Goal: Task Accomplishment & Management: Use online tool/utility

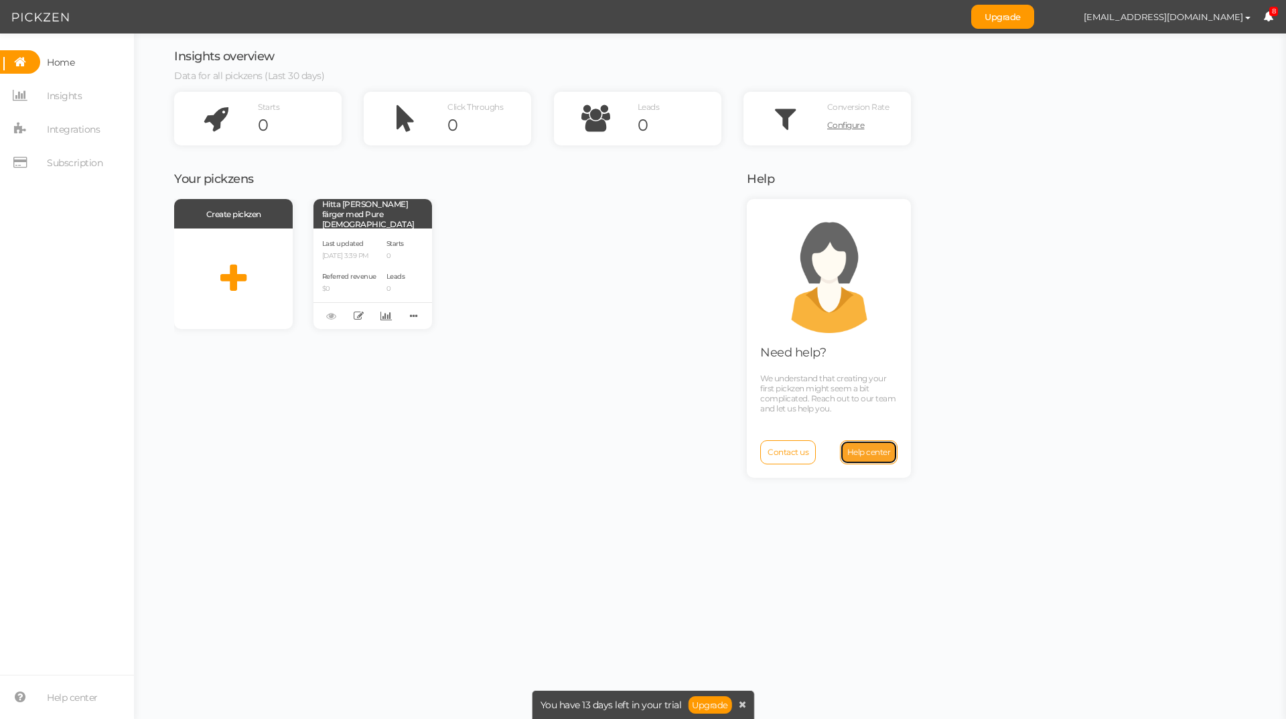
click at [857, 454] on span "Help center" at bounding box center [869, 452] width 44 height 10
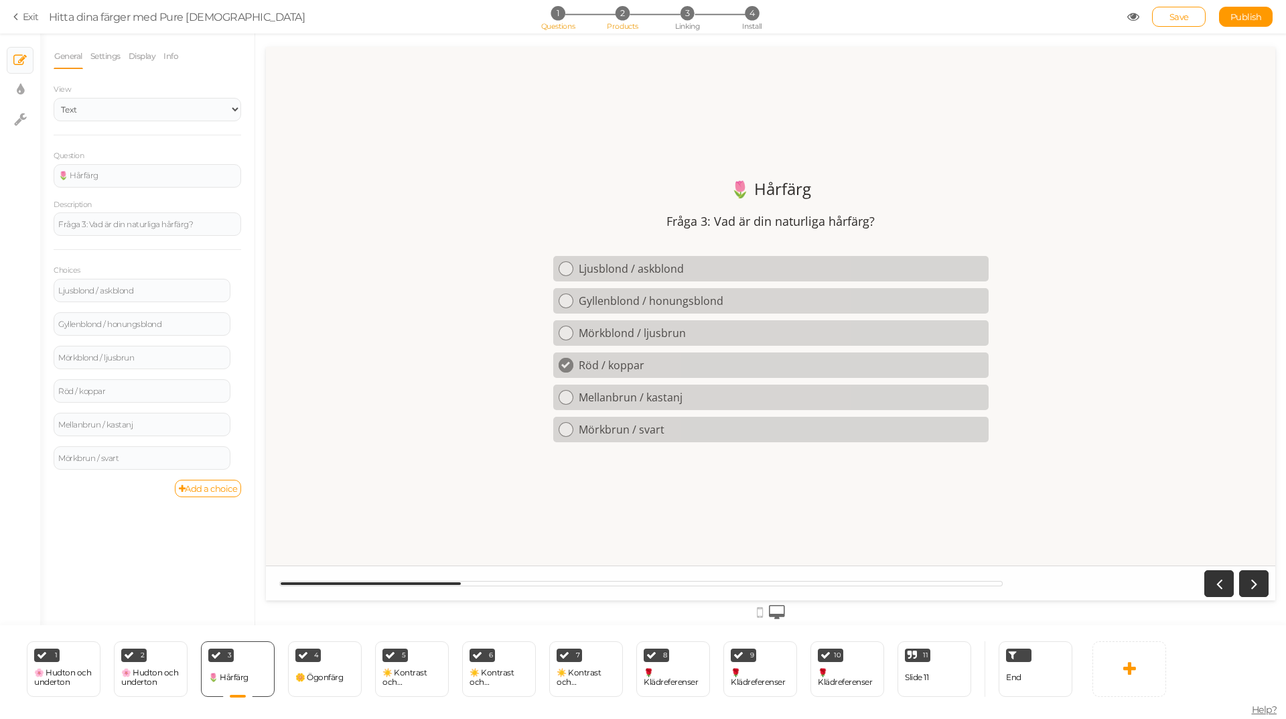
click at [628, 17] on span "2" at bounding box center [623, 13] width 14 height 14
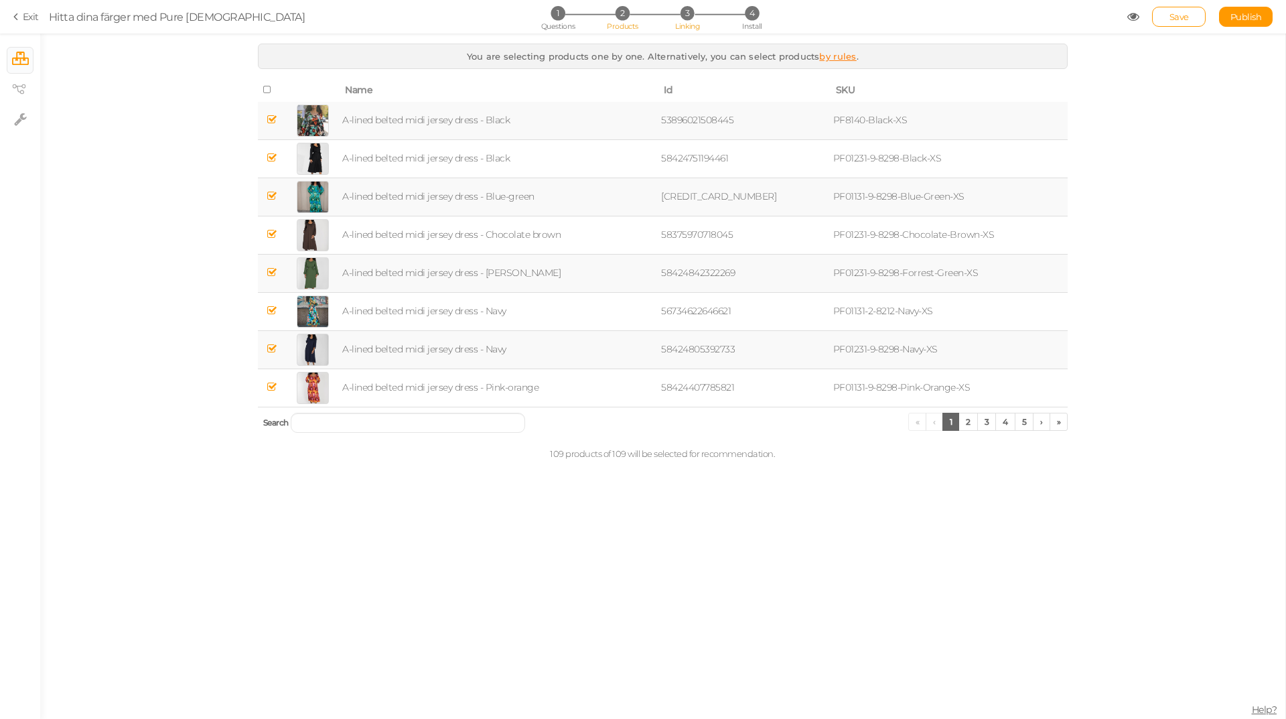
click at [683, 17] on span "3" at bounding box center [688, 13] width 14 height 14
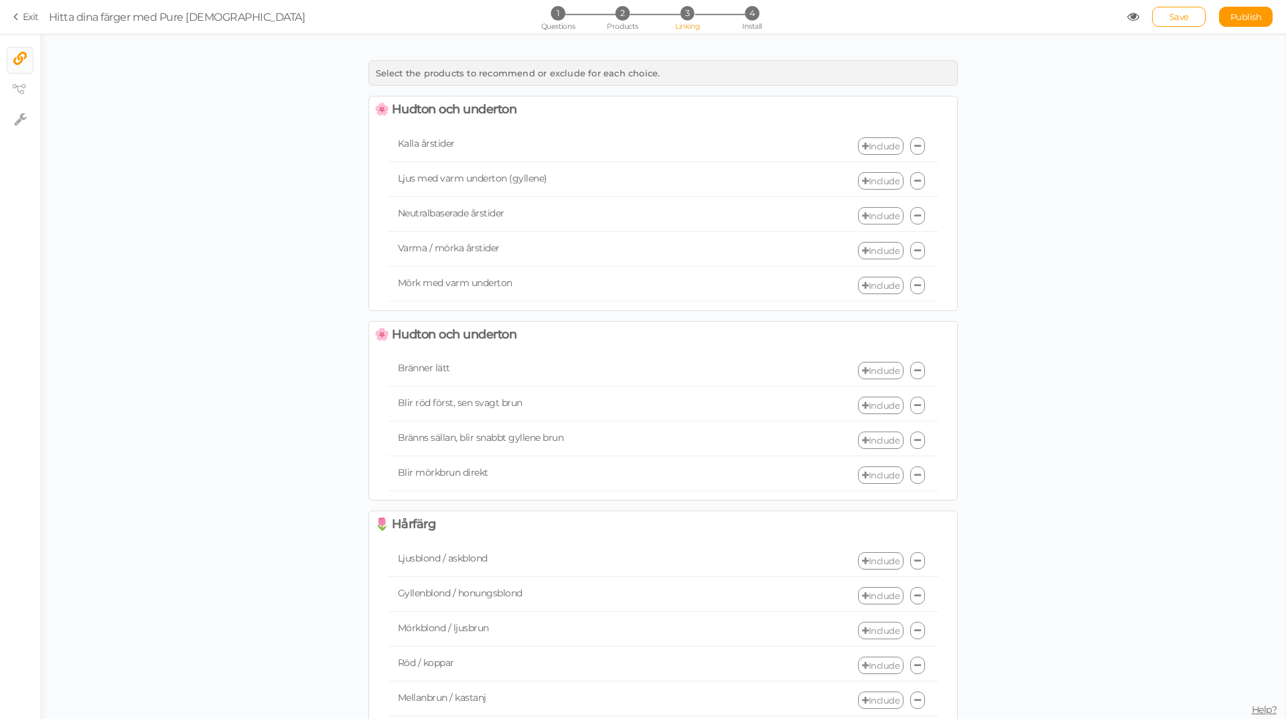
click at [863, 147] on link "Include" at bounding box center [881, 145] width 46 height 17
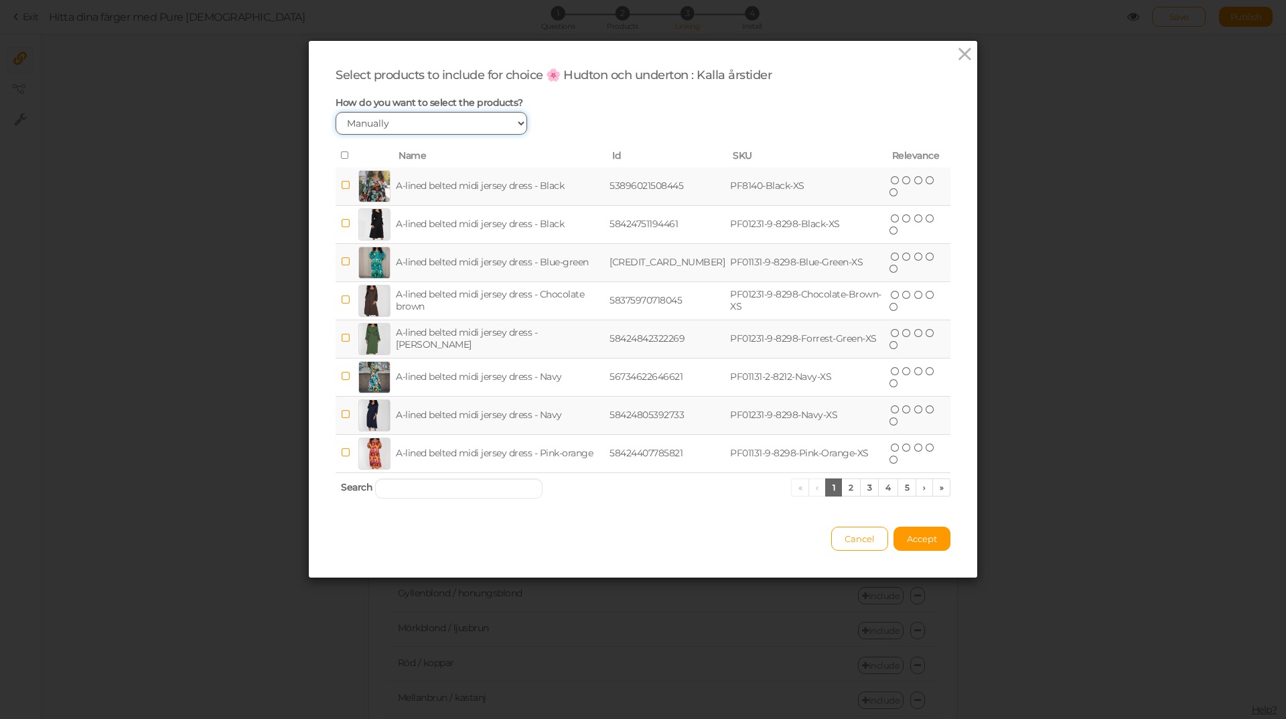
click at [498, 126] on select "Manually By tags By price" at bounding box center [432, 123] width 192 height 23
select select "expr"
click at [336, 112] on select "Manually By tags By price" at bounding box center [432, 123] width 192 height 23
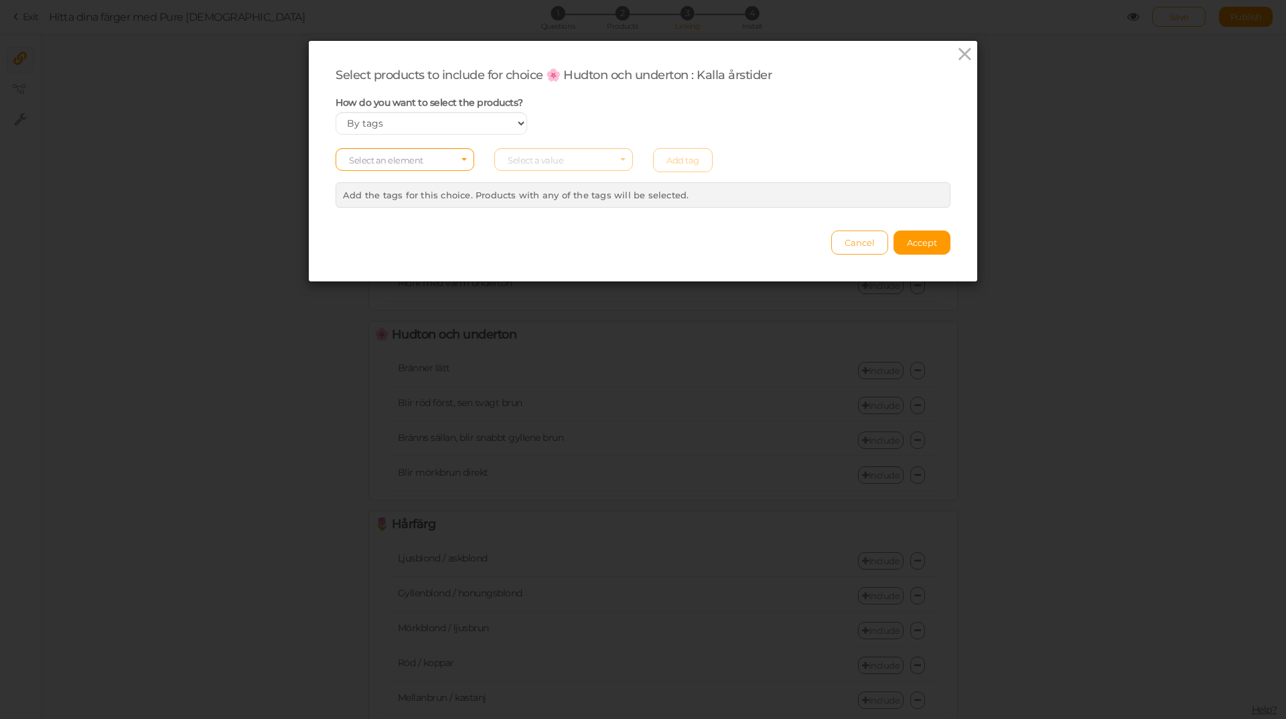
click at [855, 237] on span "Cancel" at bounding box center [860, 242] width 30 height 11
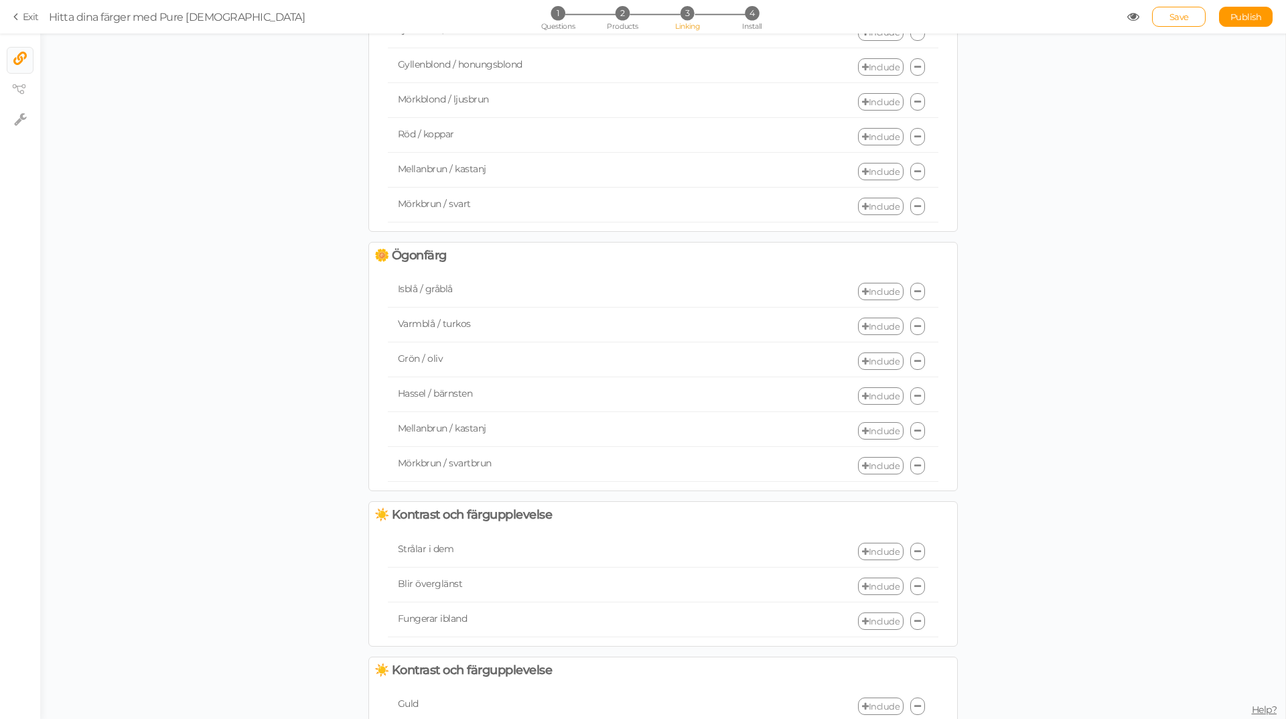
scroll to position [328, 0]
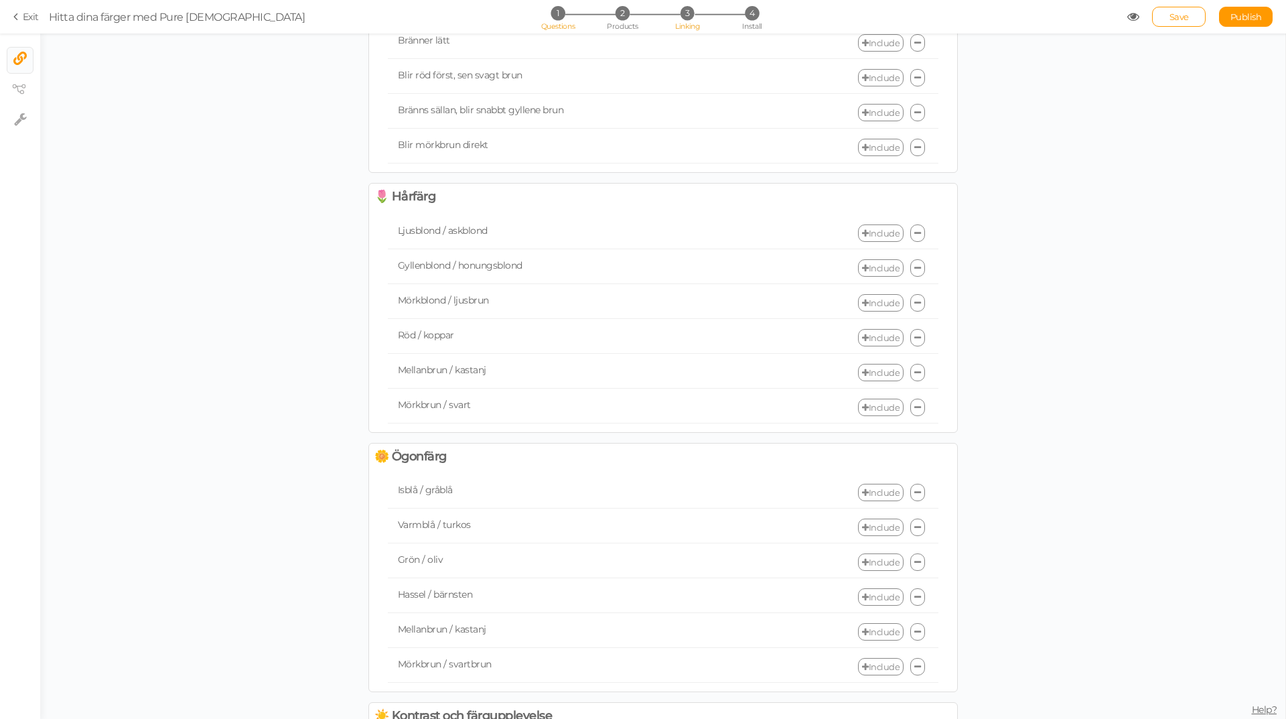
click at [553, 16] on span "1" at bounding box center [558, 13] width 14 height 14
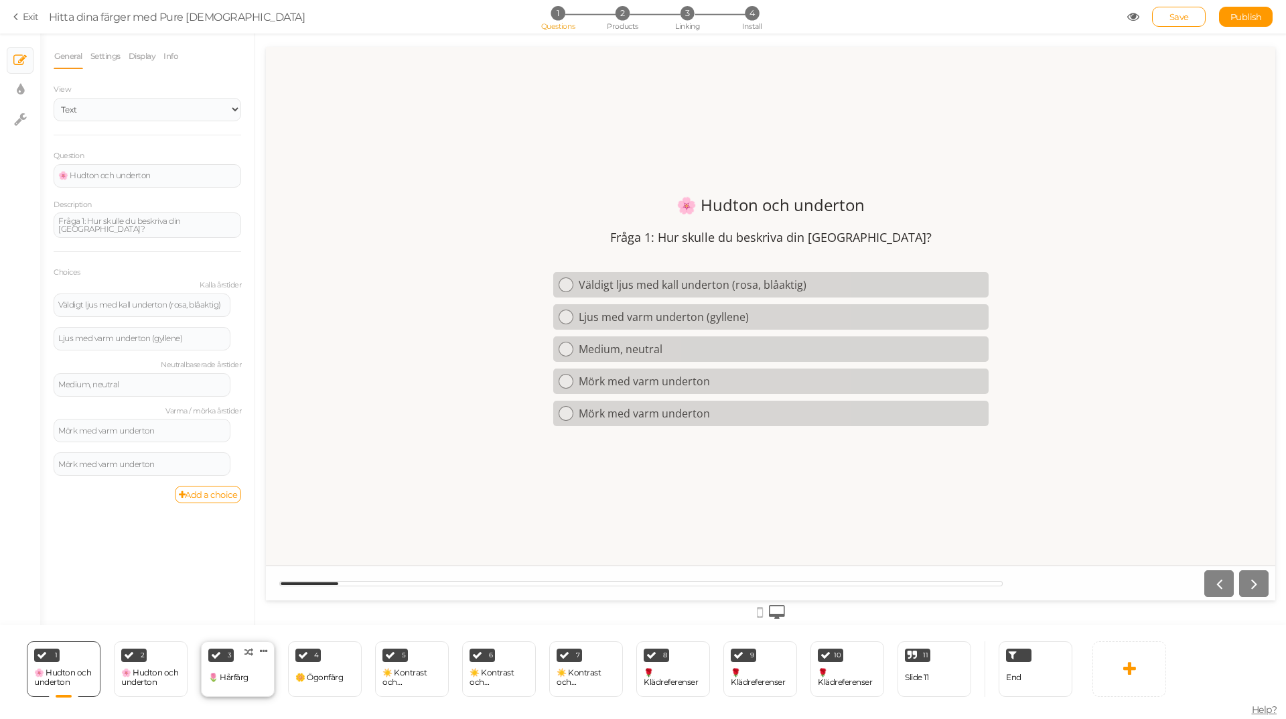
scroll to position [0, 0]
click at [1022, 677] on div "End" at bounding box center [1036, 669] width 74 height 56
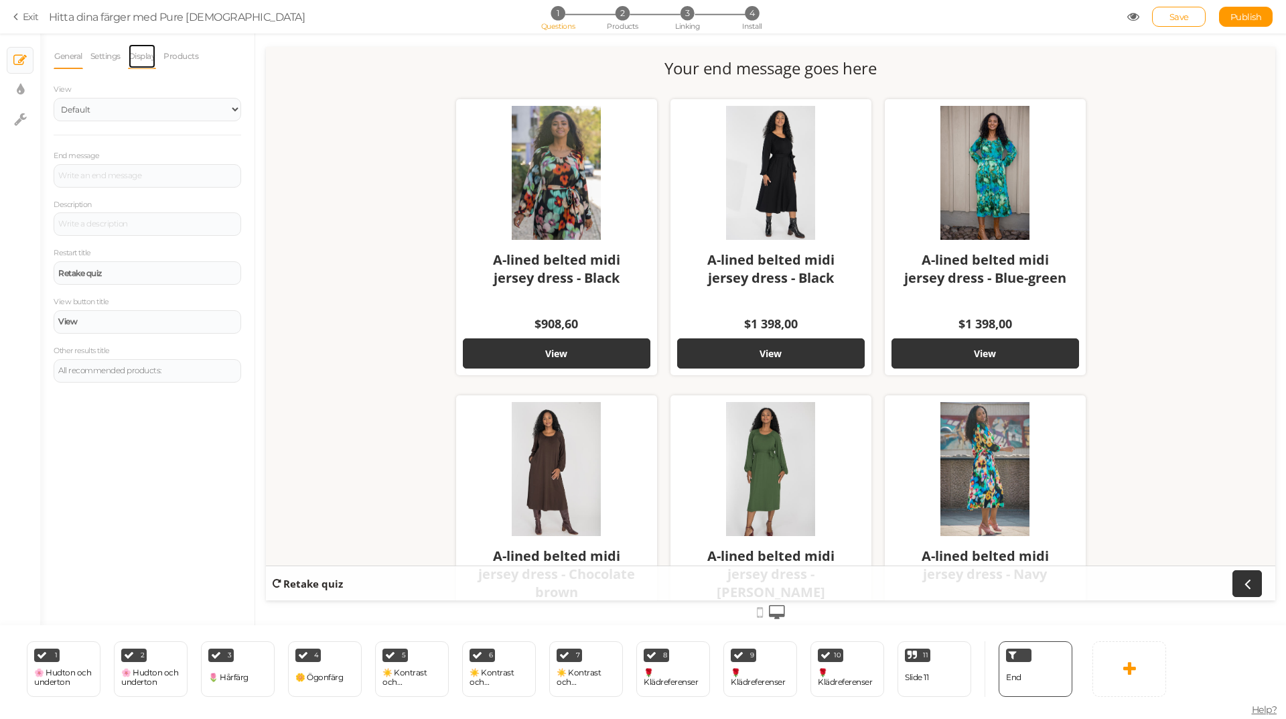
click at [133, 59] on link "Display" at bounding box center [142, 56] width 29 height 25
click at [99, 59] on link "Settings" at bounding box center [105, 56] width 31 height 25
click at [141, 56] on link "Display" at bounding box center [142, 56] width 29 height 25
click at [176, 204] on select "Cover Contain Default" at bounding box center [199, 202] width 84 height 23
click at [102, 245] on div "We have not found any results that match your needs" at bounding box center [147, 246] width 178 height 16
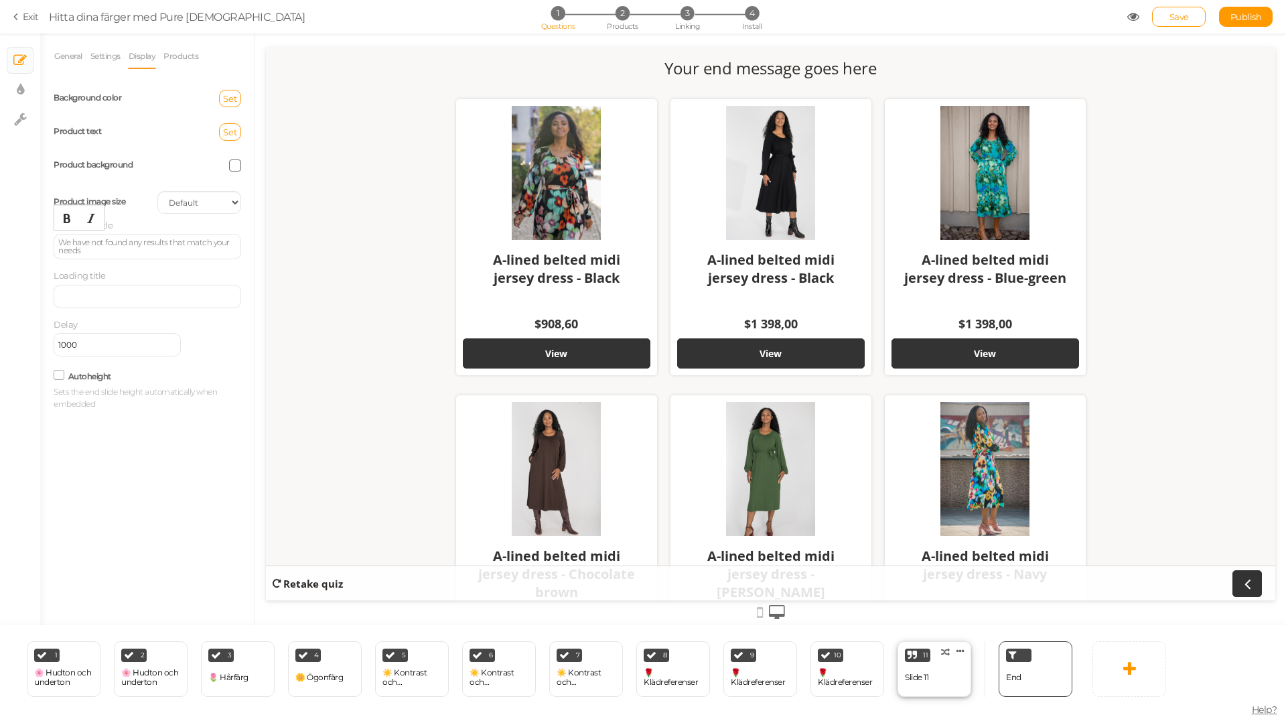
click at [938, 673] on div "11 Slide 11 × Define the conditions to show this slide. Clone Change type Delete" at bounding box center [935, 669] width 74 height 56
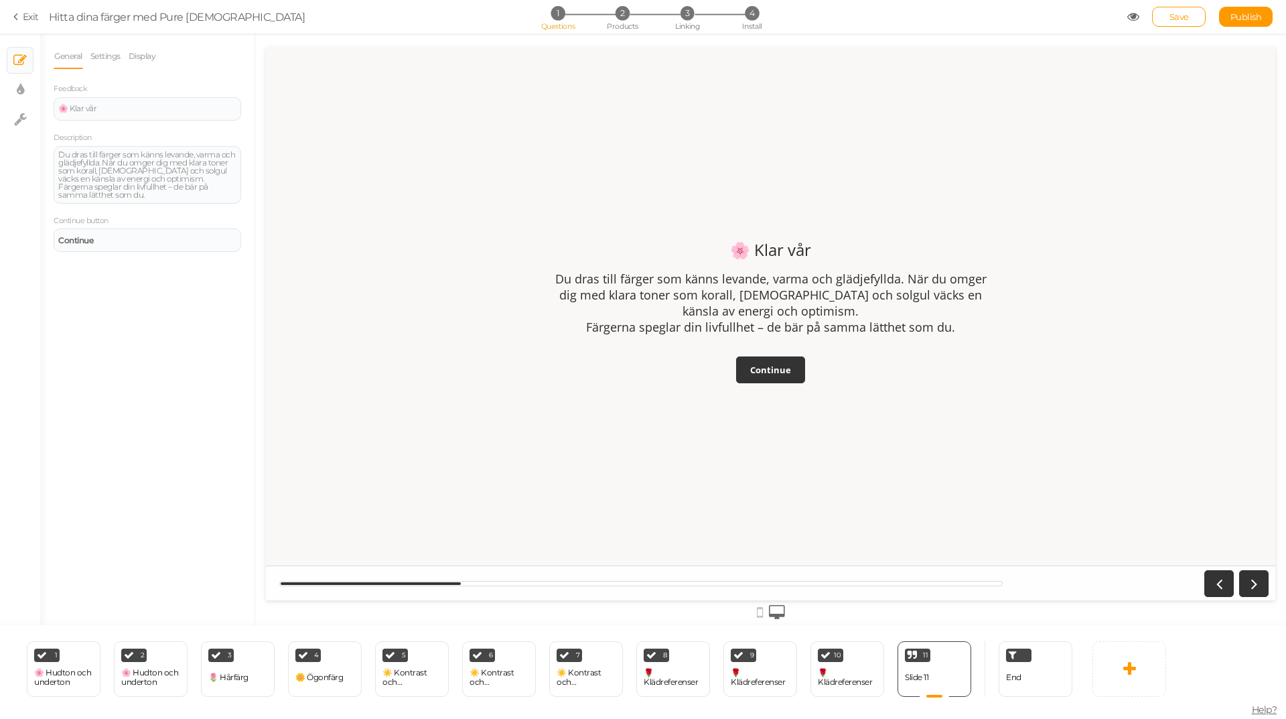
click at [64, 58] on link "General" at bounding box center [68, 56] width 29 height 25
click at [99, 57] on link "Settings" at bounding box center [105, 56] width 31 height 25
click at [62, 96] on icon at bounding box center [59, 97] width 18 height 7
click at [0, 0] on input "End slide" at bounding box center [0, 0] width 0 height 0
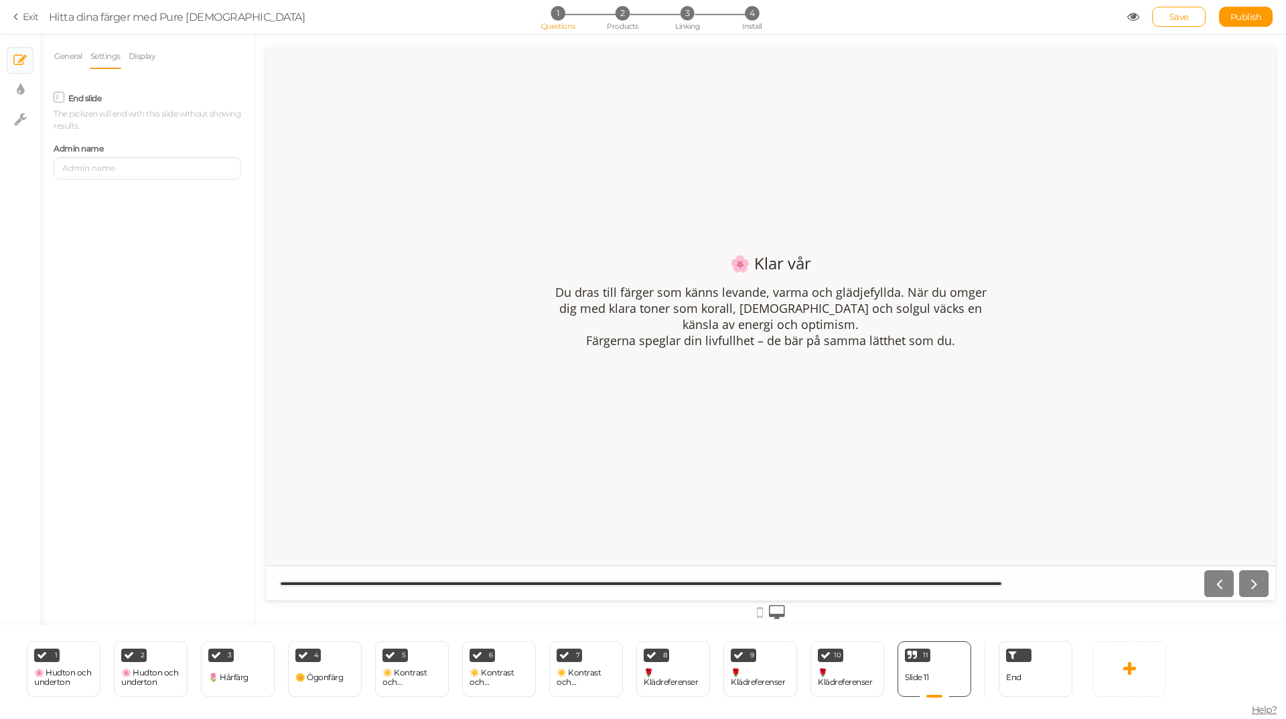
click at [62, 97] on icon at bounding box center [59, 97] width 7 height 0
click at [0, 0] on input "End slide" at bounding box center [0, 0] width 0 height 0
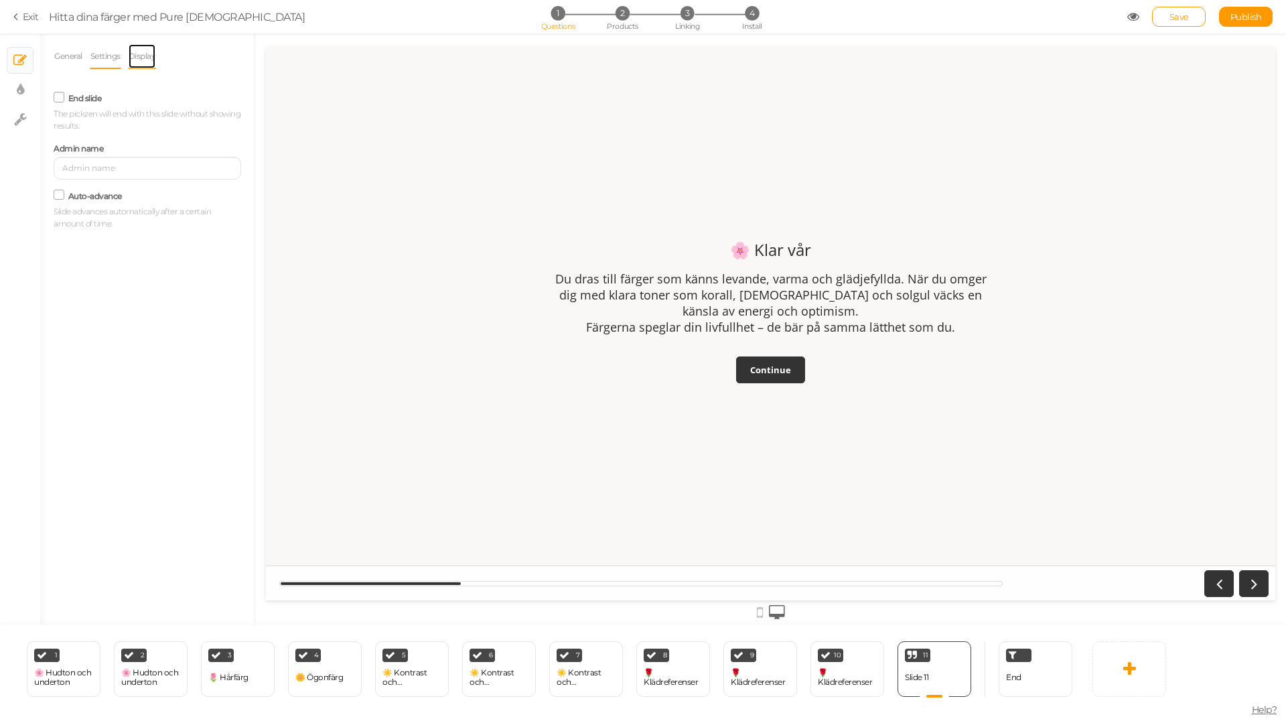
click at [142, 57] on link "Display" at bounding box center [142, 56] width 29 height 25
click at [229, 96] on span "Set" at bounding box center [230, 98] width 14 height 11
click at [75, 51] on link "General" at bounding box center [68, 56] width 29 height 25
click at [149, 61] on link "Display" at bounding box center [142, 56] width 29 height 25
click at [232, 98] on span "Set" at bounding box center [230, 98] width 14 height 11
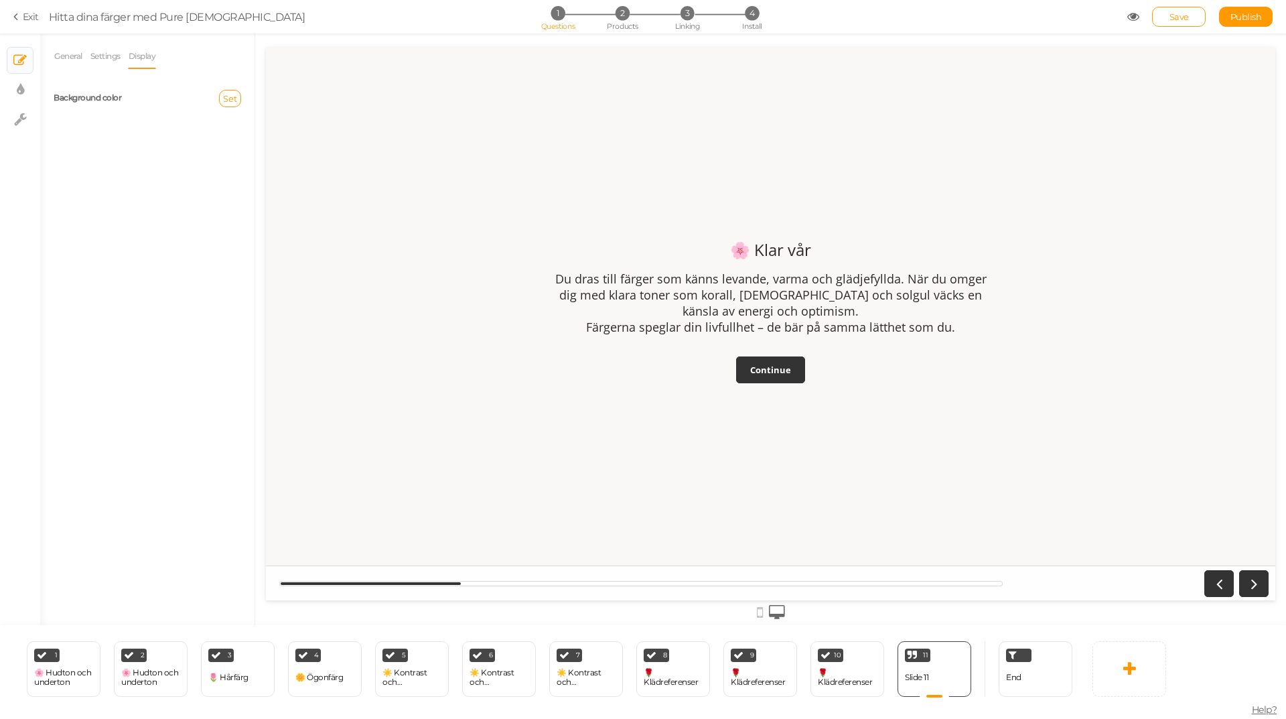
click at [193, 99] on div "Set" at bounding box center [199, 98] width 104 height 17
click at [104, 60] on link "Settings" at bounding box center [105, 56] width 31 height 25
click at [85, 60] on li "General" at bounding box center [72, 56] width 36 height 25
click at [73, 60] on link "General" at bounding box center [68, 56] width 29 height 25
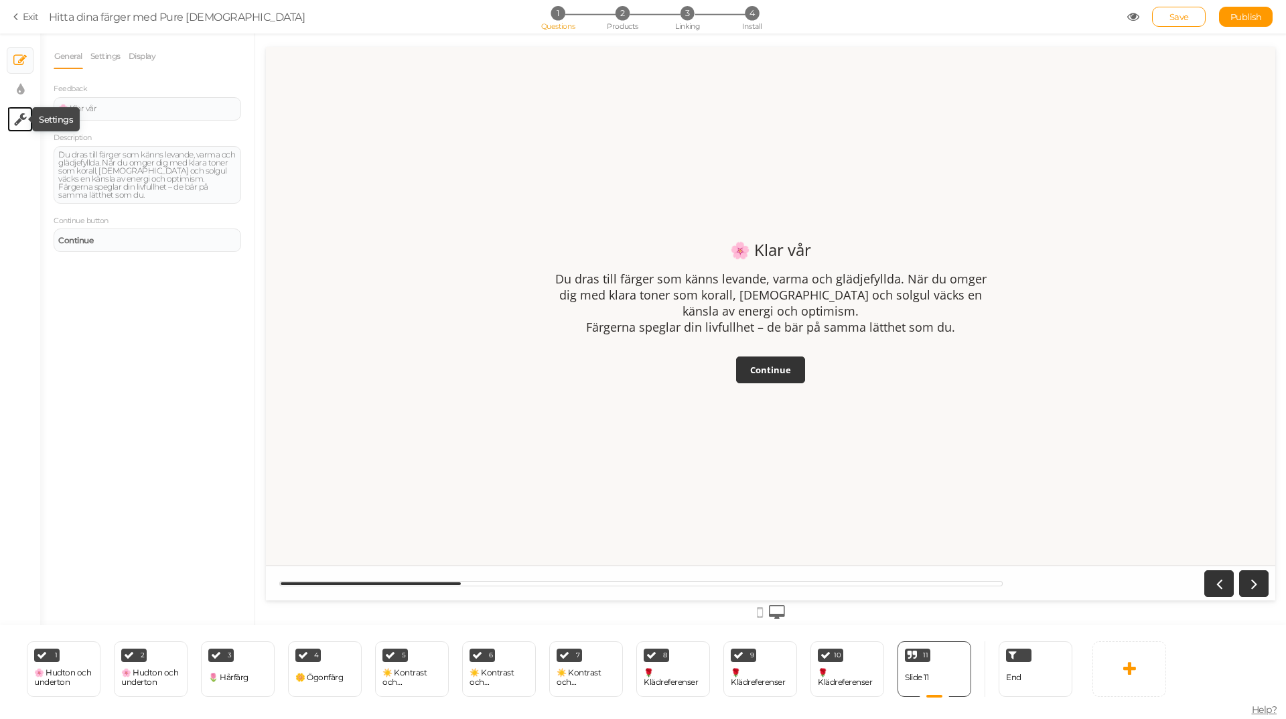
click at [17, 116] on icon at bounding box center [20, 119] width 13 height 13
select select "en"
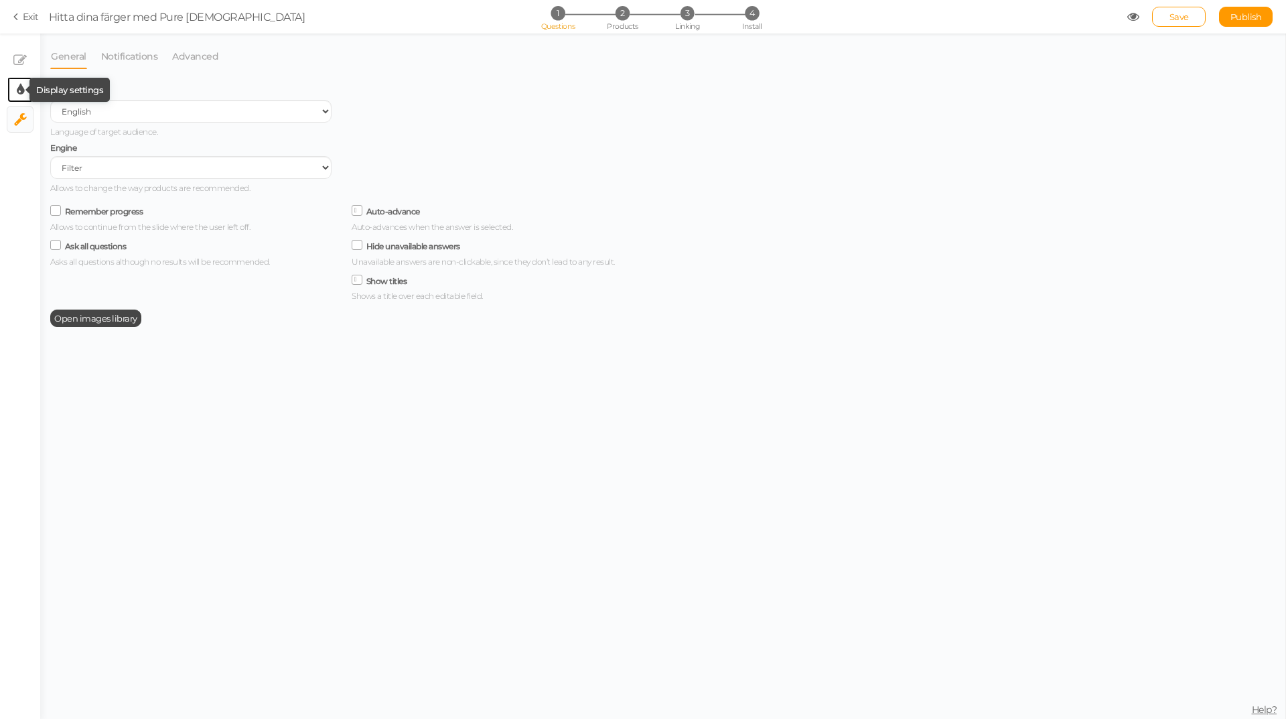
click at [21, 89] on icon at bounding box center [20, 89] width 7 height 13
select select "2"
select select "opensans"
select select "fade"
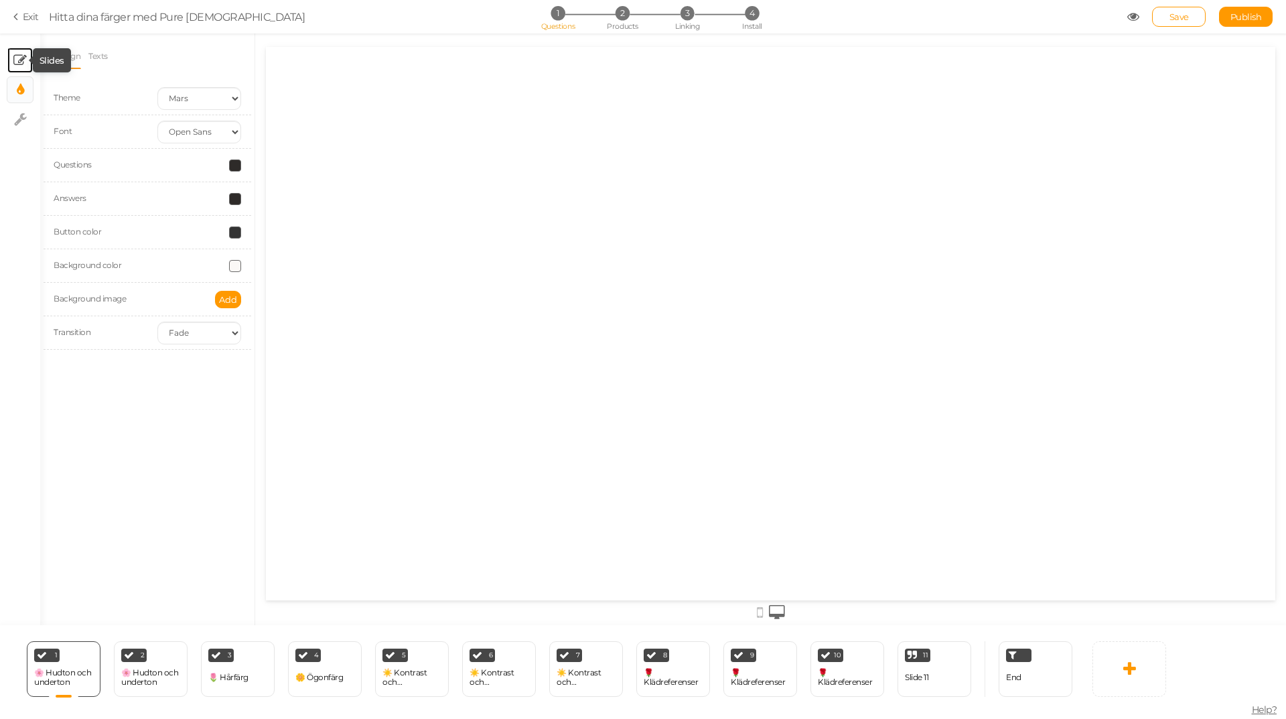
click at [17, 63] on icon at bounding box center [19, 60] width 13 height 13
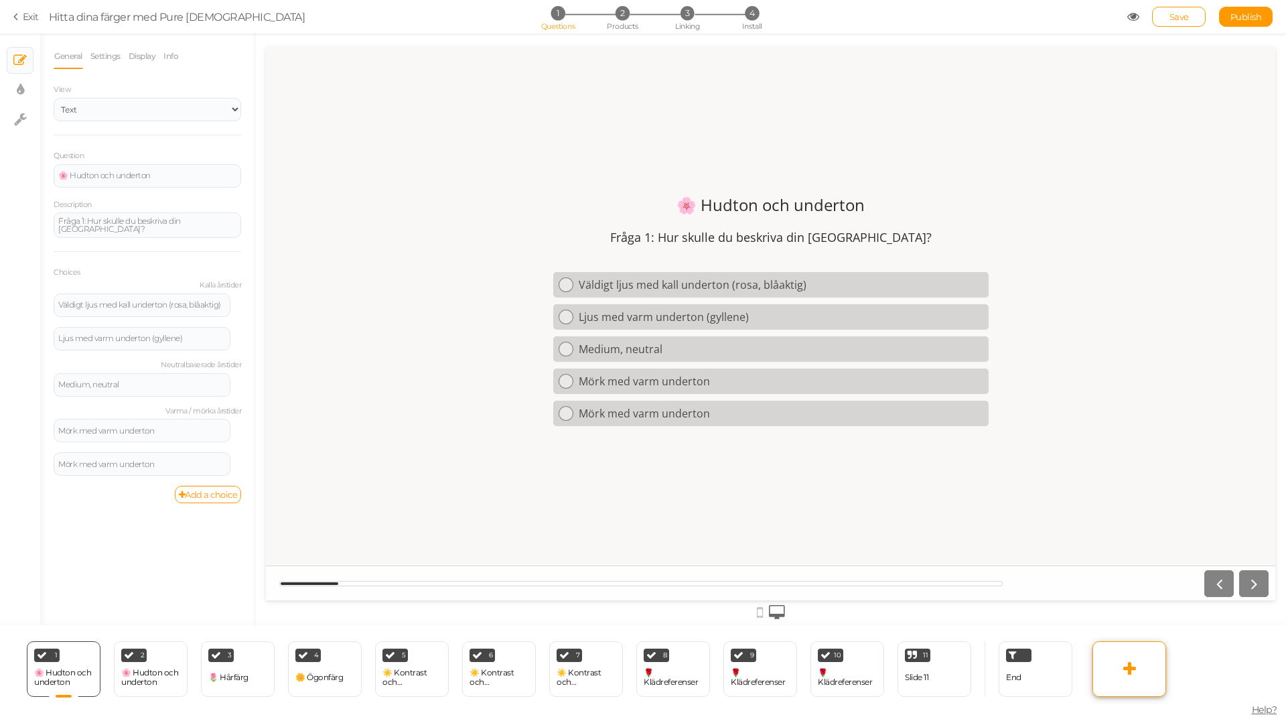
click at [1124, 670] on icon at bounding box center [1129, 668] width 13 height 16
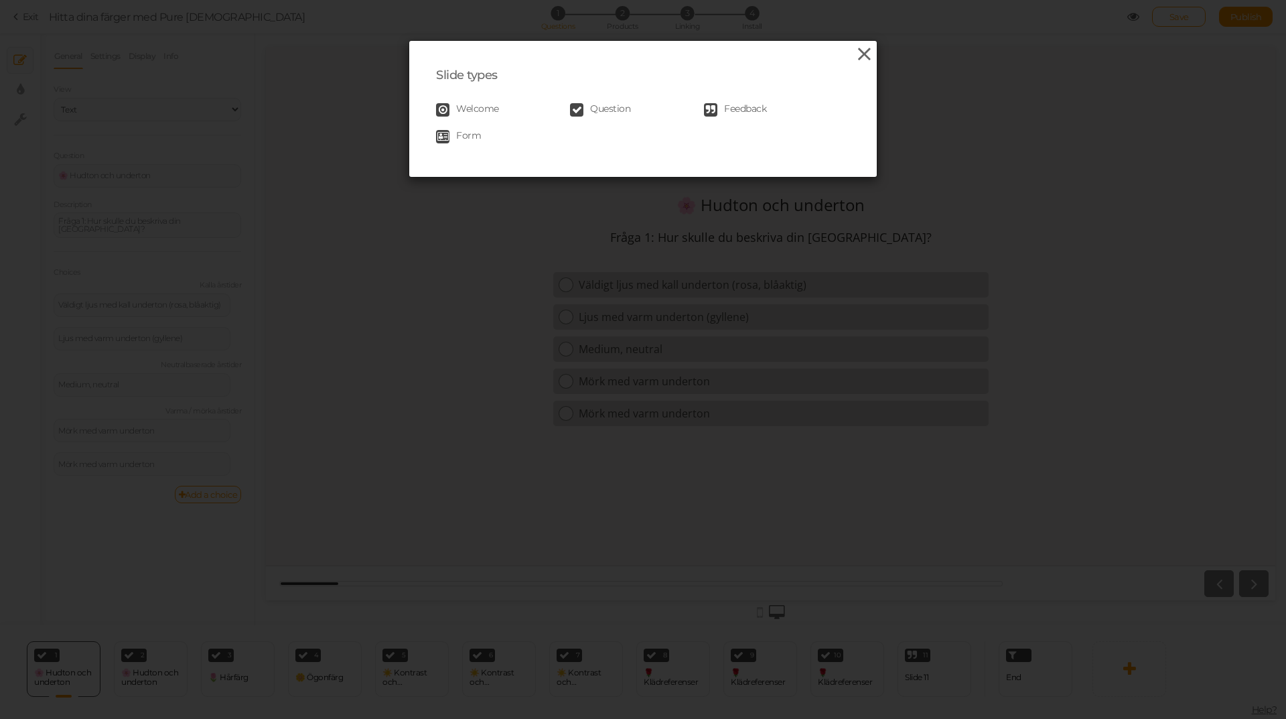
click at [863, 56] on icon at bounding box center [864, 54] width 19 height 20
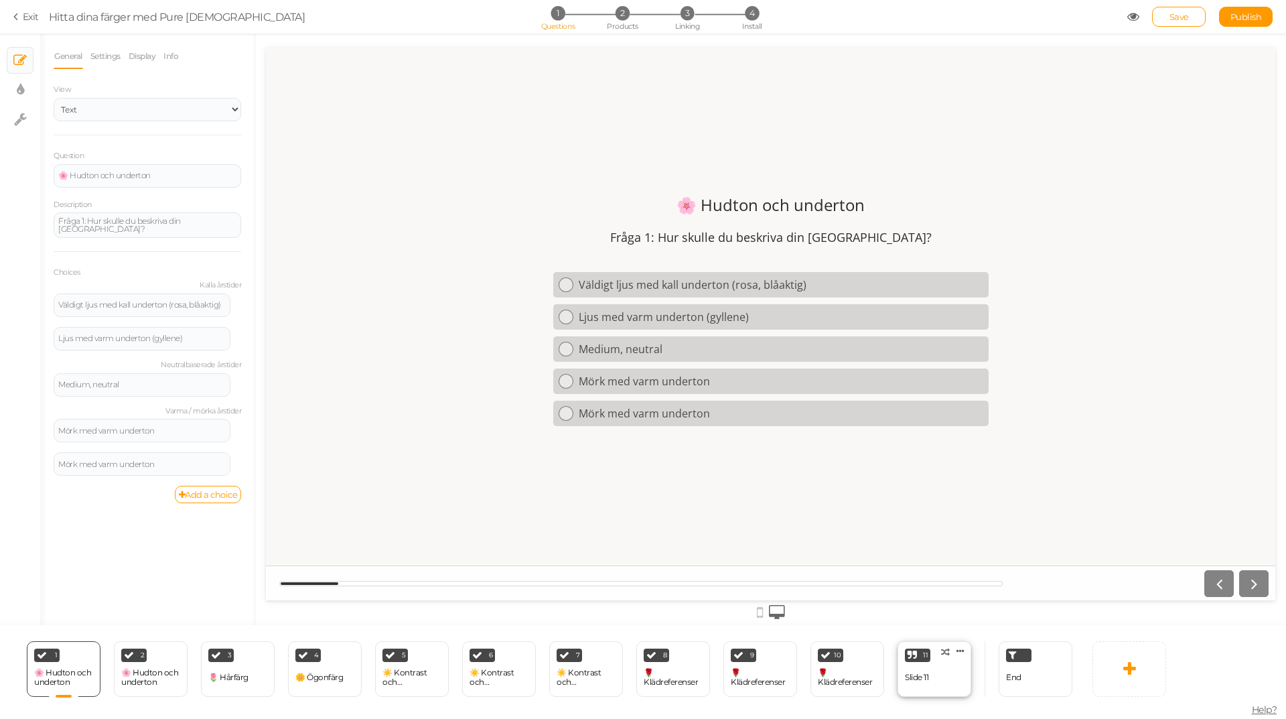
click at [916, 679] on div "Slide 11" at bounding box center [916, 677] width 23 height 9
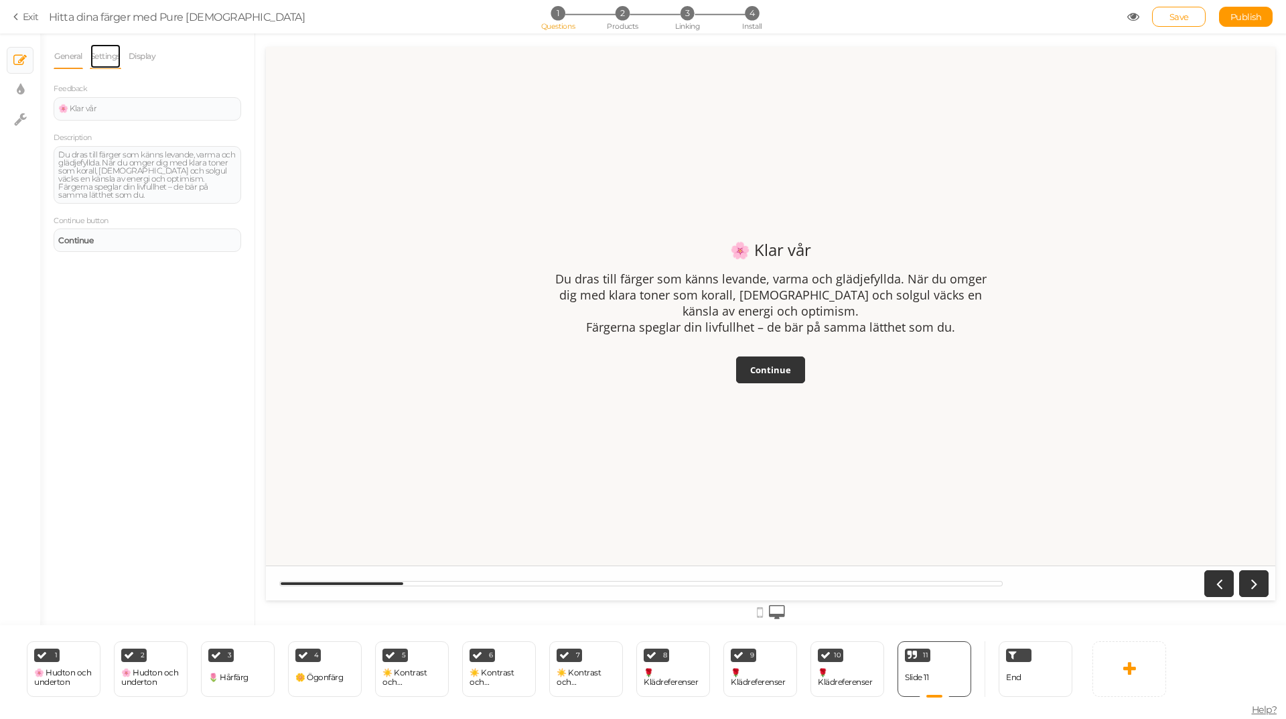
click at [119, 52] on link "Settings" at bounding box center [105, 56] width 31 height 25
click at [114, 165] on input "text" at bounding box center [148, 168] width 188 height 23
click at [137, 54] on link "Display" at bounding box center [142, 56] width 29 height 25
click at [112, 53] on link "Settings" at bounding box center [105, 56] width 31 height 25
click at [71, 53] on link "General" at bounding box center [68, 56] width 29 height 25
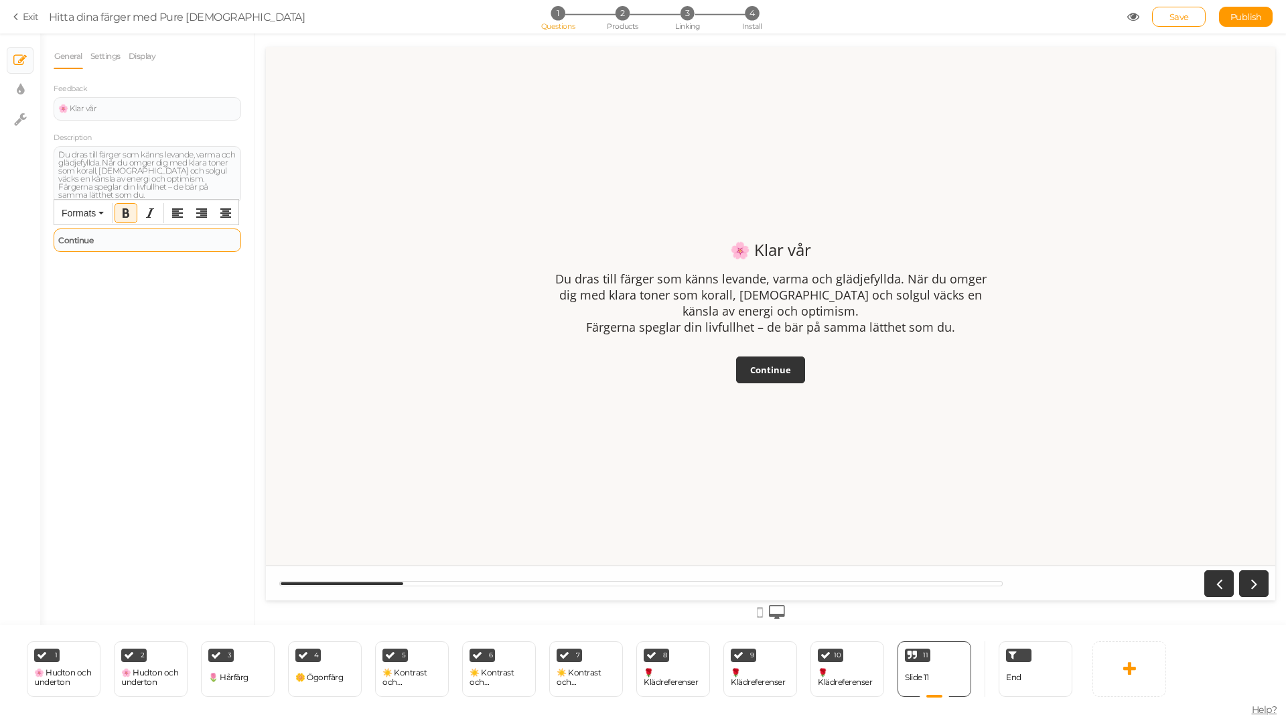
click at [99, 245] on div "Continue" at bounding box center [148, 239] width 188 height 23
click at [681, 15] on span "3" at bounding box center [688, 13] width 14 height 14
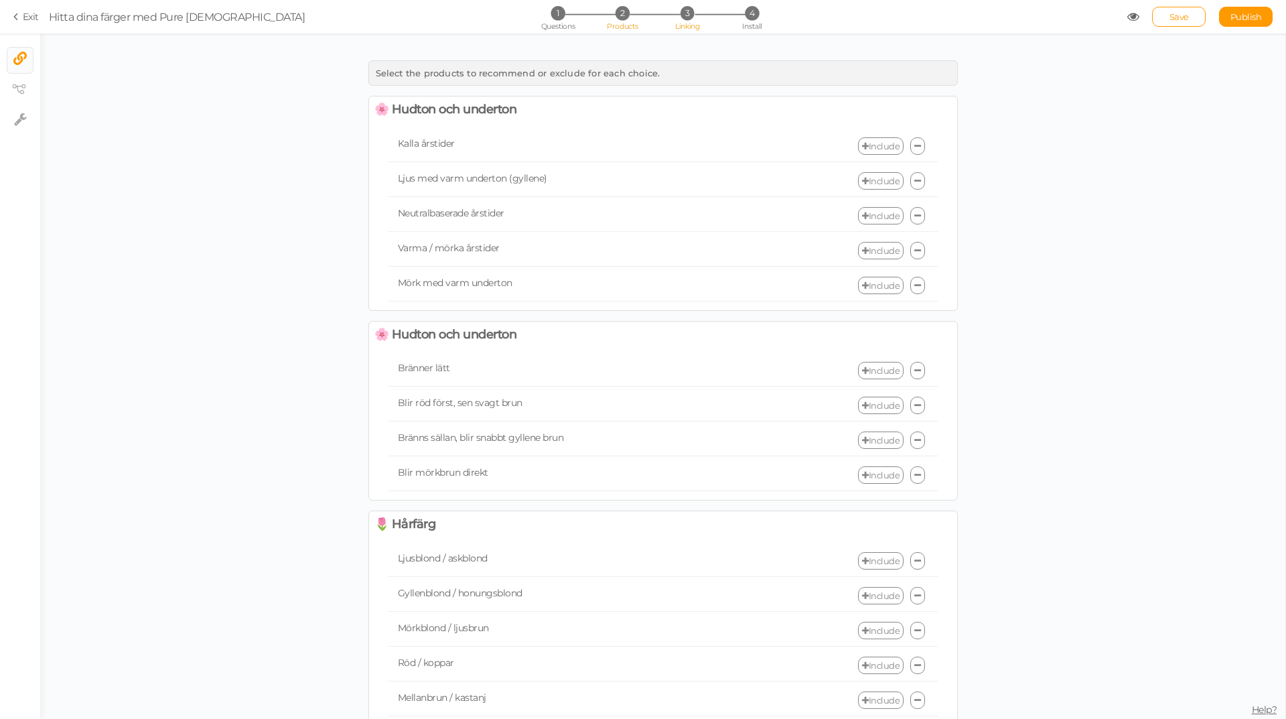
click at [635, 12] on li "2 Products" at bounding box center [622, 13] width 62 height 14
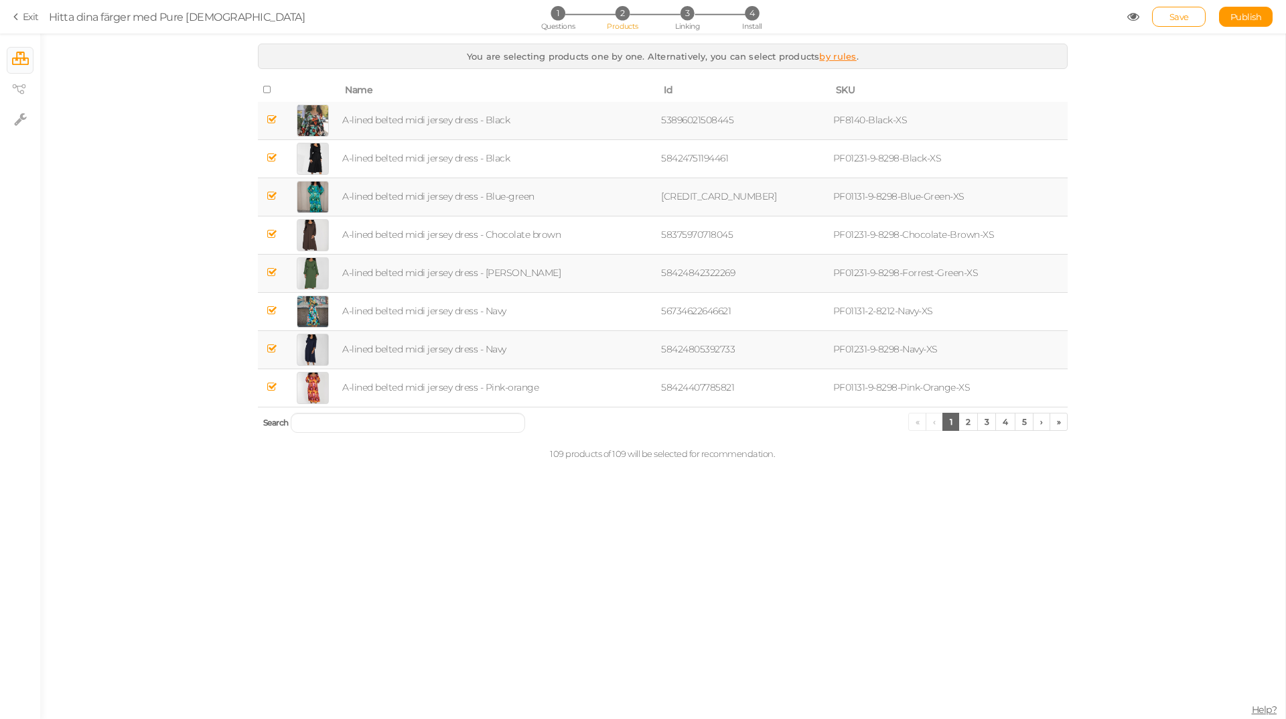
click at [832, 55] on link "by rules" at bounding box center [837, 56] width 37 height 11
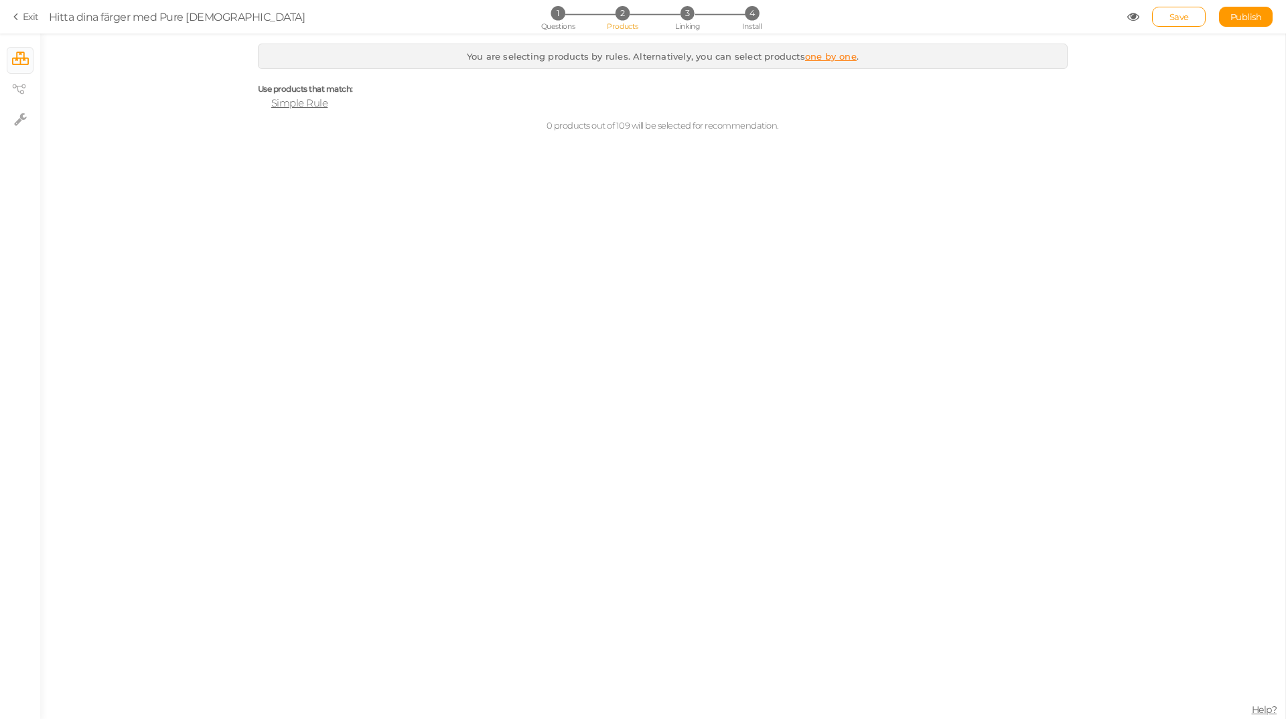
click at [314, 101] on span "Simple Rule" at bounding box center [299, 102] width 57 height 13
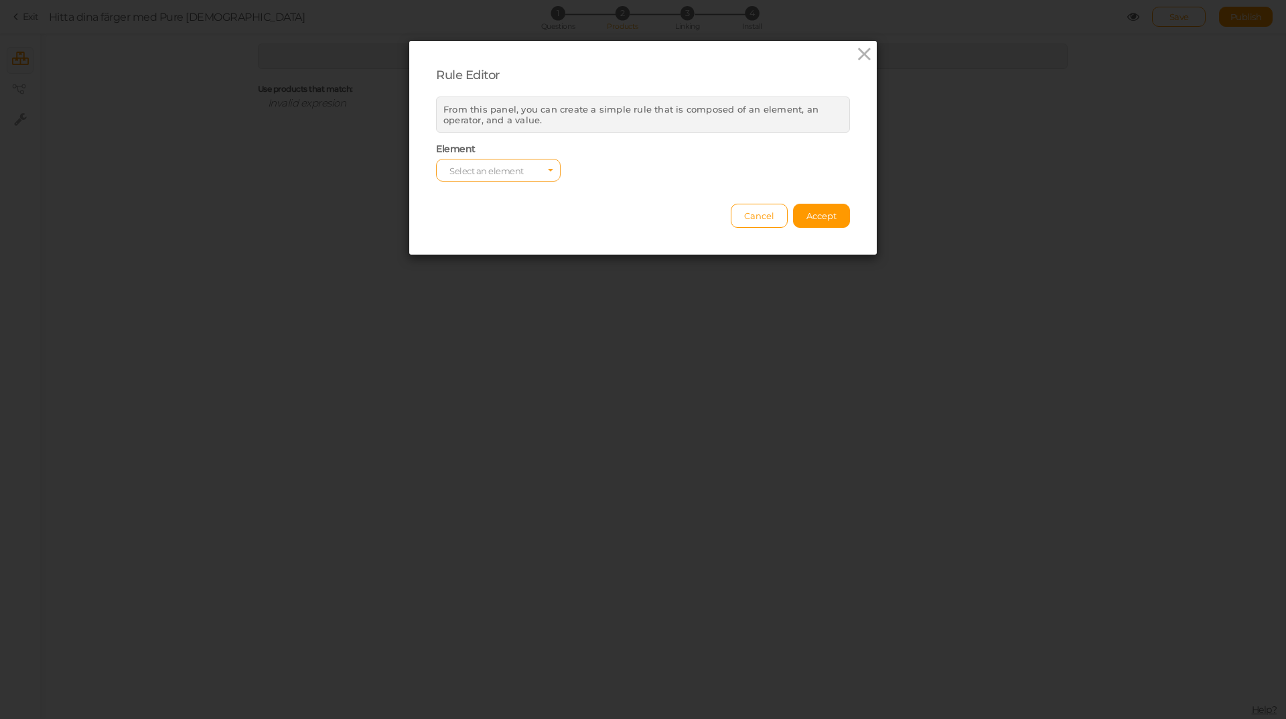
click at [484, 166] on span "Select an element" at bounding box center [486, 170] width 74 height 11
click at [484, 166] on input "Select box" at bounding box center [498, 170] width 125 height 23
click at [752, 223] on button "Cancel" at bounding box center [759, 216] width 57 height 24
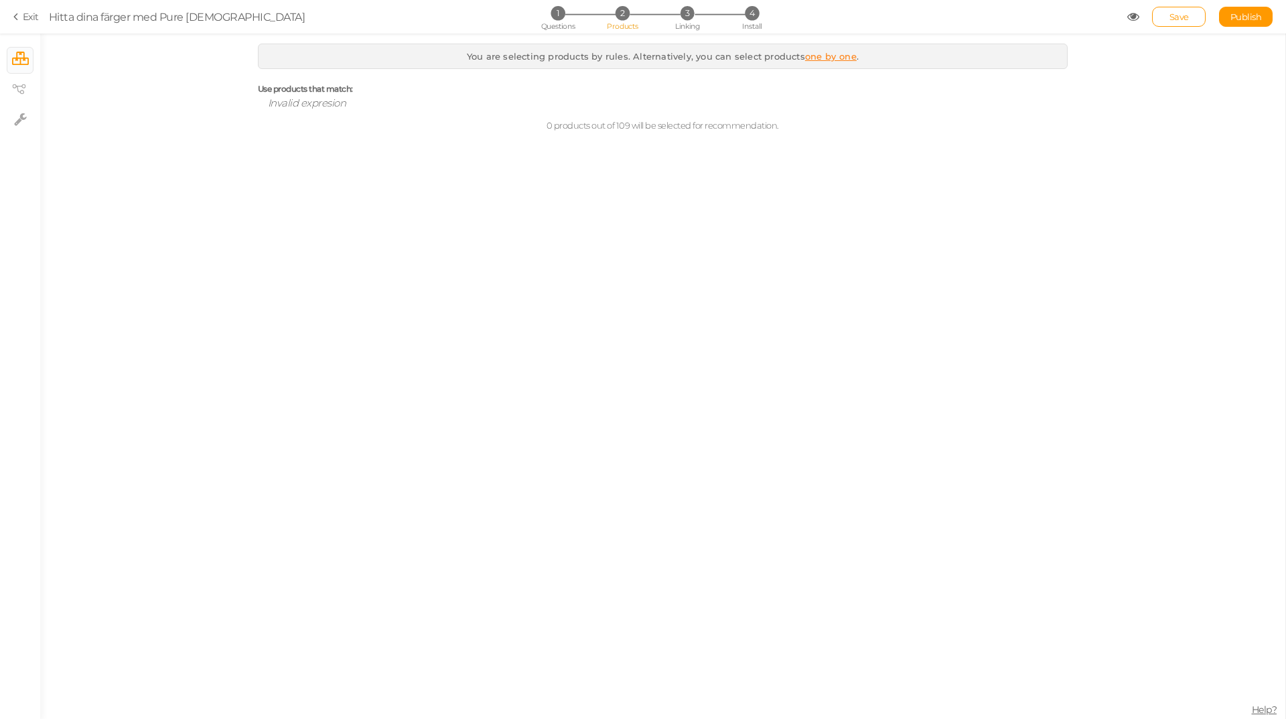
click at [821, 55] on link "one by one" at bounding box center [831, 56] width 52 height 11
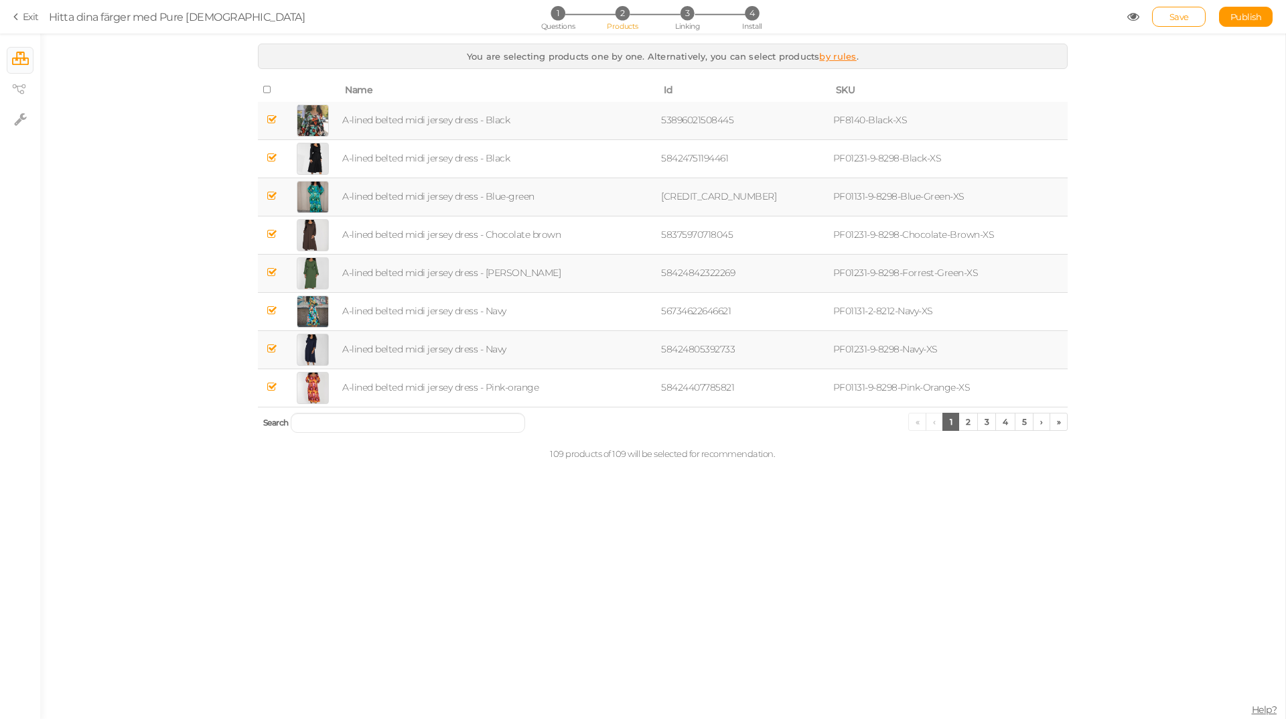
click at [821, 55] on link "by rules" at bounding box center [837, 56] width 37 height 11
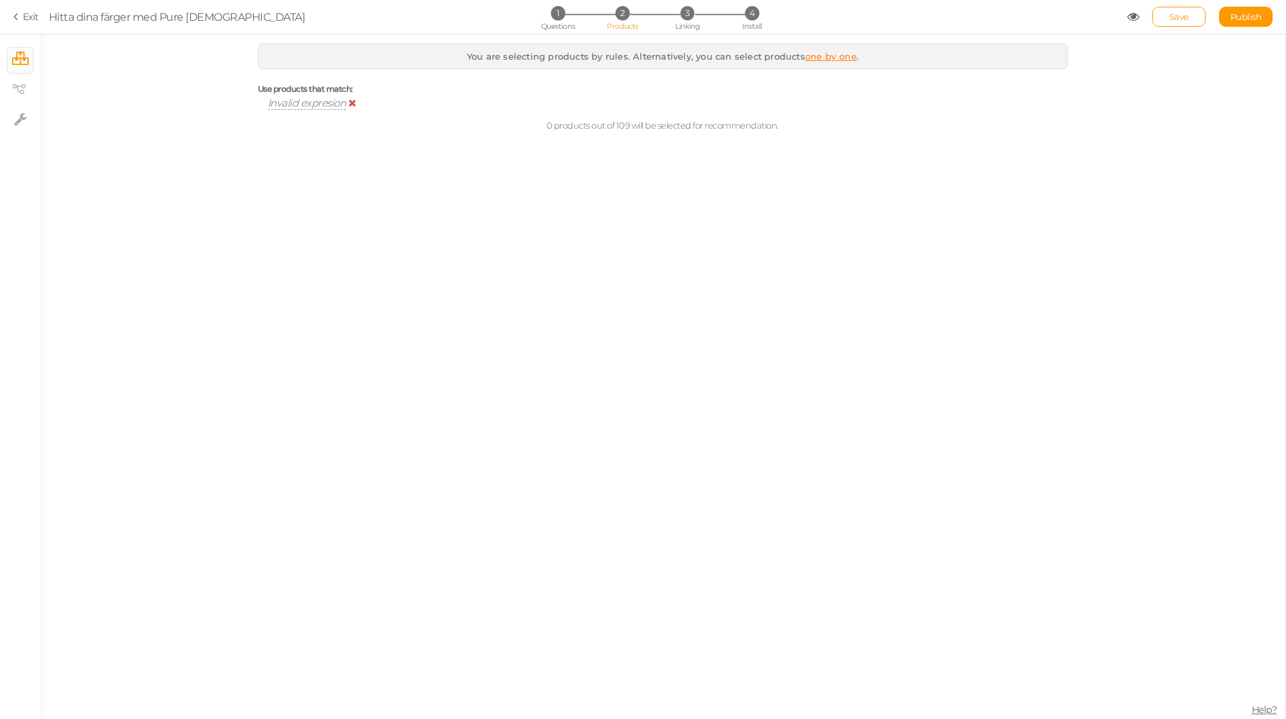
click at [287, 102] on span "Invalid expresion" at bounding box center [307, 102] width 78 height 13
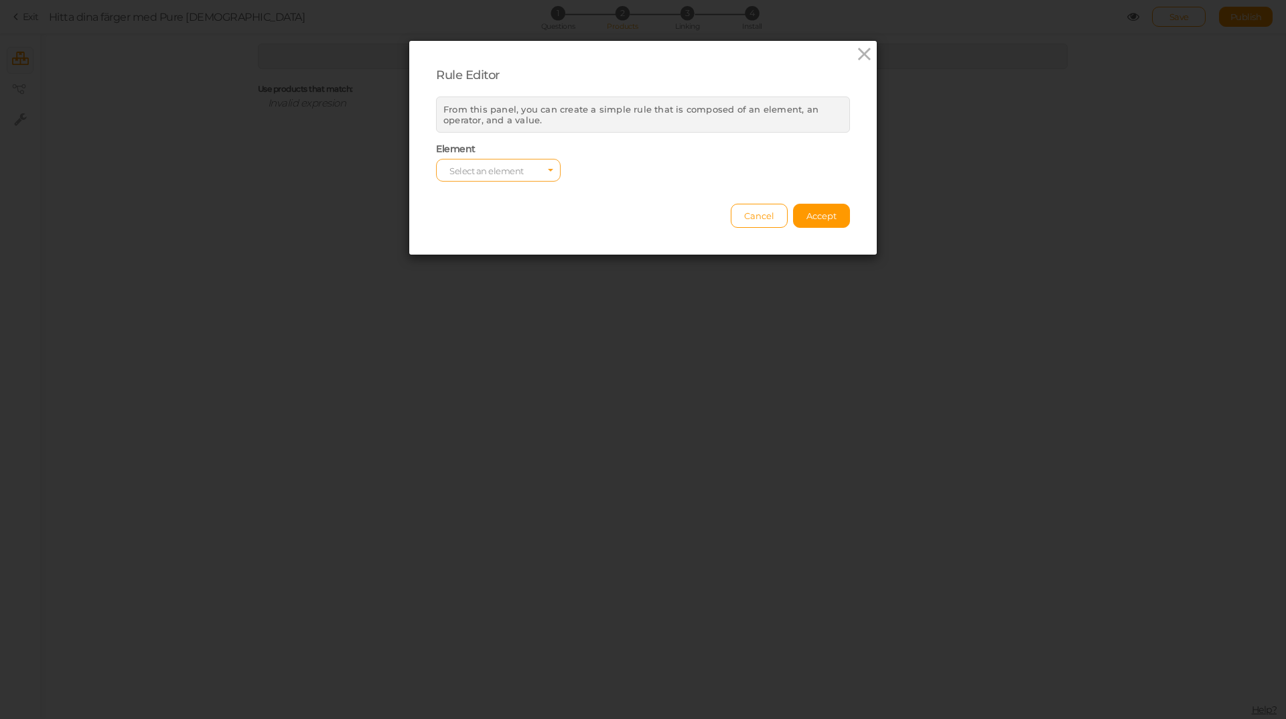
click at [462, 168] on span "Select an element" at bounding box center [486, 170] width 74 height 11
click at [709, 192] on div "Cancel Accept" at bounding box center [643, 209] width 414 height 37
click at [745, 218] on span "Cancel" at bounding box center [759, 215] width 30 height 11
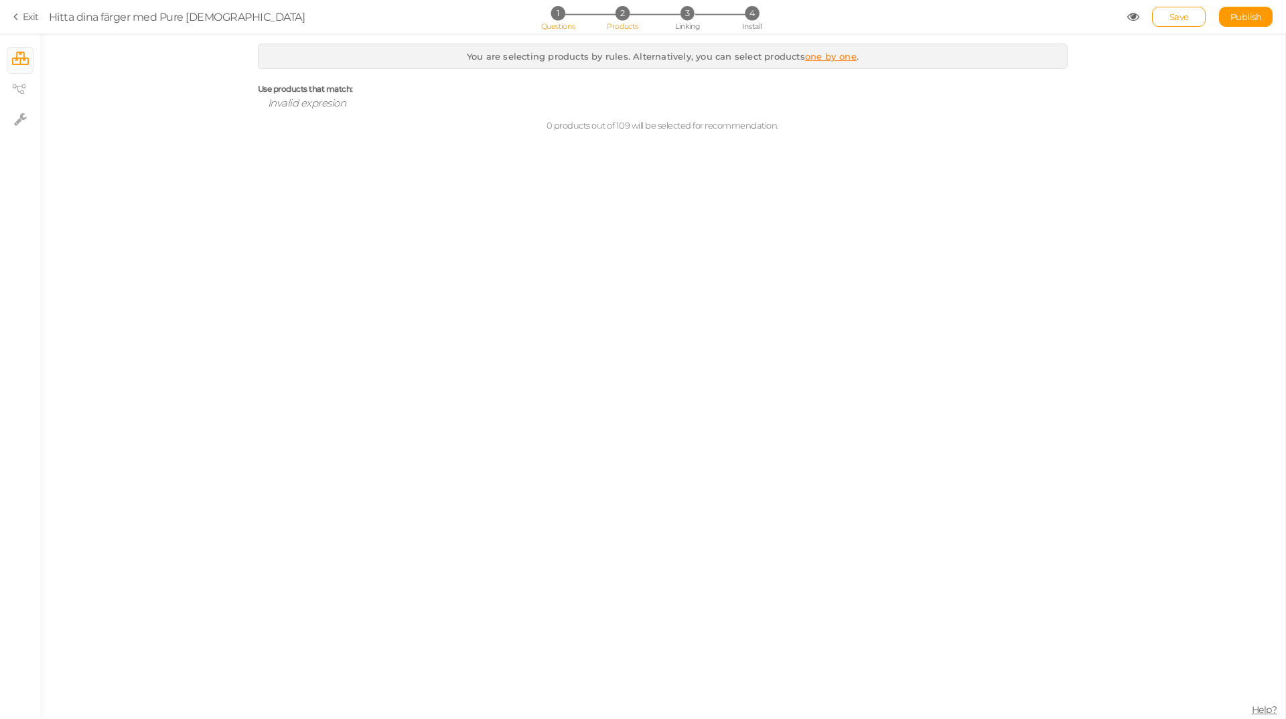
click at [560, 23] on span "Questions" at bounding box center [558, 25] width 34 height 9
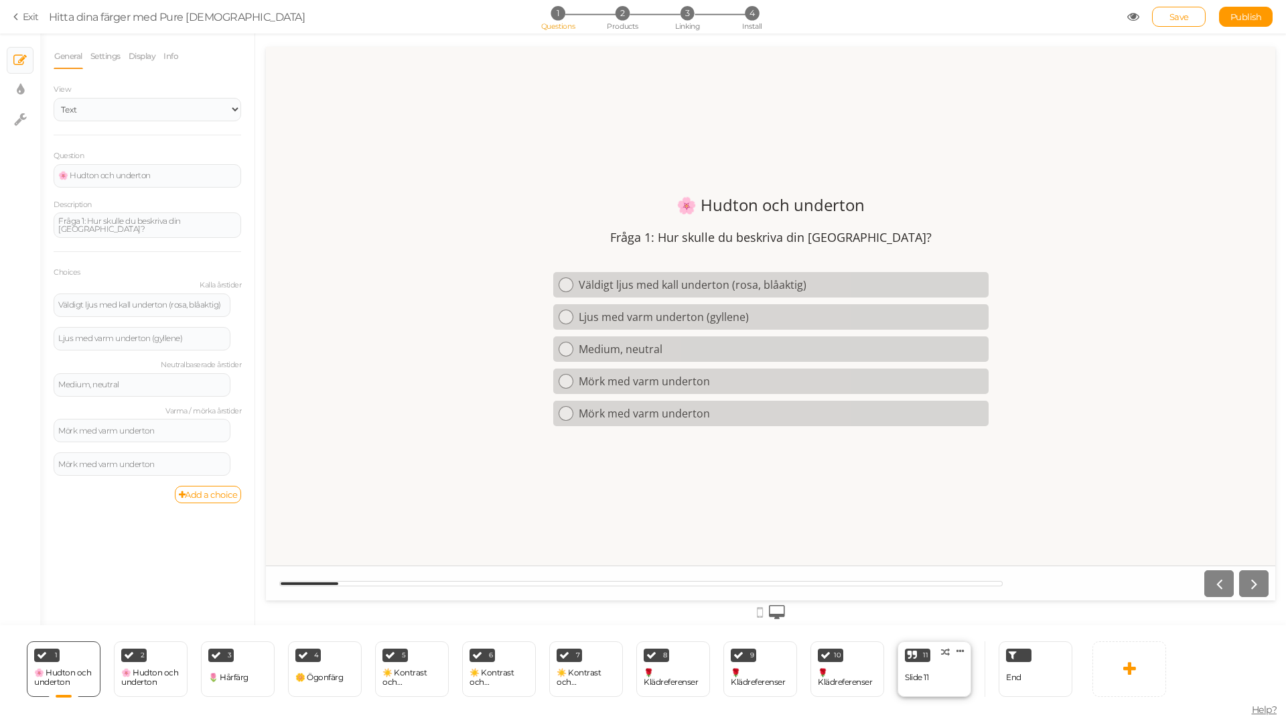
click at [937, 663] on div "11 Slide 11 × Define the conditions to show this slide. Clone Change type Delete" at bounding box center [935, 669] width 74 height 56
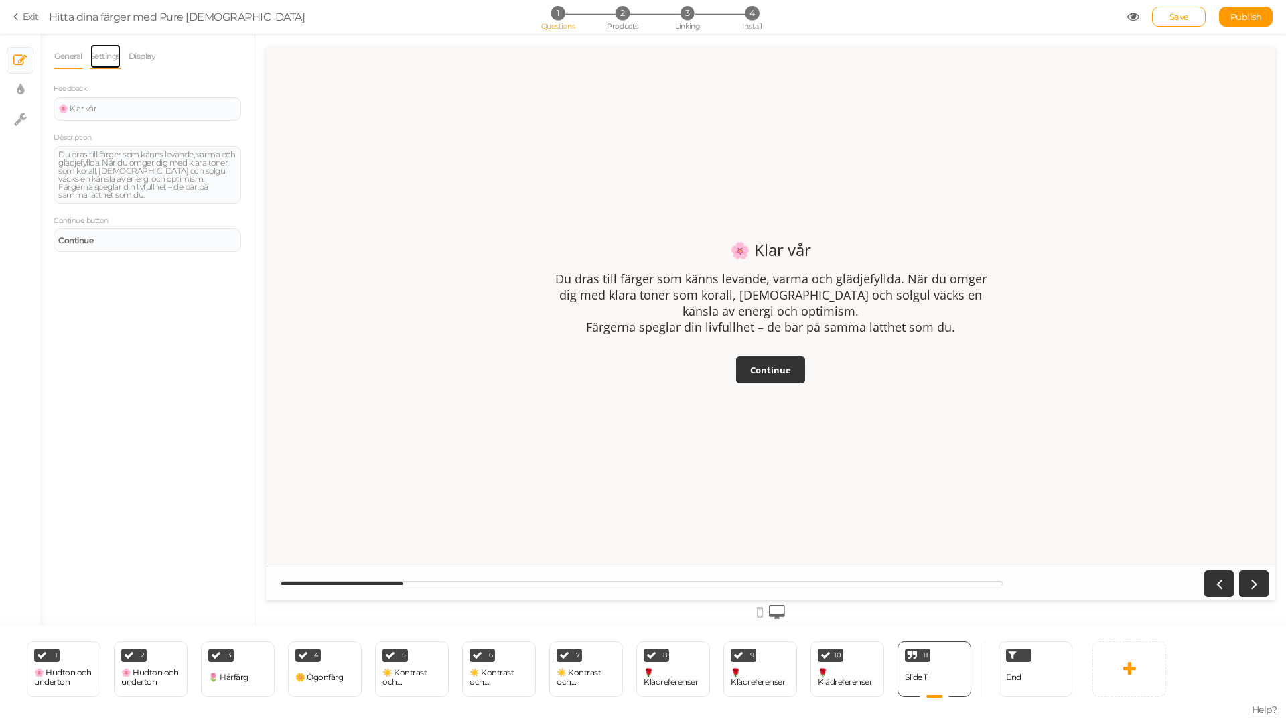
click at [112, 58] on link "Settings" at bounding box center [105, 56] width 31 height 25
click at [135, 54] on link "Display" at bounding box center [142, 56] width 29 height 25
click at [115, 54] on link "Settings" at bounding box center [105, 56] width 31 height 25
click at [68, 57] on link "General" at bounding box center [68, 56] width 29 height 25
click at [330, 273] on div "🌸 Klar vår Du dras till färger som känns levande, varma och glädjefyllda. När d…" at bounding box center [770, 324] width 1009 height 188
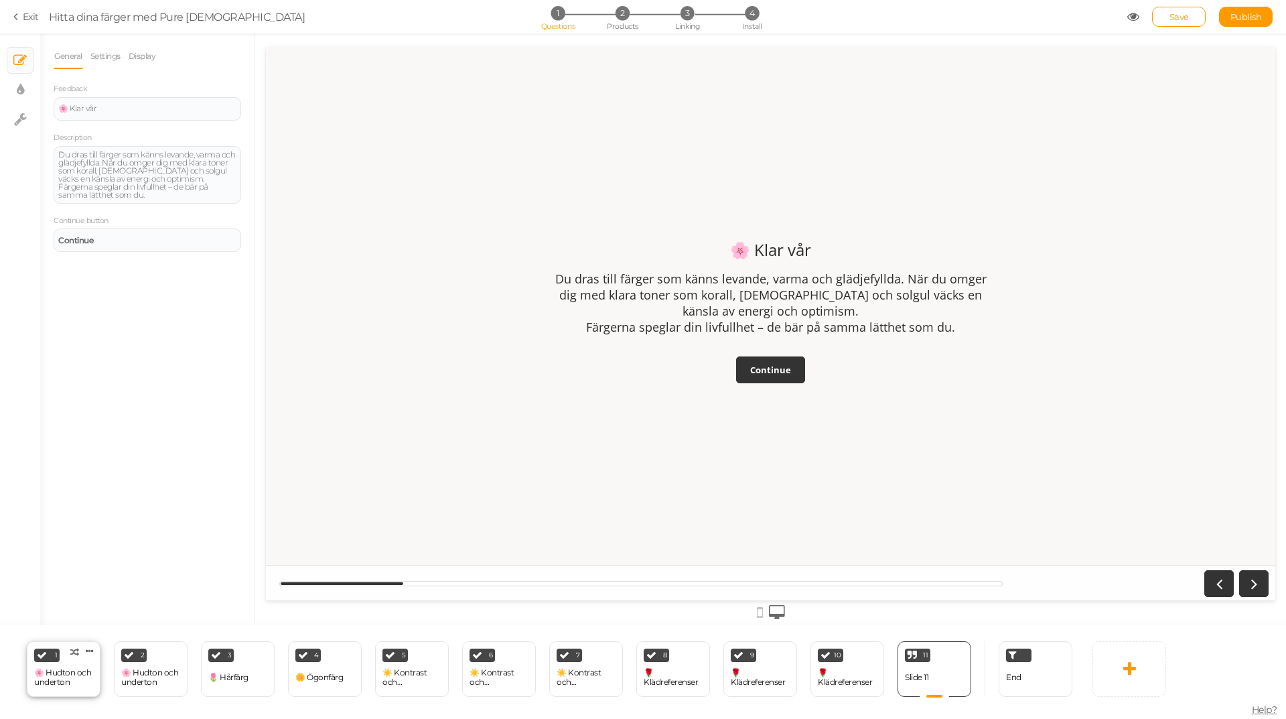
click at [82, 681] on div "🌸 Hudton och underton" at bounding box center [63, 677] width 59 height 19
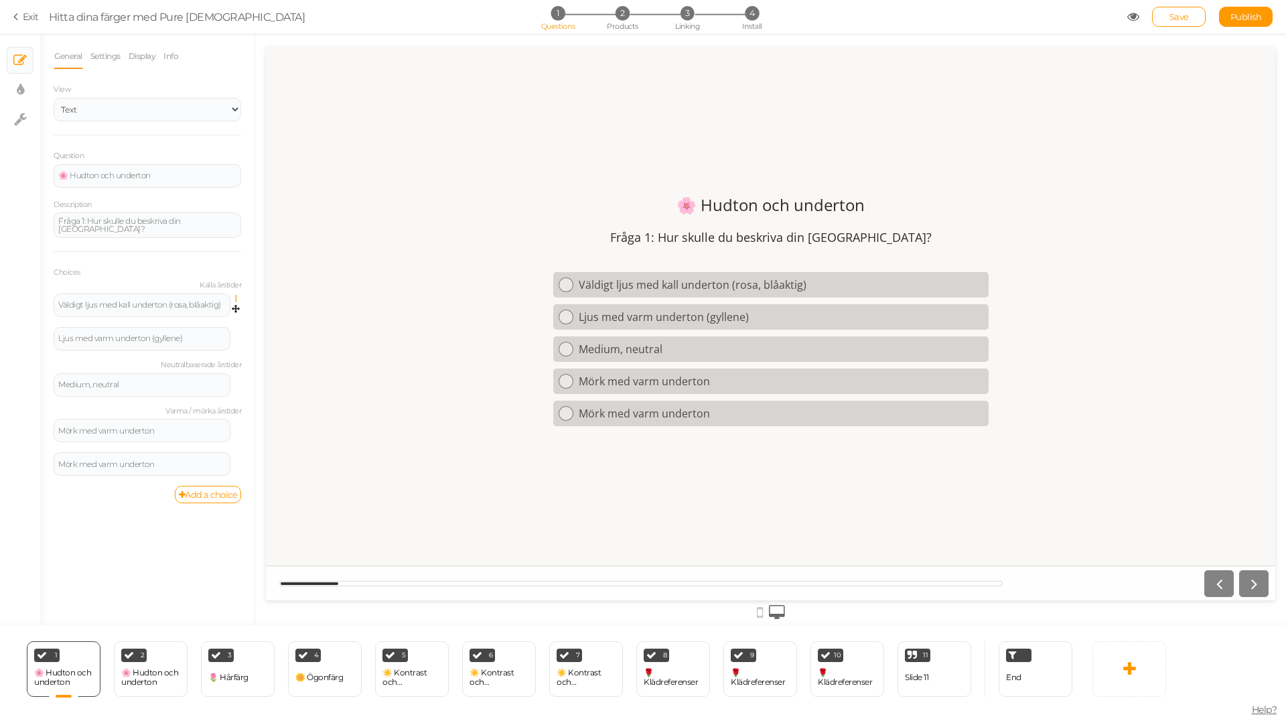
click at [237, 295] on icon at bounding box center [239, 299] width 9 height 8
click at [192, 317] on span "Settings" at bounding box center [178, 317] width 30 height 10
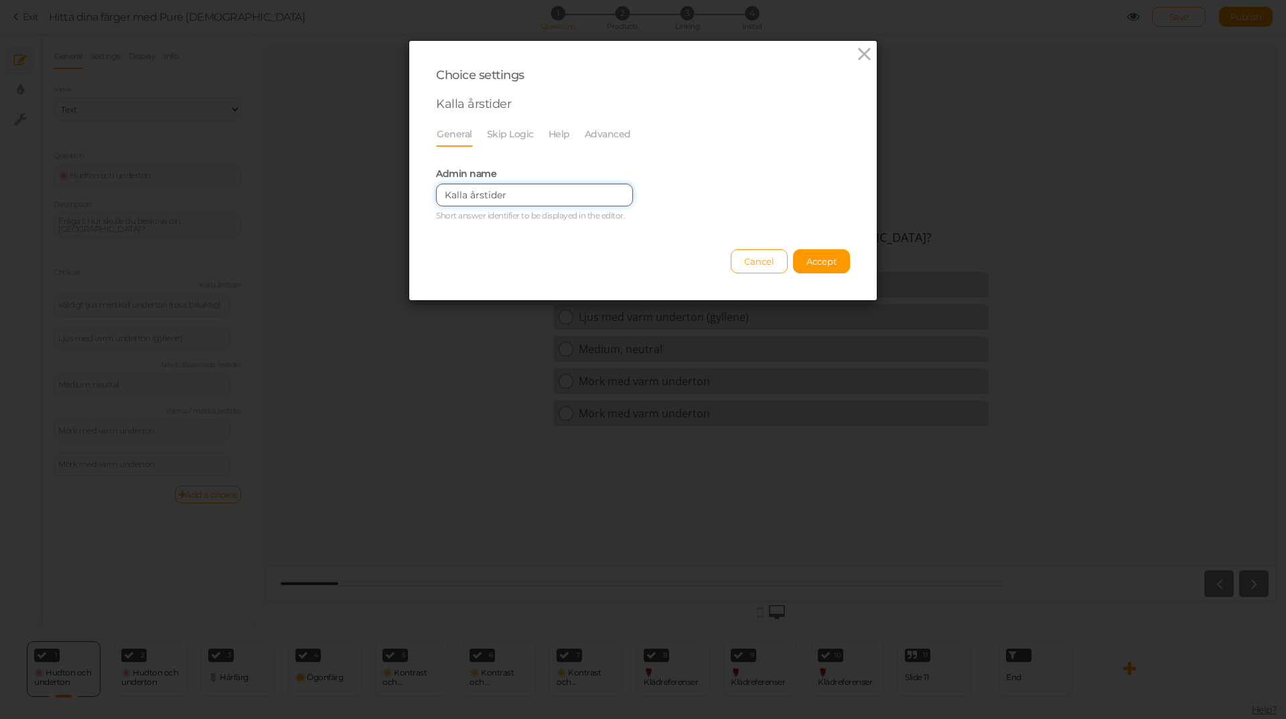
click at [504, 194] on input "Kalla årstider" at bounding box center [534, 195] width 197 height 23
click at [505, 140] on link "Skip Logic" at bounding box center [510, 133] width 48 height 25
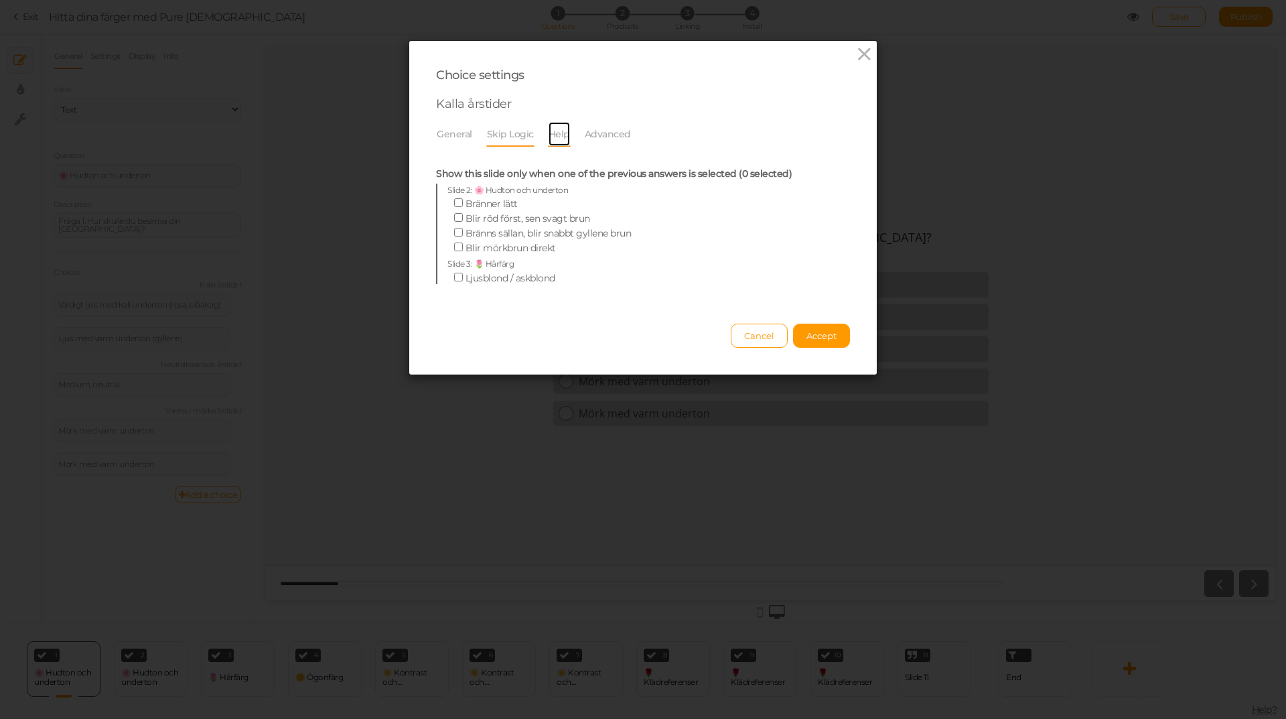
click at [561, 134] on link "Help" at bounding box center [559, 133] width 23 height 25
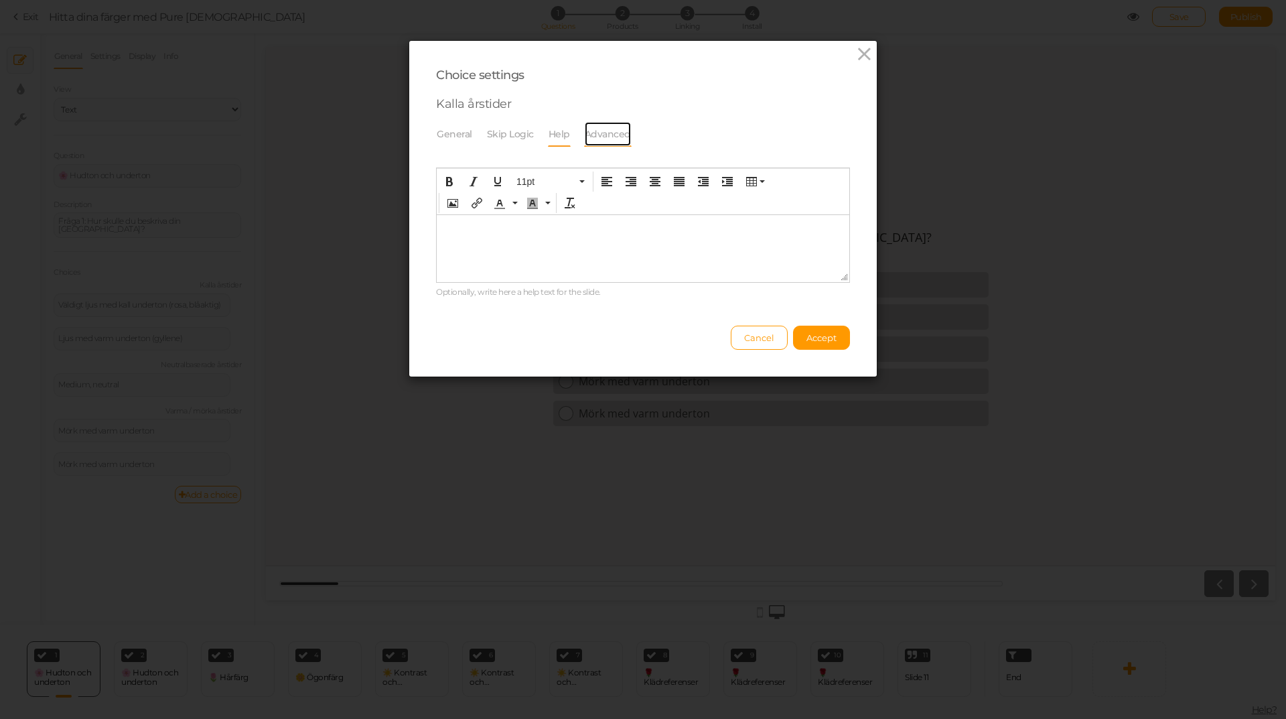
click at [584, 137] on link "Advanced" at bounding box center [608, 133] width 48 height 25
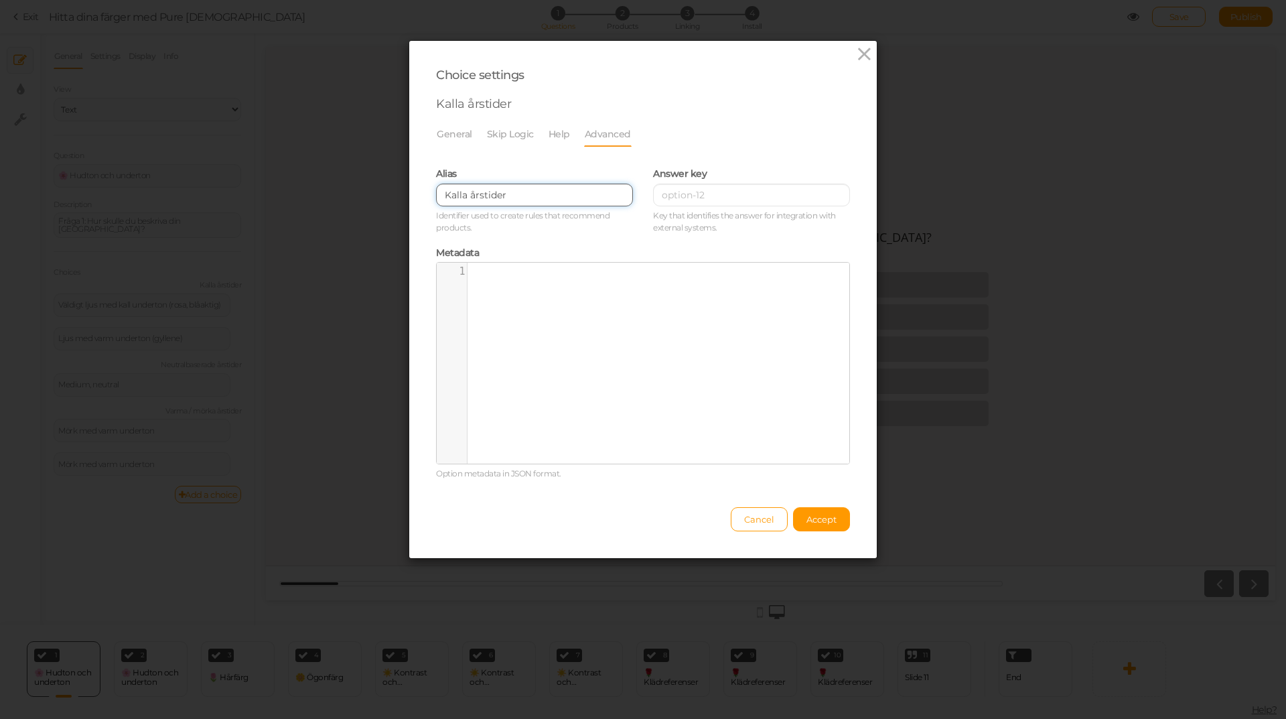
click at [506, 195] on input "Kalla årstider" at bounding box center [534, 195] width 197 height 23
click at [860, 57] on icon at bounding box center [864, 54] width 19 height 20
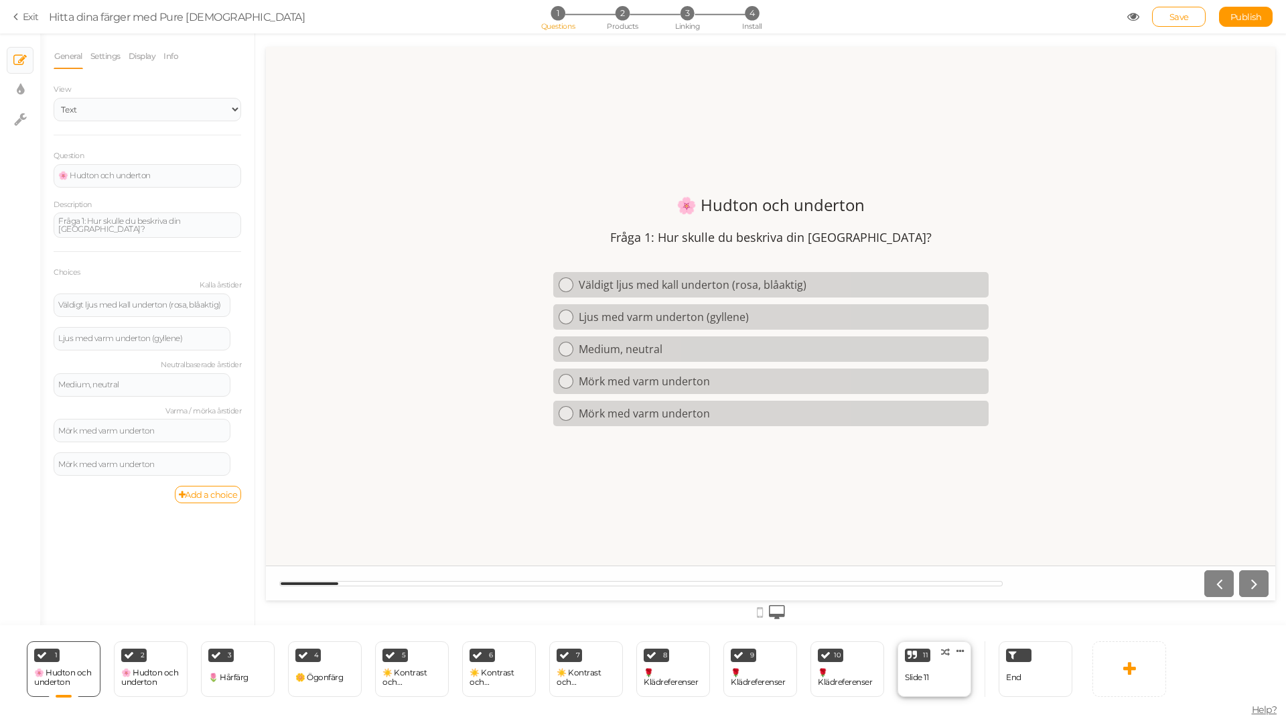
click at [938, 681] on div "11 Slide 11 × Define the conditions to show this slide. Clone Change type Delete" at bounding box center [935, 669] width 74 height 56
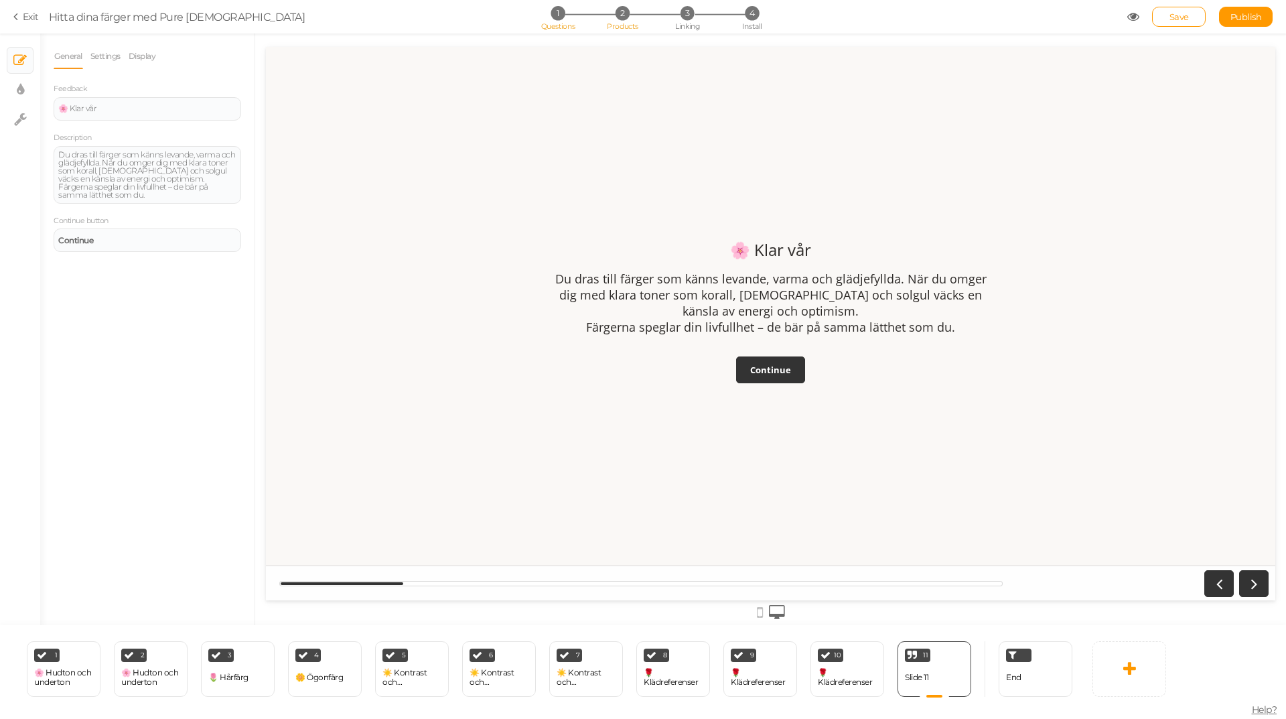
click at [618, 14] on span "2" at bounding box center [623, 13] width 14 height 14
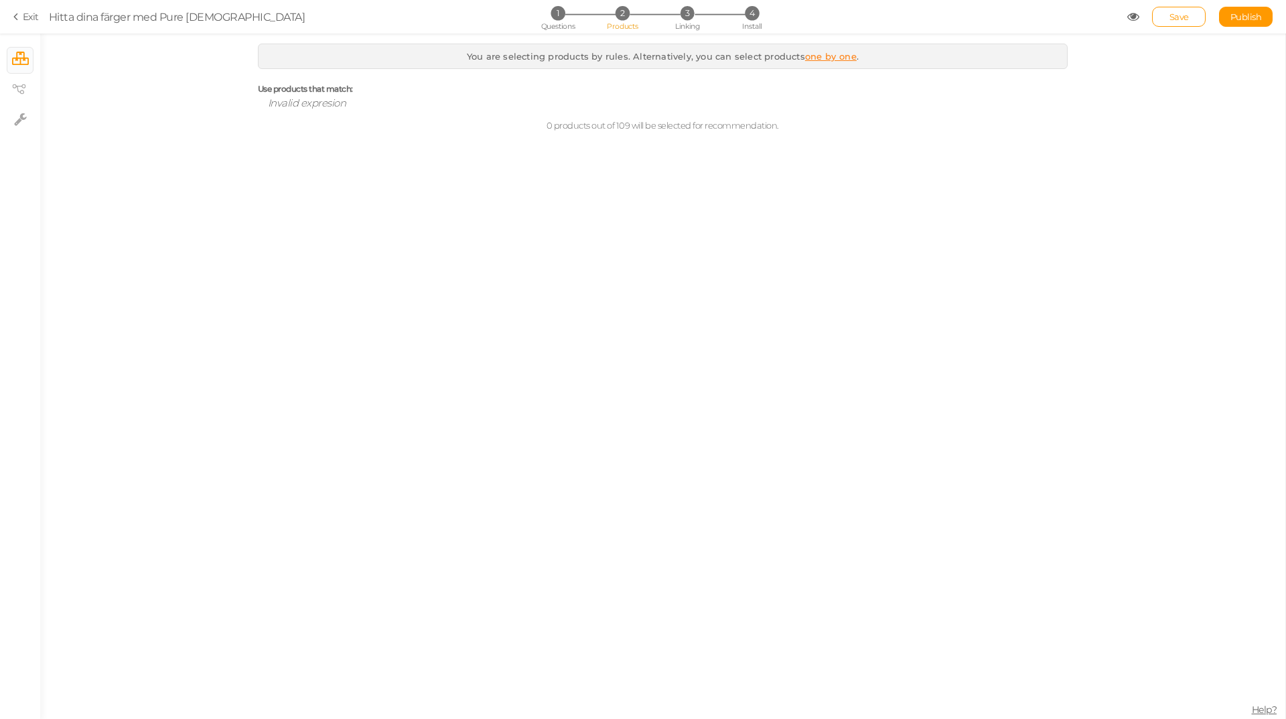
click at [822, 58] on link "one by one" at bounding box center [831, 56] width 52 height 11
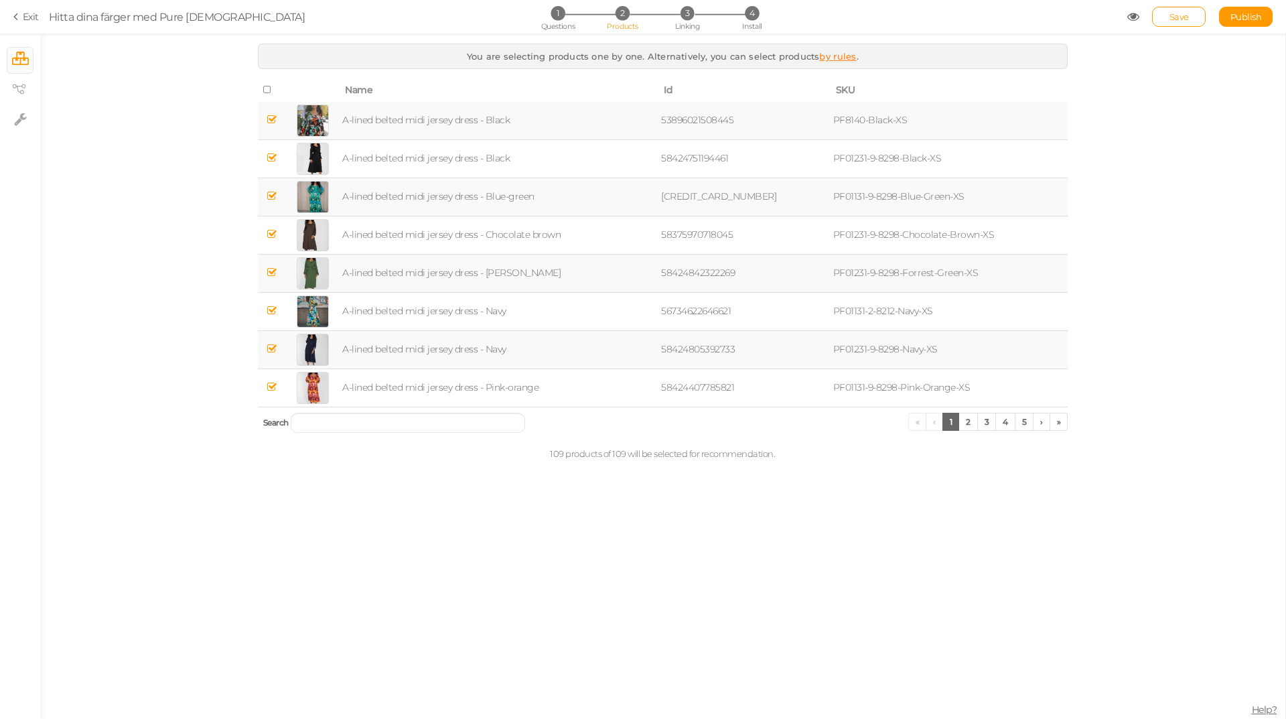
click at [831, 58] on link "by rules" at bounding box center [837, 56] width 37 height 11
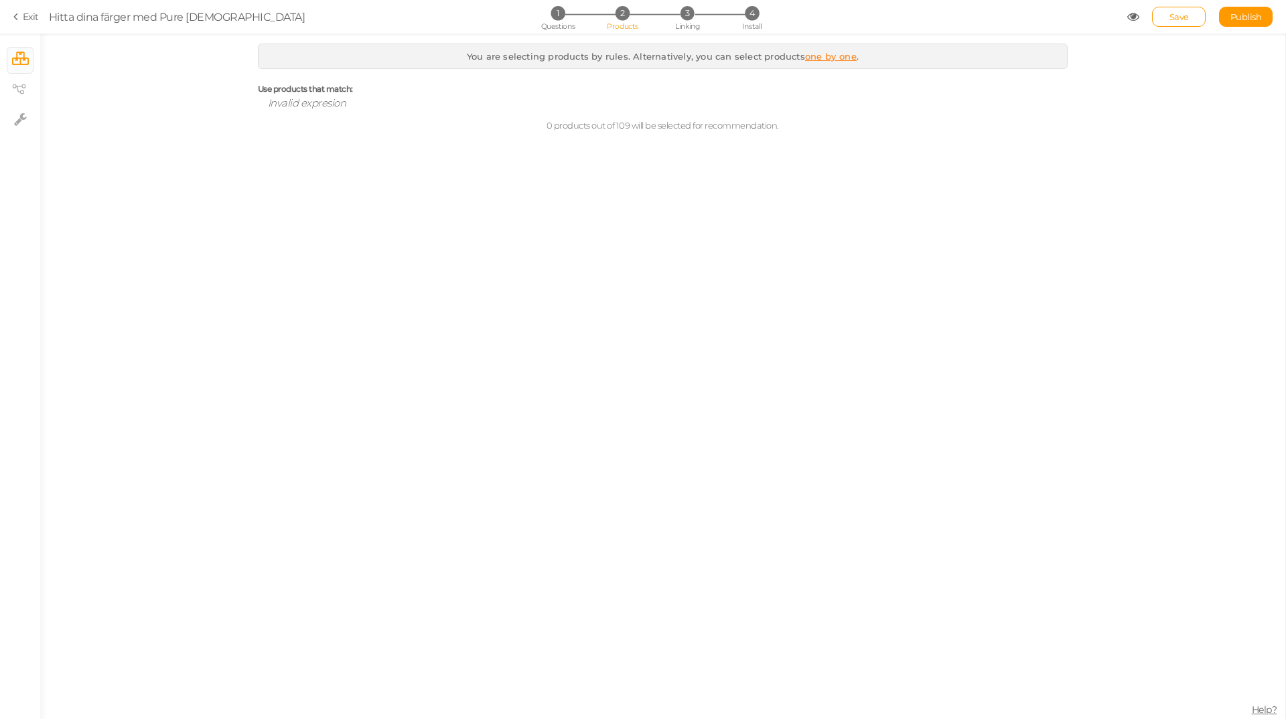
click at [828, 54] on link "one by one" at bounding box center [831, 56] width 52 height 11
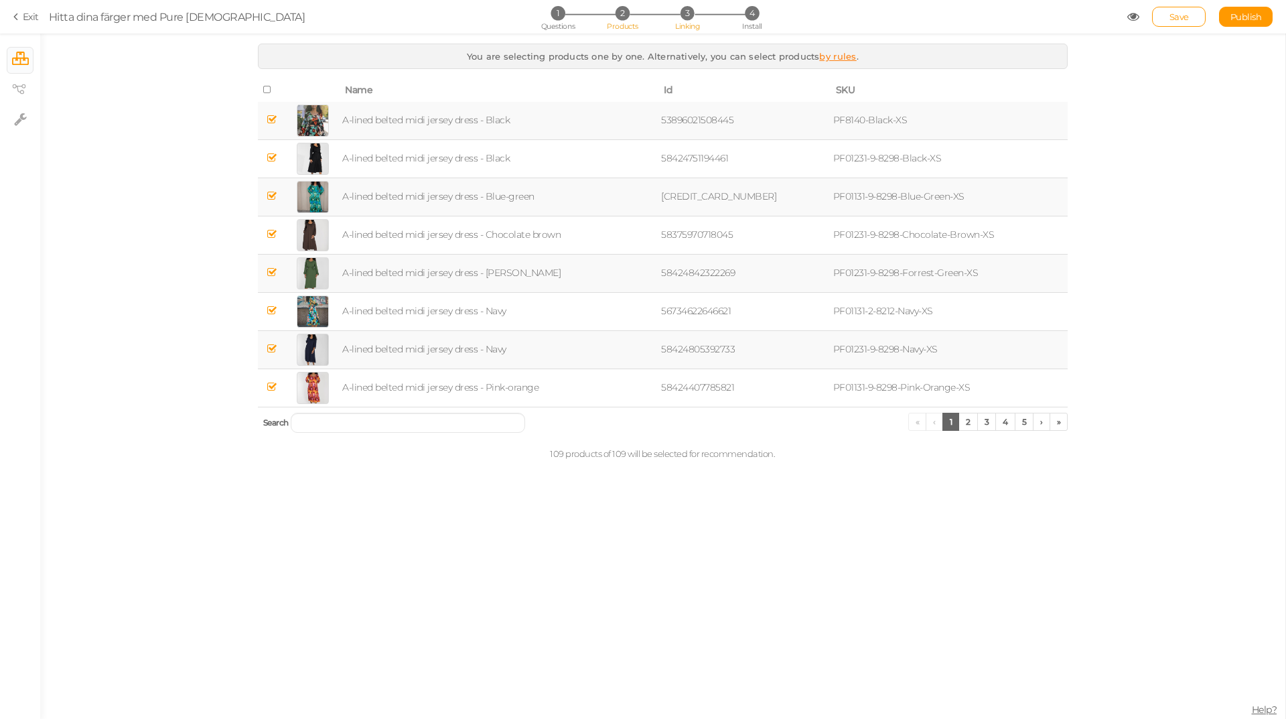
click at [683, 9] on span "3" at bounding box center [688, 13] width 14 height 14
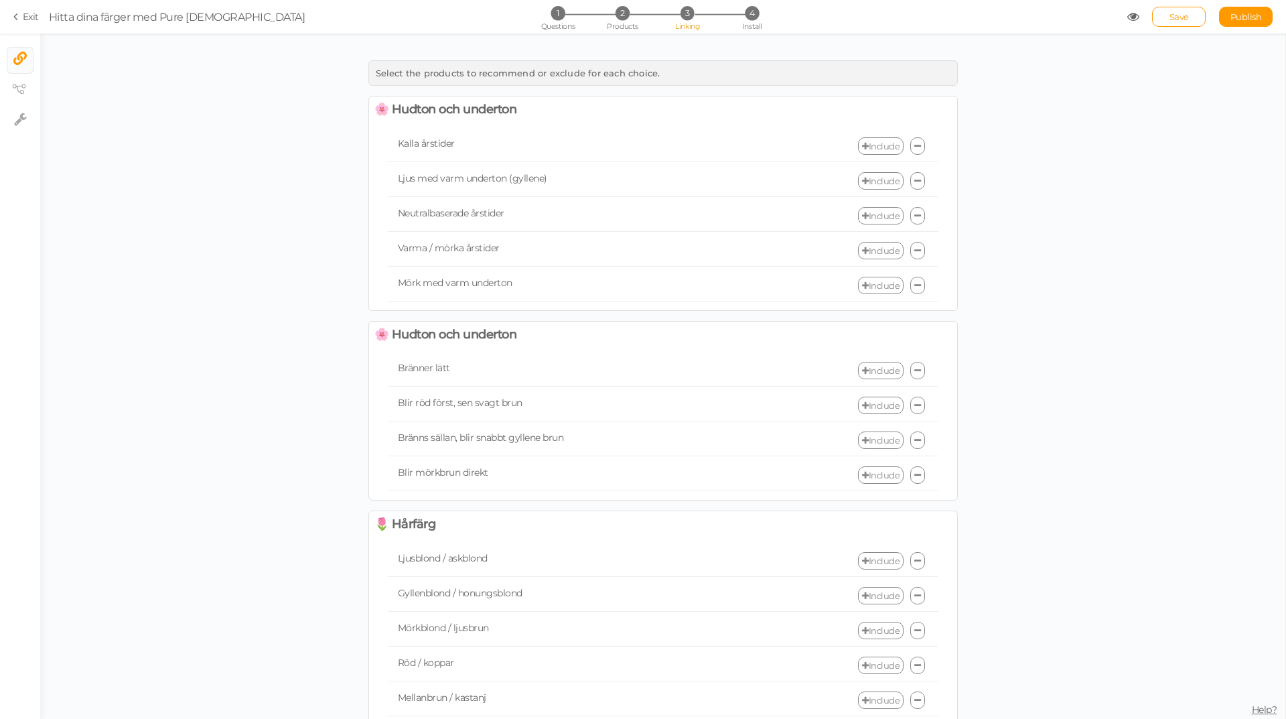
click at [879, 144] on link "Include" at bounding box center [881, 145] width 46 height 17
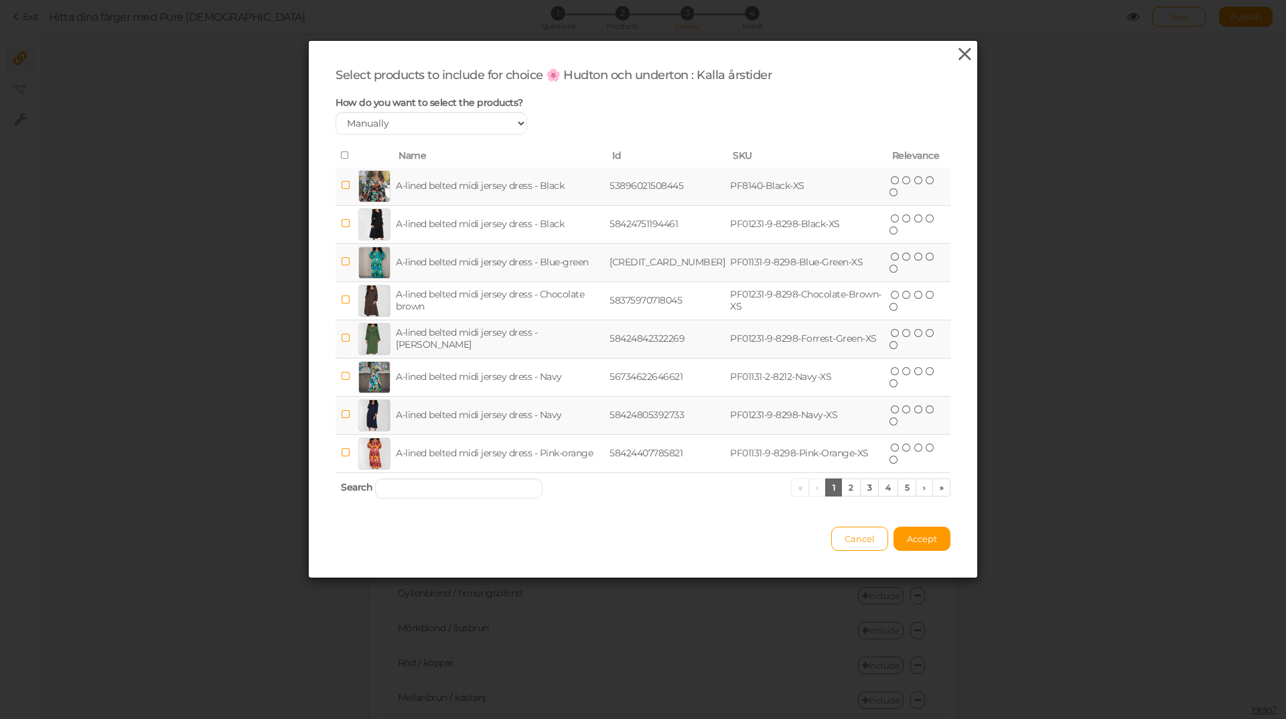
click at [962, 52] on icon at bounding box center [964, 54] width 19 height 20
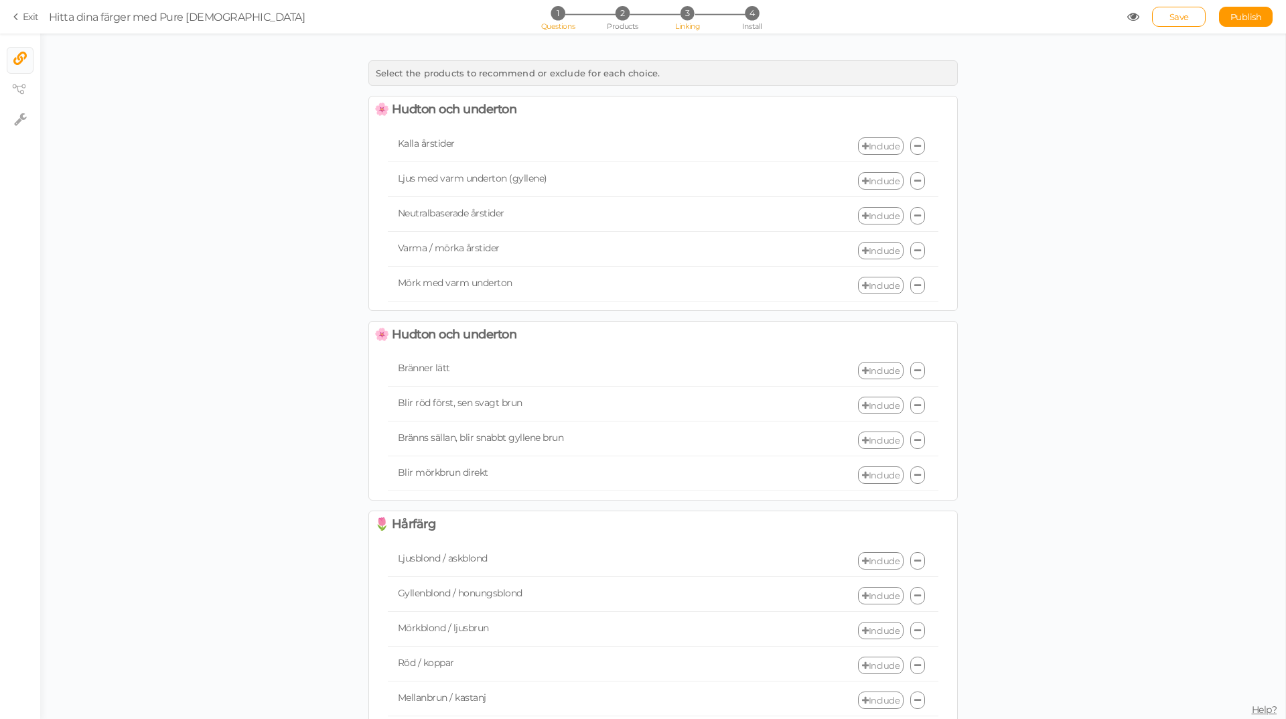
click at [553, 17] on span "1" at bounding box center [558, 13] width 14 height 14
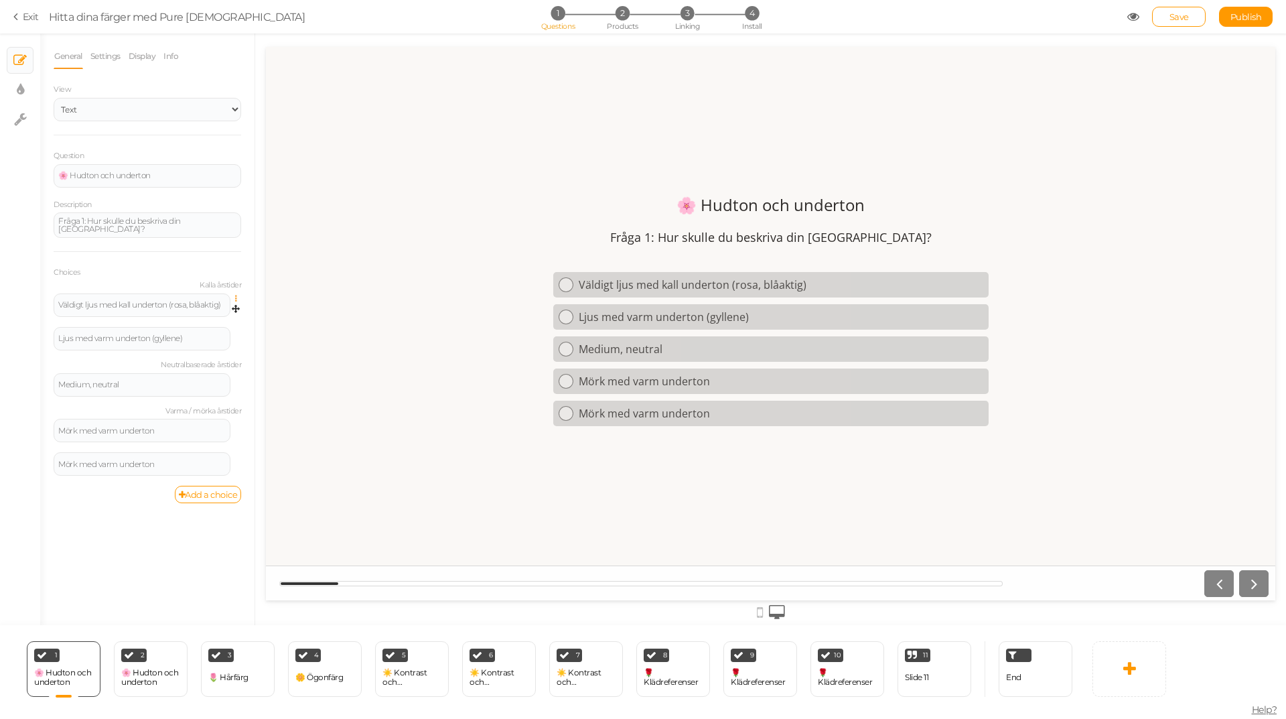
click at [236, 295] on icon at bounding box center [239, 299] width 9 height 8
click at [200, 313] on link "Settings" at bounding box center [188, 317] width 106 height 14
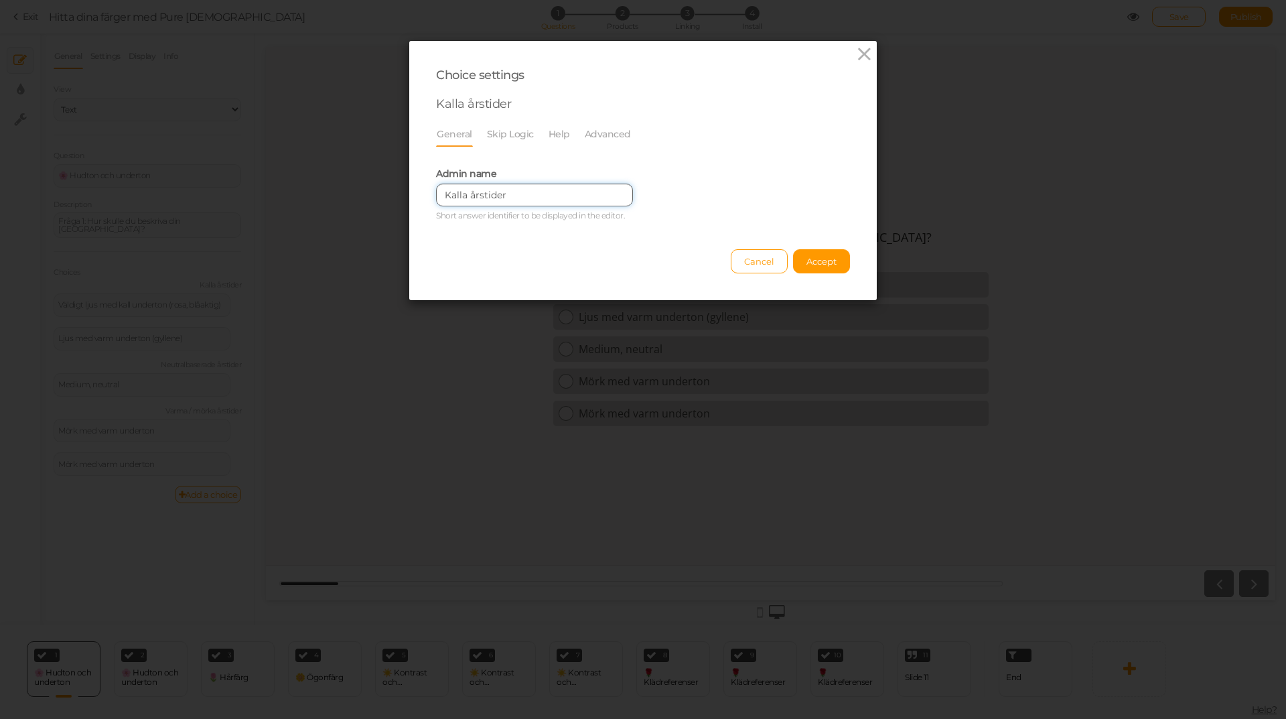
drag, startPoint x: 506, startPoint y: 195, endPoint x: 432, endPoint y: 194, distance: 74.4
click at [436, 194] on input "Kalla årstider" at bounding box center [534, 195] width 197 height 23
click at [502, 133] on link "Skip Logic" at bounding box center [510, 133] width 48 height 25
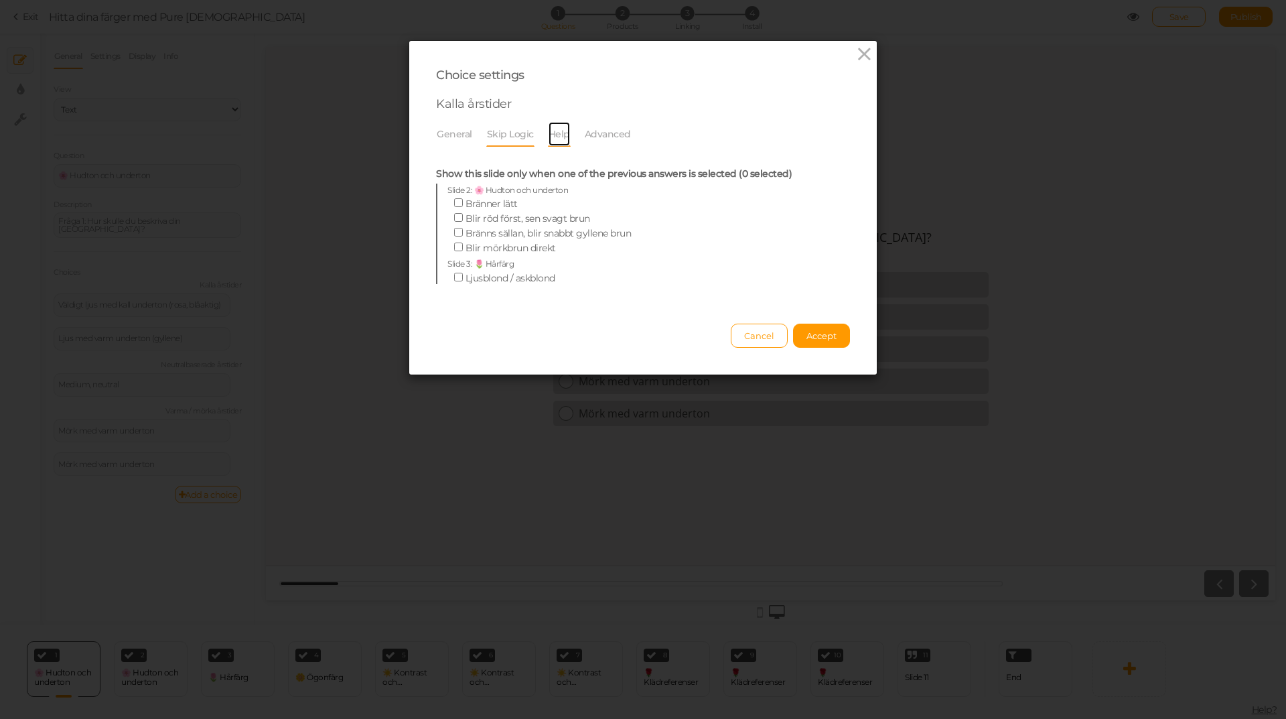
click at [557, 135] on link "Help" at bounding box center [559, 133] width 23 height 25
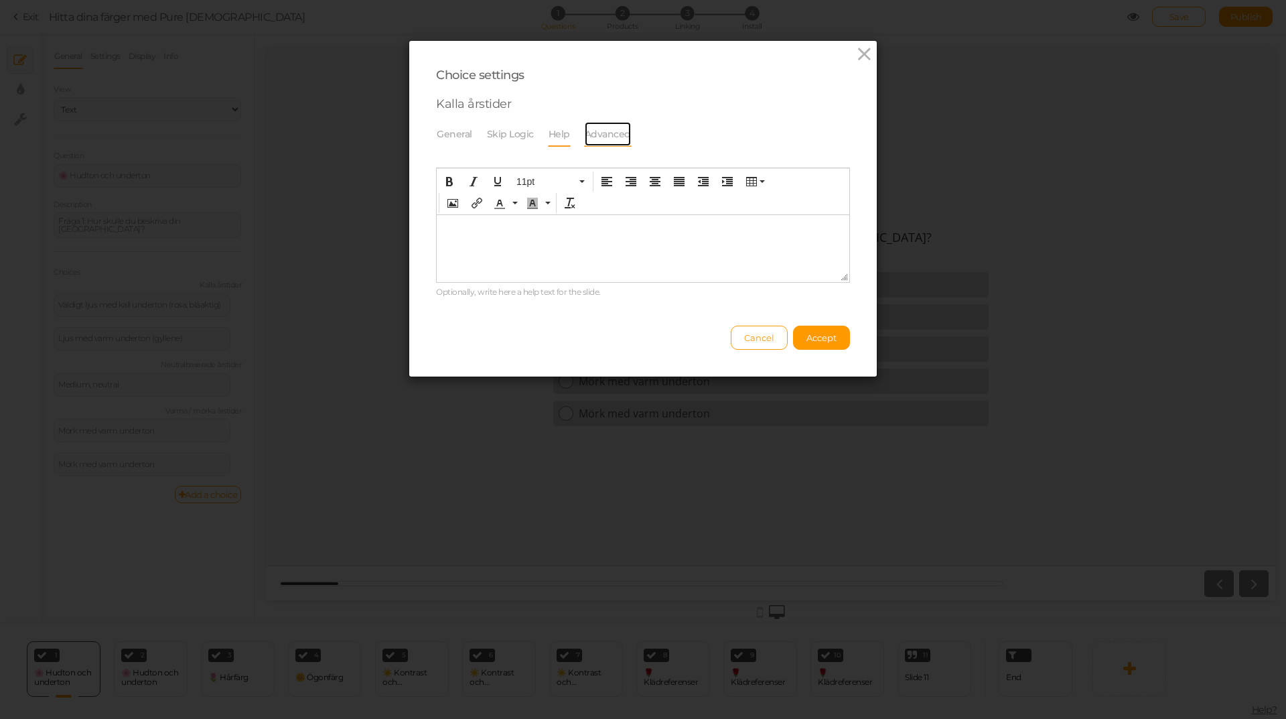
click at [588, 137] on link "Advanced" at bounding box center [608, 133] width 48 height 25
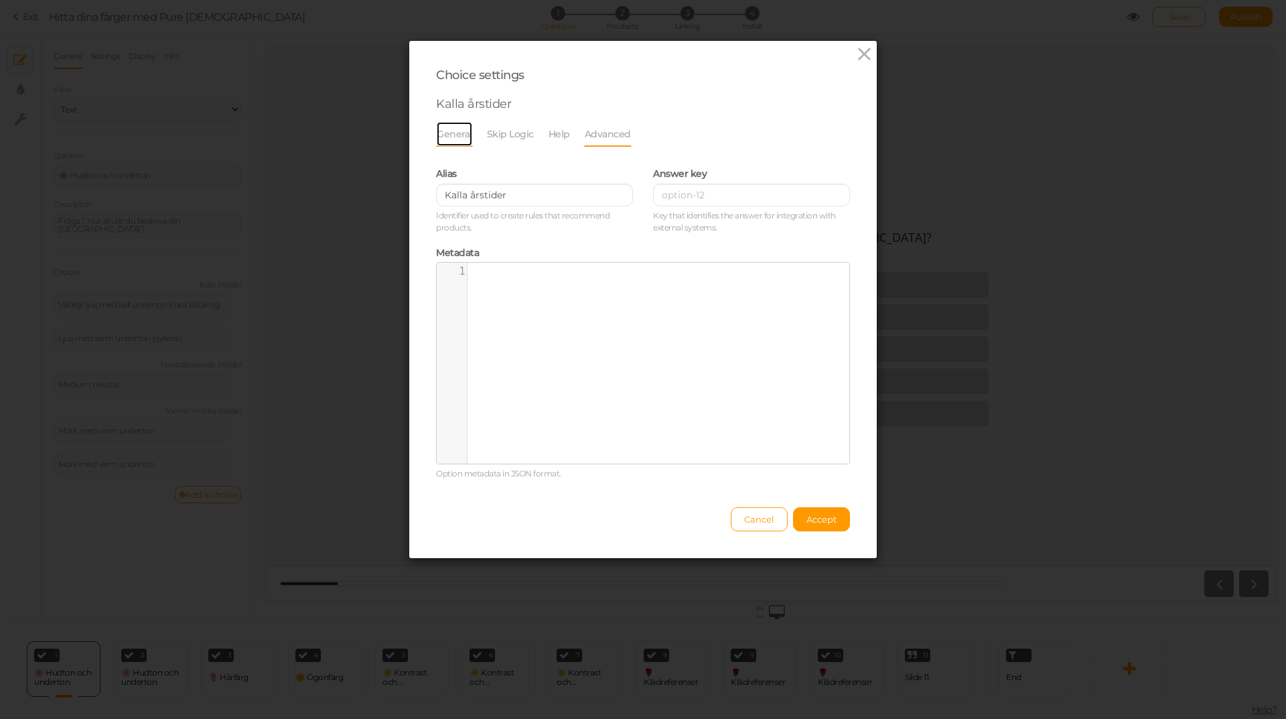
click at [444, 135] on link "General" at bounding box center [454, 133] width 37 height 25
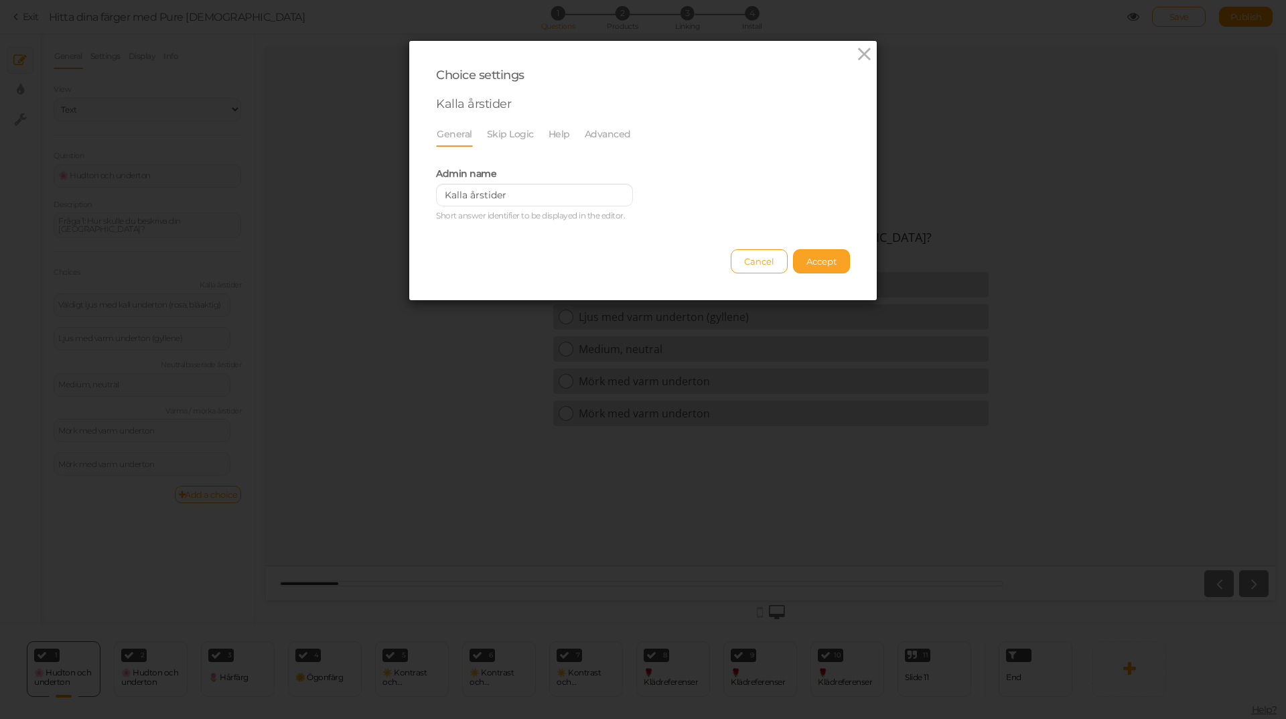
click at [813, 254] on button "Accept" at bounding box center [821, 261] width 57 height 24
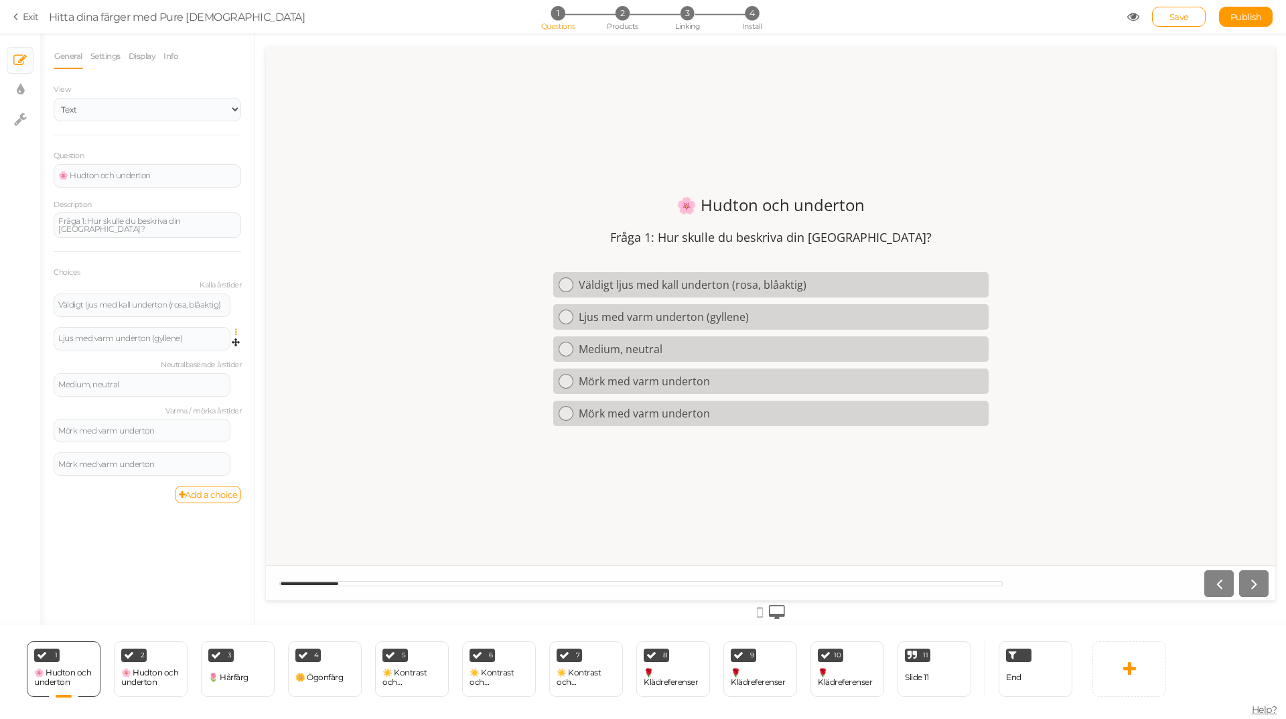
click at [235, 332] on icon at bounding box center [239, 332] width 9 height 8
click at [206, 349] on link "Settings" at bounding box center [188, 351] width 106 height 14
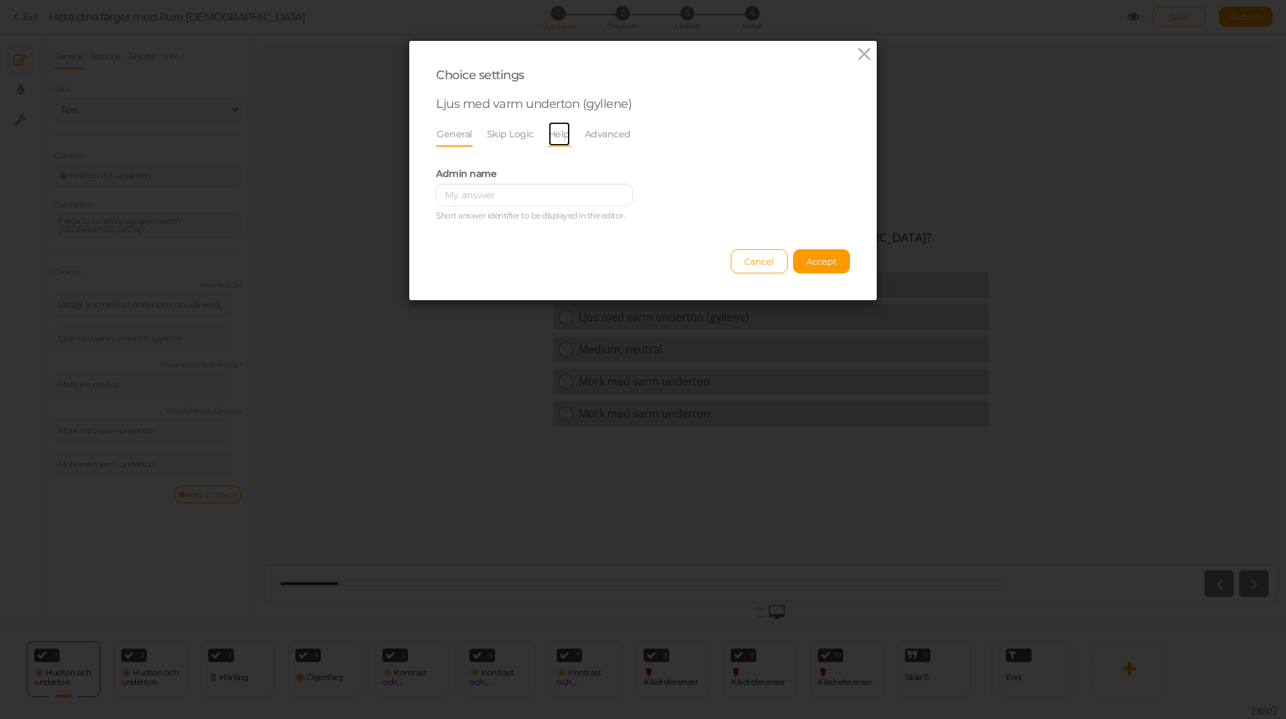
click at [549, 134] on link "Help" at bounding box center [559, 133] width 23 height 25
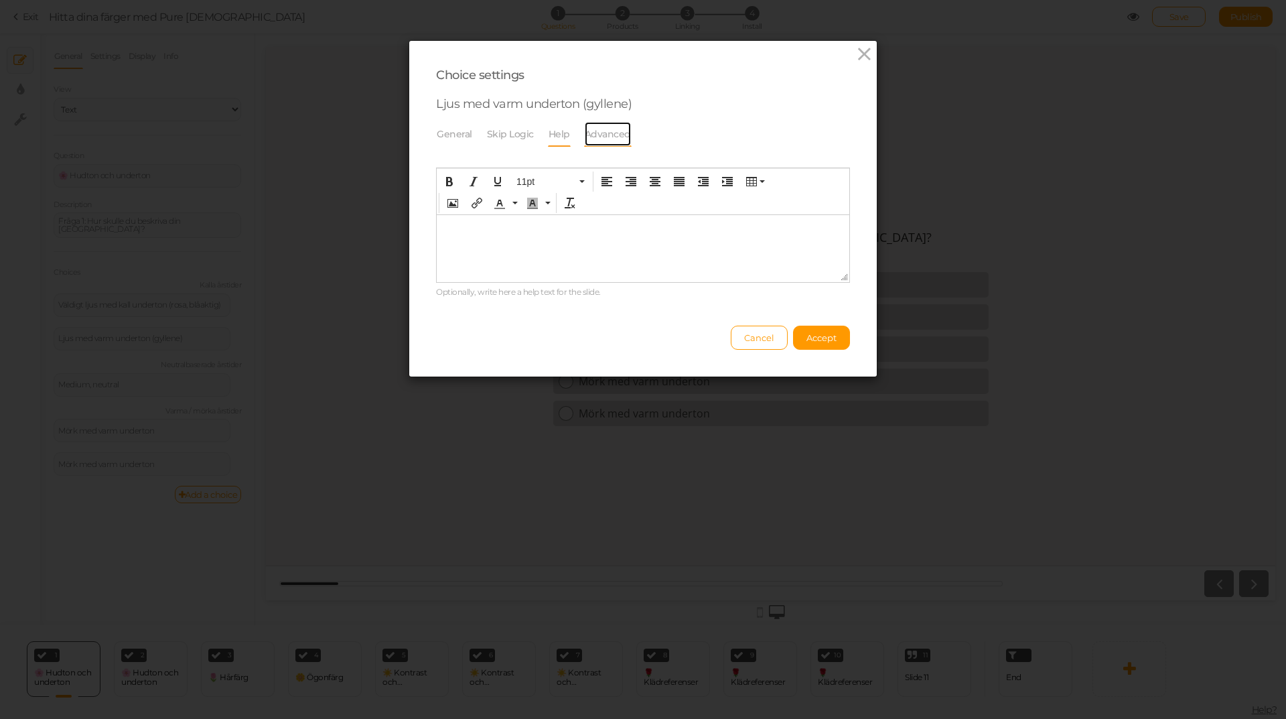
click at [591, 135] on link "Advanced" at bounding box center [608, 133] width 48 height 25
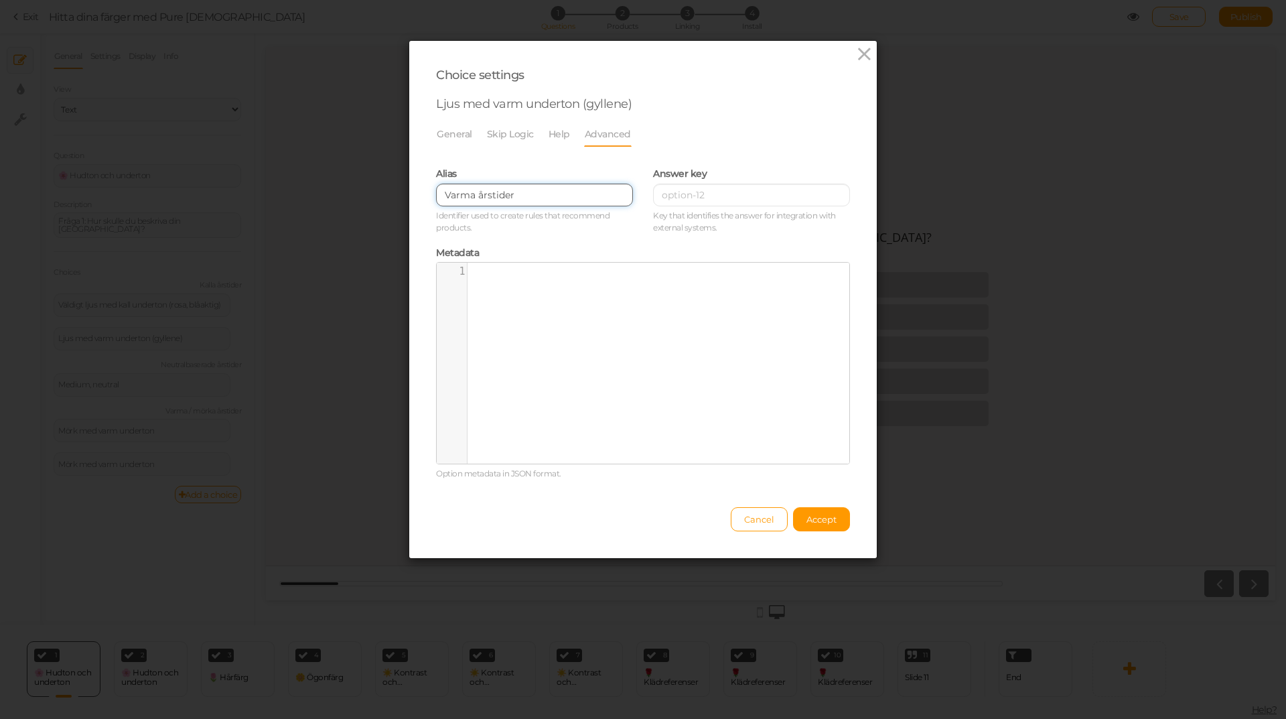
drag, startPoint x: 511, startPoint y: 192, endPoint x: 434, endPoint y: 195, distance: 77.1
click at [436, 195] on input "Varma årstider" at bounding box center [534, 195] width 197 height 23
click at [460, 139] on link "General" at bounding box center [454, 133] width 37 height 25
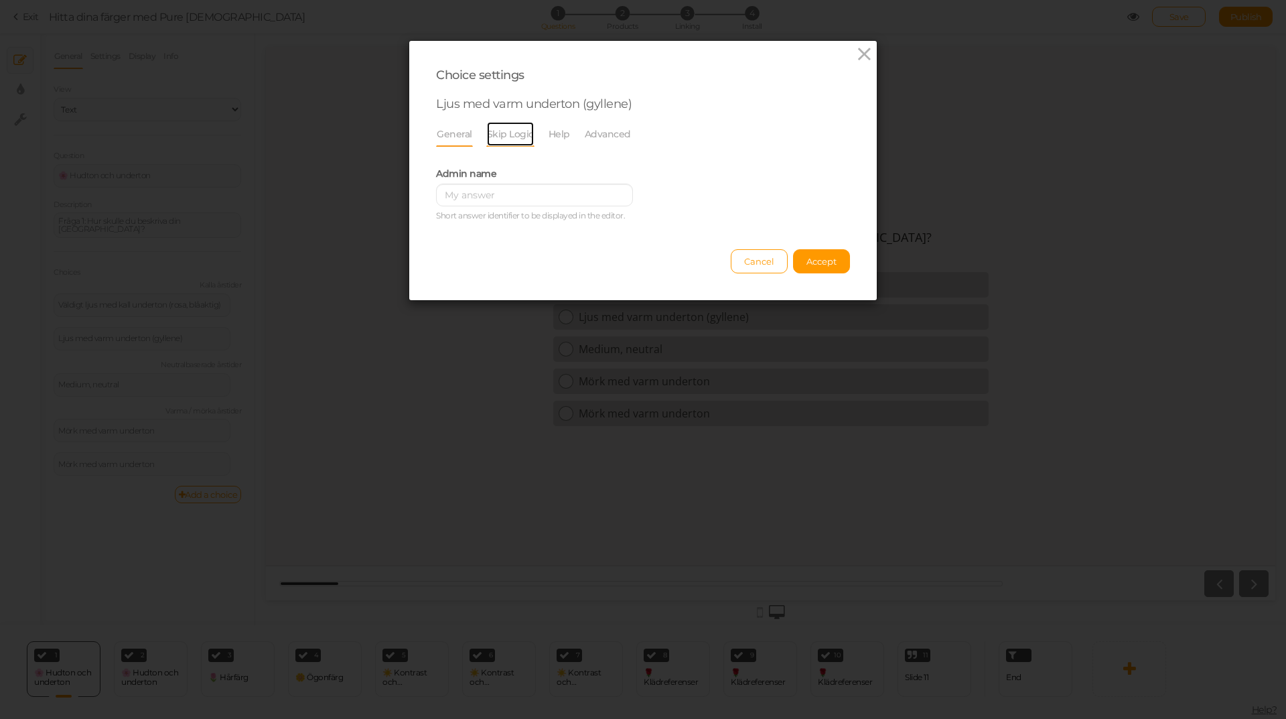
click at [515, 133] on link "Skip Logic" at bounding box center [510, 133] width 48 height 25
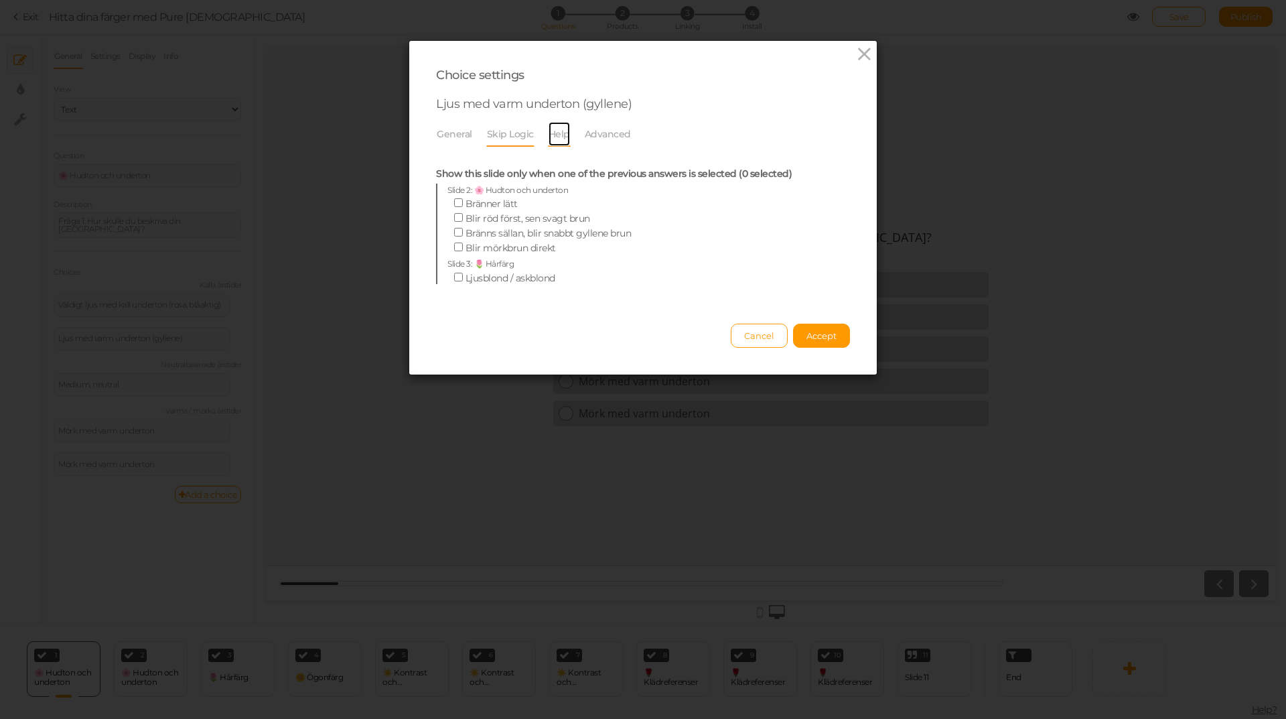
click at [548, 136] on link "Help" at bounding box center [559, 133] width 23 height 25
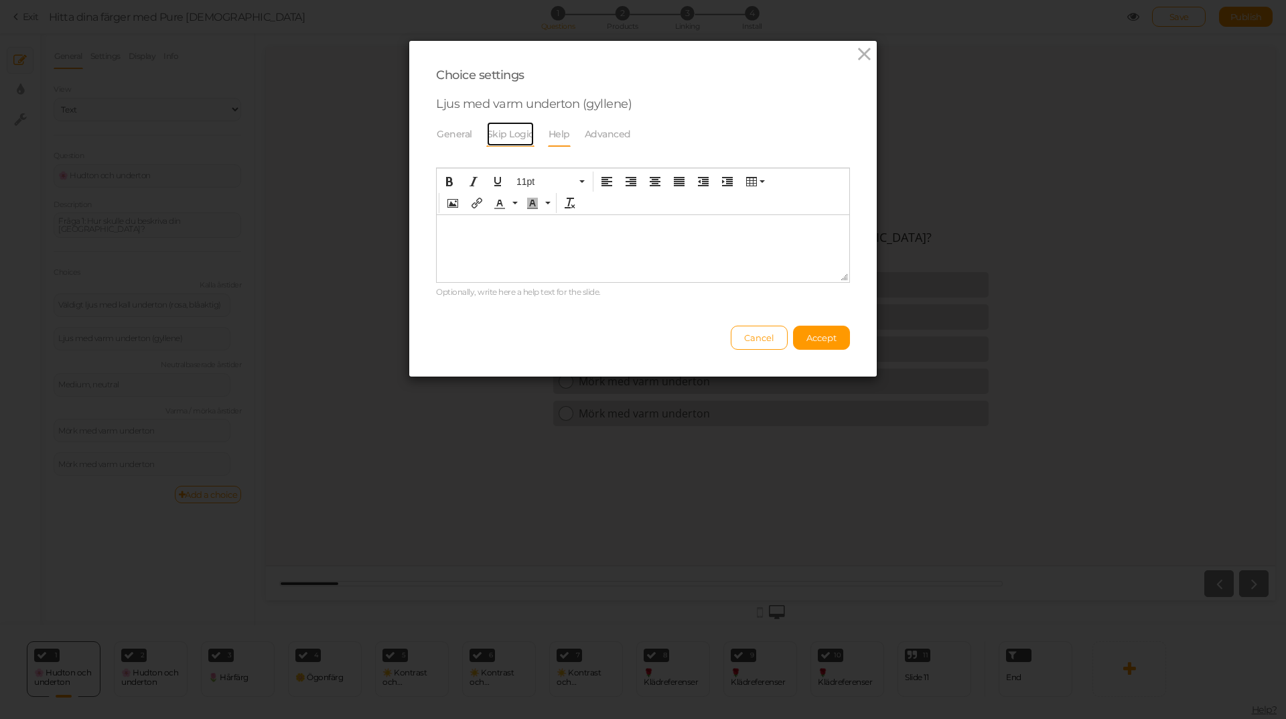
click at [512, 134] on link "Skip Logic" at bounding box center [510, 133] width 48 height 25
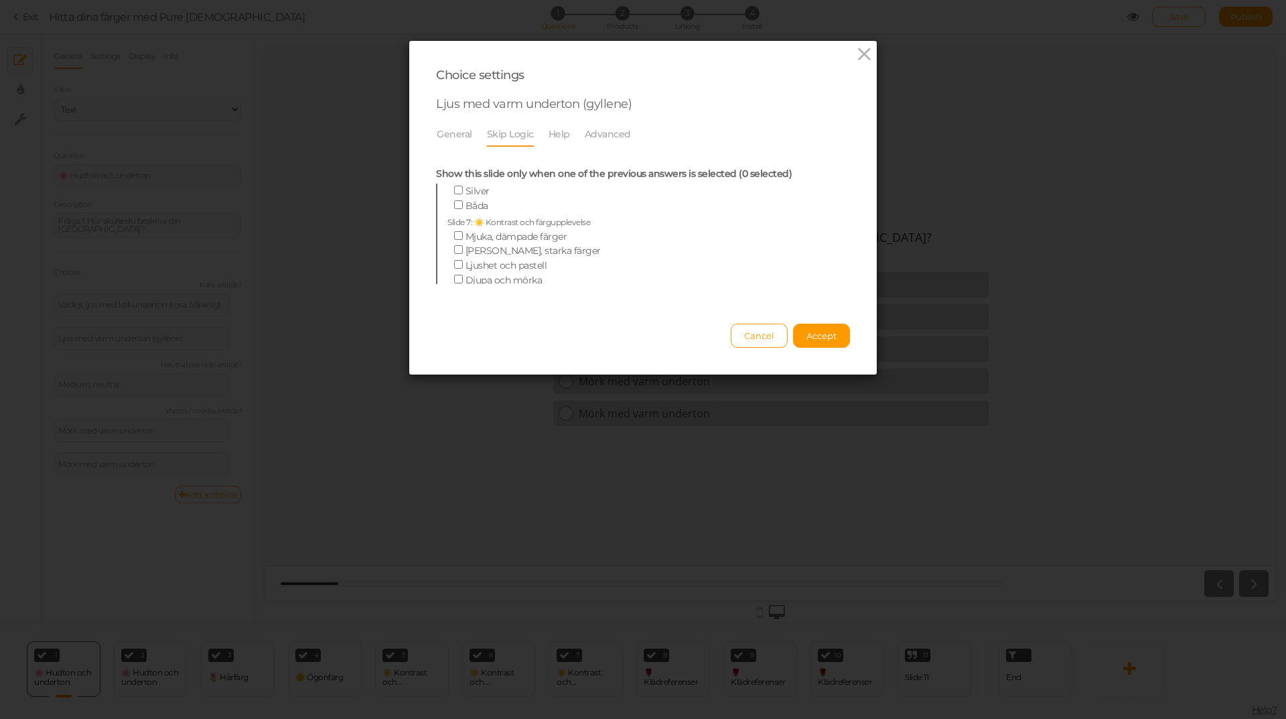
scroll to position [535, 0]
click at [553, 138] on link "Help" at bounding box center [559, 133] width 23 height 25
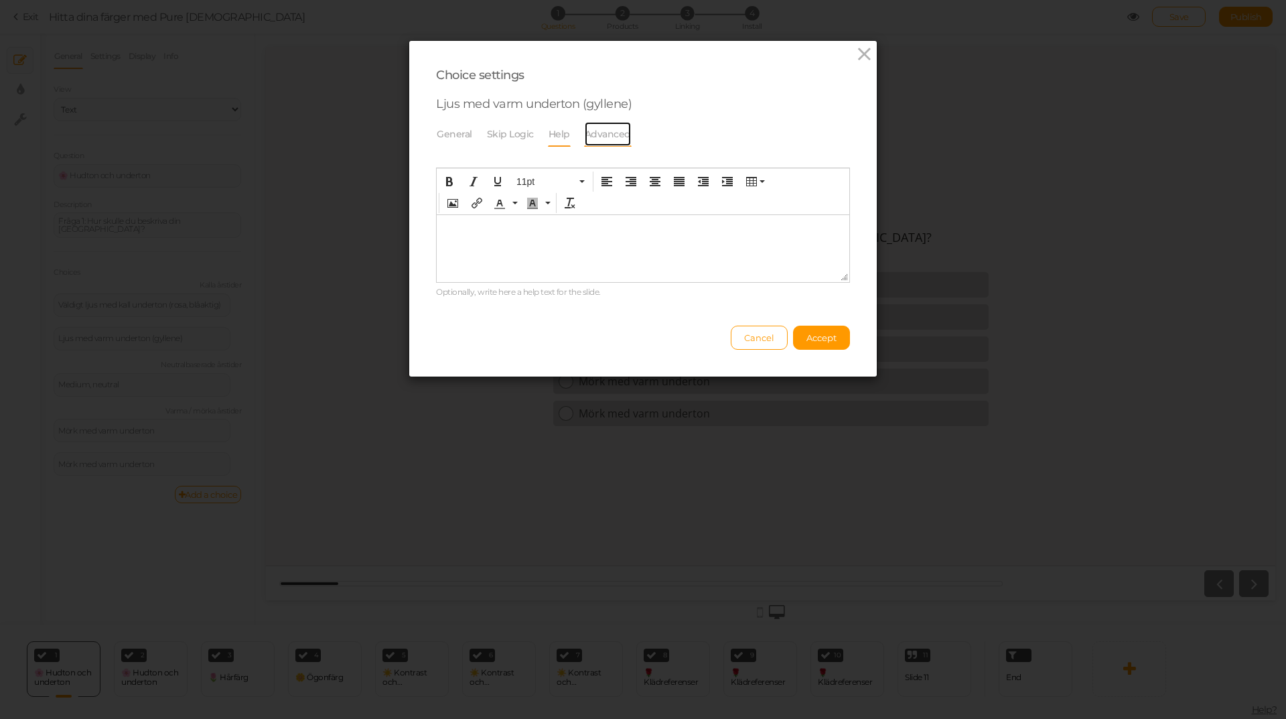
click at [616, 133] on link "Advanced" at bounding box center [608, 133] width 48 height 25
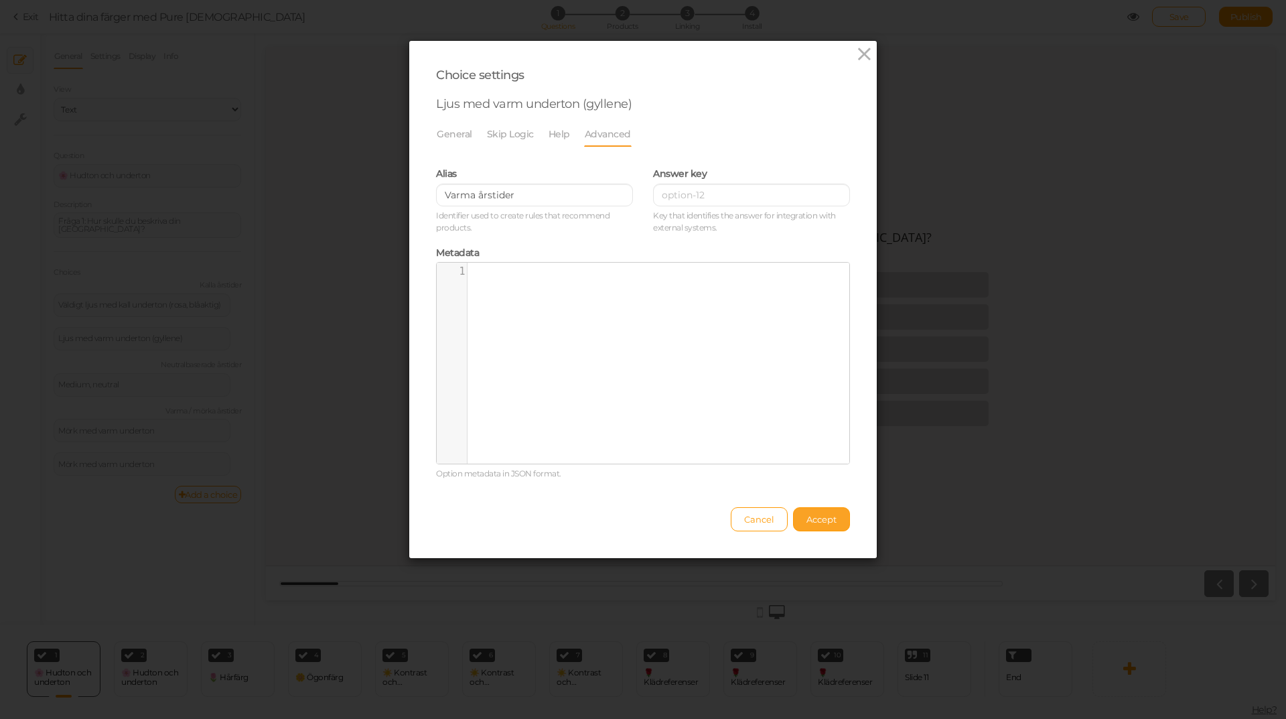
click at [797, 522] on button "Accept" at bounding box center [821, 519] width 57 height 24
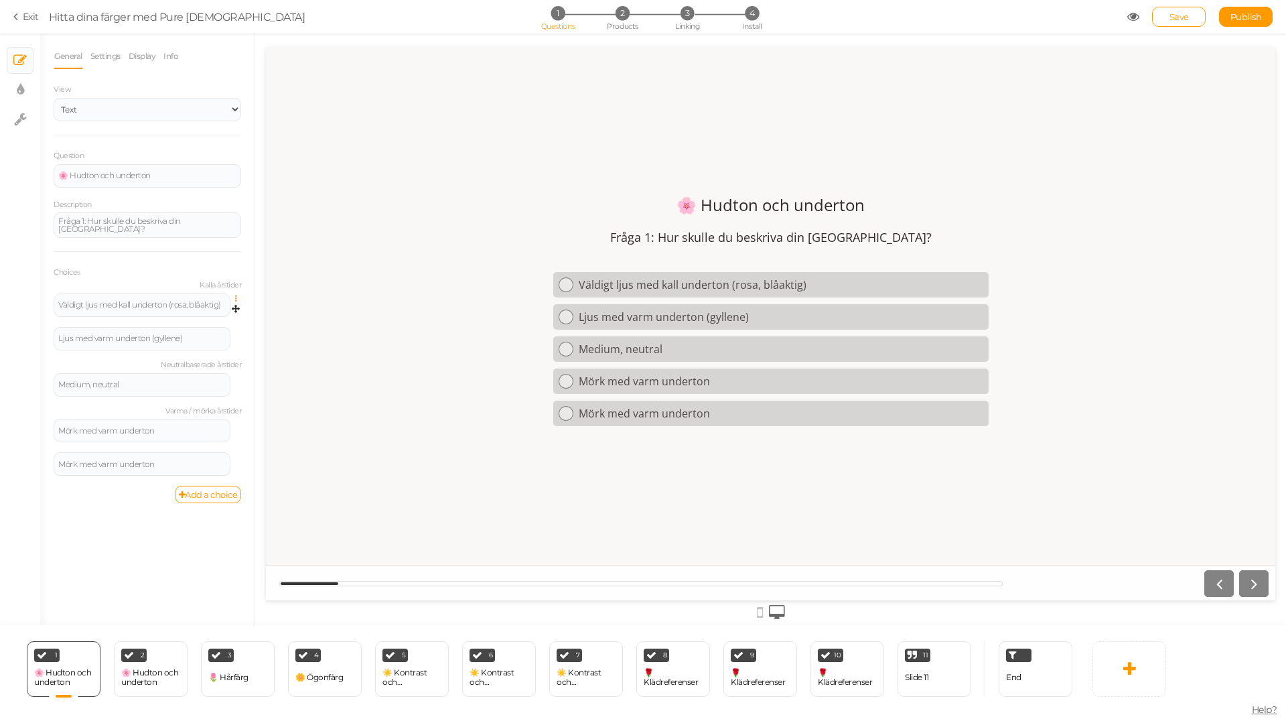
click at [235, 295] on icon at bounding box center [239, 299] width 9 height 8
click at [188, 315] on span "Settings" at bounding box center [178, 317] width 30 height 10
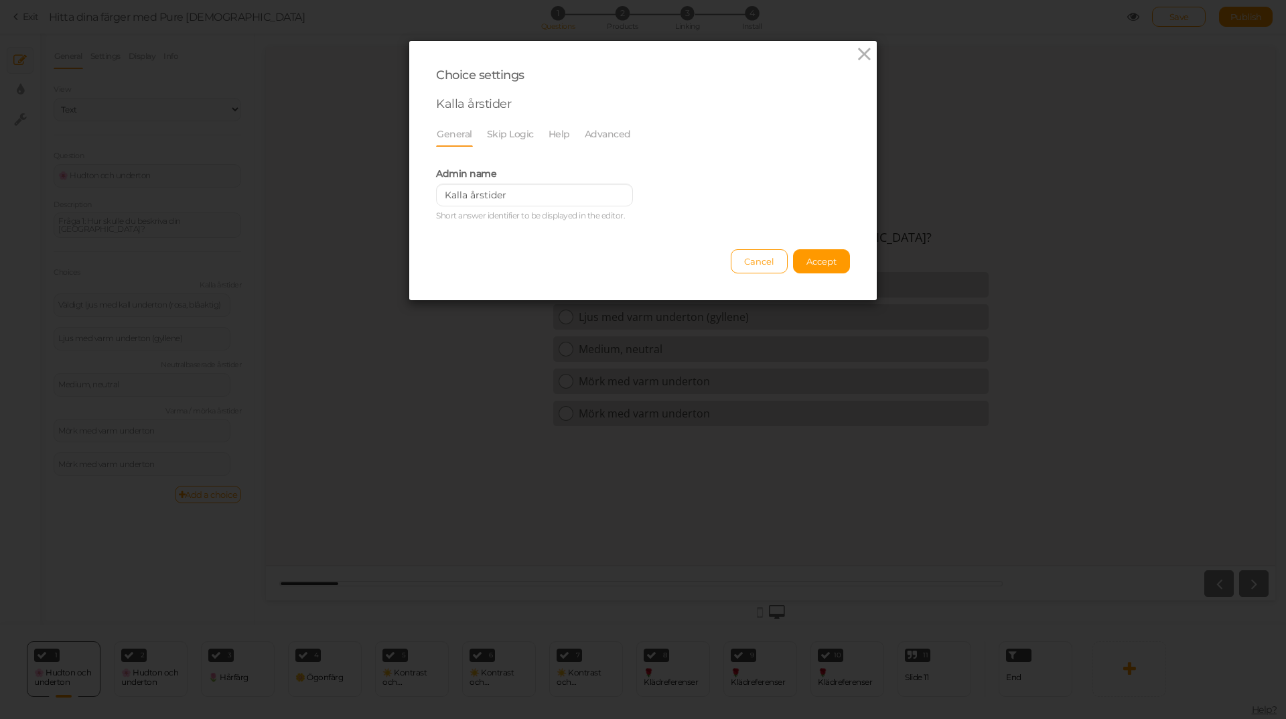
scroll to position [0, 0]
drag, startPoint x: 509, startPoint y: 201, endPoint x: 347, endPoint y: 201, distance: 162.1
click at [347, 201] on div "Choice settings Kalla årstider General Skip Logic Help Advanced Admin name Kall…" at bounding box center [643, 359] width 1286 height 719
click at [549, 129] on link "Help" at bounding box center [559, 133] width 23 height 25
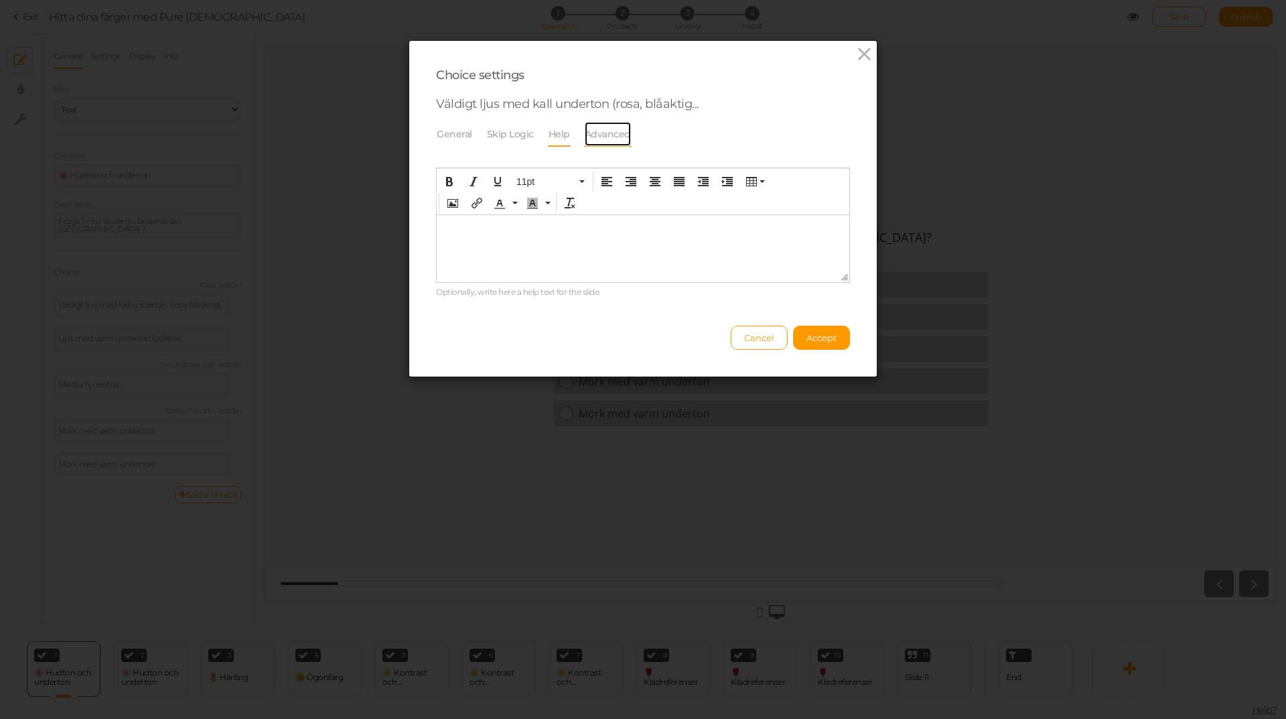
click at [593, 141] on link "Advanced" at bounding box center [608, 133] width 48 height 25
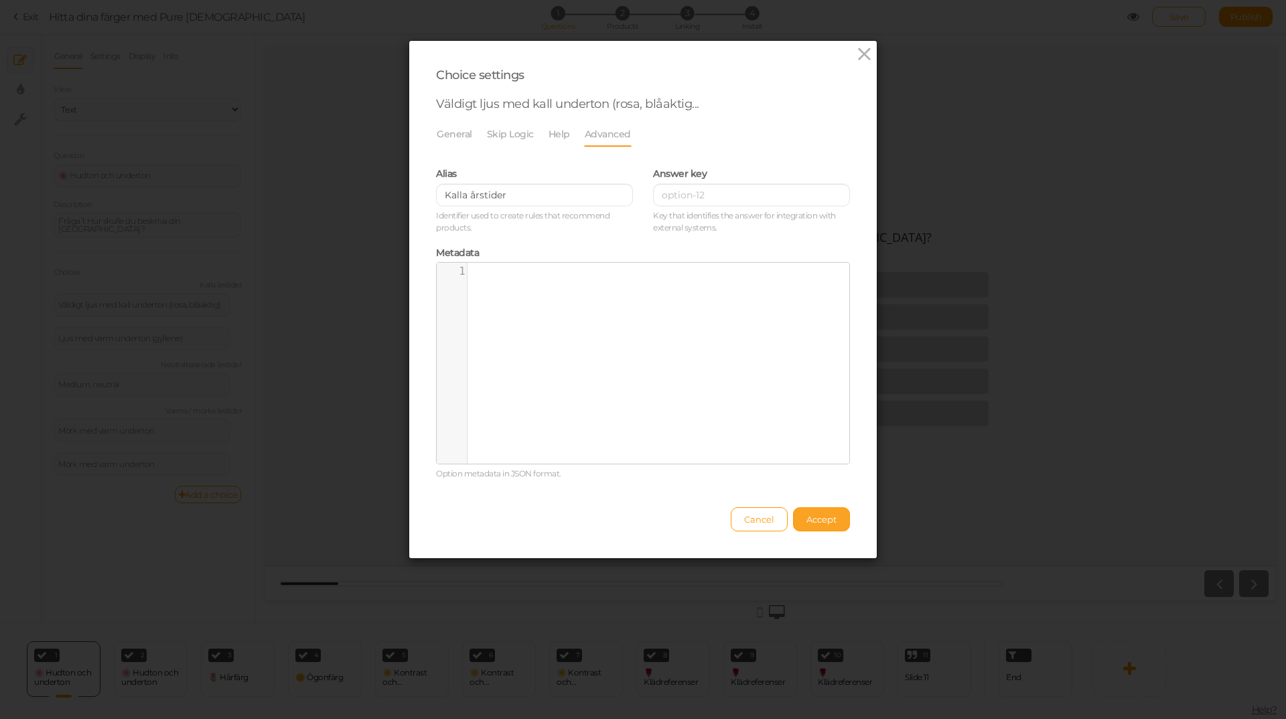
click at [816, 522] on span "Accept" at bounding box center [821, 519] width 30 height 11
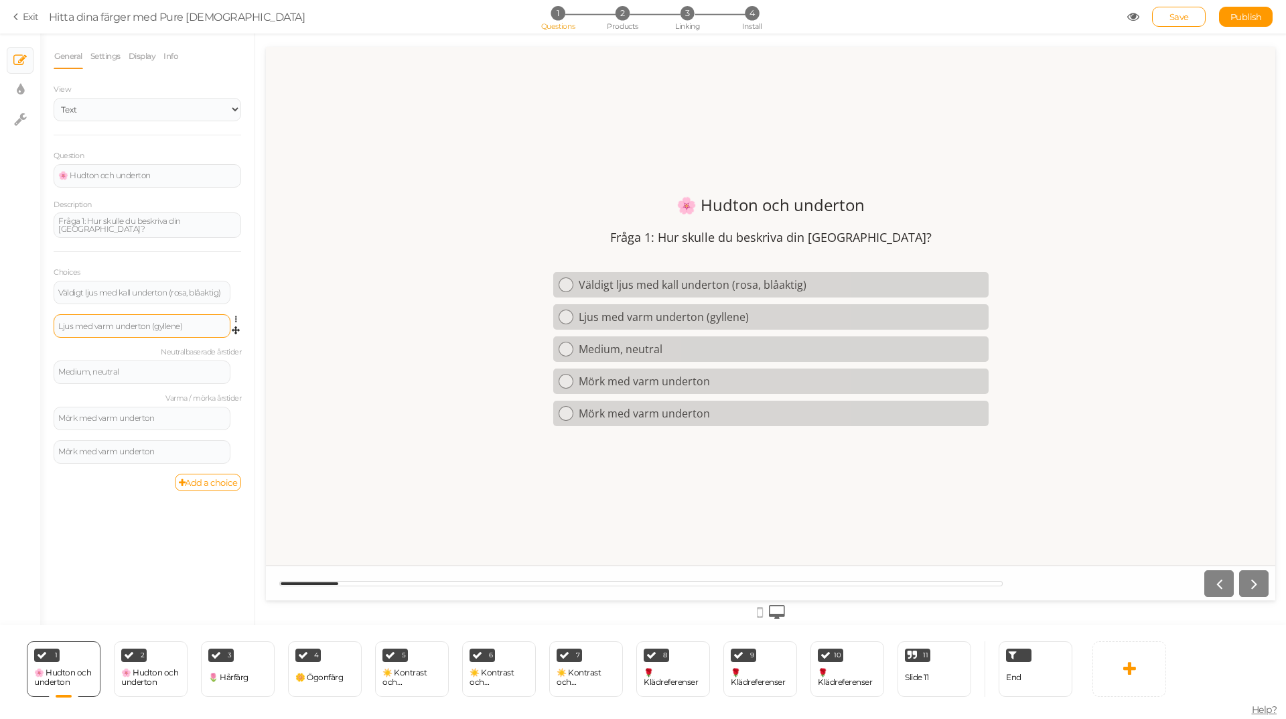
click at [121, 315] on div "Ljus med varm underton (gyllene)" at bounding box center [142, 325] width 177 height 23
click at [192, 368] on div "Medium, neutral" at bounding box center [141, 372] width 167 height 8
click at [236, 364] on icon at bounding box center [239, 366] width 9 height 8
click at [212, 387] on link "Settings" at bounding box center [188, 384] width 106 height 14
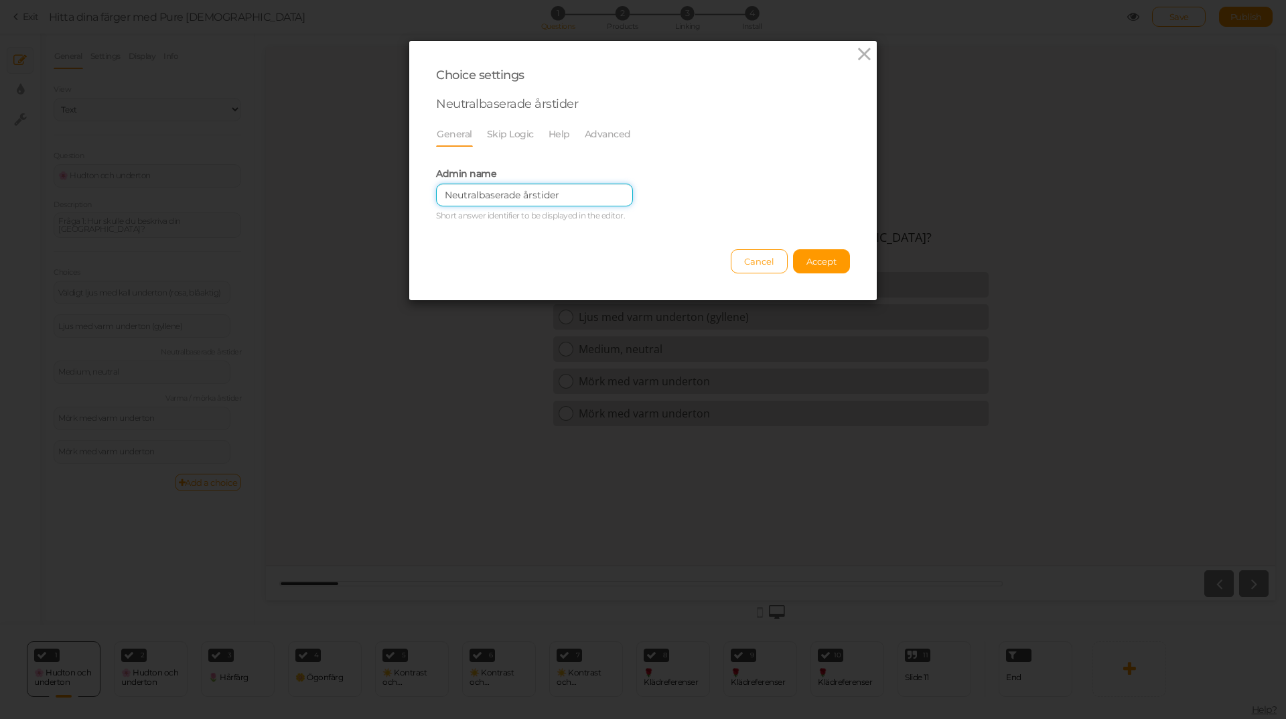
drag, startPoint x: 510, startPoint y: 199, endPoint x: 376, endPoint y: 207, distance: 133.5
click at [376, 207] on div "Choice settings Neutralbaserade årstider General Skip Logic Help Advanced Admin…" at bounding box center [643, 359] width 1286 height 719
click at [555, 131] on link "Help" at bounding box center [559, 133] width 23 height 25
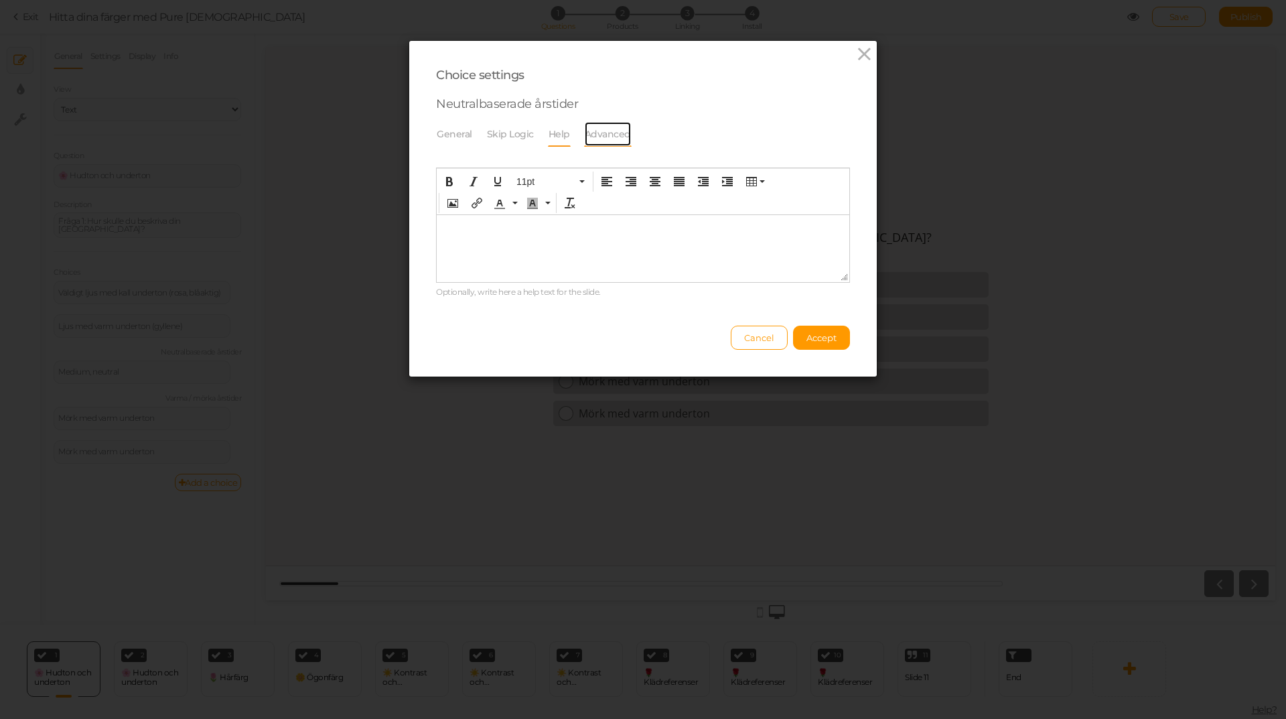
click at [584, 135] on link "Advanced" at bounding box center [608, 133] width 48 height 25
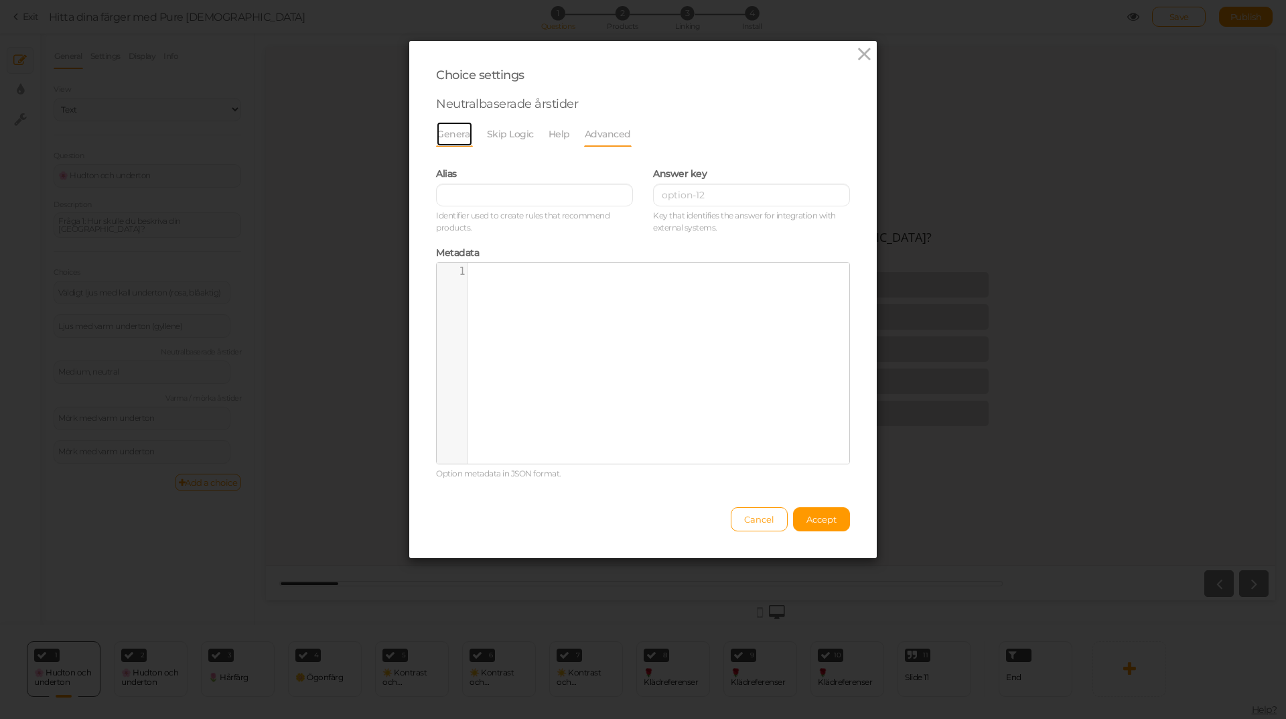
click at [451, 137] on link "General" at bounding box center [454, 133] width 37 height 25
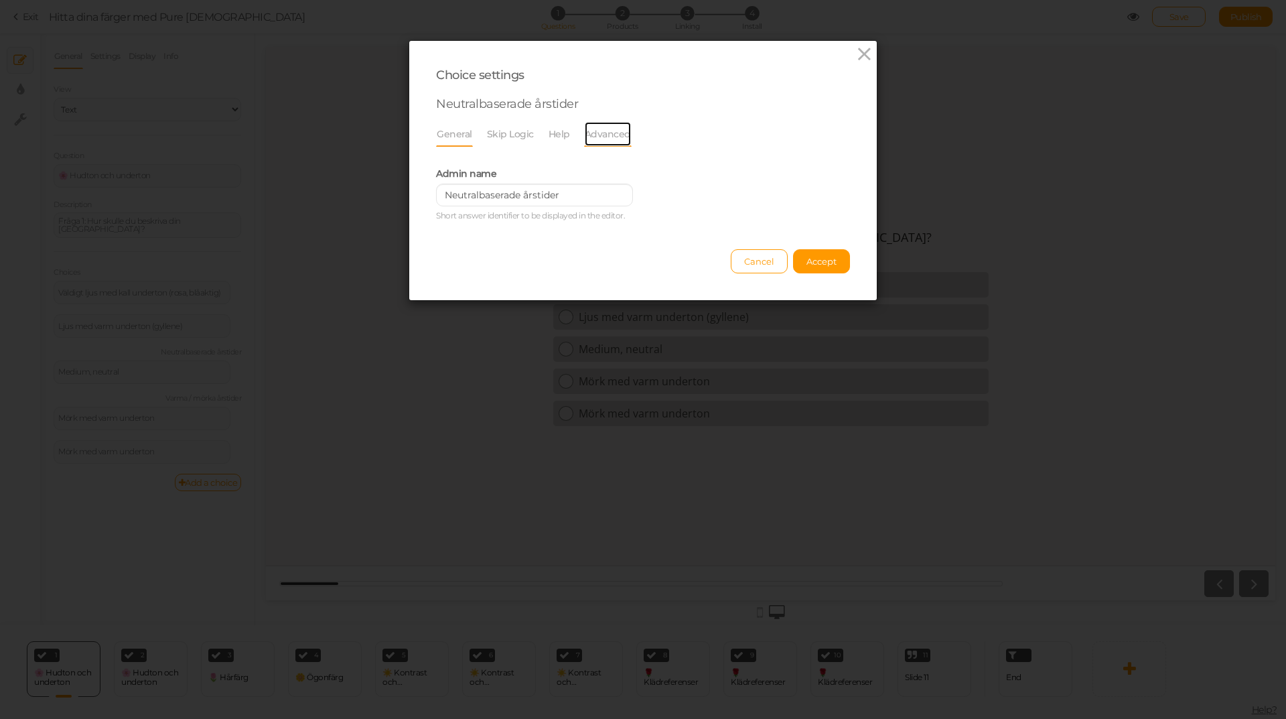
click at [595, 133] on link "Advanced" at bounding box center [608, 133] width 48 height 25
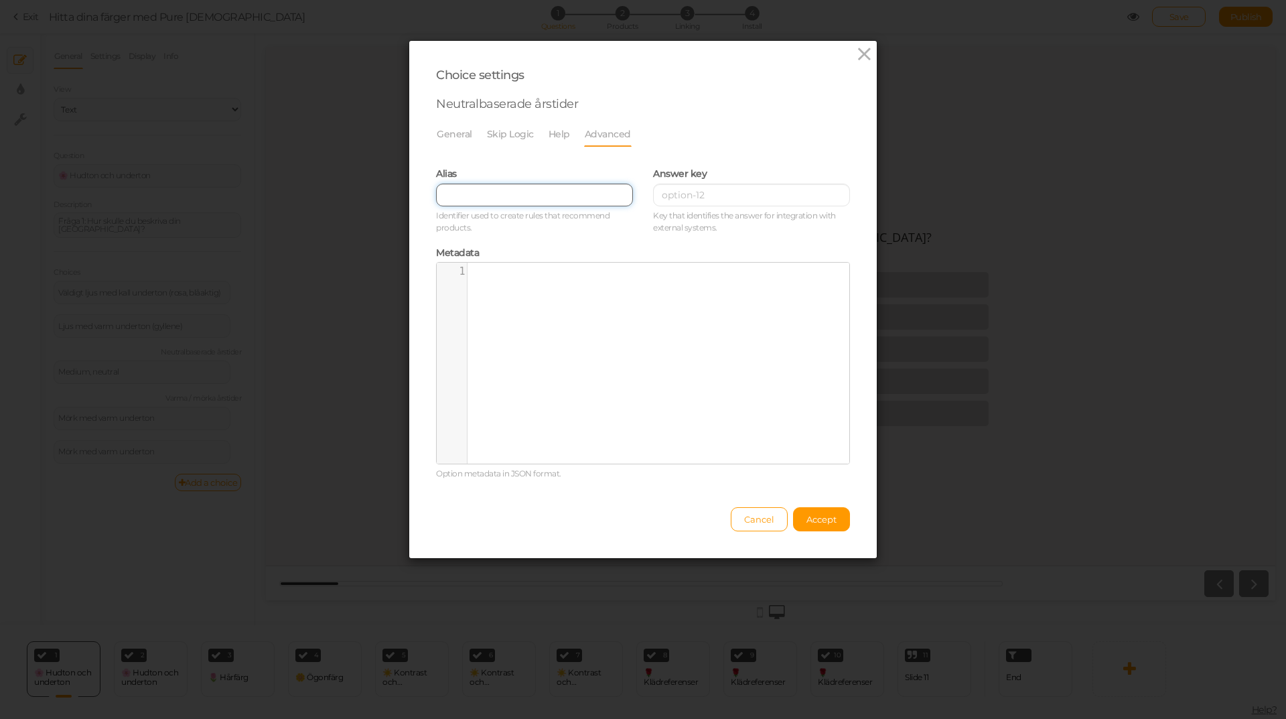
click at [535, 200] on input "text" at bounding box center [534, 195] width 197 height 23
paste input "Neutralbaserade årstider"
type input "Neutralbaserade årstider"
drag, startPoint x: 830, startPoint y: 522, endPoint x: 818, endPoint y: 524, distance: 12.2
click at [827, 524] on span "Accept" at bounding box center [821, 519] width 30 height 11
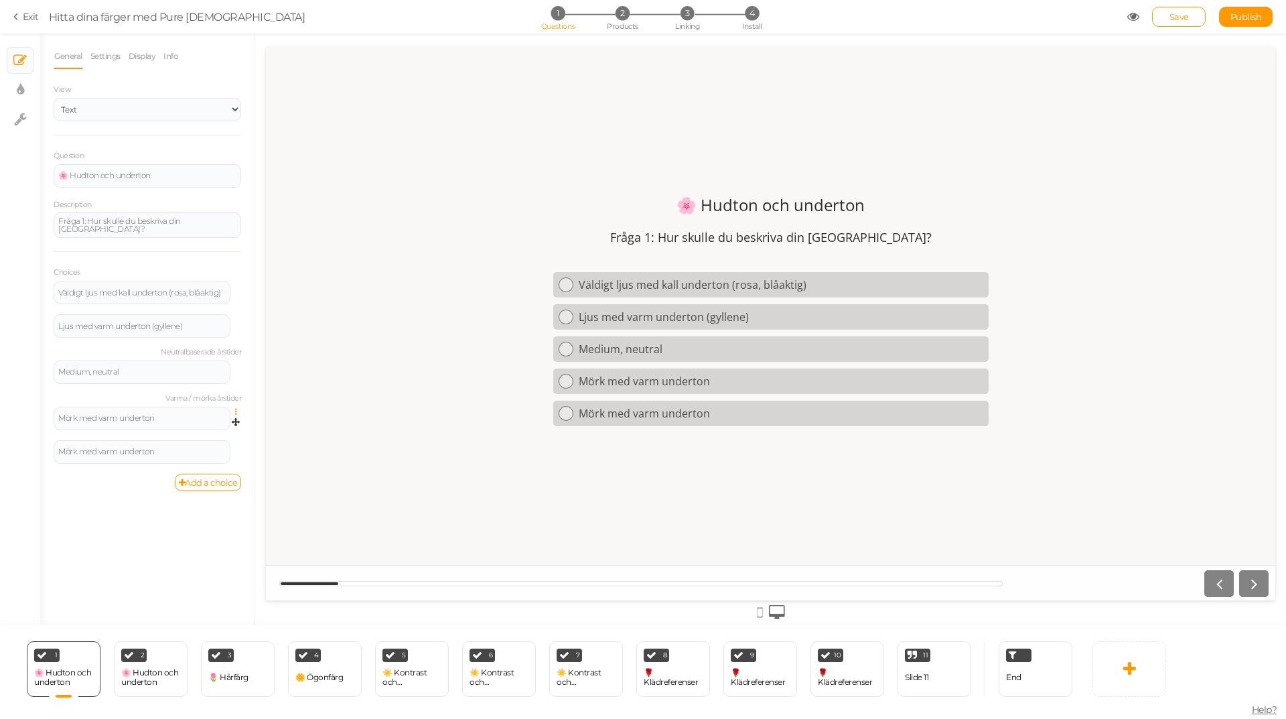
click at [235, 409] on icon at bounding box center [239, 412] width 9 height 8
click at [203, 431] on link "Settings" at bounding box center [188, 430] width 106 height 14
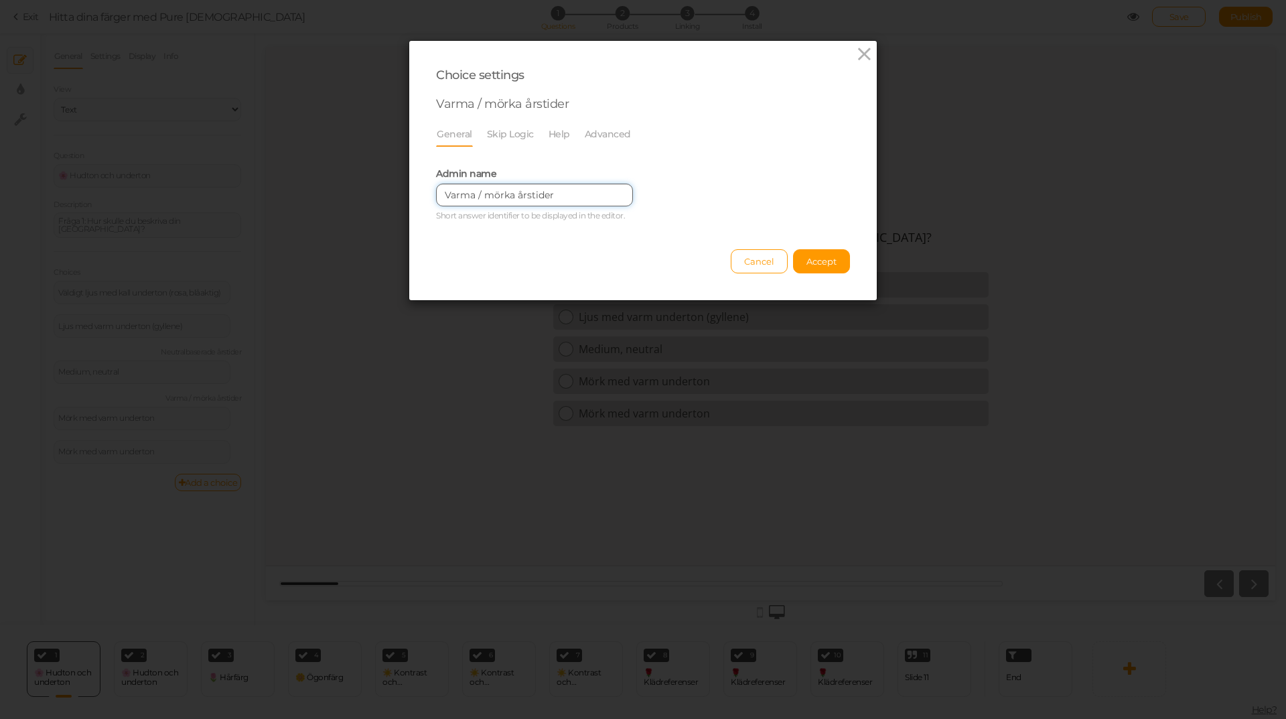
drag, startPoint x: 553, startPoint y: 192, endPoint x: 435, endPoint y: 196, distance: 117.3
click at [436, 196] on input "Varma / mörka årstider" at bounding box center [534, 195] width 197 height 23
click at [560, 135] on link "Help" at bounding box center [559, 133] width 23 height 25
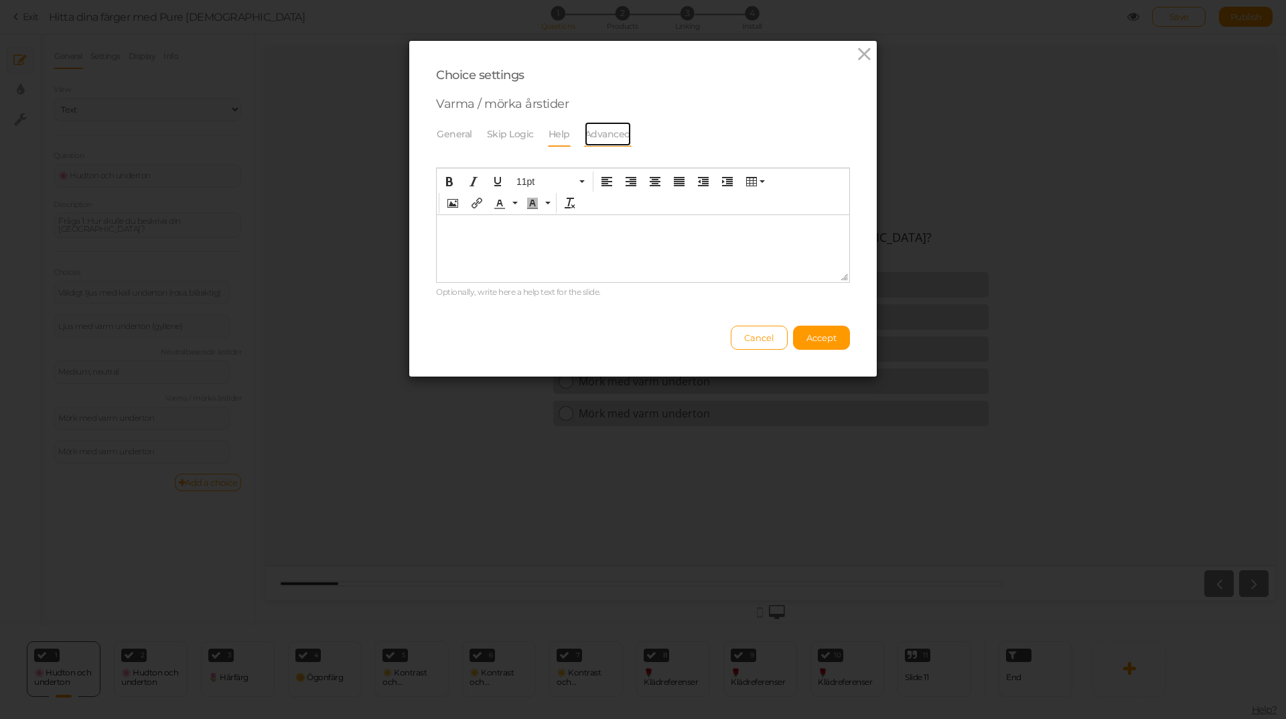
click at [617, 132] on link "Advanced" at bounding box center [608, 133] width 48 height 25
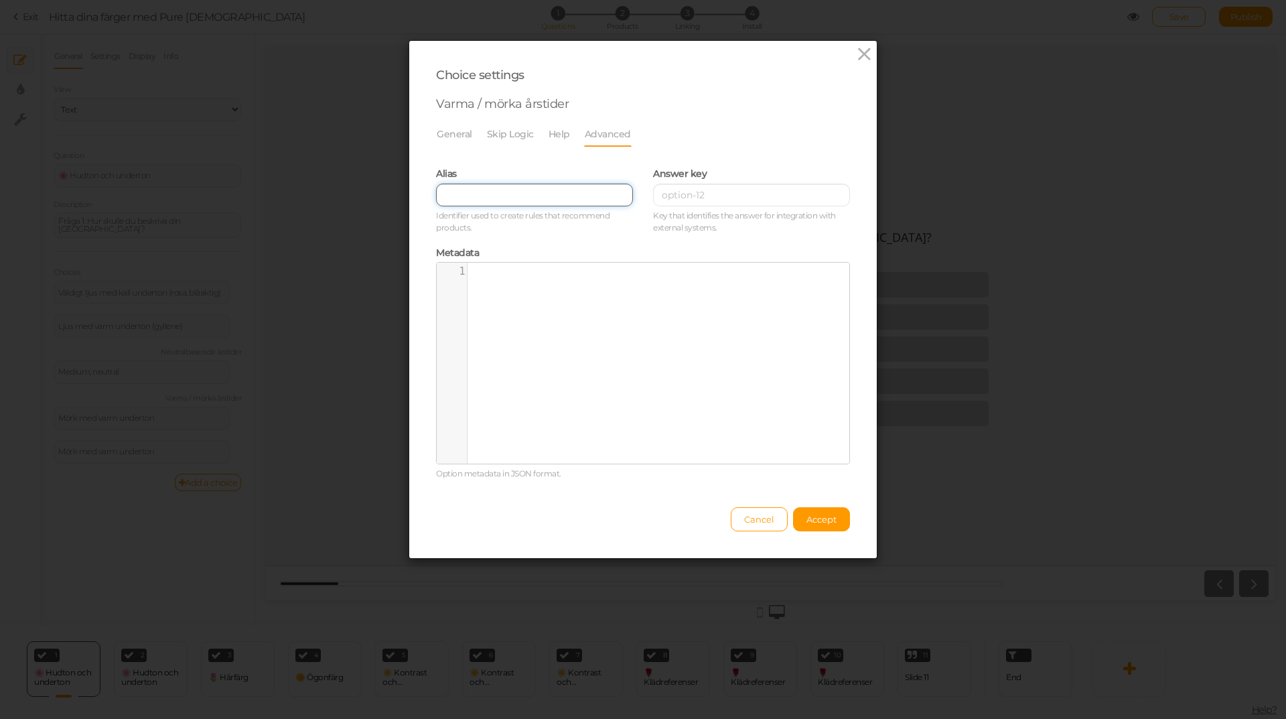
click at [510, 190] on input "text" at bounding box center [534, 195] width 197 height 23
paste input "Varma / mörka årstider"
type input "Varma / mörka årstider"
click at [813, 517] on span "Accept" at bounding box center [821, 519] width 30 height 11
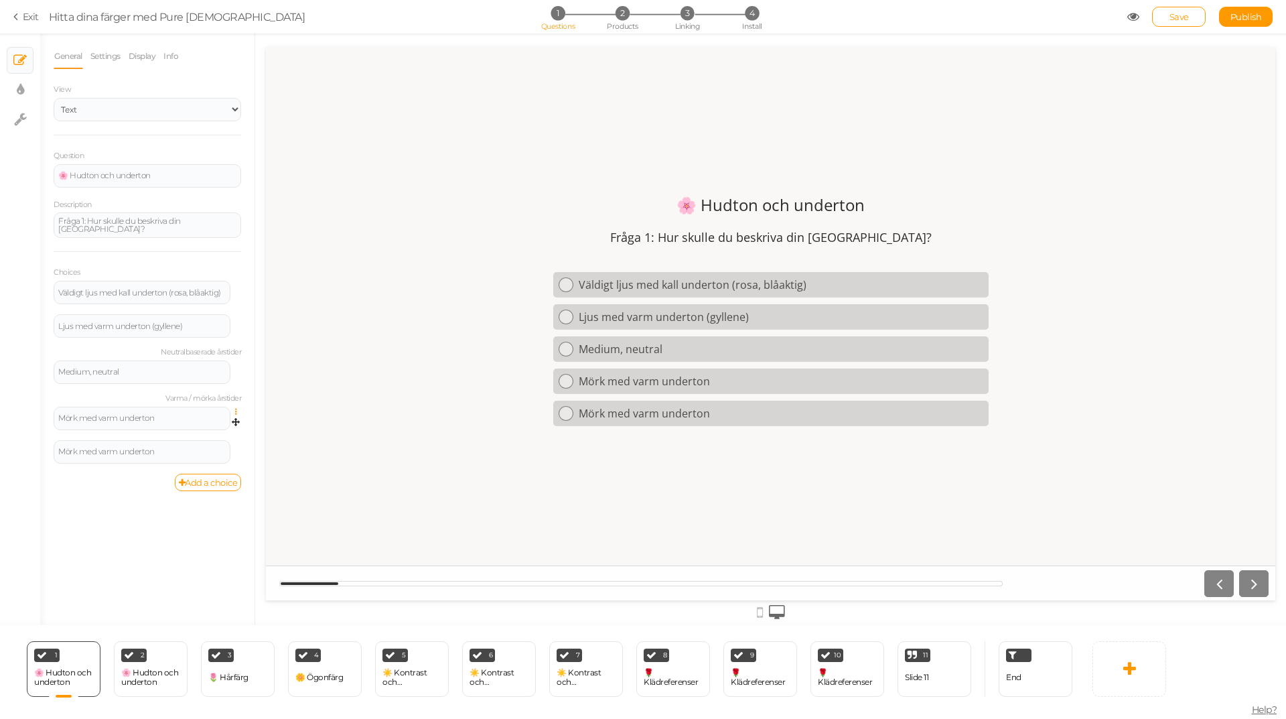
click at [236, 409] on icon at bounding box center [239, 412] width 9 height 8
click at [204, 426] on link "Settings" at bounding box center [188, 430] width 106 height 14
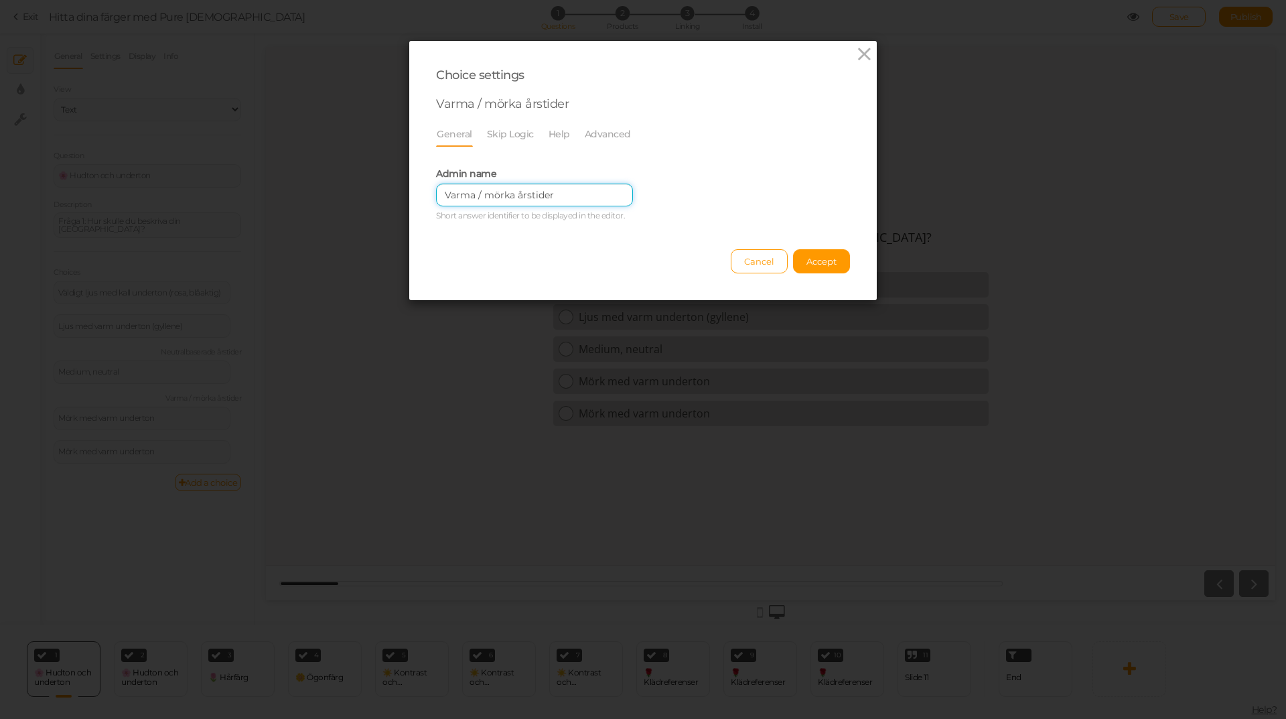
drag, startPoint x: 567, startPoint y: 198, endPoint x: 392, endPoint y: 199, distance: 175.5
click at [392, 199] on div "Choice settings Varma / mörka årstider General Skip Logic Help Advanced Admin n…" at bounding box center [643, 359] width 1286 height 719
click at [596, 137] on link "Advanced" at bounding box center [608, 133] width 48 height 25
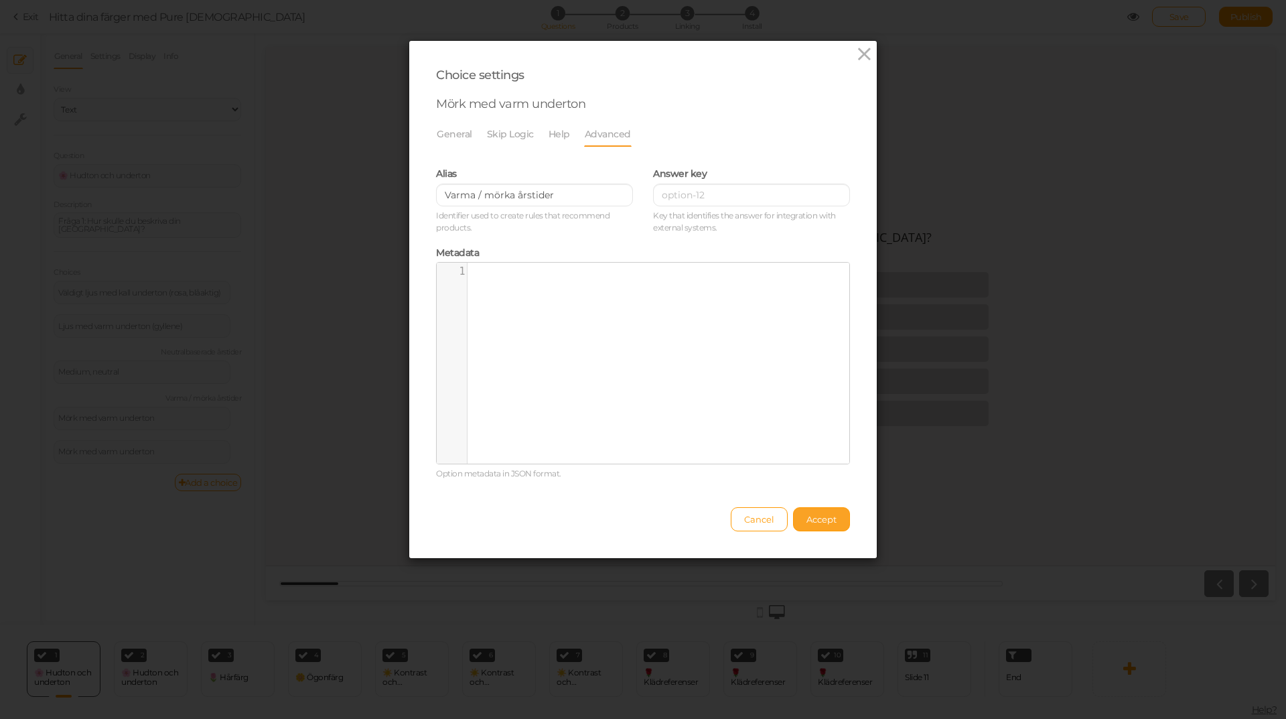
click at [819, 523] on span "Accept" at bounding box center [821, 519] width 30 height 11
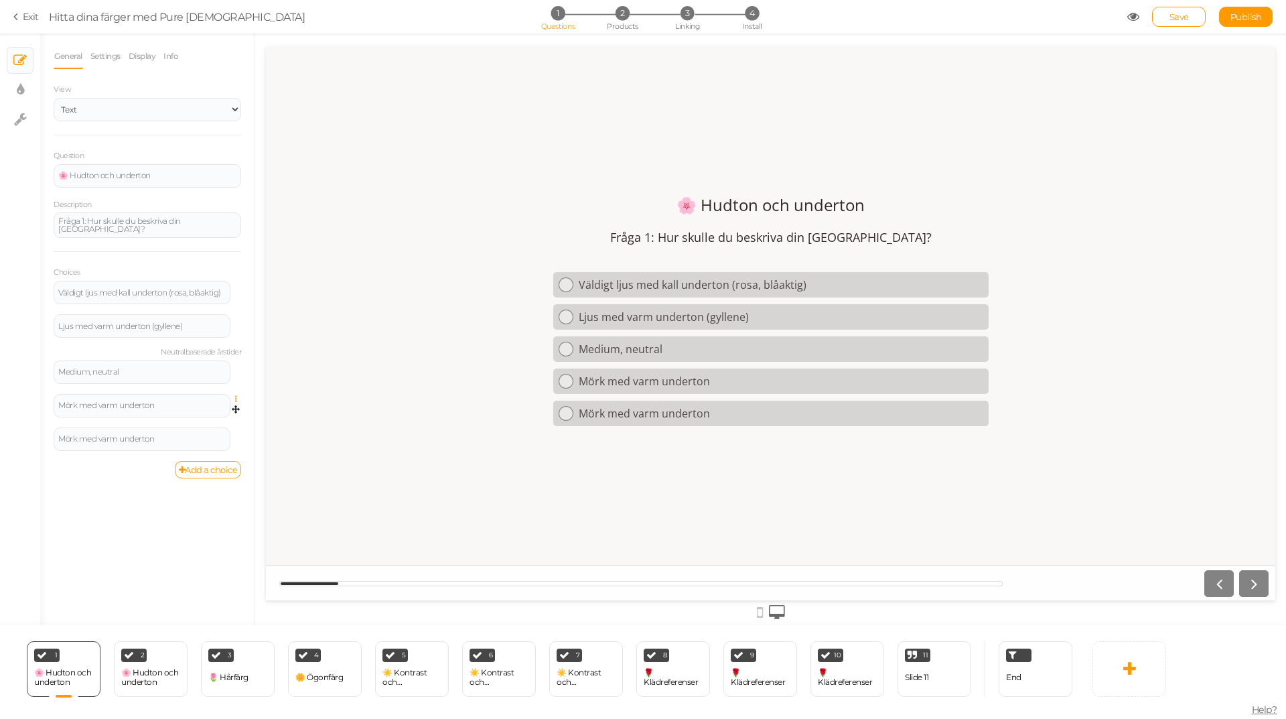
click at [236, 397] on icon at bounding box center [239, 399] width 9 height 8
click at [186, 413] on span "Settings" at bounding box center [178, 418] width 30 height 10
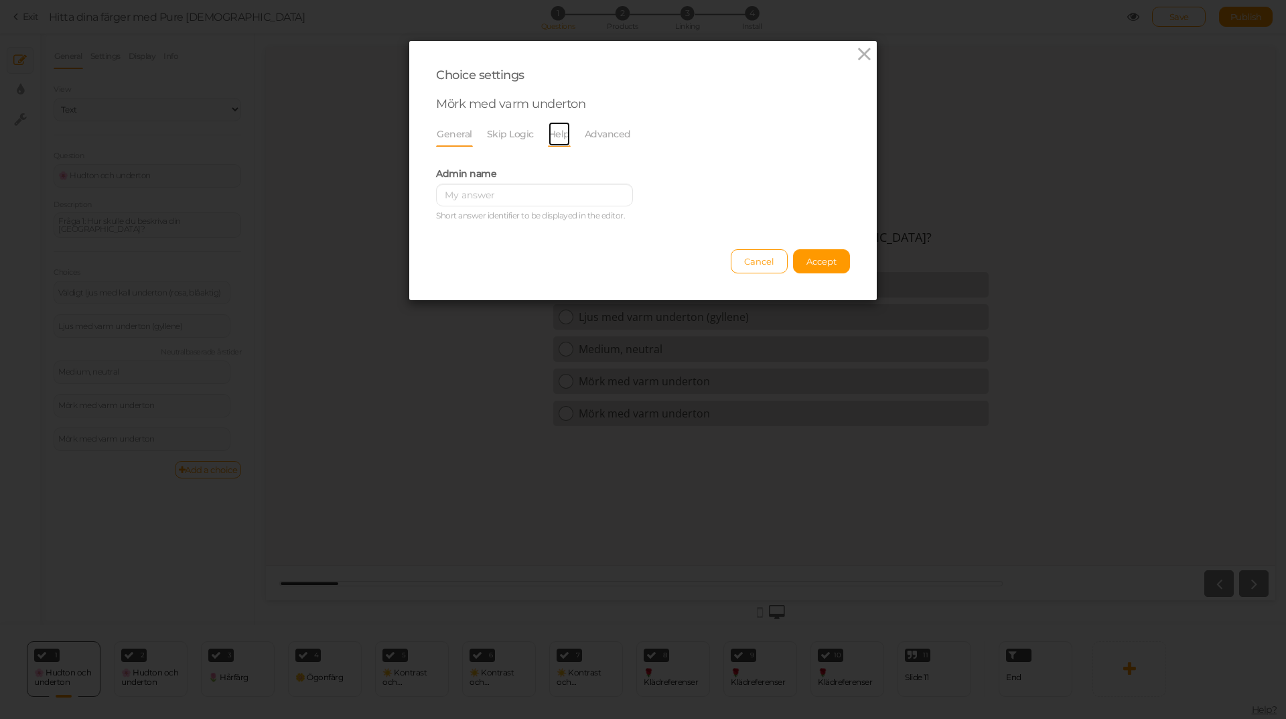
click at [549, 133] on link "Help" at bounding box center [559, 133] width 23 height 25
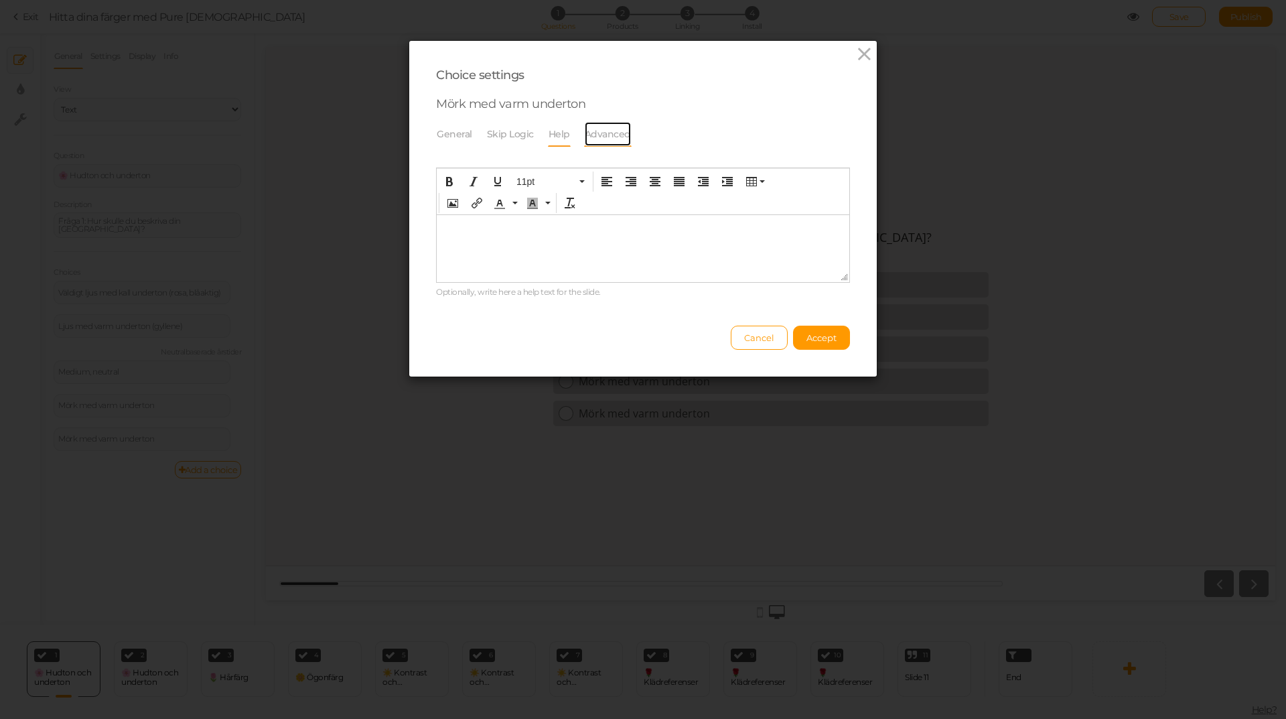
click at [596, 138] on link "Advanced" at bounding box center [608, 133] width 48 height 25
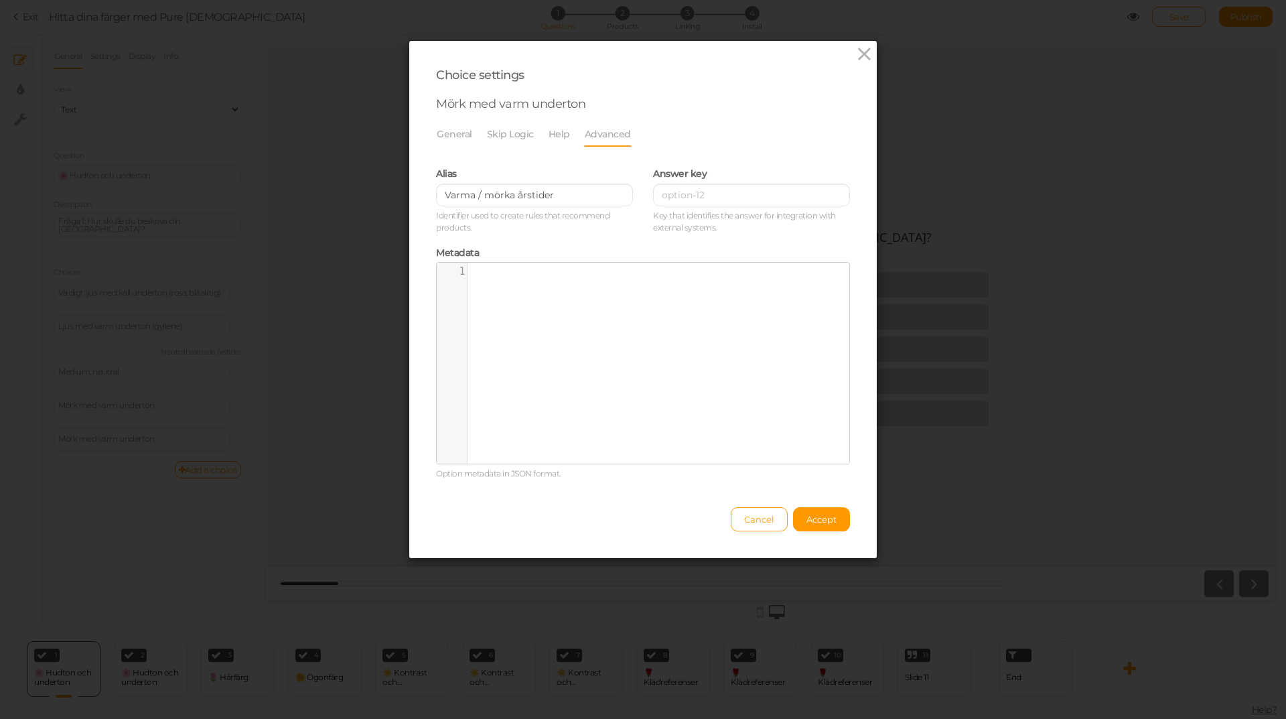
click at [808, 525] on button "Accept" at bounding box center [821, 519] width 57 height 24
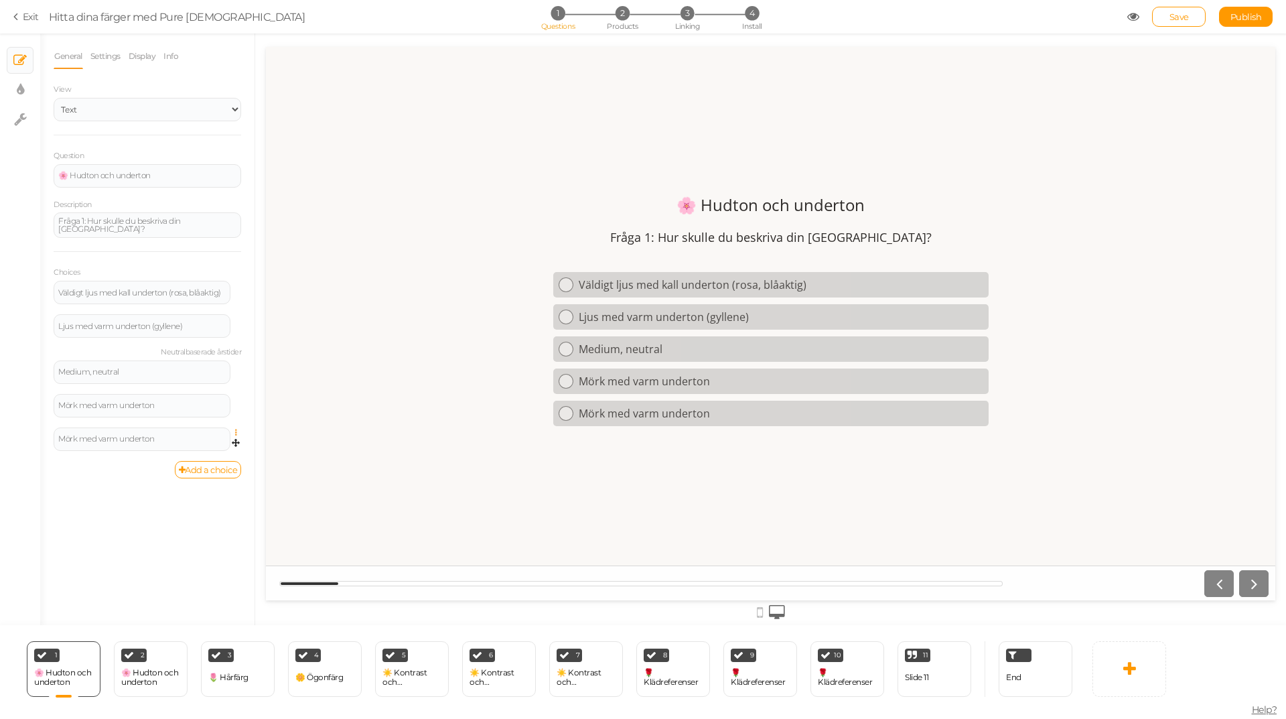
click at [236, 429] on icon at bounding box center [239, 433] width 9 height 8
click at [214, 447] on link "Settings" at bounding box center [188, 451] width 106 height 14
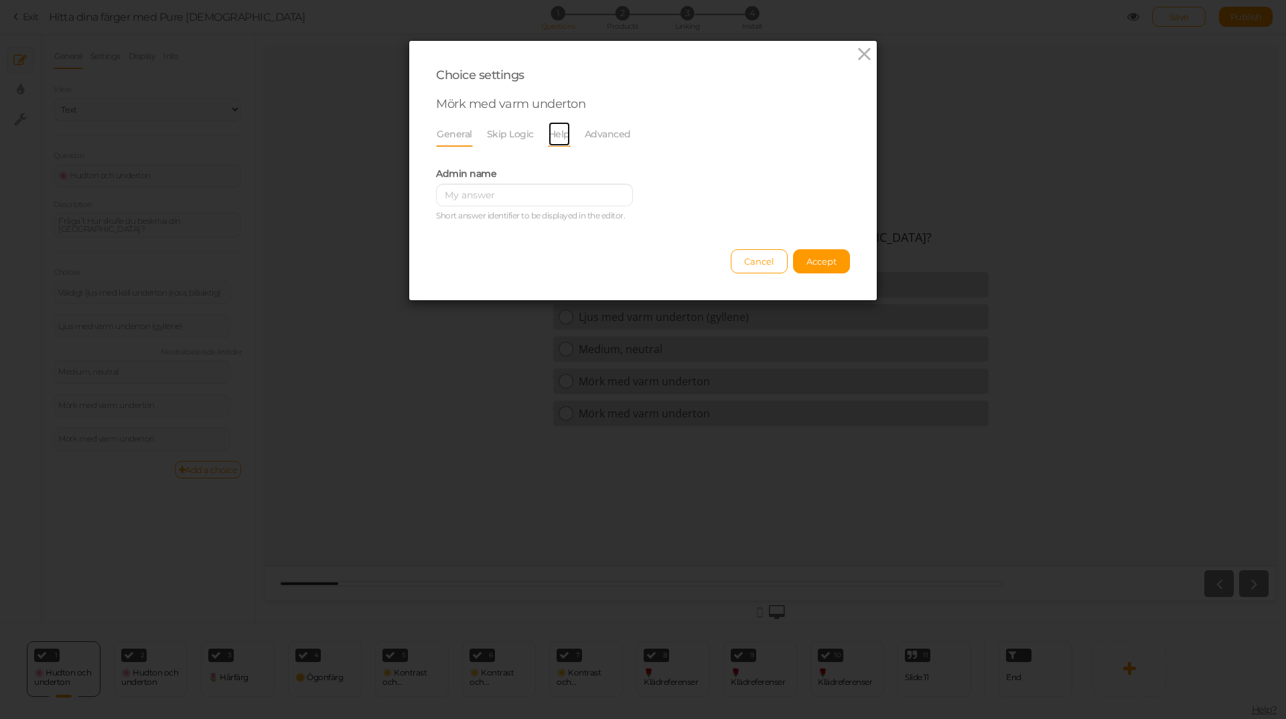
click at [563, 131] on link "Help" at bounding box center [559, 133] width 23 height 25
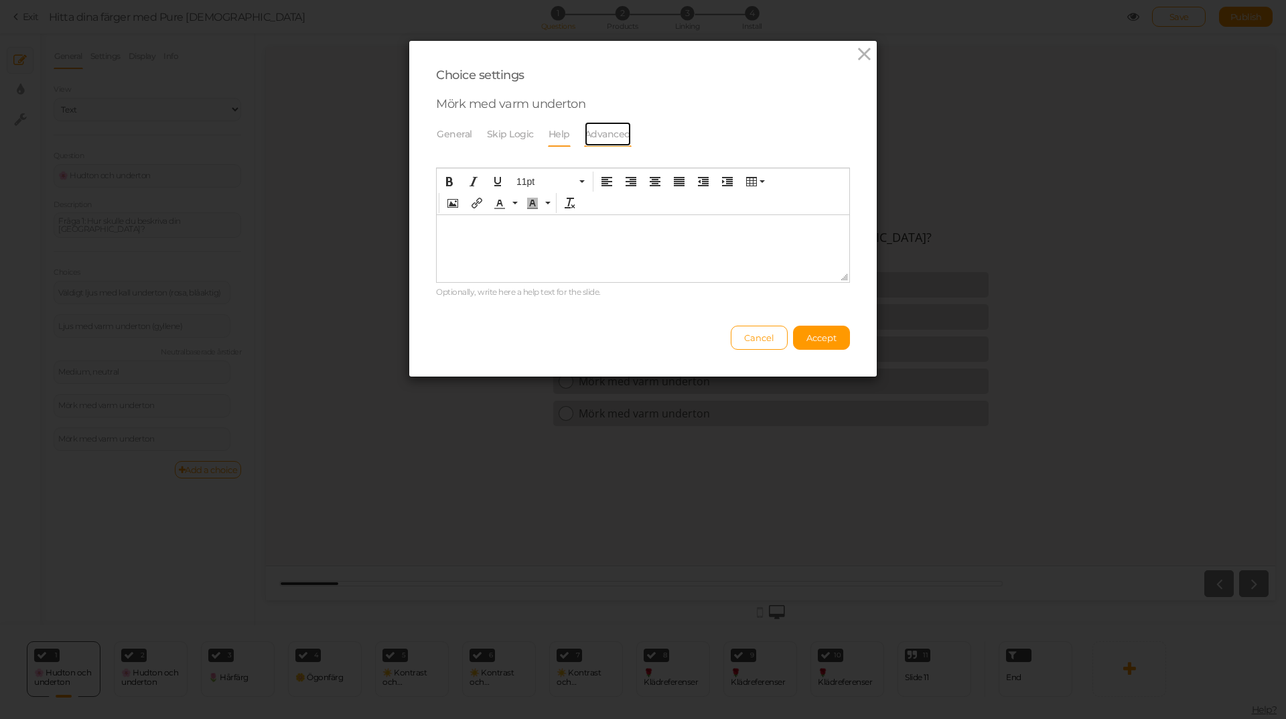
click at [584, 141] on link "Advanced" at bounding box center [608, 133] width 48 height 25
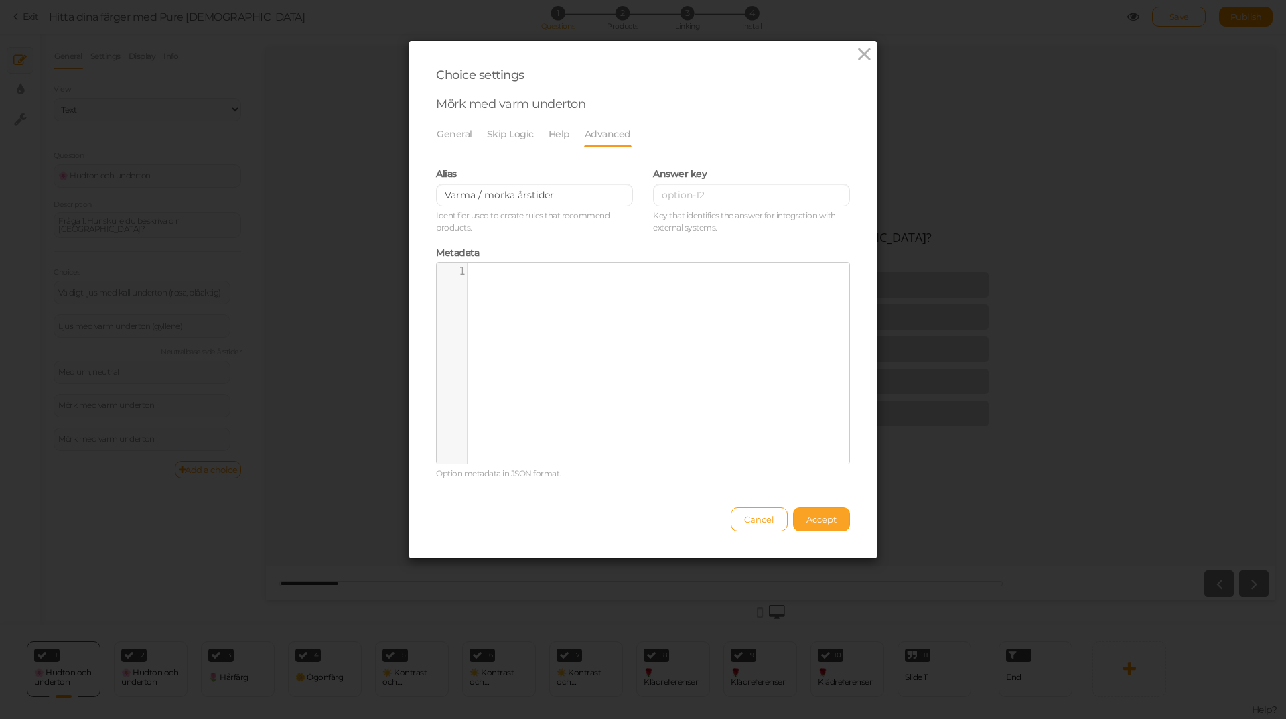
click at [833, 520] on button "Accept" at bounding box center [821, 519] width 57 height 24
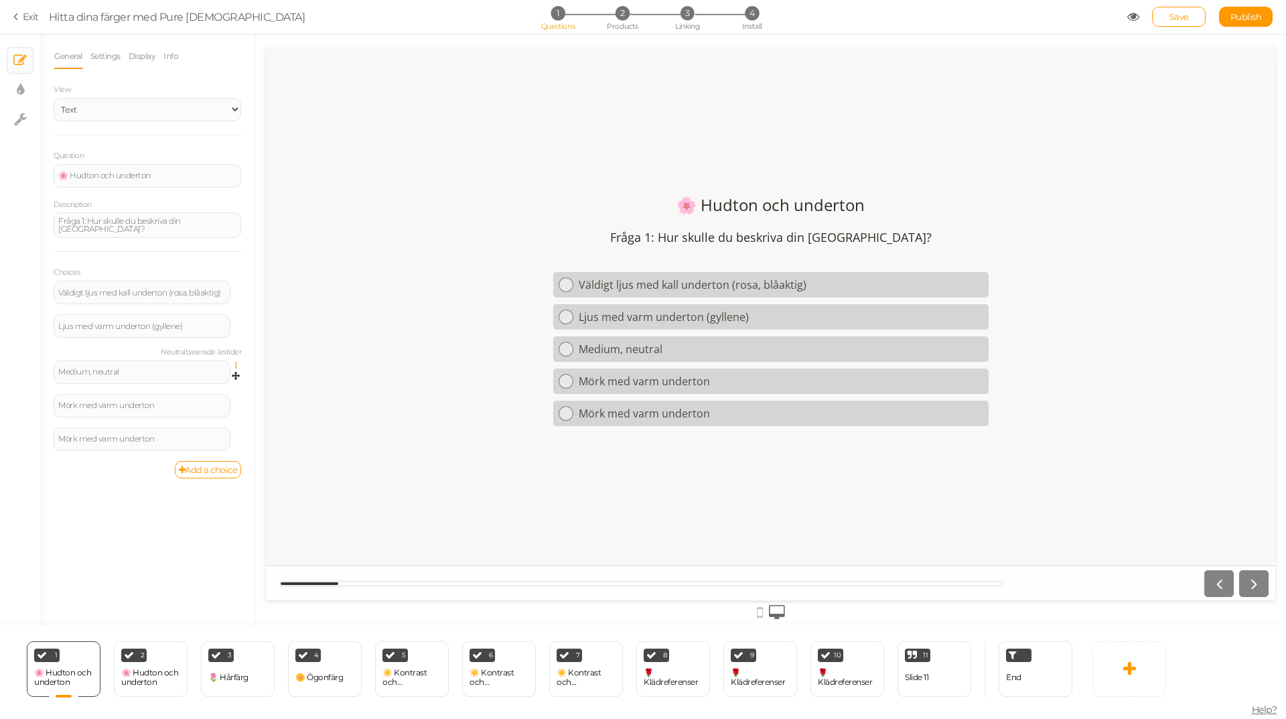
click at [235, 362] on icon at bounding box center [239, 366] width 9 height 8
click at [201, 382] on link "Settings" at bounding box center [188, 384] width 106 height 14
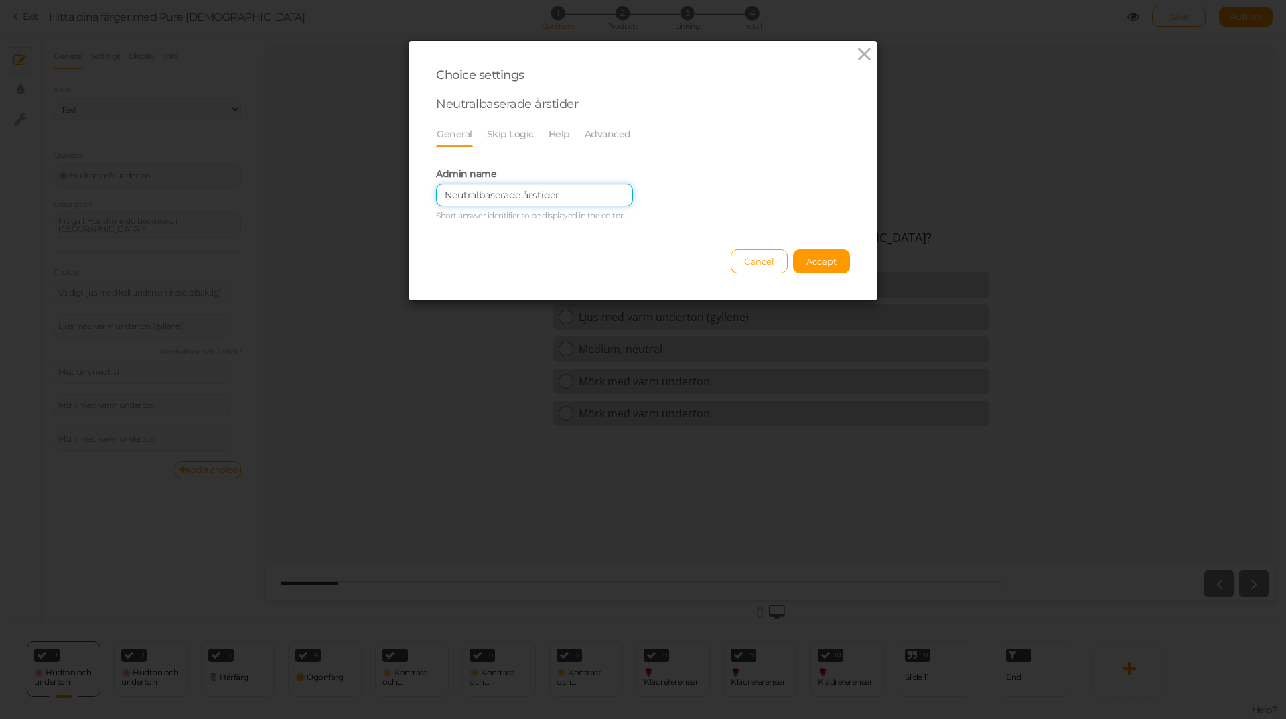
drag, startPoint x: 576, startPoint y: 190, endPoint x: 358, endPoint y: 201, distance: 218.7
click at [358, 201] on div "Choice settings Neutralbaserade årstider General Skip Logic Help Advanced Admin…" at bounding box center [643, 359] width 1286 height 719
click at [585, 128] on link "Advanced" at bounding box center [608, 133] width 48 height 25
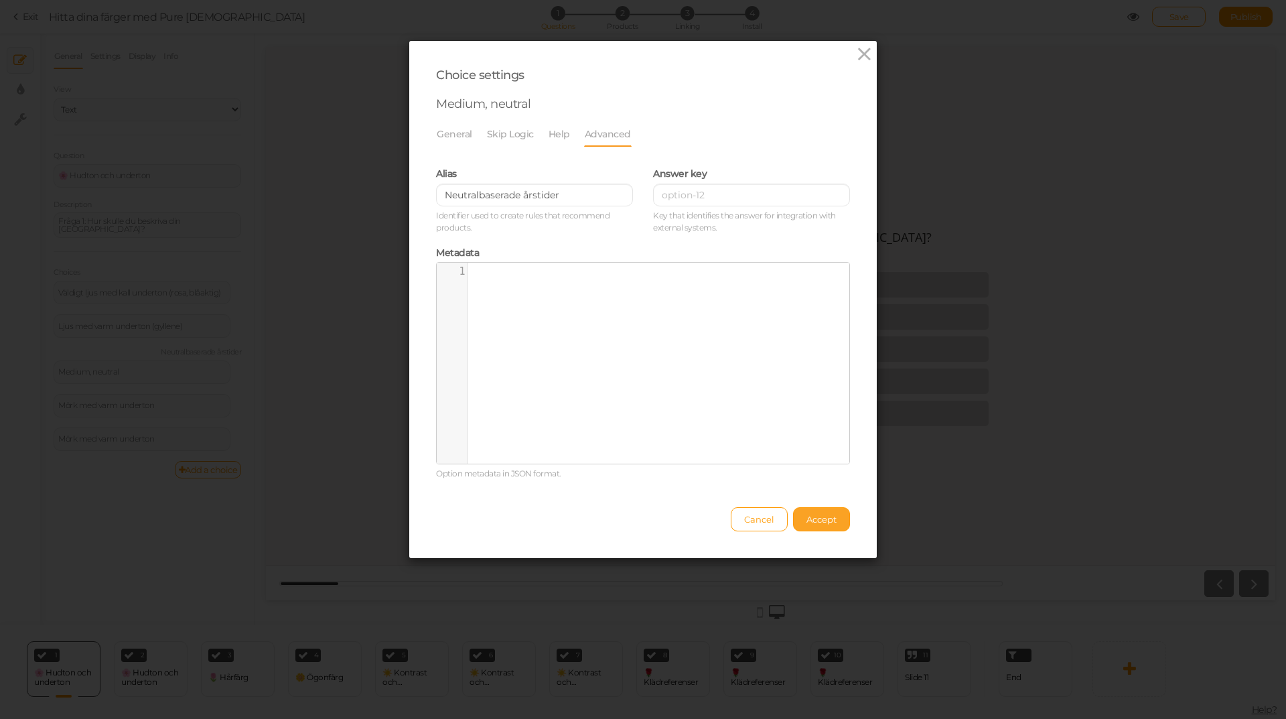
click at [829, 523] on span "Accept" at bounding box center [821, 519] width 30 height 11
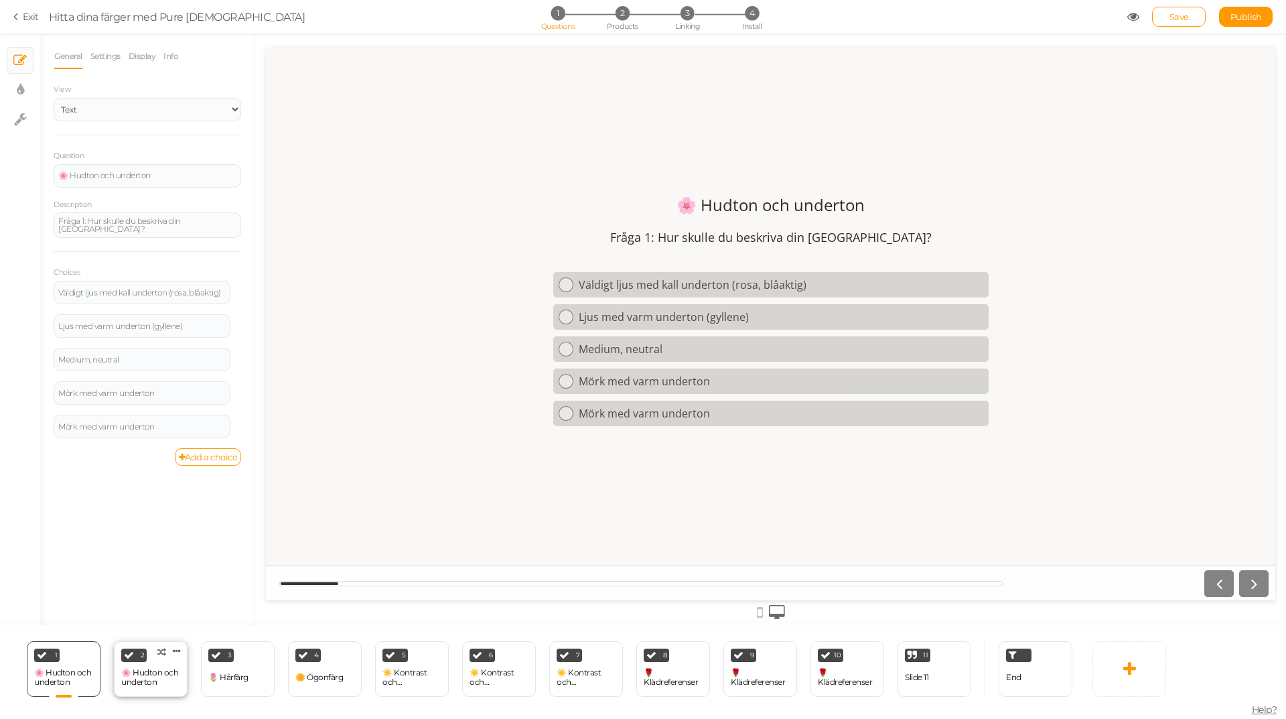
click at [170, 662] on div "2 🌸 Hudton och underton × Define the conditions to show this slide. Clone Chang…" at bounding box center [151, 669] width 74 height 56
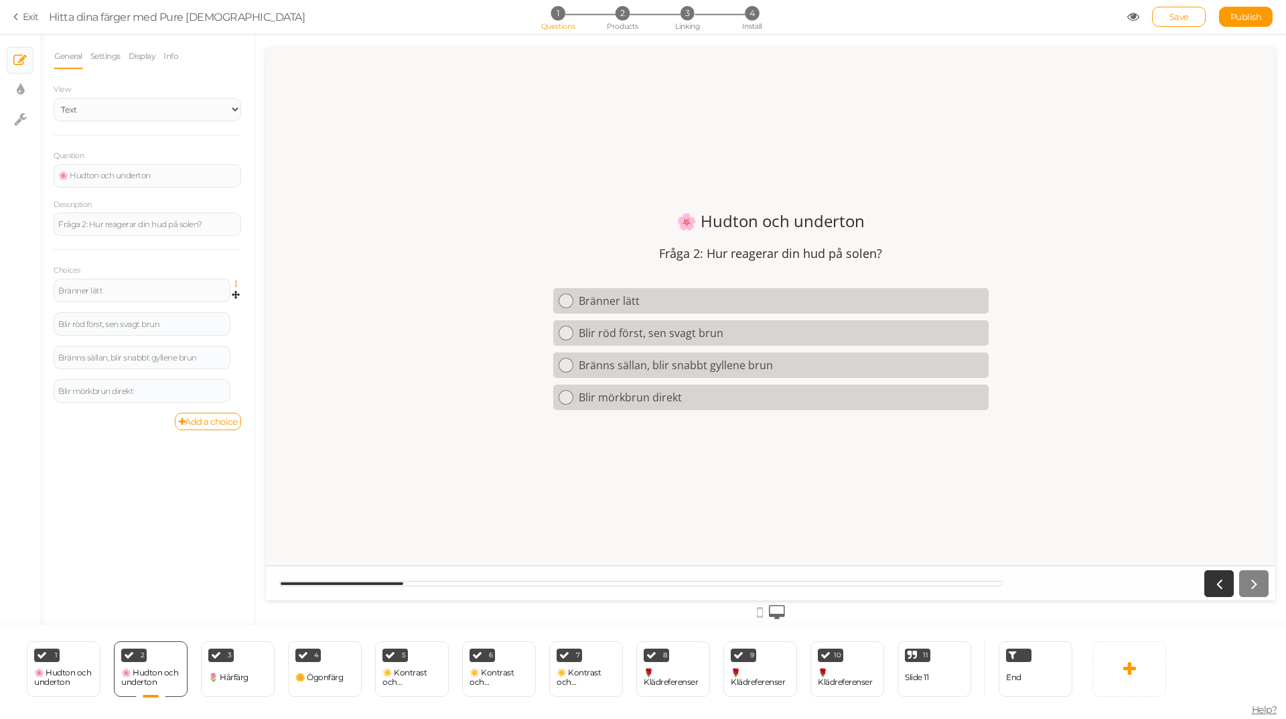
click at [236, 283] on icon at bounding box center [239, 284] width 9 height 8
click at [204, 305] on link "Settings" at bounding box center [188, 303] width 106 height 14
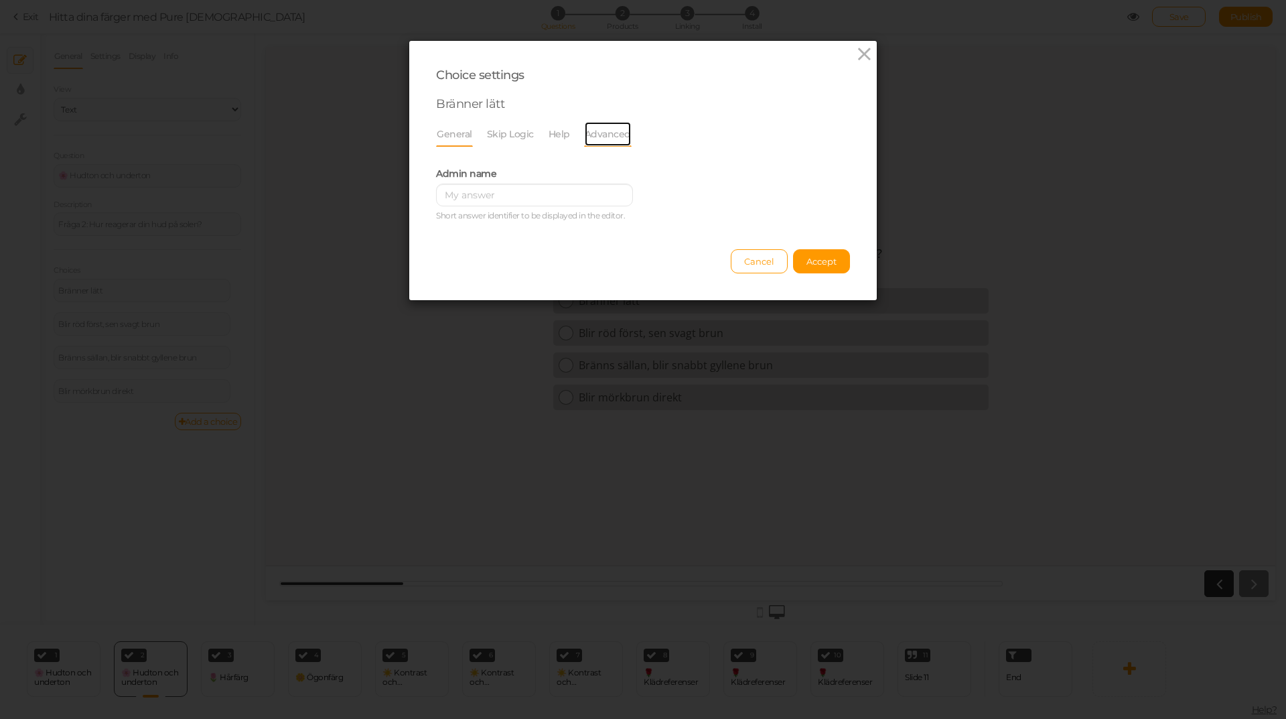
click at [584, 133] on link "Advanced" at bounding box center [608, 133] width 48 height 25
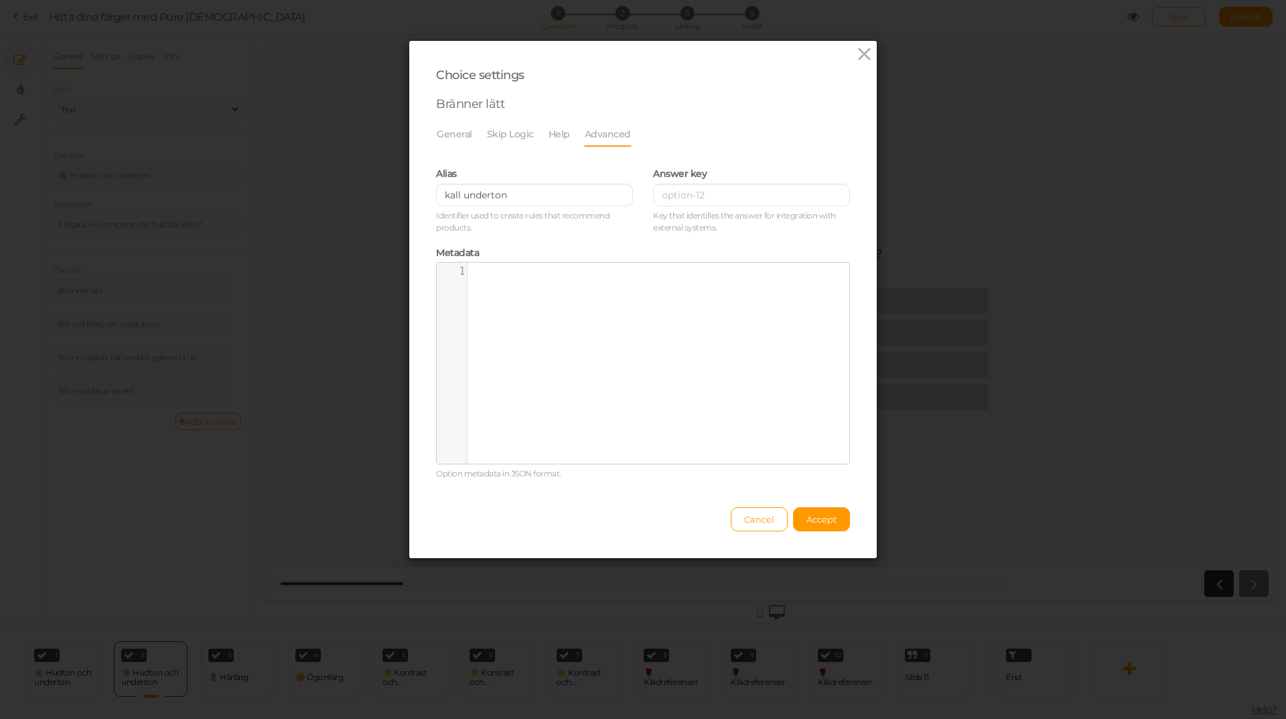
drag, startPoint x: 806, startPoint y: 519, endPoint x: 752, endPoint y: 437, distance: 99.0
click at [752, 437] on div "Choice settings Bränner lätt General Skip Logic Help Advanced Admin name Short …" at bounding box center [643, 299] width 468 height 517
click at [547, 246] on div "Metadata xxxxxxxxxx 1 1 ​ Option metadata in JSON format." at bounding box center [643, 361] width 414 height 237
click at [522, 194] on input "kall underton" at bounding box center [534, 195] width 197 height 23
click at [836, 521] on button "Accept" at bounding box center [821, 519] width 57 height 24
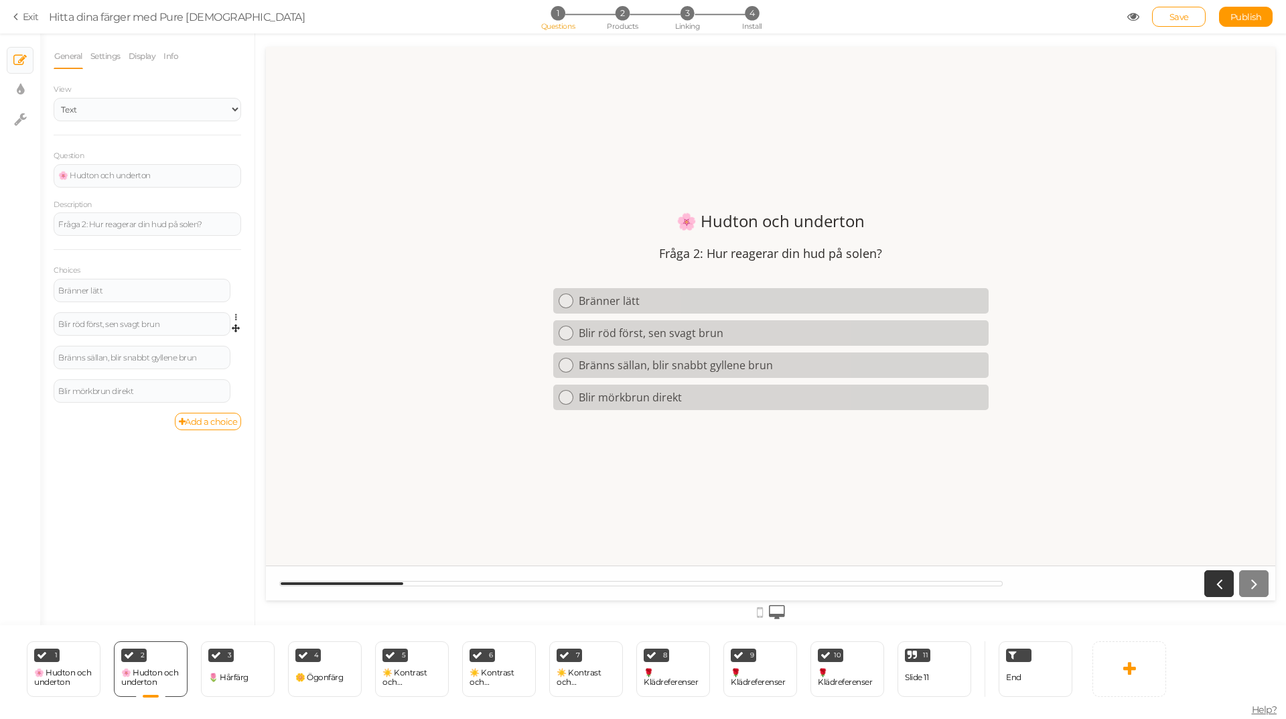
click at [234, 318] on link at bounding box center [239, 317] width 11 height 10
click at [213, 338] on link "Settings" at bounding box center [188, 337] width 106 height 14
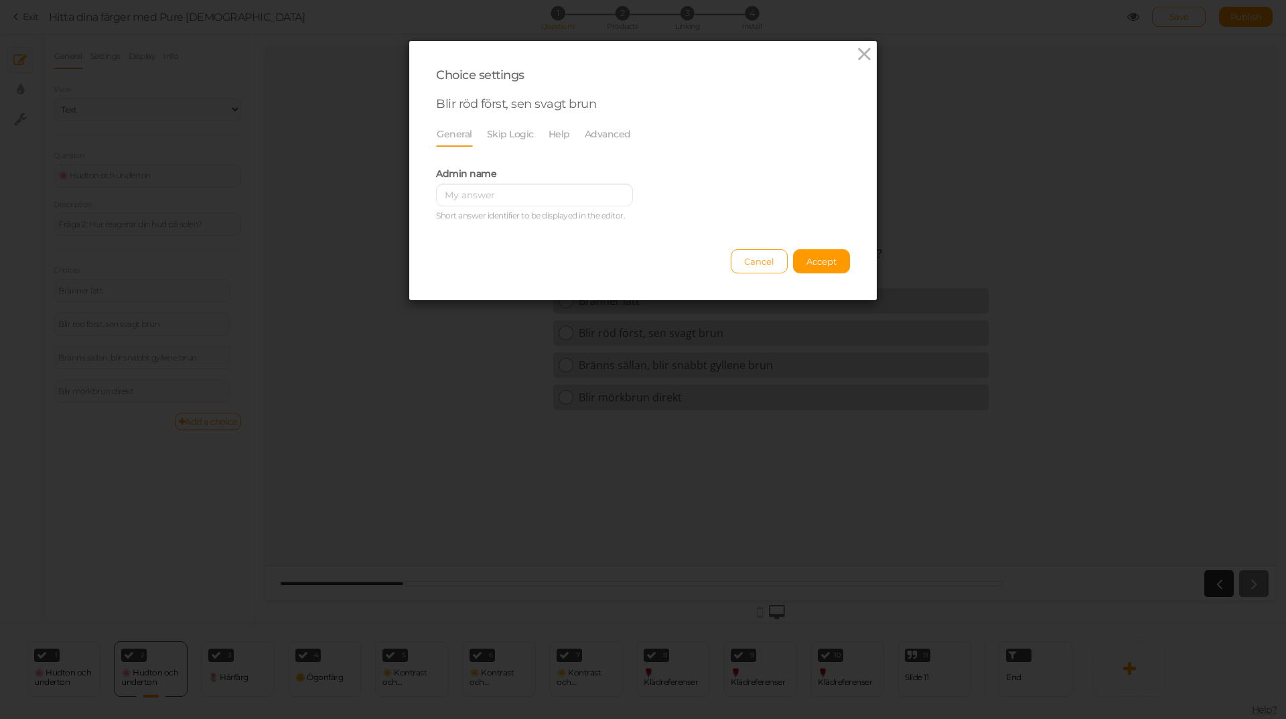
click at [567, 135] on li "Help" at bounding box center [566, 133] width 36 height 25
click at [558, 133] on link "Help" at bounding box center [559, 133] width 23 height 25
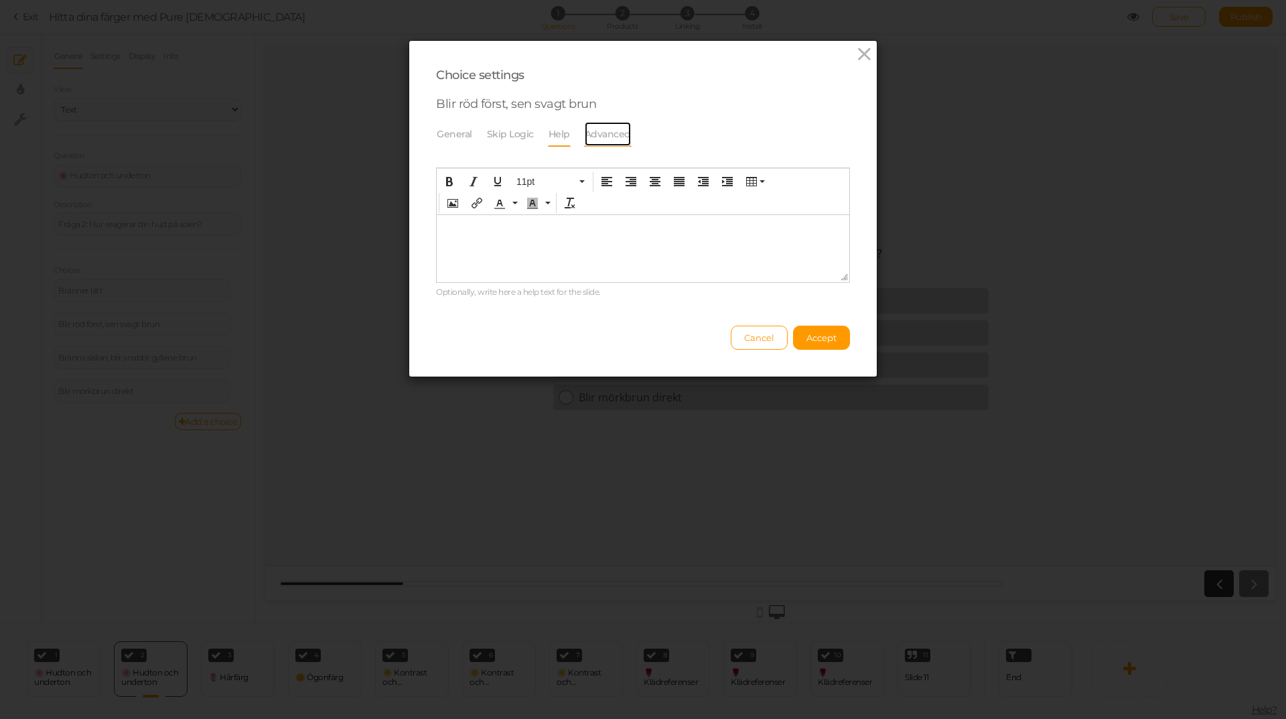
click at [595, 131] on link "Advanced" at bounding box center [608, 133] width 48 height 25
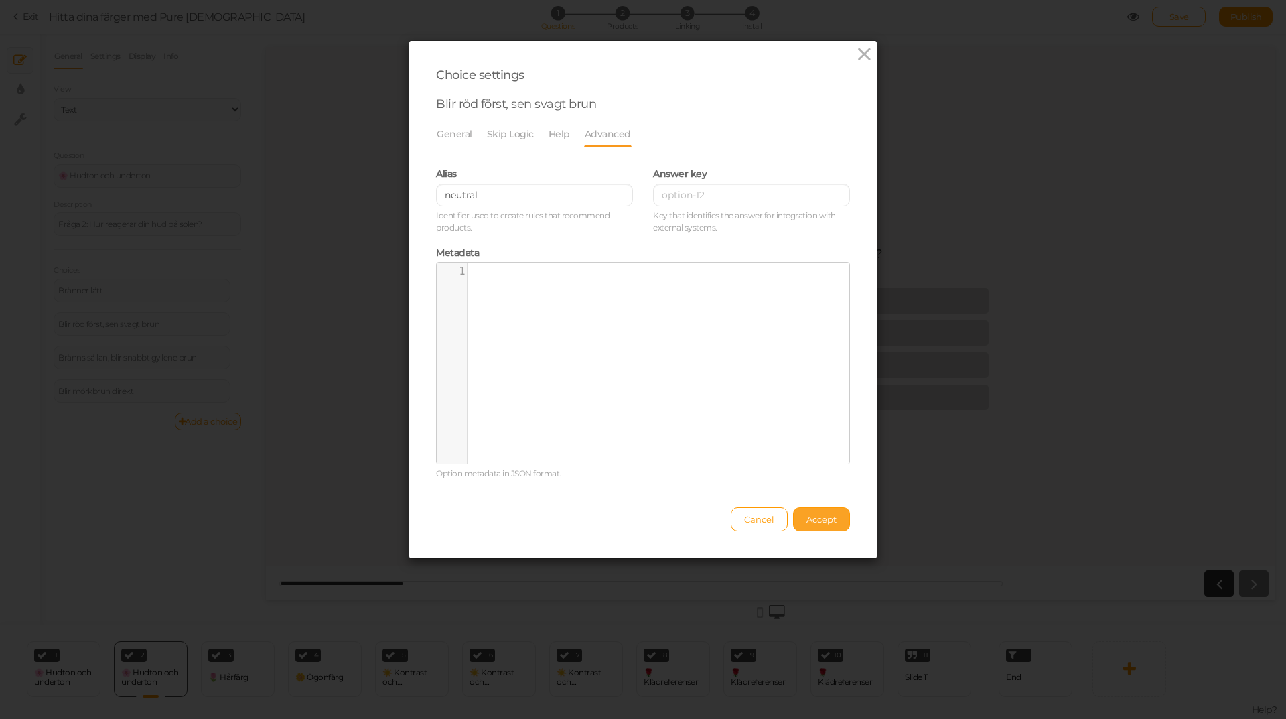
click at [819, 523] on span "Accept" at bounding box center [821, 519] width 30 height 11
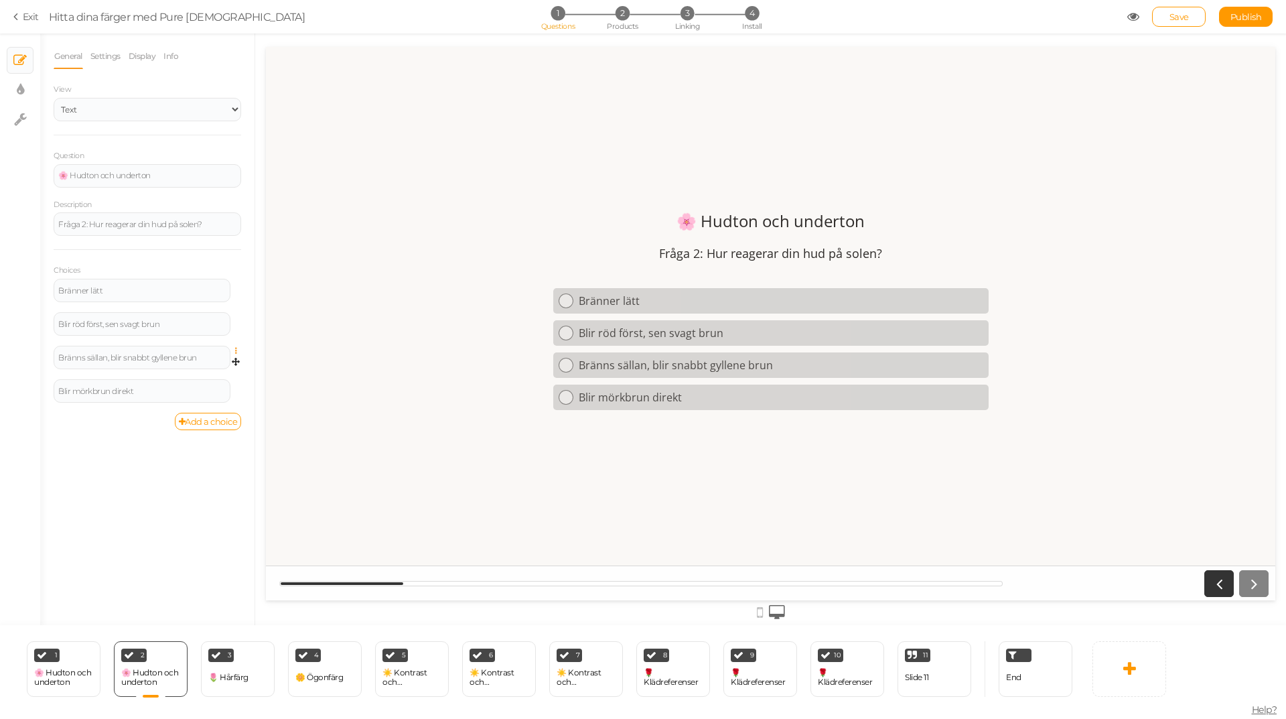
click at [236, 350] on icon at bounding box center [239, 351] width 9 height 8
click at [198, 366] on link "Settings" at bounding box center [188, 370] width 106 height 14
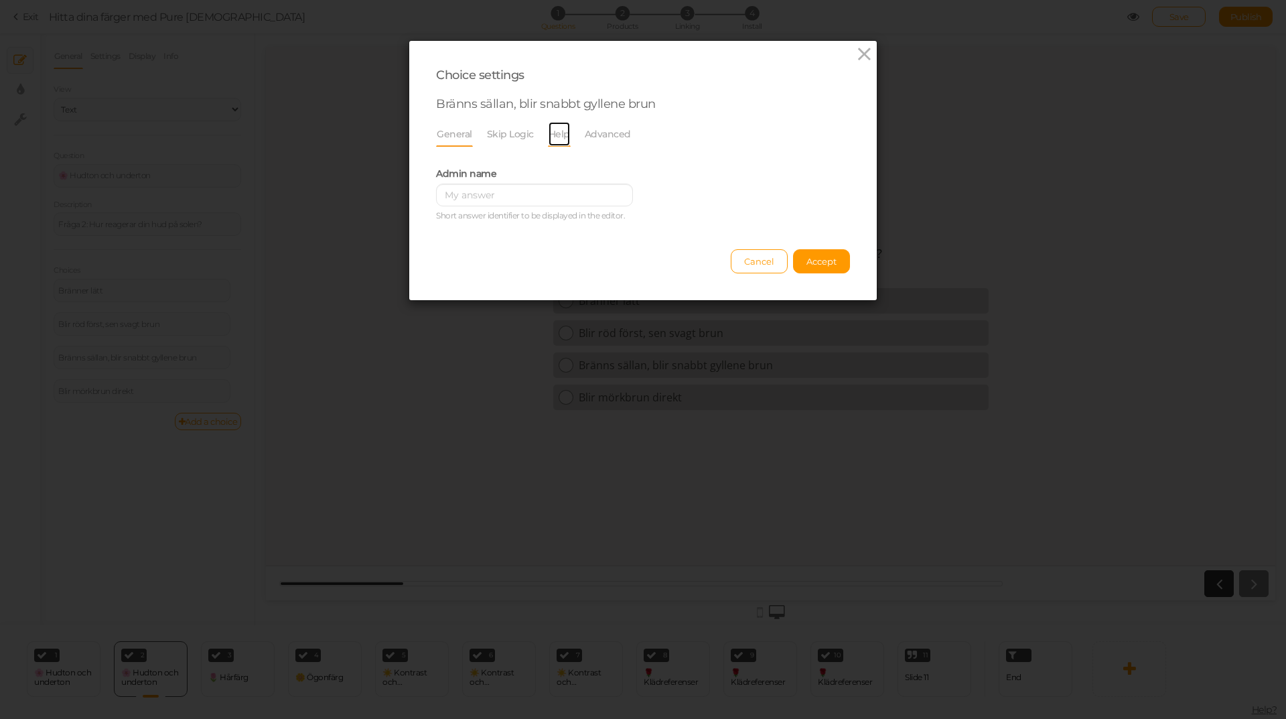
click at [555, 133] on link "Help" at bounding box center [559, 133] width 23 height 25
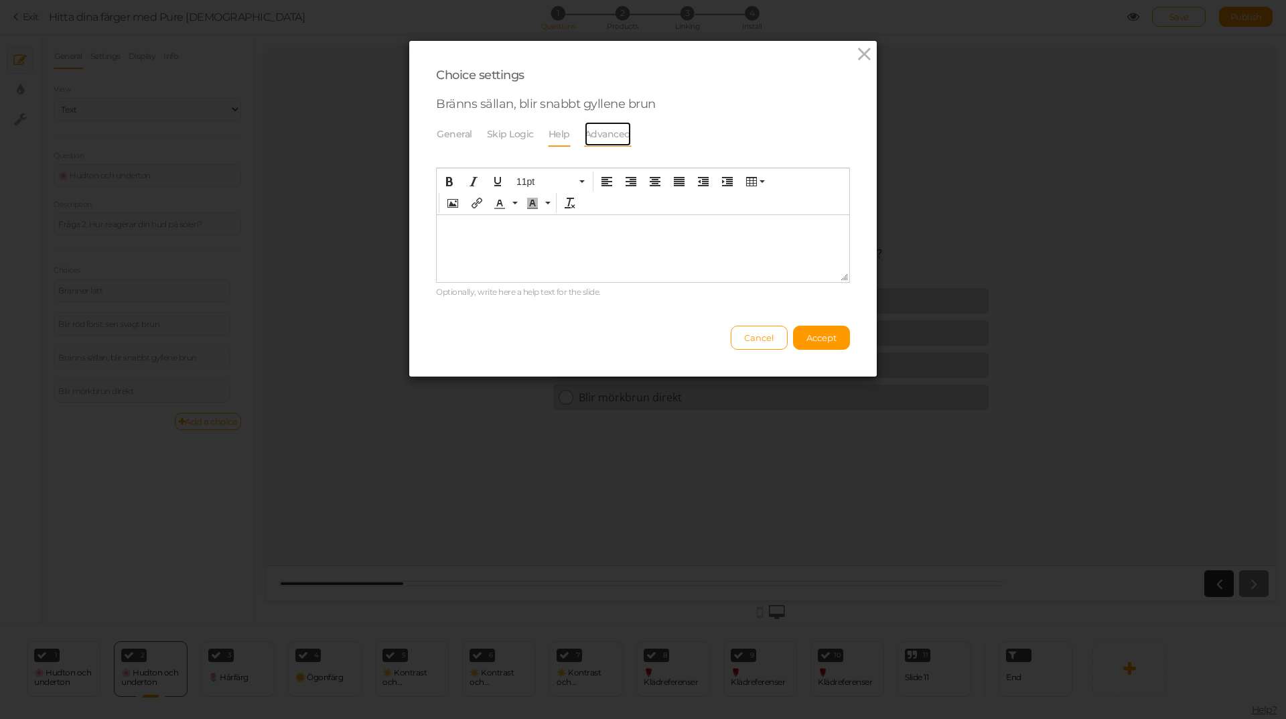
click at [593, 125] on link "Advanced" at bounding box center [608, 133] width 48 height 25
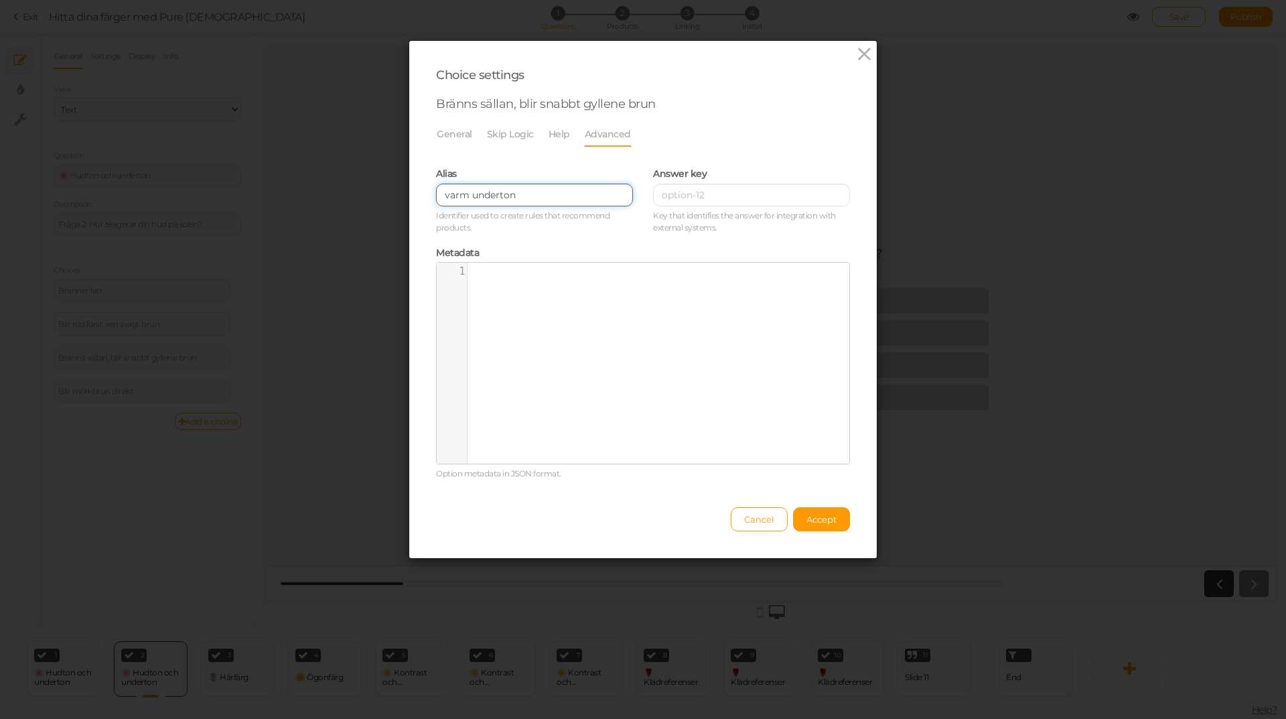
drag, startPoint x: 524, startPoint y: 194, endPoint x: 463, endPoint y: 197, distance: 61.0
click at [463, 197] on input "varm underton" at bounding box center [534, 195] width 197 height 23
type input "varm"
click at [806, 515] on span "Accept" at bounding box center [821, 519] width 30 height 11
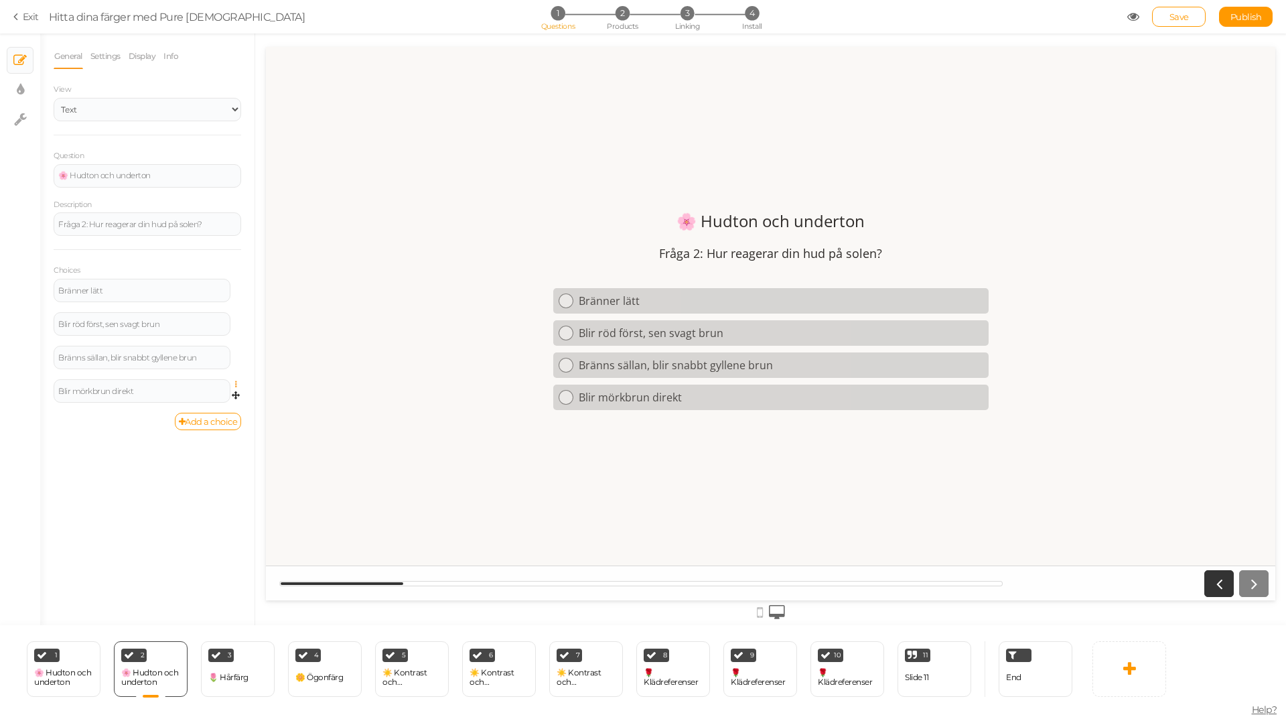
click at [235, 383] on icon at bounding box center [239, 384] width 9 height 8
click at [202, 406] on link "Settings" at bounding box center [188, 404] width 106 height 14
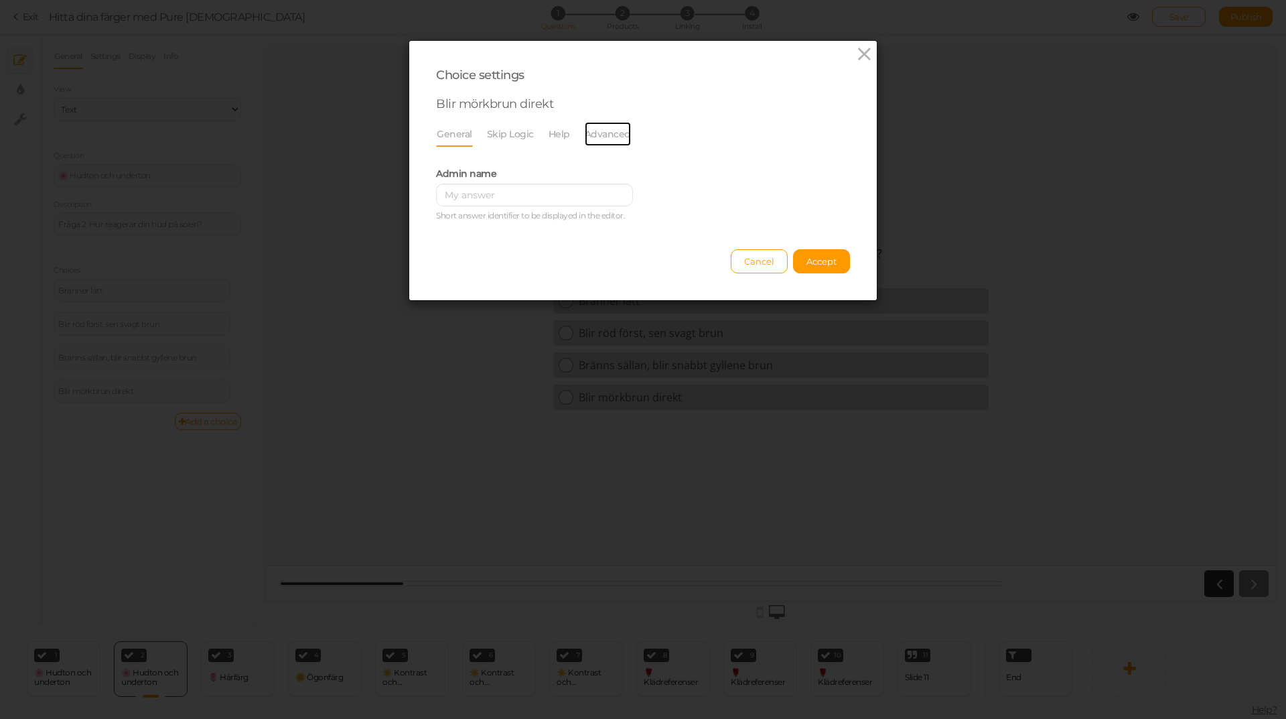
drag, startPoint x: 595, startPoint y: 129, endPoint x: 566, endPoint y: 145, distance: 33.9
click at [597, 129] on link "Advanced" at bounding box center [608, 133] width 48 height 25
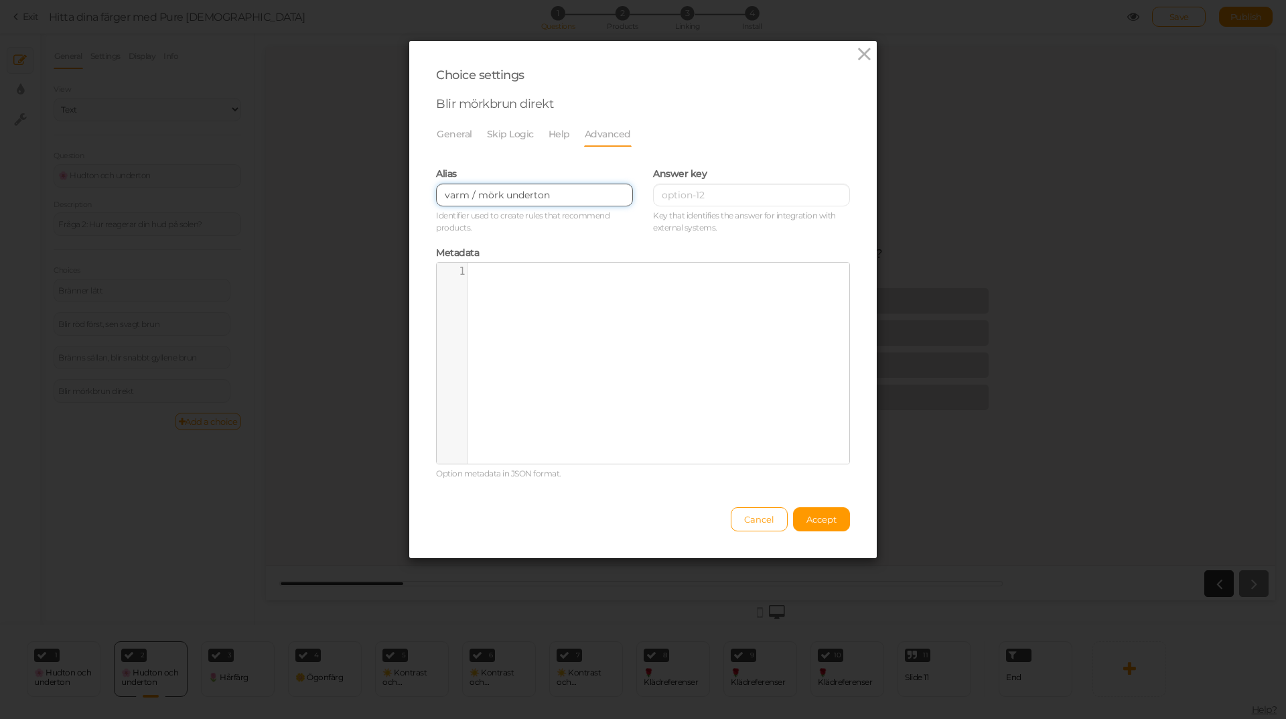
click at [567, 195] on input "varm / mörk underton" at bounding box center [534, 195] width 197 height 23
drag, startPoint x: 549, startPoint y: 194, endPoint x: 498, endPoint y: 193, distance: 50.9
click at [498, 193] on input "varm / mörk underton" at bounding box center [534, 195] width 197 height 23
type input "varm / mörk"
click at [827, 520] on span "Accept" at bounding box center [821, 519] width 30 height 11
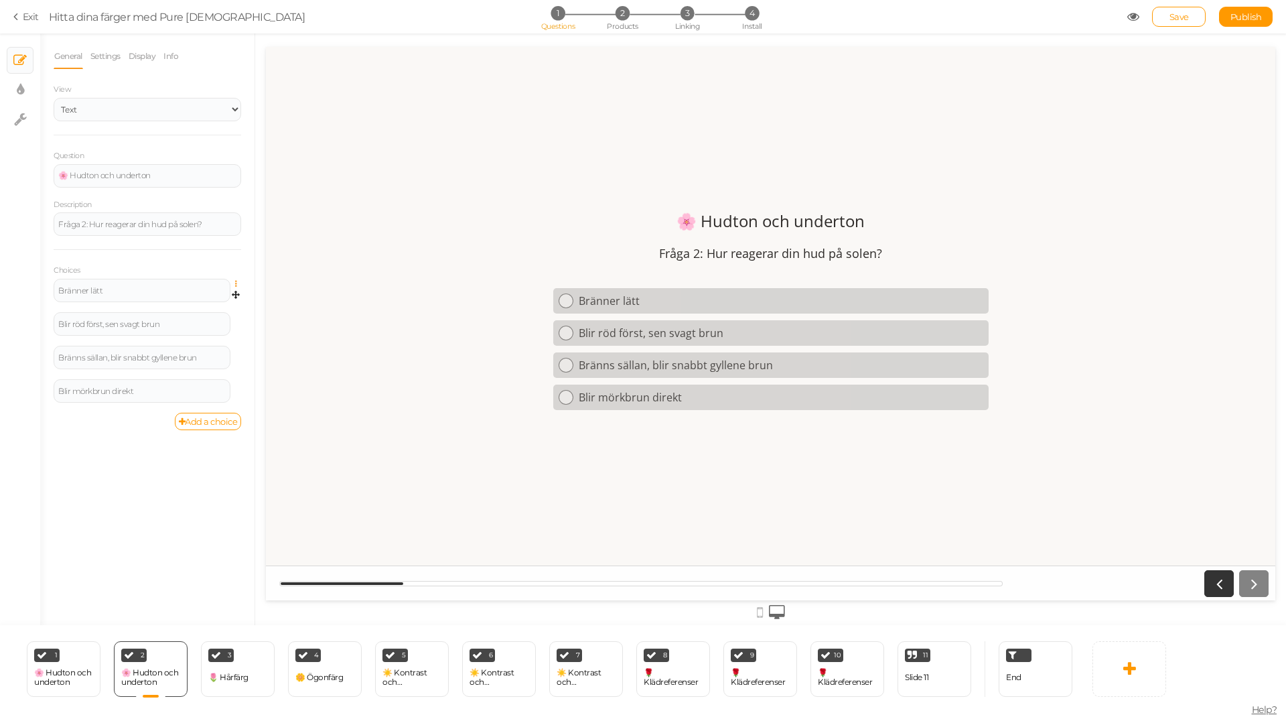
click at [235, 283] on icon at bounding box center [239, 284] width 9 height 8
click at [200, 301] on link "Settings" at bounding box center [188, 303] width 106 height 14
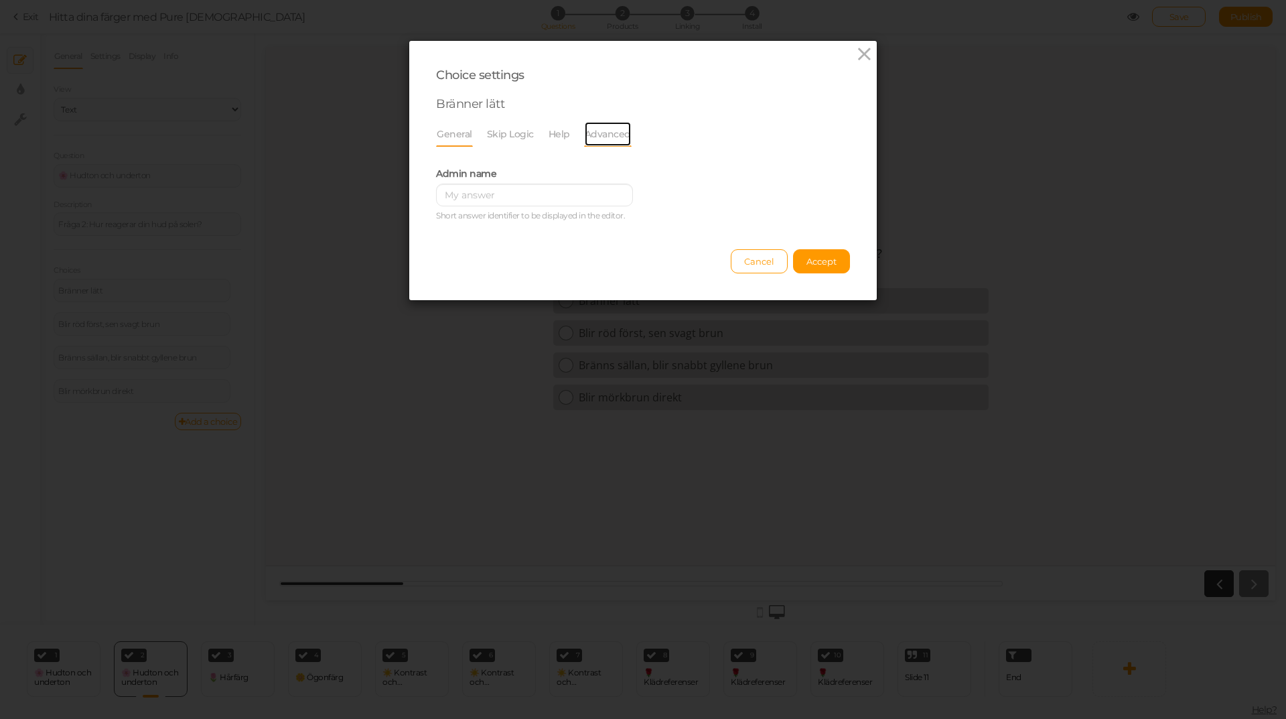
click at [594, 131] on link "Advanced" at bounding box center [608, 133] width 48 height 25
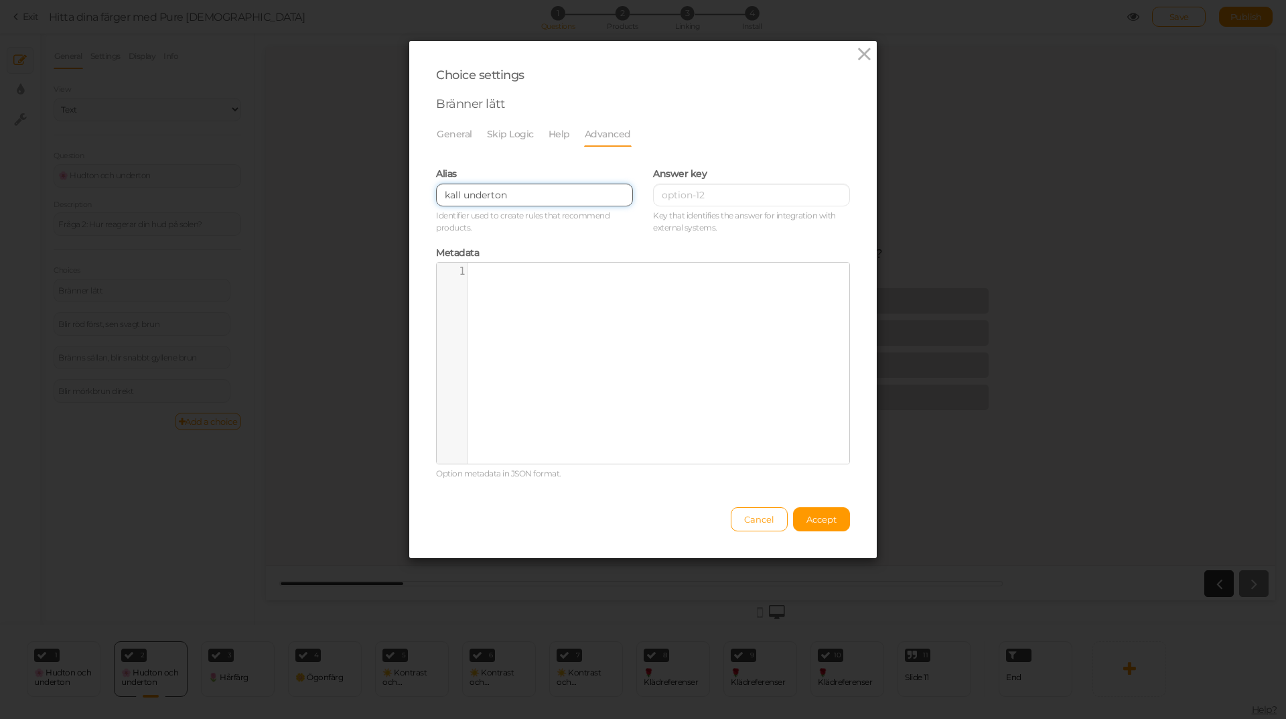
drag, startPoint x: 507, startPoint y: 196, endPoint x: 455, endPoint y: 195, distance: 51.6
click at [455, 195] on input "kall underton" at bounding box center [534, 195] width 197 height 23
type input "kall"
click at [808, 525] on button "Accept" at bounding box center [821, 519] width 57 height 24
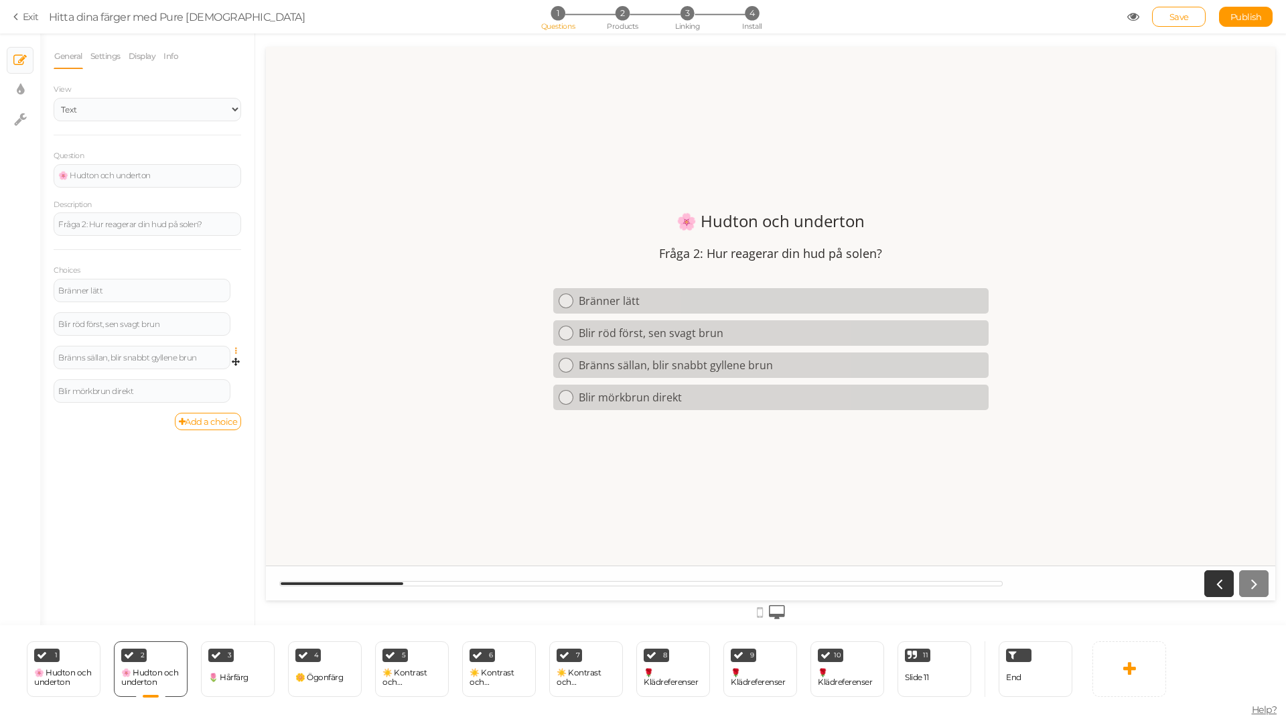
click at [238, 350] on icon at bounding box center [239, 351] width 9 height 8
click at [164, 478] on div "General Settings Display Info View Text Images Slider Dropdown Question 🌸 Hudto…" at bounding box center [147, 334] width 214 height 581
click at [235, 384] on icon at bounding box center [239, 384] width 9 height 8
click at [78, 683] on div "🌸 Hudton och underton" at bounding box center [63, 677] width 59 height 19
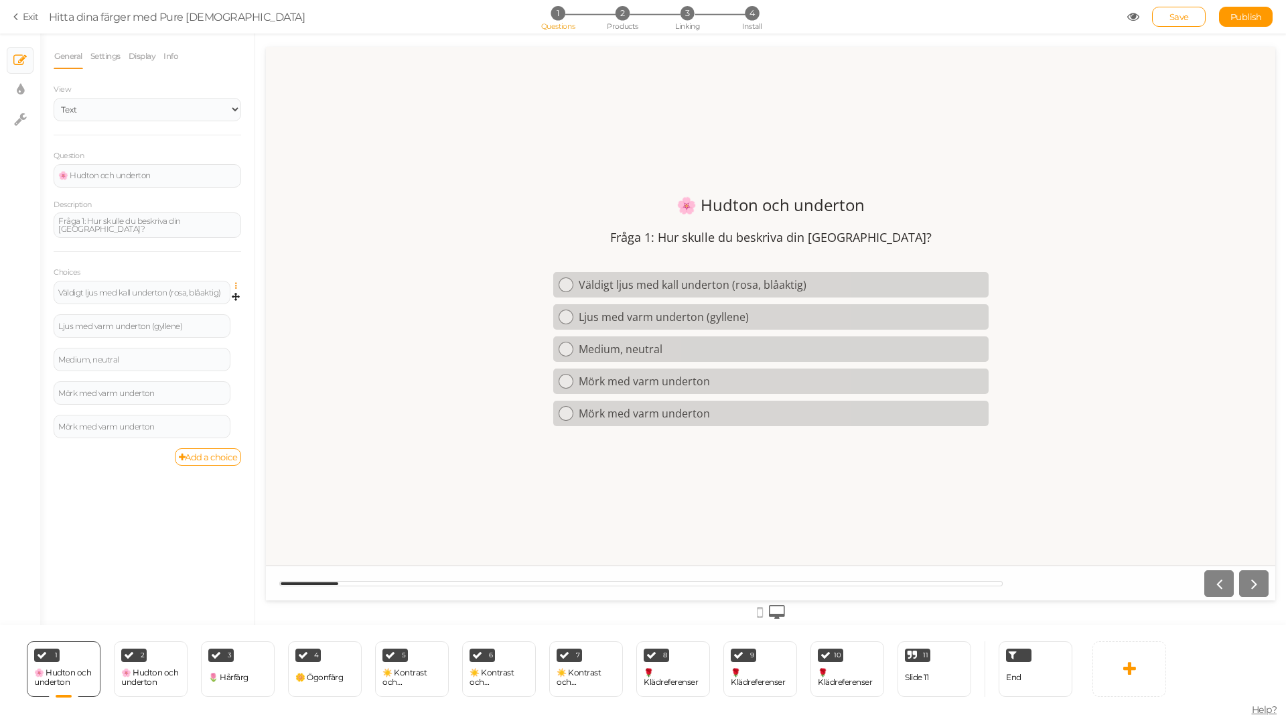
click at [236, 283] on icon at bounding box center [239, 286] width 9 height 8
click at [207, 299] on link "Settings" at bounding box center [188, 305] width 106 height 14
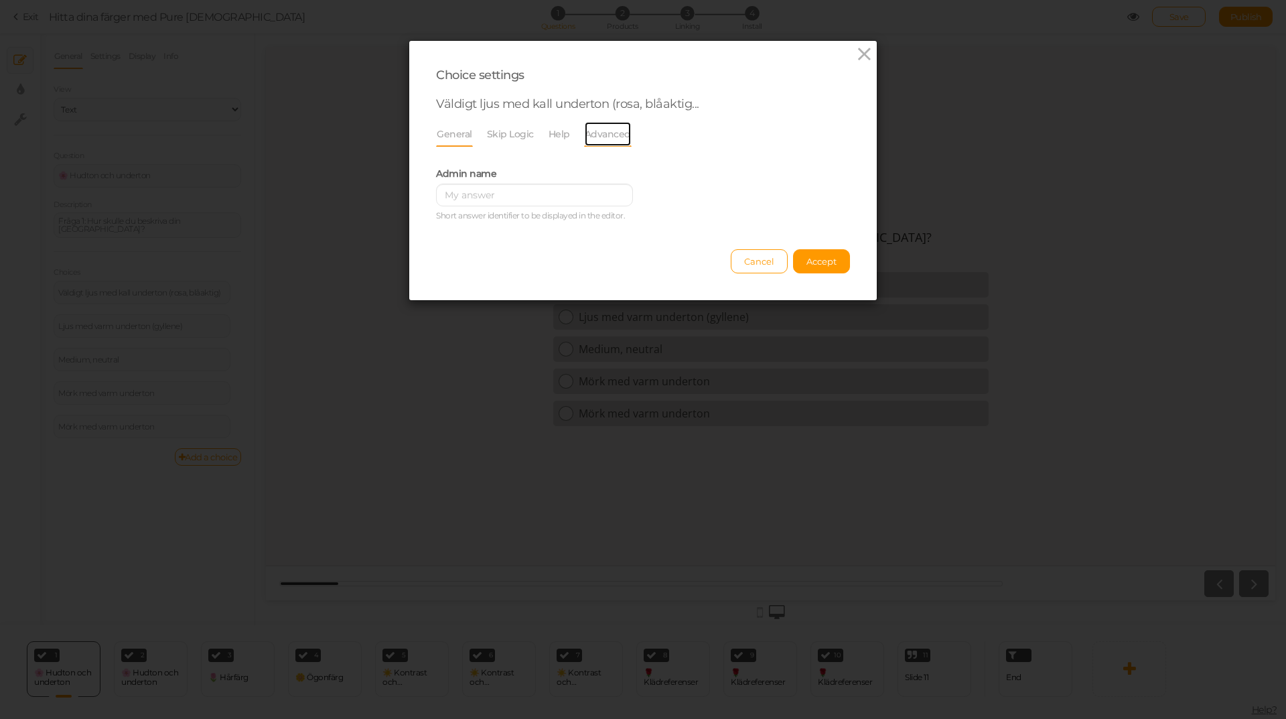
click at [590, 131] on link "Advanced" at bounding box center [608, 133] width 48 height 25
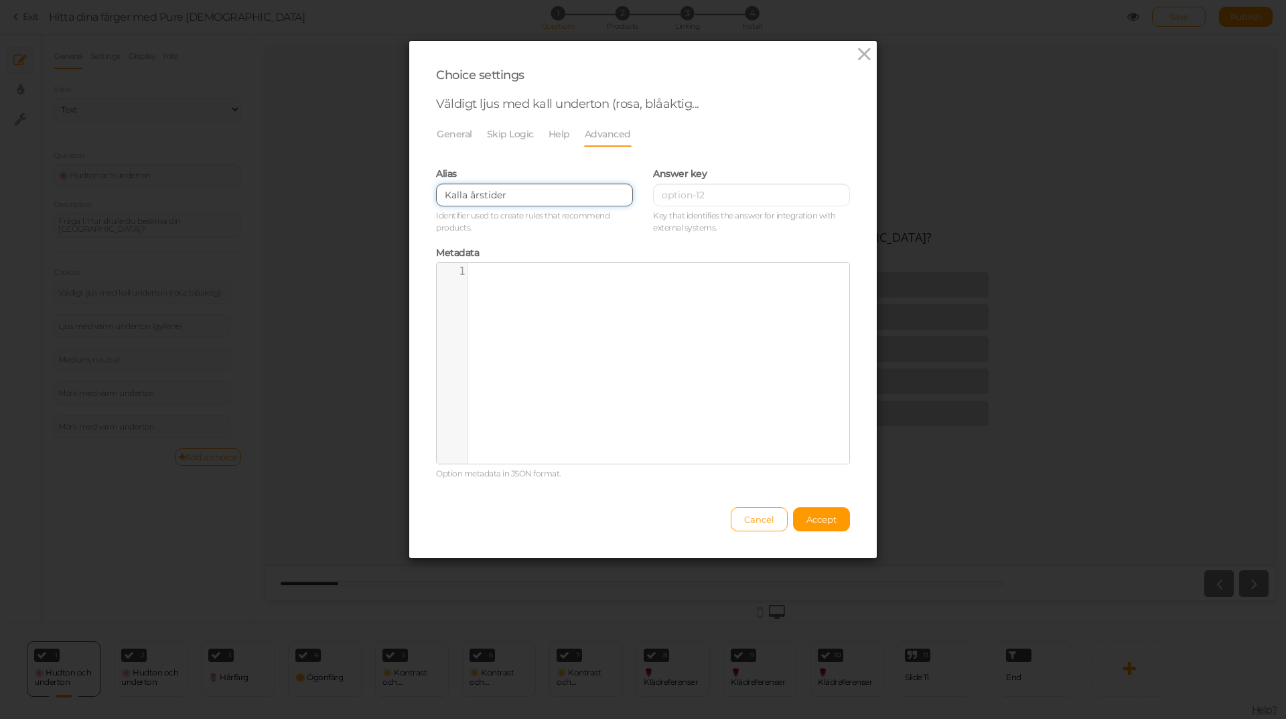
drag, startPoint x: 509, startPoint y: 194, endPoint x: 456, endPoint y: 196, distance: 53.0
click at [456, 196] on input "Kalla årstider" at bounding box center [534, 195] width 197 height 23
type input "Kall"
click at [828, 527] on button "Accept" at bounding box center [821, 519] width 57 height 24
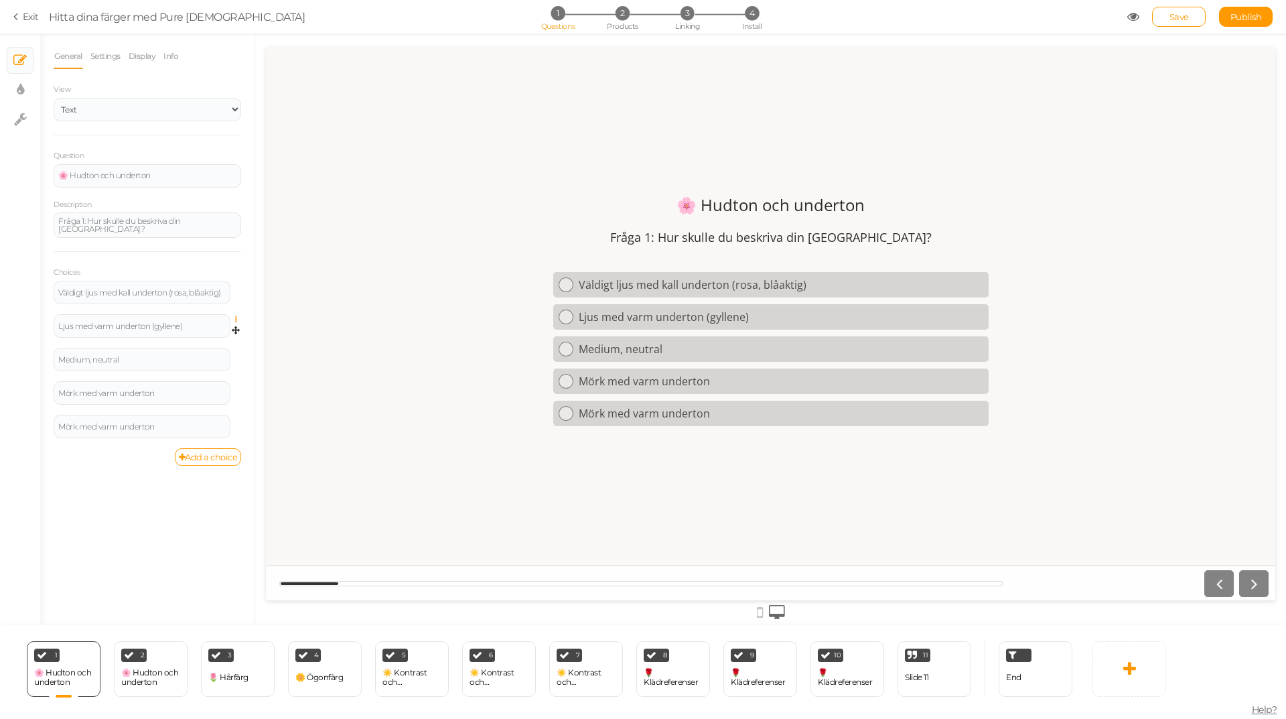
click at [237, 315] on icon at bounding box center [239, 319] width 9 height 8
click at [182, 342] on link "Settings" at bounding box center [188, 339] width 106 height 14
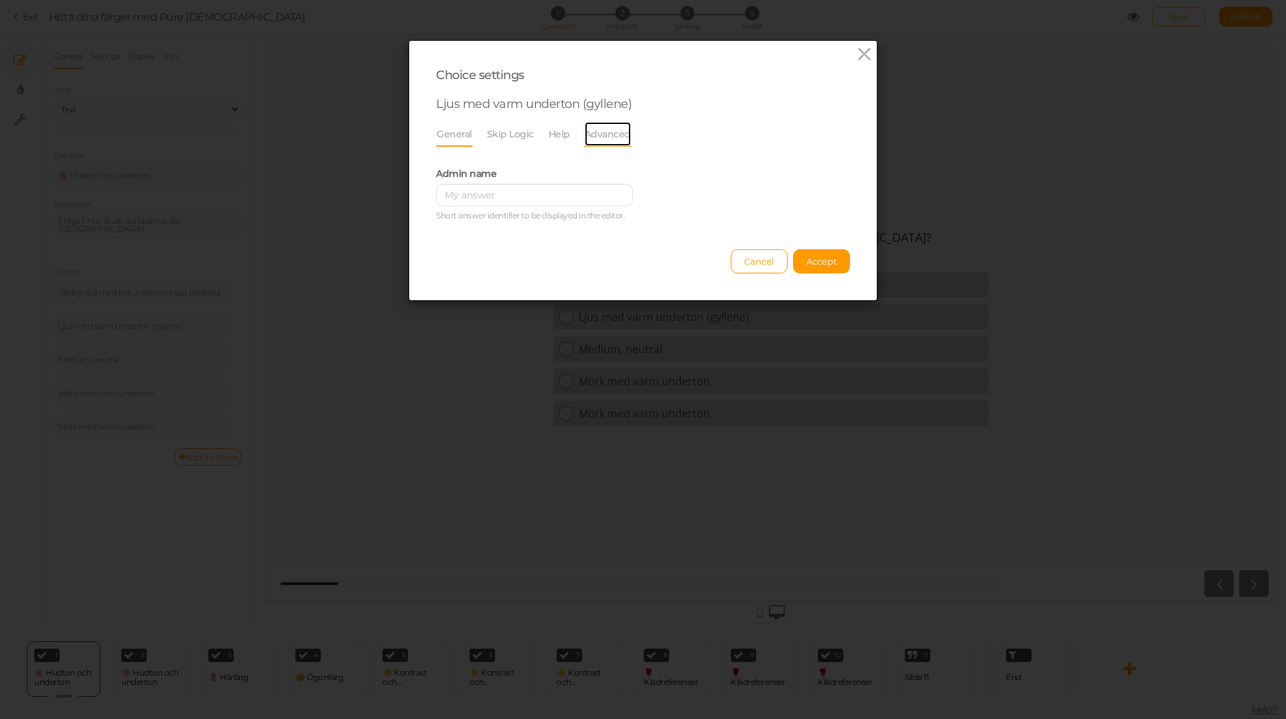
click at [594, 137] on link "Advanced" at bounding box center [608, 133] width 48 height 25
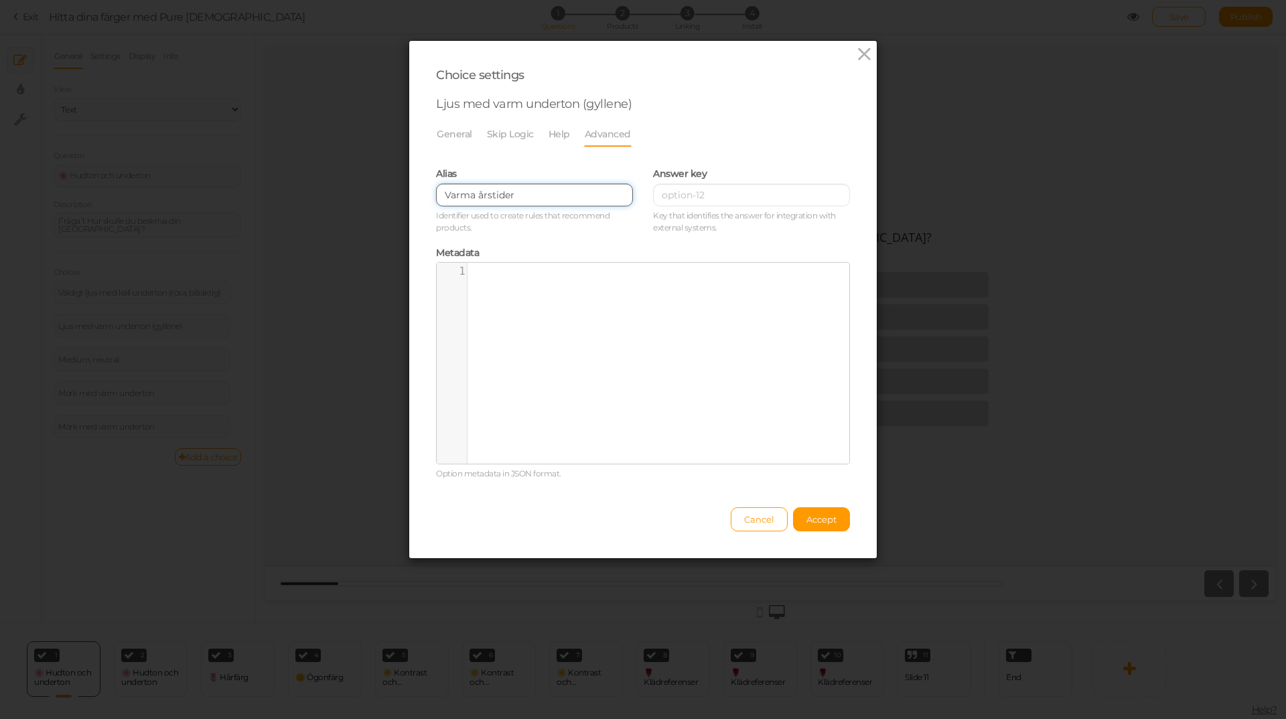
drag, startPoint x: 512, startPoint y: 190, endPoint x: 466, endPoint y: 195, distance: 47.1
click at [466, 195] on input "Varma årstider" at bounding box center [534, 195] width 197 height 23
type input "Varm"
drag, startPoint x: 815, startPoint y: 516, endPoint x: 700, endPoint y: 487, distance: 118.3
click at [814, 518] on span "Accept" at bounding box center [821, 519] width 30 height 11
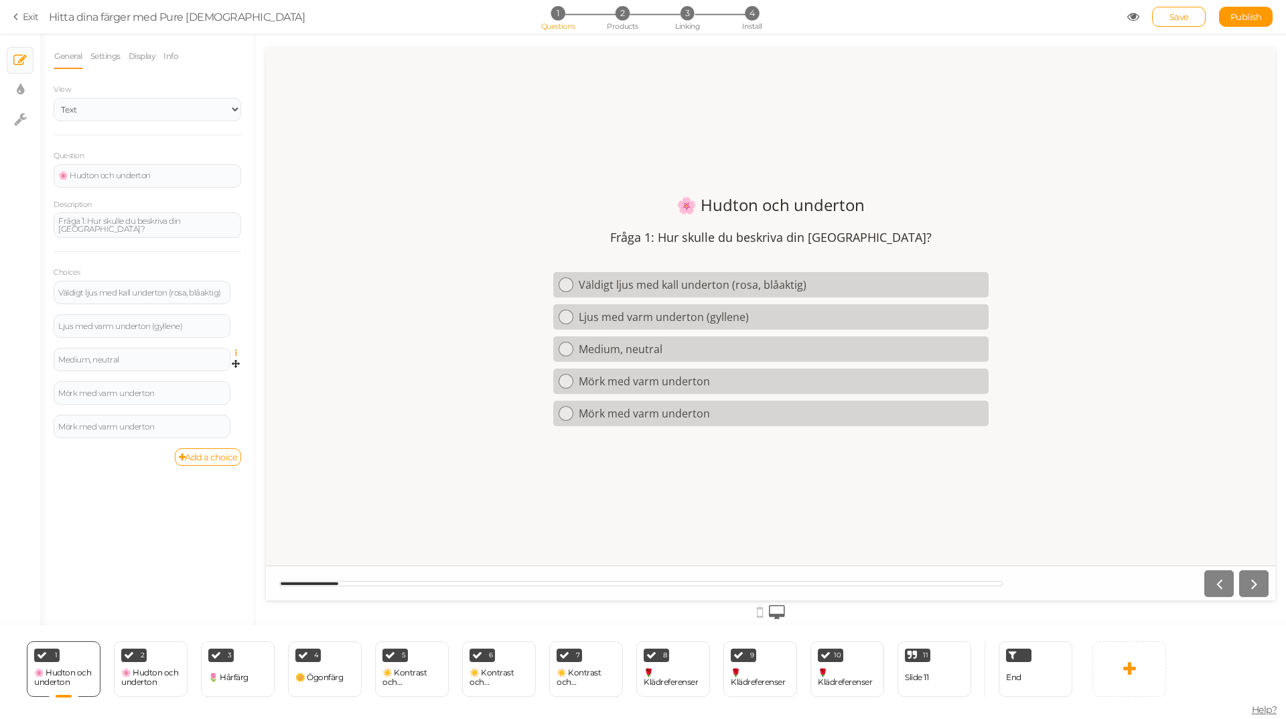
click at [235, 350] on icon at bounding box center [239, 353] width 9 height 8
click at [206, 370] on link "Settings" at bounding box center [188, 372] width 106 height 14
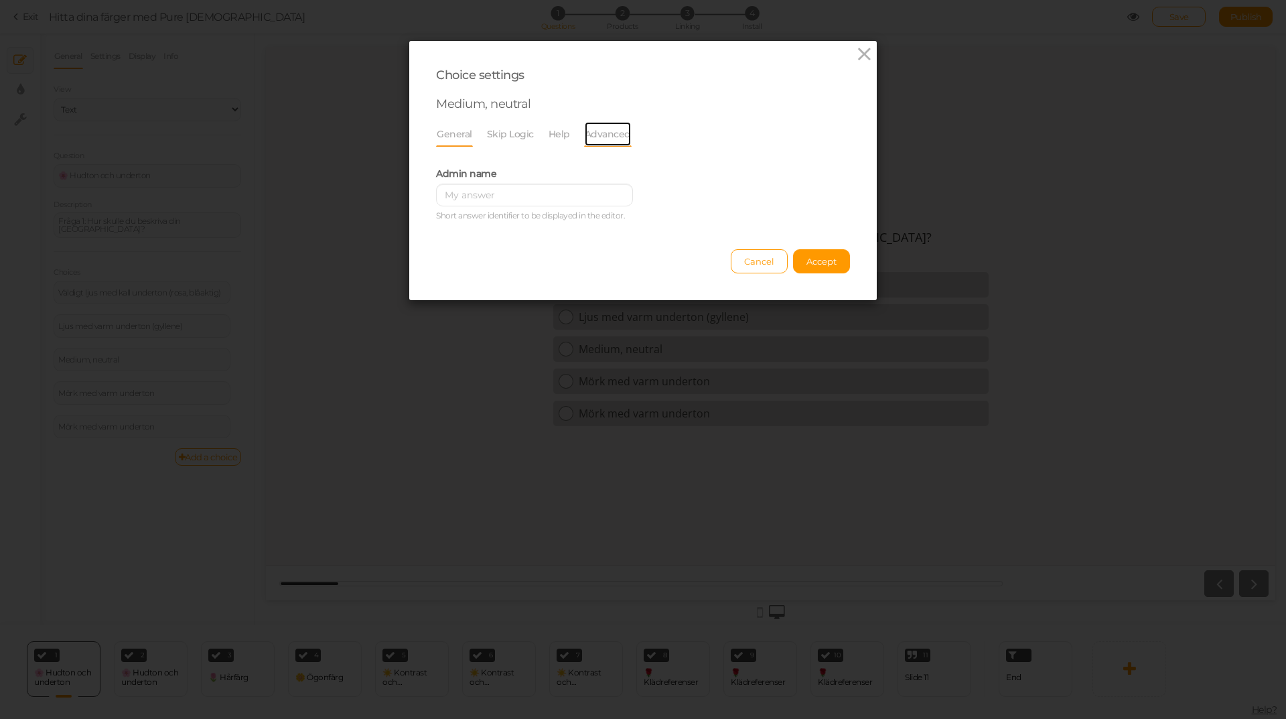
click at [603, 134] on link "Advanced" at bounding box center [608, 133] width 48 height 25
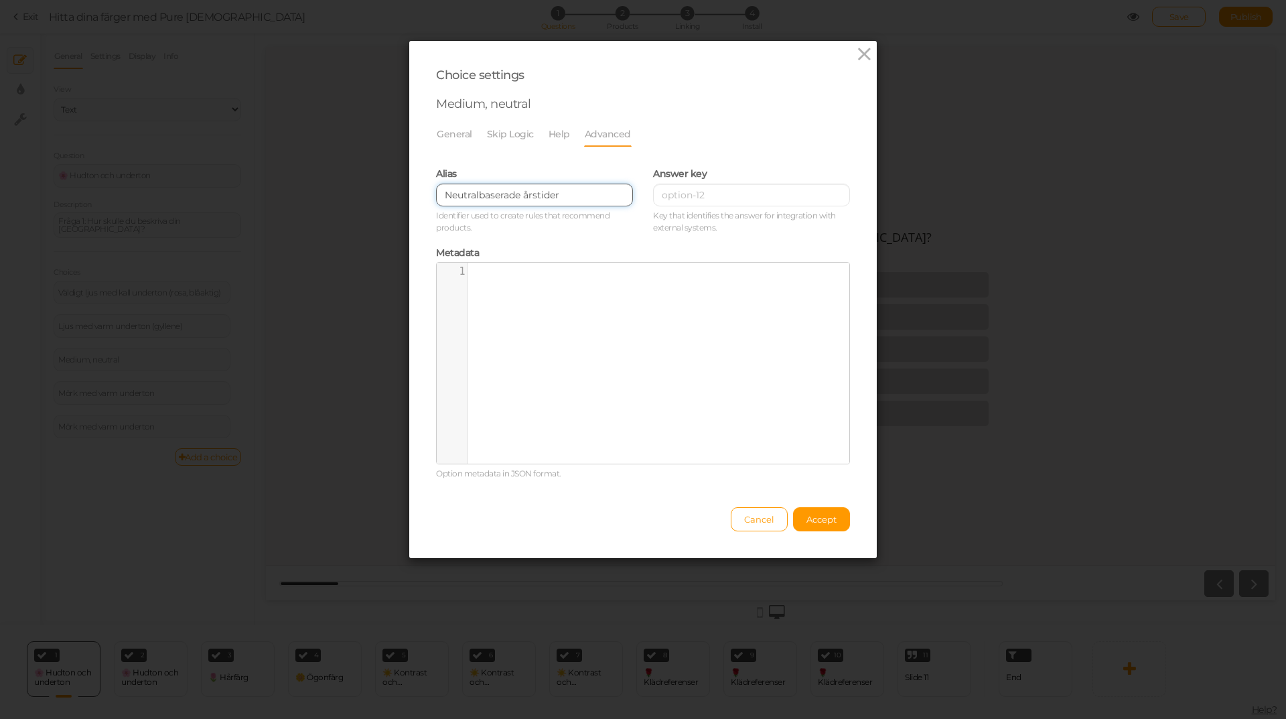
drag, startPoint x: 564, startPoint y: 195, endPoint x: 478, endPoint y: 194, distance: 86.4
click at [478, 194] on input "Neutralbaserade årstider" at bounding box center [534, 195] width 197 height 23
type input "Neutral"
click at [815, 516] on span "Accept" at bounding box center [821, 519] width 30 height 11
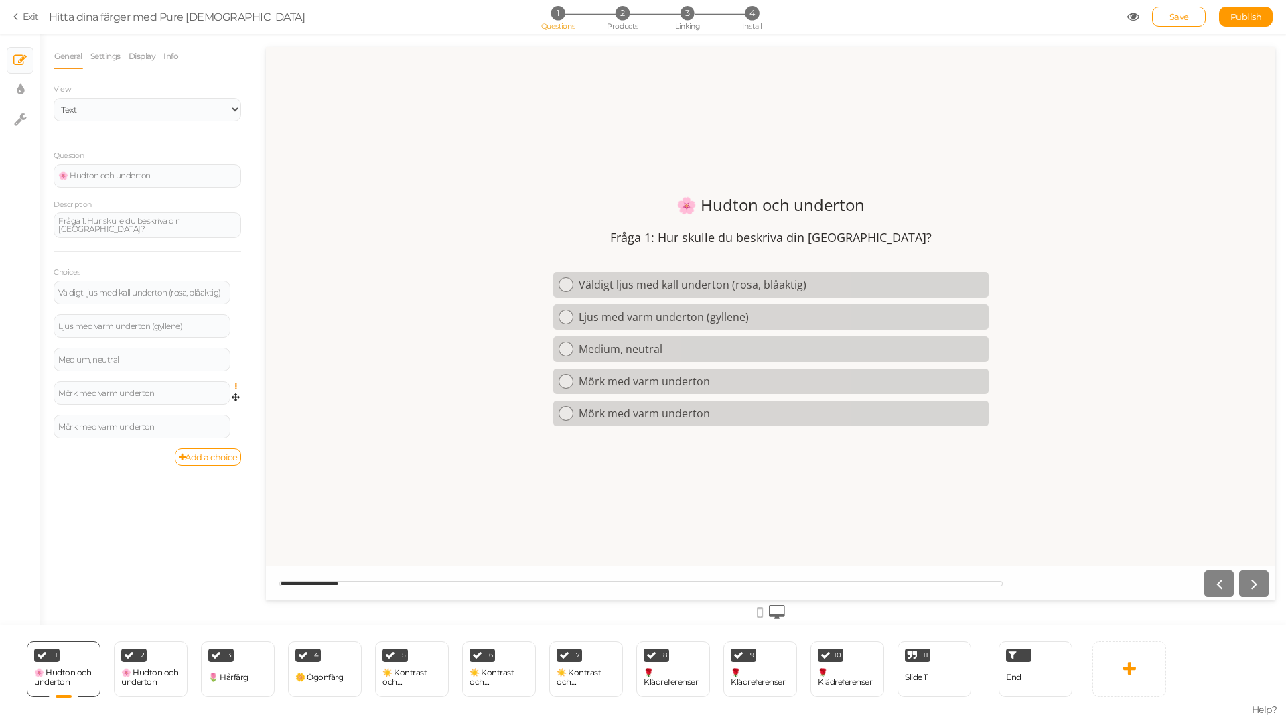
click at [238, 383] on icon at bounding box center [239, 386] width 9 height 8
click at [191, 401] on span "Settings" at bounding box center [178, 406] width 30 height 10
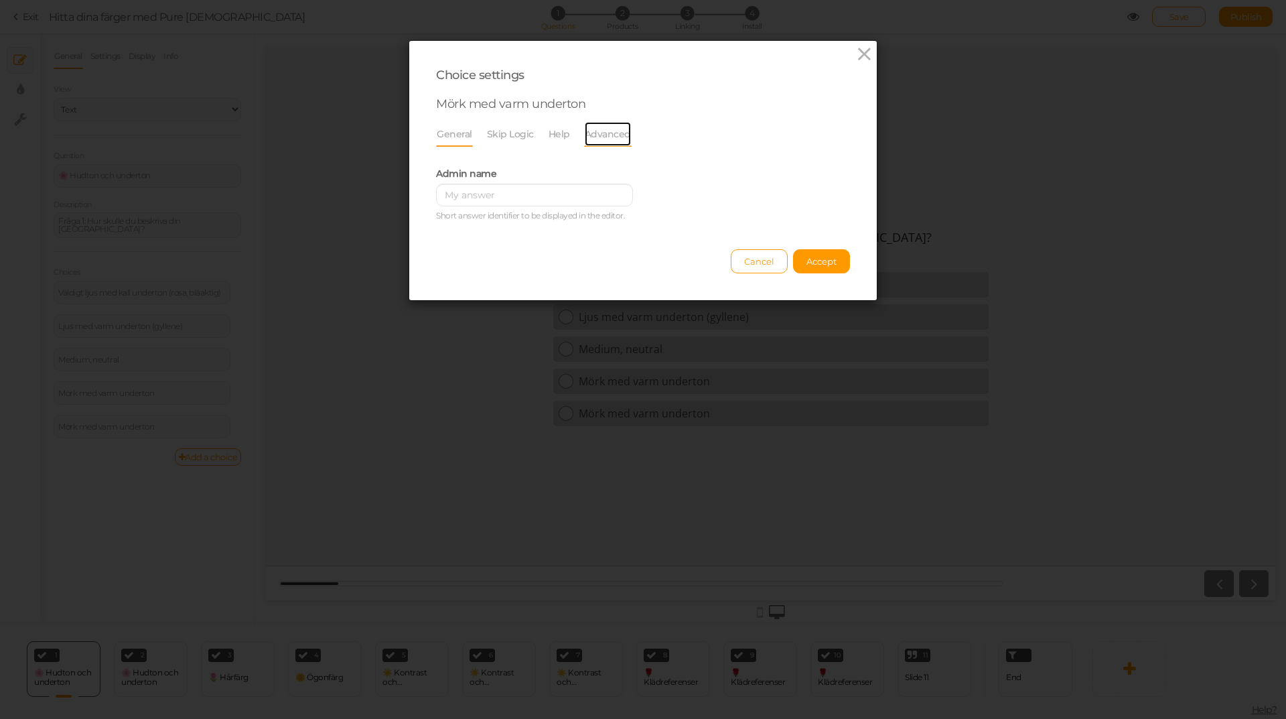
click at [588, 131] on link "Advanced" at bounding box center [608, 133] width 48 height 25
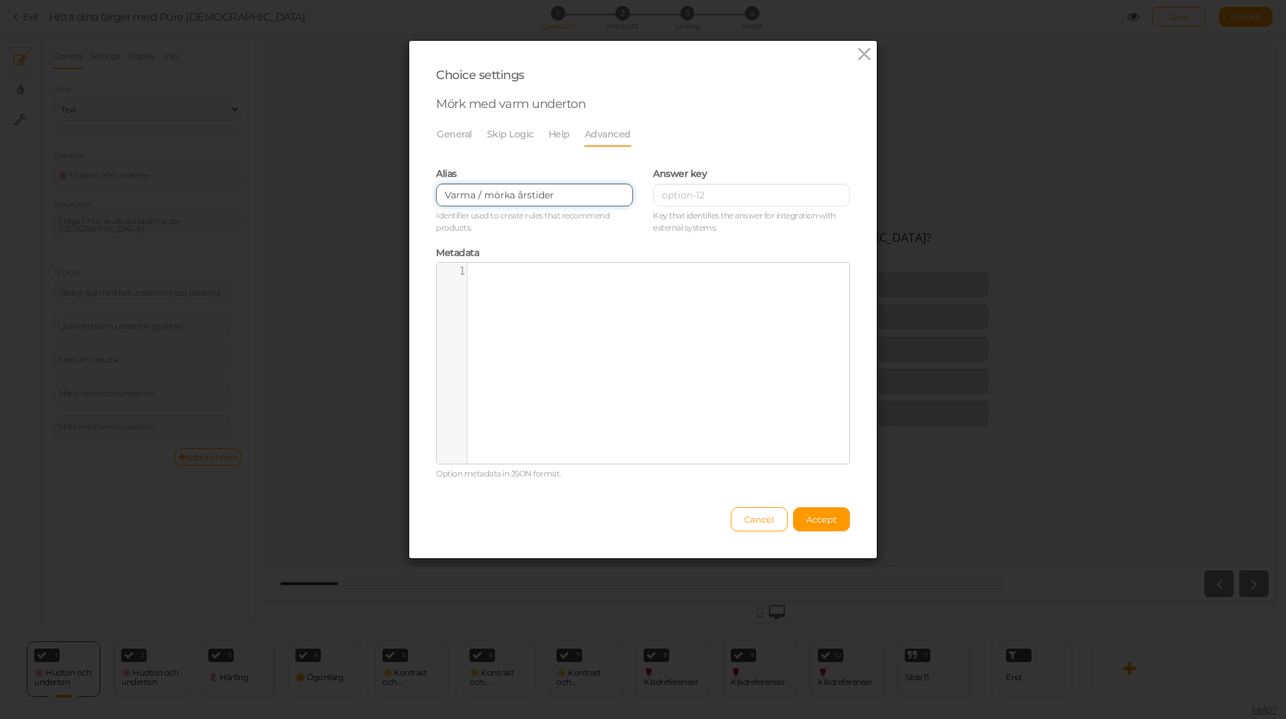
drag, startPoint x: 552, startPoint y: 193, endPoint x: 505, endPoint y: 192, distance: 46.9
click at [505, 192] on input "Varma / mörka årstider" at bounding box center [534, 195] width 197 height 23
click at [468, 192] on input "Varma / mörk" at bounding box center [534, 195] width 197 height 23
type input "Varm / mörk"
click at [809, 514] on span "Accept" at bounding box center [821, 519] width 30 height 11
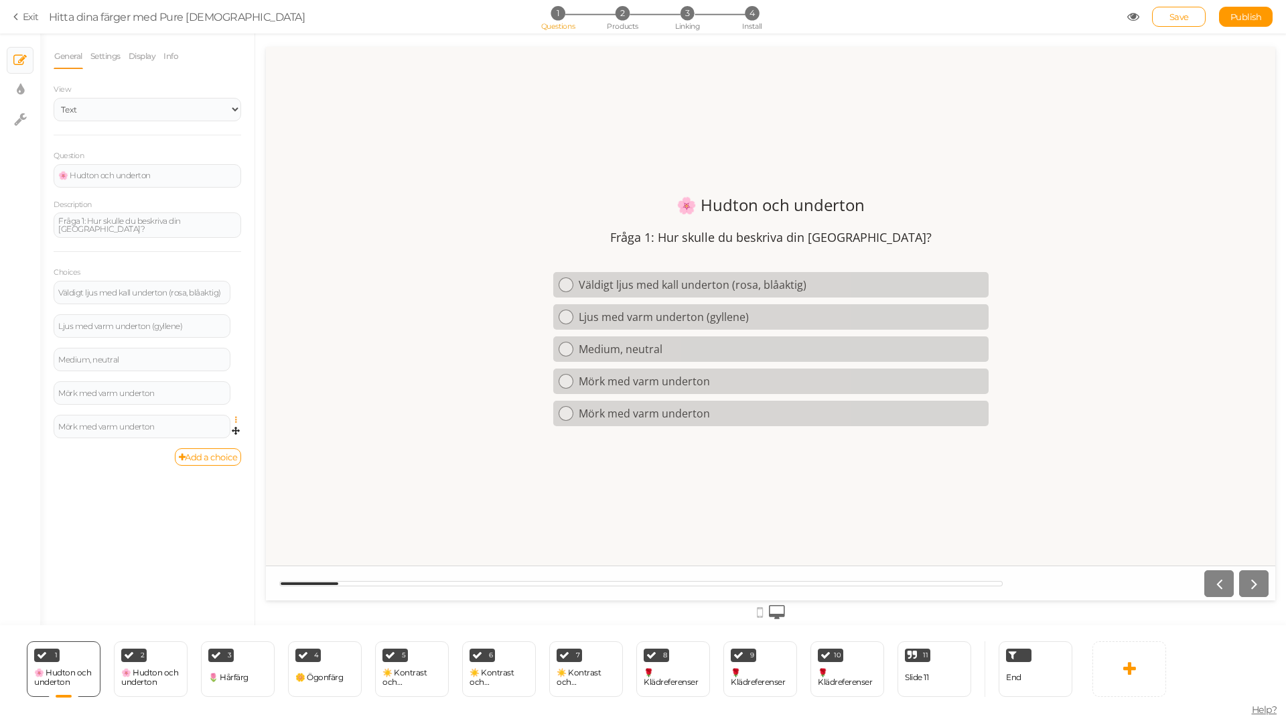
click at [236, 419] on icon at bounding box center [239, 420] width 9 height 8
click at [202, 437] on link "Settings" at bounding box center [188, 439] width 106 height 14
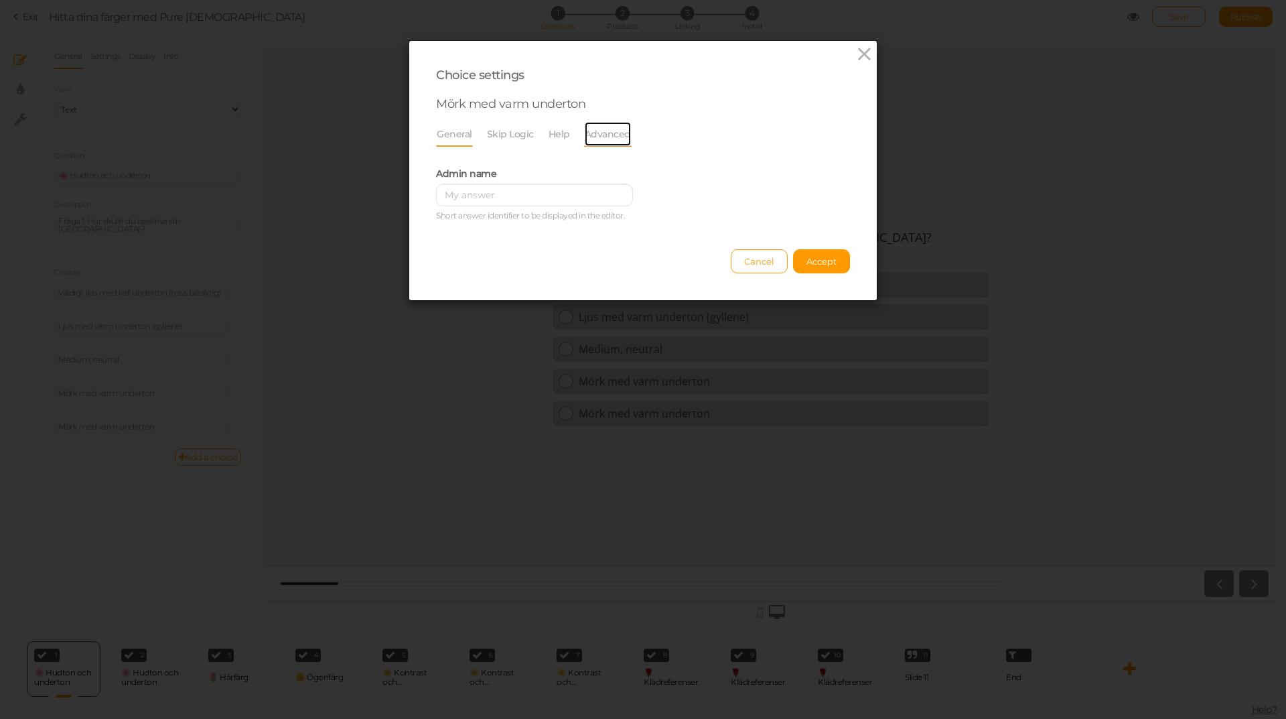
click at [611, 139] on link "Advanced" at bounding box center [608, 133] width 48 height 25
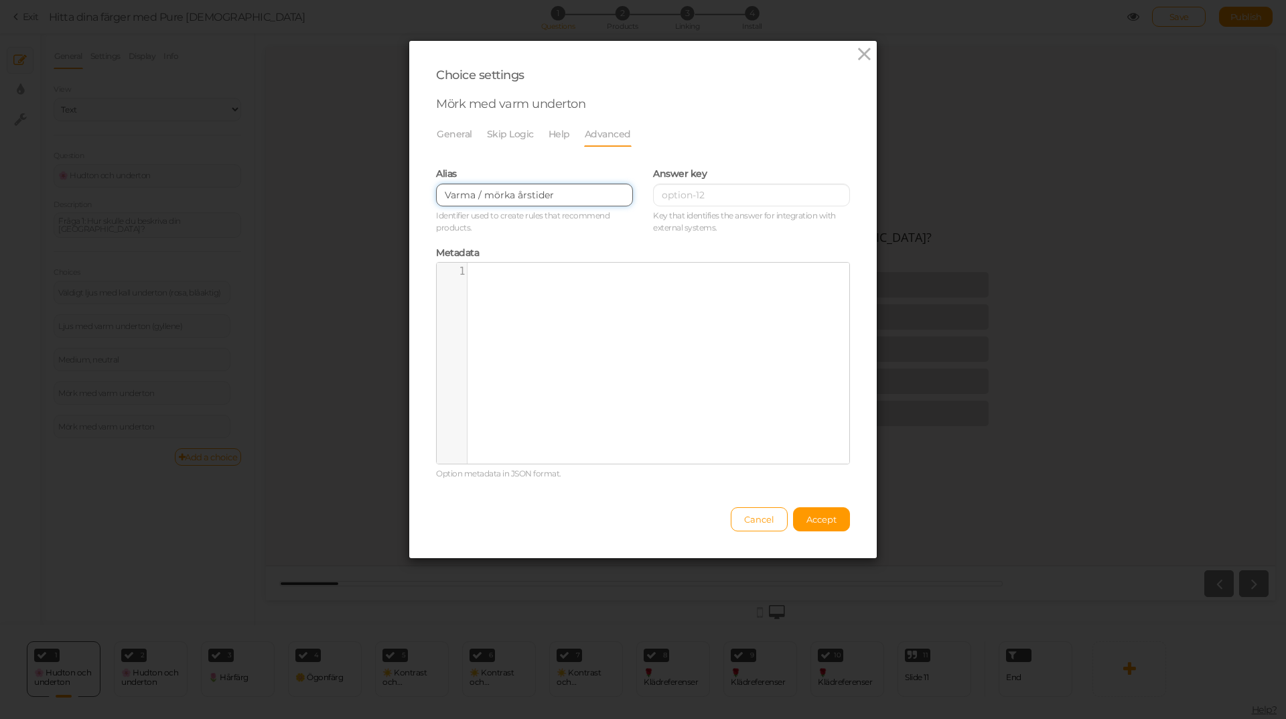
drag, startPoint x: 549, startPoint y: 193, endPoint x: 505, endPoint y: 196, distance: 43.7
click at [505, 196] on input "Varma / mörka årstider" at bounding box center [534, 195] width 197 height 23
click at [467, 196] on input "Varma / mörk" at bounding box center [534, 195] width 197 height 23
type input "Varm / mörk"
drag, startPoint x: 815, startPoint y: 516, endPoint x: 717, endPoint y: 542, distance: 101.9
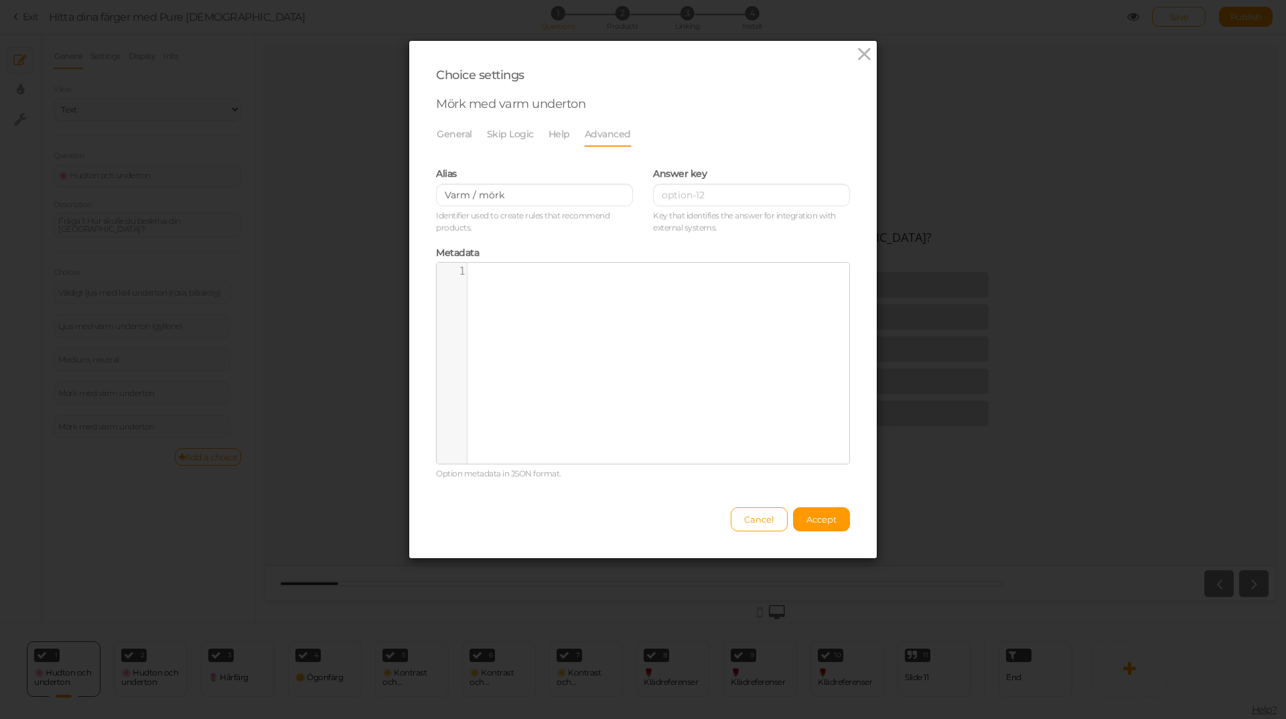
click at [815, 516] on span "Accept" at bounding box center [821, 519] width 30 height 11
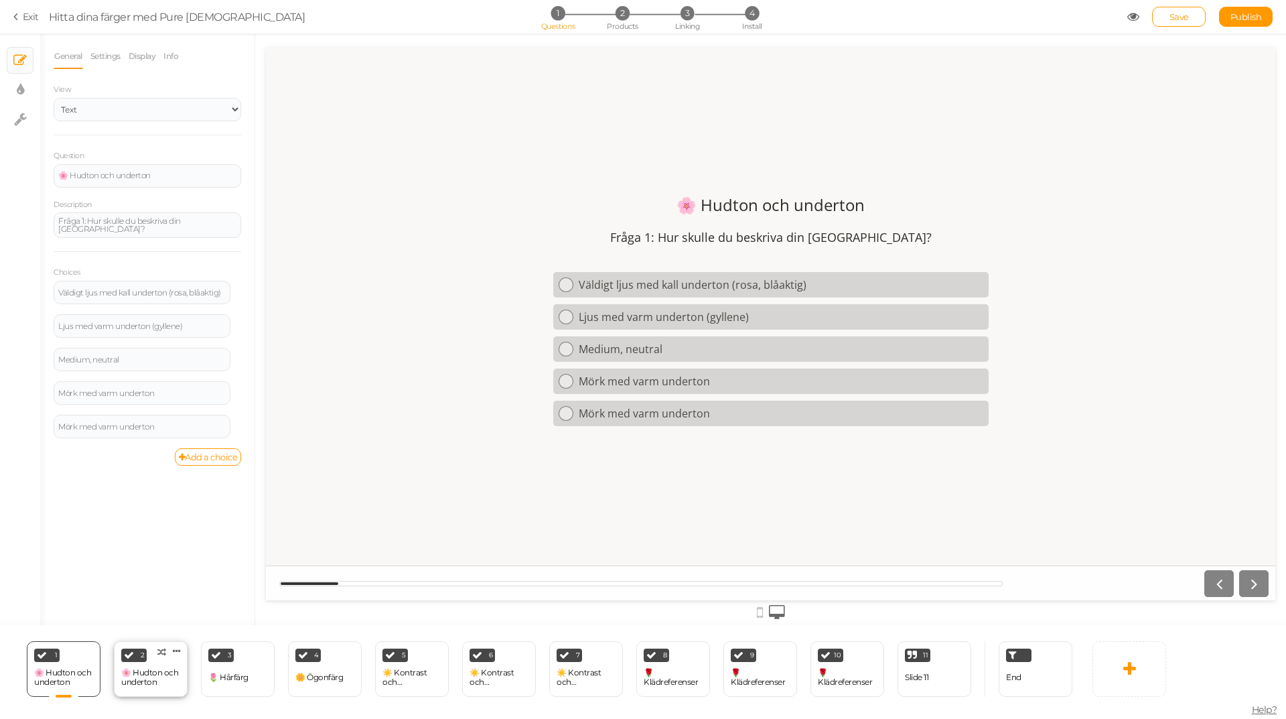
click at [162, 659] on div "2 🌸 Hudton och underton × Define the conditions to show this slide. Clone Chang…" at bounding box center [151, 669] width 74 height 56
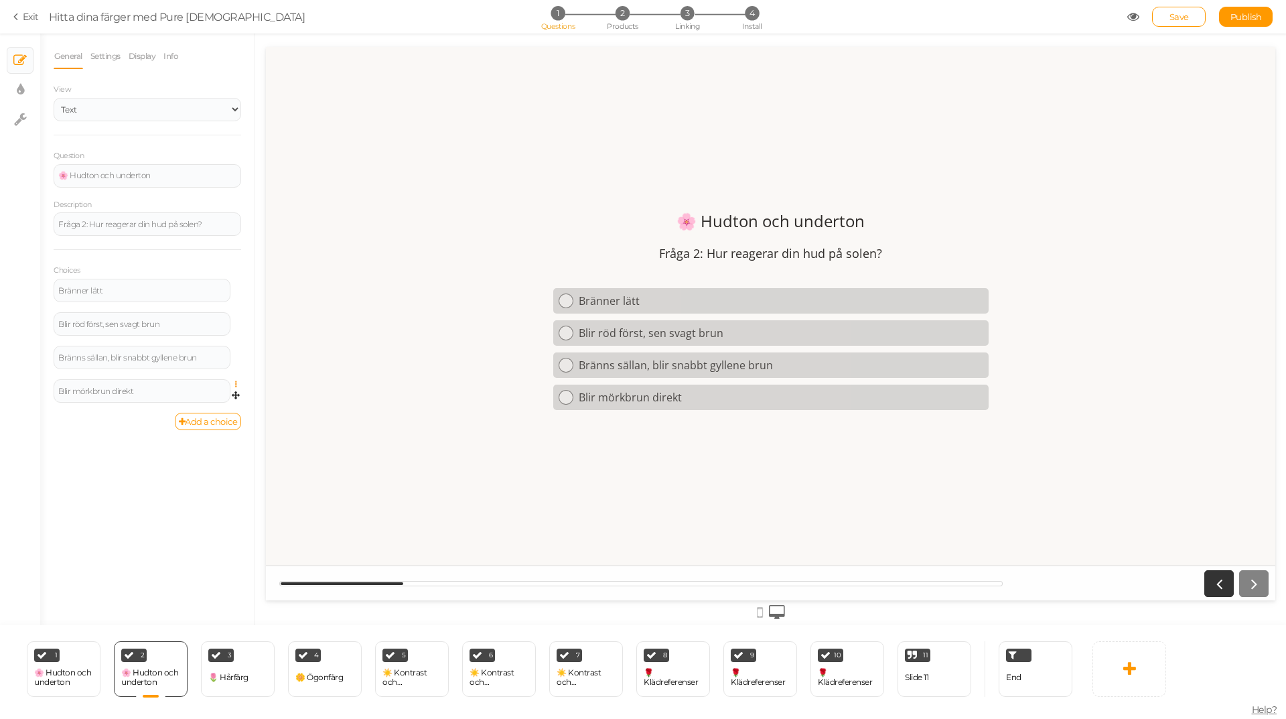
click at [235, 382] on icon at bounding box center [239, 384] width 9 height 8
click at [208, 399] on link "Settings" at bounding box center [188, 404] width 106 height 14
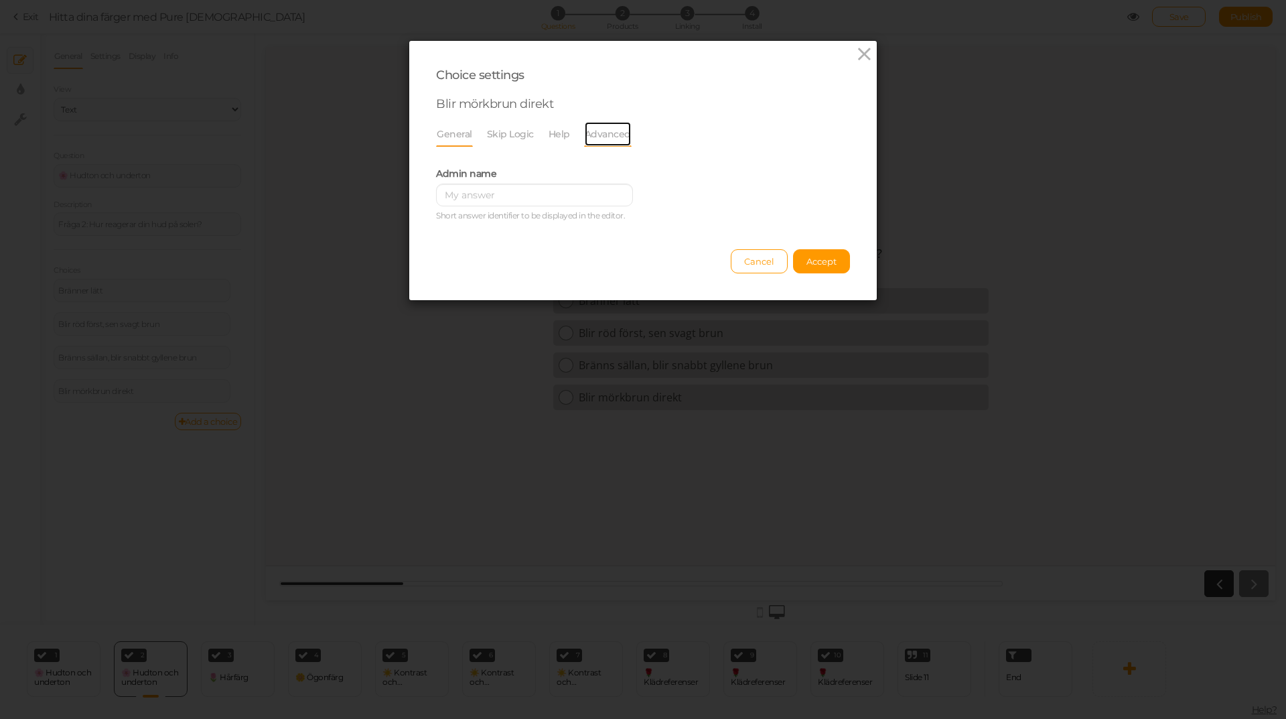
click at [588, 139] on link "Advanced" at bounding box center [608, 133] width 48 height 25
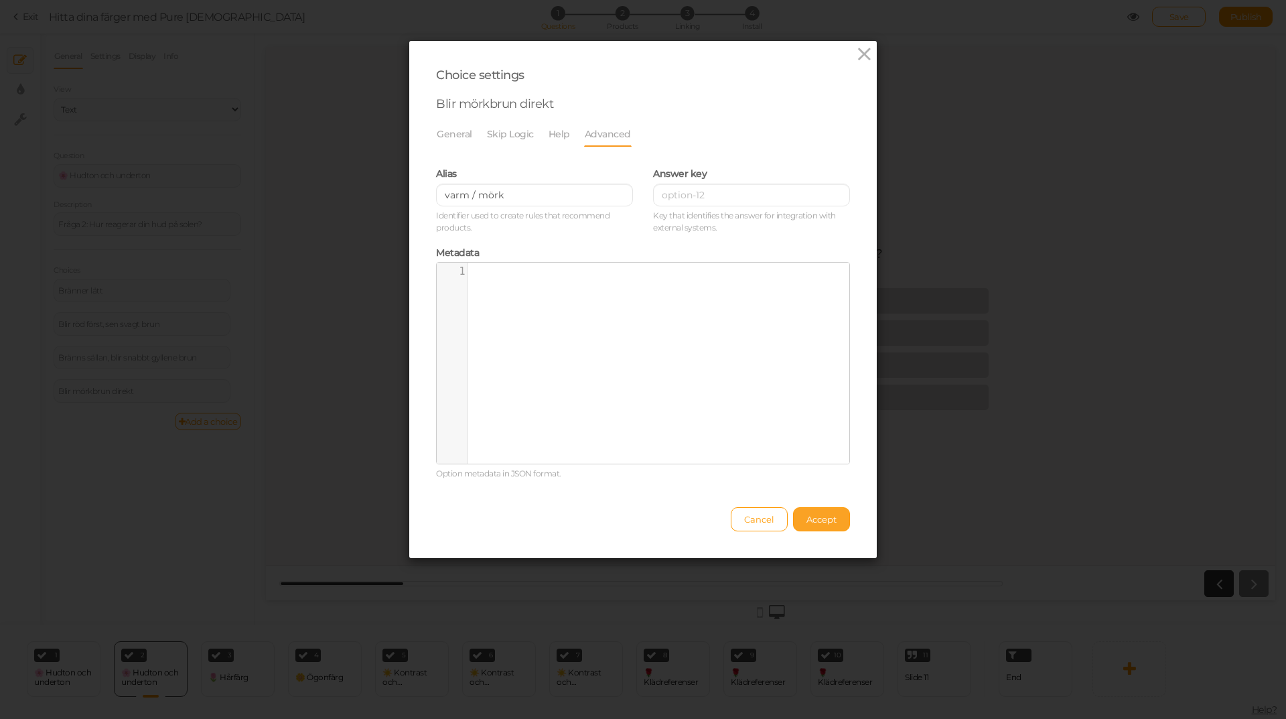
click at [817, 514] on span "Accept" at bounding box center [821, 519] width 30 height 11
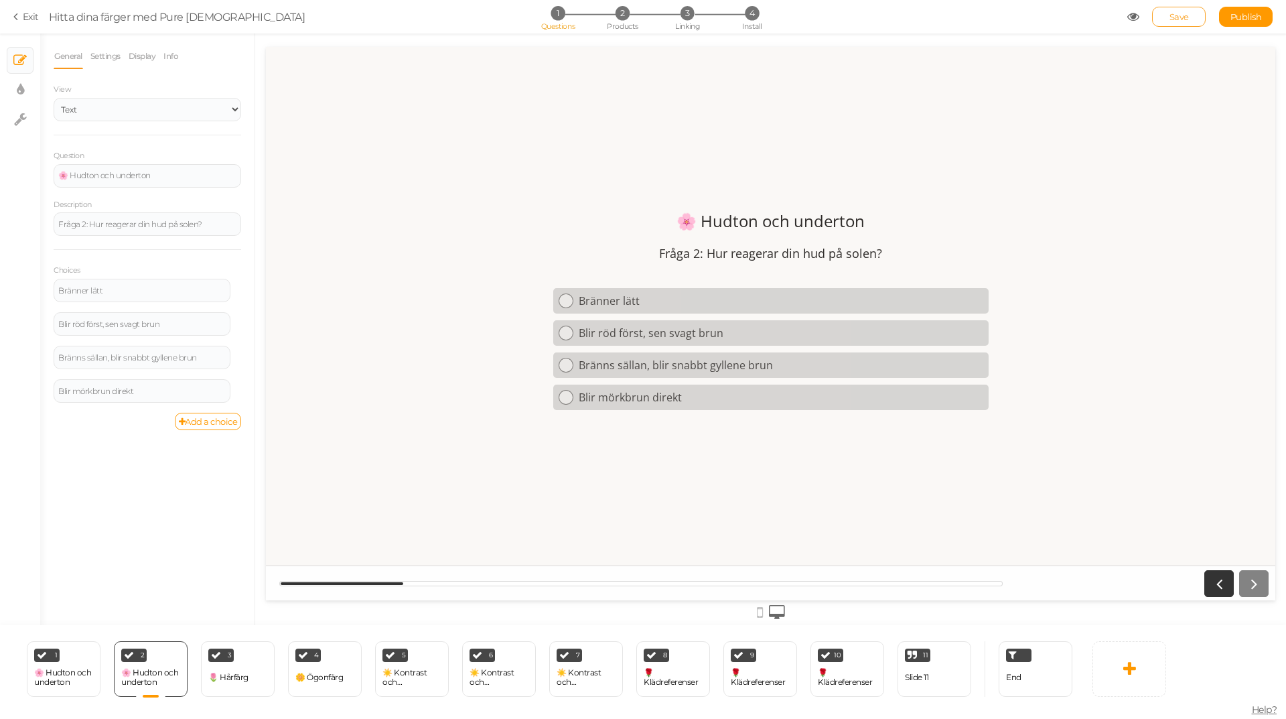
click at [1189, 18] on link "Save" at bounding box center [1179, 17] width 54 height 20
click at [247, 672] on div "🌷 Hårfärg" at bounding box center [228, 677] width 40 height 23
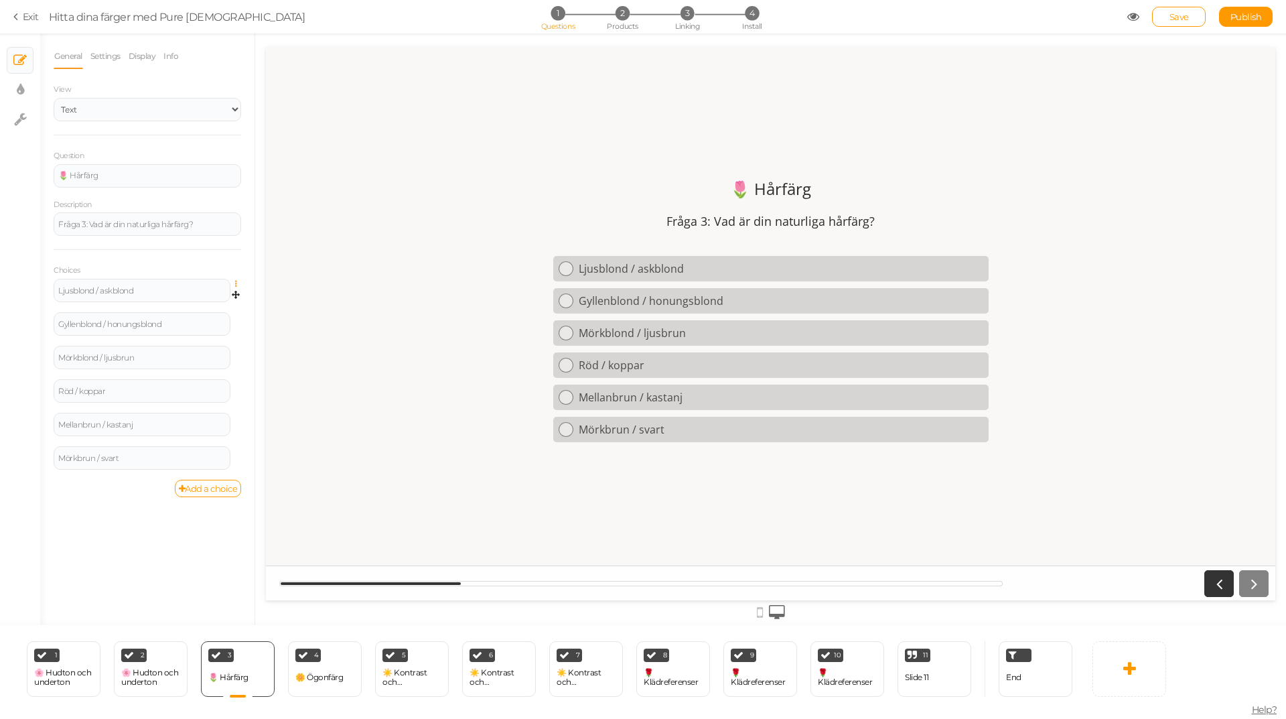
click at [235, 283] on icon at bounding box center [239, 284] width 9 height 8
click at [194, 306] on link "Settings" at bounding box center [188, 303] width 106 height 14
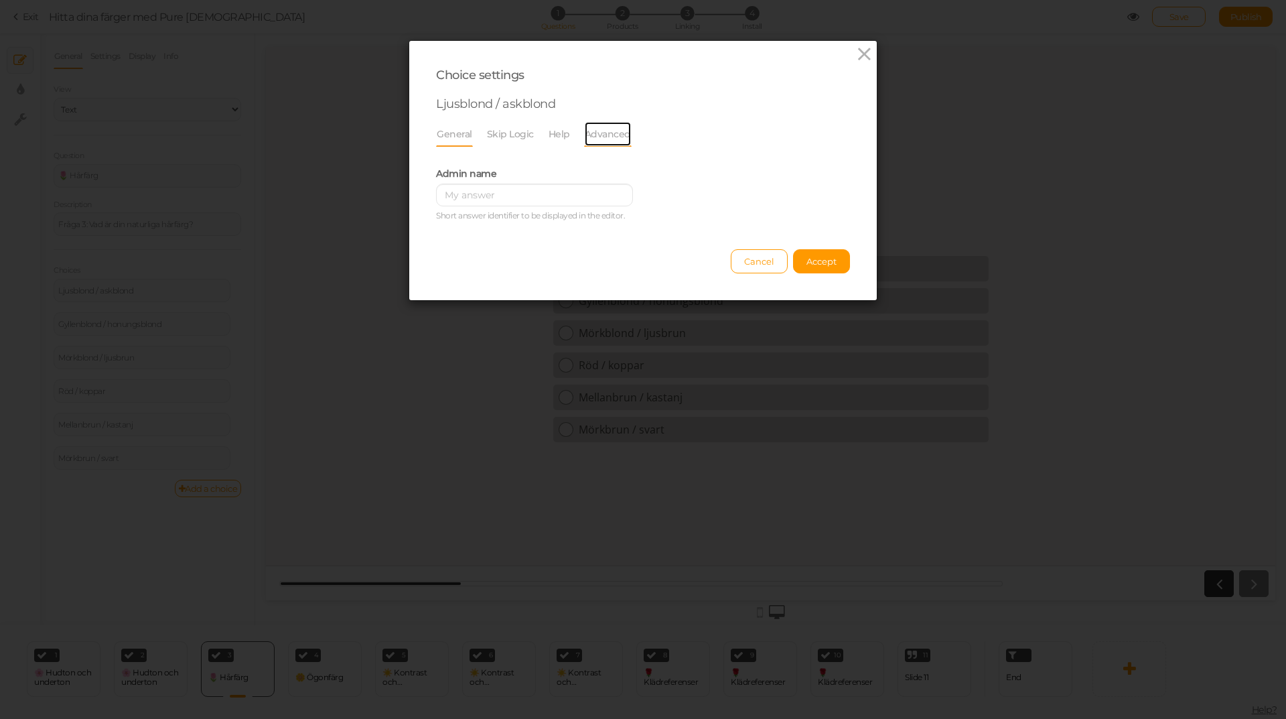
click at [593, 128] on link "Advanced" at bounding box center [608, 133] width 48 height 25
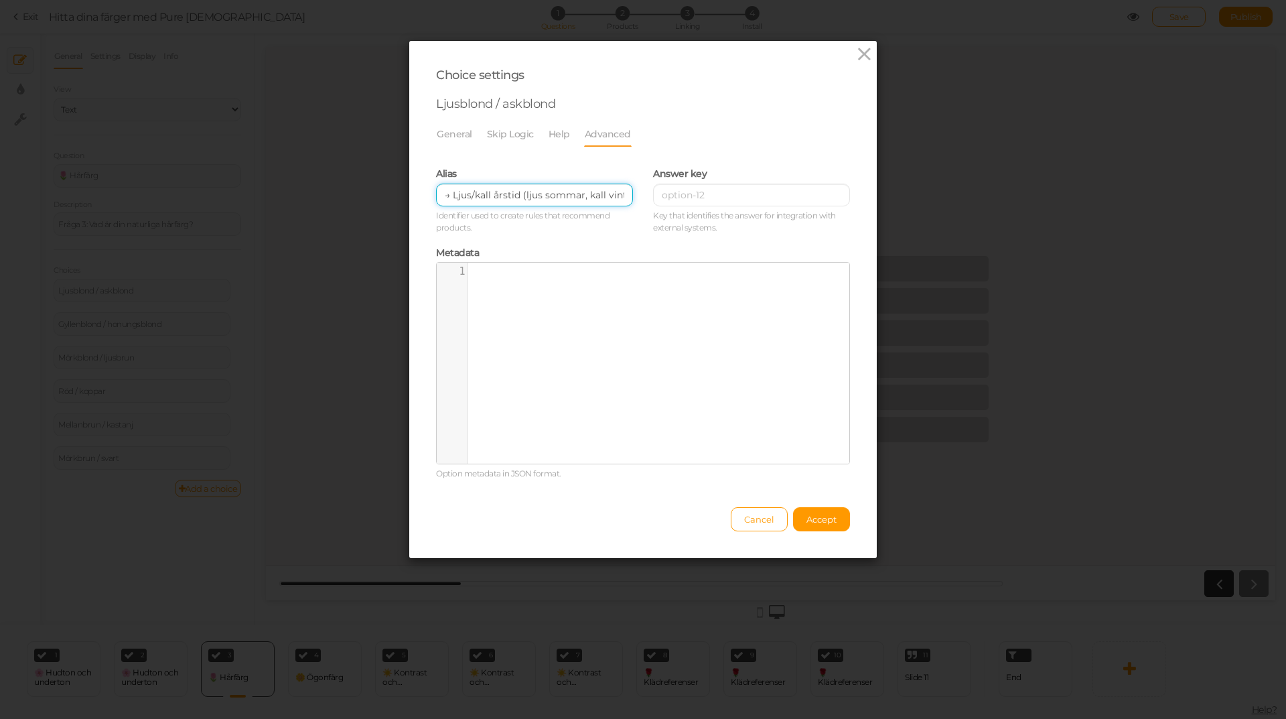
scroll to position [0, 16]
drag, startPoint x: 490, startPoint y: 196, endPoint x: 640, endPoint y: 194, distance: 150.7
click at [640, 194] on div "Alias → Ljus/kall årstid (ljus sommar, kall vinter) Identifier used to create r…" at bounding box center [643, 198] width 434 height 79
click at [549, 228] on small "Identifier used to create rules that recommend products." at bounding box center [534, 222] width 197 height 24
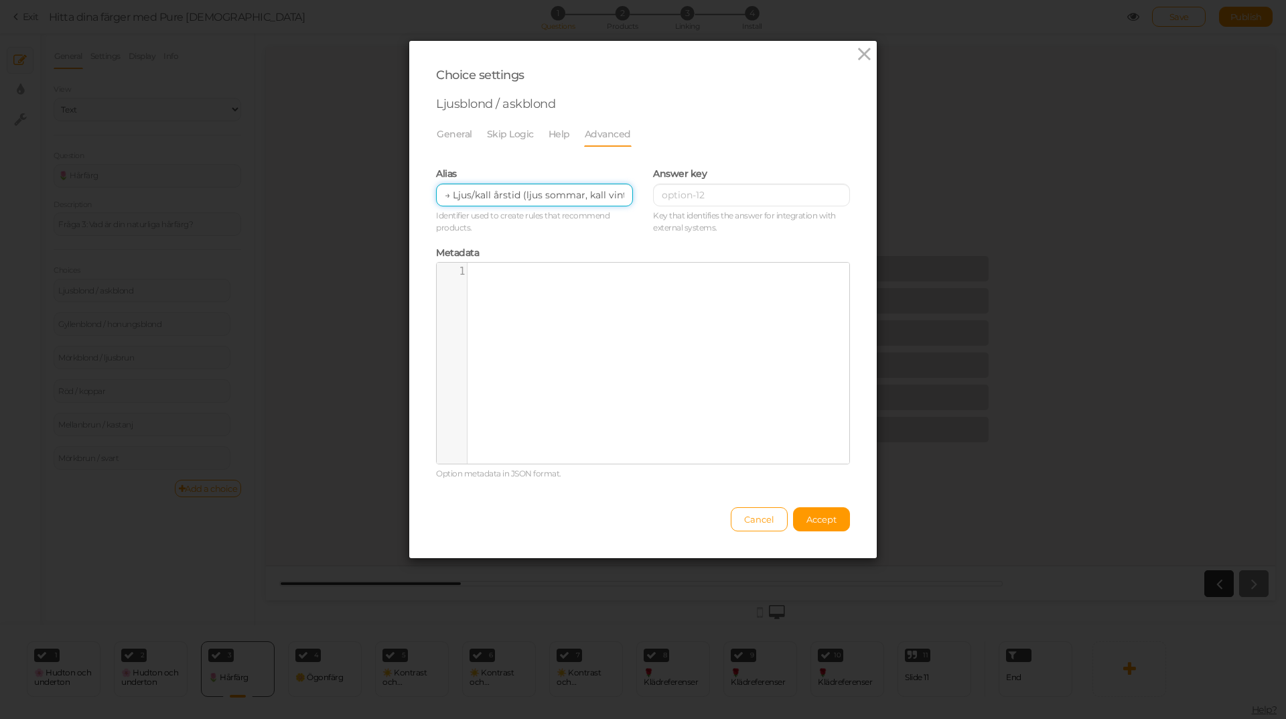
drag, startPoint x: 523, startPoint y: 195, endPoint x: 400, endPoint y: 200, distance: 123.3
click at [400, 200] on div "Choice settings Ljusblond / askblond General Skip Logic Help Advanced Admin nam…" at bounding box center [643, 359] width 1286 height 719
click at [563, 196] on input "ljus sommar, kall vinter)" at bounding box center [534, 195] width 197 height 23
click at [500, 196] on input "ljus sommar, kall vinter" at bounding box center [534, 195] width 197 height 23
type input "ljus sommar, kall vinter"
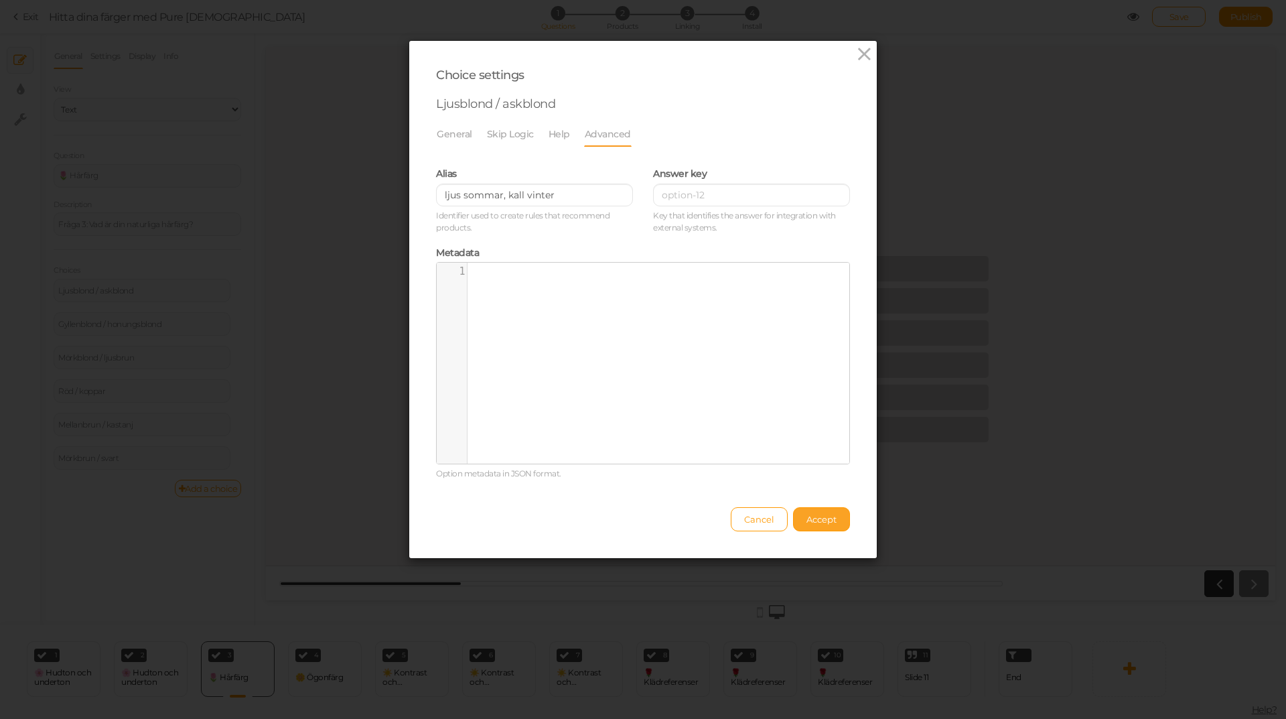
click at [817, 519] on span "Accept" at bounding box center [821, 519] width 30 height 11
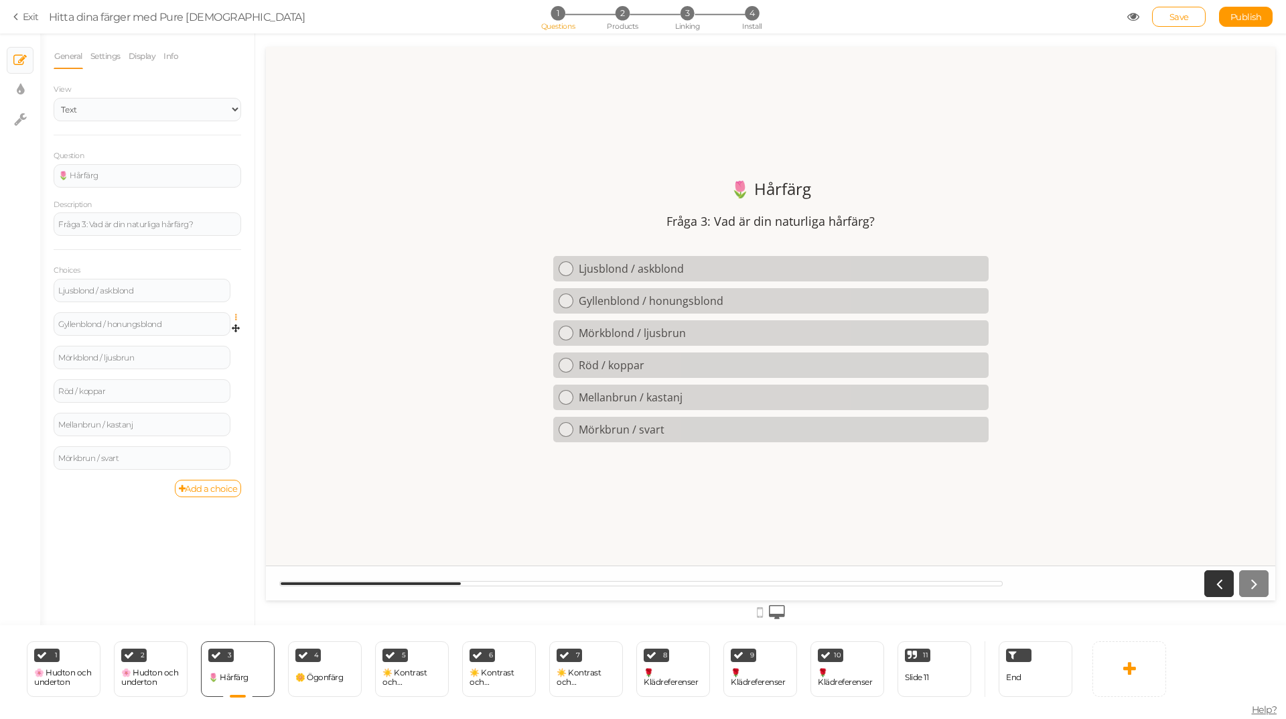
click at [236, 316] on icon at bounding box center [239, 317] width 9 height 8
click at [200, 338] on link "Settings" at bounding box center [188, 337] width 106 height 14
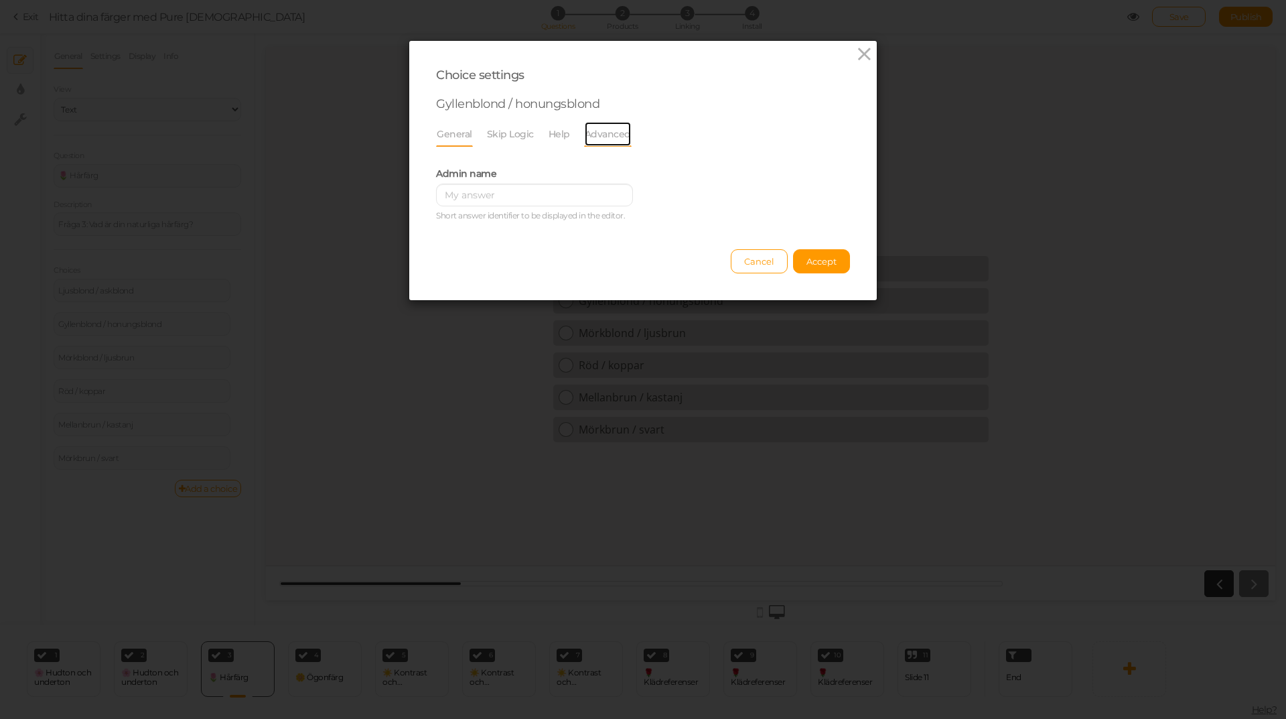
click at [602, 139] on link "Advanced" at bounding box center [608, 133] width 48 height 25
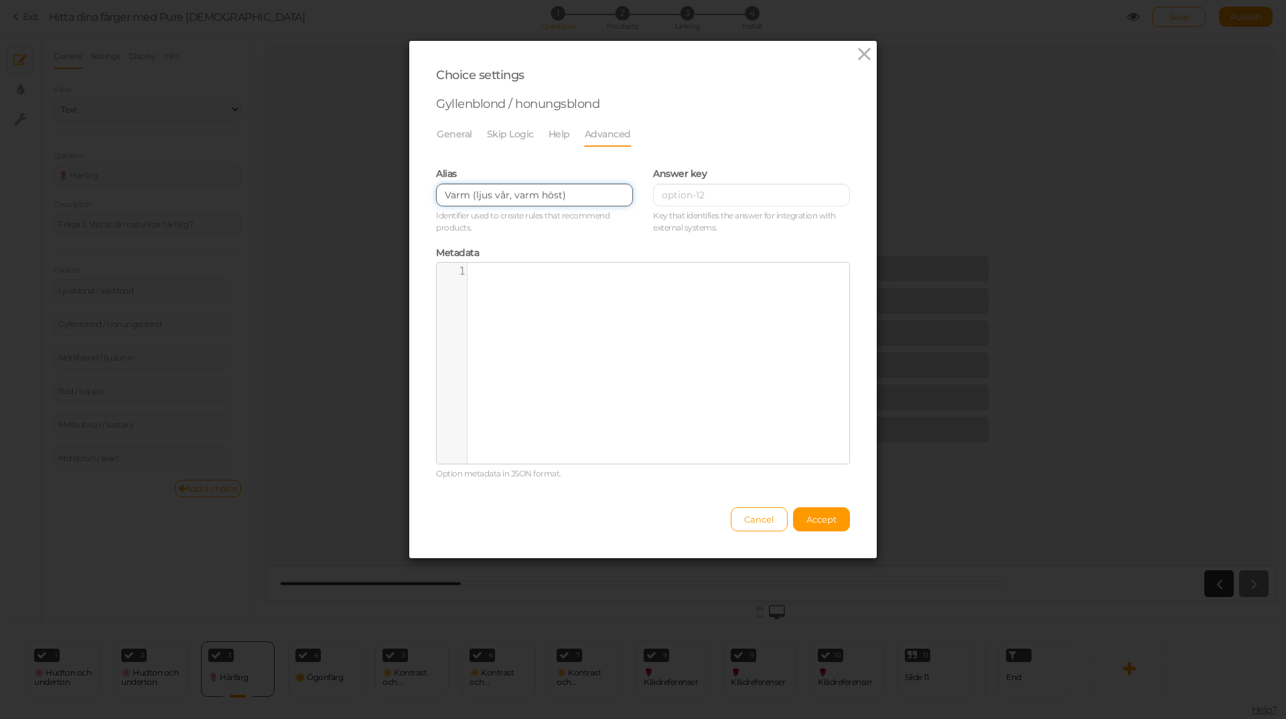
click at [470, 196] on input "Varm (ljus vår, varm höst)" at bounding box center [534, 195] width 197 height 23
drag, startPoint x: 470, startPoint y: 195, endPoint x: 433, endPoint y: 198, distance: 36.9
click at [436, 198] on input "Varm (ljus vår, varm höst)" at bounding box center [534, 195] width 197 height 23
click at [570, 197] on input "ljus vår, varm höst)" at bounding box center [534, 195] width 197 height 23
drag, startPoint x: 543, startPoint y: 197, endPoint x: 416, endPoint y: 197, distance: 126.6
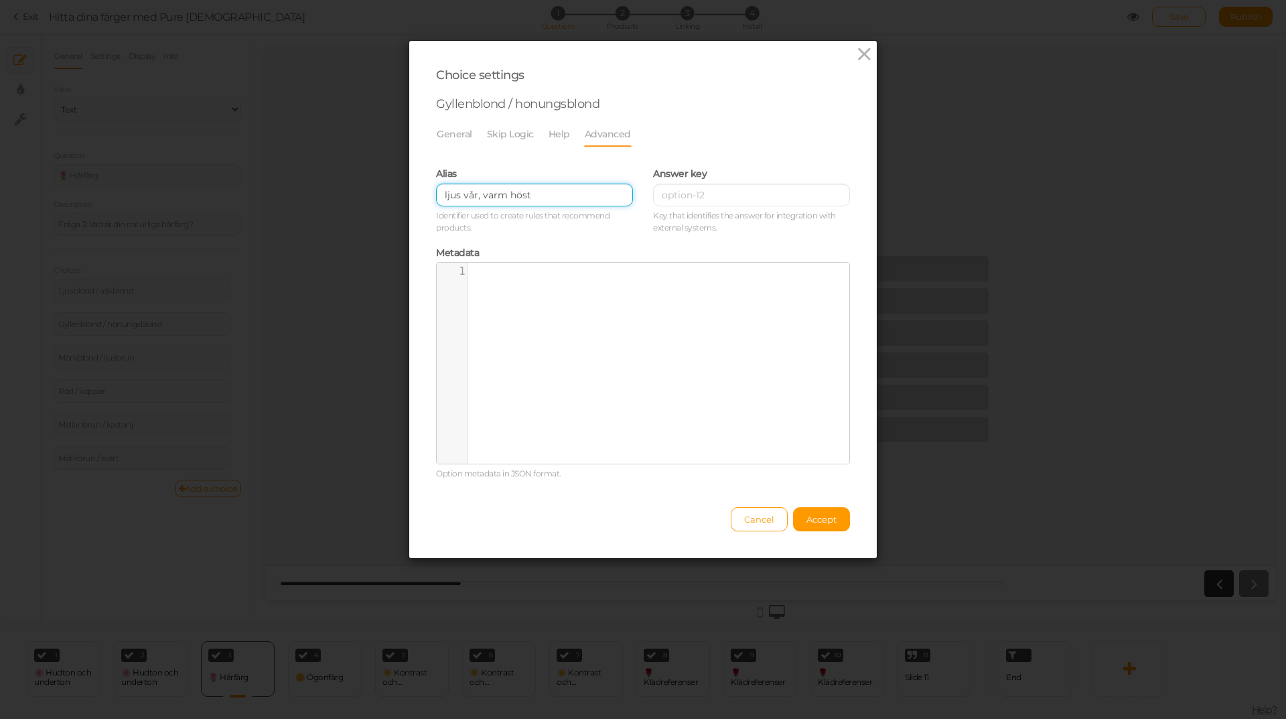
click at [416, 197] on div "Choice settings Gyllenblond / honungsblond General Skip Logic Help Advanced Adm…" at bounding box center [643, 299] width 468 height 517
type input "ljus vår, varm höst"
click at [824, 518] on span "Accept" at bounding box center [821, 519] width 30 height 11
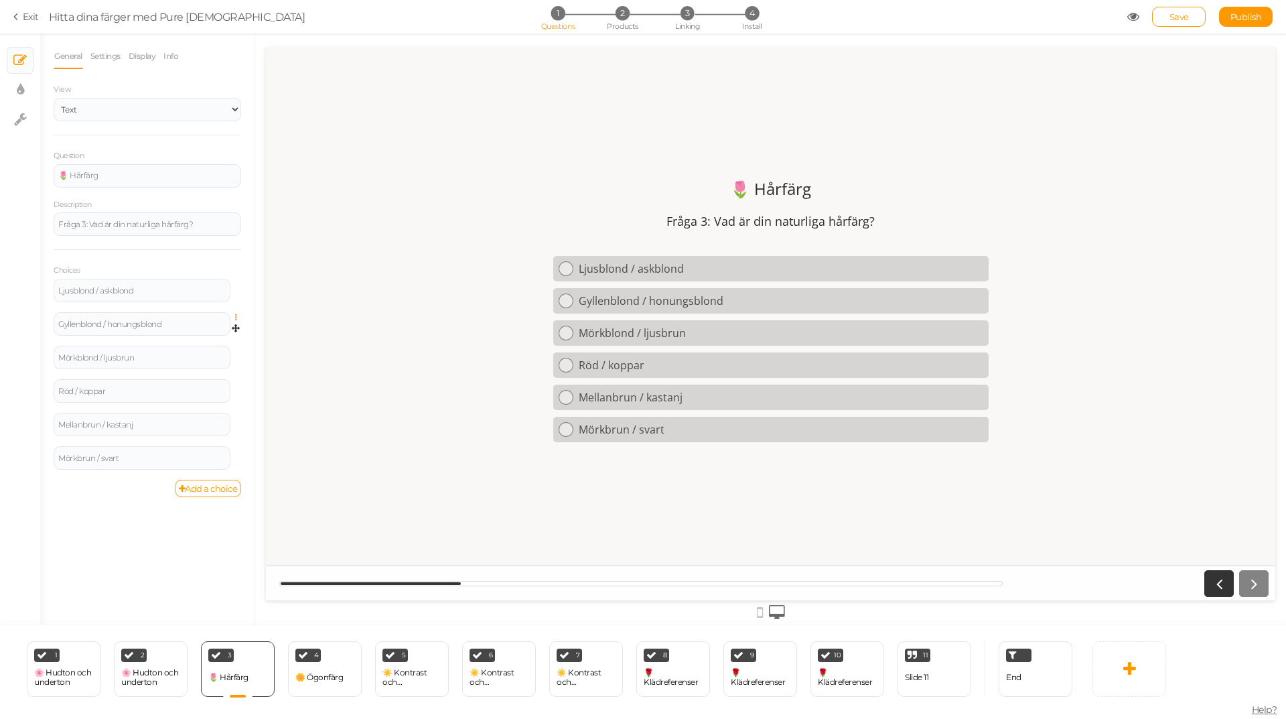
click at [236, 318] on icon at bounding box center [239, 317] width 9 height 8
click at [202, 336] on link "Settings" at bounding box center [188, 337] width 106 height 14
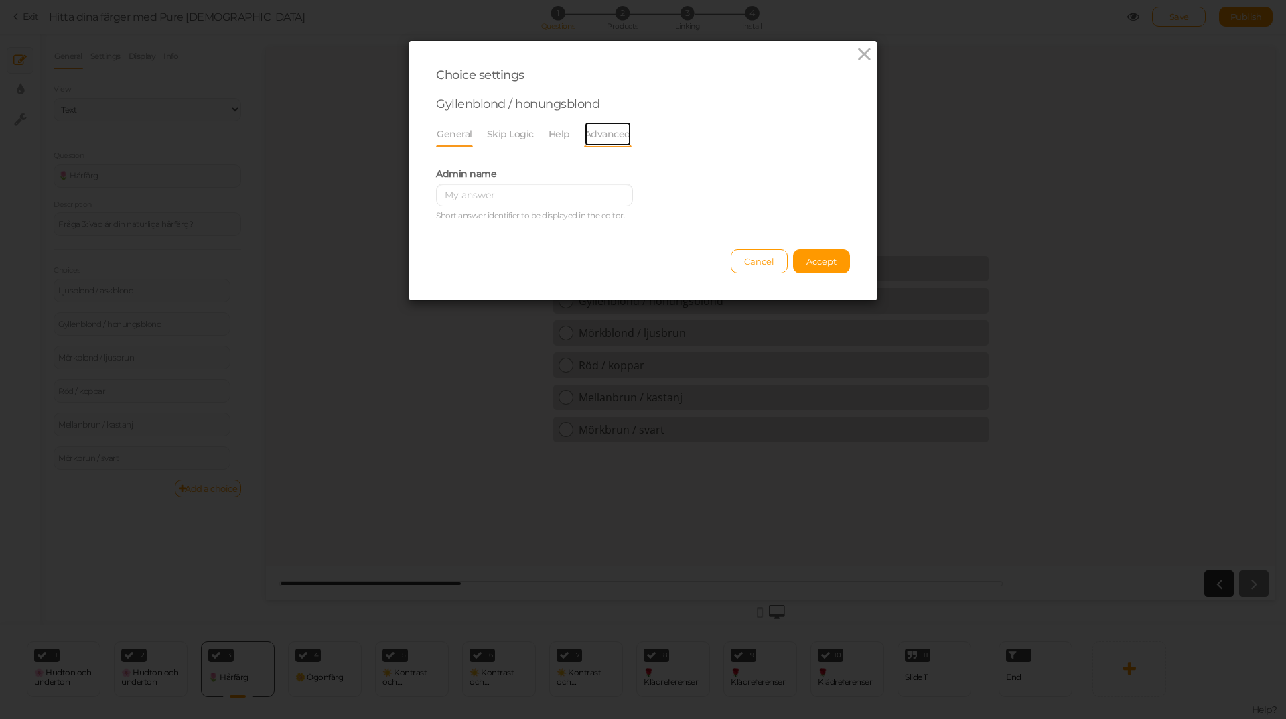
click at [592, 132] on link "Advanced" at bounding box center [608, 133] width 48 height 25
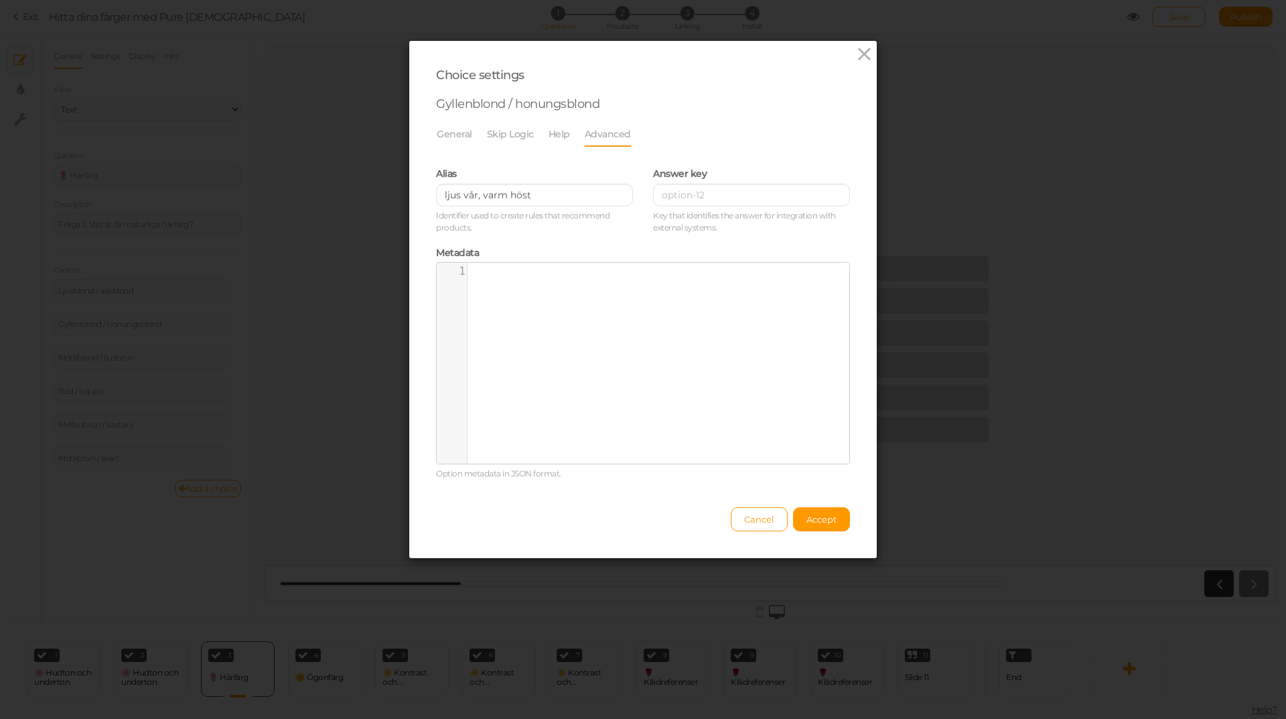
scroll to position [5, 0]
click at [478, 277] on pre "​" at bounding box center [664, 271] width 392 height 13
paste textarea "r"
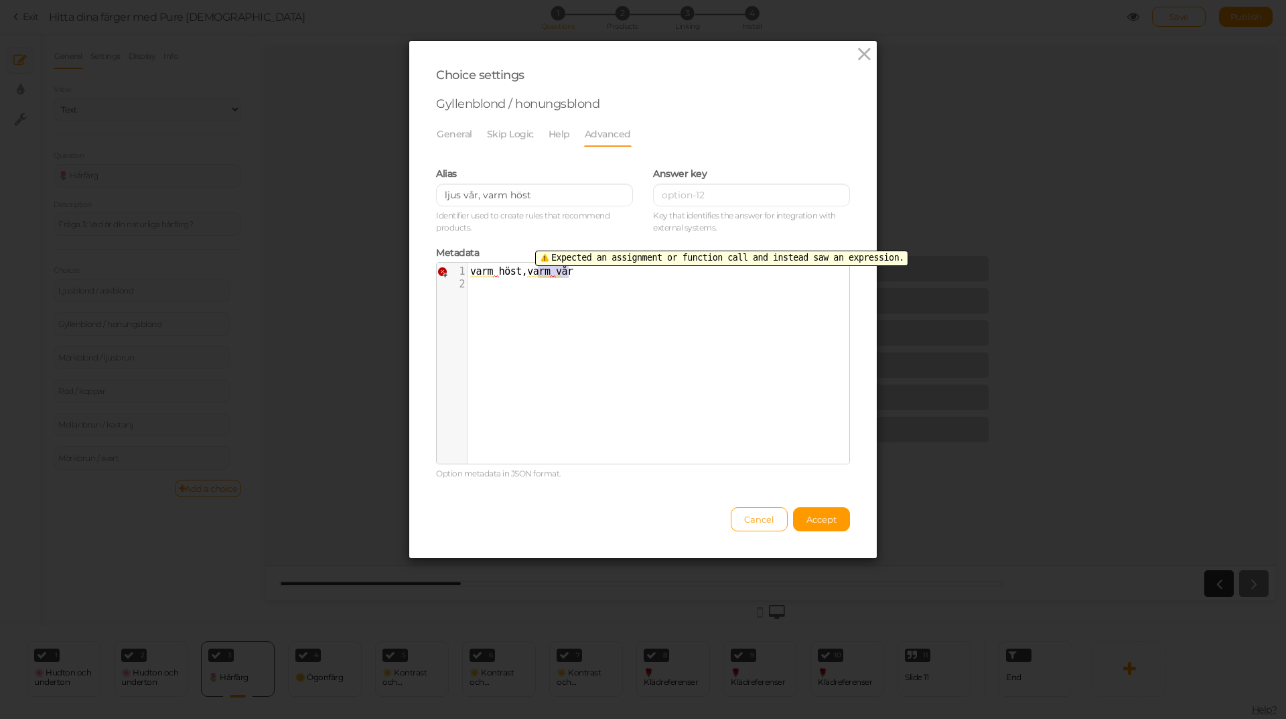
type textarea "varm vår"
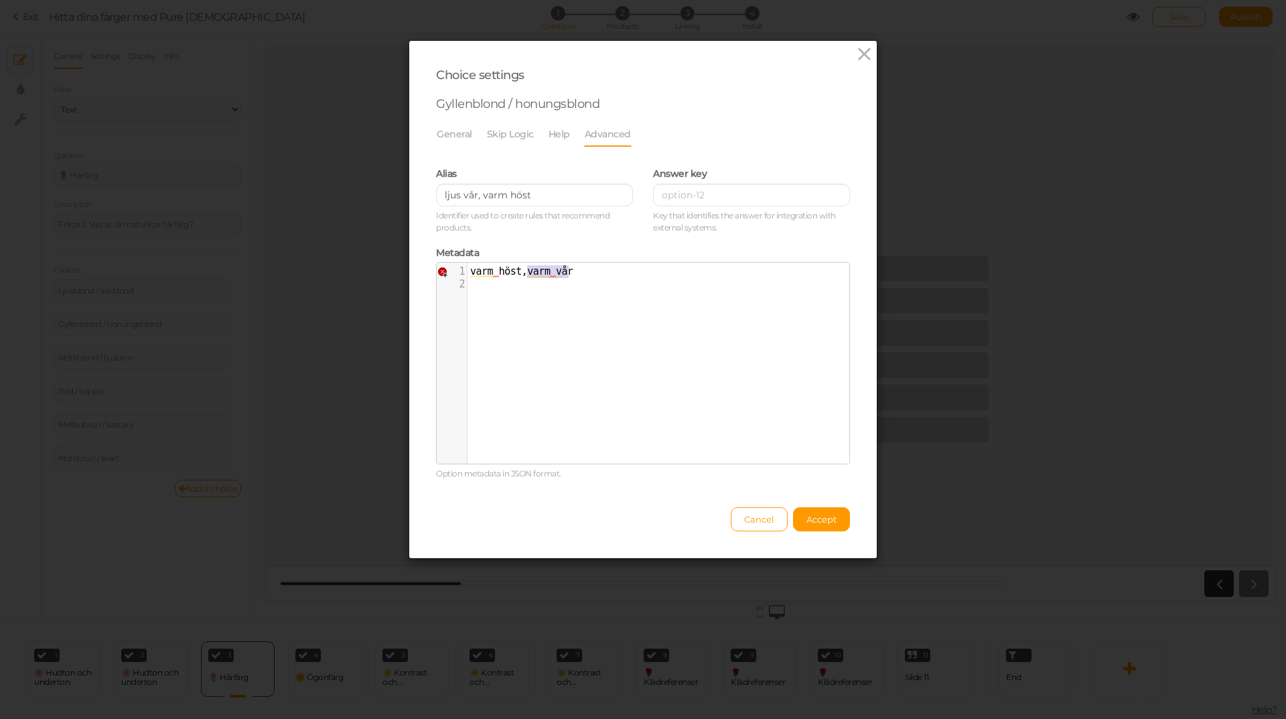
drag, startPoint x: 571, startPoint y: 270, endPoint x: 521, endPoint y: 269, distance: 49.6
click at [521, 269] on pre "varm höst , varm v år" at bounding box center [664, 271] width 392 height 13
click at [499, 289] on pre "​" at bounding box center [664, 284] width 392 height 13
click at [520, 272] on span "varm höst ," at bounding box center [498, 271] width 57 height 12
type textarea "varm höst, varm vår"
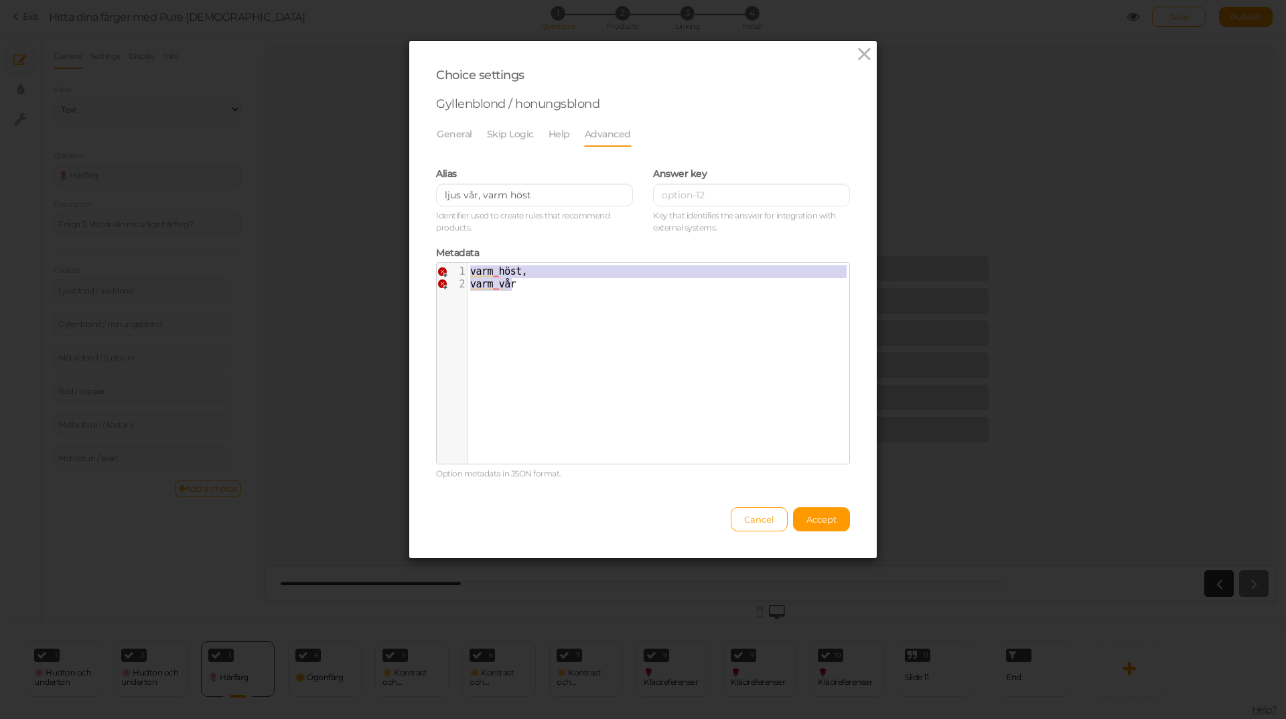
drag, startPoint x: 512, startPoint y: 289, endPoint x: 461, endPoint y: 265, distance: 56.7
click at [468, 265] on div "1 varm höst , 2 varm v år" at bounding box center [664, 277] width 392 height 25
drag, startPoint x: 531, startPoint y: 189, endPoint x: 399, endPoint y: 186, distance: 131.3
click at [399, 186] on div "Choice settings Gyllenblond / honungsblond General Skip Logic Help Advanced Adm…" at bounding box center [643, 359] width 1286 height 719
click at [545, 200] on input "ljus vår, varm höst" at bounding box center [534, 195] width 197 height 23
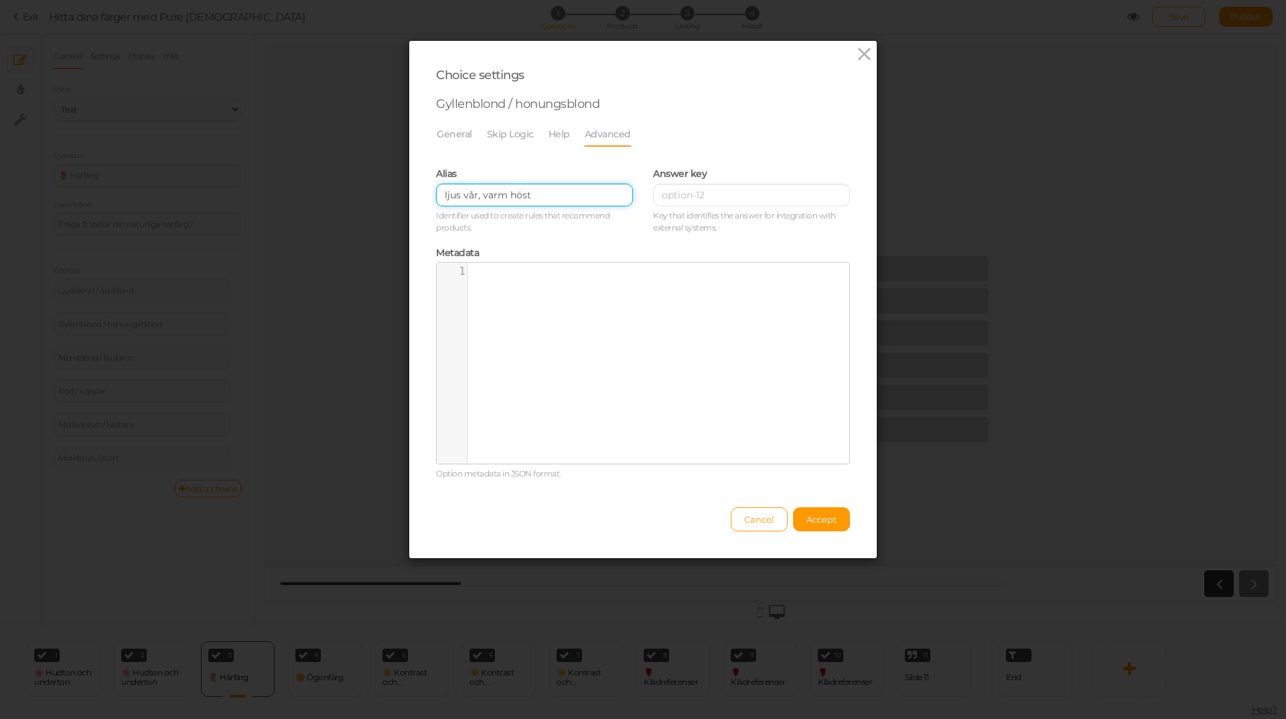
drag, startPoint x: 545, startPoint y: 200, endPoint x: 415, endPoint y: 198, distance: 130.6
click at [415, 198] on div "Choice settings Gyllenblond / honungsblond General Skip Logic Help Advanced Adm…" at bounding box center [643, 299] width 468 height 517
paste input "varm vår"
click at [514, 228] on small "Identifier used to create rules that recommend products." at bounding box center [534, 222] width 197 height 24
click at [513, 202] on input "varm vår" at bounding box center [534, 195] width 197 height 23
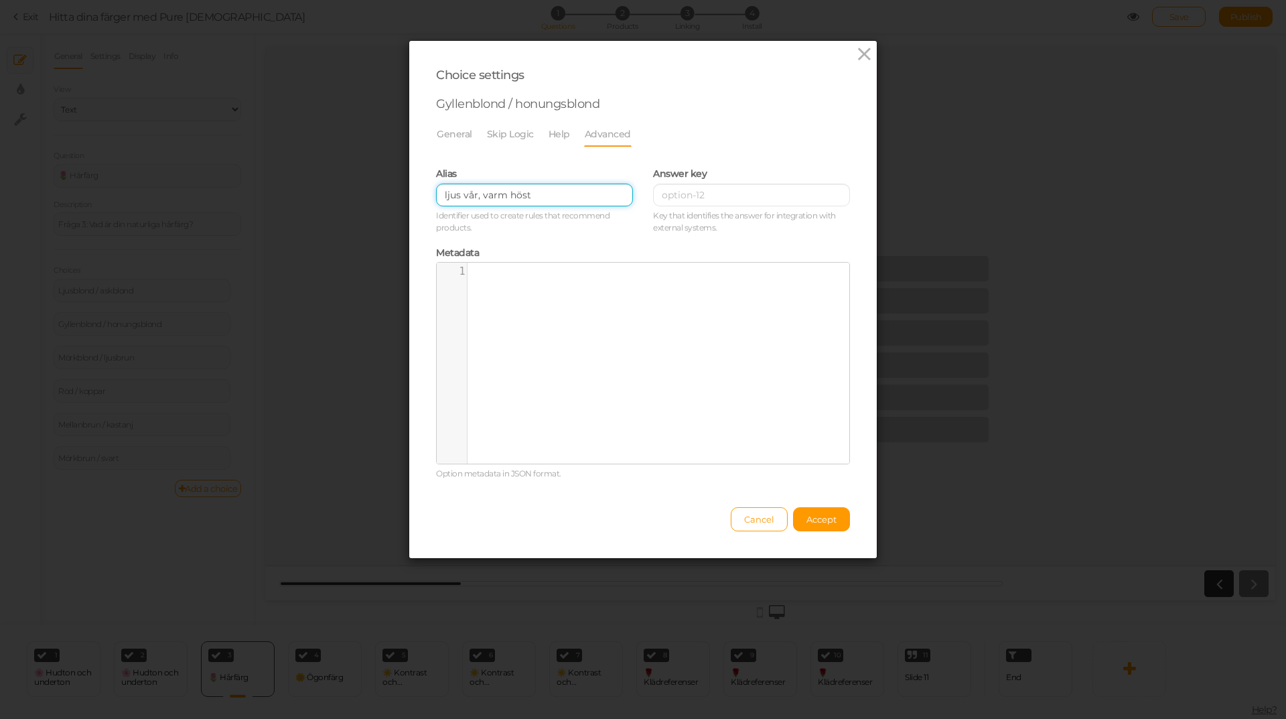
type input "ljus vår, varm höst"
click at [521, 239] on div "Metadata x 1 ​ Option metadata in JSON format." at bounding box center [643, 361] width 434 height 247
drag, startPoint x: 812, startPoint y: 518, endPoint x: 739, endPoint y: 502, distance: 74.6
click at [811, 517] on span "Accept" at bounding box center [821, 519] width 30 height 11
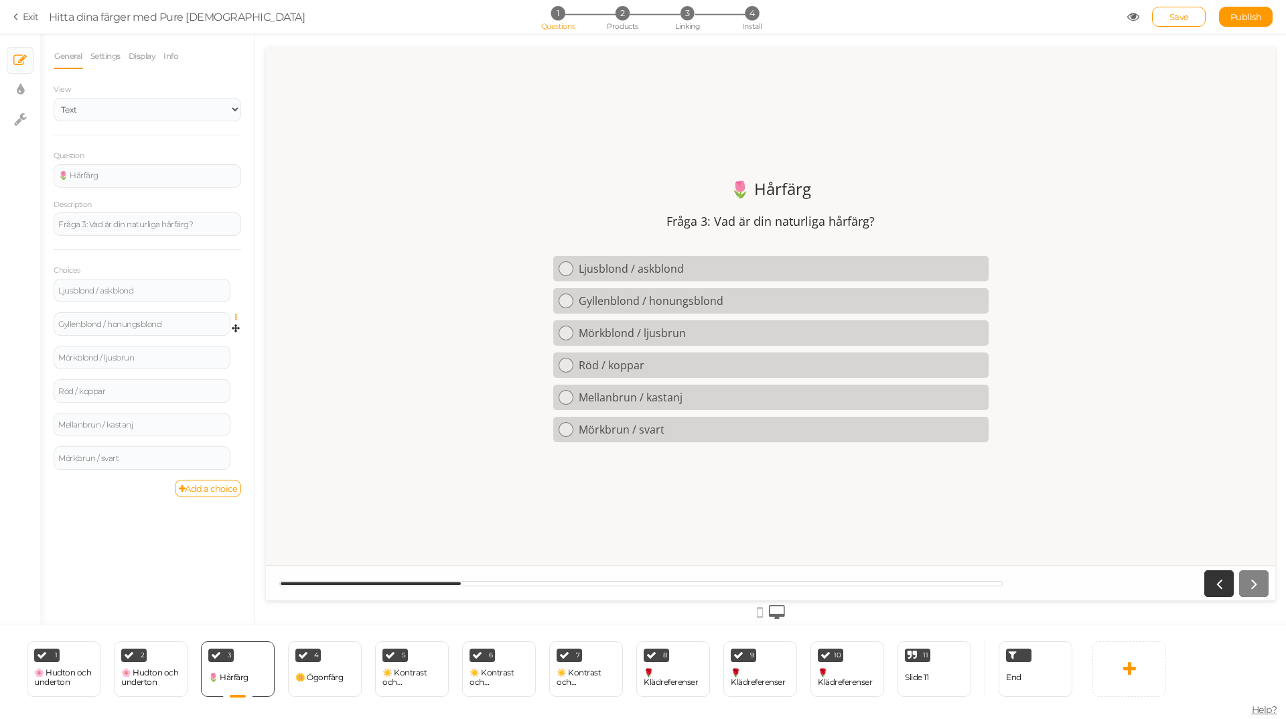
click at [235, 315] on icon at bounding box center [239, 317] width 9 height 8
click at [235, 316] on icon at bounding box center [239, 317] width 9 height 8
click at [237, 312] on link at bounding box center [239, 317] width 11 height 10
click at [196, 336] on link "Settings" at bounding box center [188, 337] width 106 height 14
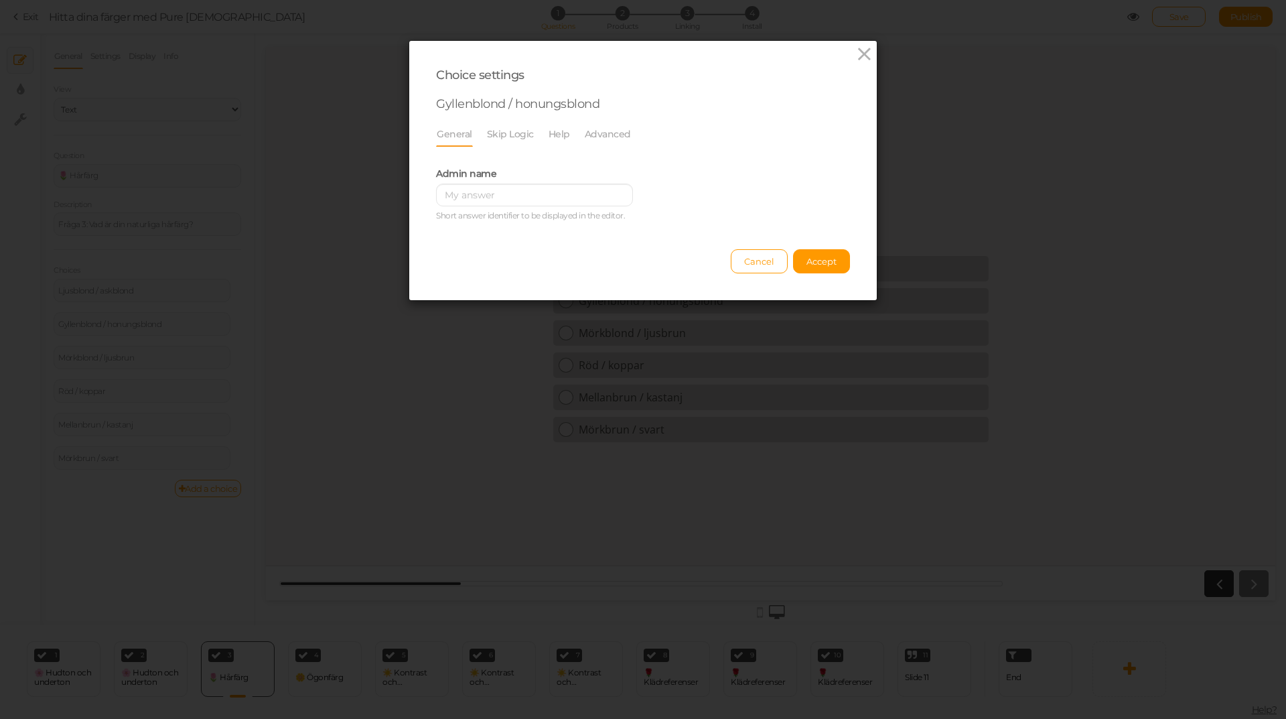
scroll to position [0, 0]
click at [602, 133] on link "Advanced" at bounding box center [608, 133] width 48 height 25
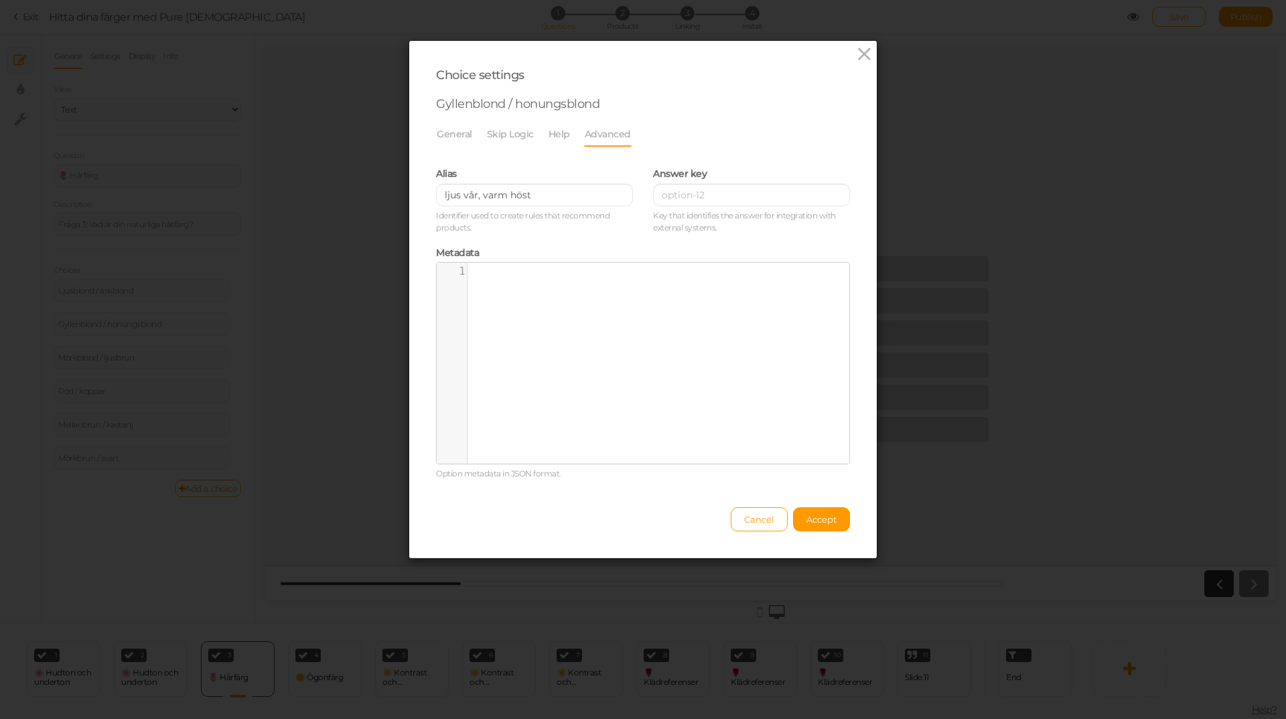
drag, startPoint x: 814, startPoint y: 518, endPoint x: 737, endPoint y: 502, distance: 78.6
click at [814, 517] on span "Accept" at bounding box center [821, 519] width 30 height 11
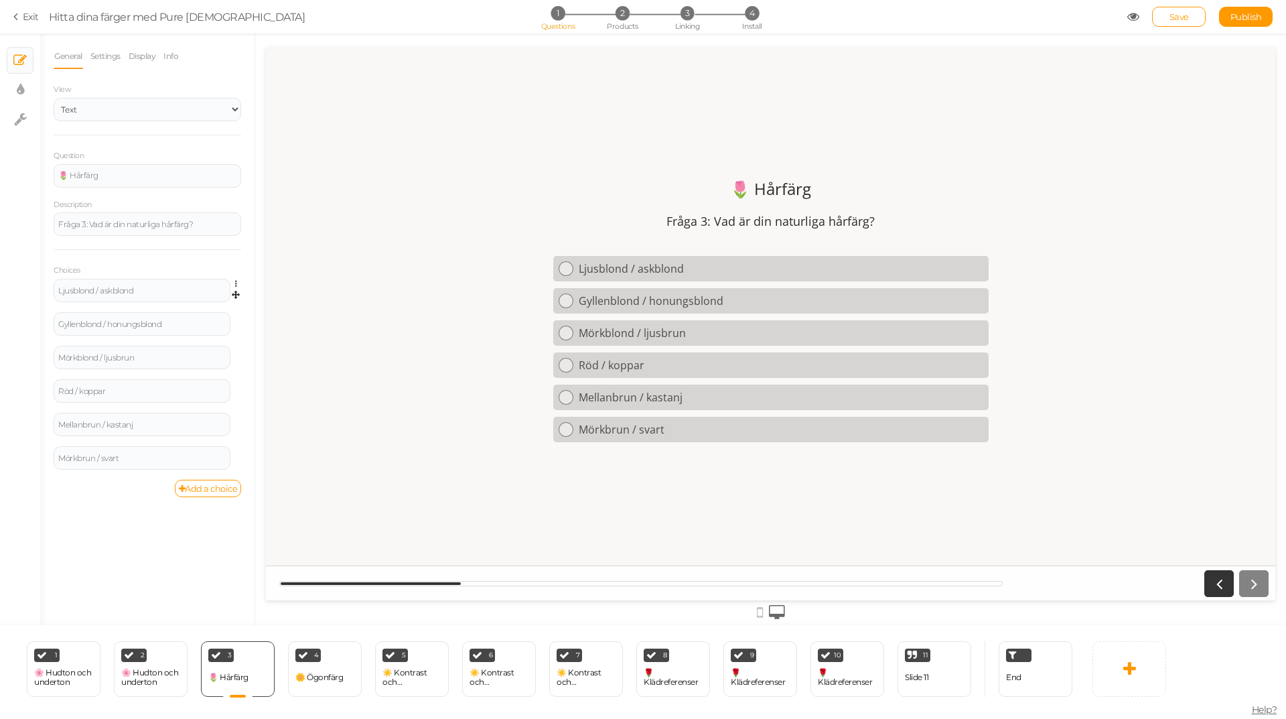
click at [234, 284] on link at bounding box center [239, 284] width 11 height 10
click at [195, 305] on link "Settings" at bounding box center [188, 303] width 106 height 14
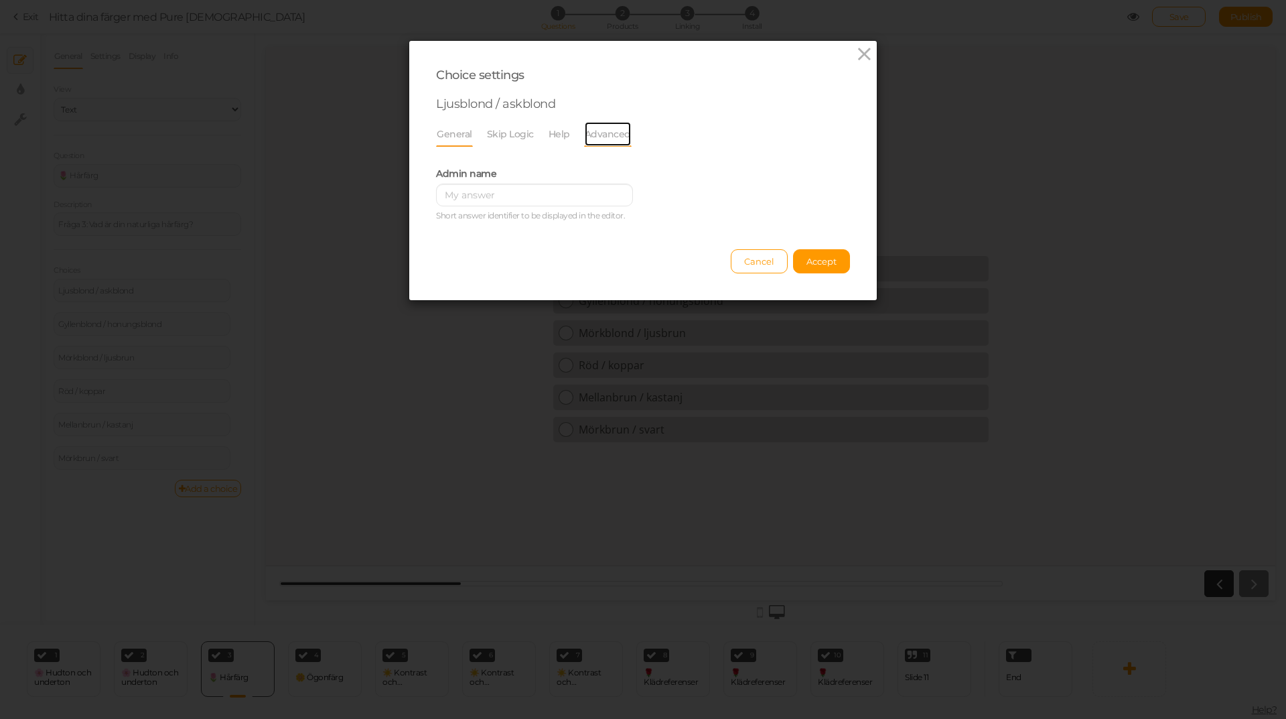
click at [619, 134] on link "Advanced" at bounding box center [608, 133] width 48 height 25
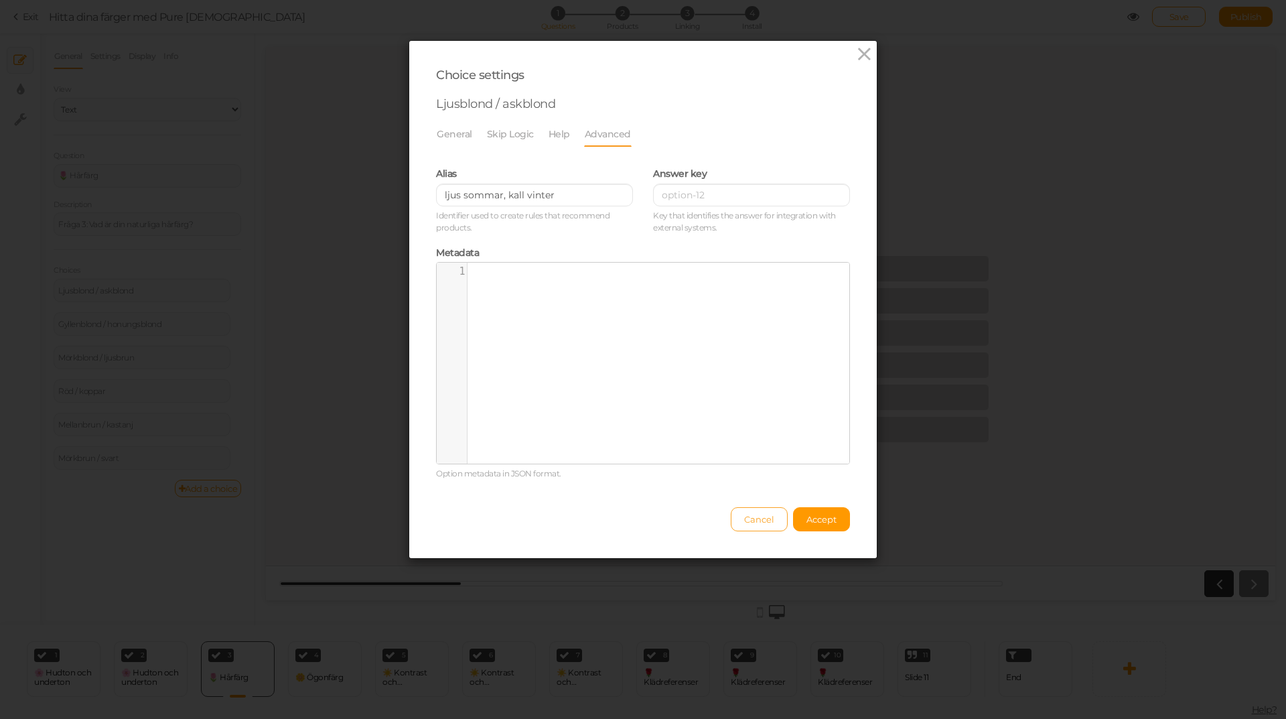
drag, startPoint x: 799, startPoint y: 518, endPoint x: 762, endPoint y: 519, distance: 37.5
click at [798, 518] on button "Accept" at bounding box center [821, 519] width 57 height 24
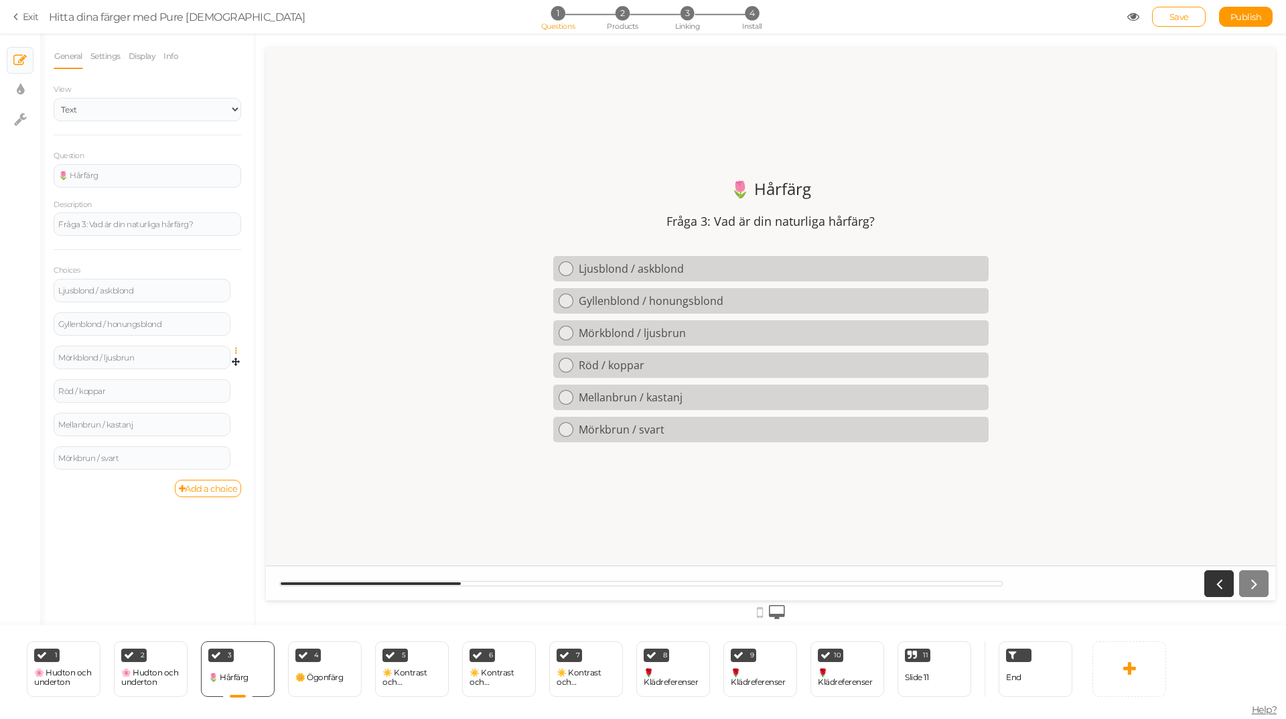
click at [235, 350] on icon at bounding box center [239, 351] width 9 height 8
click at [204, 368] on link "Settings" at bounding box center [188, 370] width 106 height 14
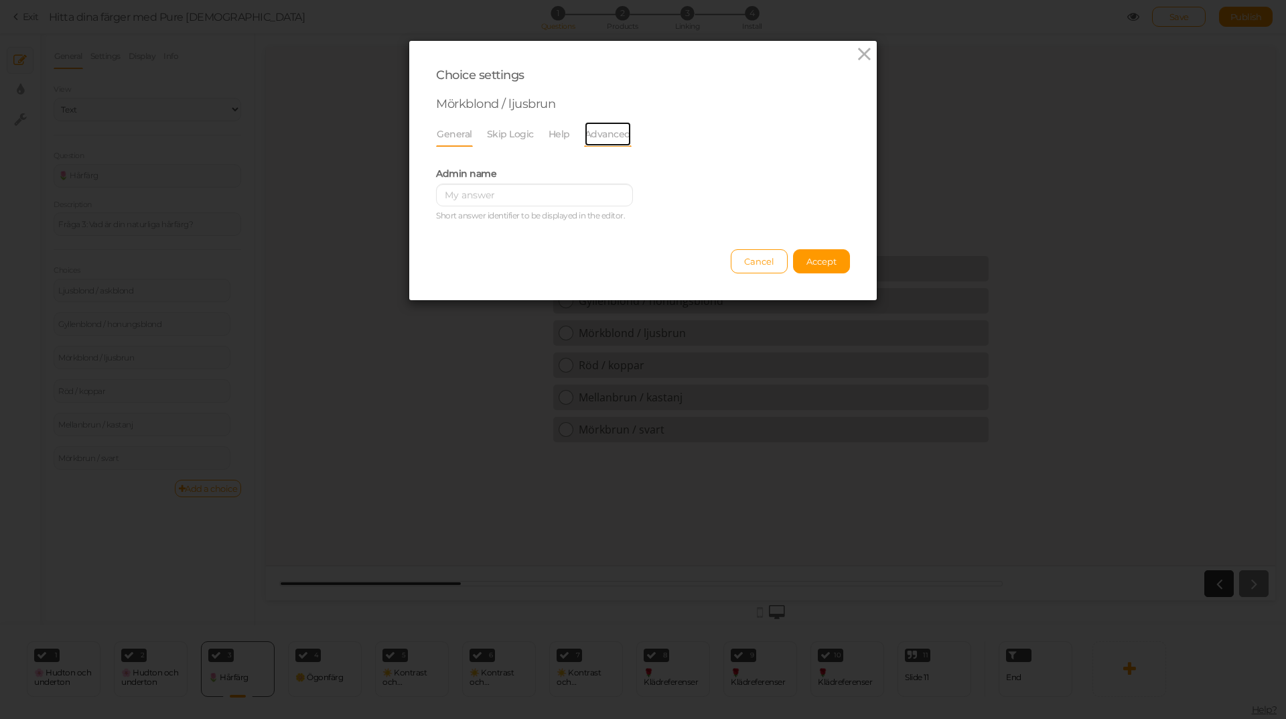
click at [598, 137] on link "Advanced" at bounding box center [608, 133] width 48 height 25
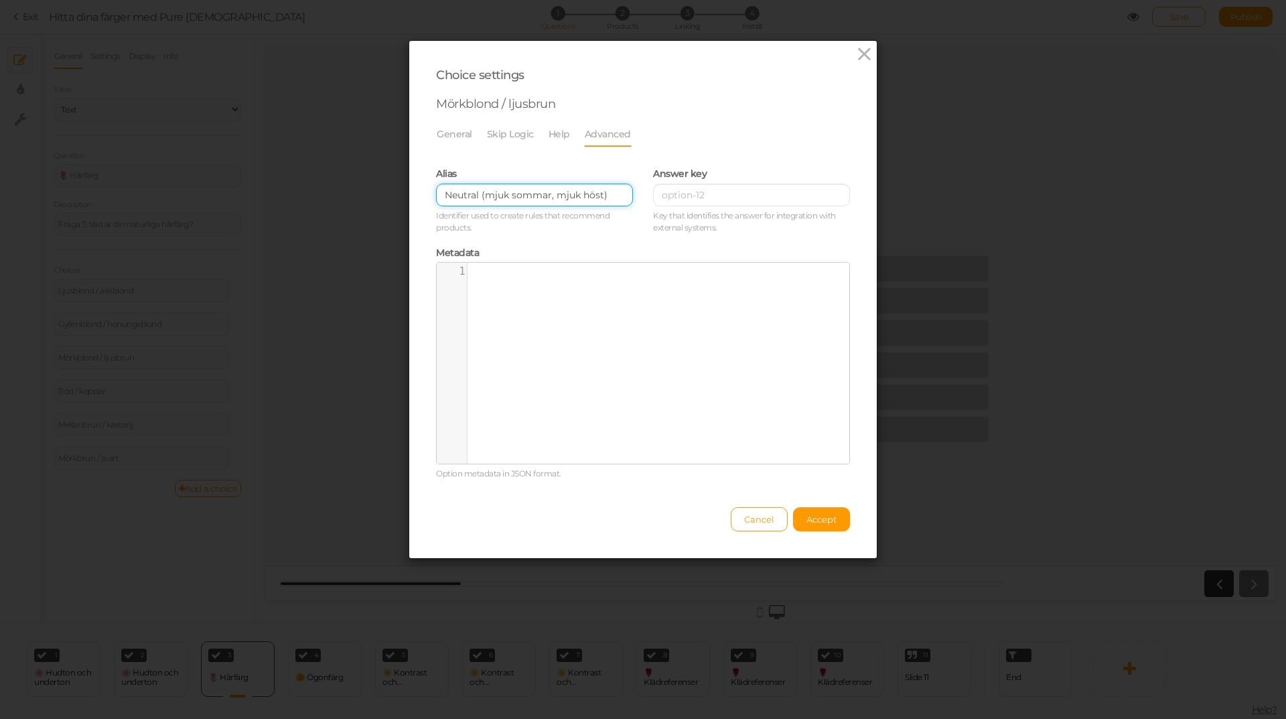
drag, startPoint x: 610, startPoint y: 192, endPoint x: 425, endPoint y: 195, distance: 184.9
click at [426, 195] on div "Alias Neutral (mjuk sommar, mjuk höst) Identifier used to create rules that rec…" at bounding box center [534, 198] width 217 height 79
click at [618, 194] on input "Neutral (mjuk sommar, mjuk höst)" at bounding box center [534, 195] width 197 height 23
drag, startPoint x: 482, startPoint y: 196, endPoint x: 396, endPoint y: 196, distance: 85.7
click at [396, 196] on div "Choice settings Mörkblond / ljusbrun General Skip Logic Help Advanced Admin nam…" at bounding box center [643, 359] width 1286 height 719
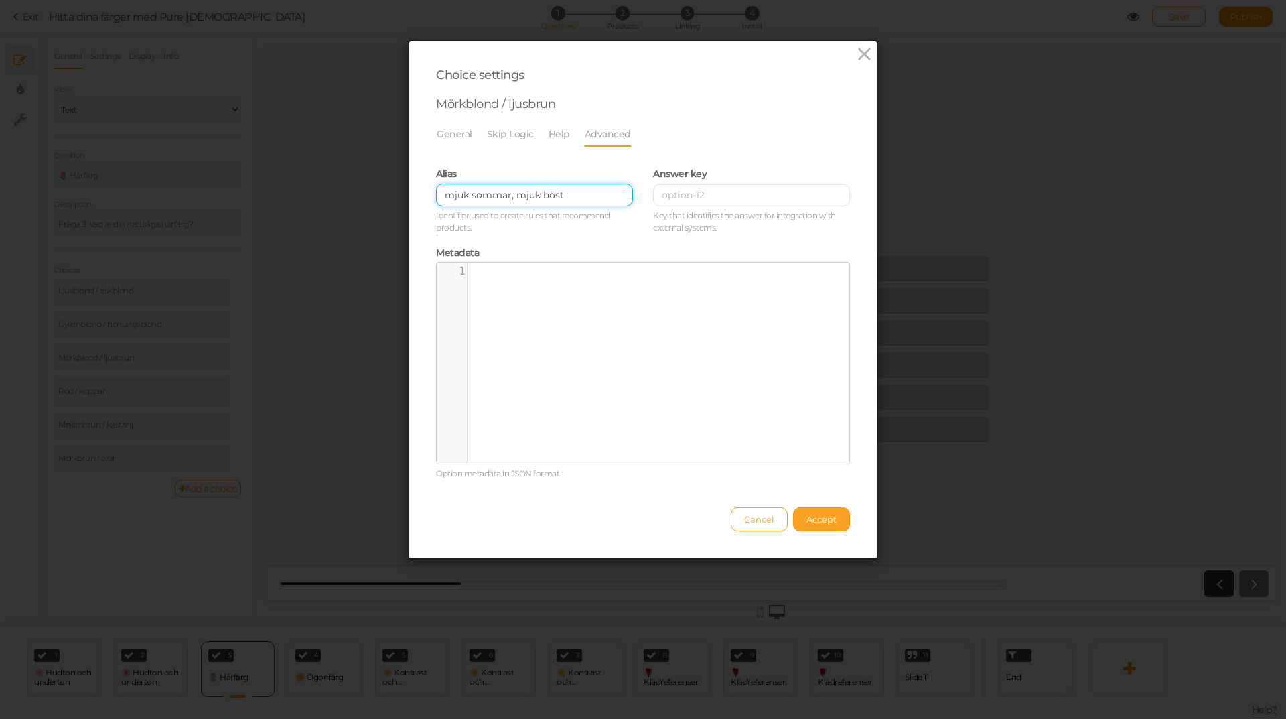
type input "mjuk sommar, mjuk höst"
drag, startPoint x: 813, startPoint y: 516, endPoint x: 723, endPoint y: 497, distance: 91.7
click at [811, 516] on span "Accept" at bounding box center [821, 519] width 30 height 11
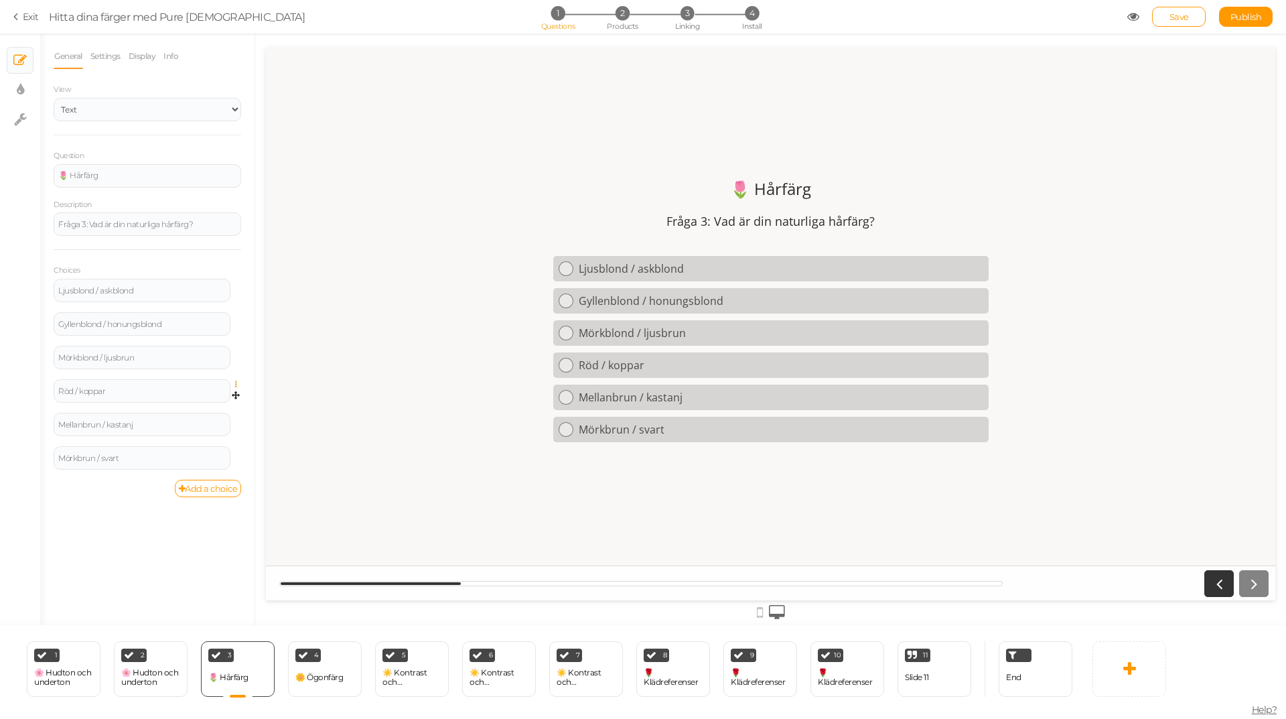
click at [235, 384] on icon at bounding box center [239, 384] width 9 height 8
click at [193, 403] on span "Settings" at bounding box center [178, 404] width 30 height 10
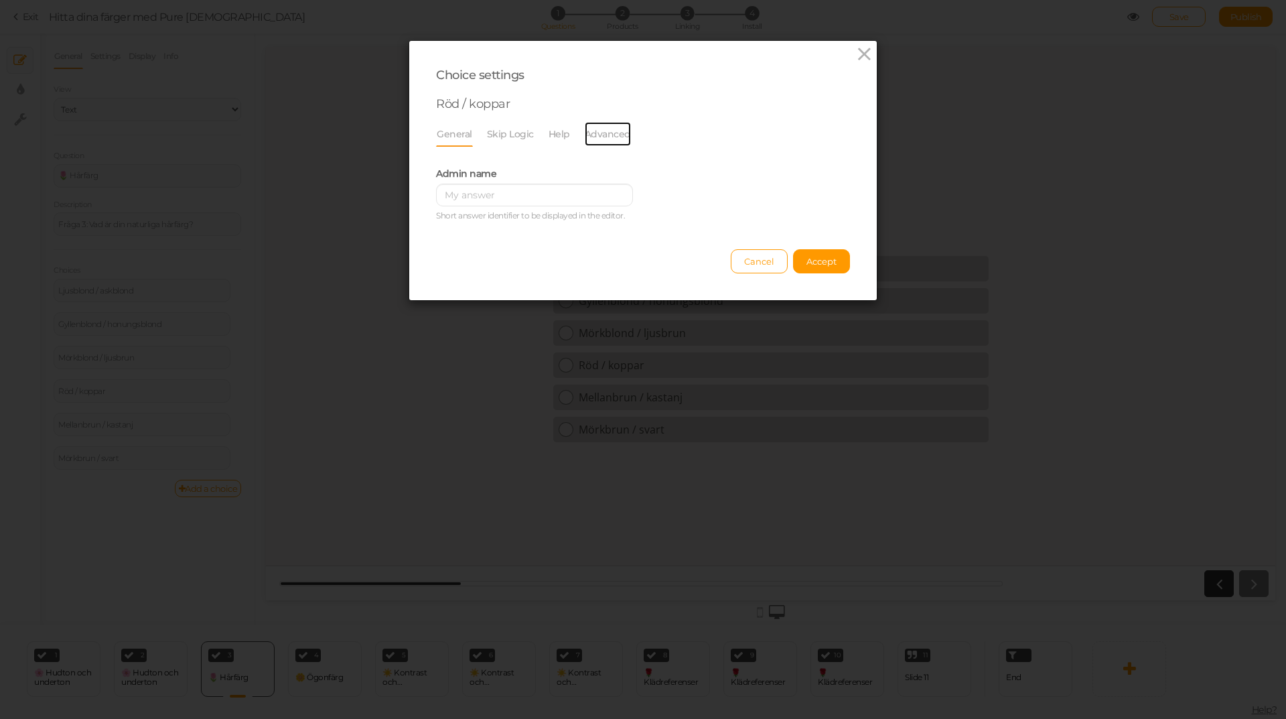
drag, startPoint x: 600, startPoint y: 137, endPoint x: 543, endPoint y: 160, distance: 62.2
click at [600, 137] on link "Advanced" at bounding box center [608, 133] width 48 height 25
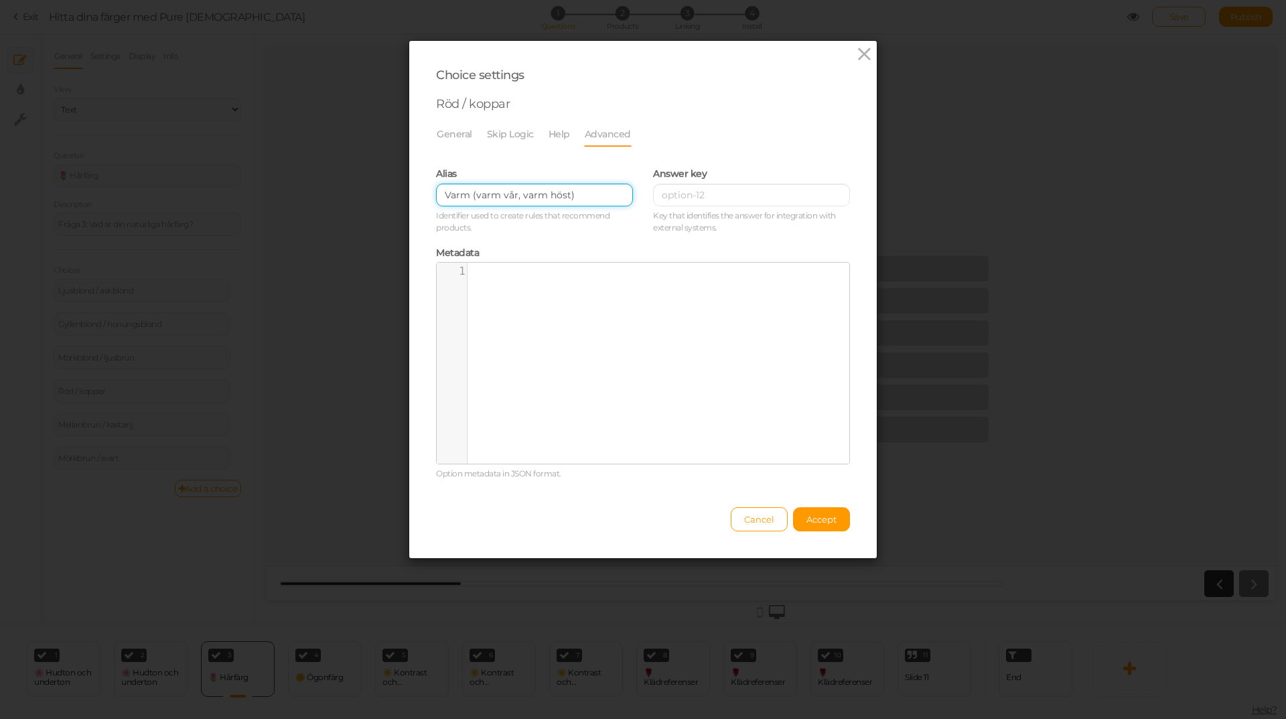
drag, startPoint x: 470, startPoint y: 196, endPoint x: 419, endPoint y: 198, distance: 51.6
click at [419, 198] on div "Choice settings Röd / koppar General Skip Logic Help Advanced Admin name Short …" at bounding box center [643, 299] width 468 height 517
click at [550, 191] on input "varm vår, varm höst)" at bounding box center [534, 195] width 197 height 23
type input "varm vår, varm höst"
click at [815, 514] on span "Accept" at bounding box center [821, 519] width 30 height 11
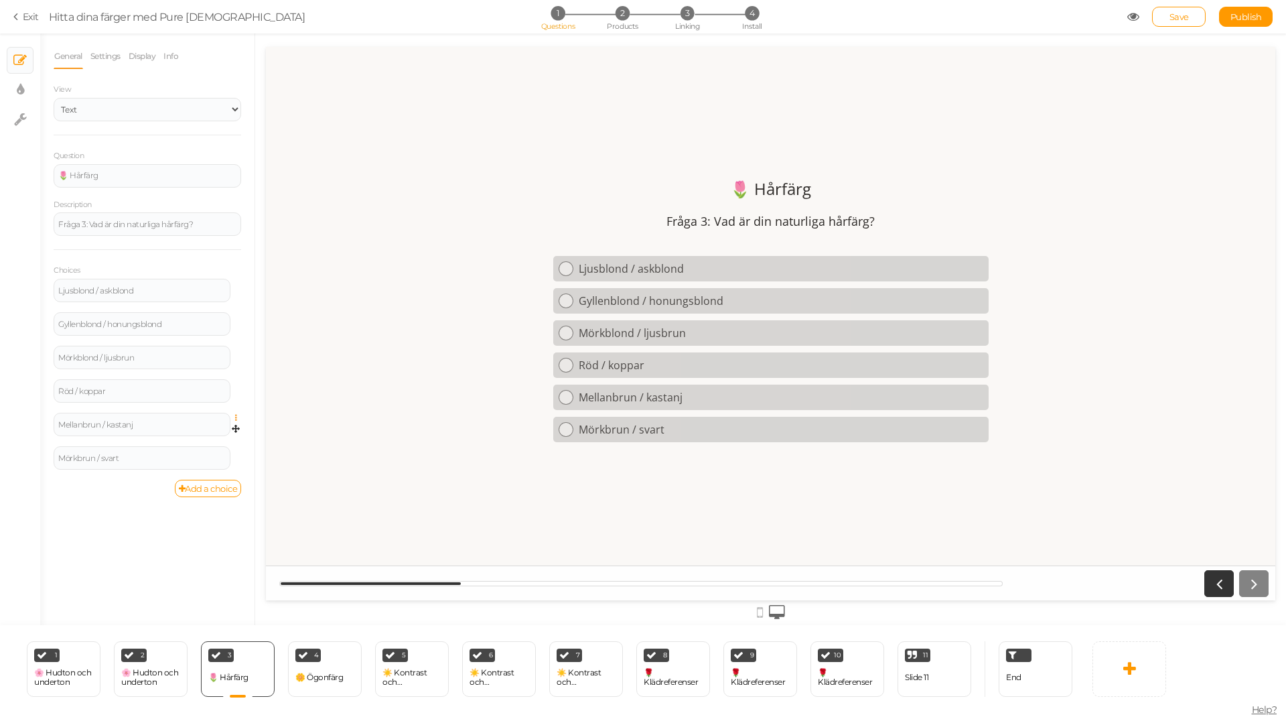
click at [236, 417] on icon at bounding box center [239, 418] width 9 height 8
click at [201, 433] on link "Settings" at bounding box center [188, 437] width 106 height 14
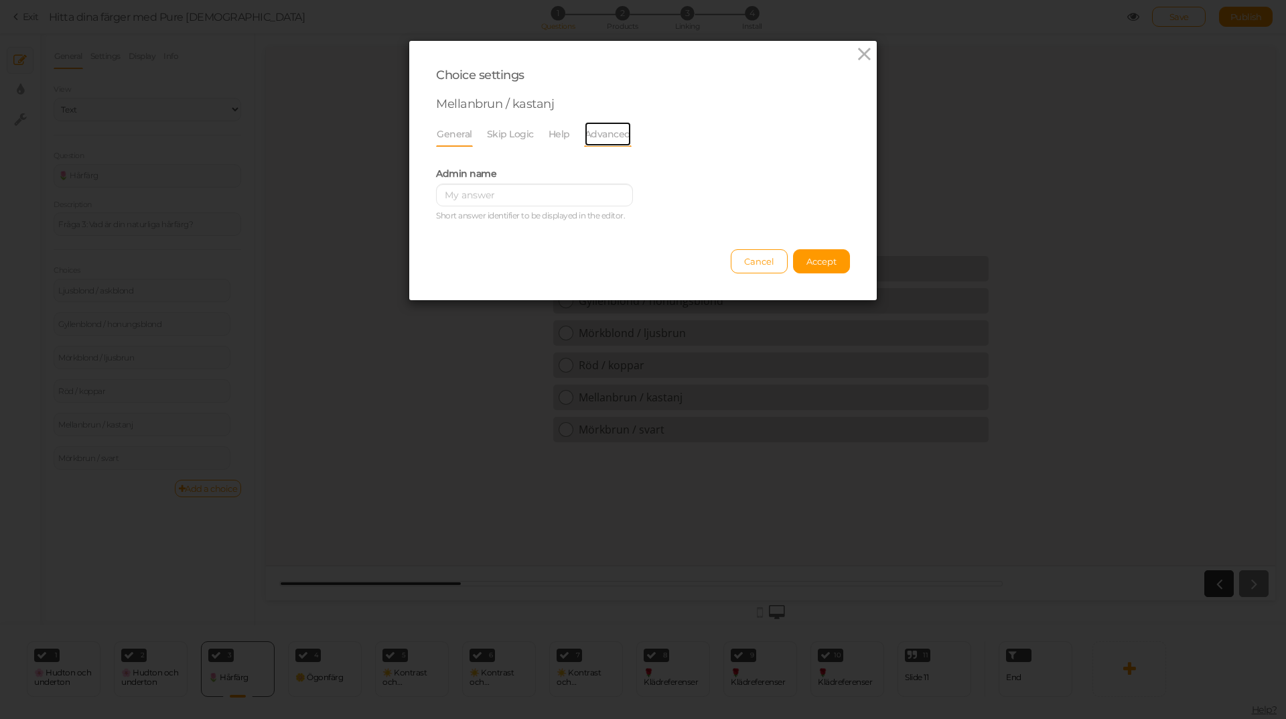
click at [609, 131] on link "Advanced" at bounding box center [608, 133] width 48 height 25
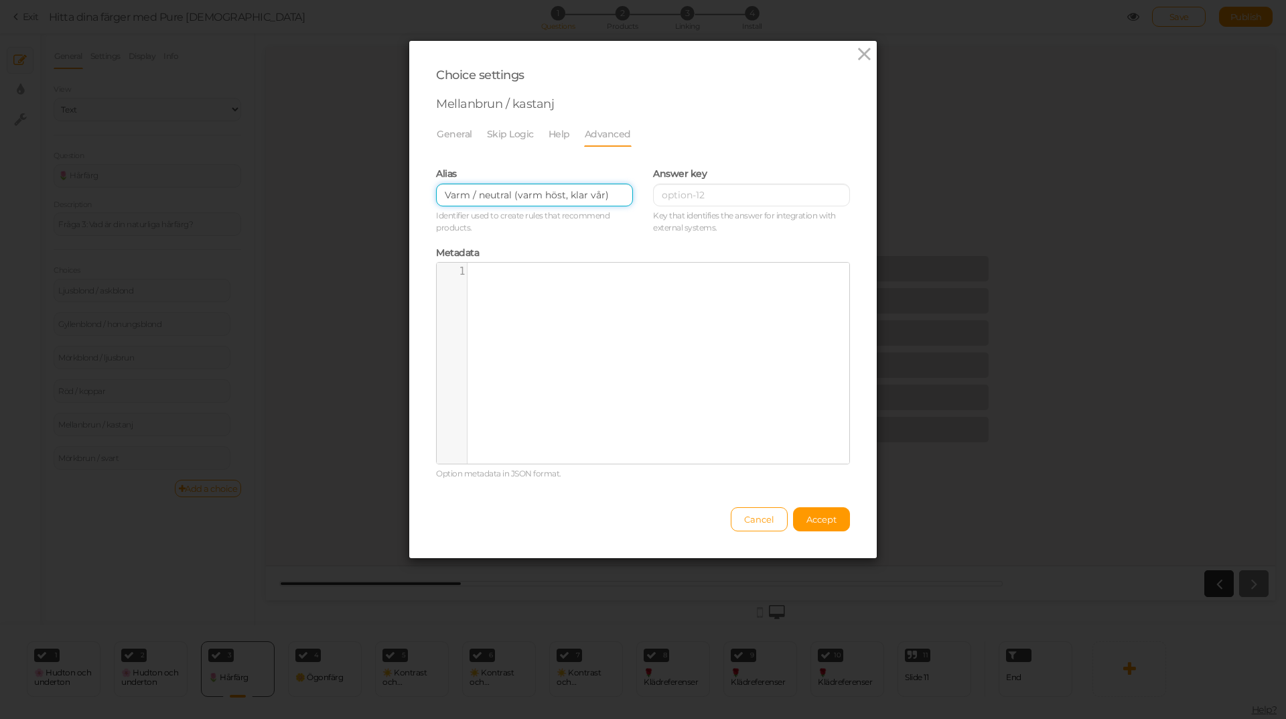
drag, startPoint x: 513, startPoint y: 195, endPoint x: 410, endPoint y: 193, distance: 103.2
click at [410, 193] on div "Choice settings Mellanbrun / kastanj General Skip Logic Help Advanced Admin nam…" at bounding box center [643, 299] width 468 height 517
click at [575, 191] on input "varm höst, klar vår)" at bounding box center [534, 195] width 197 height 23
type input "varm höst, klar vår"
click at [806, 522] on span "Accept" at bounding box center [821, 519] width 30 height 11
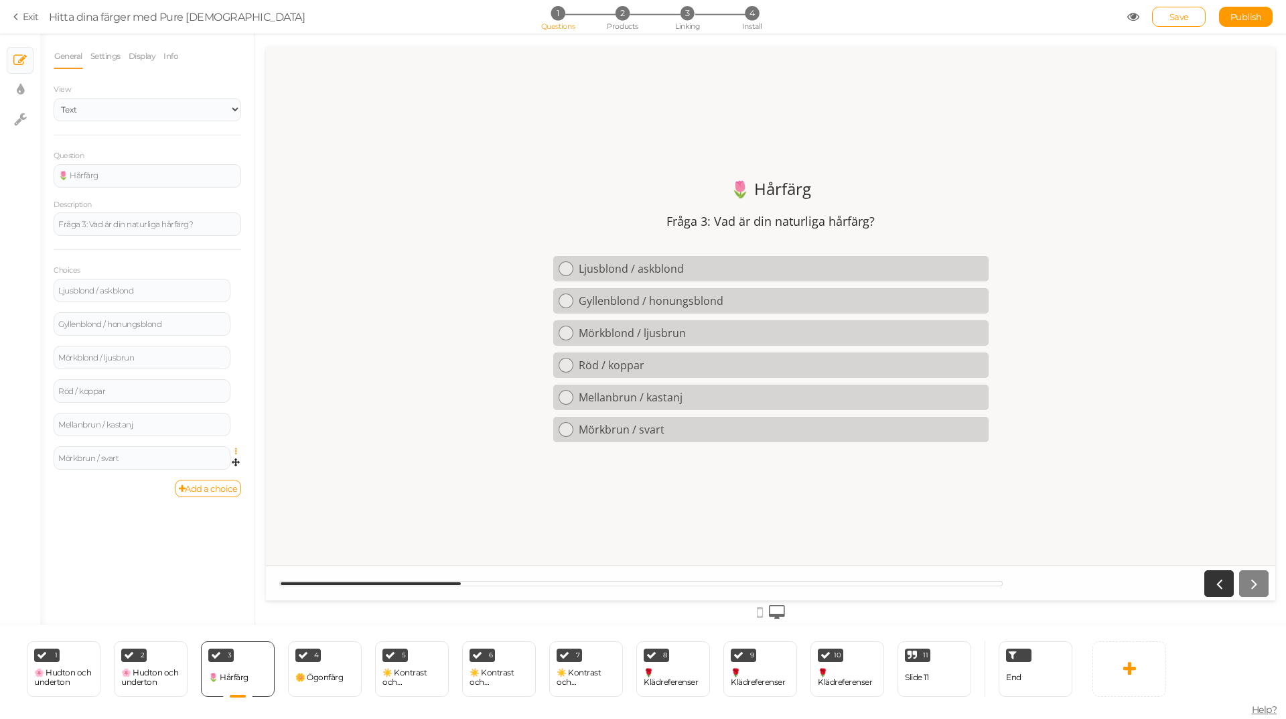
click at [235, 452] on icon at bounding box center [239, 451] width 9 height 8
click at [214, 466] on link "Settings" at bounding box center [188, 471] width 106 height 14
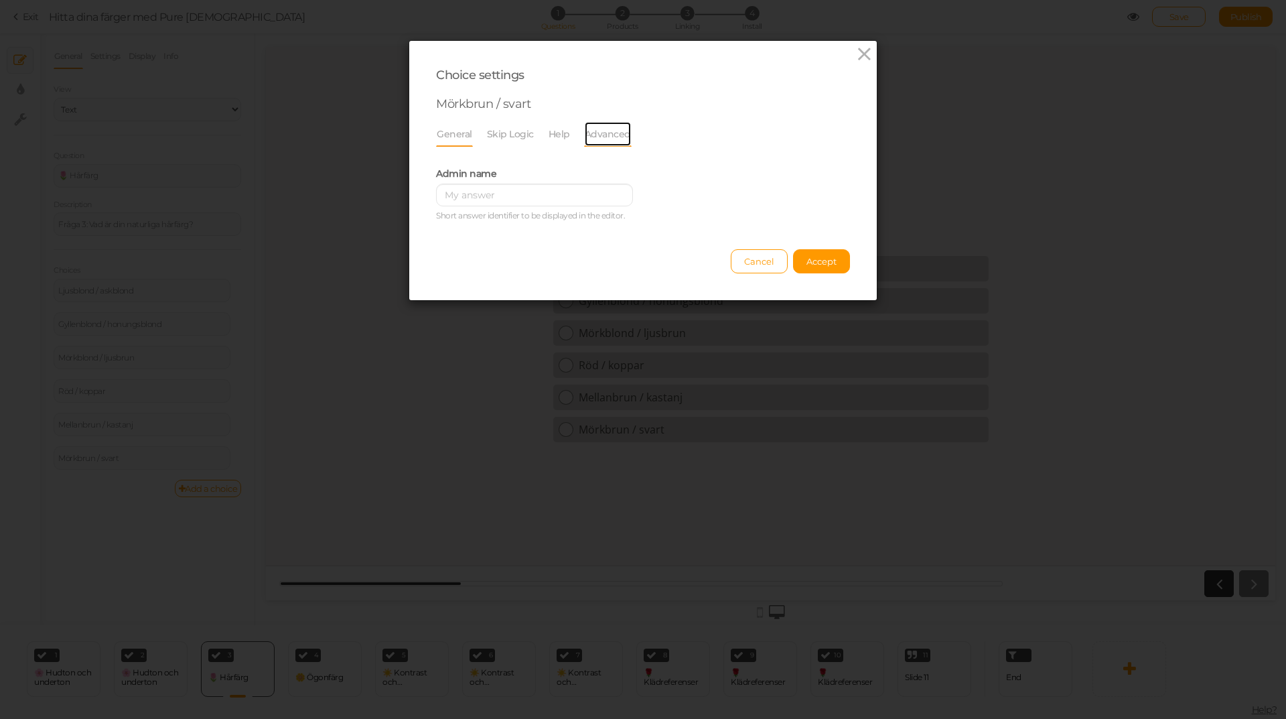
click at [604, 136] on link "Advanced" at bounding box center [608, 133] width 48 height 25
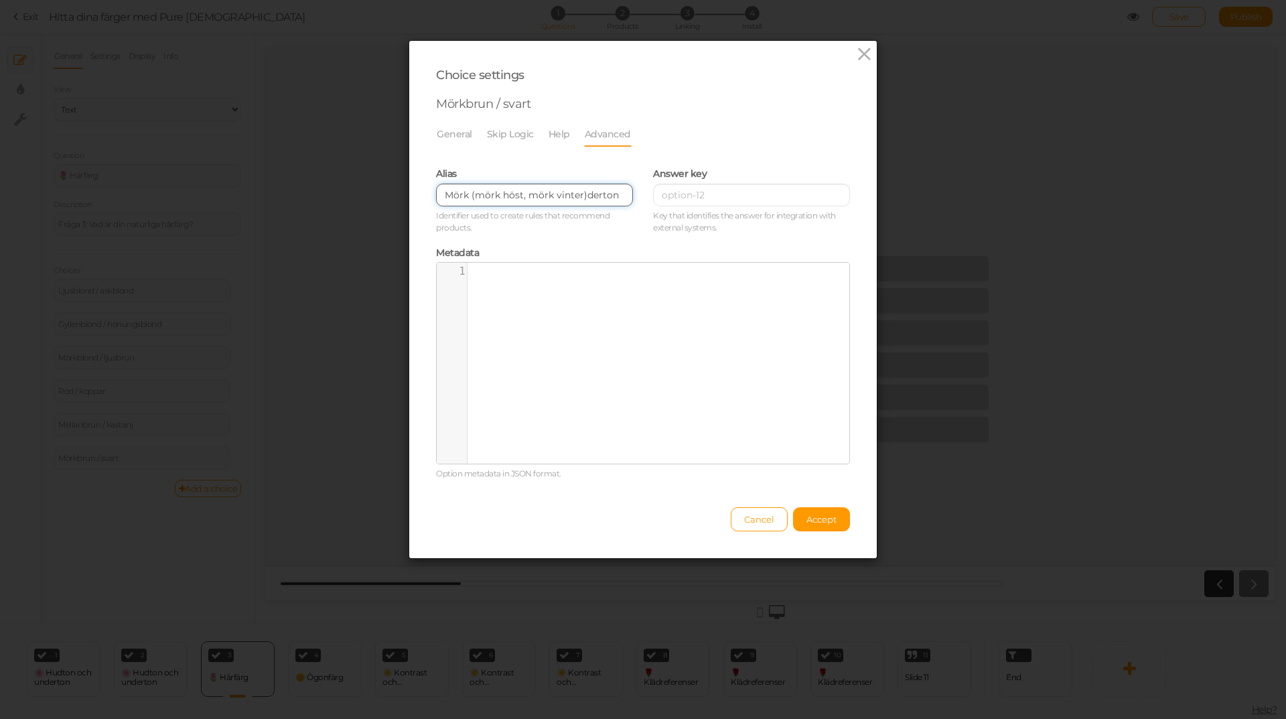
drag, startPoint x: 468, startPoint y: 192, endPoint x: 431, endPoint y: 192, distance: 36.8
click at [436, 192] on input "Mörk (mörk höst, mörk vinter)derton" at bounding box center [534, 195] width 197 height 23
drag, startPoint x: 597, startPoint y: 198, endPoint x: 545, endPoint y: 194, distance: 51.7
click at [545, 194] on input "mörk höst, mörk vinter)derton" at bounding box center [534, 195] width 197 height 23
type input "mörk höst, mörk vinter"
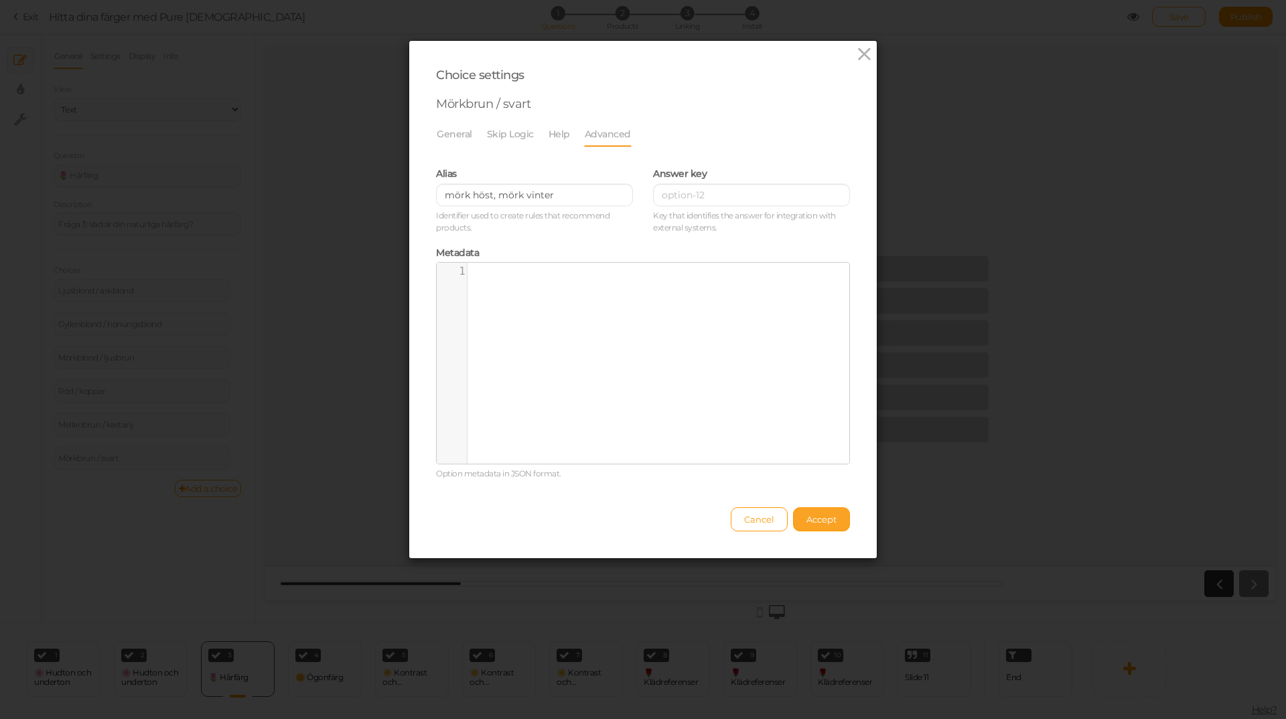
click at [826, 521] on span "Accept" at bounding box center [821, 519] width 30 height 11
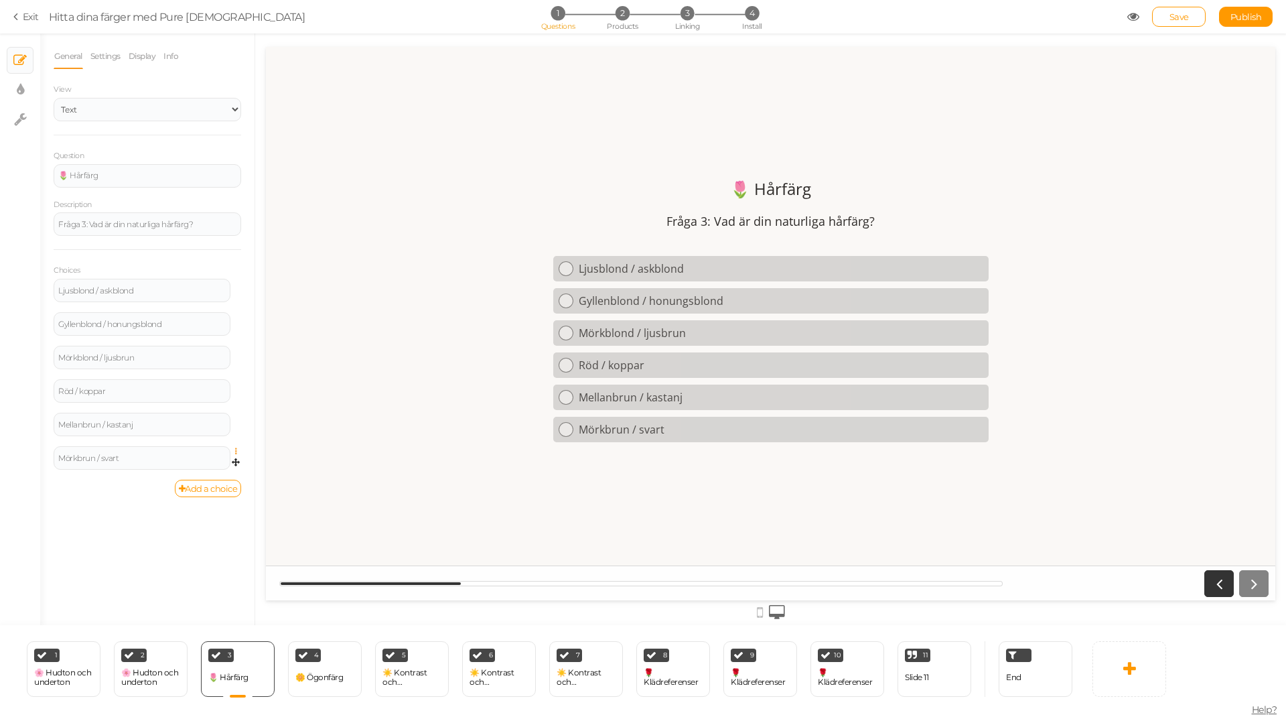
click at [235, 449] on icon at bounding box center [239, 451] width 9 height 8
click at [200, 472] on link "Settings" at bounding box center [188, 471] width 106 height 14
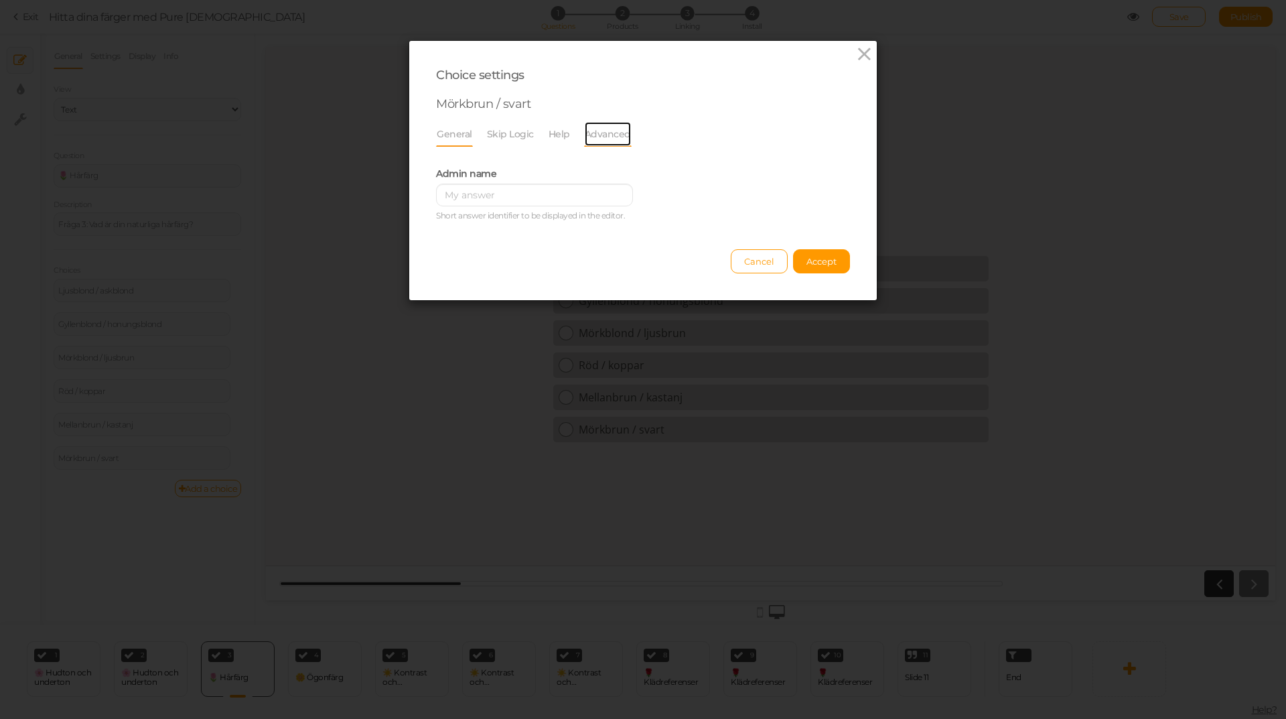
click at [602, 128] on link "Advanced" at bounding box center [608, 133] width 48 height 25
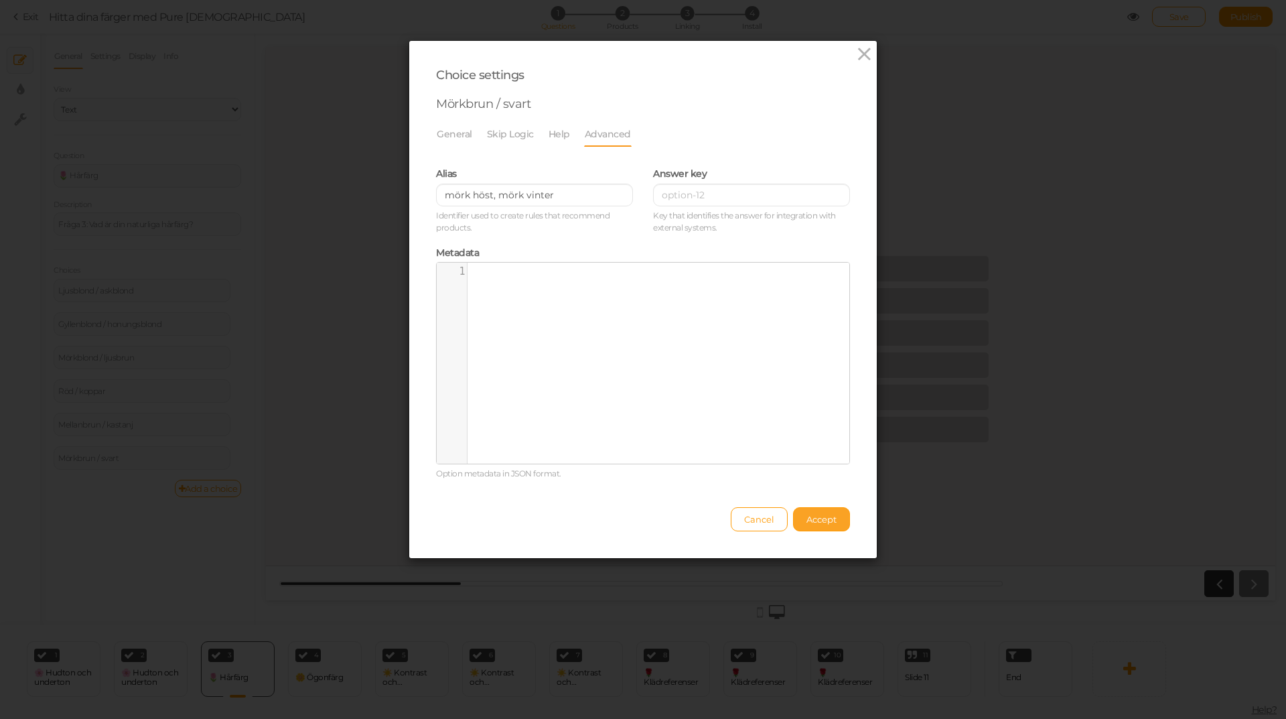
click at [806, 517] on span "Accept" at bounding box center [821, 519] width 30 height 11
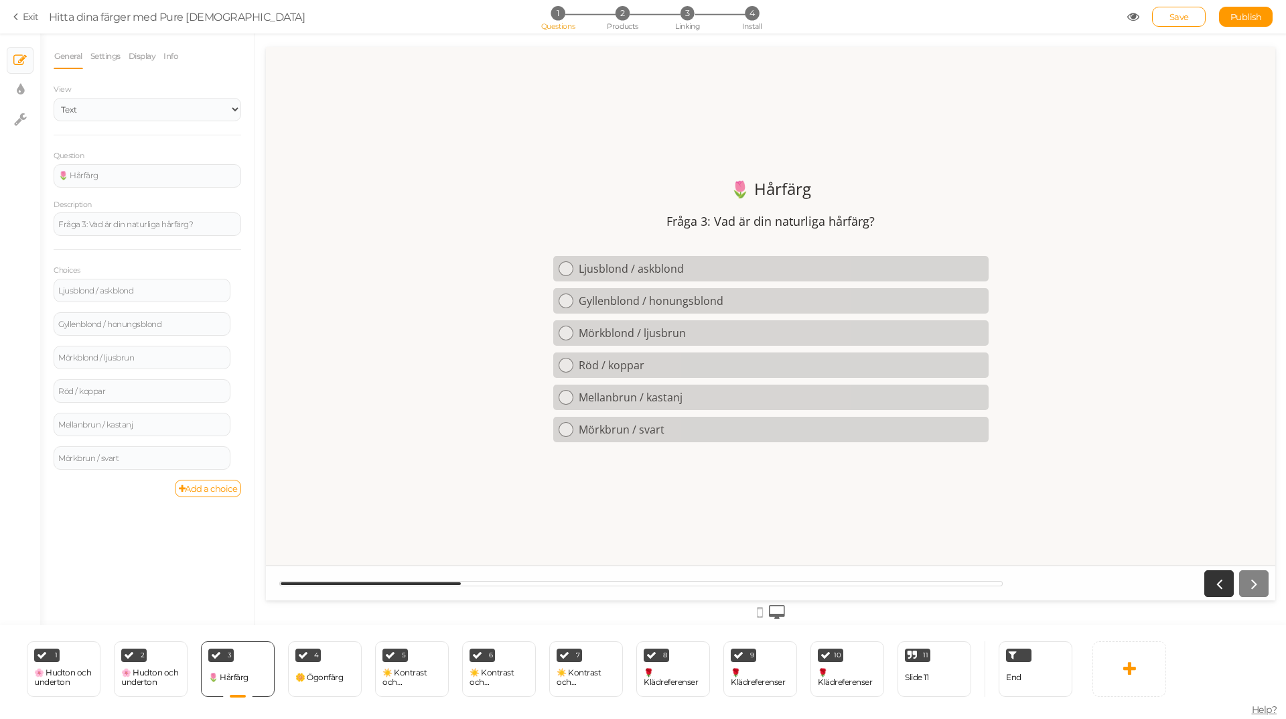
click at [1188, 14] on link "Save" at bounding box center [1179, 17] width 54 height 20
click at [336, 671] on div "🌼 Ögonfärg" at bounding box center [319, 677] width 48 height 23
click at [235, 281] on icon at bounding box center [239, 284] width 9 height 8
click at [208, 303] on link "Settings" at bounding box center [188, 303] width 106 height 14
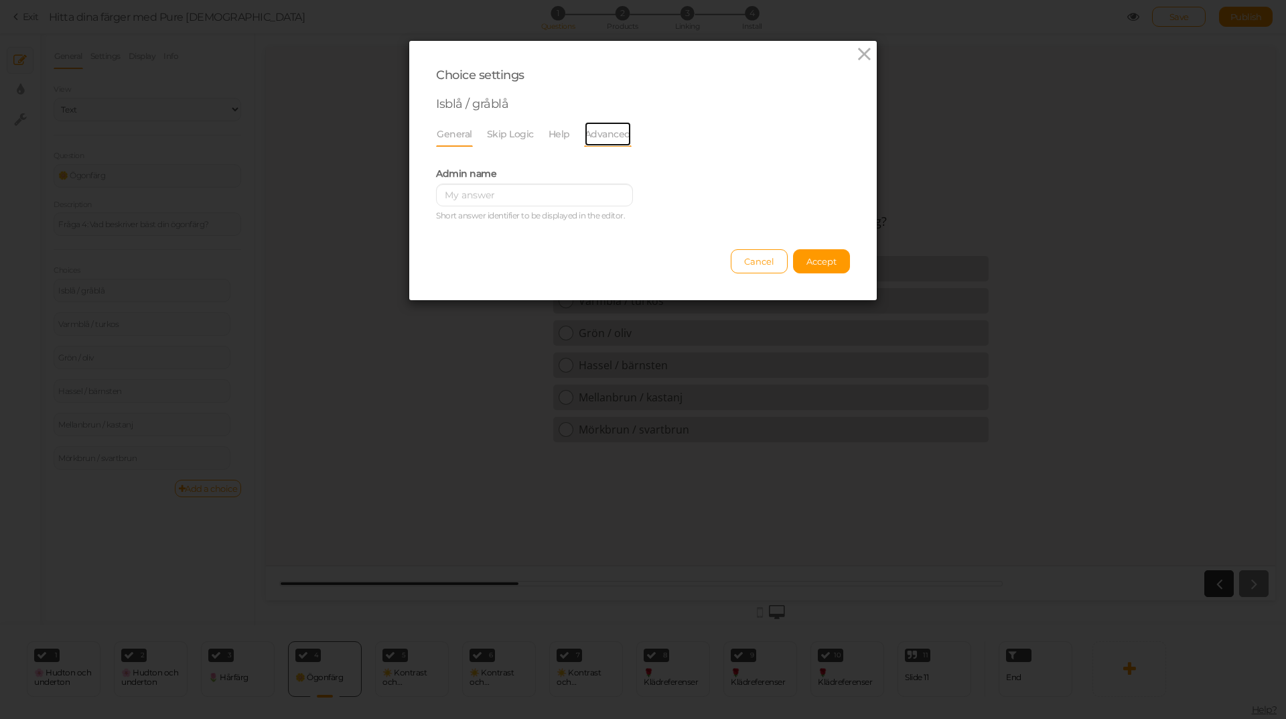
click at [611, 135] on link "Advanced" at bounding box center [608, 133] width 48 height 25
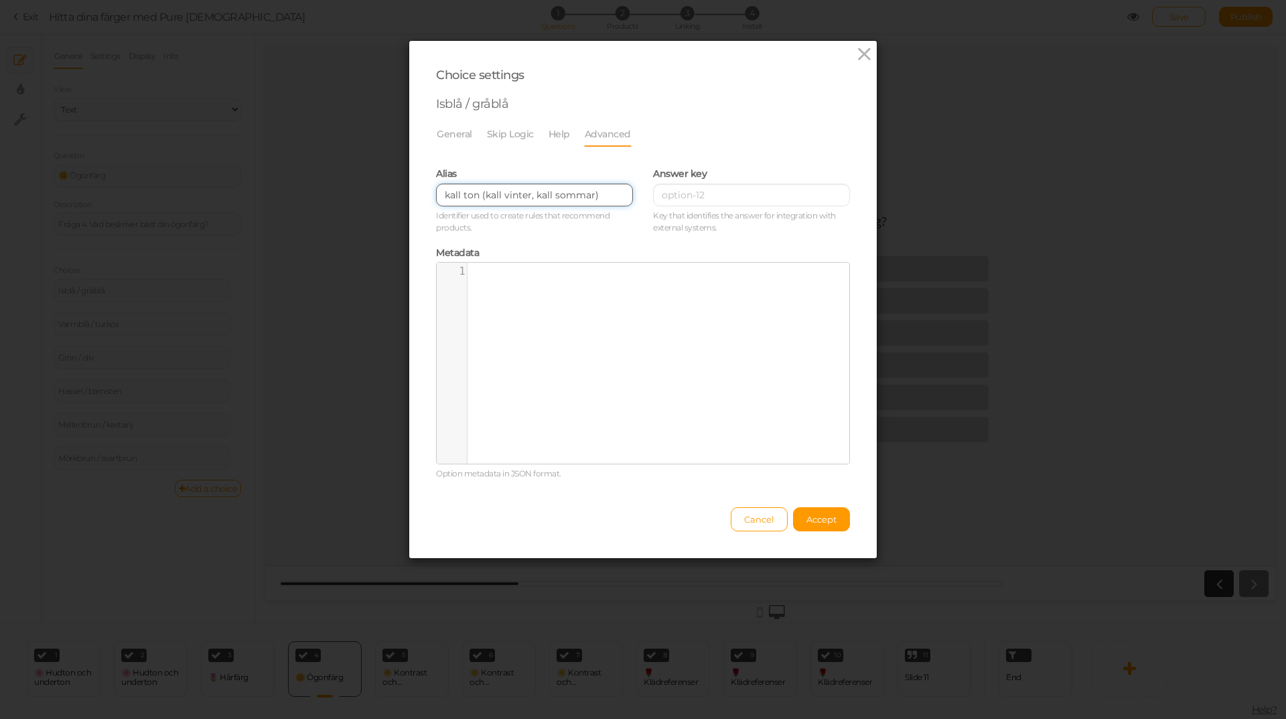
drag, startPoint x: 481, startPoint y: 196, endPoint x: 431, endPoint y: 194, distance: 50.3
click at [436, 194] on input "kall ton (kall vinter, kall sommar)" at bounding box center [534, 195] width 197 height 23
click at [561, 194] on input "kall vinter, kall sommar)" at bounding box center [534, 195] width 197 height 23
type input "kall vinter, kall sommar"
click at [819, 517] on span "Accept" at bounding box center [821, 519] width 30 height 11
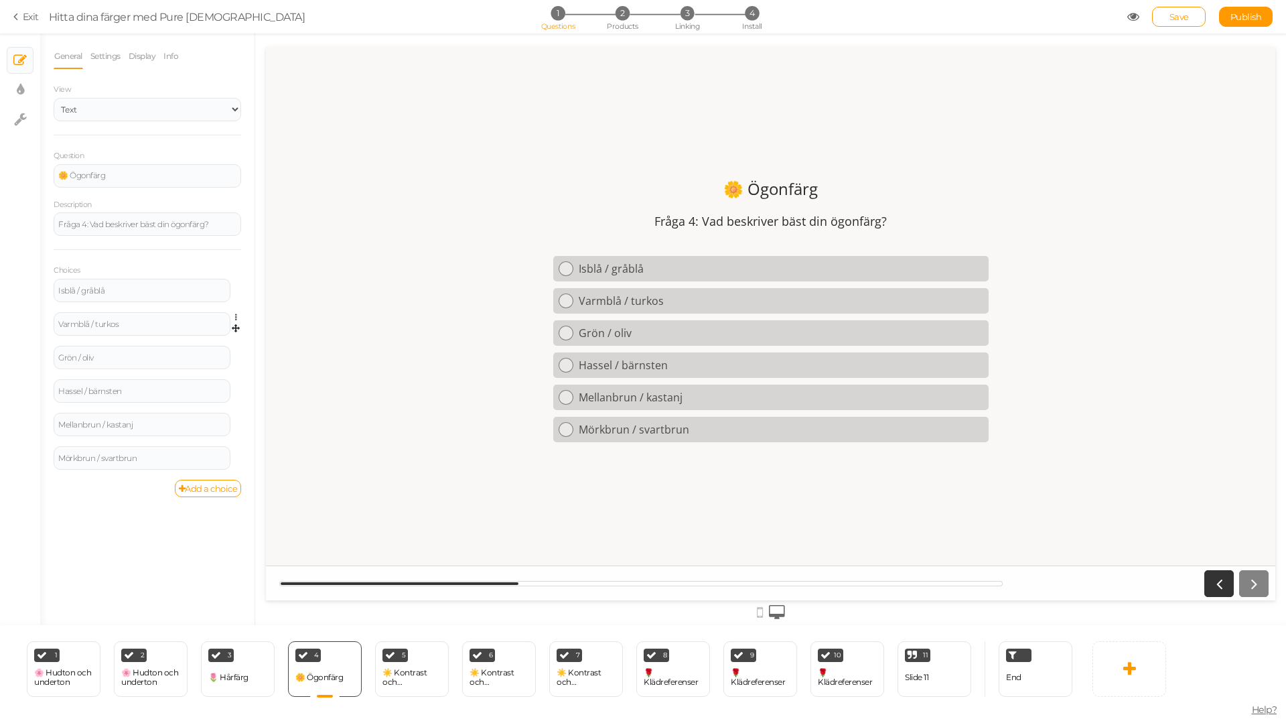
click at [234, 317] on link at bounding box center [239, 317] width 11 height 10
click at [197, 338] on link "Settings" at bounding box center [188, 337] width 106 height 14
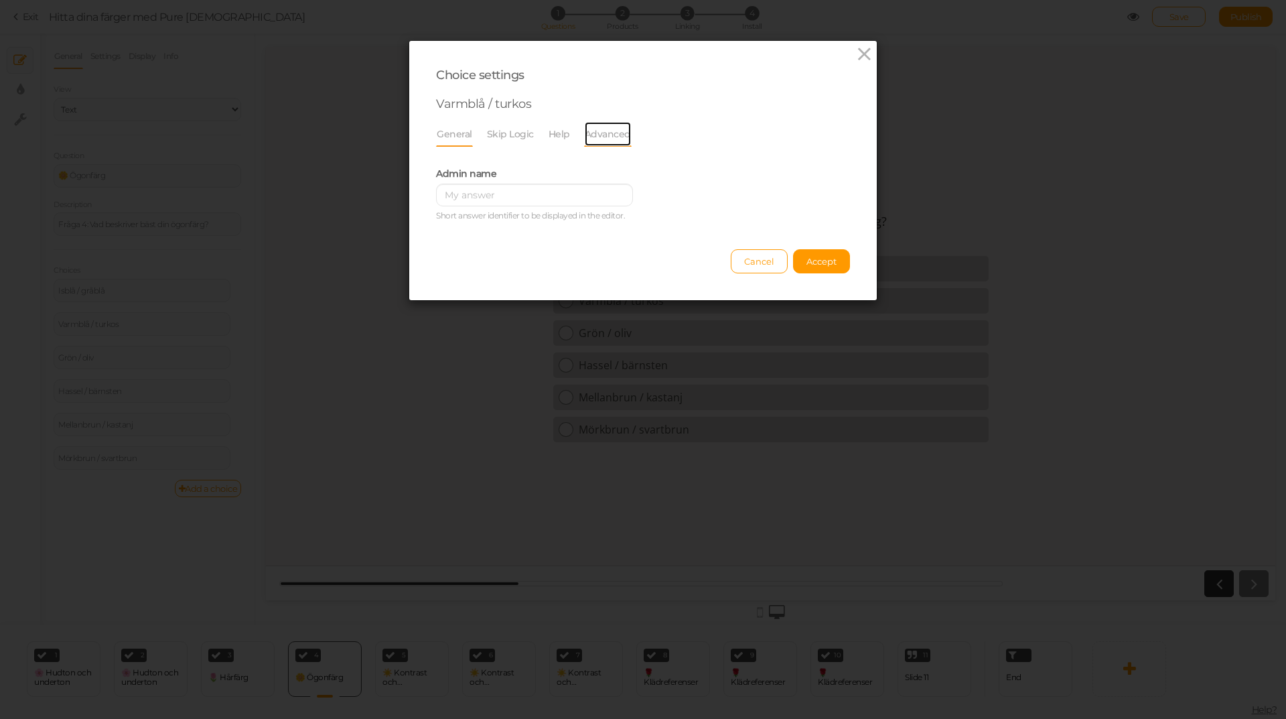
click at [602, 126] on link "Advanced" at bounding box center [608, 133] width 48 height 25
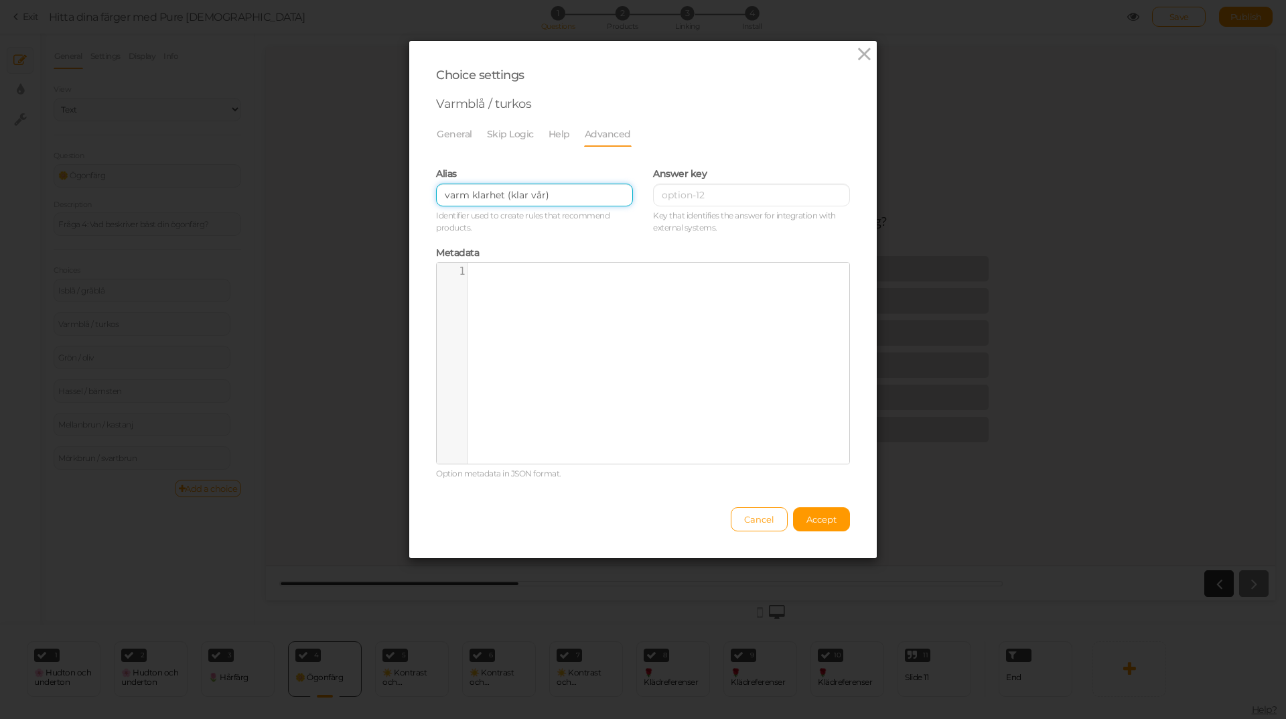
drag, startPoint x: 505, startPoint y: 195, endPoint x: 399, endPoint y: 199, distance: 105.9
click at [399, 199] on div "Choice settings Varmblå / turkos General Skip Logic Help Advanced Admin name Sh…" at bounding box center [643, 359] width 1286 height 719
click at [531, 200] on input "klar vår)" at bounding box center [534, 195] width 197 height 23
type input "klar vår"
click at [815, 519] on span "Accept" at bounding box center [821, 519] width 30 height 11
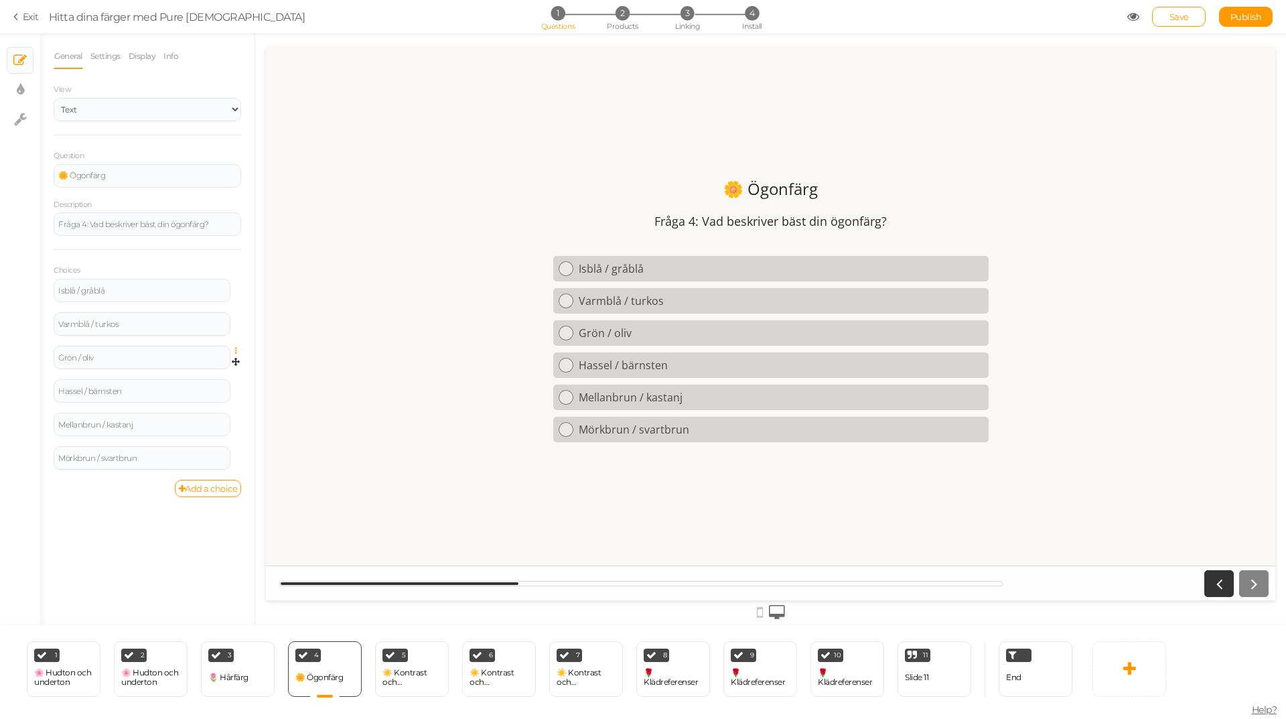
click at [238, 350] on icon at bounding box center [239, 351] width 9 height 8
click at [215, 368] on link "Settings" at bounding box center [188, 370] width 106 height 14
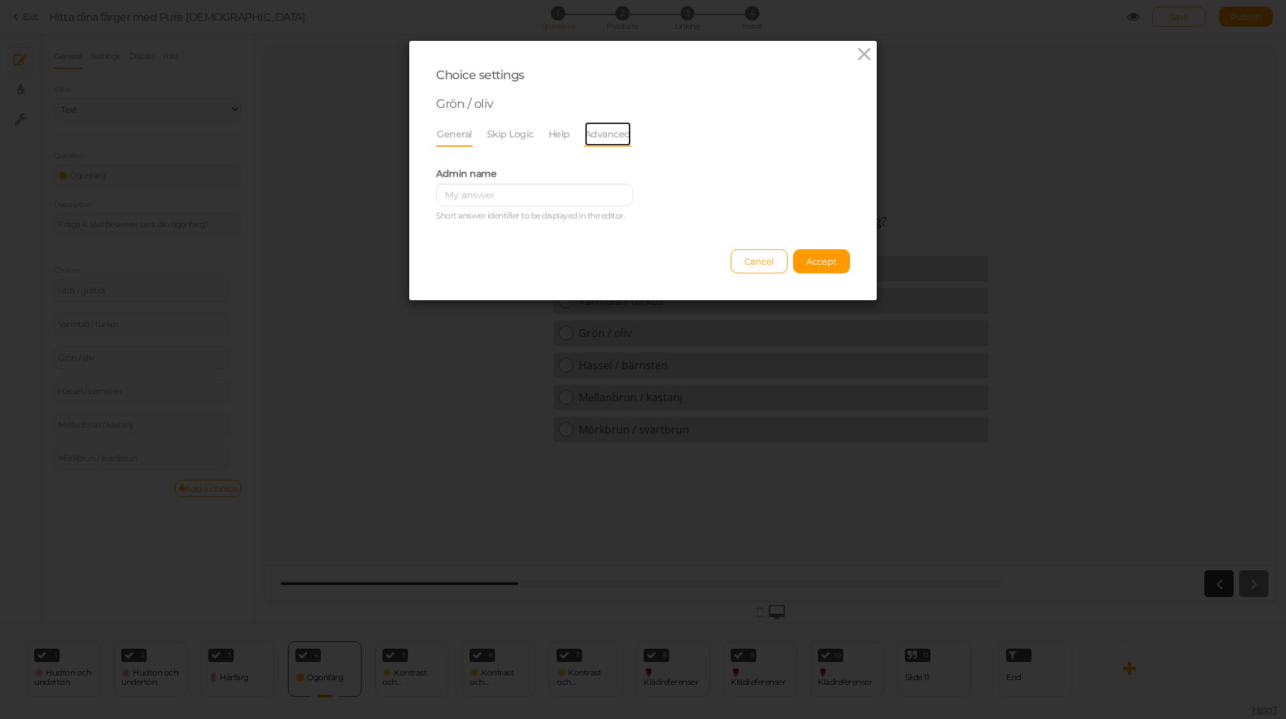
click at [604, 139] on link "Advanced" at bounding box center [608, 133] width 48 height 25
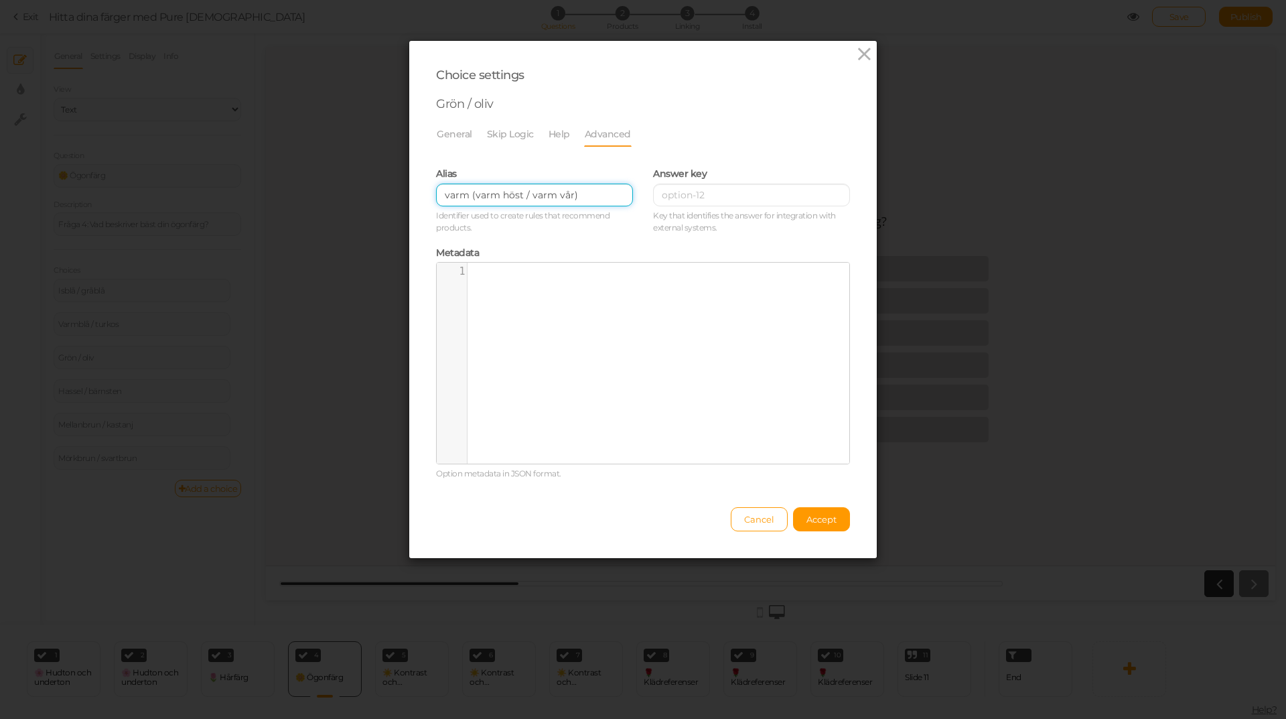
drag, startPoint x: 468, startPoint y: 197, endPoint x: 403, endPoint y: 196, distance: 65.0
click at [409, 196] on div "Choice settings Grön / oliv General Skip Logic Help Advanced Admin name Short a…" at bounding box center [643, 299] width 469 height 518
click at [492, 194] on input "varm höst / varm vår)" at bounding box center [534, 195] width 197 height 23
click at [543, 193] on input "varm höst, varm vår)" at bounding box center [534, 195] width 197 height 23
type input "varm höst, varm vår"
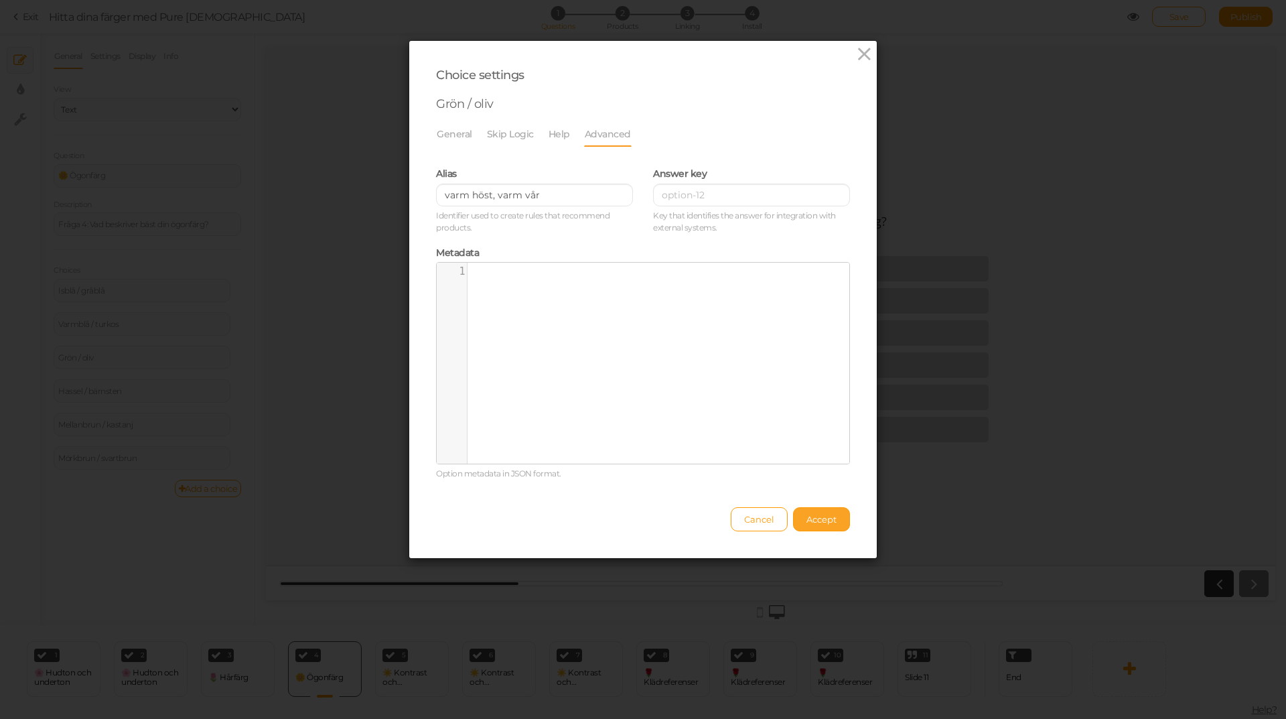
click at [814, 526] on button "Accept" at bounding box center [821, 519] width 57 height 24
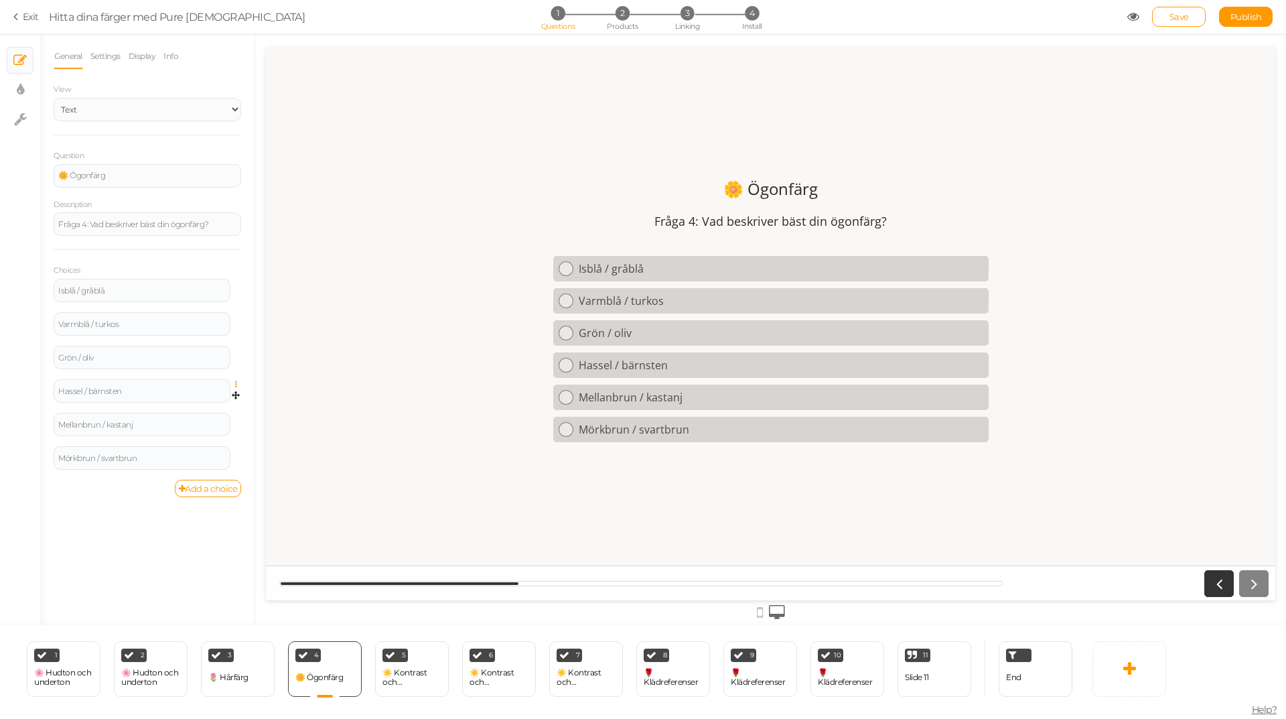
click at [236, 381] on icon at bounding box center [239, 384] width 9 height 8
click at [182, 402] on span "Settings" at bounding box center [178, 404] width 30 height 10
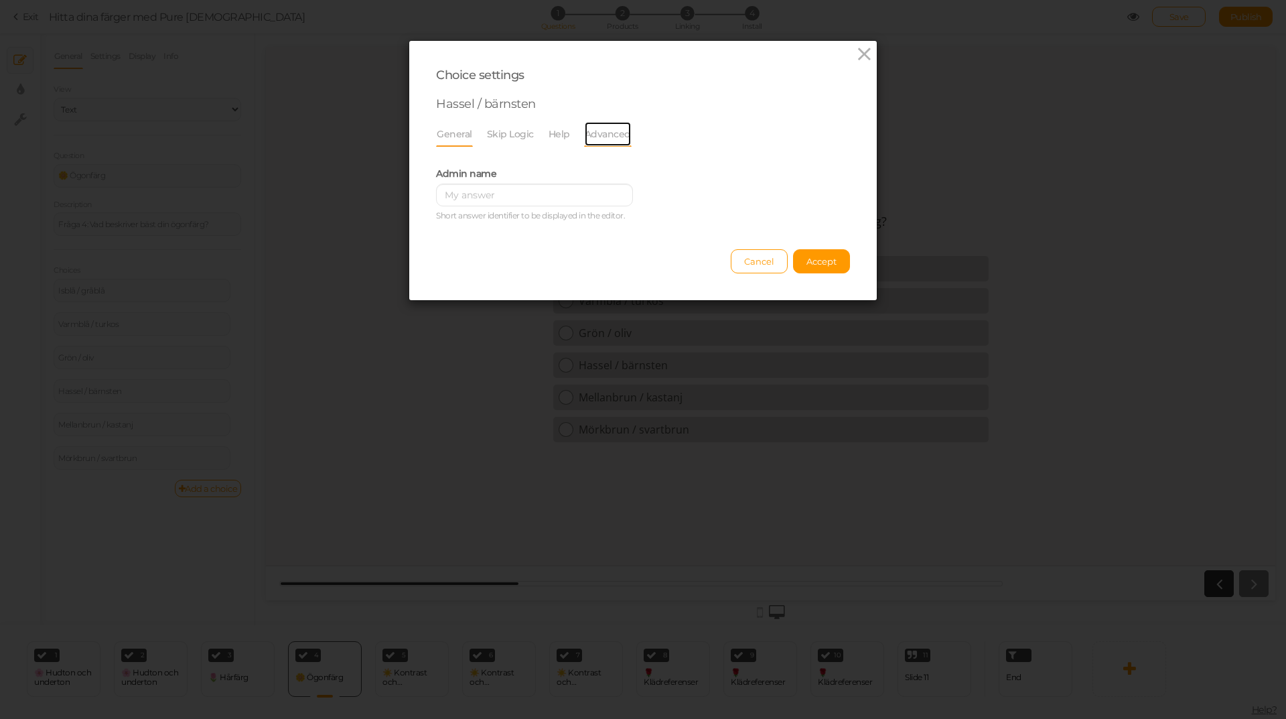
click at [597, 140] on link "Advanced" at bounding box center [608, 133] width 48 height 25
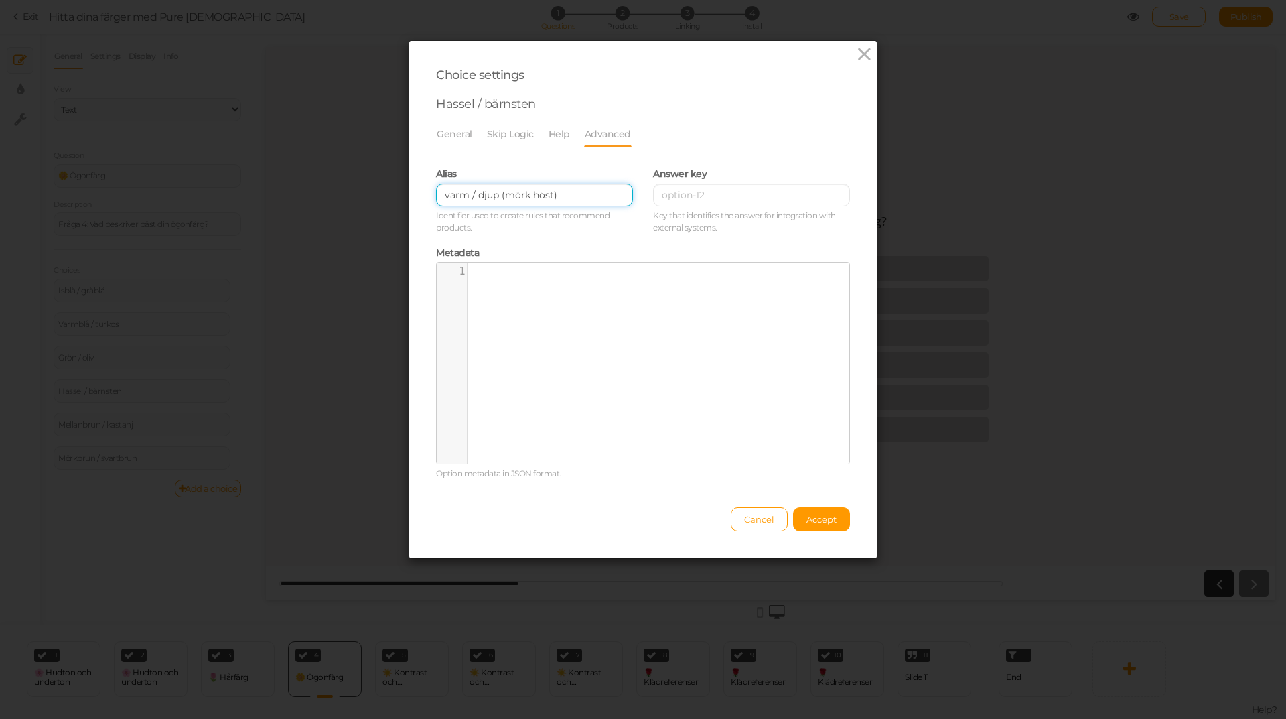
drag, startPoint x: 499, startPoint y: 196, endPoint x: 417, endPoint y: 196, distance: 82.4
click at [417, 196] on div "Choice settings Hassel / bärnsten General Skip Logic Help Advanced Admin name S…" at bounding box center [643, 299] width 468 height 517
click at [540, 190] on input "mörk höst)" at bounding box center [534, 195] width 197 height 23
type input "mörk höst"
click at [825, 523] on span "Accept" at bounding box center [821, 519] width 30 height 11
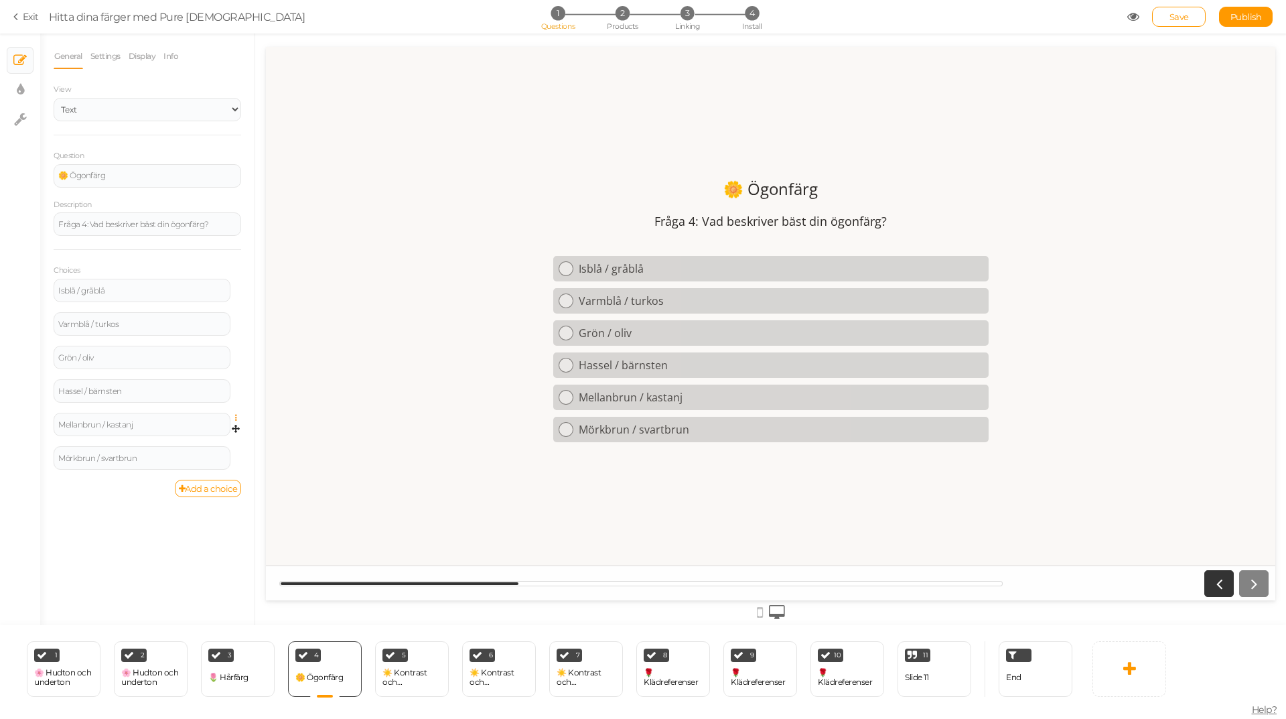
click at [236, 418] on icon at bounding box center [239, 418] width 9 height 8
click at [214, 431] on link "Settings" at bounding box center [188, 437] width 106 height 14
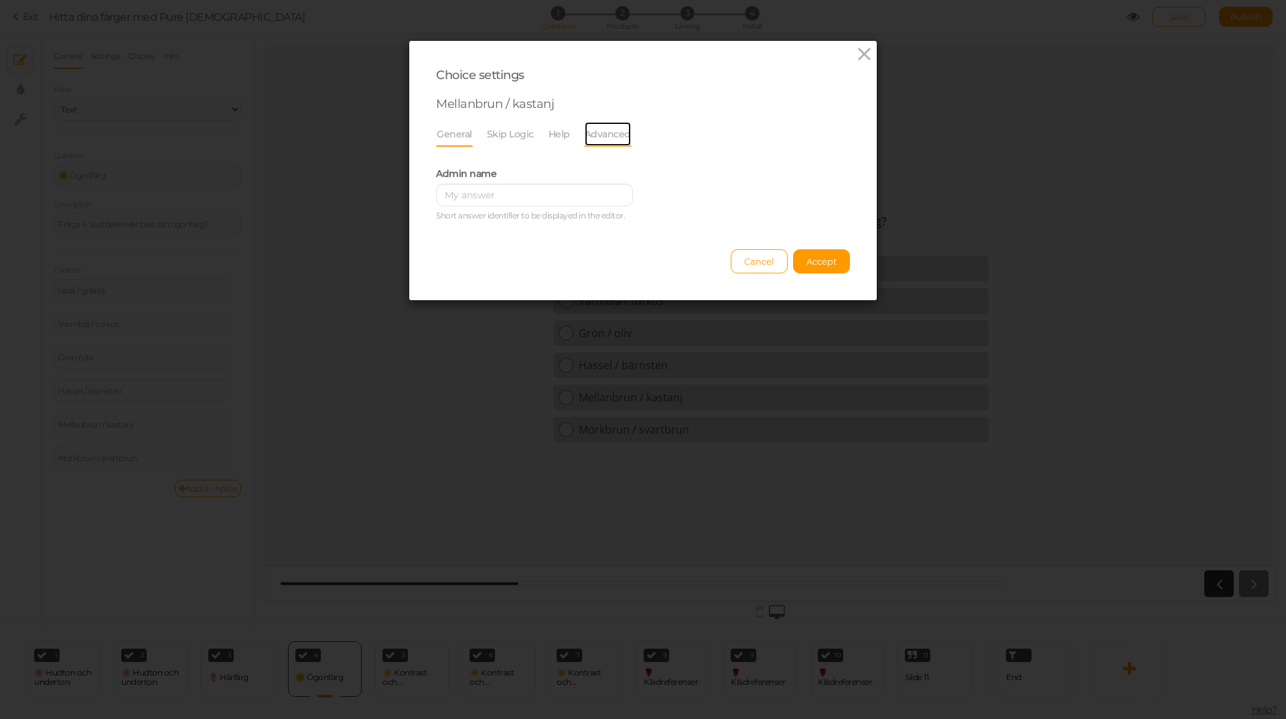
click at [614, 140] on link "Advanced" at bounding box center [608, 133] width 48 height 25
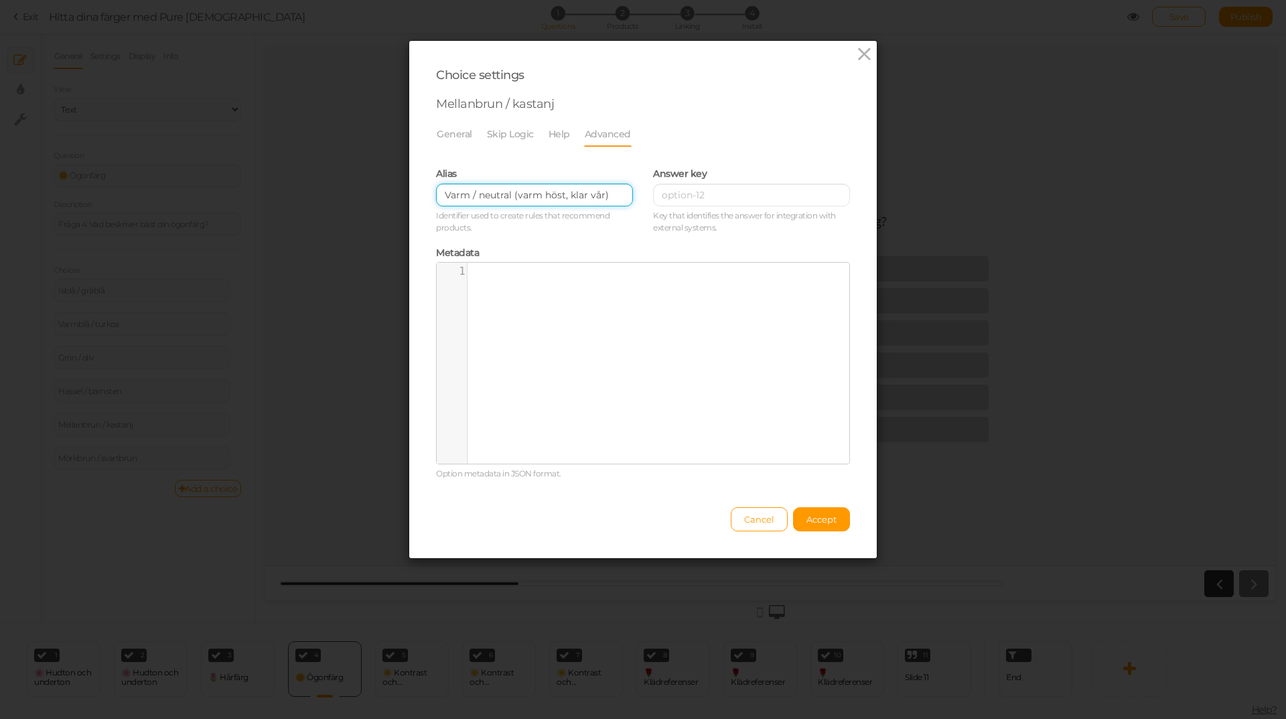
drag, startPoint x: 510, startPoint y: 194, endPoint x: 415, endPoint y: 200, distance: 95.9
click at [416, 200] on div "Choice settings Mellanbrun / kastanj General Skip Logic Help Advanced Admin nam…" at bounding box center [643, 299] width 468 height 517
click at [541, 194] on input "varm höst, klar vår)" at bounding box center [534, 195] width 197 height 23
type input "varm höst, klar vår"
click at [824, 517] on span "Accept" at bounding box center [821, 519] width 30 height 11
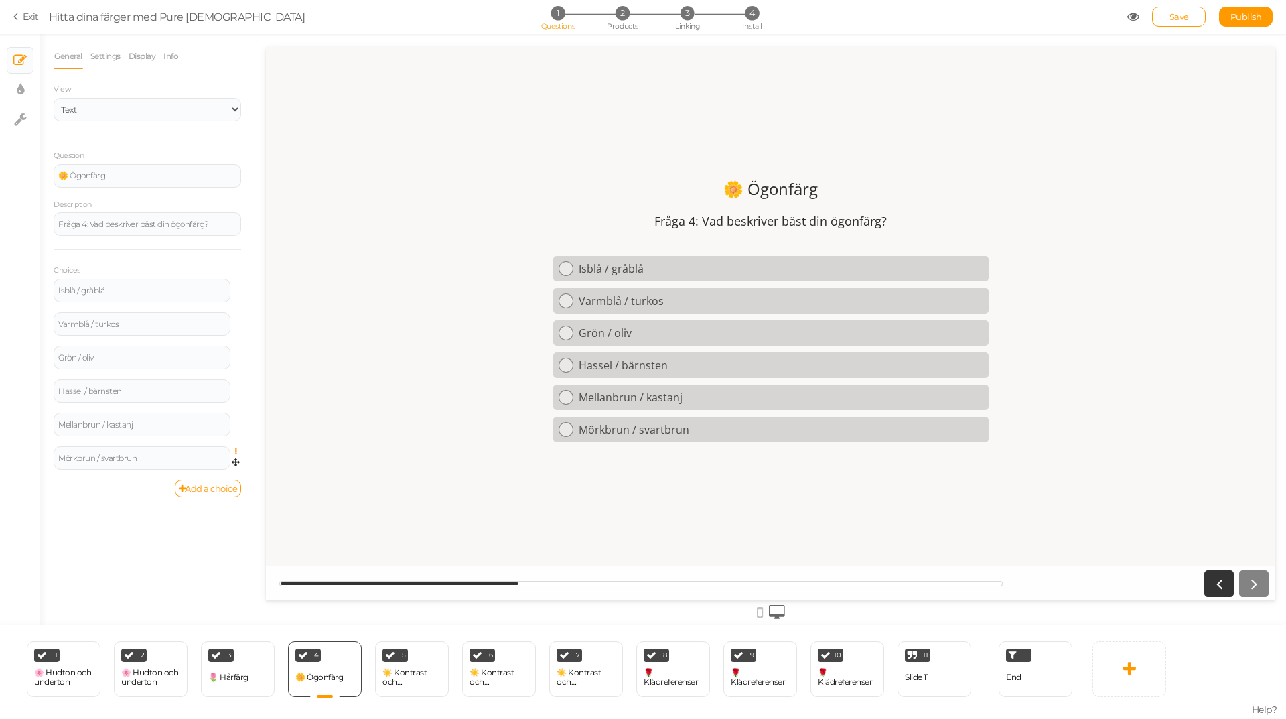
click at [238, 449] on icon at bounding box center [239, 451] width 9 height 8
click at [211, 467] on link "Settings" at bounding box center [188, 471] width 106 height 14
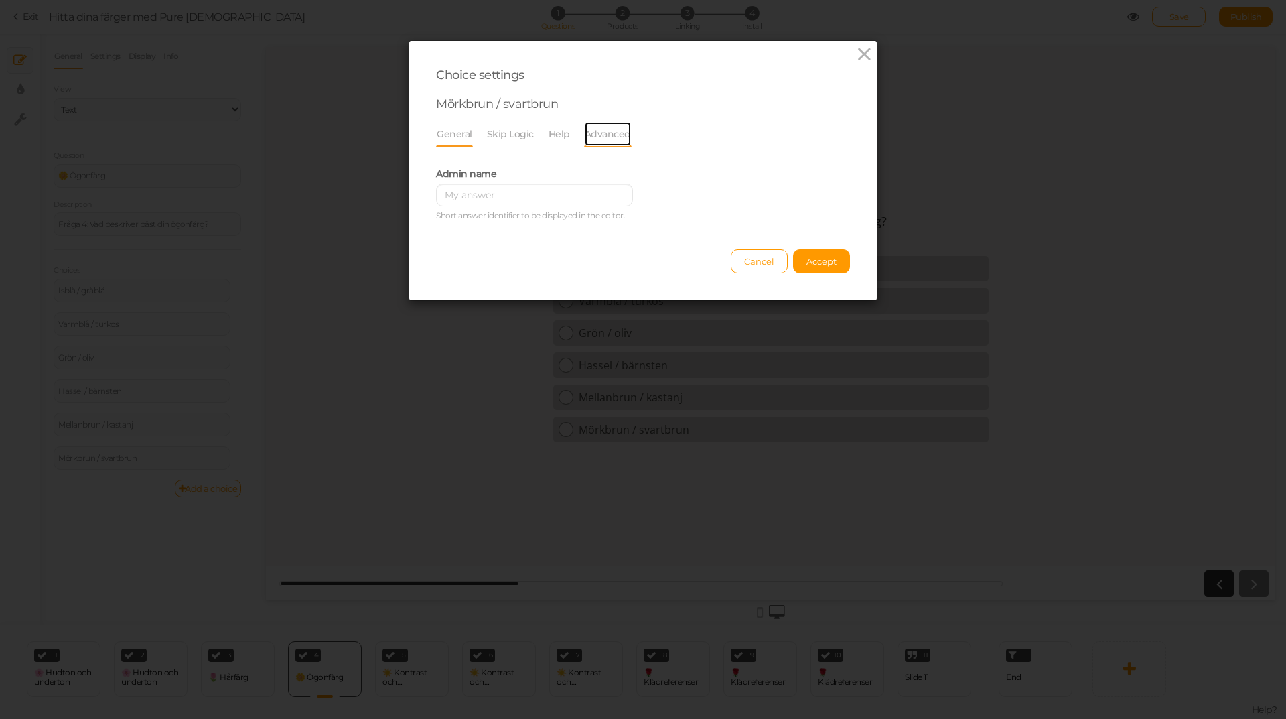
click at [600, 135] on link "Advanced" at bounding box center [608, 133] width 48 height 25
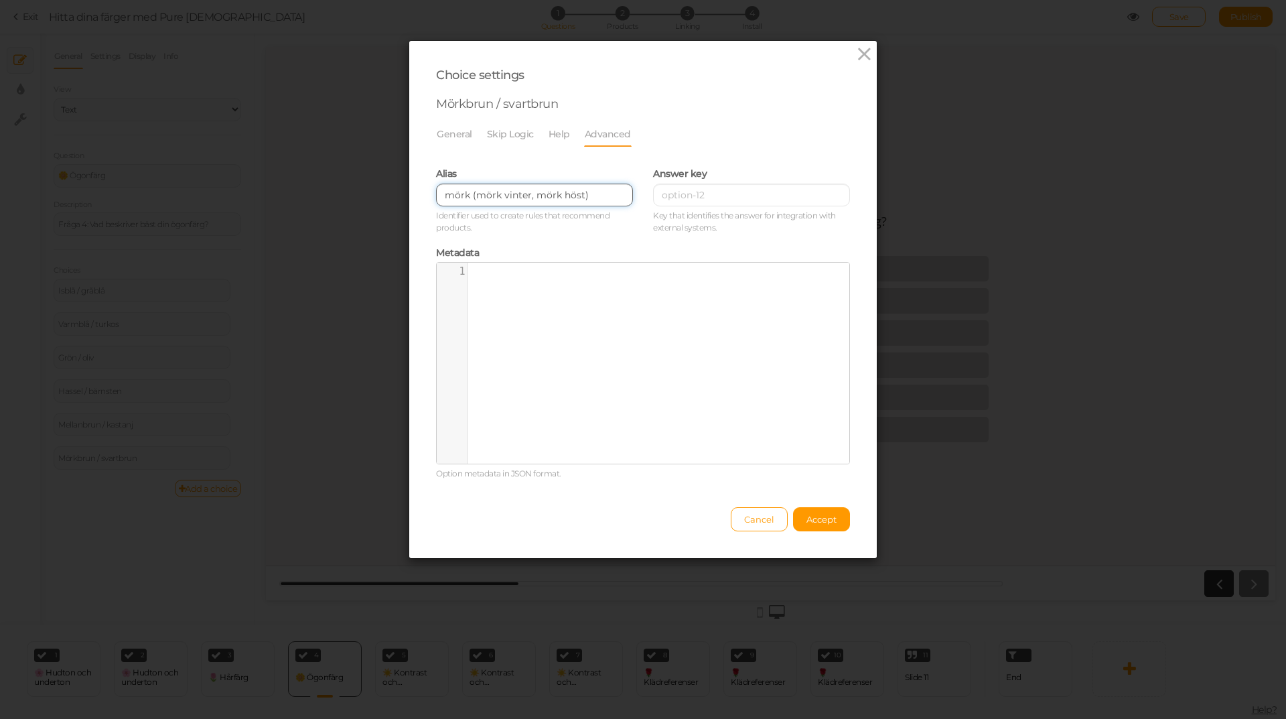
click at [611, 192] on input "mörk (mörk vinter, mörk höst)" at bounding box center [534, 195] width 197 height 23
drag, startPoint x: 472, startPoint y: 196, endPoint x: 374, endPoint y: 197, distance: 97.1
click at [374, 197] on div "Choice settings Mörkbrun / svartbrun General Skip Logic Help Advanced Admin nam…" at bounding box center [643, 359] width 1286 height 719
type input "mörk vinter, mörk höst"
click at [815, 518] on span "Accept" at bounding box center [821, 519] width 30 height 11
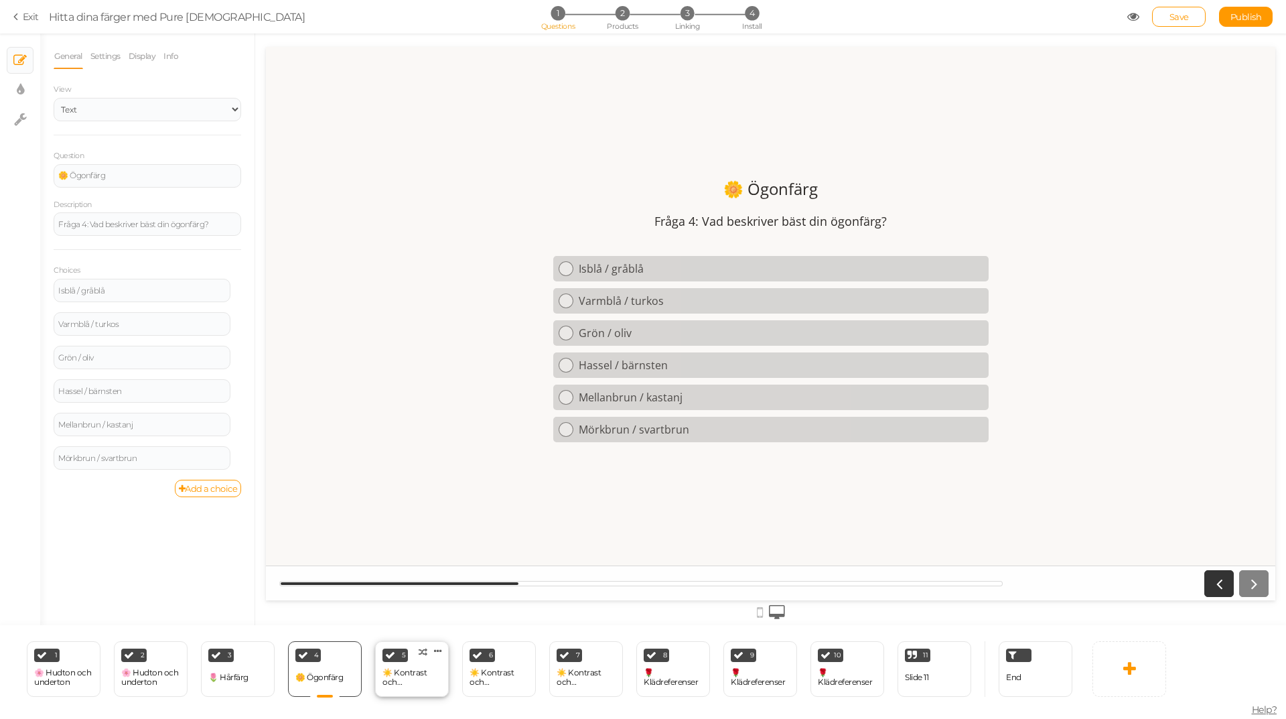
click at [413, 671] on div "☀️ Kontrast och färgupplevelse" at bounding box center [411, 677] width 59 height 19
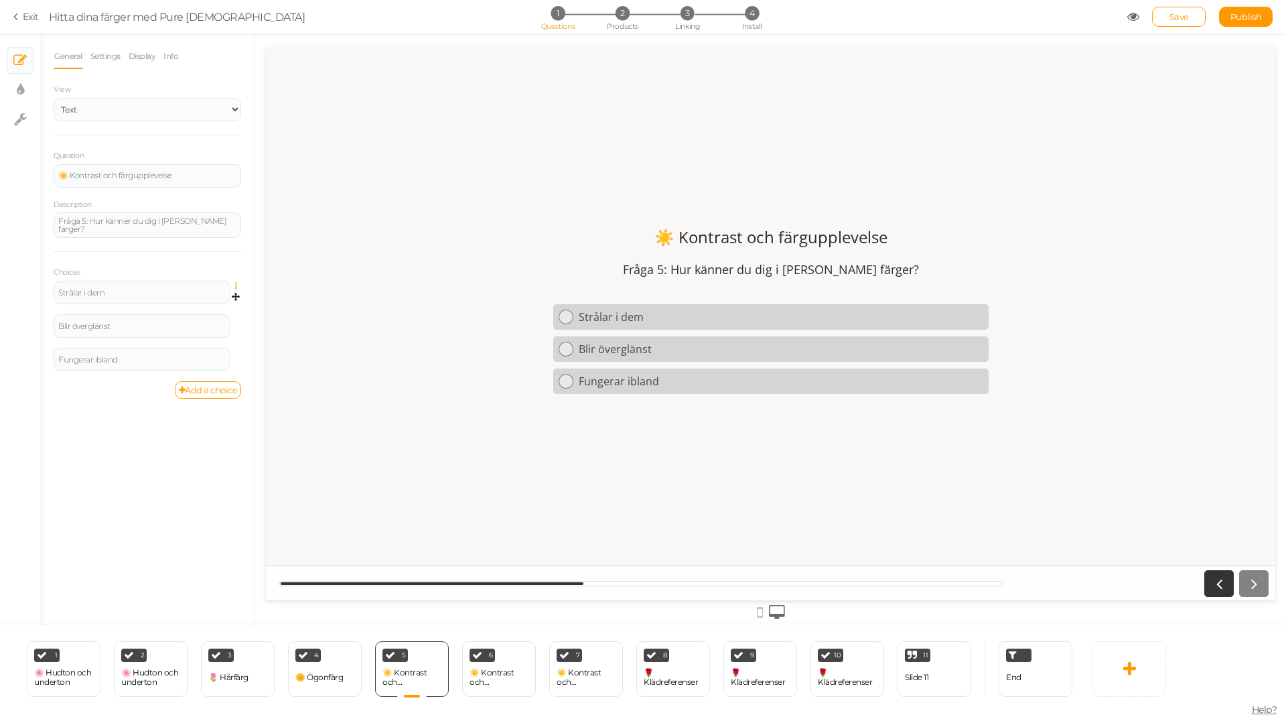
click at [235, 282] on icon at bounding box center [239, 286] width 9 height 8
click at [208, 299] on link "Settings" at bounding box center [188, 305] width 106 height 14
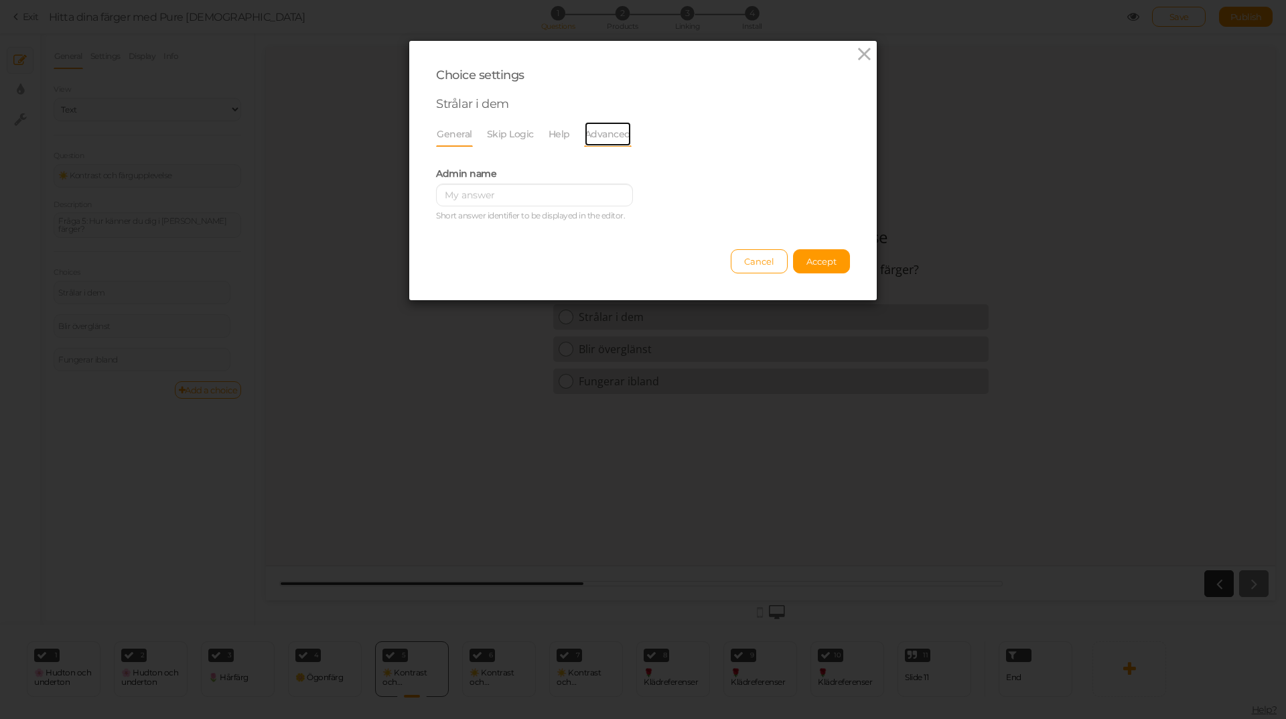
click at [592, 135] on link "Advanced" at bounding box center [608, 133] width 48 height 25
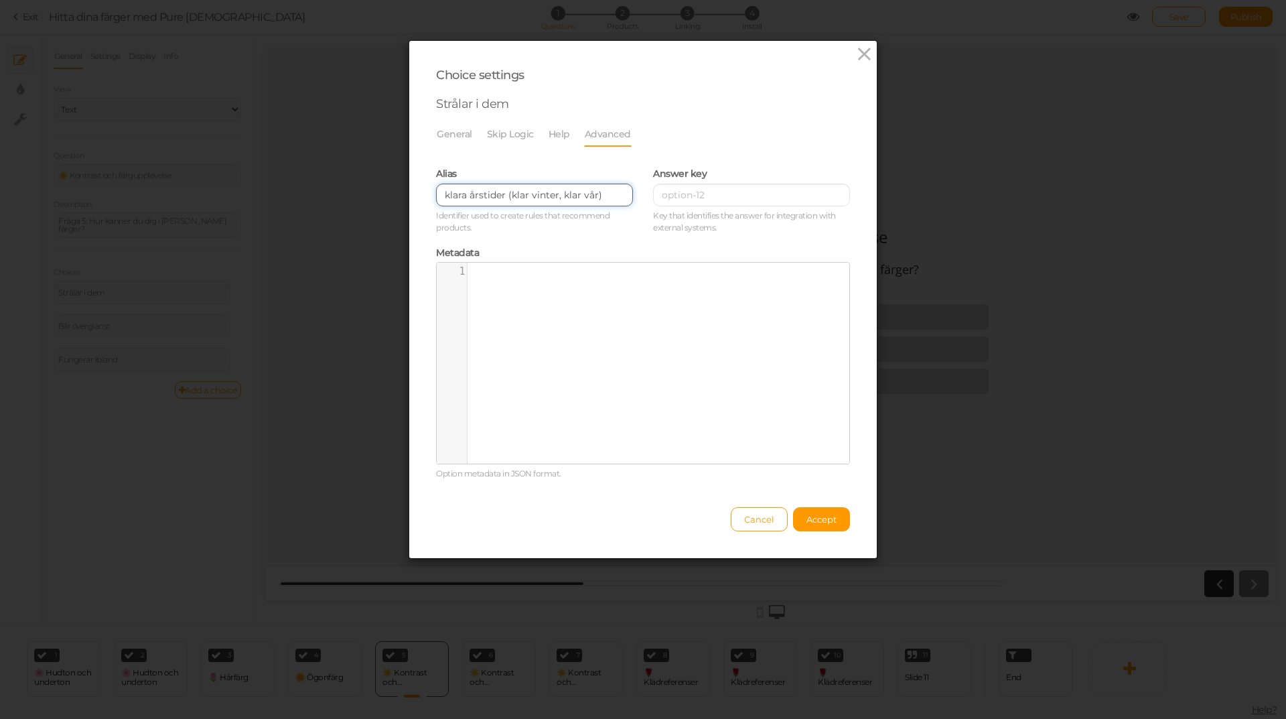
drag, startPoint x: 507, startPoint y: 194, endPoint x: 431, endPoint y: 196, distance: 76.4
click at [436, 196] on input "klara årstider (klar vinter, klar vår)" at bounding box center [534, 195] width 197 height 23
click at [577, 194] on input "klar vinter, klar vår)" at bounding box center [534, 195] width 197 height 23
type input "klar vinter, klar vår"
drag, startPoint x: 811, startPoint y: 520, endPoint x: 617, endPoint y: 466, distance: 201.0
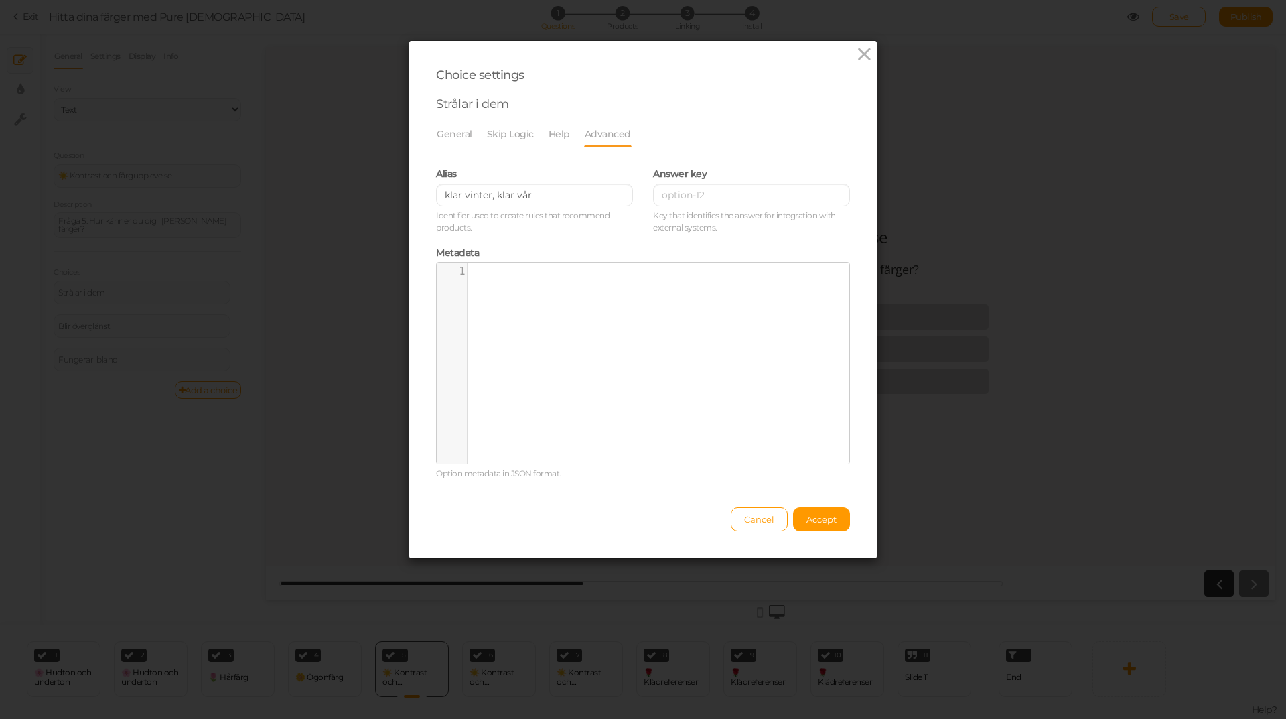
click at [809, 520] on span "Accept" at bounding box center [821, 519] width 30 height 11
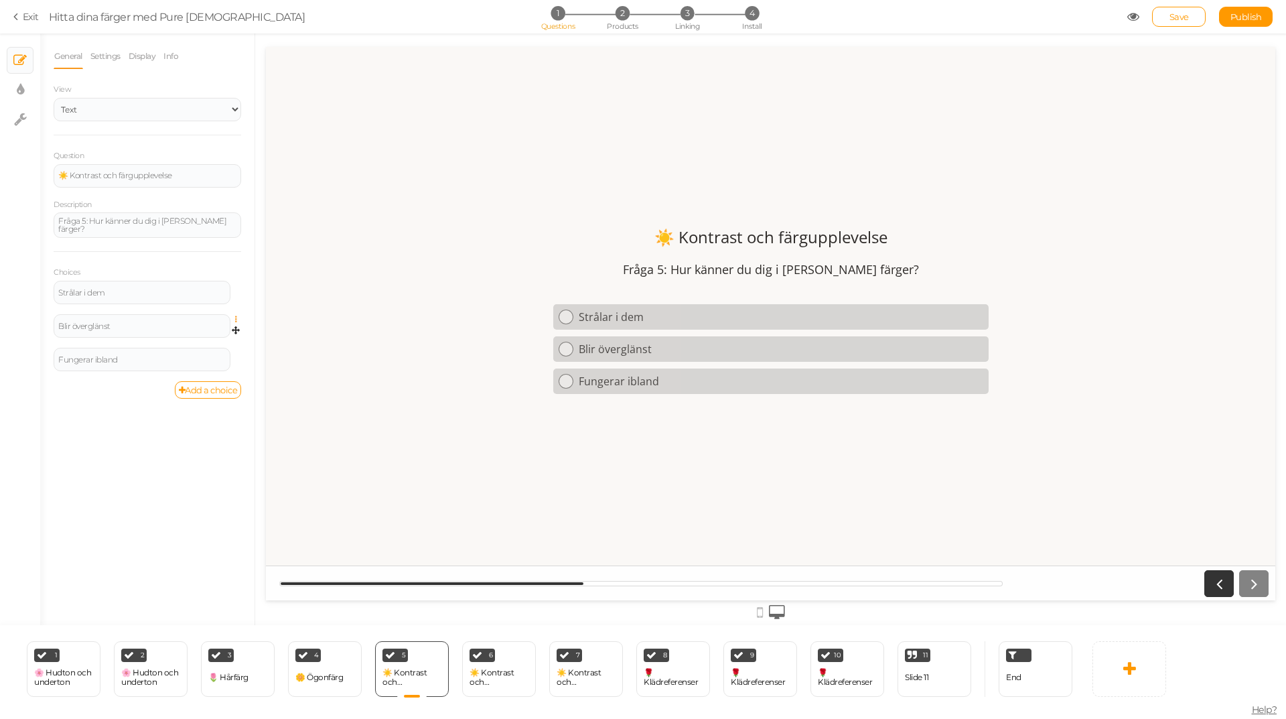
click at [237, 315] on icon at bounding box center [239, 319] width 9 height 8
click at [205, 334] on link "Settings" at bounding box center [188, 339] width 106 height 14
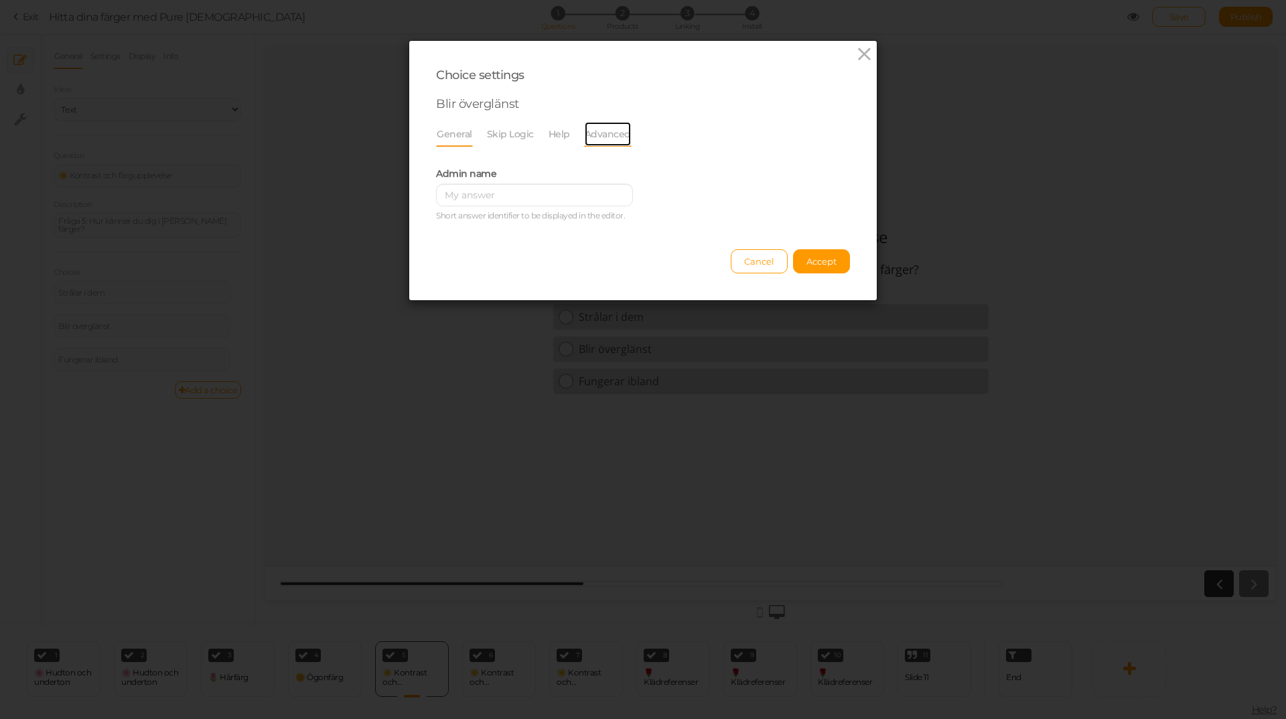
click at [589, 131] on link "Advanced" at bounding box center [608, 133] width 48 height 25
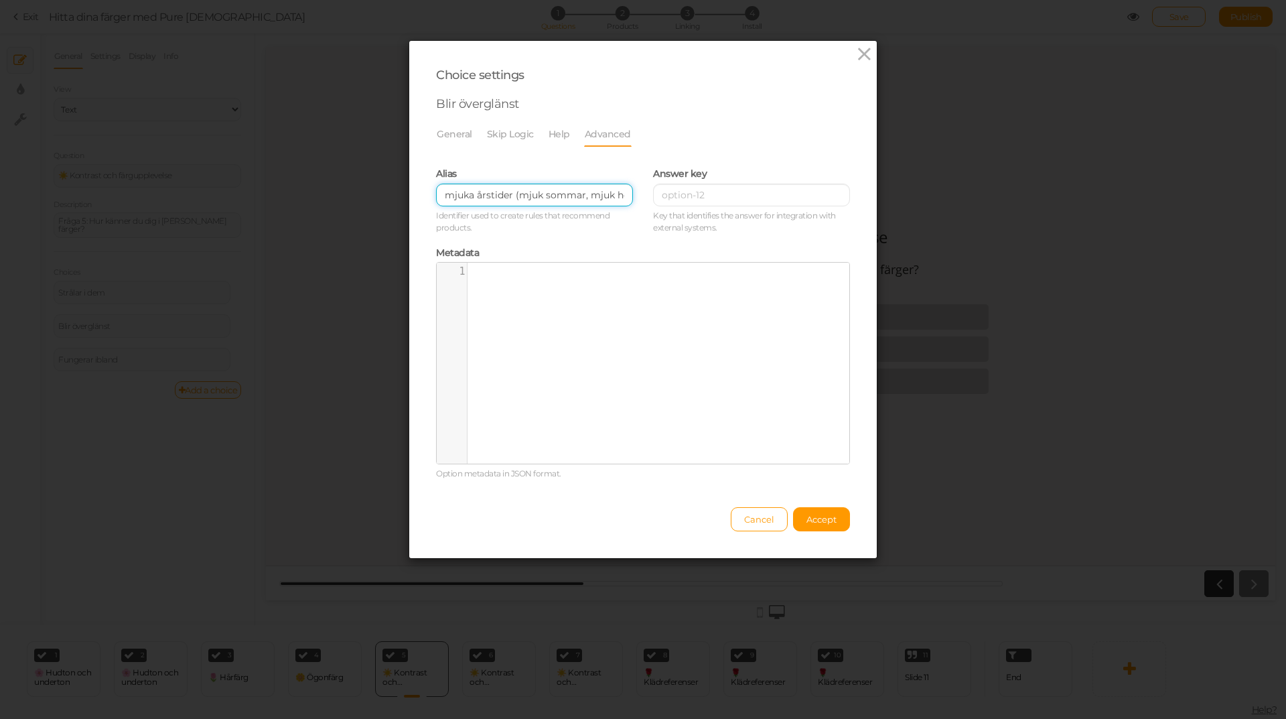
drag, startPoint x: 515, startPoint y: 194, endPoint x: 498, endPoint y: 208, distance: 22.0
click at [409, 197] on div "Choice settings Blir överglänst General Skip Logic Help Advanced Admin name Sho…" at bounding box center [643, 299] width 469 height 518
click at [570, 194] on input "mjuk sommar, mjuk höst)" at bounding box center [534, 195] width 197 height 23
type input "mjuk sommar, mjuk höst"
drag, startPoint x: 808, startPoint y: 515, endPoint x: 796, endPoint y: 516, distance: 12.1
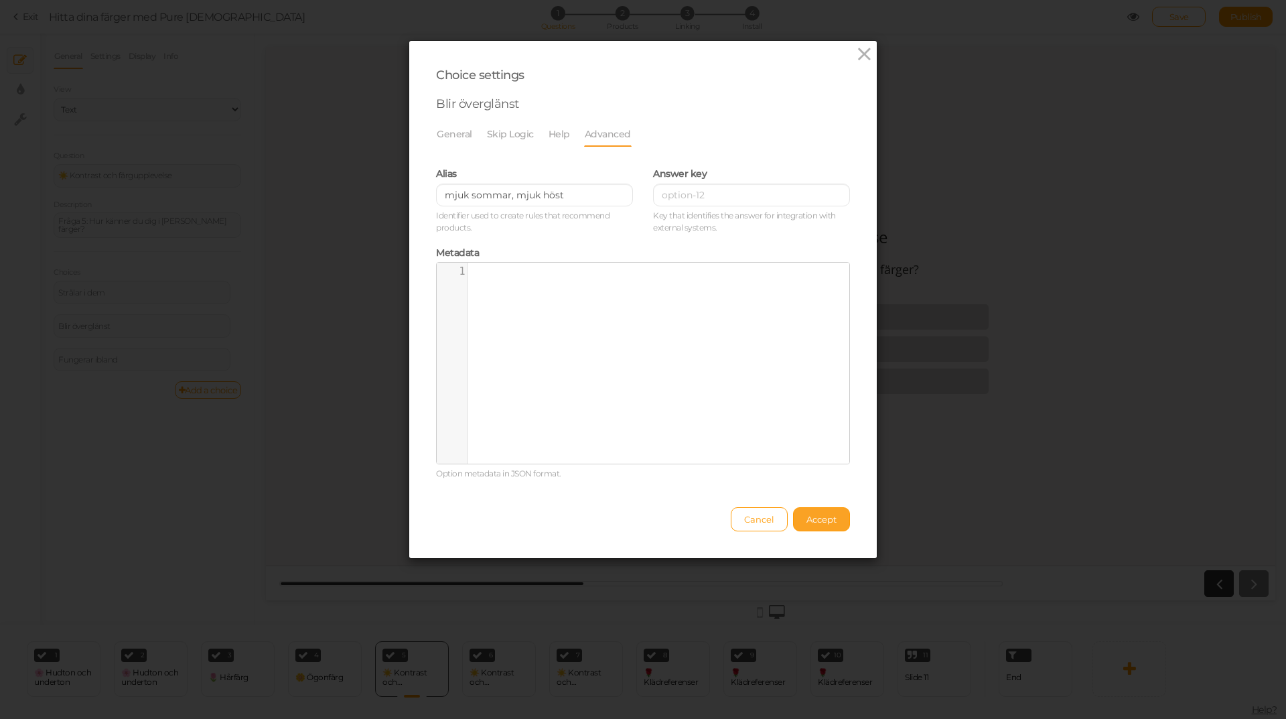
click at [808, 516] on span "Accept" at bounding box center [821, 519] width 30 height 11
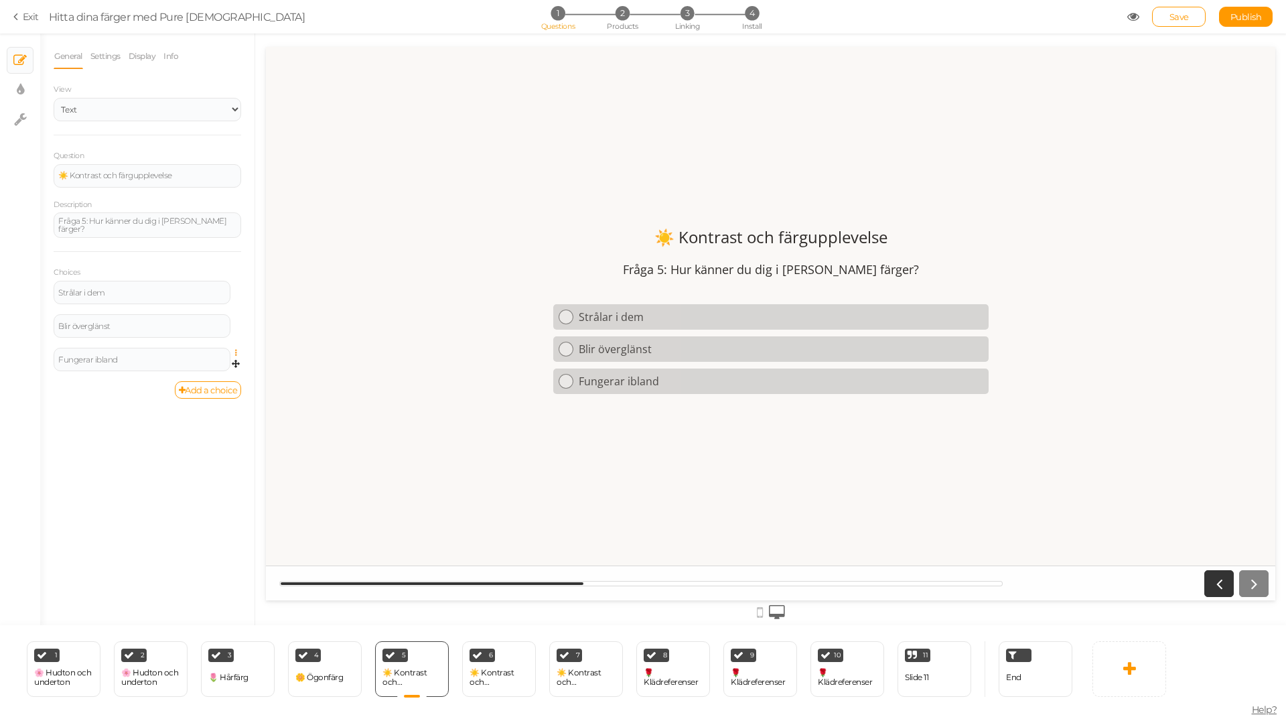
click at [236, 349] on icon at bounding box center [239, 353] width 9 height 8
click at [210, 366] on link "Settings" at bounding box center [188, 372] width 106 height 14
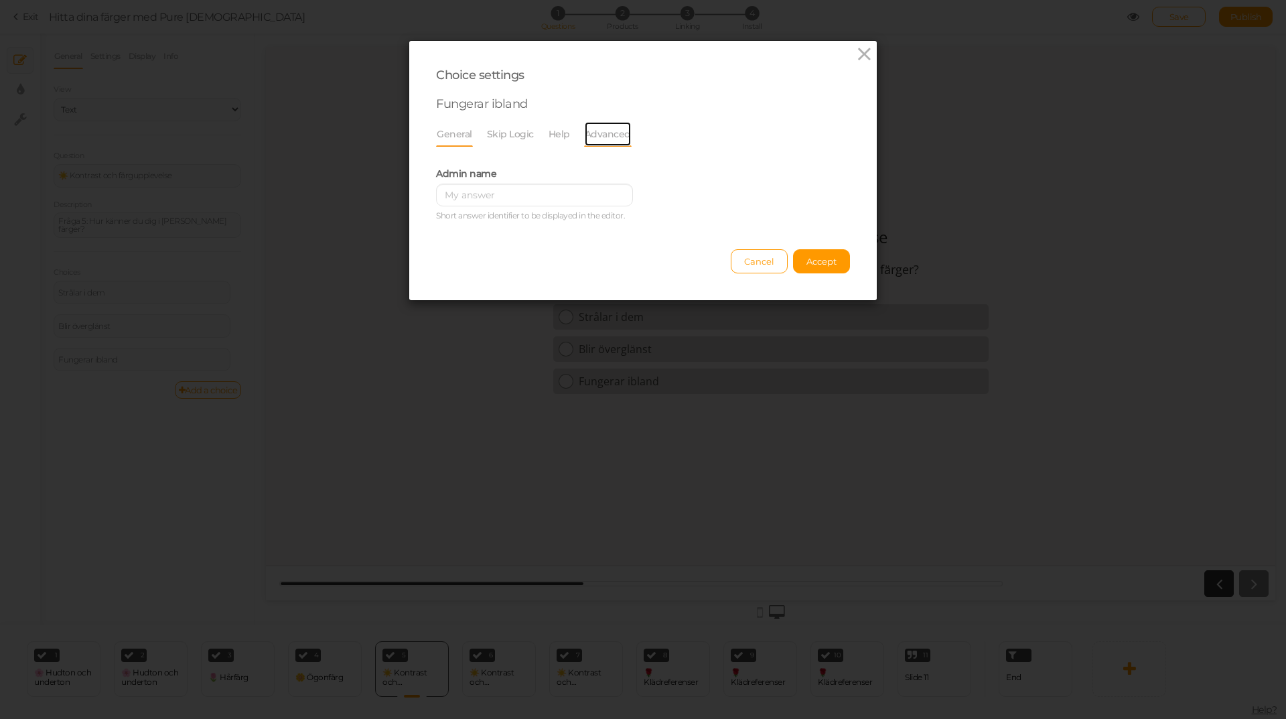
click at [589, 134] on link "Advanced" at bounding box center [608, 133] width 48 height 25
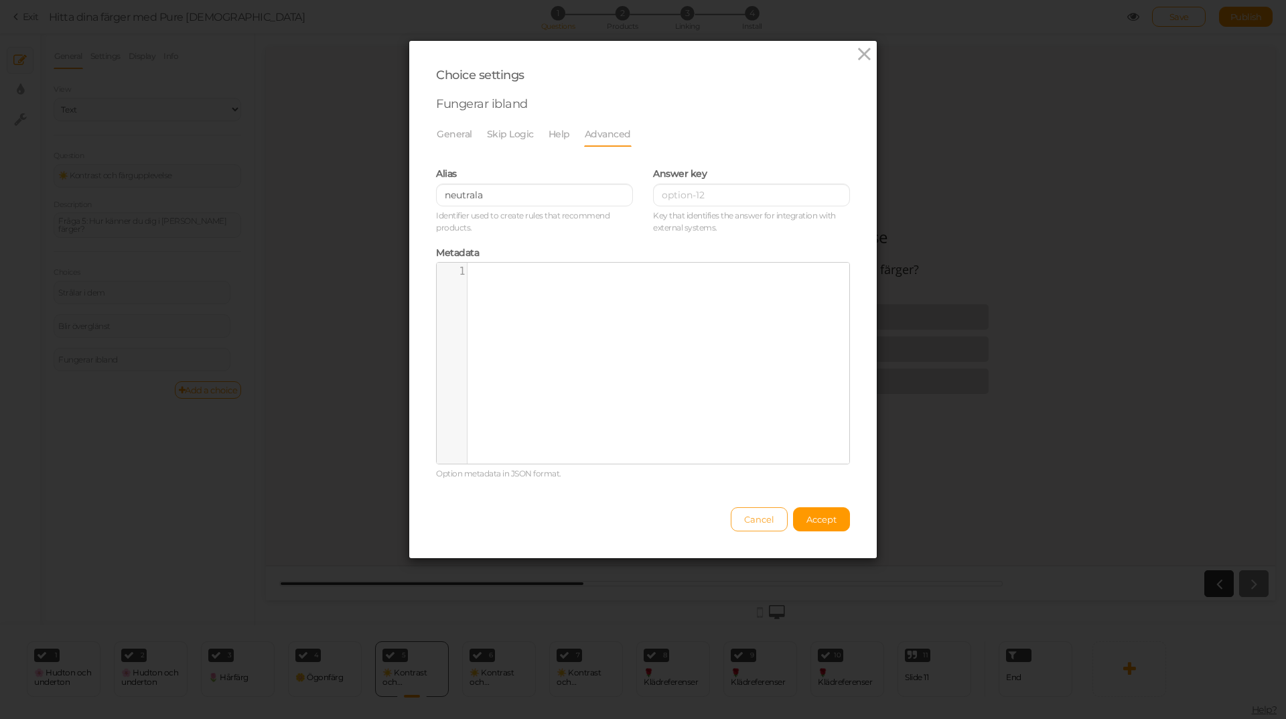
click at [748, 514] on span "Cancel" at bounding box center [759, 519] width 30 height 11
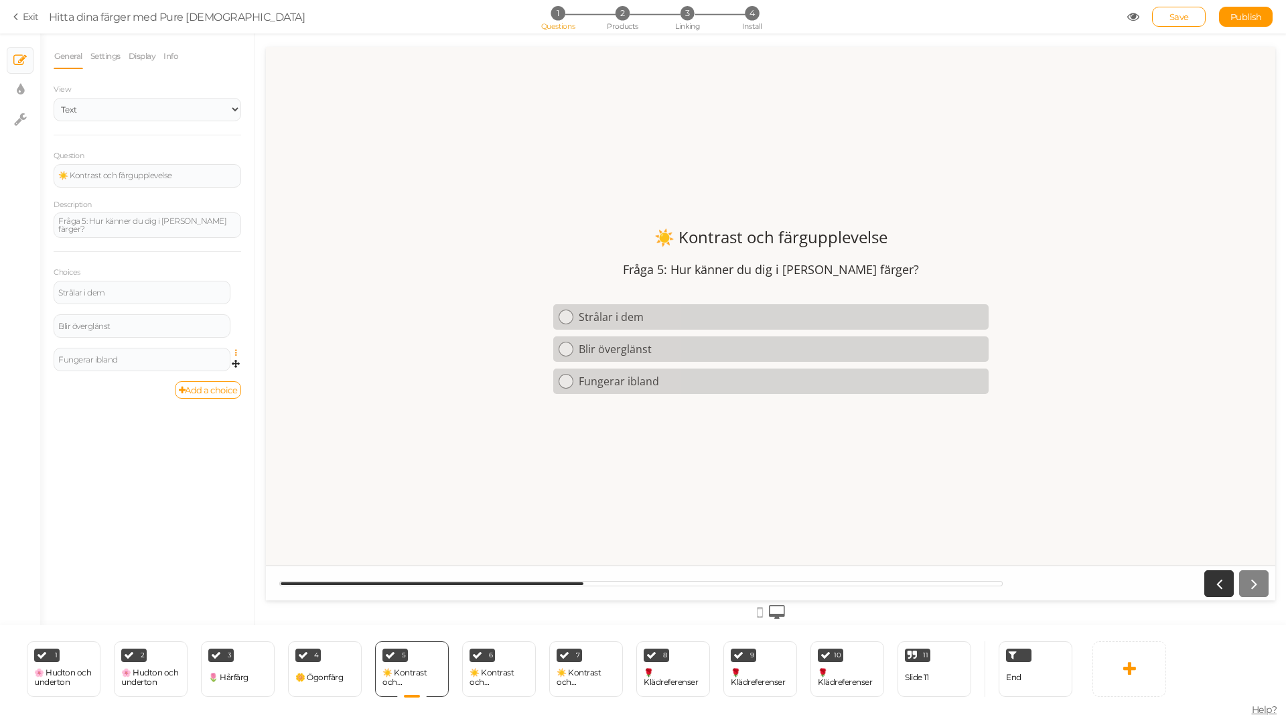
click at [235, 350] on icon at bounding box center [239, 353] width 9 height 8
click at [208, 367] on link "Settings" at bounding box center [188, 372] width 106 height 14
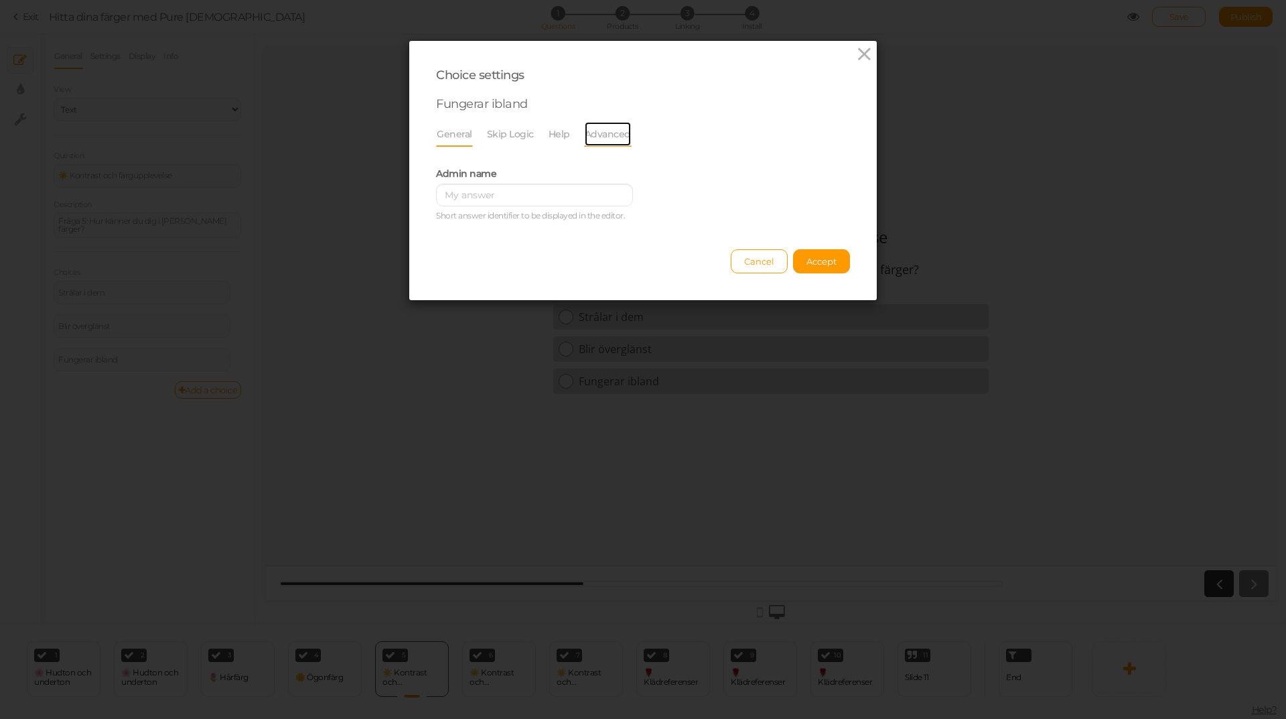
click at [611, 138] on link "Advanced" at bounding box center [608, 133] width 48 height 25
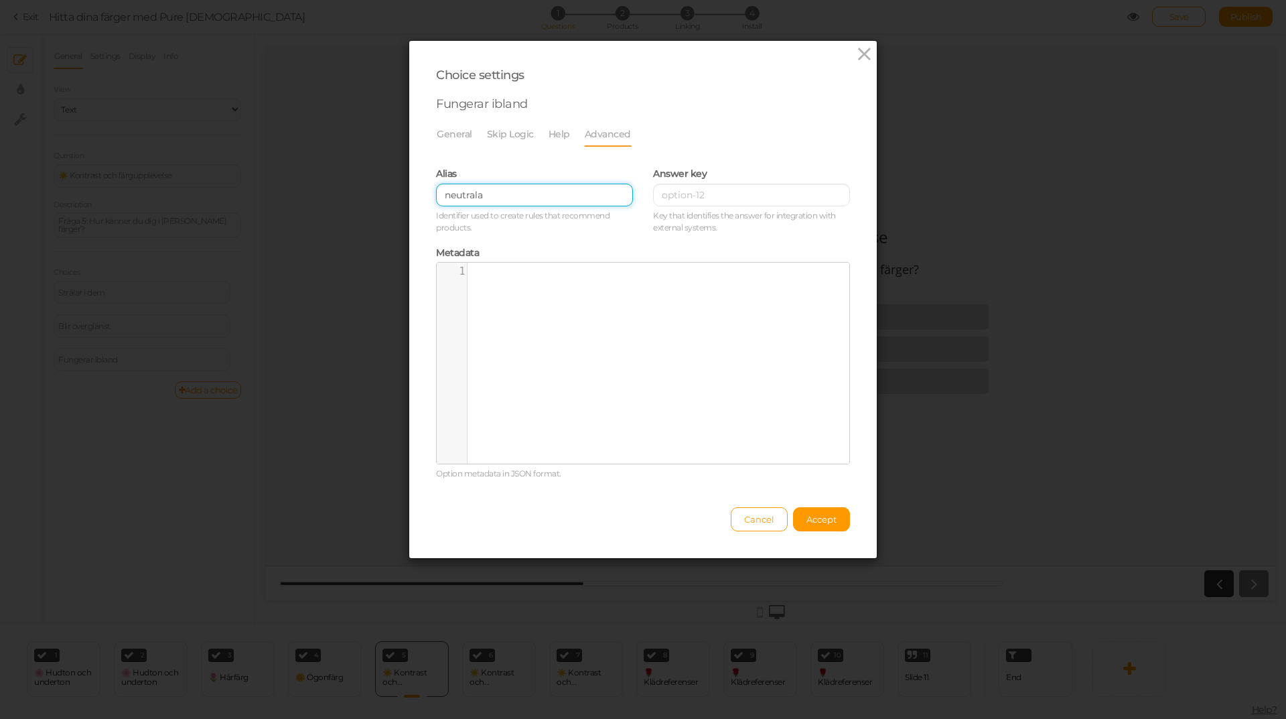
drag, startPoint x: 531, startPoint y: 196, endPoint x: 384, endPoint y: 196, distance: 147.4
click at [384, 196] on div "Choice settings Fungerar ibland General Skip Logic Help Advanced Admin name Sho…" at bounding box center [643, 359] width 1286 height 719
paste input "mjuk sommar, mjuk höst"
type input "mjuk sommar, mjuk höst"
click at [819, 519] on span "Accept" at bounding box center [821, 519] width 30 height 11
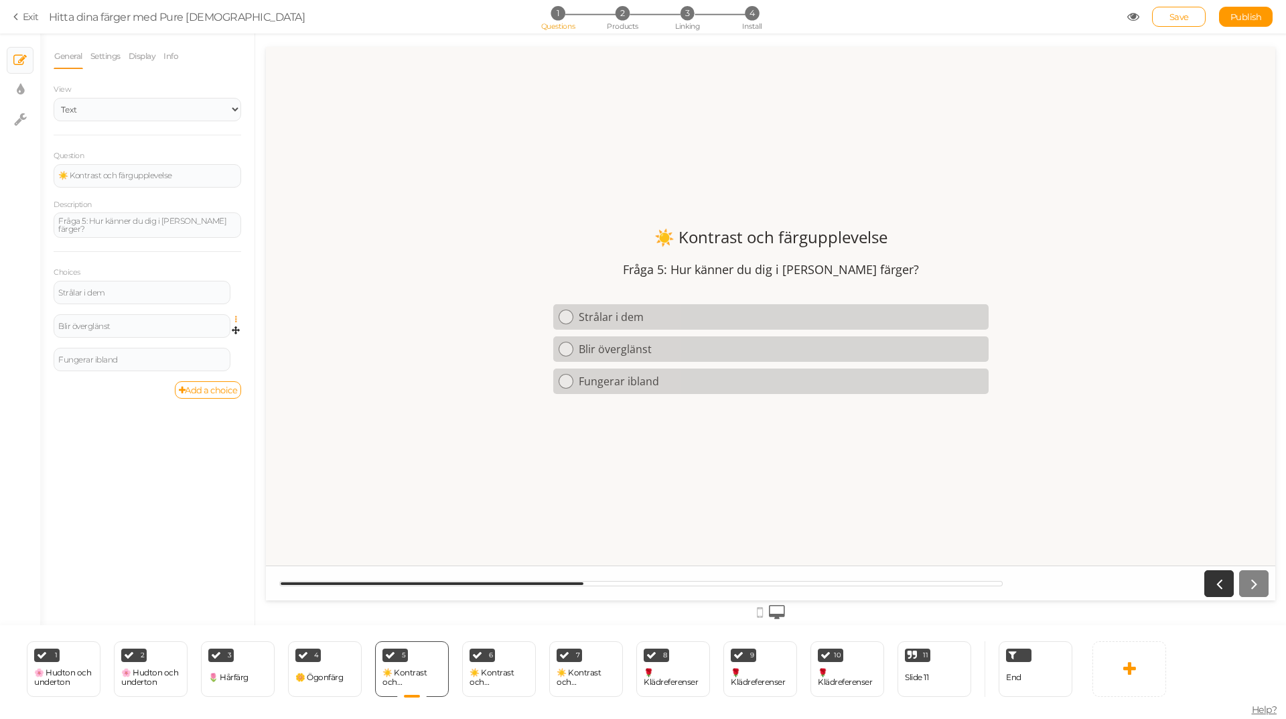
click at [236, 316] on icon at bounding box center [239, 319] width 9 height 8
click at [199, 332] on link "Settings" at bounding box center [188, 339] width 106 height 14
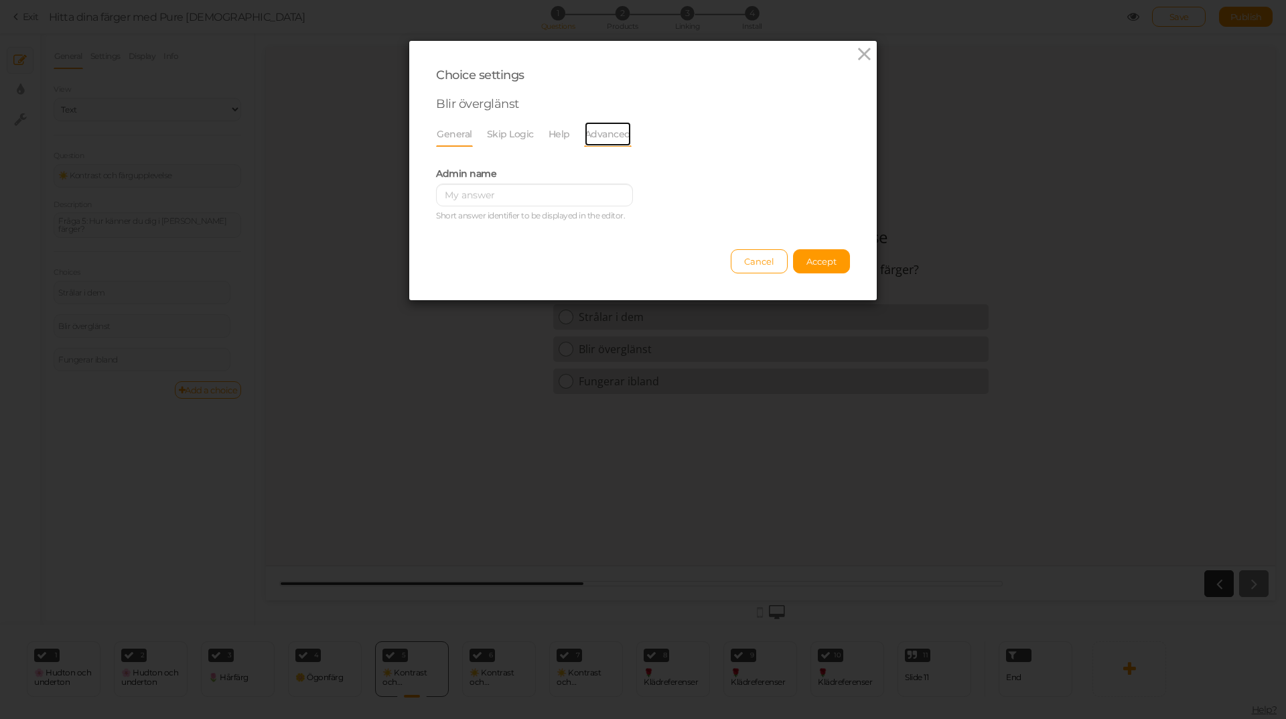
click at [585, 133] on link "Advanced" at bounding box center [608, 133] width 48 height 25
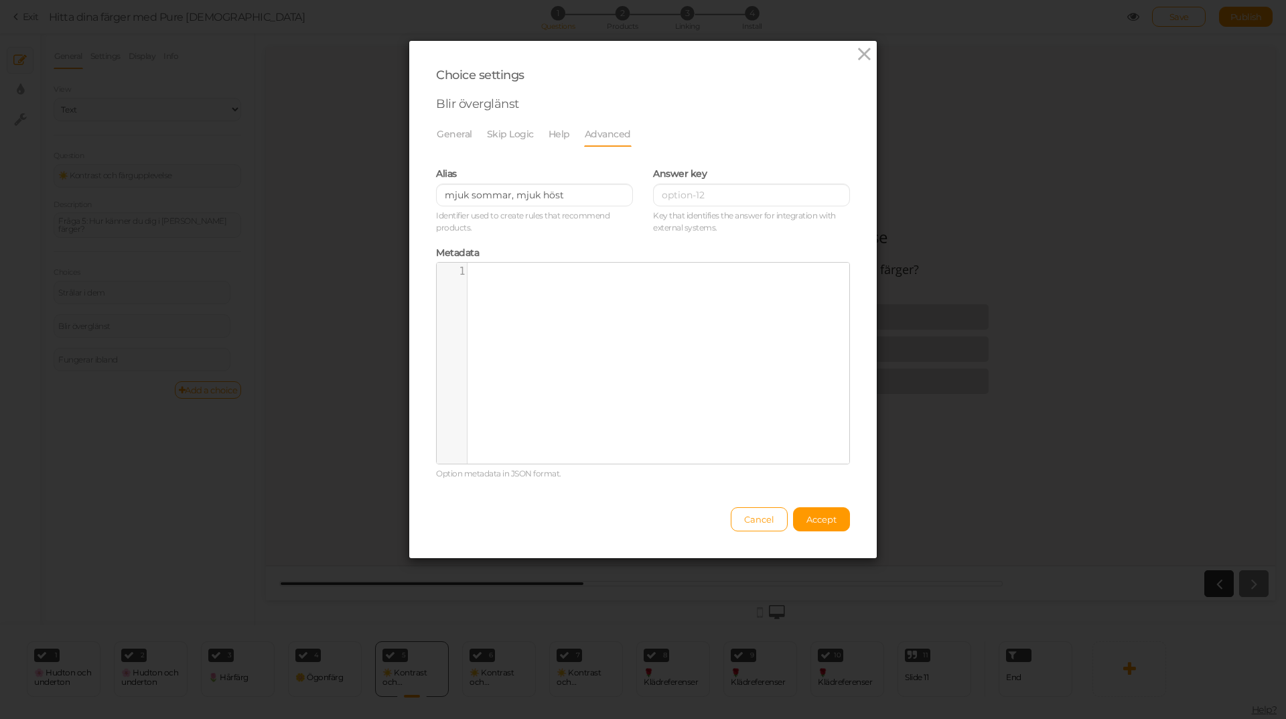
drag, startPoint x: 830, startPoint y: 518, endPoint x: 707, endPoint y: 521, distance: 123.3
click at [828, 518] on span "Accept" at bounding box center [821, 519] width 30 height 11
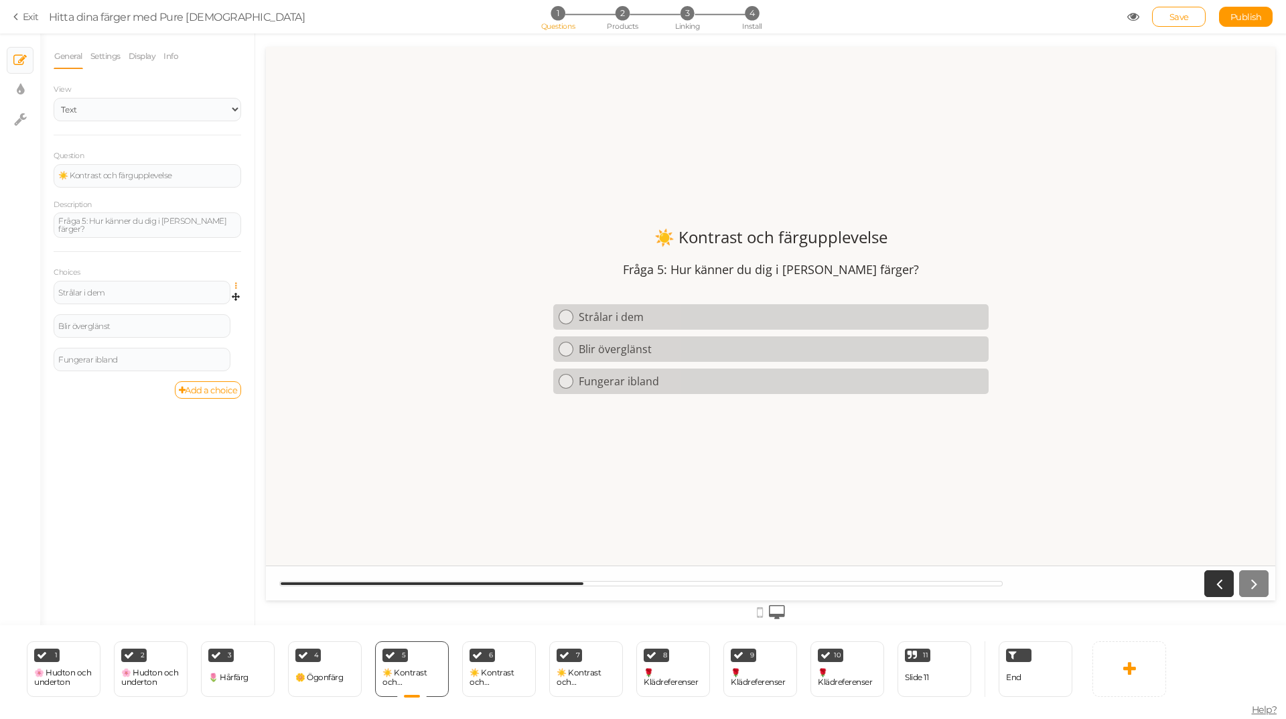
click at [238, 283] on icon at bounding box center [239, 286] width 9 height 8
click at [200, 305] on link "Settings" at bounding box center [188, 305] width 106 height 14
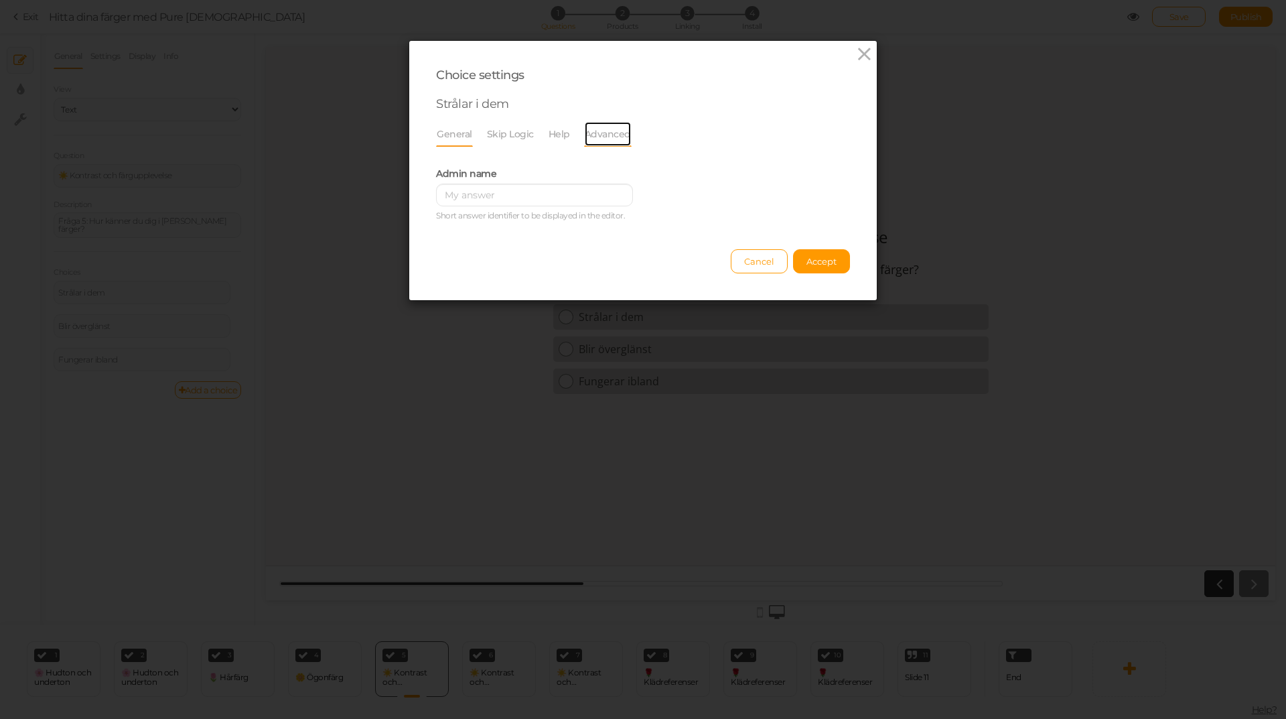
click at [585, 135] on link "Advanced" at bounding box center [608, 133] width 48 height 25
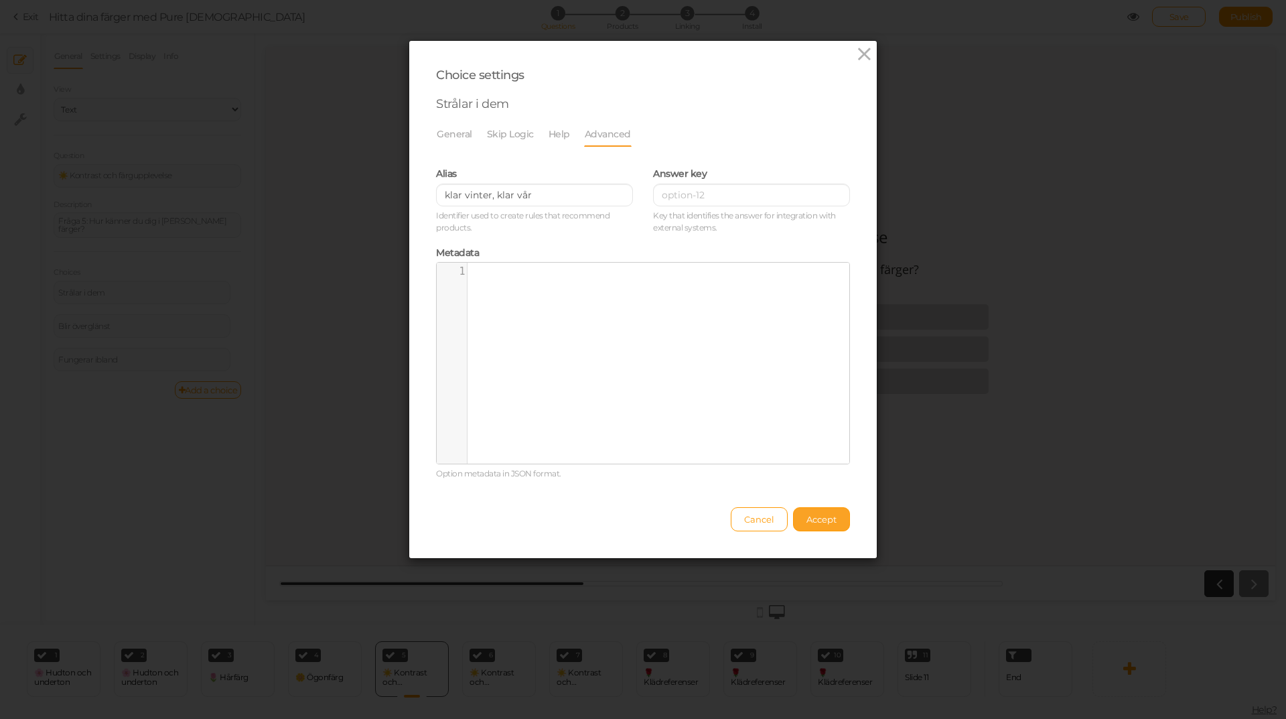
click at [806, 520] on span "Accept" at bounding box center [821, 519] width 30 height 11
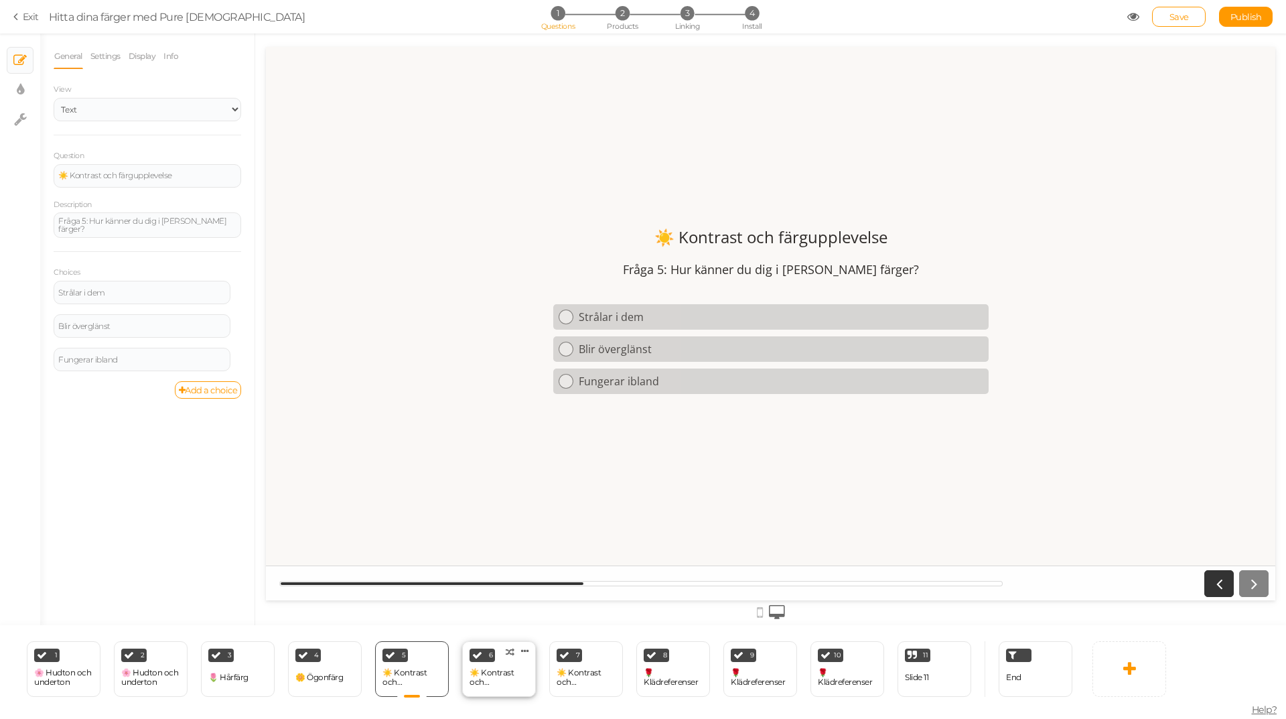
click at [506, 673] on div "☀️ Kontrast och färgupplevelse" at bounding box center [499, 677] width 59 height 19
click at [235, 281] on icon at bounding box center [239, 284] width 9 height 8
click at [198, 303] on link "Settings" at bounding box center [188, 303] width 106 height 14
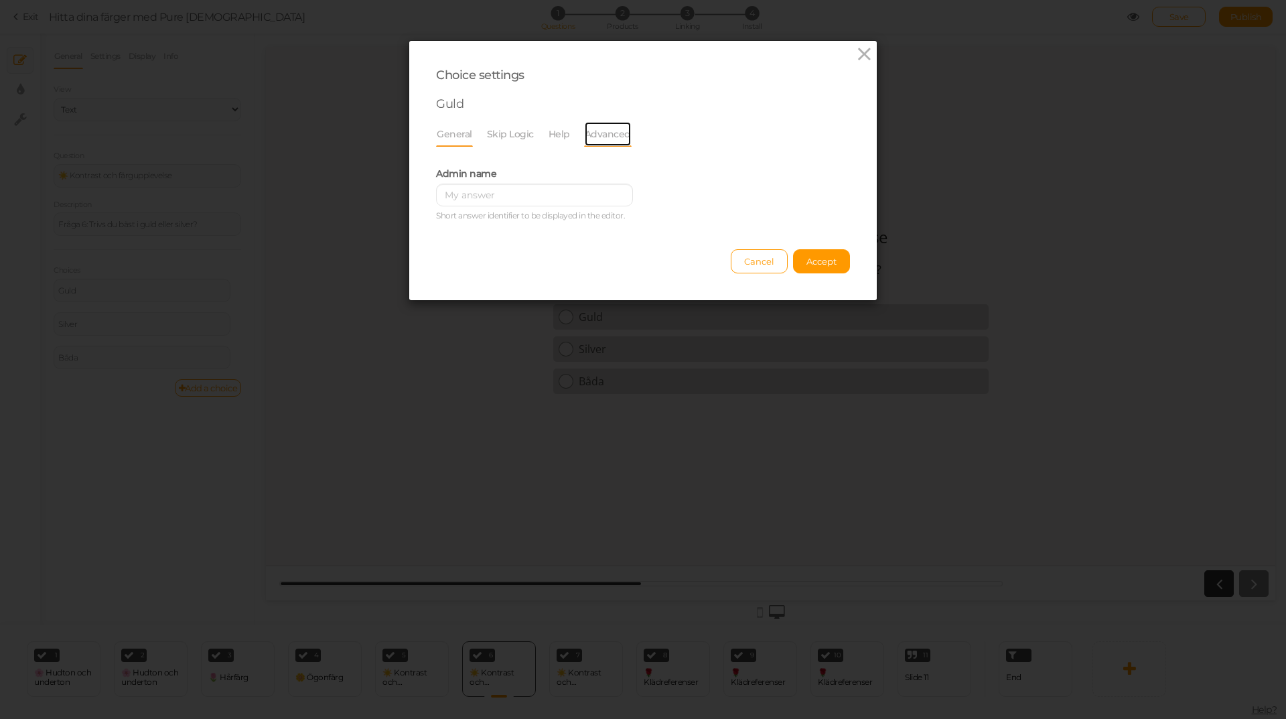
click at [598, 135] on link "Advanced" at bounding box center [608, 133] width 48 height 25
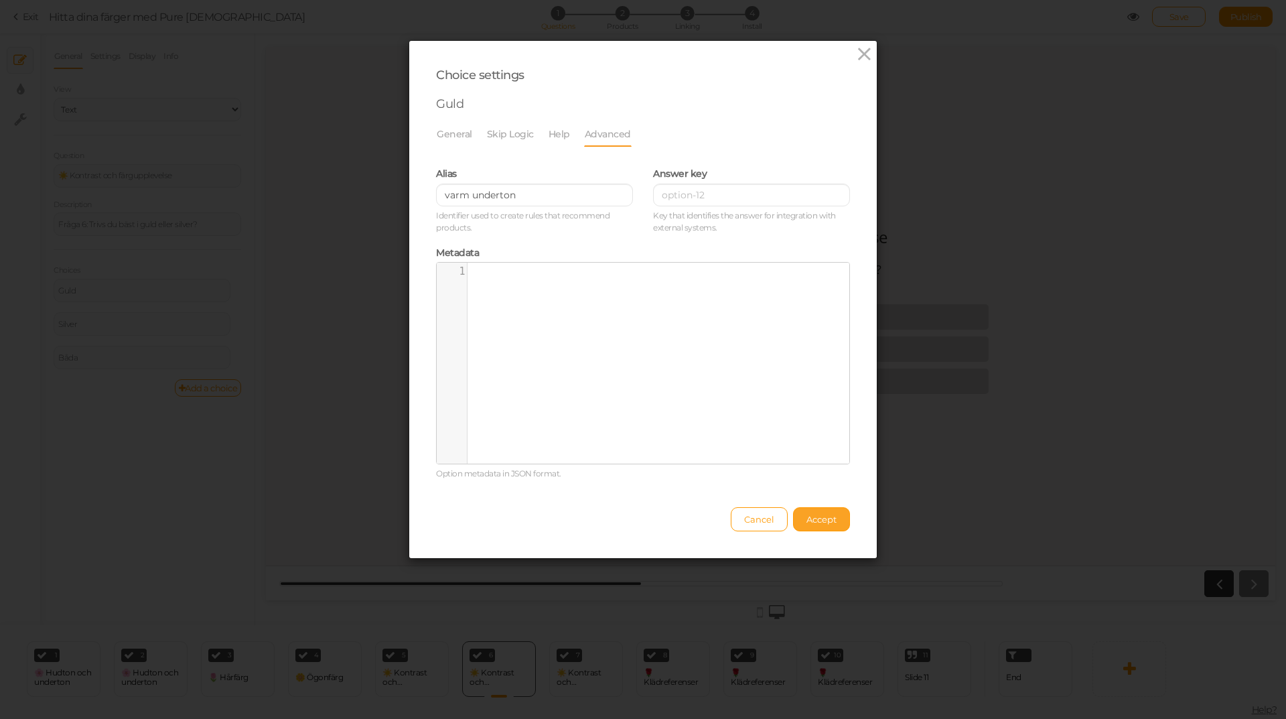
click at [797, 520] on button "Accept" at bounding box center [821, 519] width 57 height 24
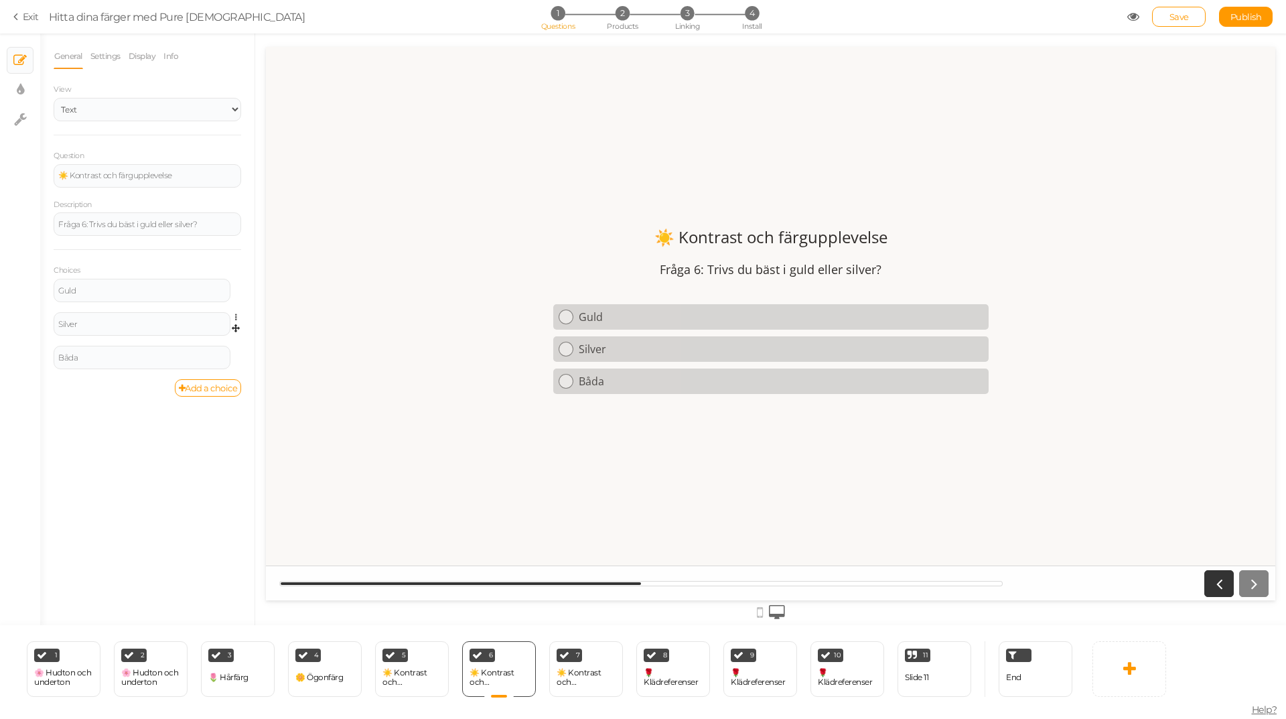
click at [234, 320] on link at bounding box center [239, 317] width 11 height 10
click at [208, 335] on link "Settings" at bounding box center [188, 337] width 106 height 14
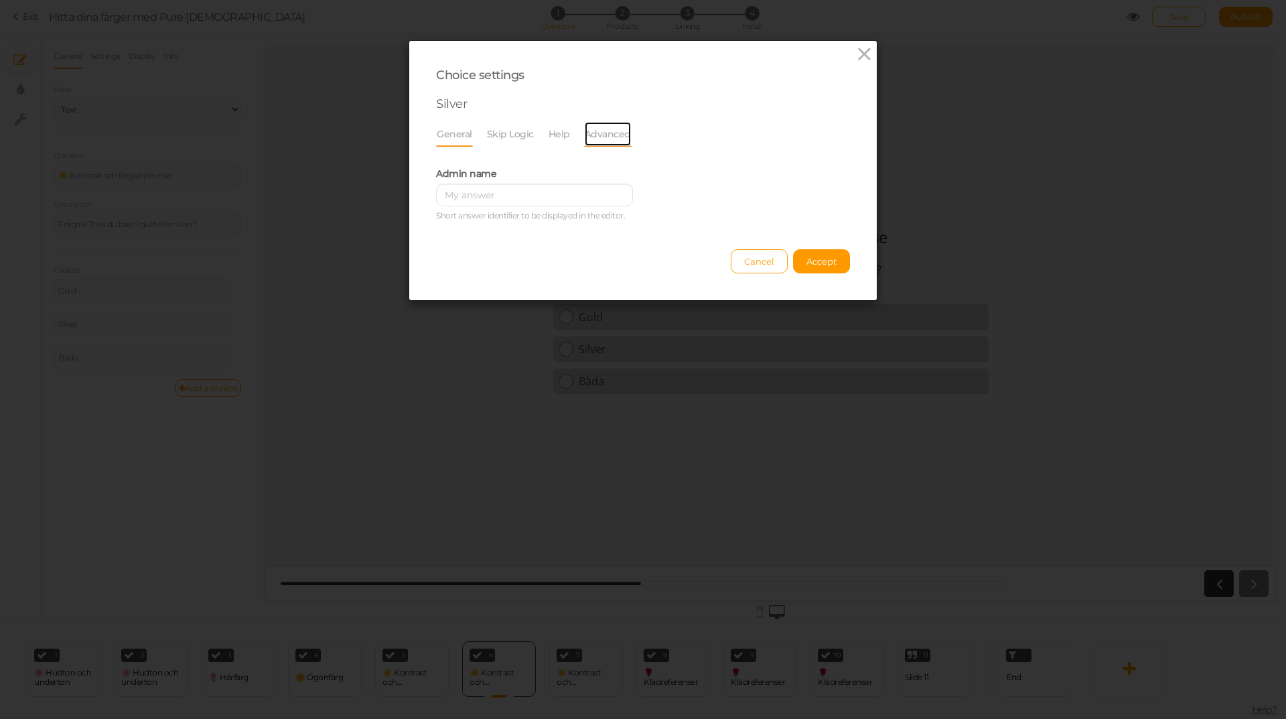
click at [594, 130] on link "Advanced" at bounding box center [608, 133] width 48 height 25
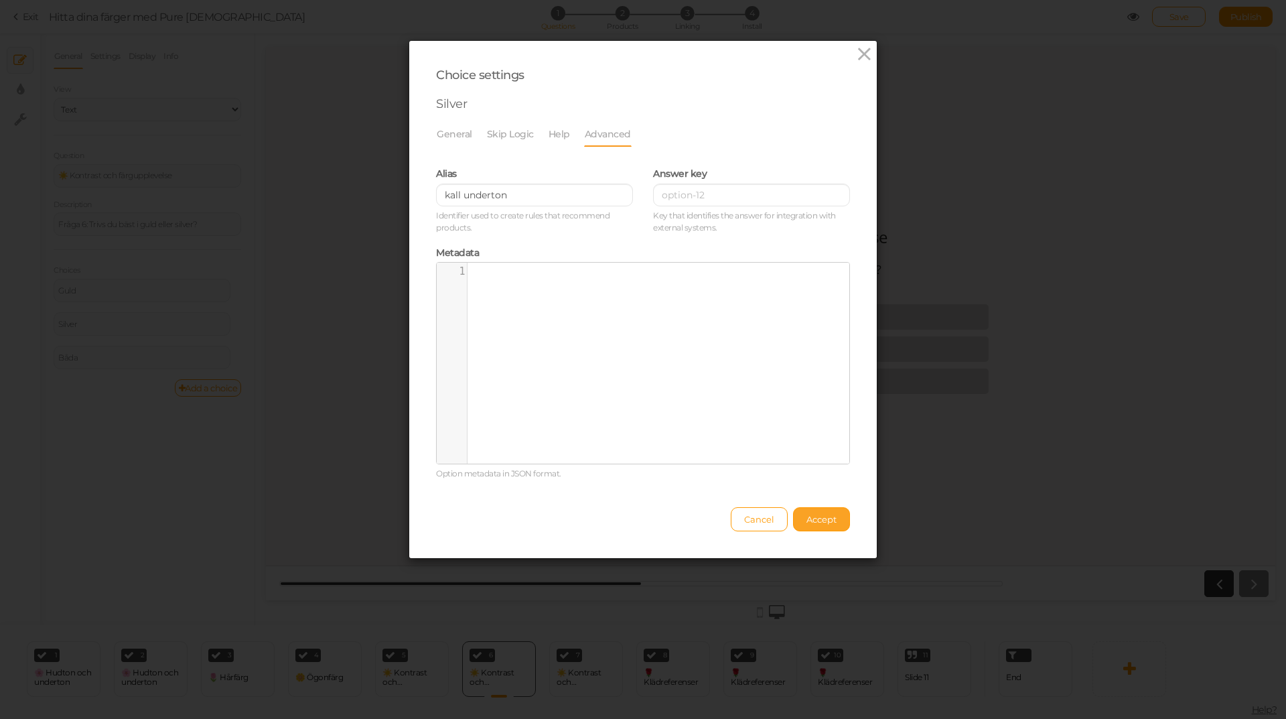
click at [825, 524] on span "Accept" at bounding box center [821, 519] width 30 height 11
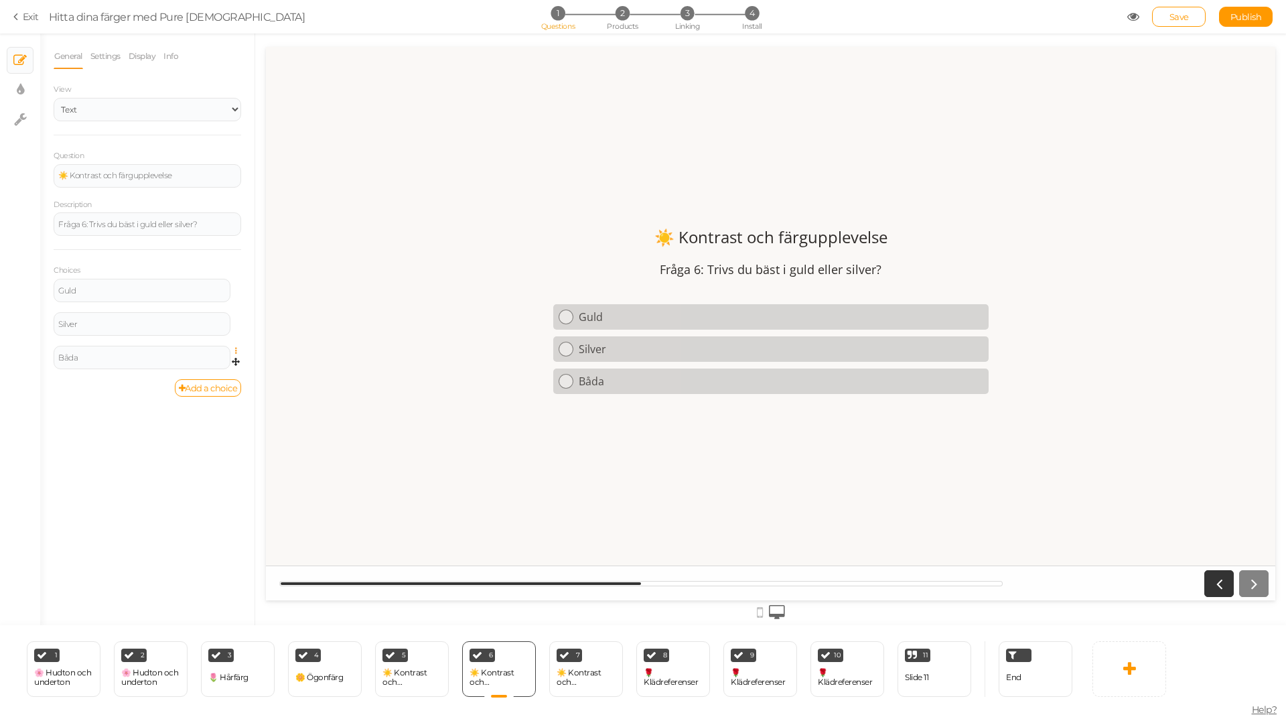
click at [236, 350] on icon at bounding box center [239, 351] width 9 height 8
click at [192, 370] on span "Settings" at bounding box center [178, 370] width 30 height 10
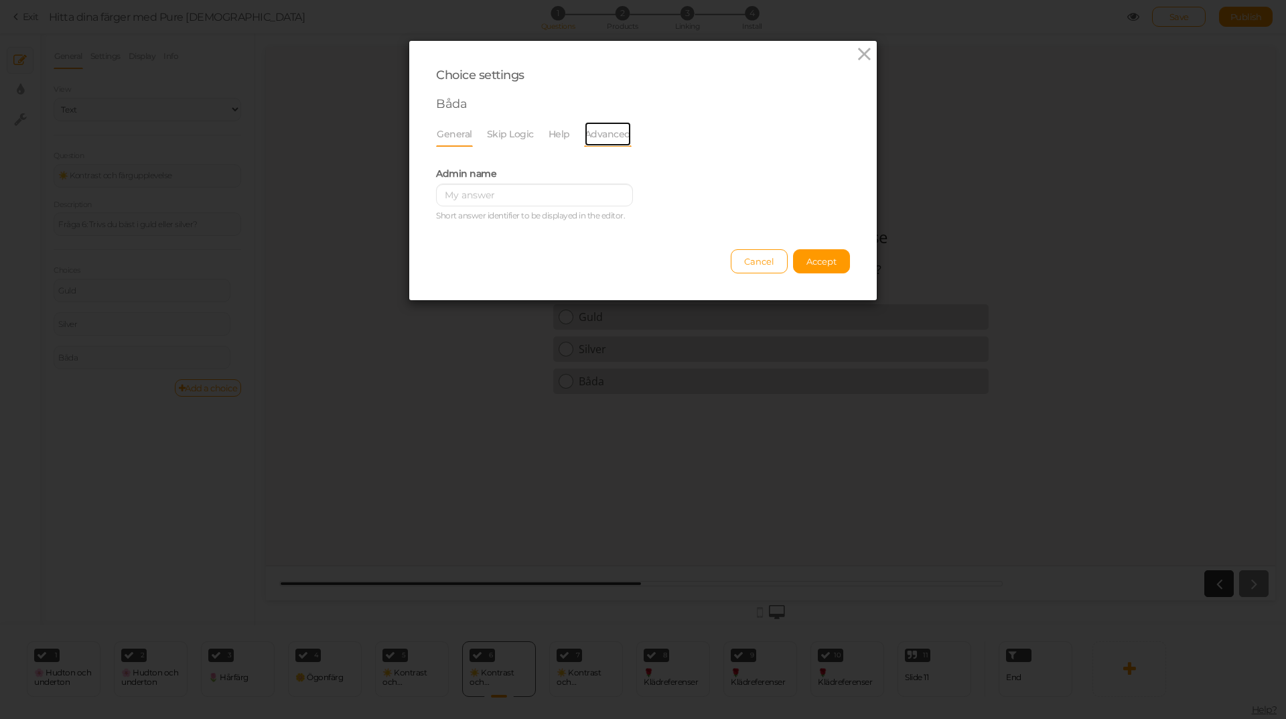
click at [584, 131] on link "Advanced" at bounding box center [608, 133] width 48 height 25
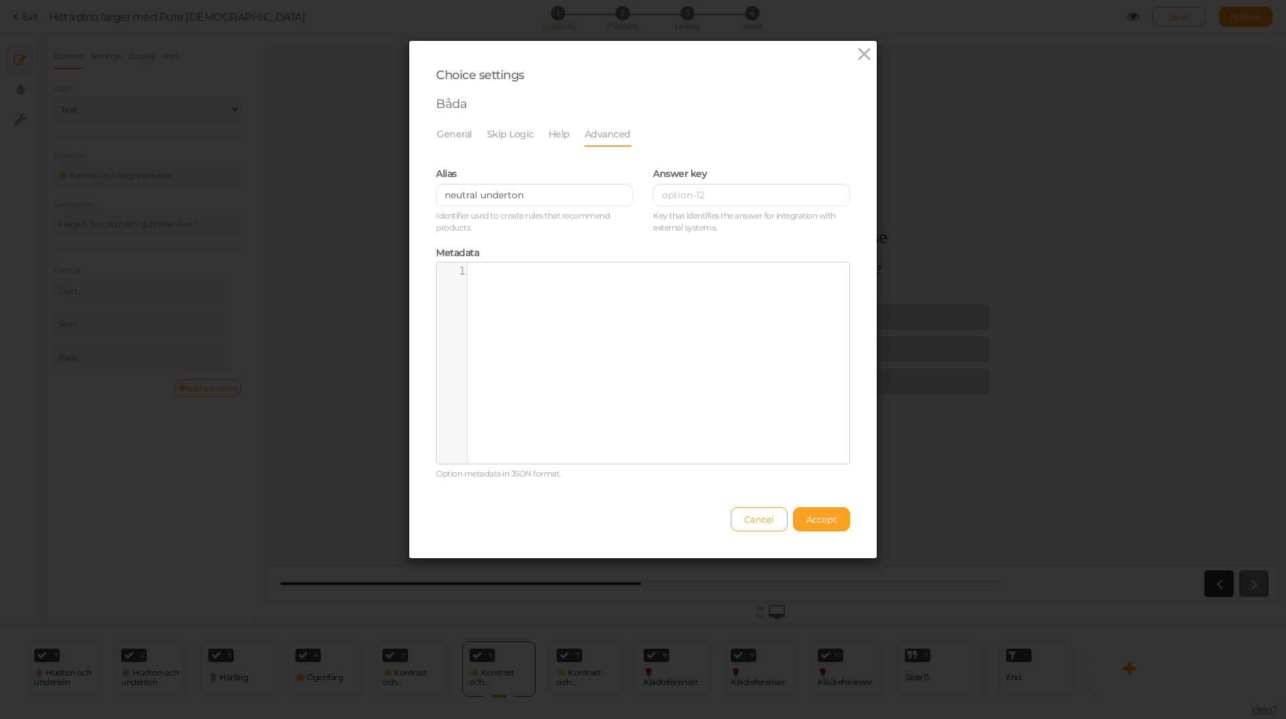
click at [817, 520] on span "Accept" at bounding box center [821, 519] width 30 height 11
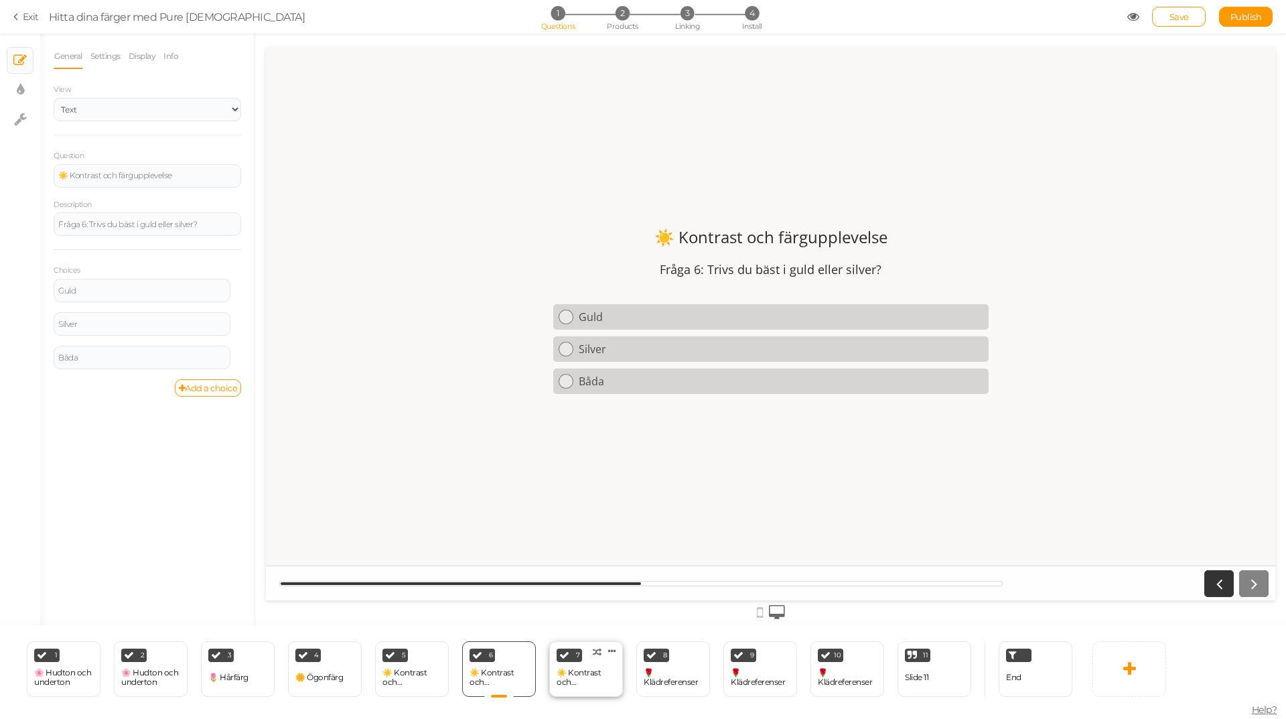
click at [590, 681] on div "☀️ Kontrast och färgupplevelse" at bounding box center [586, 677] width 59 height 19
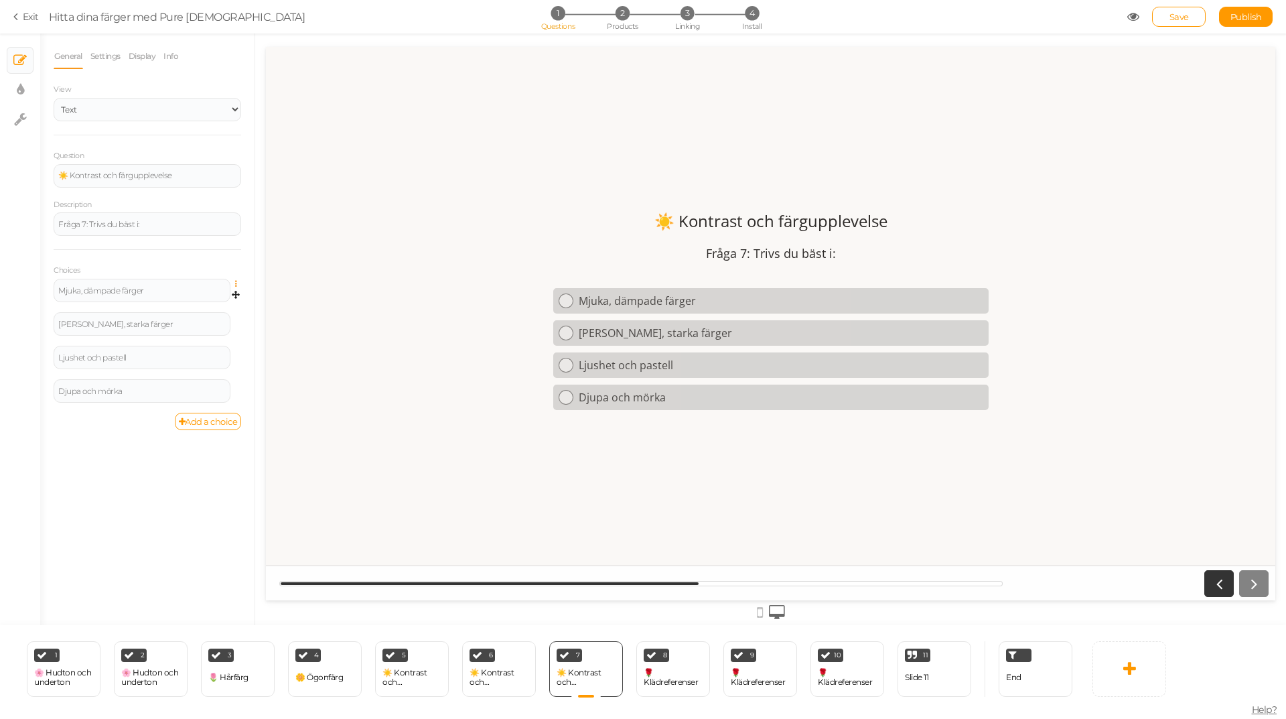
click at [235, 284] on icon at bounding box center [239, 284] width 9 height 8
click at [208, 304] on link "Settings" at bounding box center [188, 303] width 106 height 14
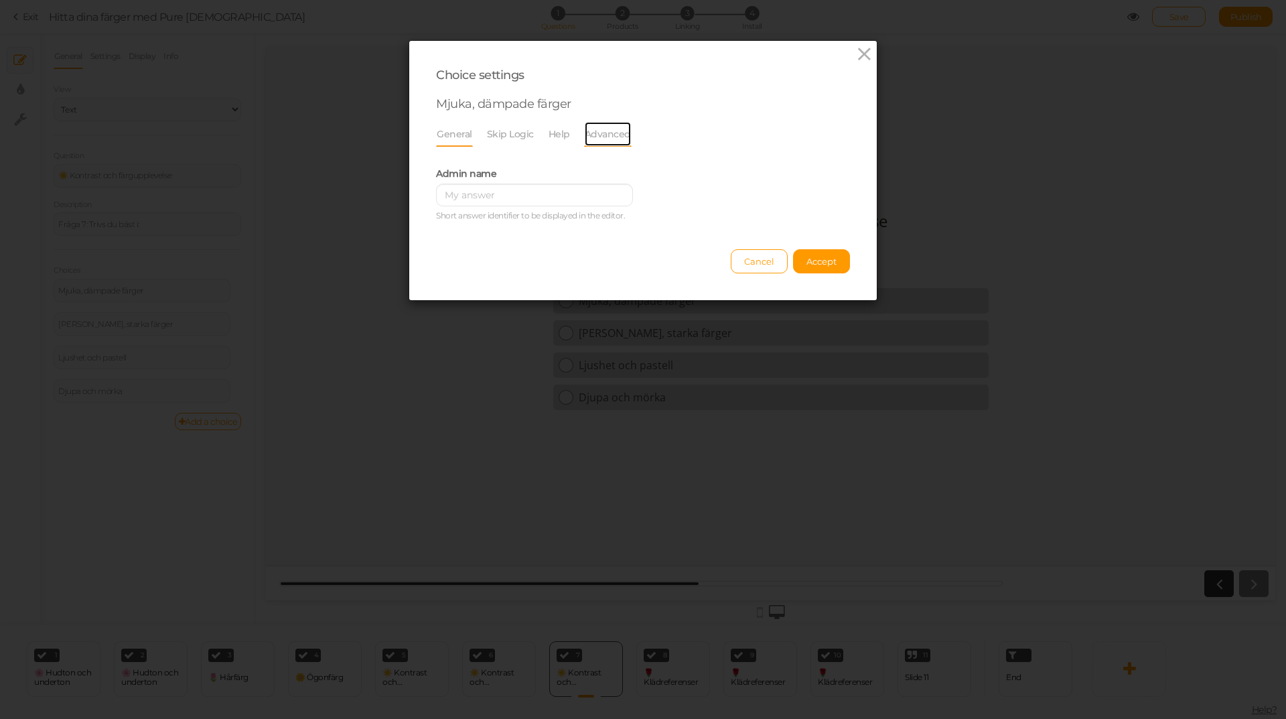
click at [598, 130] on link "Advanced" at bounding box center [608, 133] width 48 height 25
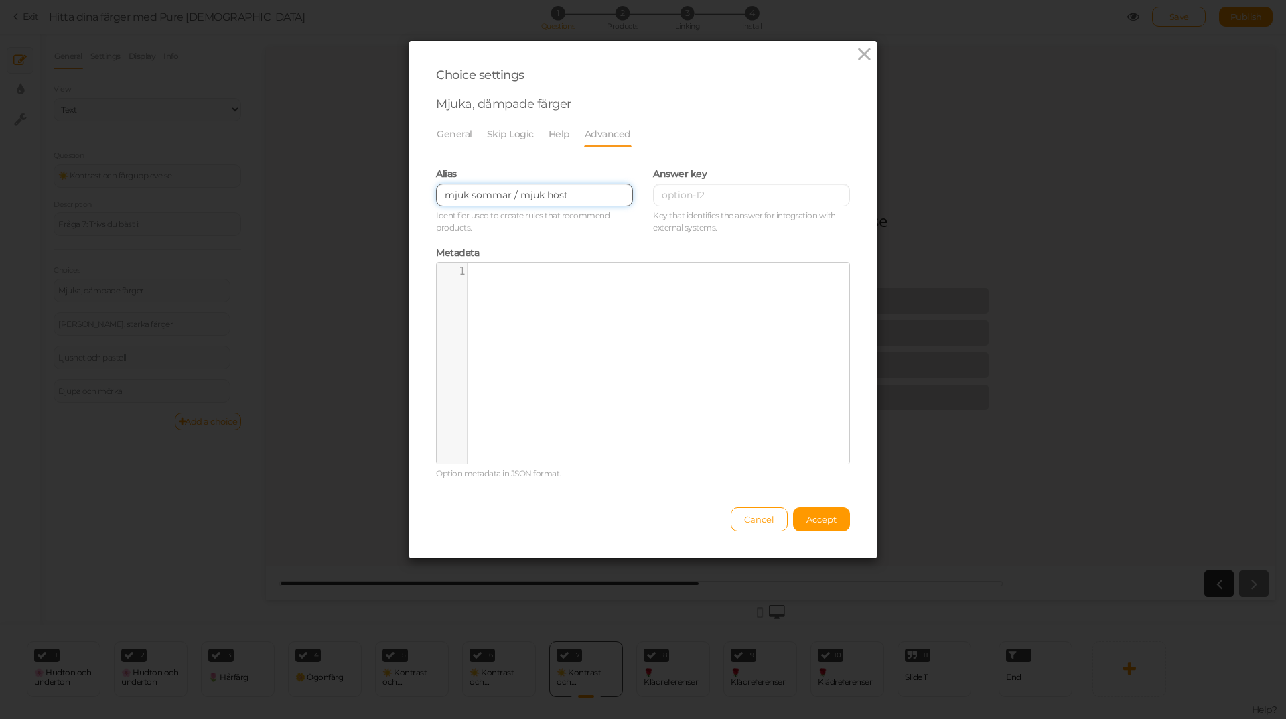
drag, startPoint x: 514, startPoint y: 194, endPoint x: 505, endPoint y: 197, distance: 9.3
click at [505, 197] on input "mjuk sommar / mjuk höst" at bounding box center [534, 195] width 197 height 23
type input "mjuk sommar, mjuk höst"
click at [811, 512] on button "Accept" at bounding box center [821, 519] width 57 height 24
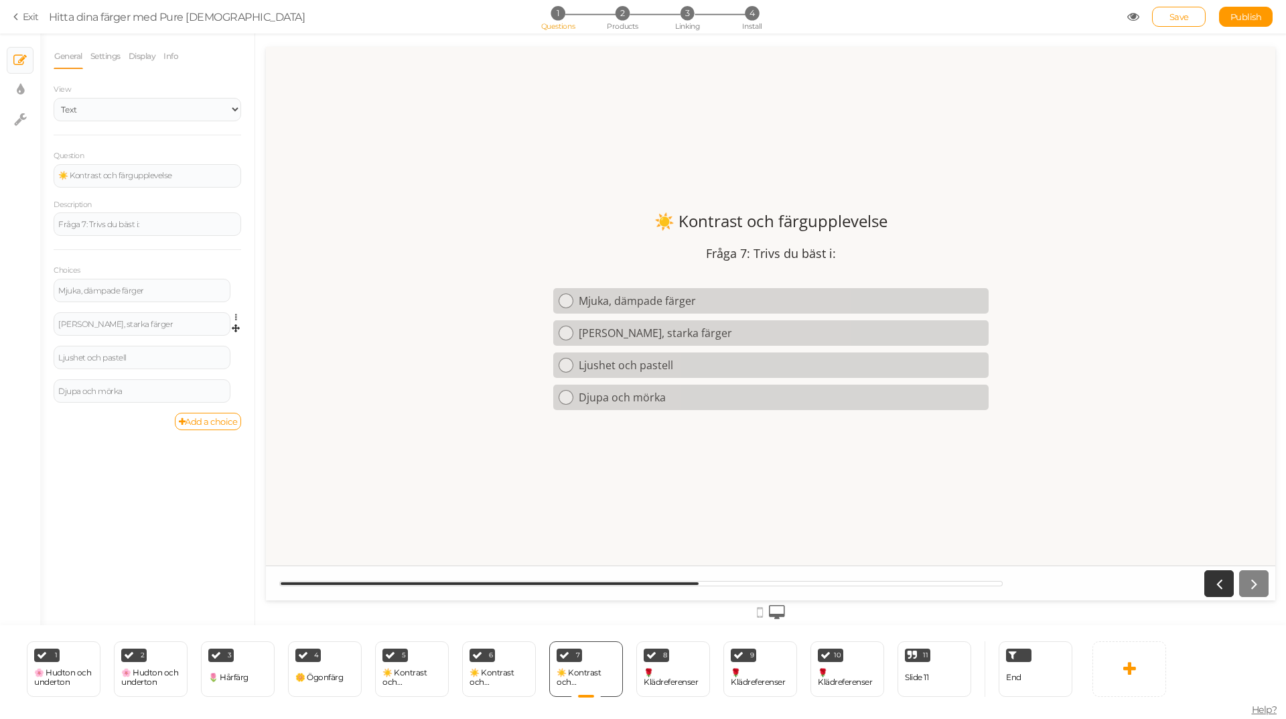
click at [234, 315] on link at bounding box center [239, 317] width 11 height 10
click at [200, 333] on link "Settings" at bounding box center [188, 337] width 106 height 14
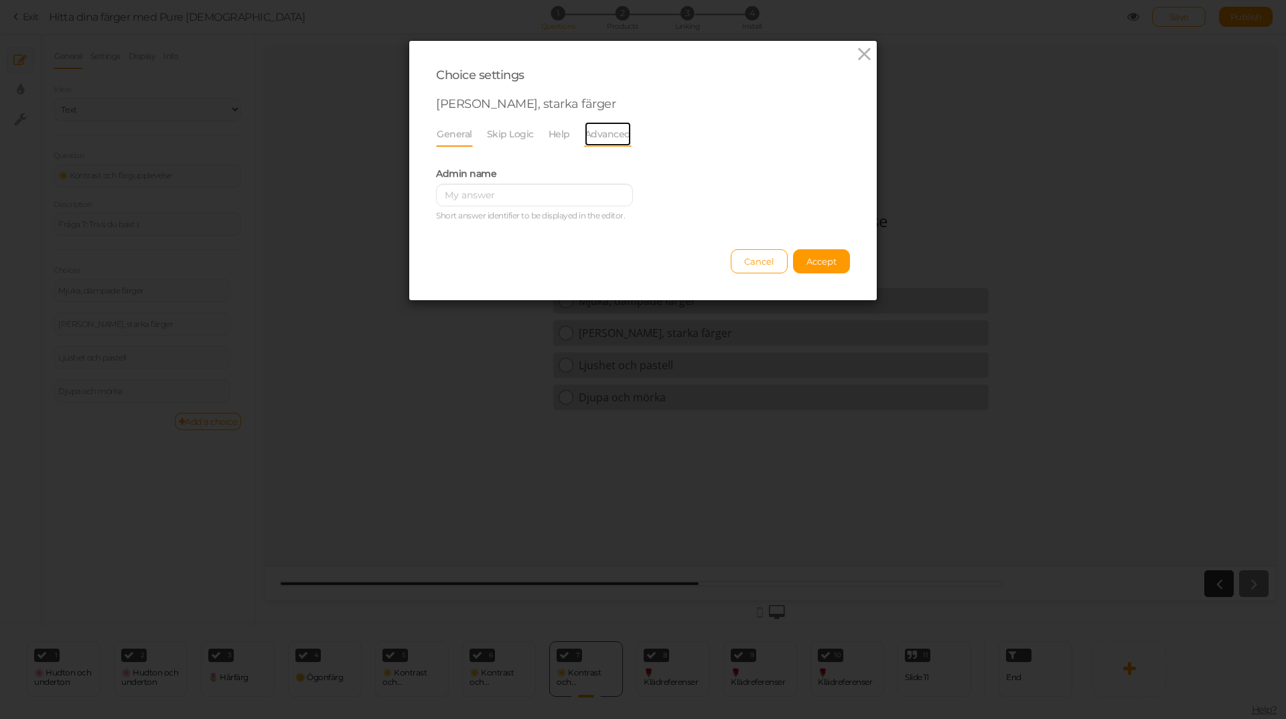
click at [589, 136] on link "Advanced" at bounding box center [608, 133] width 48 height 25
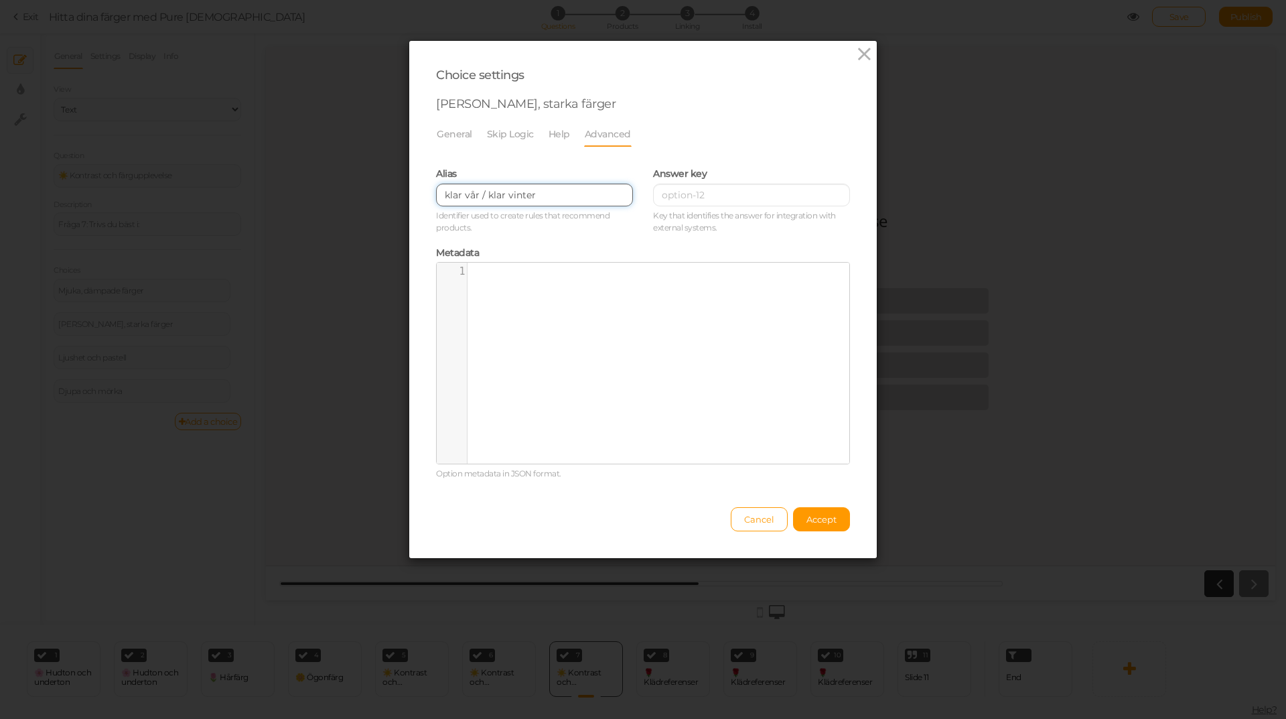
click at [551, 192] on input "klar vår / klar vinter" at bounding box center [534, 195] width 197 height 23
drag, startPoint x: 484, startPoint y: 196, endPoint x: 472, endPoint y: 194, distance: 12.1
click at [472, 194] on input "klar vår / klar vinter" at bounding box center [534, 195] width 197 height 23
type input "klar vår, klar vinter"
click at [817, 510] on button "Accept" at bounding box center [821, 519] width 57 height 24
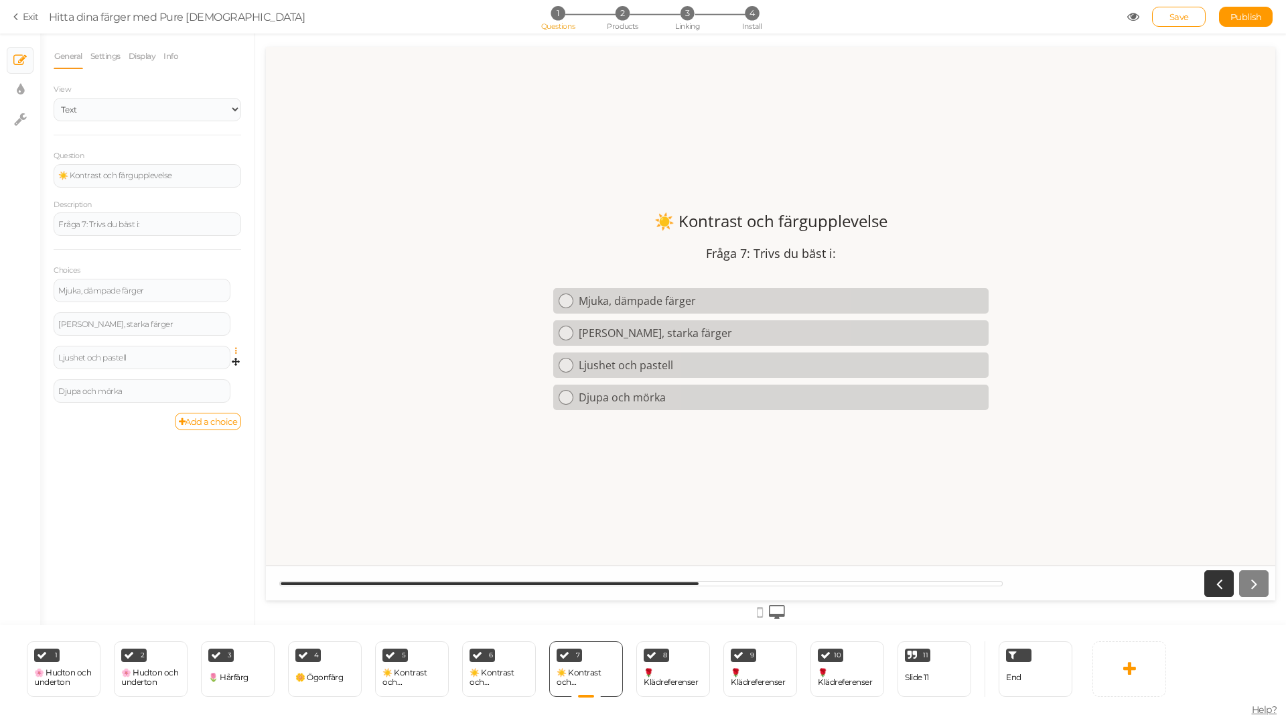
click at [236, 350] on icon at bounding box center [239, 351] width 9 height 8
click at [211, 368] on link "Settings" at bounding box center [188, 370] width 106 height 14
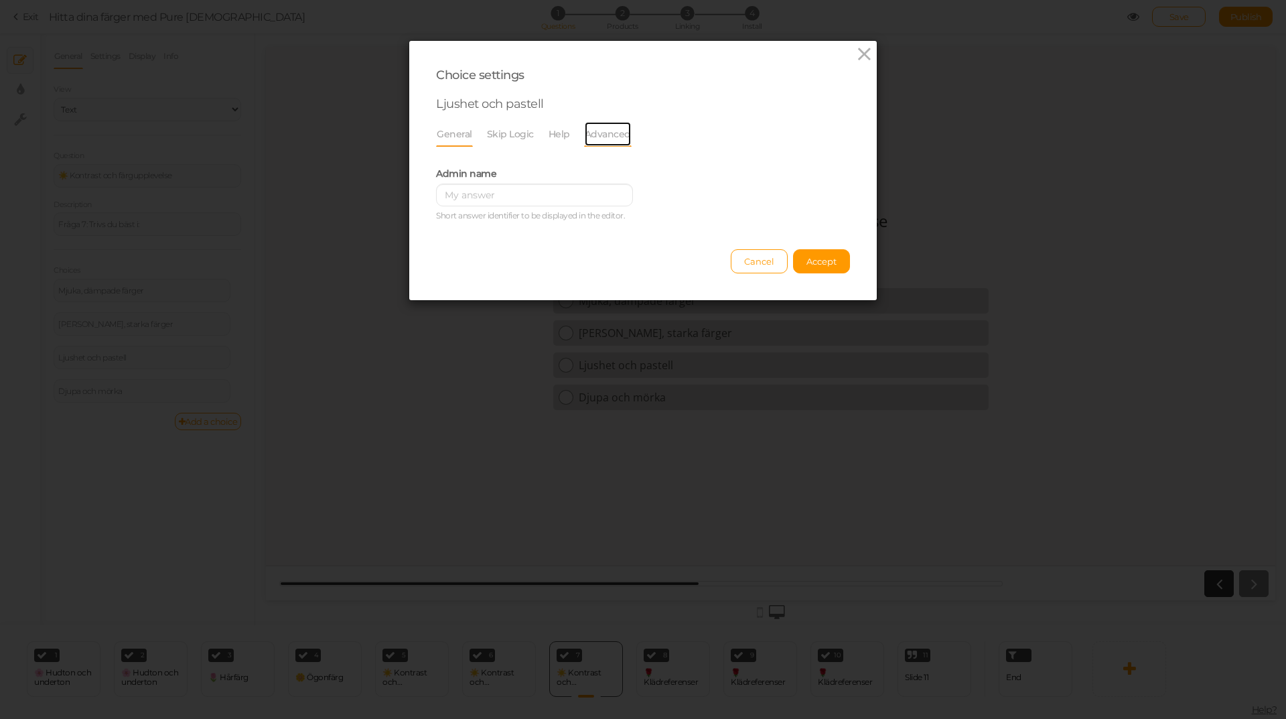
click at [595, 136] on link "Advanced" at bounding box center [608, 133] width 48 height 25
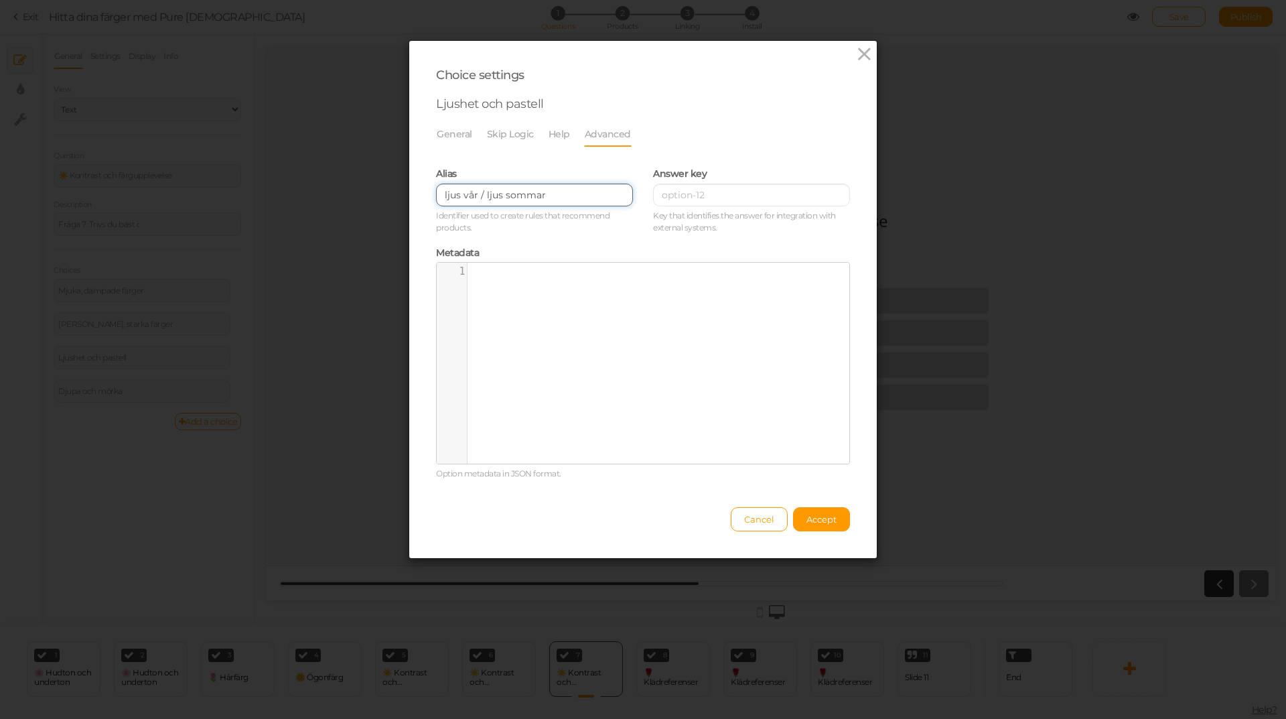
click at [474, 196] on input "ljus vår / ljus sommar" at bounding box center [534, 195] width 197 height 23
type input "ljus vår, ljus sommar"
click at [817, 519] on span "Accept" at bounding box center [821, 519] width 30 height 11
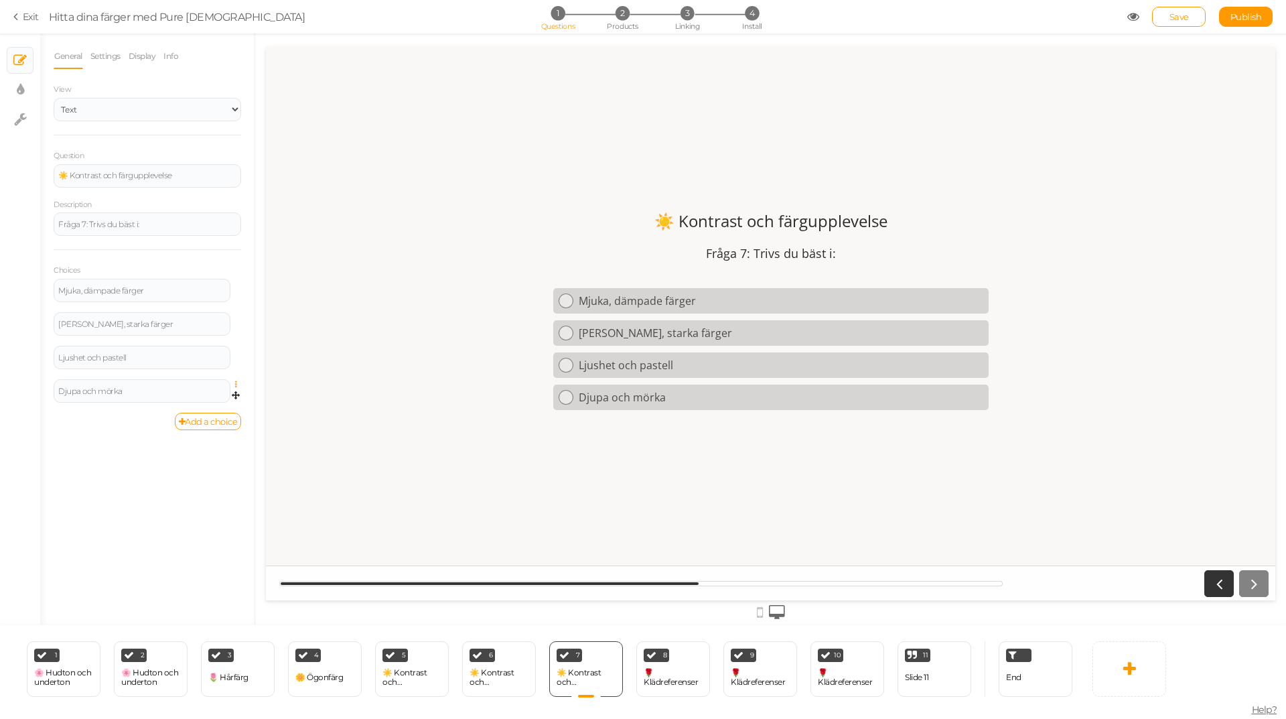
click at [236, 383] on icon at bounding box center [239, 384] width 9 height 8
click at [206, 403] on link "Settings" at bounding box center [188, 404] width 106 height 14
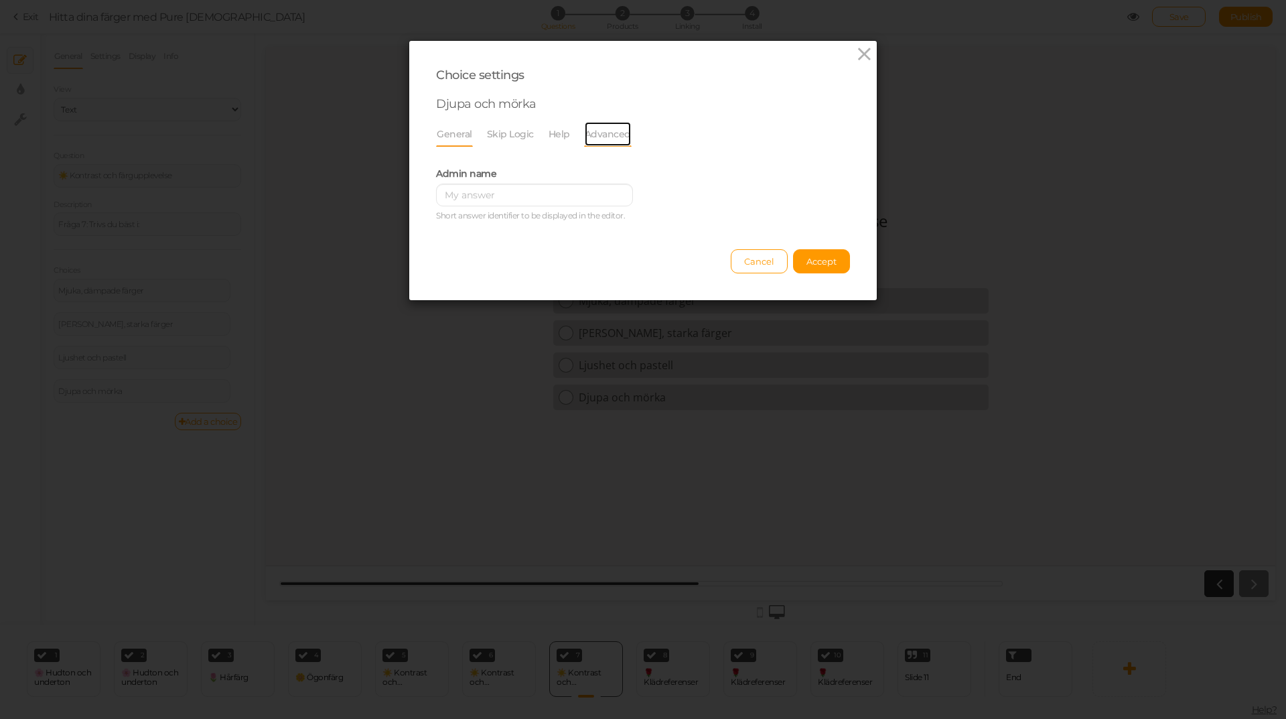
click at [584, 135] on link "Advanced" at bounding box center [608, 133] width 48 height 25
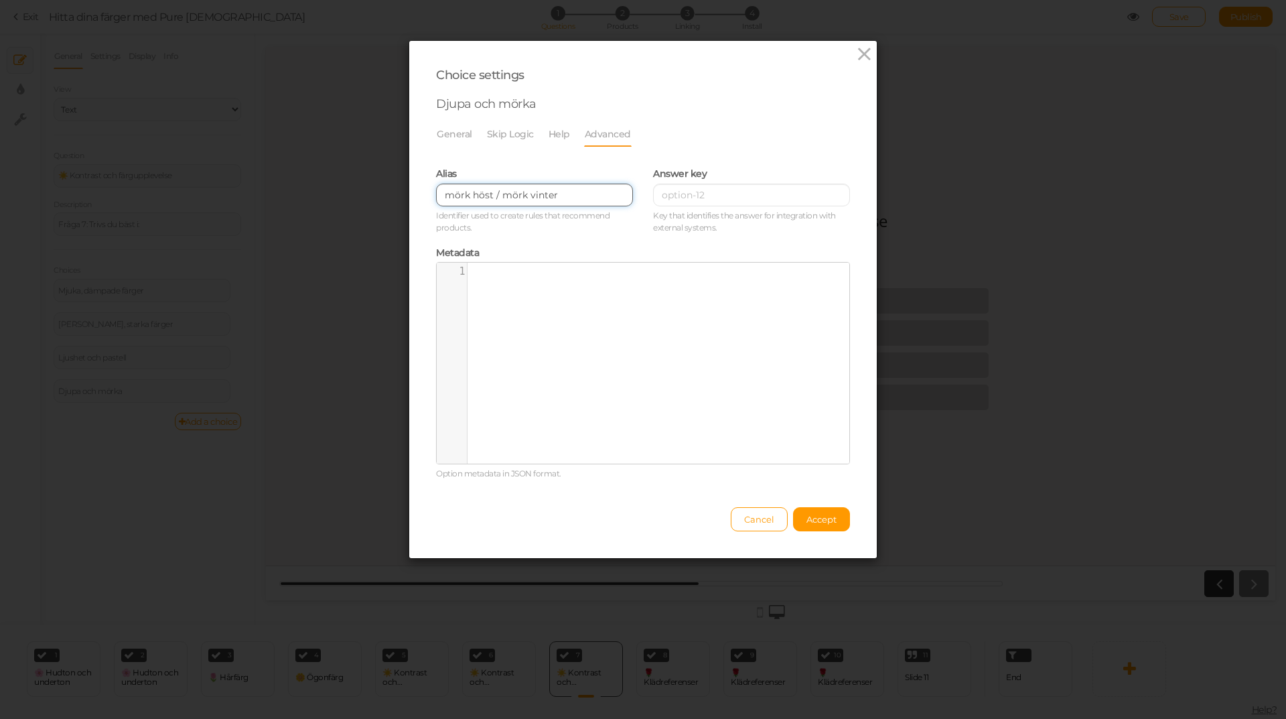
drag, startPoint x: 496, startPoint y: 193, endPoint x: 488, endPoint y: 192, distance: 8.1
click at [488, 192] on input "mörk höst / mörk vinter" at bounding box center [534, 195] width 197 height 23
type input "mörk höst, mörk vinter"
click at [837, 523] on button "Accept" at bounding box center [821, 519] width 57 height 24
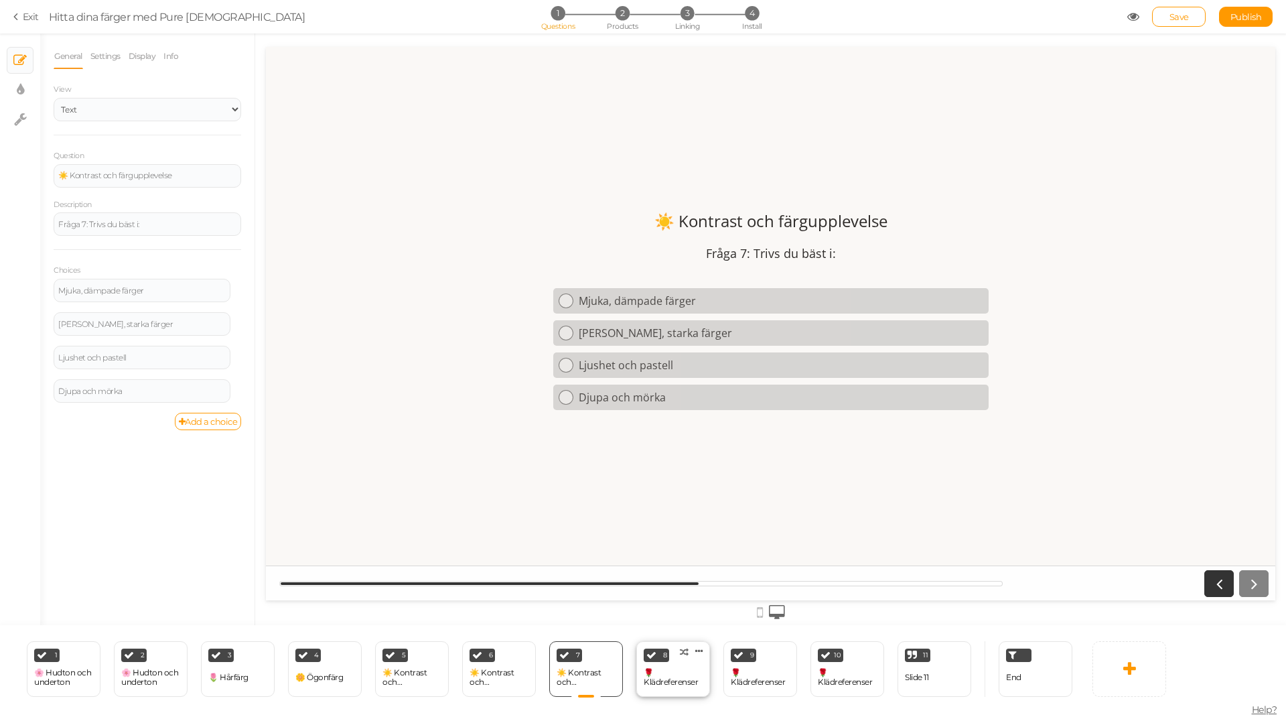
click at [658, 671] on div "🌹 Klädreferenser" at bounding box center [673, 677] width 59 height 19
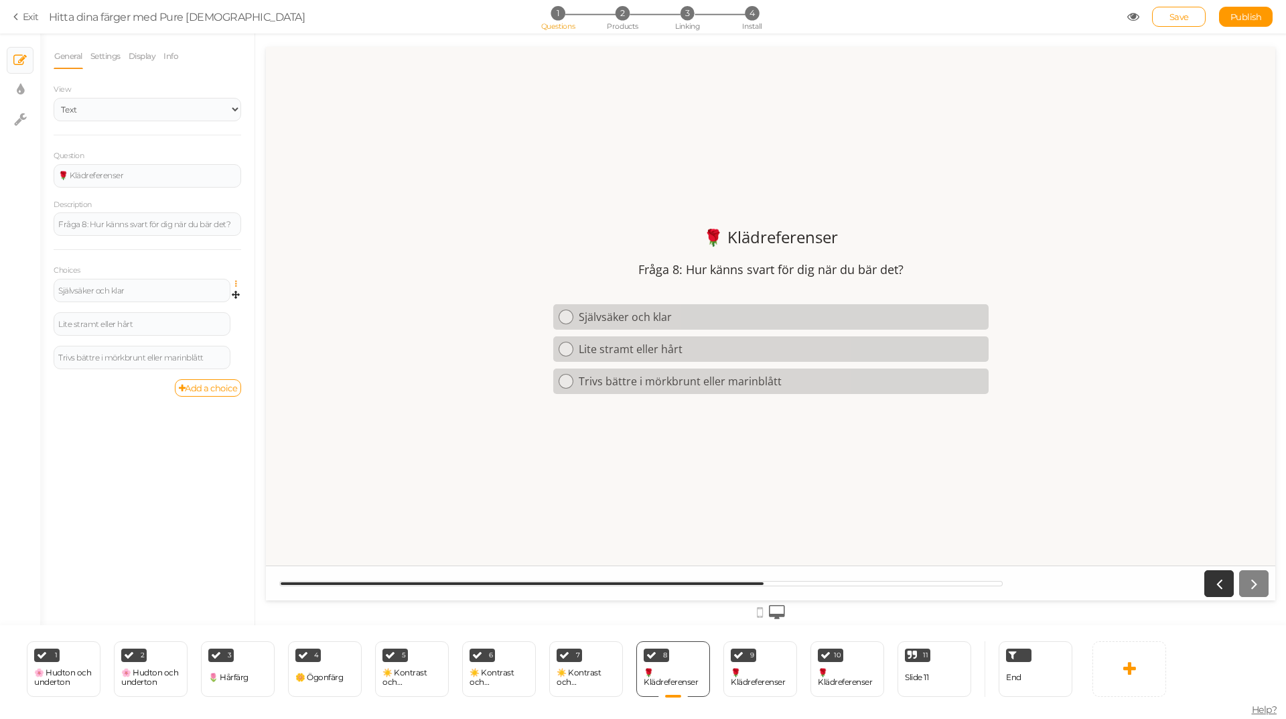
click at [235, 283] on icon at bounding box center [239, 284] width 9 height 8
click at [215, 297] on link "Settings" at bounding box center [188, 303] width 106 height 14
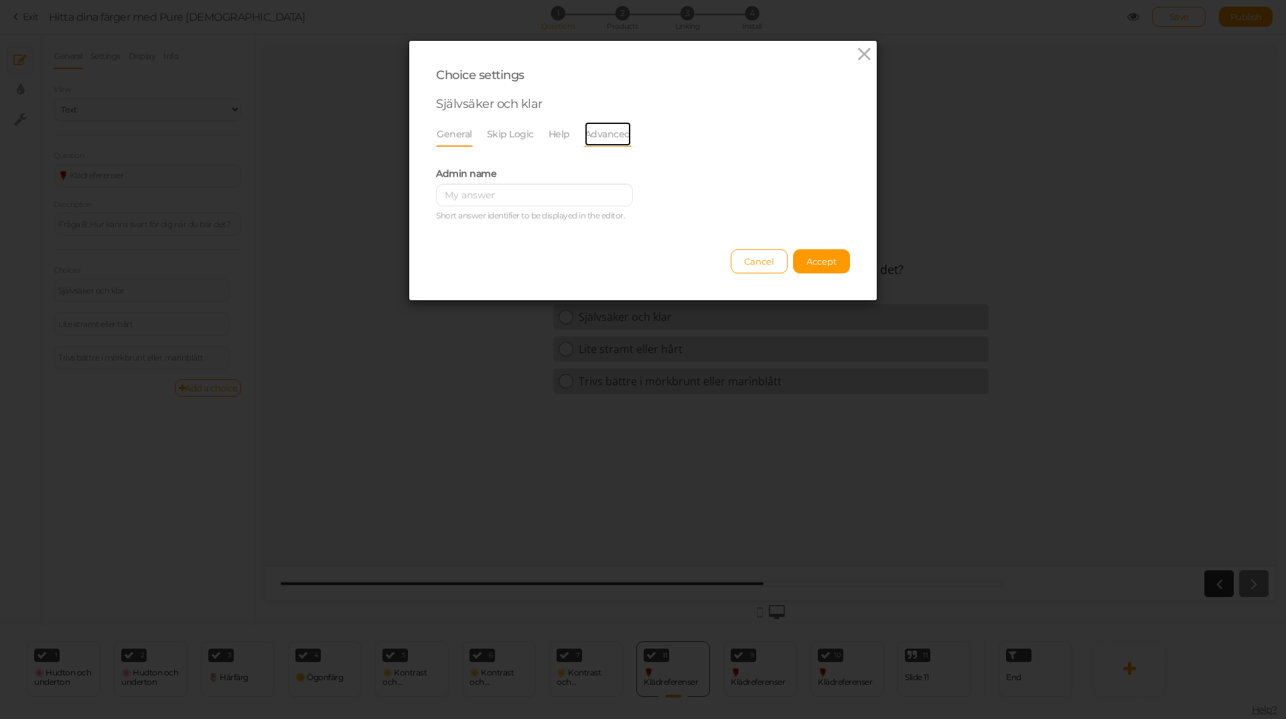
click at [612, 130] on link "Advanced" at bounding box center [608, 133] width 48 height 25
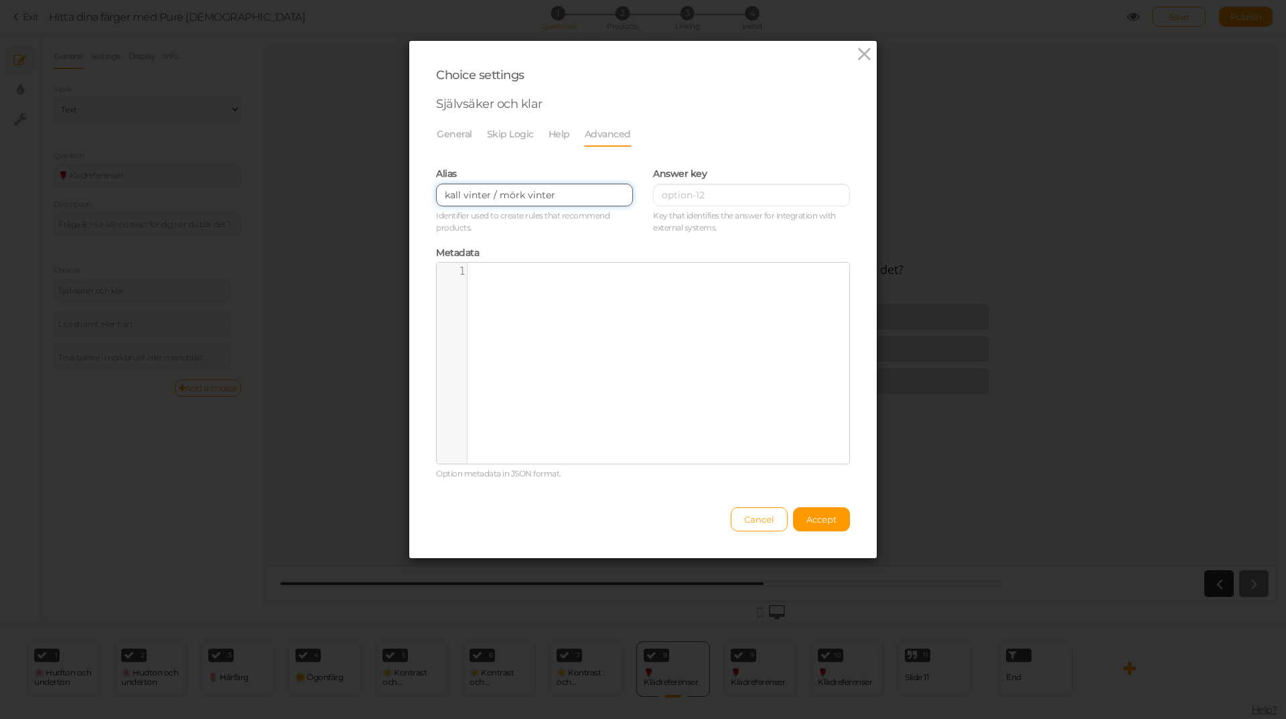
drag, startPoint x: 494, startPoint y: 194, endPoint x: 484, endPoint y: 194, distance: 10.0
click at [484, 194] on input "kall vinter / mörk vinter" at bounding box center [534, 195] width 197 height 23
type input "kall vinter, mörk vinter"
click at [840, 520] on button "Accept" at bounding box center [821, 519] width 57 height 24
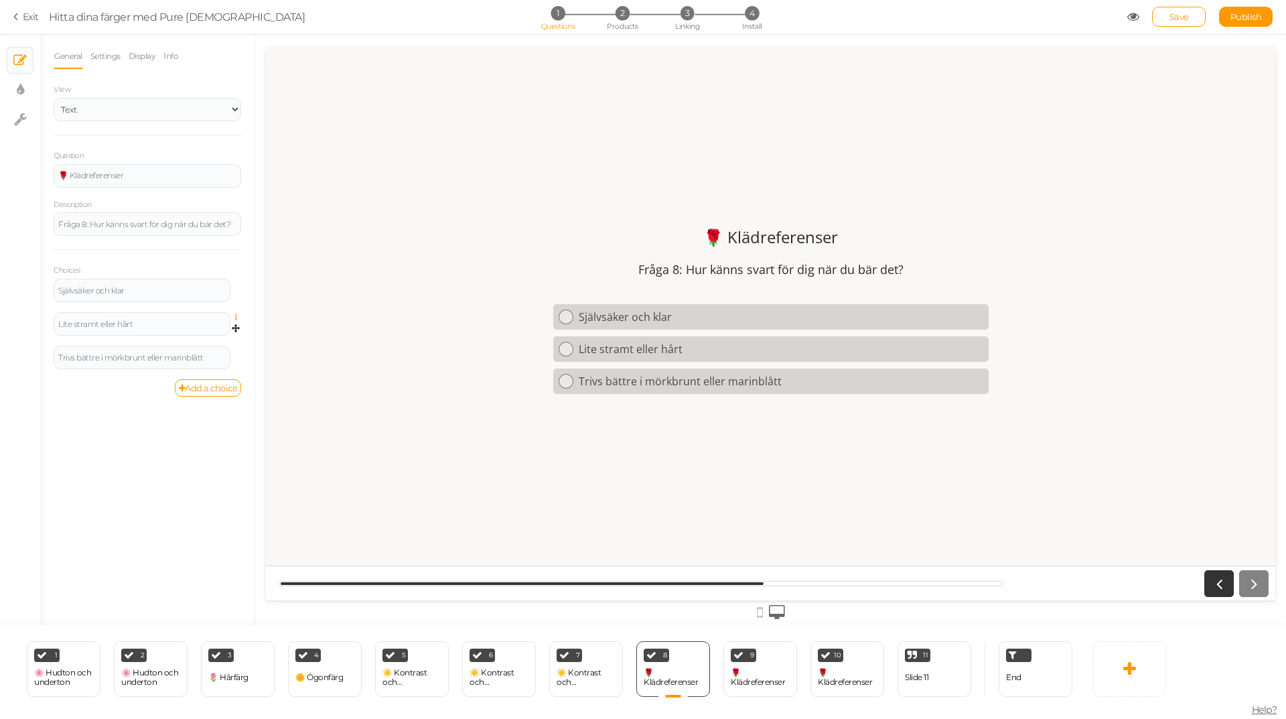
click at [235, 318] on icon at bounding box center [239, 317] width 9 height 8
click at [213, 332] on link "Settings" at bounding box center [188, 337] width 106 height 14
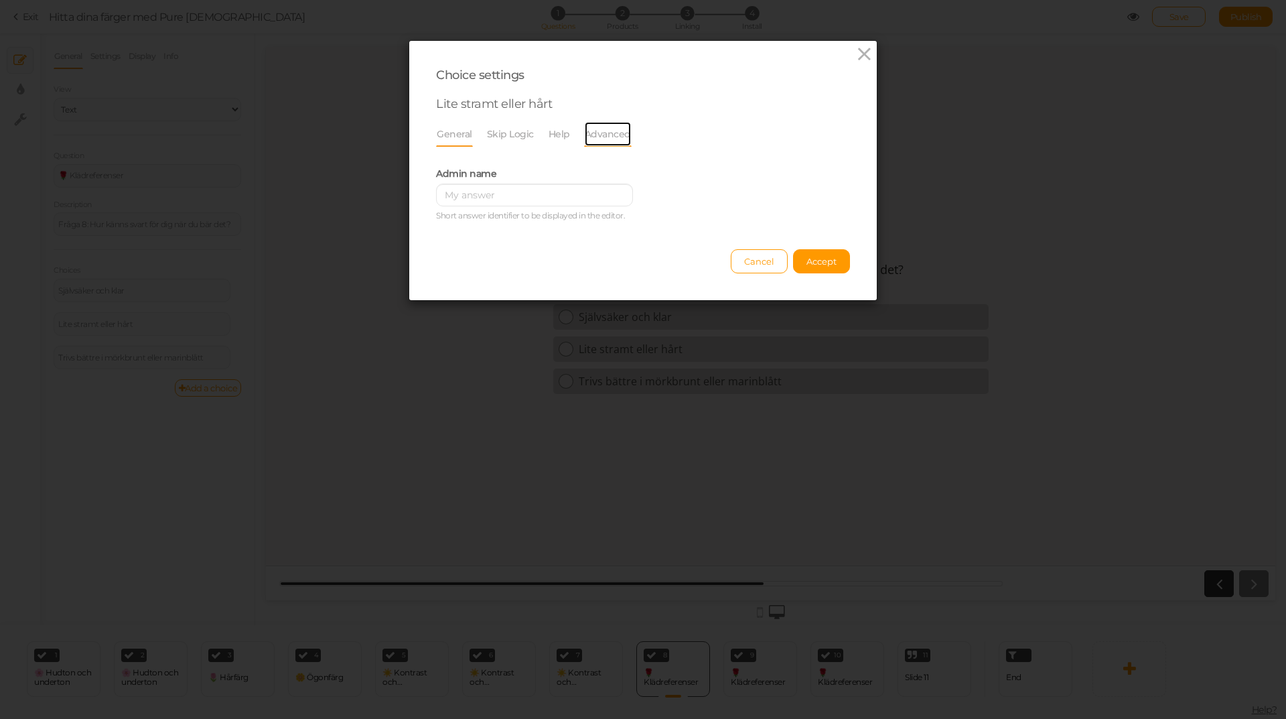
click at [608, 135] on link "Advanced" at bounding box center [608, 133] width 48 height 25
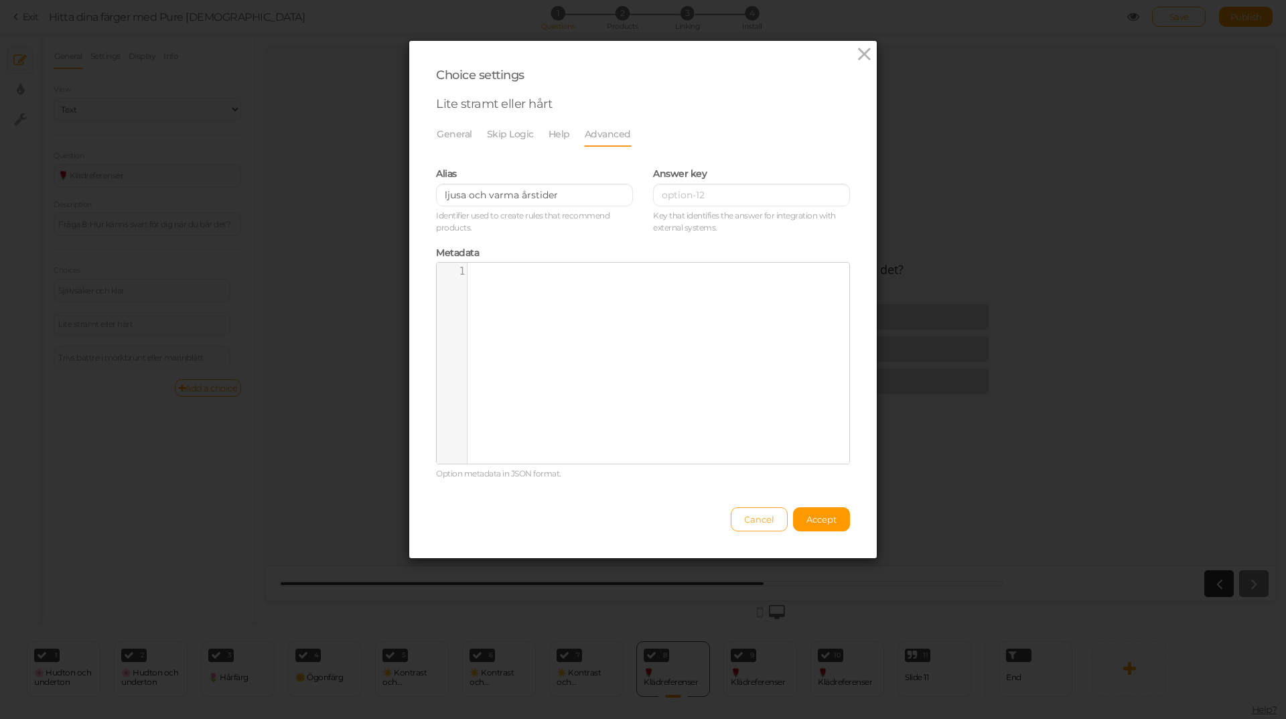
click at [760, 526] on button "Cancel" at bounding box center [759, 519] width 57 height 24
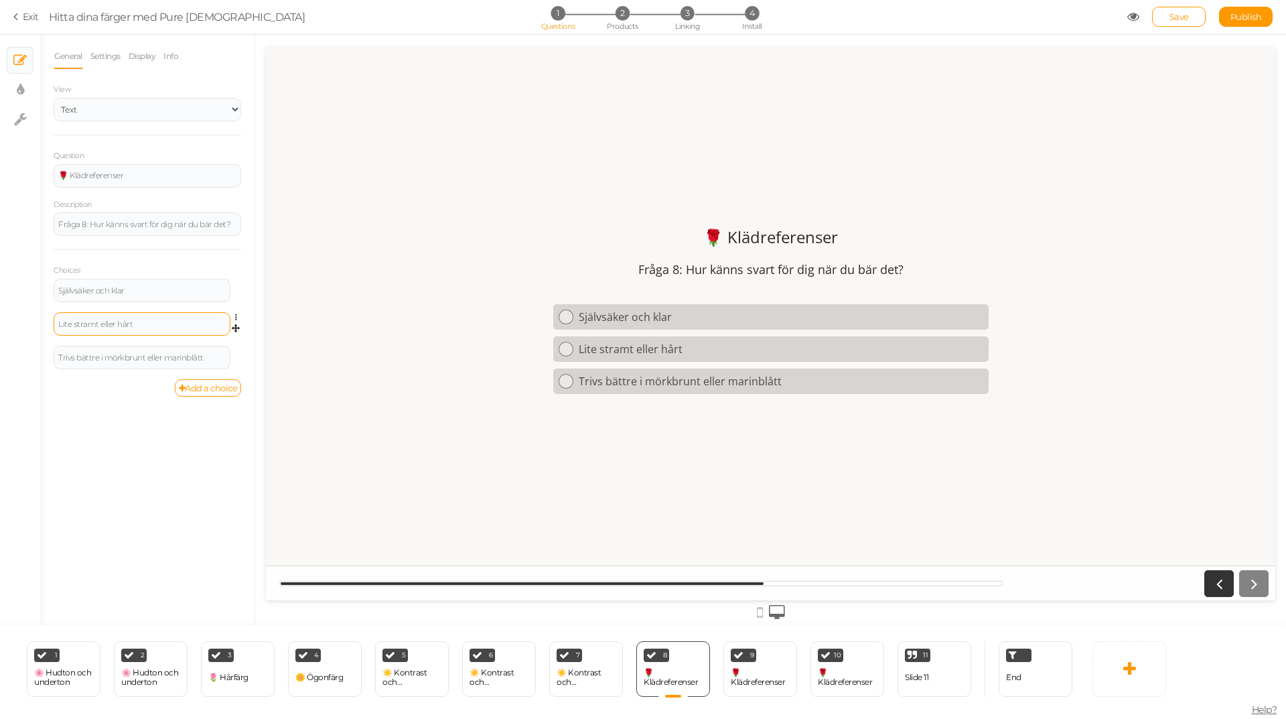
click at [180, 318] on div "Lite stramt eller hårt" at bounding box center [142, 323] width 177 height 23
click at [236, 318] on icon at bounding box center [239, 317] width 9 height 8
click at [190, 338] on span "Settings" at bounding box center [178, 337] width 30 height 10
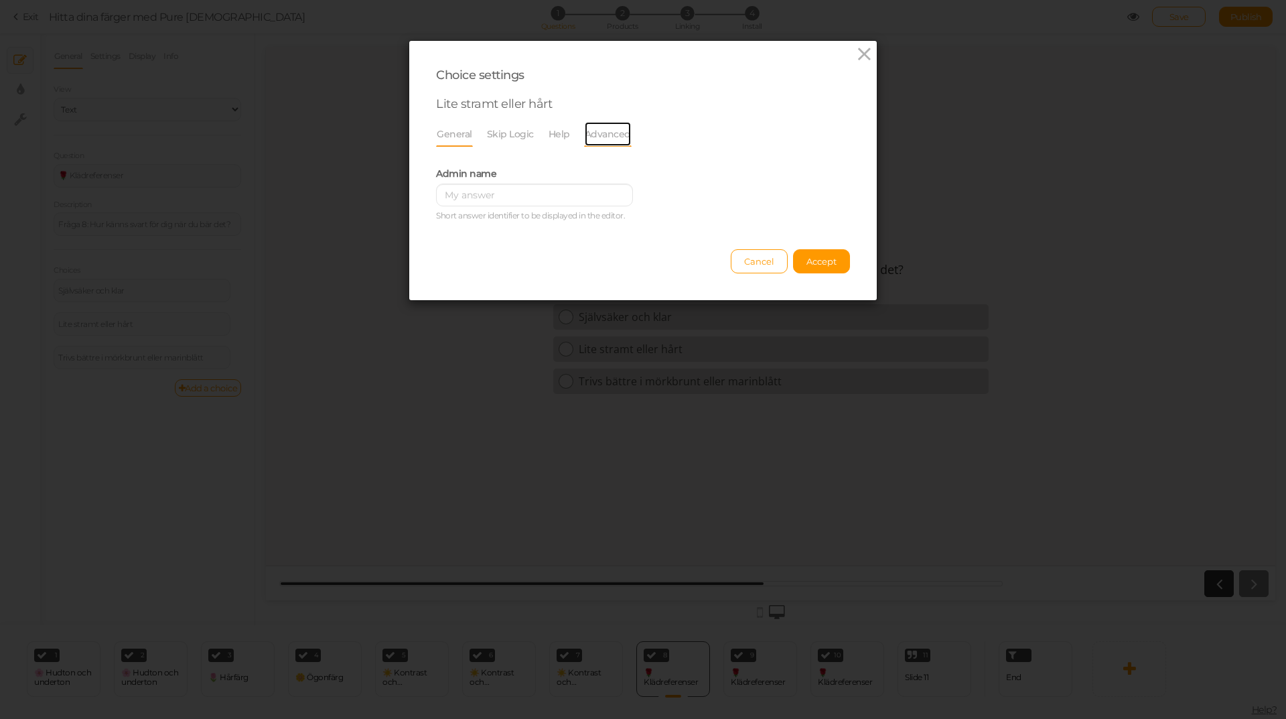
click at [600, 139] on link "Advanced" at bounding box center [608, 133] width 48 height 25
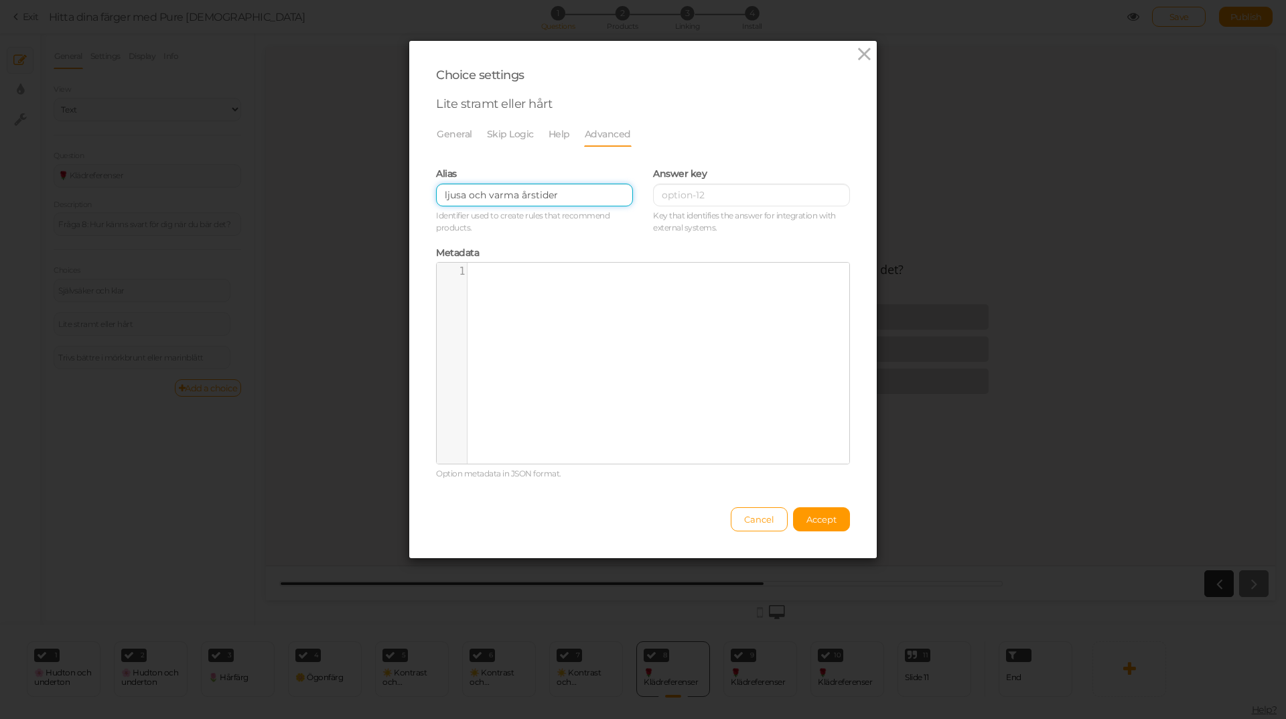
drag, startPoint x: 565, startPoint y: 197, endPoint x: 423, endPoint y: 199, distance: 142.0
click at [426, 199] on div "Alias ljusa och varma årstider Identifier used to create rules that recommend p…" at bounding box center [534, 198] width 217 height 79
paste input "vår, varm vår, ljus sommar, varm höst"
type input "ljus vår, varm vår, ljus sommar, varm höst"
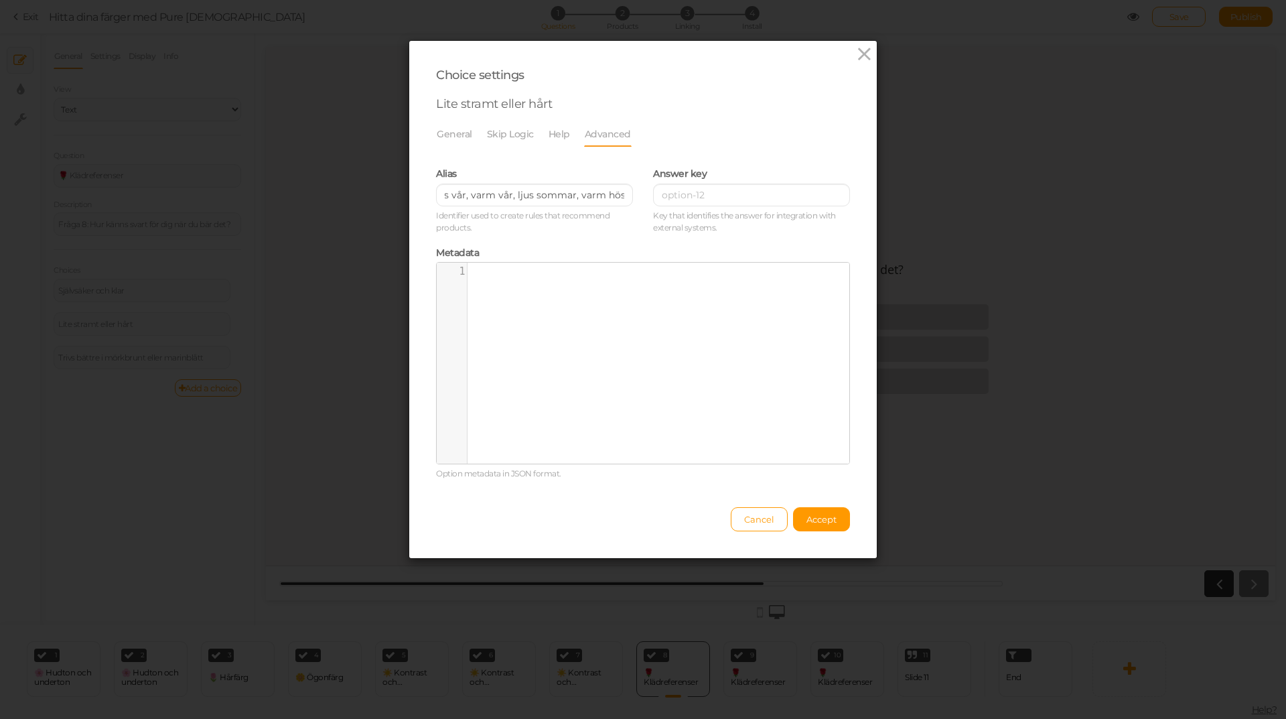
scroll to position [0, 0]
drag, startPoint x: 799, startPoint y: 516, endPoint x: 776, endPoint y: 505, distance: 25.2
click at [800, 516] on button "Accept" at bounding box center [821, 519] width 57 height 24
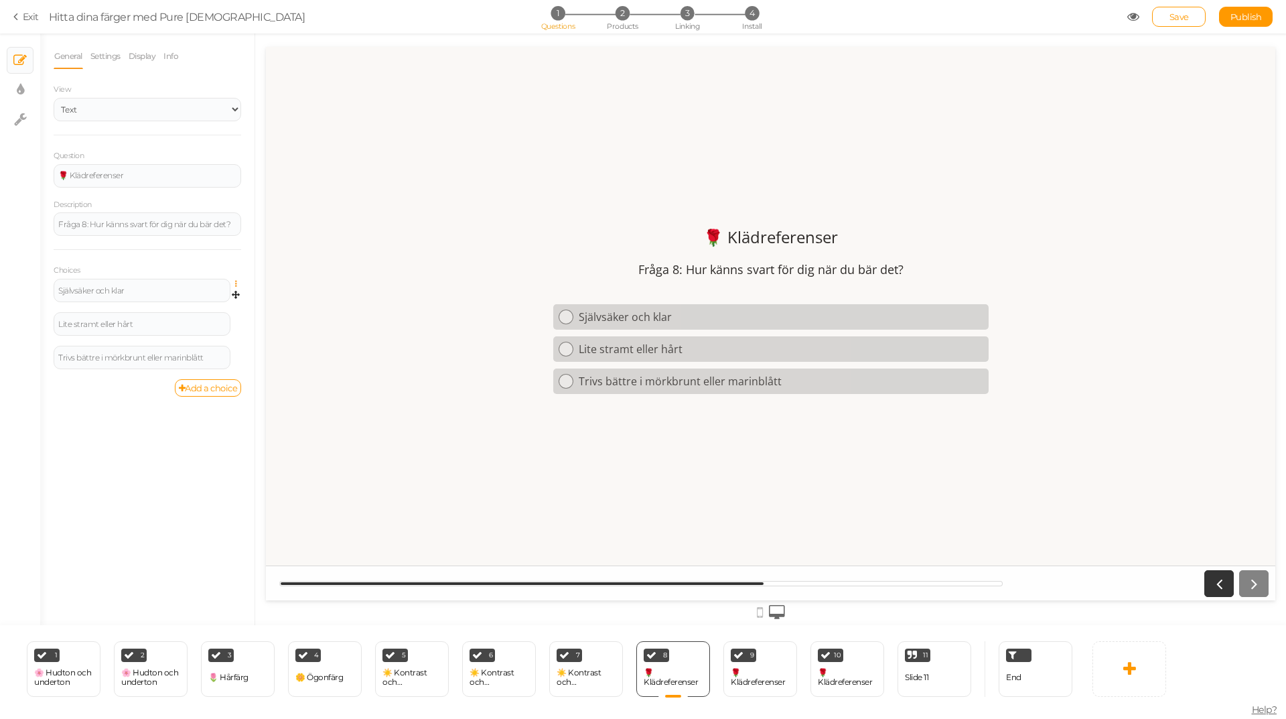
click at [237, 282] on icon at bounding box center [239, 284] width 9 height 8
click at [196, 301] on link "Settings" at bounding box center [188, 303] width 106 height 14
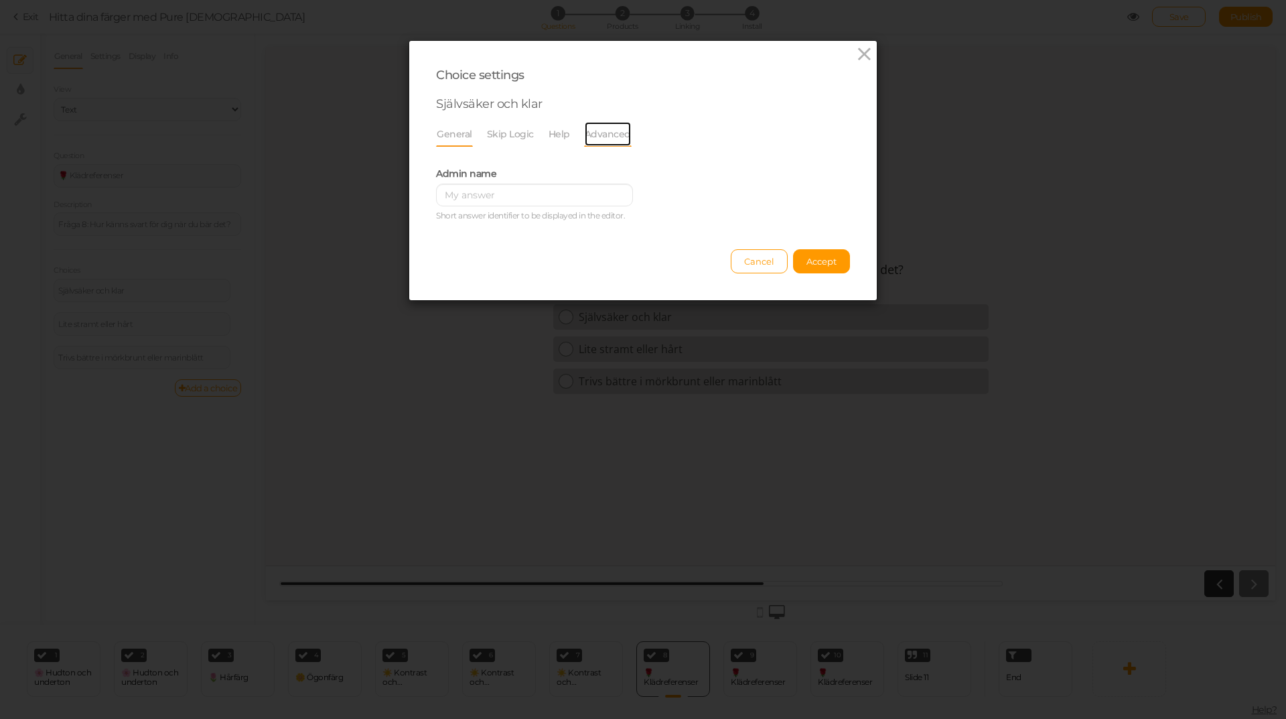
click at [592, 127] on link "Advanced" at bounding box center [608, 133] width 48 height 25
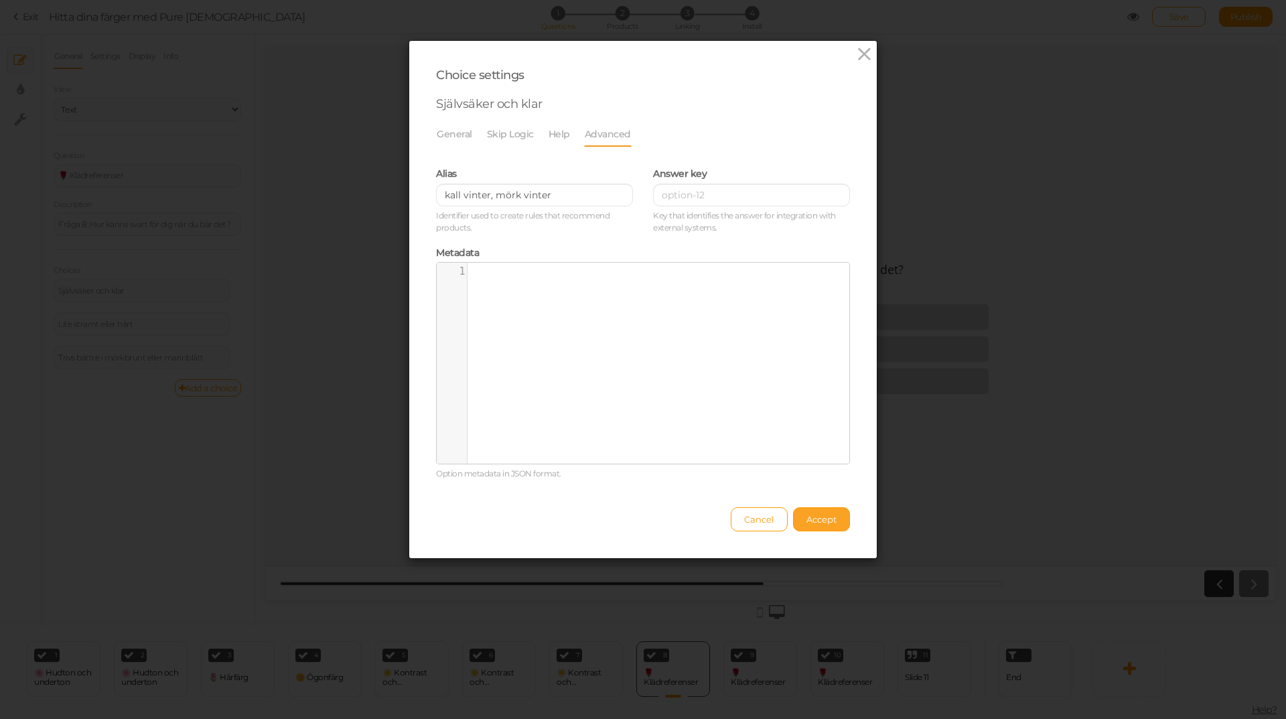
click at [816, 517] on span "Accept" at bounding box center [821, 519] width 30 height 11
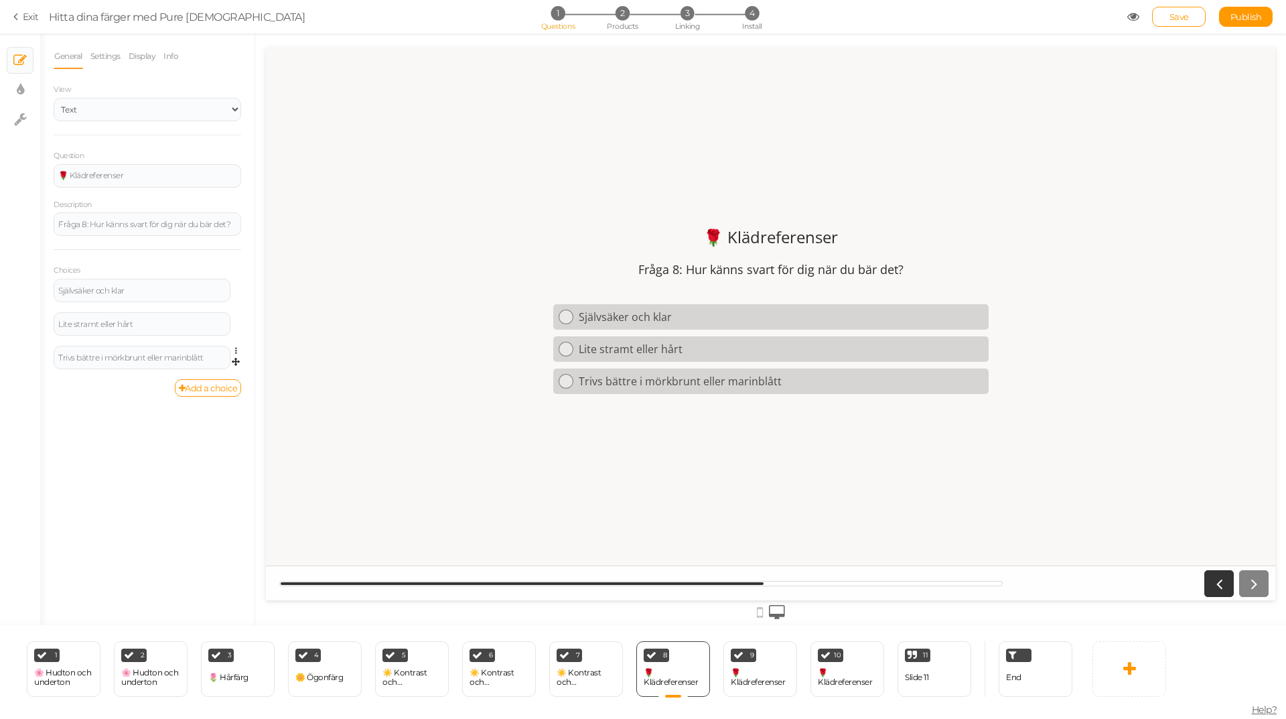
click at [237, 346] on link at bounding box center [239, 351] width 11 height 10
click at [202, 374] on link "Settings" at bounding box center [188, 370] width 106 height 14
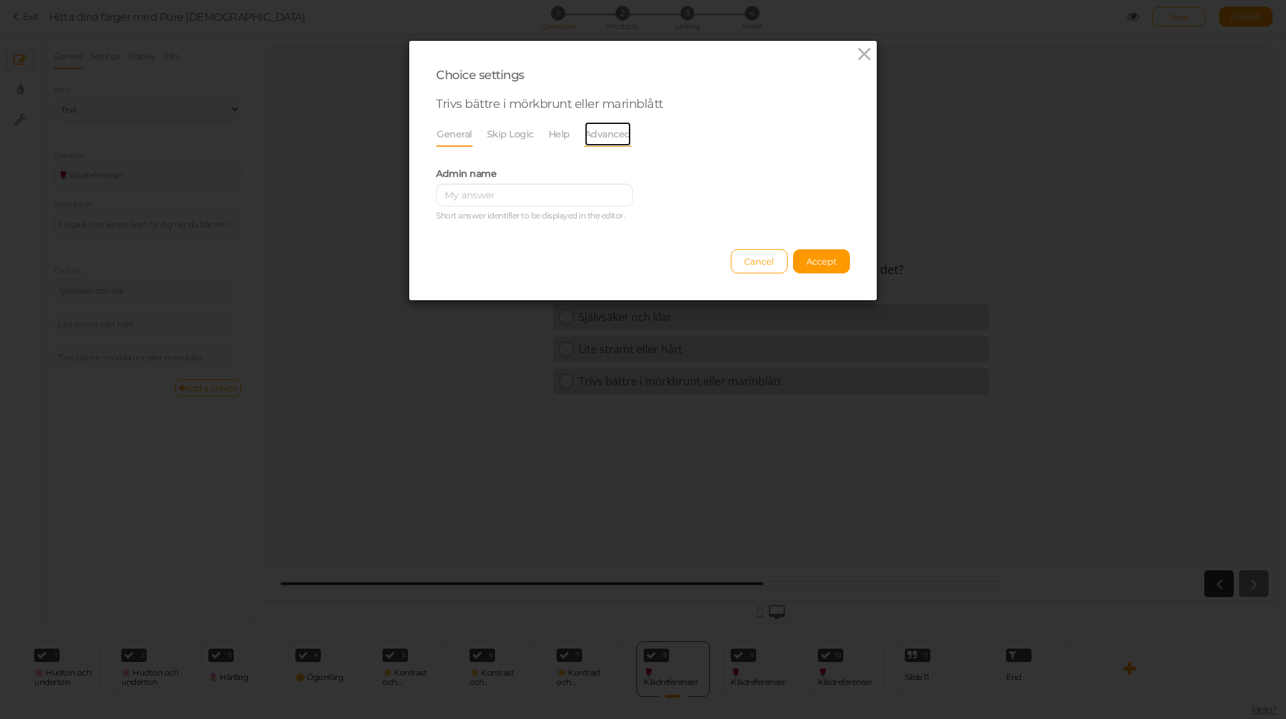
click at [605, 140] on link "Advanced" at bounding box center [608, 133] width 48 height 25
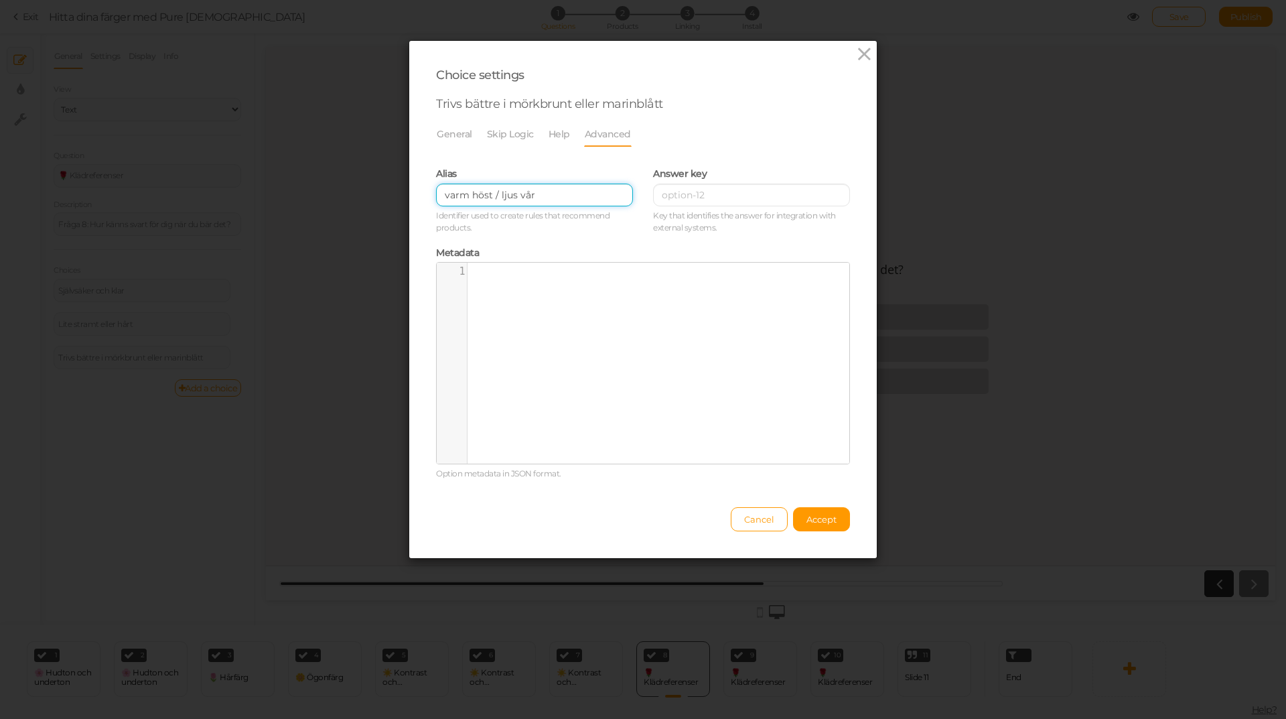
drag, startPoint x: 524, startPoint y: 194, endPoint x: 309, endPoint y: 196, distance: 215.0
click at [309, 196] on div "Choice settings Trivs bättre i mörkbrunt eller marinblått General Skip Logic He…" at bounding box center [643, 359] width 1286 height 719
paste input ","
type input "varm höst, ljus vår"
click at [823, 517] on span "Accept" at bounding box center [821, 519] width 30 height 11
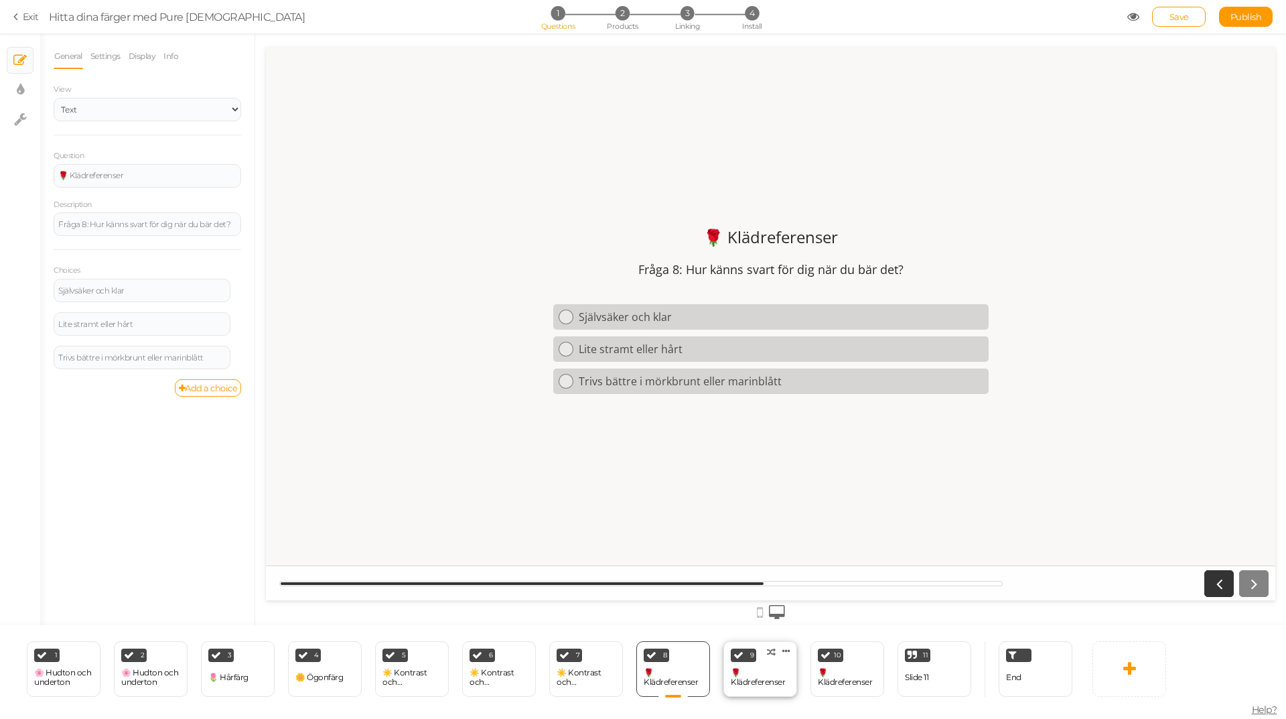
click at [752, 675] on div "🌹 Klädreferenser" at bounding box center [760, 677] width 59 height 19
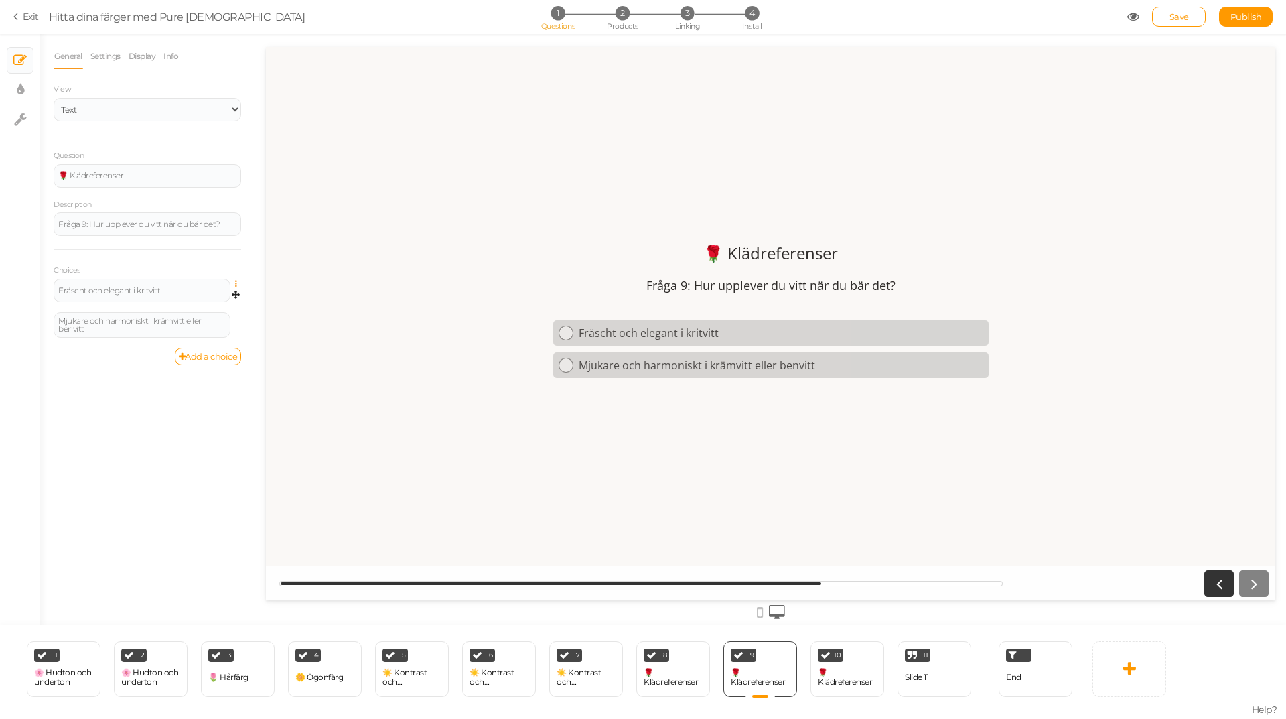
click at [235, 282] on icon at bounding box center [239, 284] width 9 height 8
click at [196, 303] on link "Settings" at bounding box center [188, 303] width 106 height 14
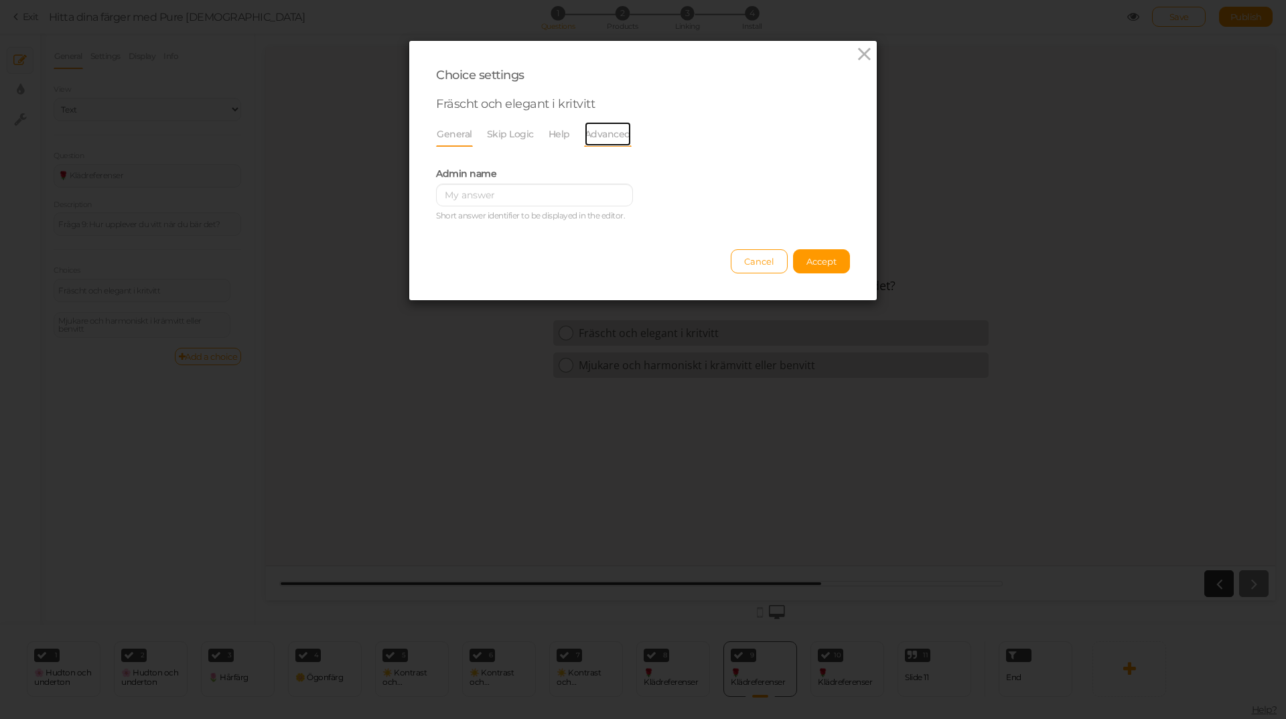
click at [618, 133] on link "Advanced" at bounding box center [608, 133] width 48 height 25
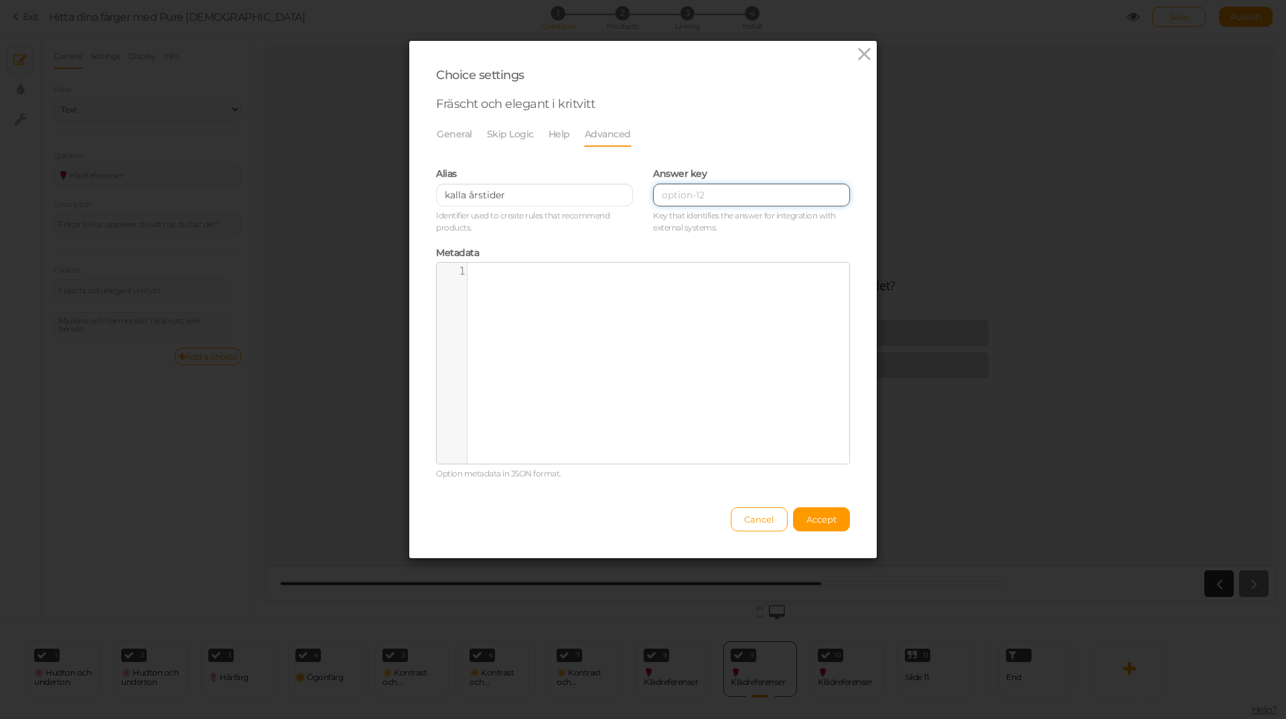
click at [711, 194] on input at bounding box center [751, 195] width 197 height 23
click at [583, 194] on input "kalla årstider" at bounding box center [534, 195] width 197 height 23
drag, startPoint x: 500, startPoint y: 196, endPoint x: 382, endPoint y: 197, distance: 117.9
click at [382, 197] on div "Choice settings Fräscht och elegant i kritvitt General Skip Logic Help Advanced…" at bounding box center [643, 359] width 1286 height 719
paste input "vinter, klar vinter, kall somma"
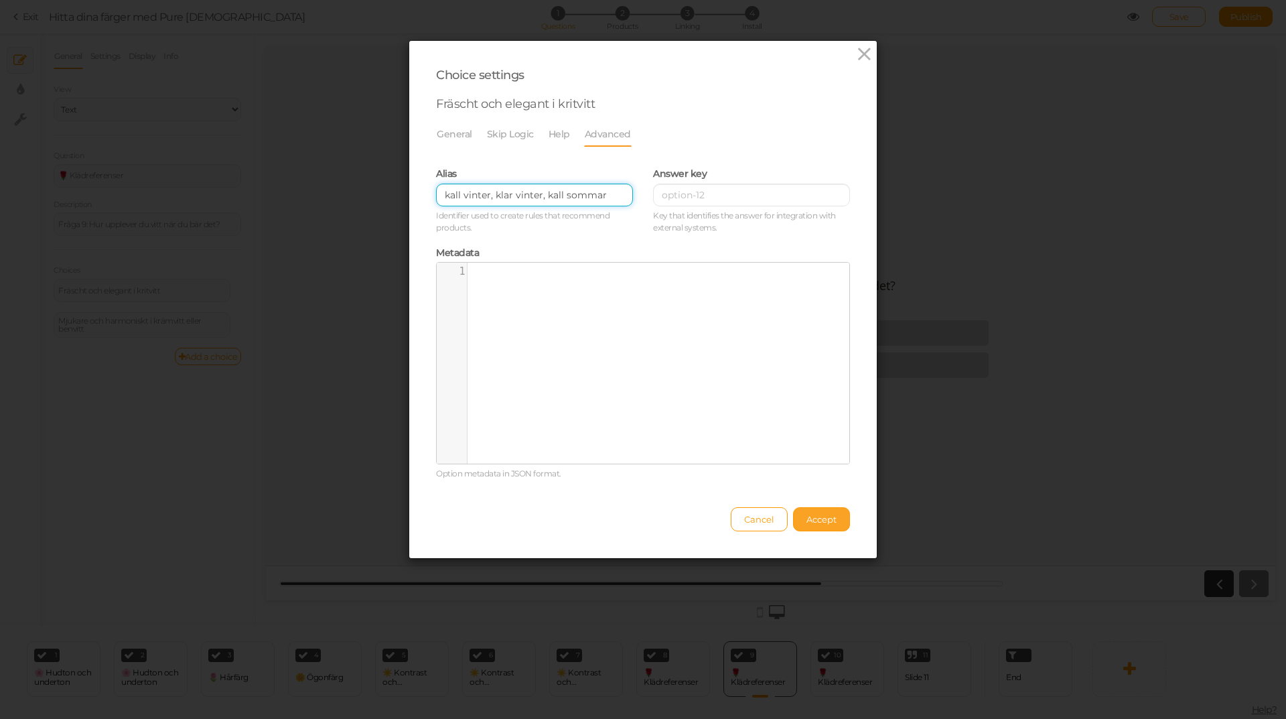
type input "kall vinter, klar vinter, kall sommar"
drag, startPoint x: 828, startPoint y: 518, endPoint x: 602, endPoint y: 178, distance: 408.4
click at [825, 518] on span "Accept" at bounding box center [821, 519] width 30 height 11
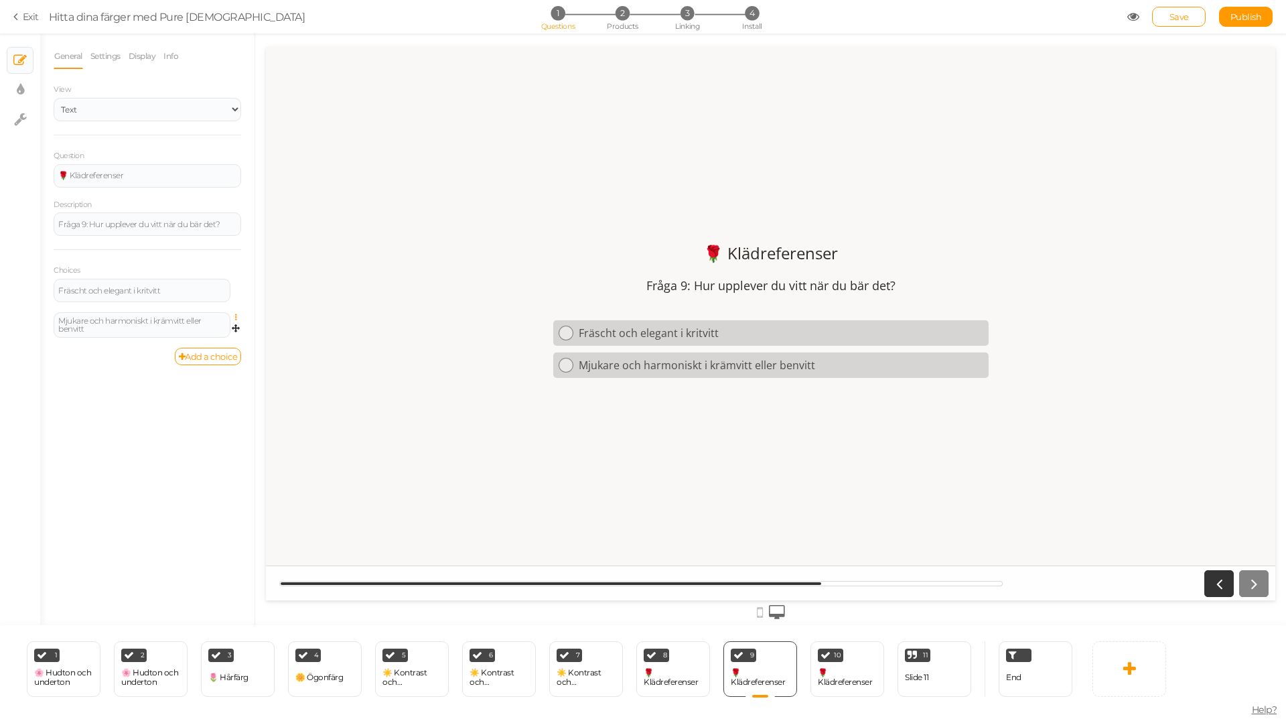
click at [237, 315] on icon at bounding box center [239, 317] width 9 height 8
click at [208, 338] on link "Settings" at bounding box center [188, 337] width 106 height 14
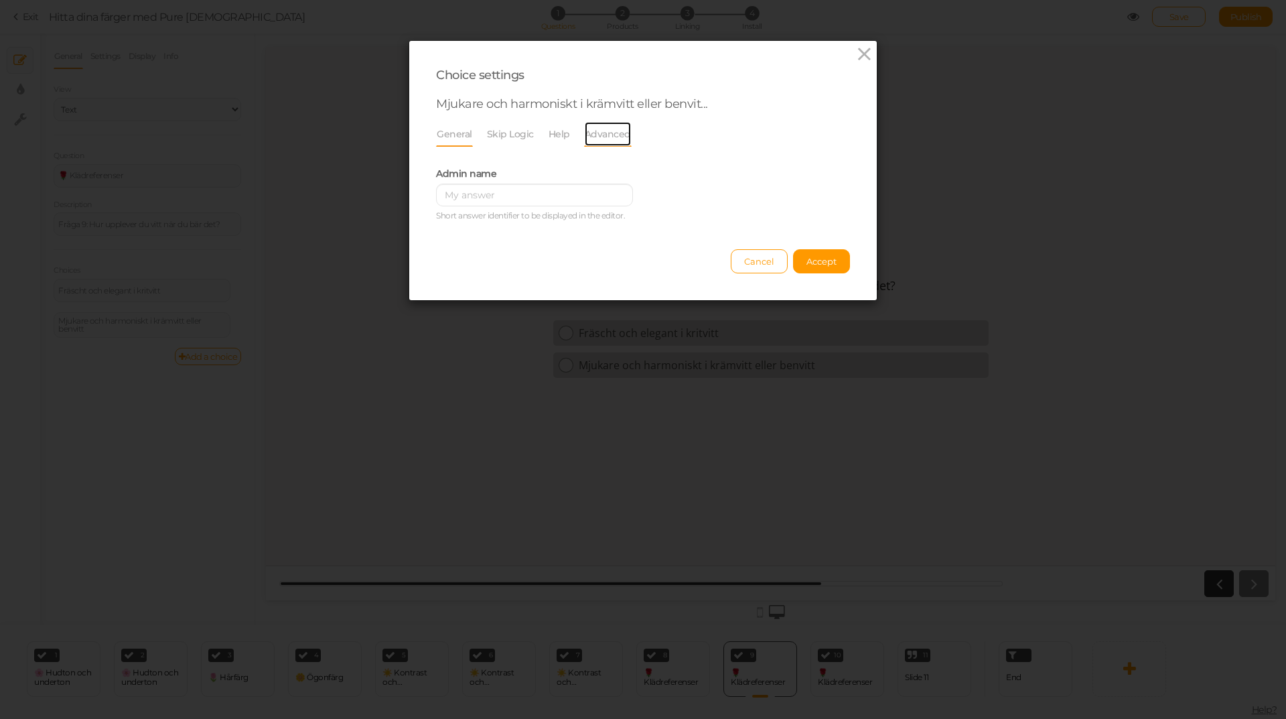
click at [622, 133] on link "Advanced" at bounding box center [608, 133] width 48 height 25
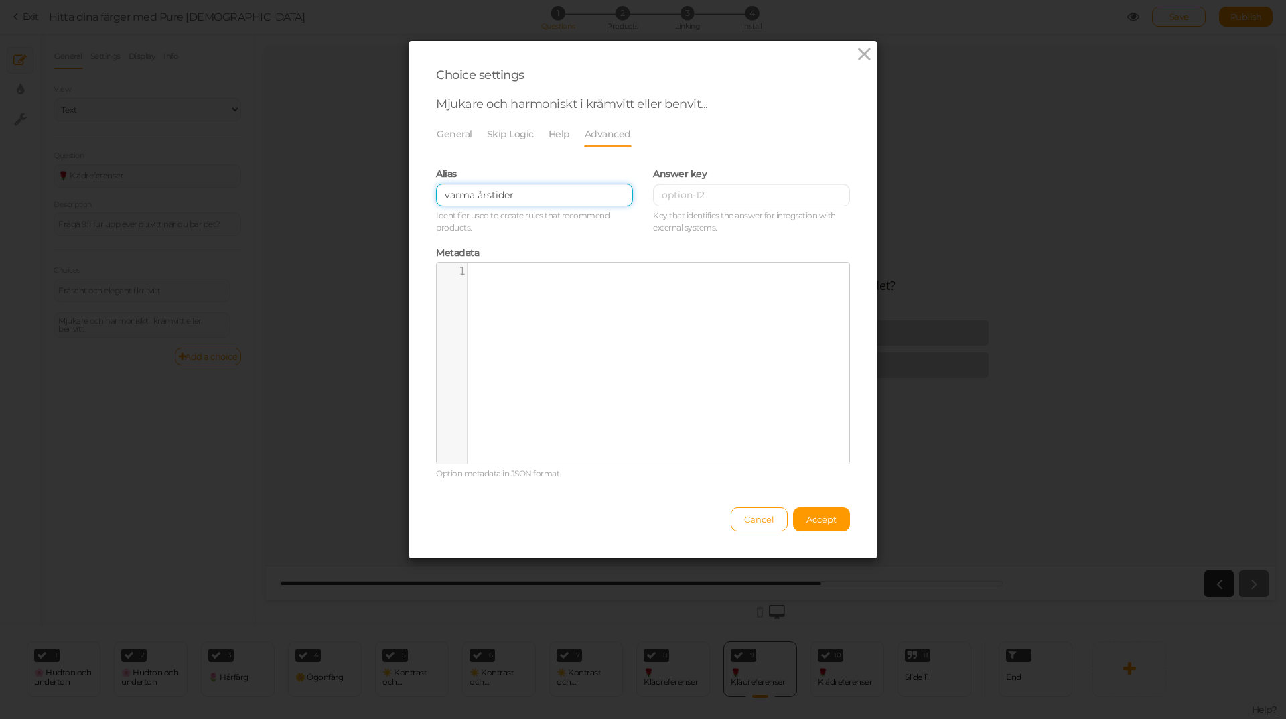
drag, startPoint x: 557, startPoint y: 193, endPoint x: 340, endPoint y: 193, distance: 217.0
click at [340, 193] on div "Choice settings Mjukare och harmoniskt i krämvitt eller benvit... General Skip …" at bounding box center [643, 359] width 1286 height 719
paste input "vår, varm höst, ljus vår, mjuk höst"
type input "varm vår, varm höst, ljus vår, mjuk höst"
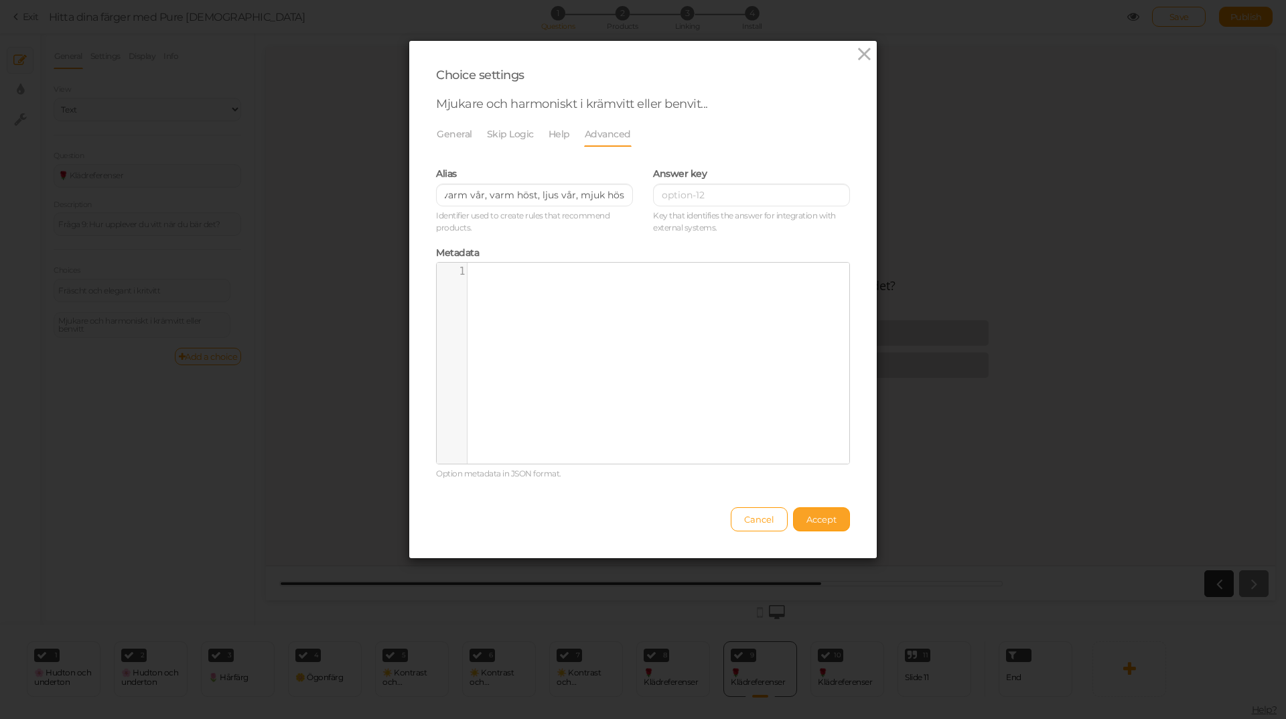
scroll to position [0, 0]
click at [811, 516] on span "Accept" at bounding box center [821, 519] width 30 height 11
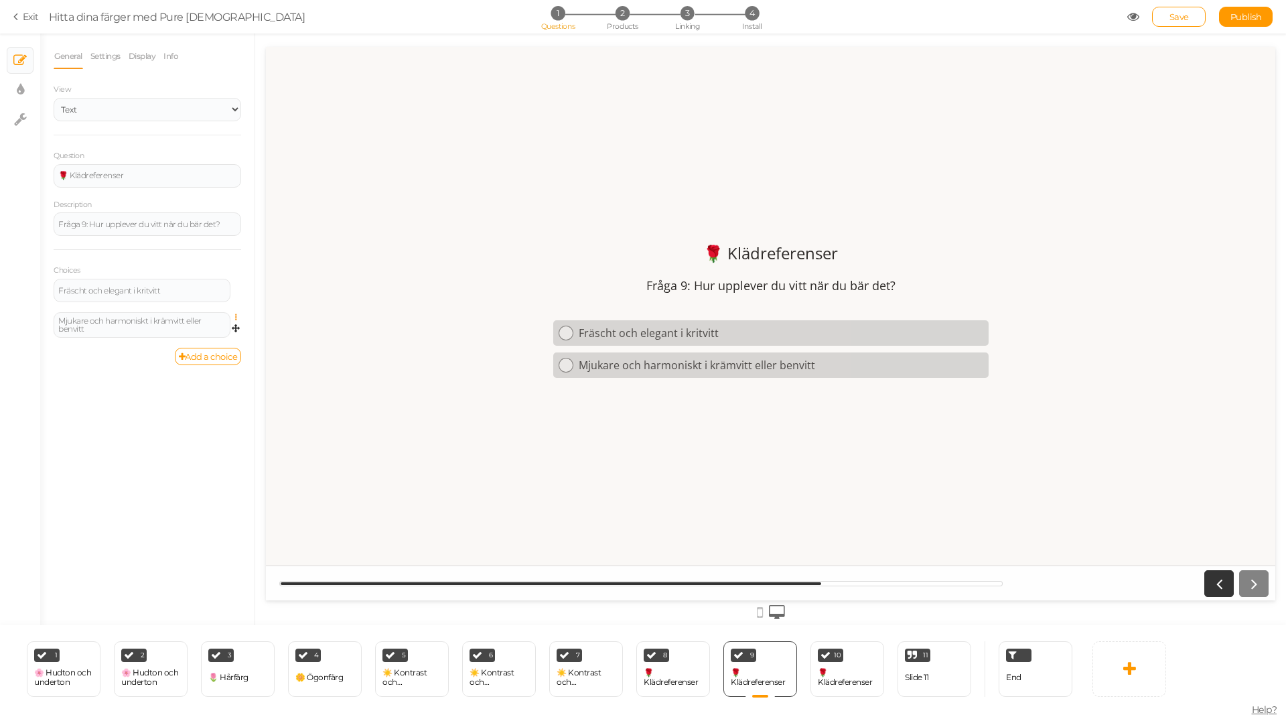
click at [236, 318] on icon at bounding box center [239, 317] width 9 height 8
click at [178, 338] on span "Settings" at bounding box center [178, 337] width 30 height 10
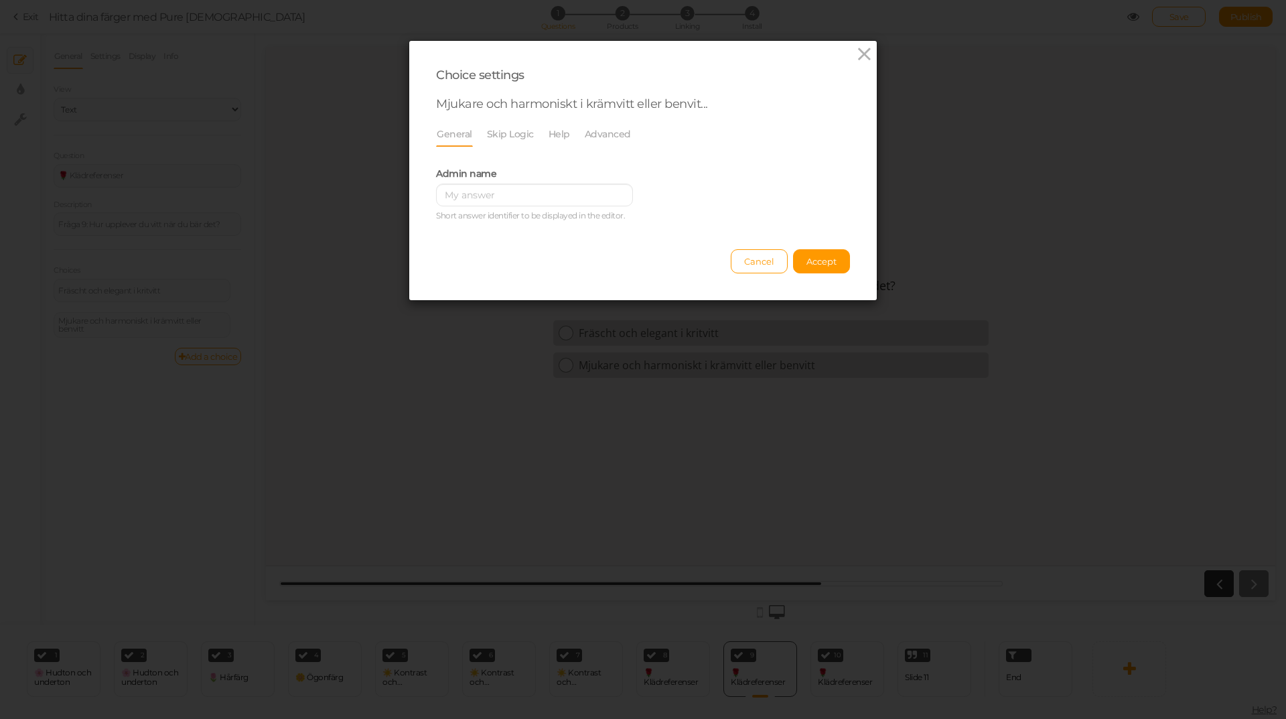
click at [624, 134] on li "Advanced" at bounding box center [614, 133] width 61 height 25
click at [606, 134] on link "Advanced" at bounding box center [608, 133] width 48 height 25
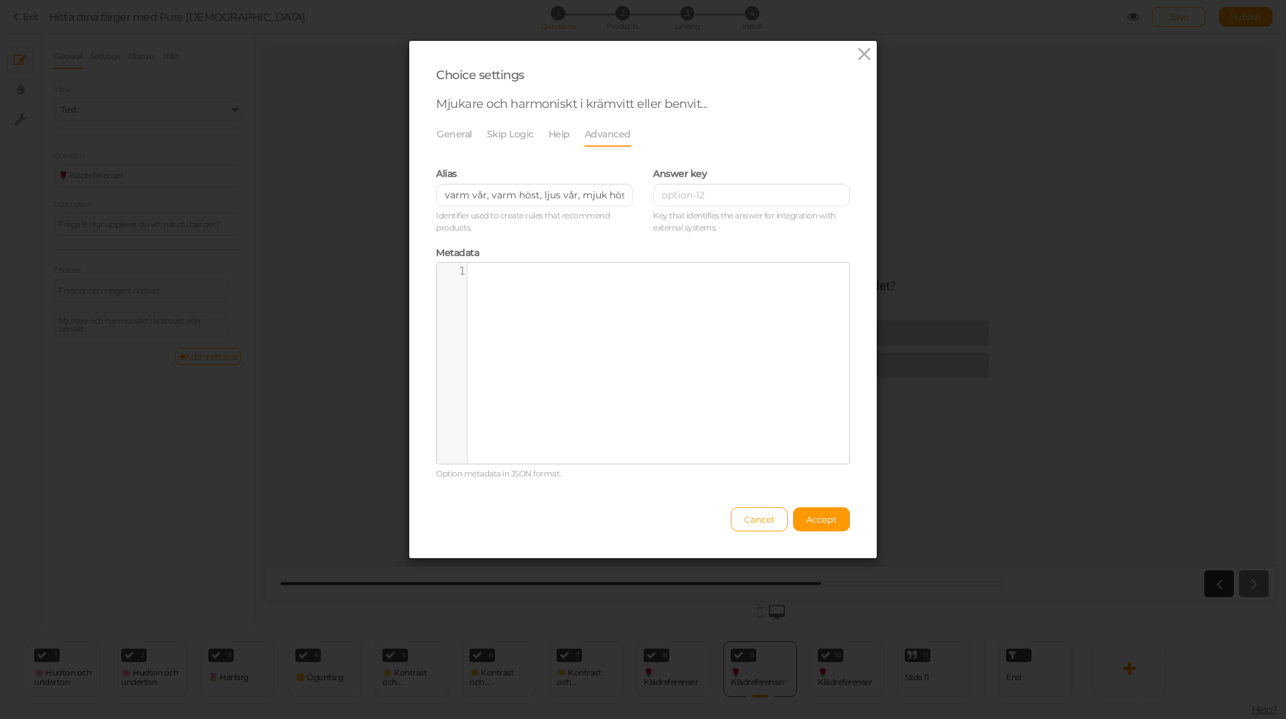
drag, startPoint x: 829, startPoint y: 520, endPoint x: 645, endPoint y: 430, distance: 205.2
click at [825, 520] on span "Accept" at bounding box center [821, 519] width 30 height 11
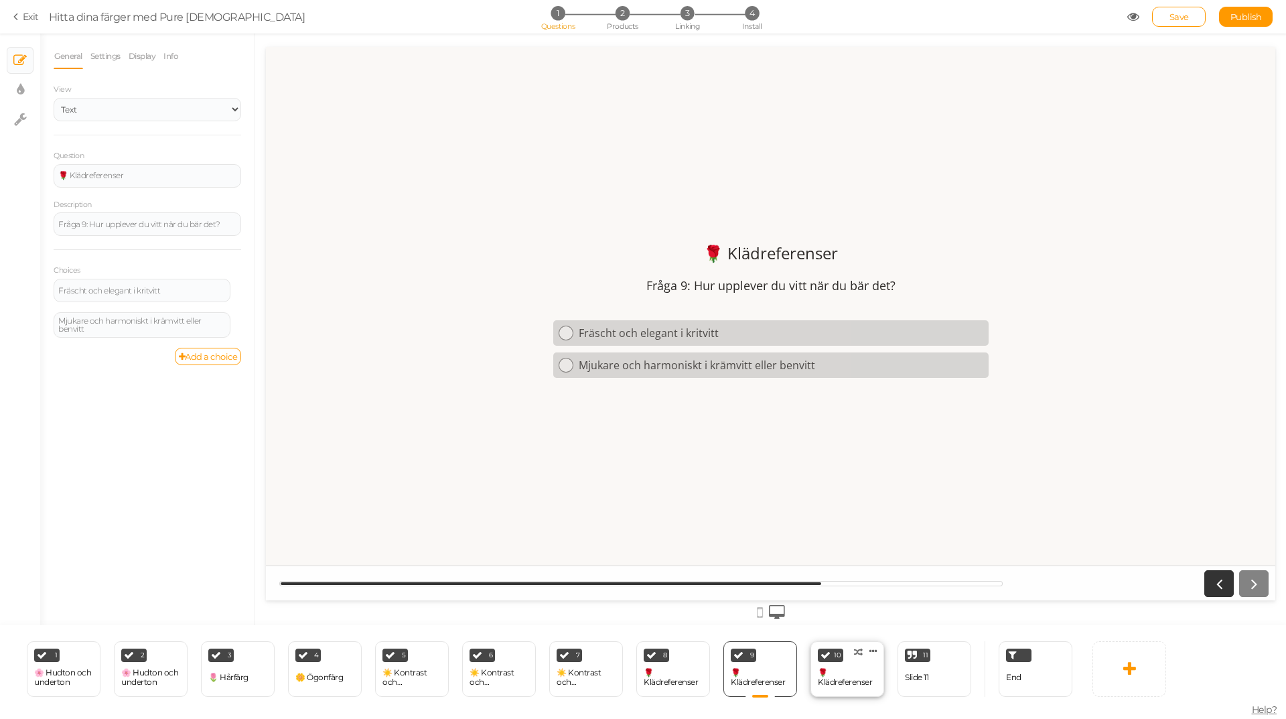
click at [832, 670] on div "🌹 Klädreferenser" at bounding box center [847, 677] width 59 height 19
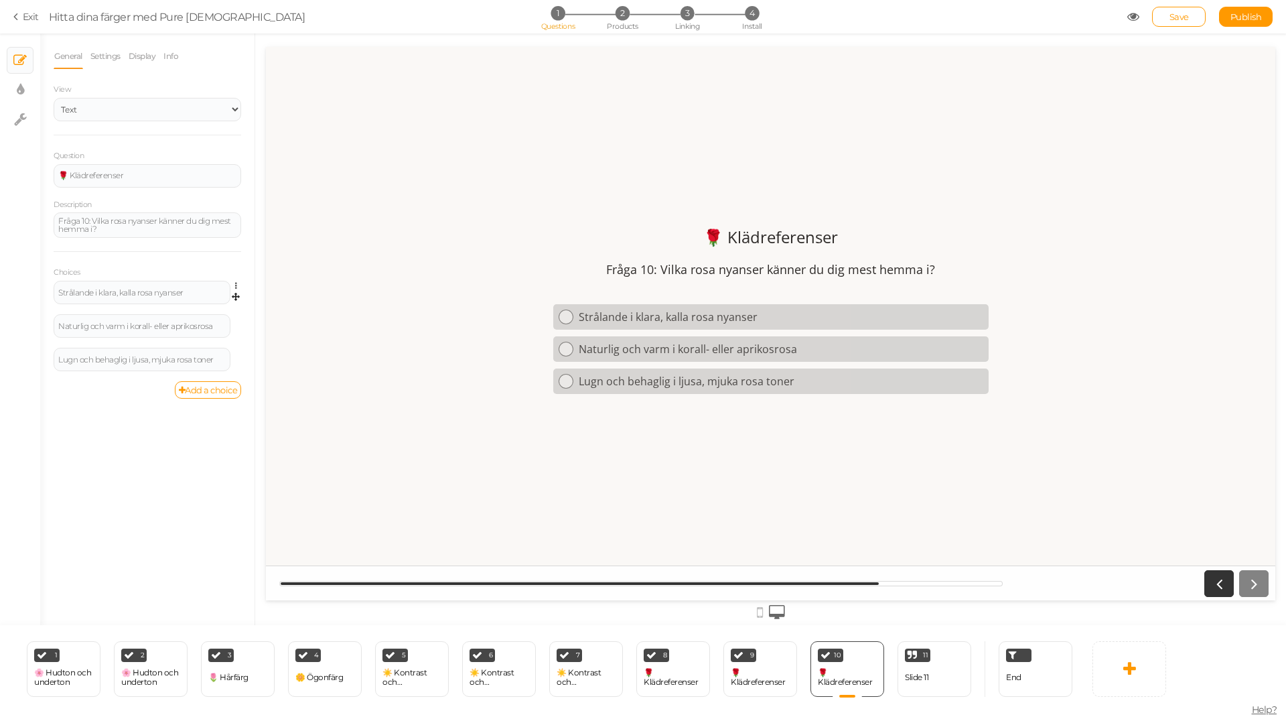
click at [234, 284] on link at bounding box center [239, 286] width 11 height 10
click at [198, 305] on link "Settings" at bounding box center [188, 305] width 106 height 14
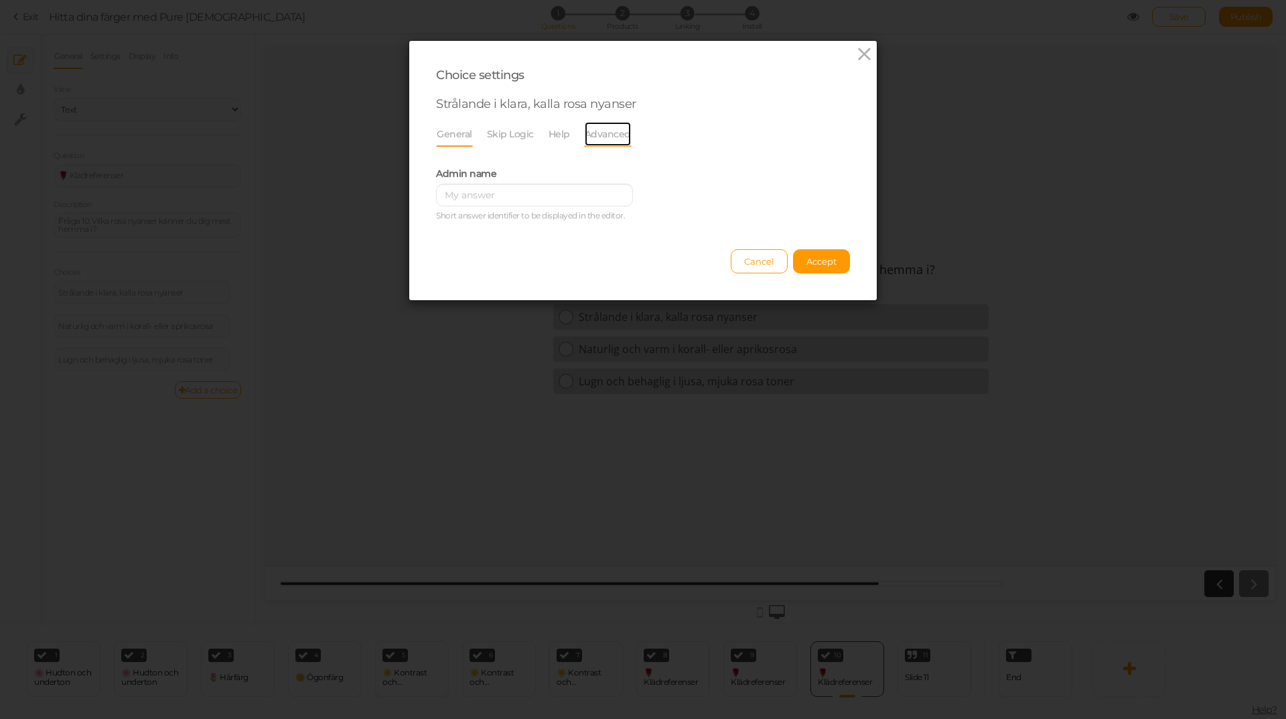
click at [616, 131] on link "Advanced" at bounding box center [608, 133] width 48 height 25
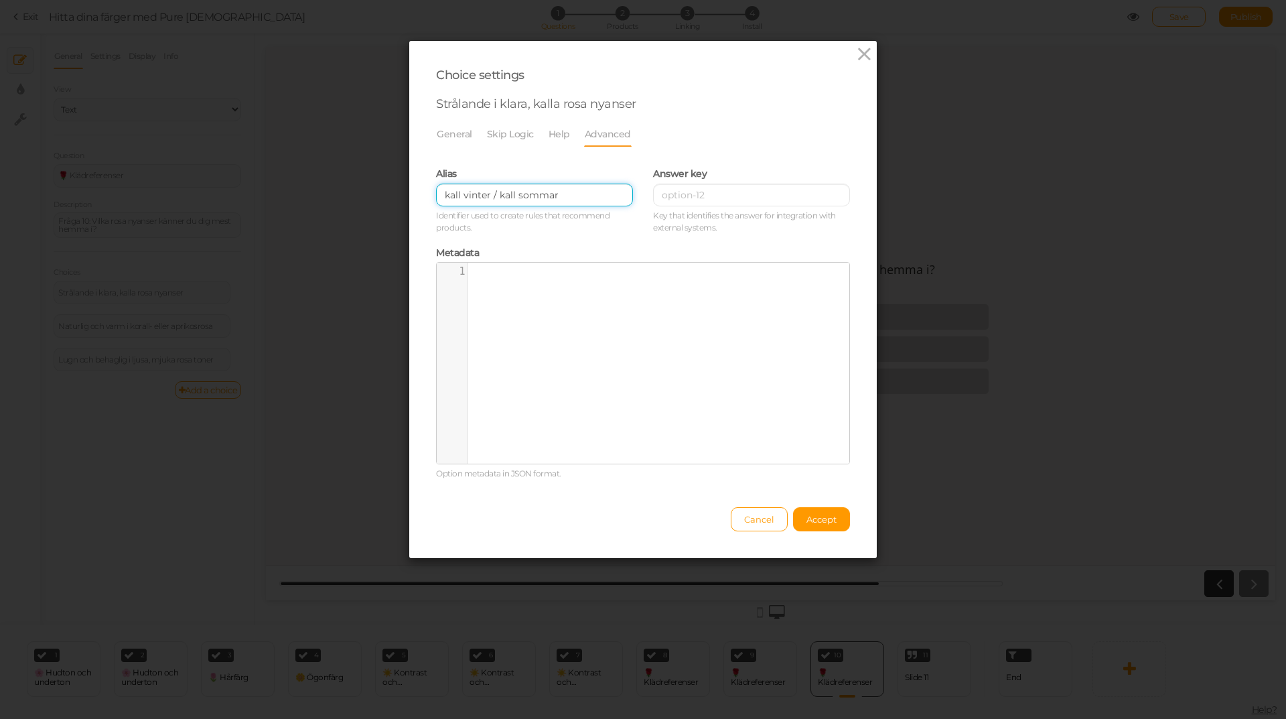
drag, startPoint x: 563, startPoint y: 195, endPoint x: 330, endPoint y: 206, distance: 232.7
click at [330, 206] on div "Choice settings Strålande i klara, kalla rosa nyanser General Skip Logic Help A…" at bounding box center [643, 359] width 1286 height 719
paste input ","
type input "kall vinter, kall sommar"
click at [804, 511] on button "Accept" at bounding box center [821, 519] width 57 height 24
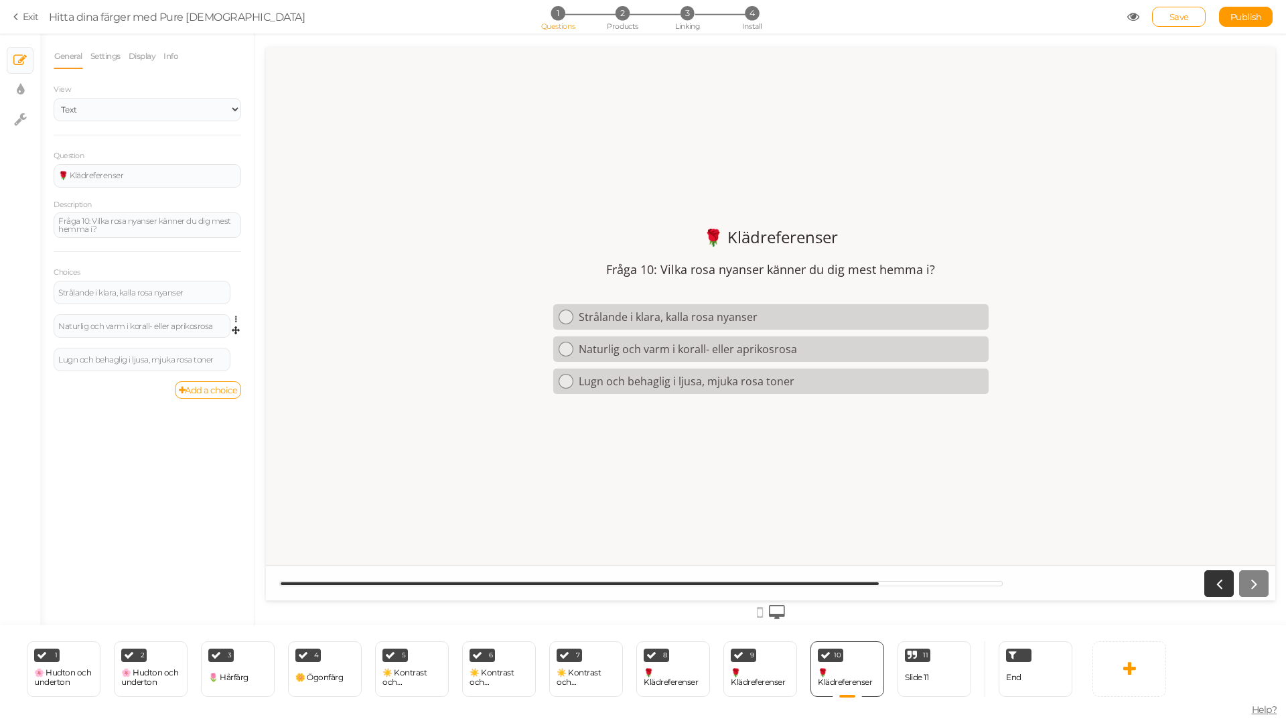
click at [235, 315] on link at bounding box center [239, 319] width 11 height 10
click at [206, 338] on link "Settings" at bounding box center [188, 339] width 106 height 14
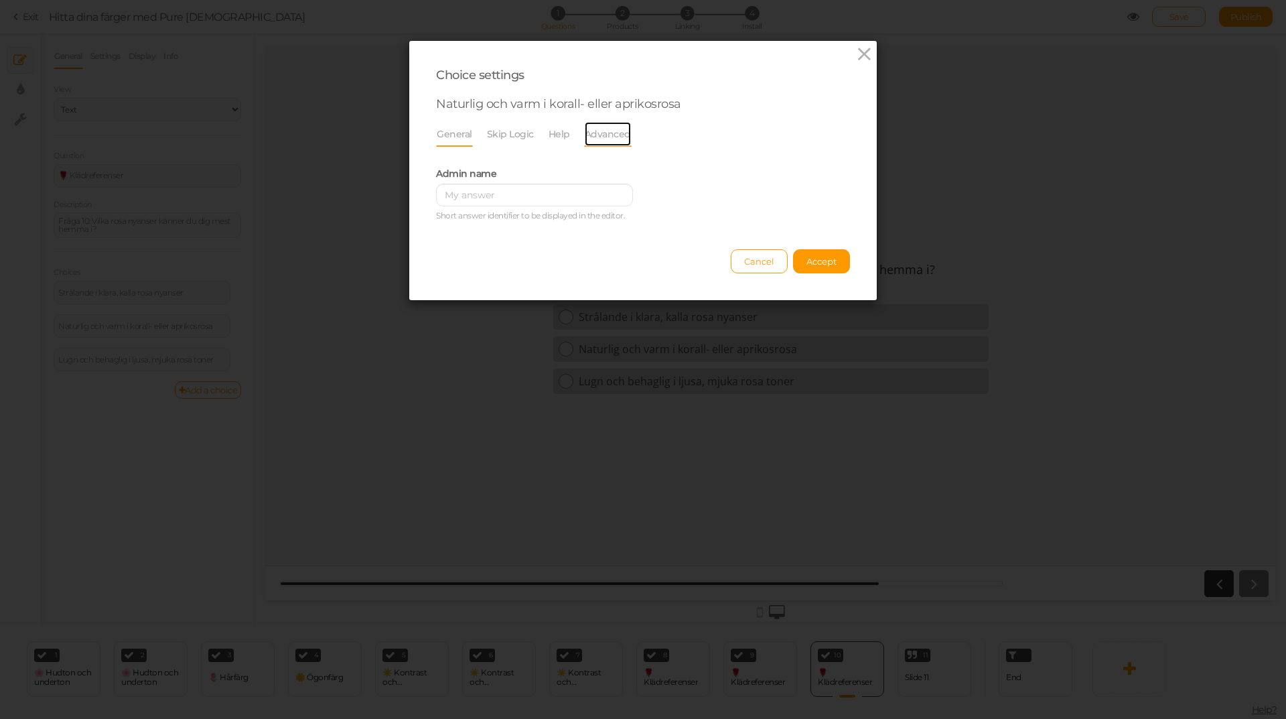
click at [604, 130] on link "Advanced" at bounding box center [608, 133] width 48 height 25
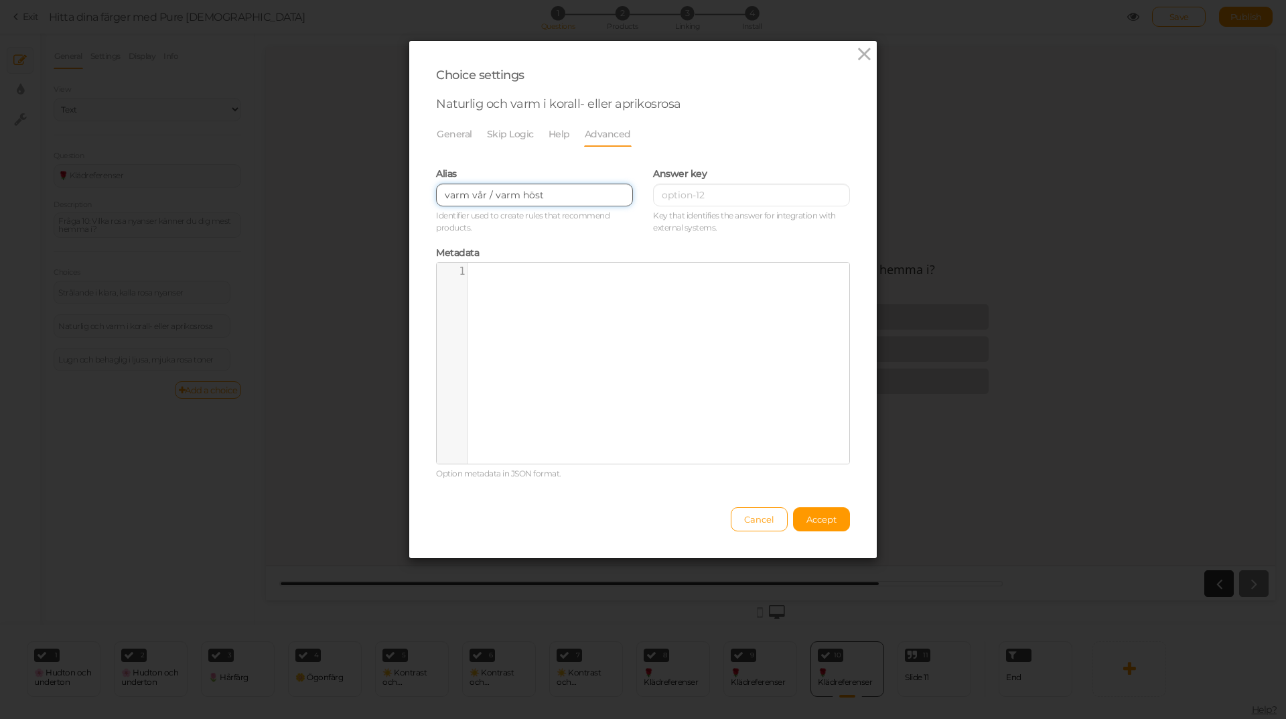
drag, startPoint x: 487, startPoint y: 196, endPoint x: 478, endPoint y: 196, distance: 9.4
click at [478, 196] on input "varm vår / varm höst" at bounding box center [534, 195] width 197 height 23
type input "varm vår, varm höst"
click at [827, 514] on span "Accept" at bounding box center [821, 519] width 30 height 11
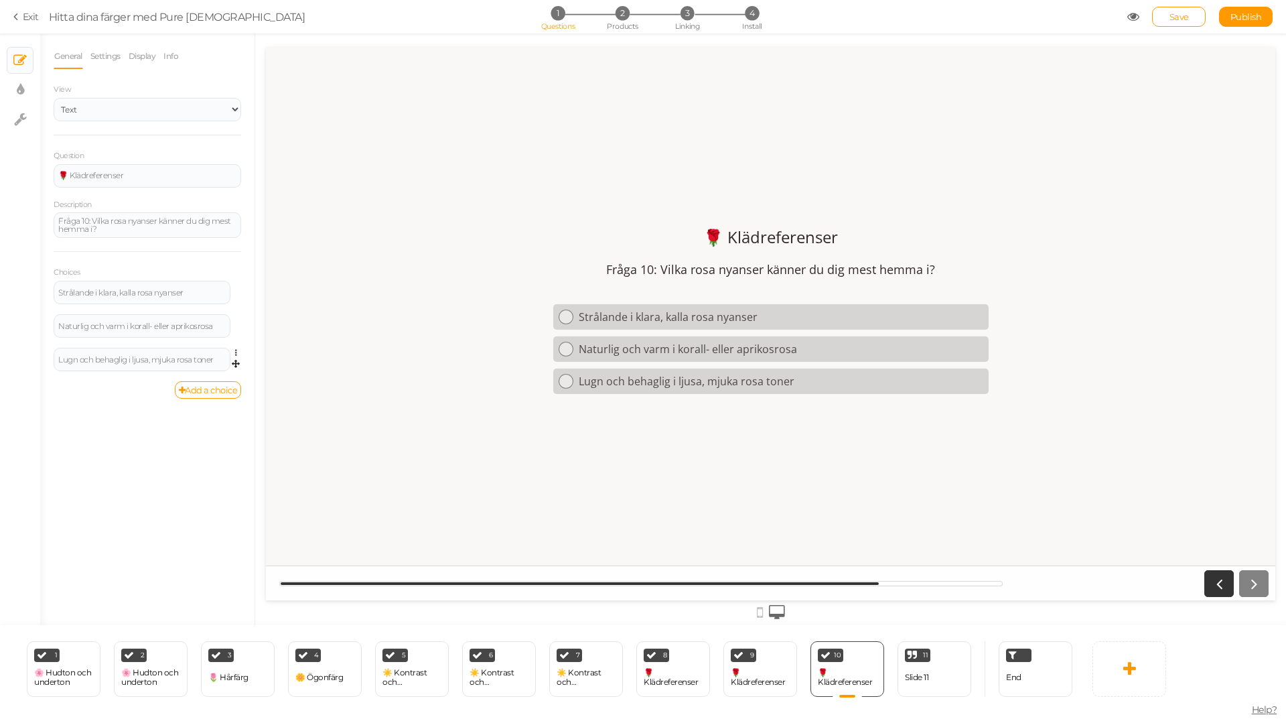
click at [233, 351] on span "Settings Delete" at bounding box center [235, 354] width 11 height 12
click at [236, 352] on icon at bounding box center [239, 353] width 9 height 8
click at [202, 372] on link "Settings" at bounding box center [188, 372] width 106 height 14
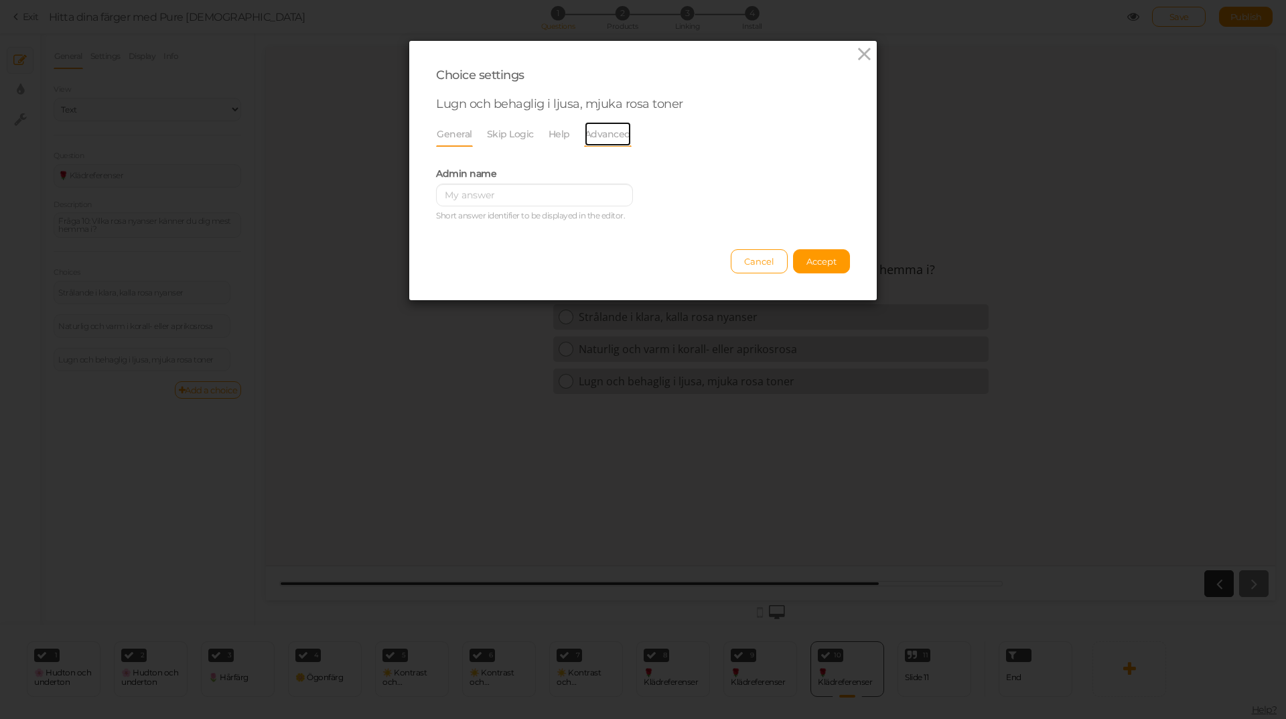
click at [592, 133] on link "Advanced" at bounding box center [608, 133] width 48 height 25
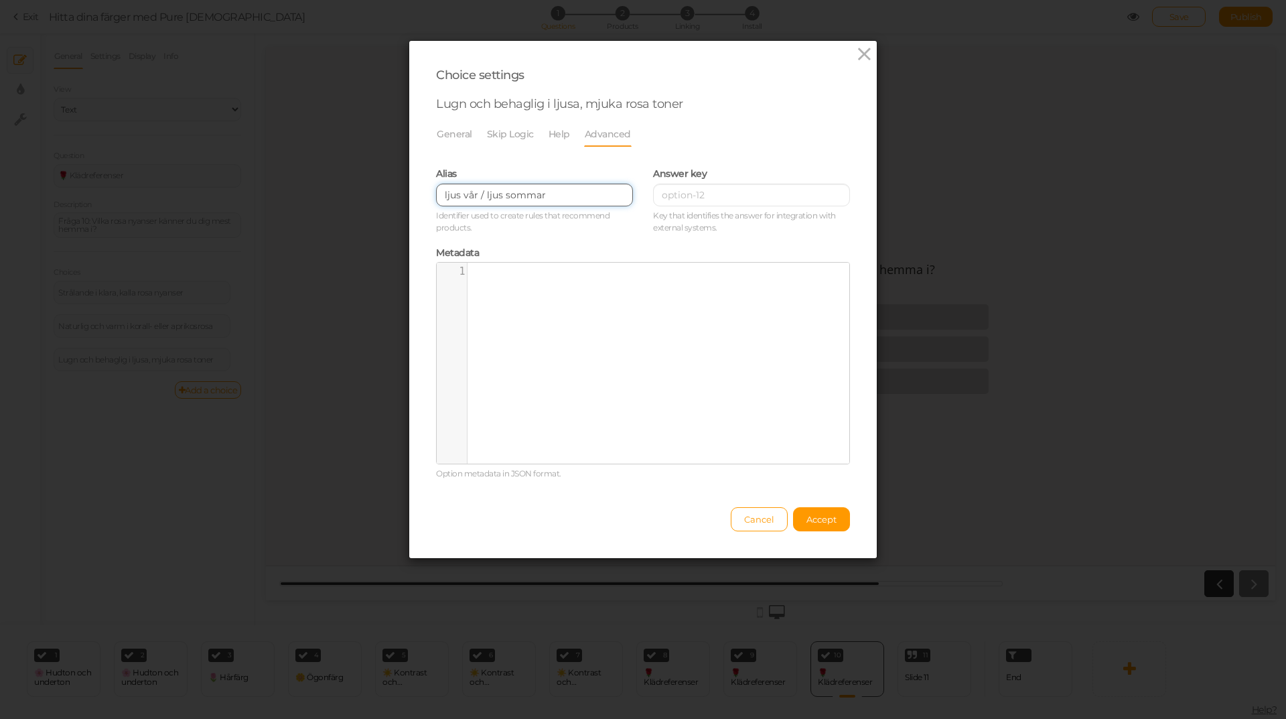
drag, startPoint x: 481, startPoint y: 195, endPoint x: 469, endPoint y: 195, distance: 12.1
click at [469, 195] on input "ljus vår / ljus sommar" at bounding box center [534, 195] width 197 height 23
type input "ljus vår, ljus sommar"
click at [814, 516] on span "Accept" at bounding box center [821, 519] width 30 height 11
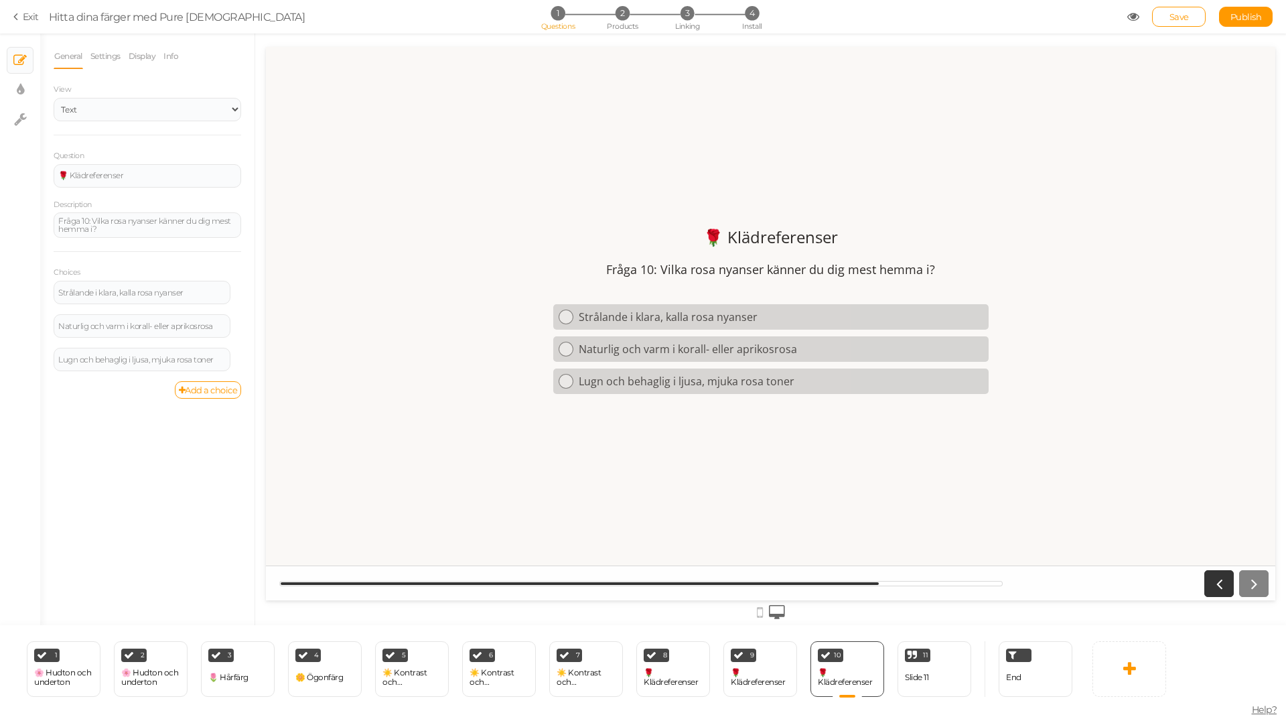
drag, startPoint x: 1250, startPoint y: 14, endPoint x: 1210, endPoint y: 22, distance: 41.0
click at [1250, 13] on span "Publish" at bounding box center [1246, 16] width 31 height 11
drag, startPoint x: 1243, startPoint y: 18, endPoint x: 1227, endPoint y: 40, distance: 26.4
click at [1227, 27] on div "Publish View published." at bounding box center [1246, 17] width 54 height 20
click at [1239, 17] on span "Publish" at bounding box center [1246, 16] width 31 height 11
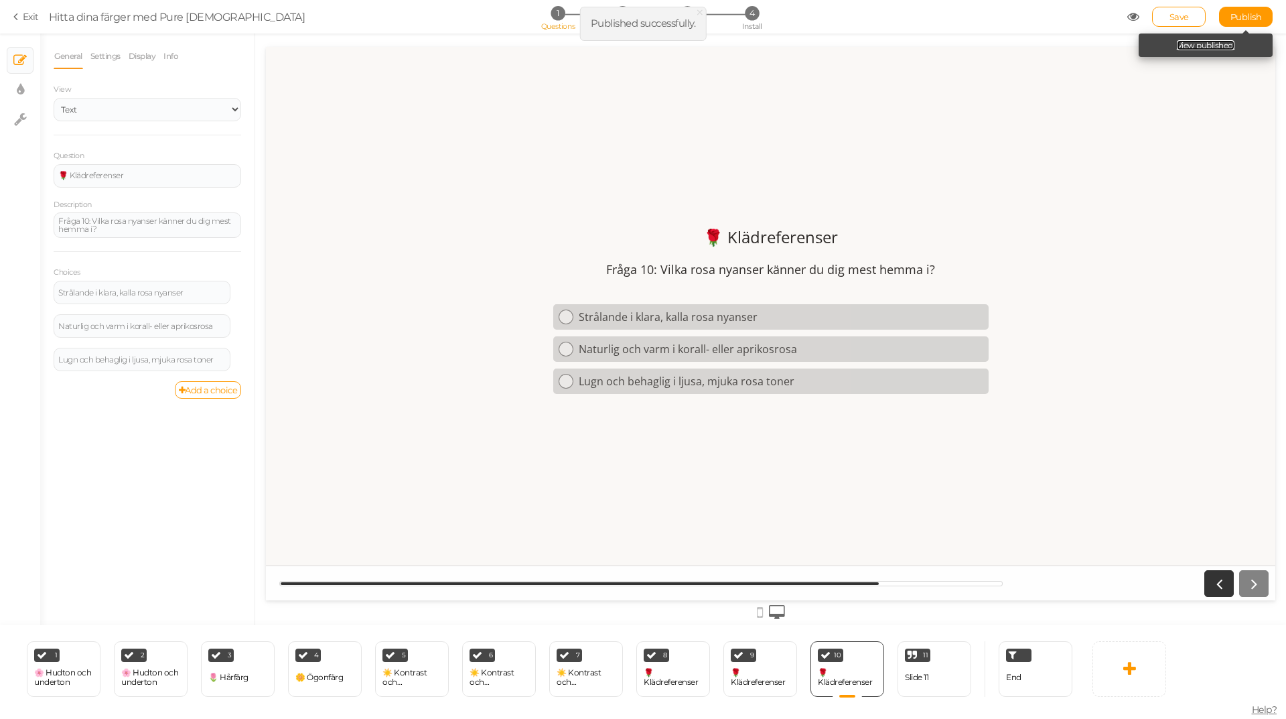
click at [1197, 44] on link "View published." at bounding box center [1206, 45] width 58 height 10
click at [1181, 19] on span "Save" at bounding box center [1179, 16] width 19 height 11
click at [234, 287] on link at bounding box center [239, 286] width 11 height 10
click at [210, 305] on link "Settings" at bounding box center [188, 305] width 106 height 14
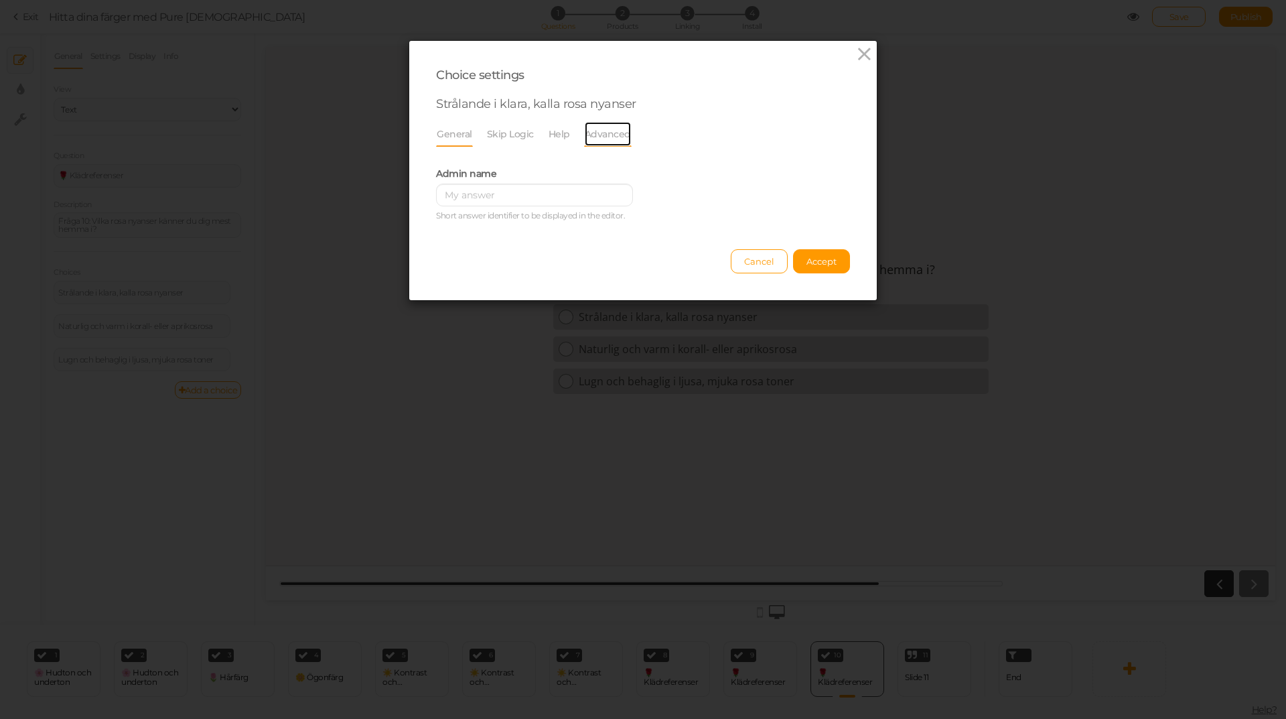
click at [594, 135] on link "Advanced" at bounding box center [608, 133] width 48 height 25
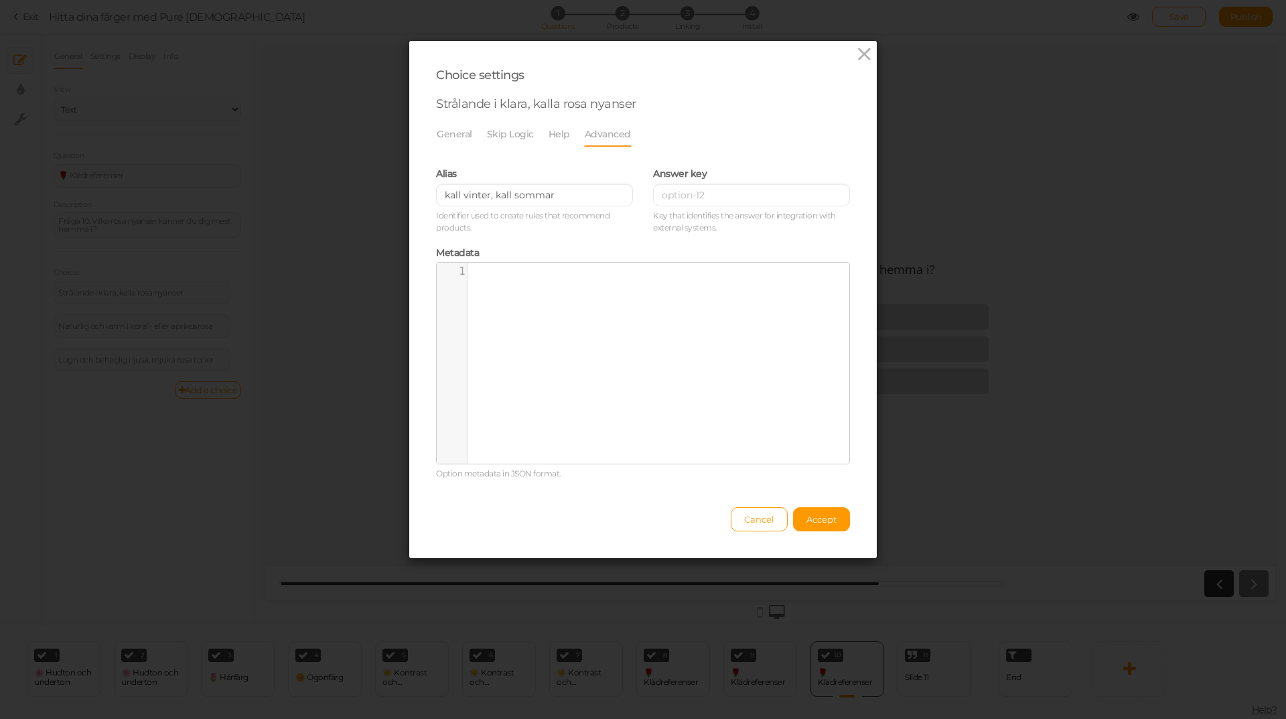
drag, startPoint x: 809, startPoint y: 523, endPoint x: 678, endPoint y: 474, distance: 139.5
click at [806, 523] on span "Accept" at bounding box center [821, 519] width 30 height 11
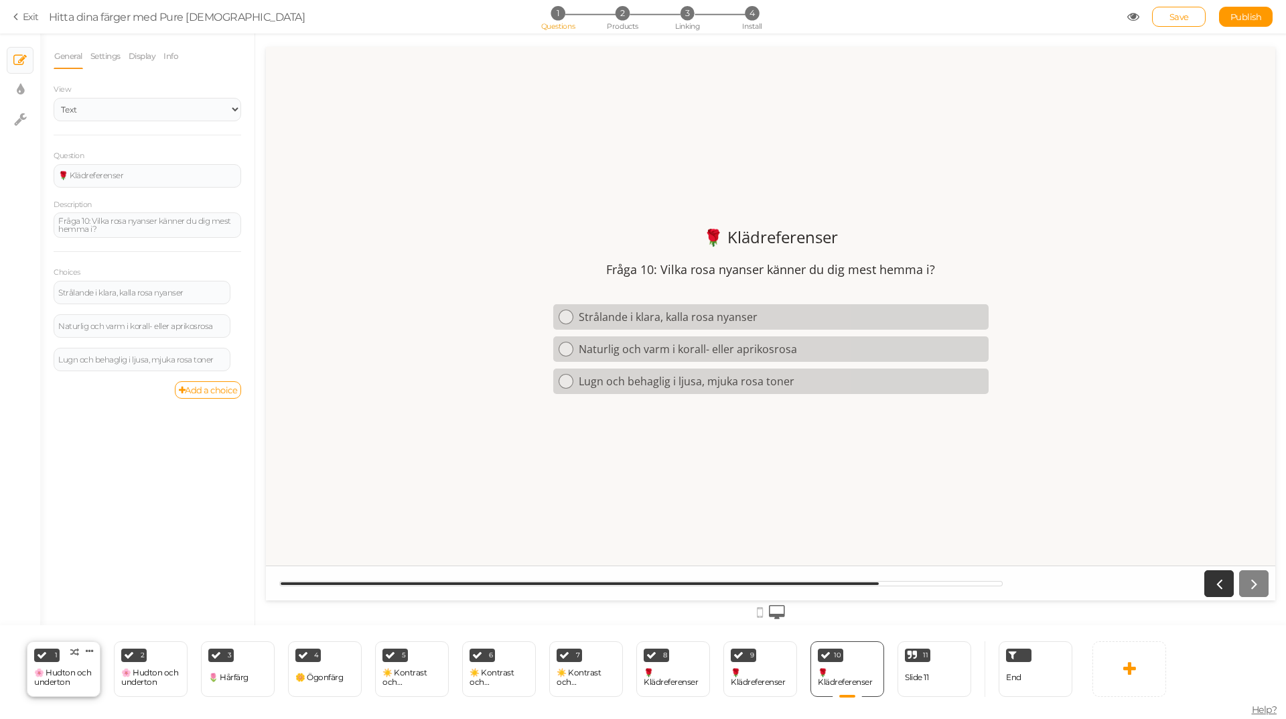
click at [72, 687] on div "🌸 Hudton och underton" at bounding box center [63, 677] width 59 height 23
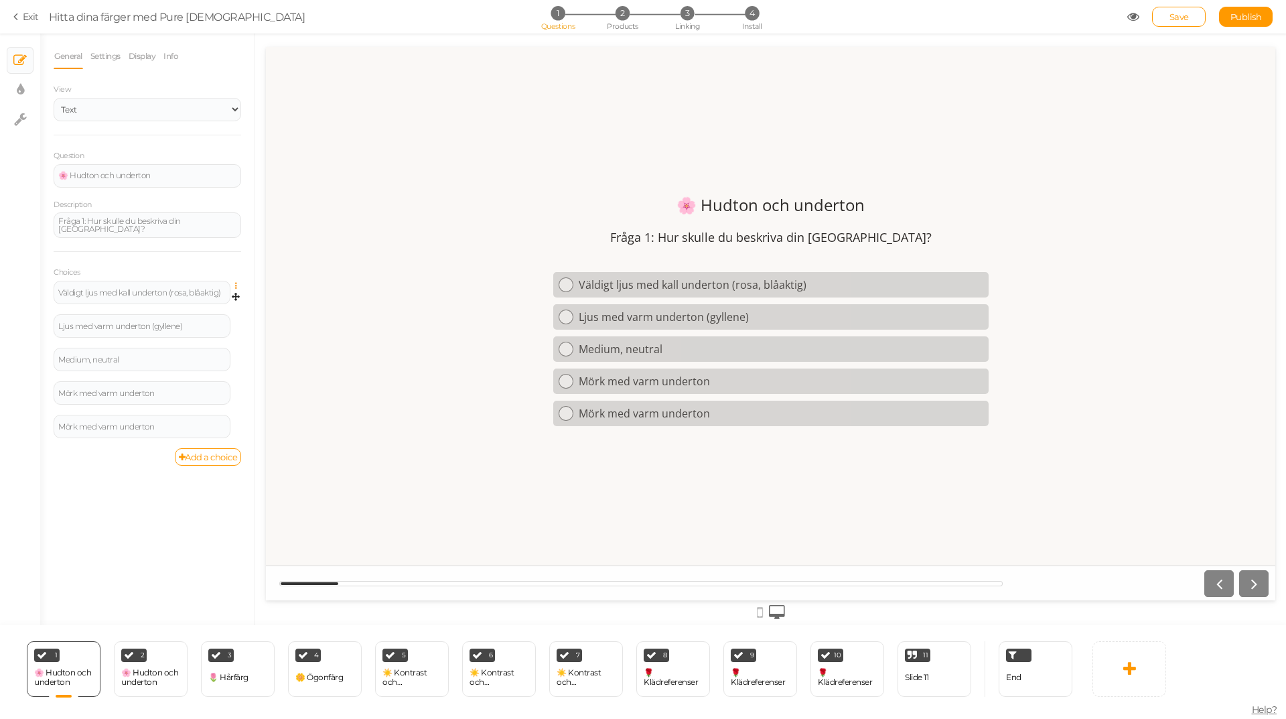
click at [238, 283] on icon at bounding box center [239, 286] width 9 height 8
click at [196, 301] on link "Settings" at bounding box center [188, 305] width 106 height 14
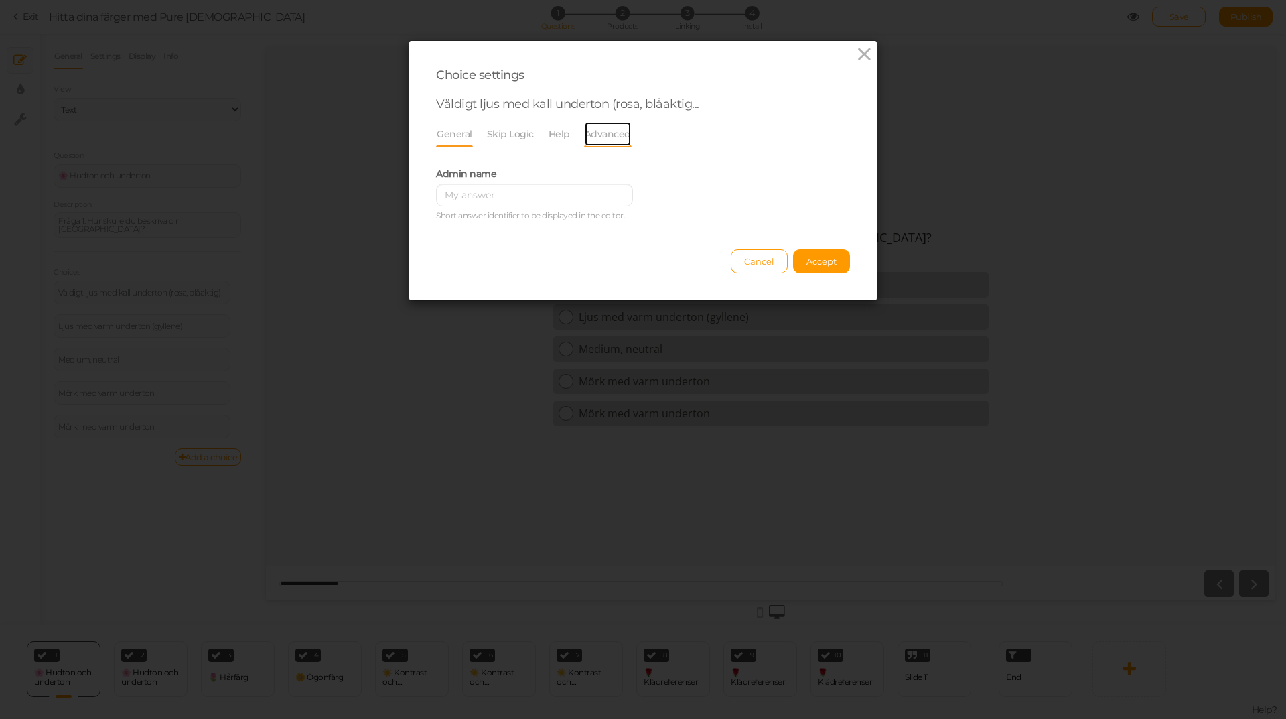
click at [607, 128] on link "Advanced" at bounding box center [608, 133] width 48 height 25
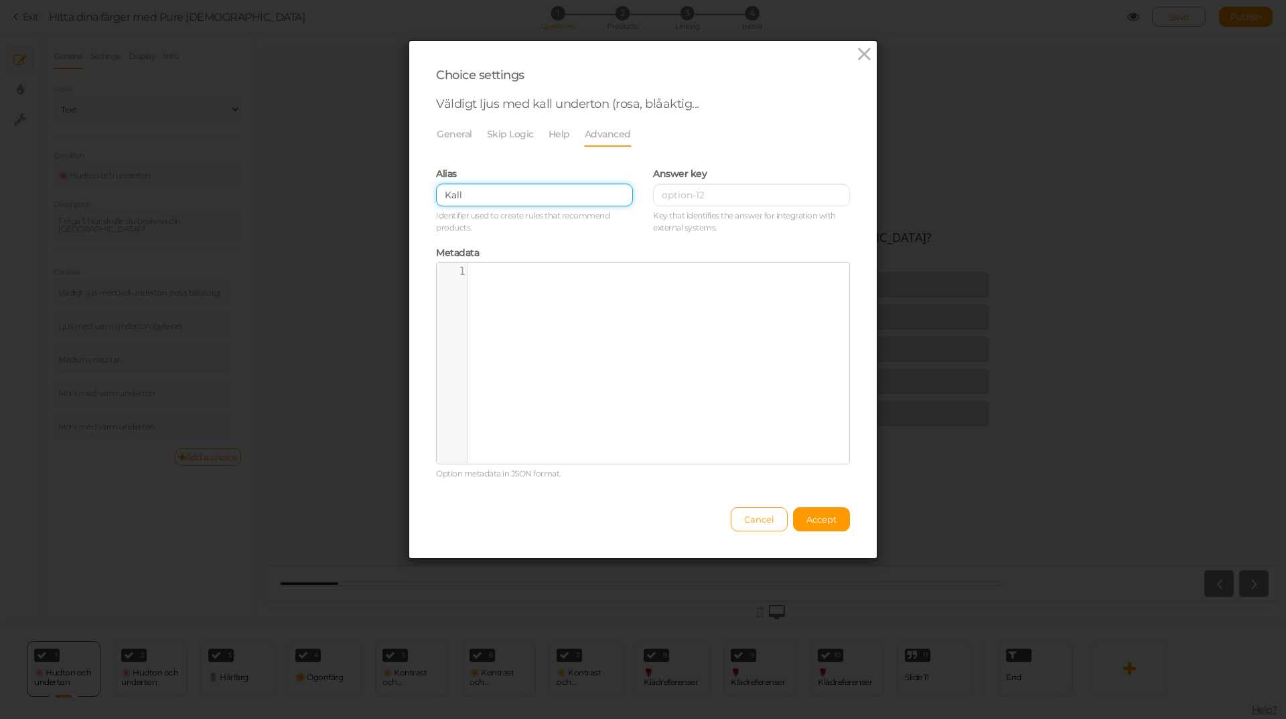
drag, startPoint x: 433, startPoint y: 194, endPoint x: 344, endPoint y: 194, distance: 89.1
click at [344, 194] on div "Choice settings Väldigt ljus med kall underton (rosa, blåaktig... General Skip …" at bounding box center [643, 359] width 1286 height 719
paste input "ljus sommar, kall vinter"
type input "ljus sommar, kall vinter"
click at [813, 522] on span "Accept" at bounding box center [821, 519] width 30 height 11
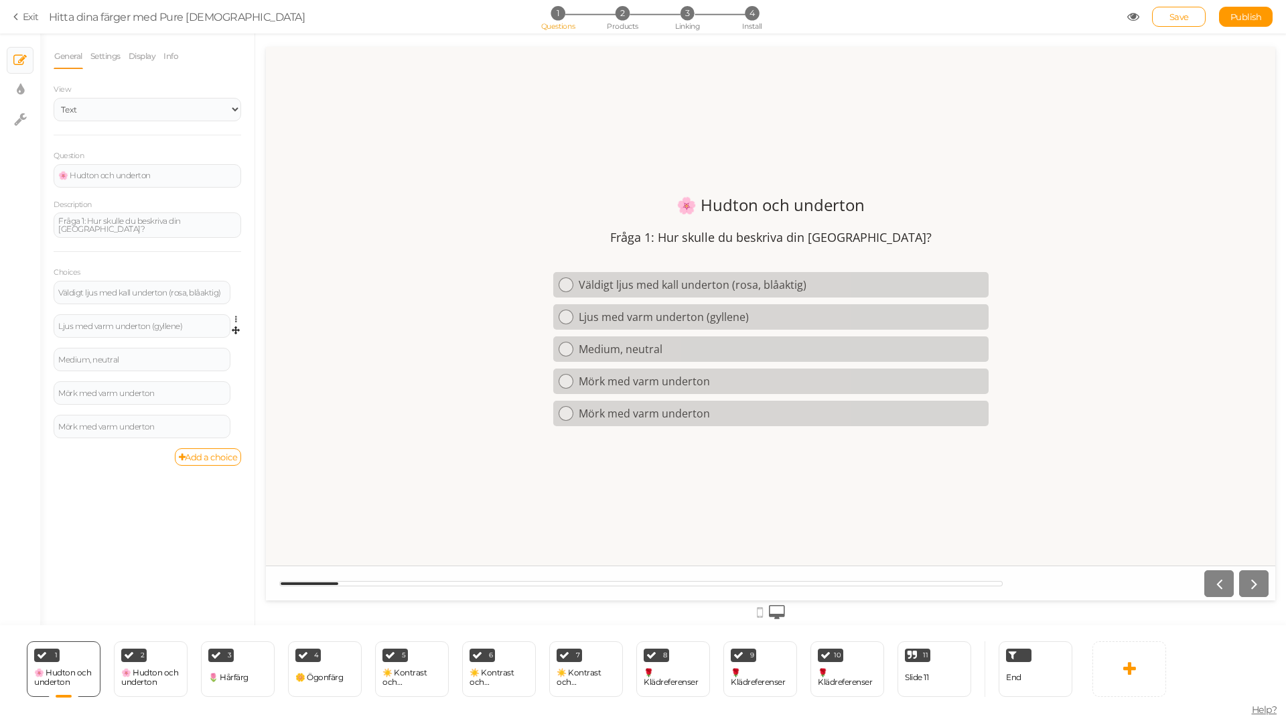
click at [233, 317] on span "Settings Delete" at bounding box center [235, 320] width 11 height 12
click at [237, 316] on icon at bounding box center [239, 319] width 9 height 8
click at [188, 338] on span "Settings" at bounding box center [178, 339] width 30 height 10
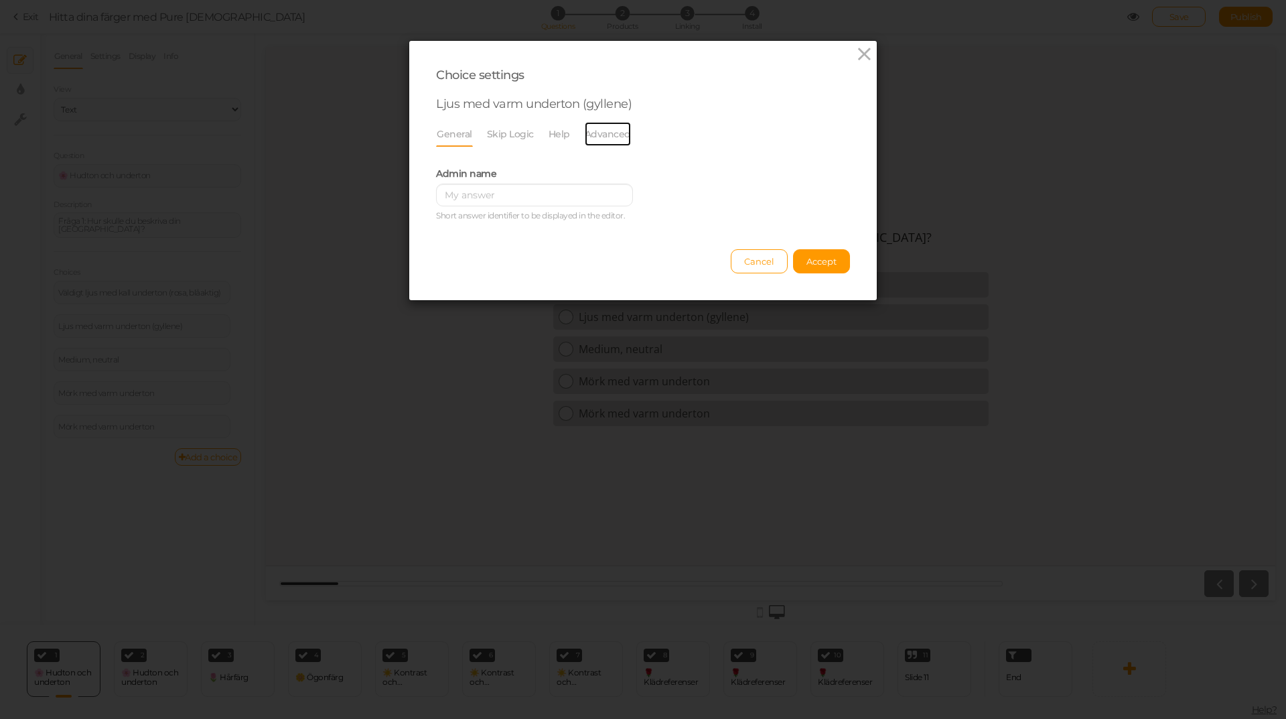
drag, startPoint x: 610, startPoint y: 135, endPoint x: 569, endPoint y: 190, distance: 68.5
click at [610, 133] on link "Advanced" at bounding box center [608, 133] width 48 height 25
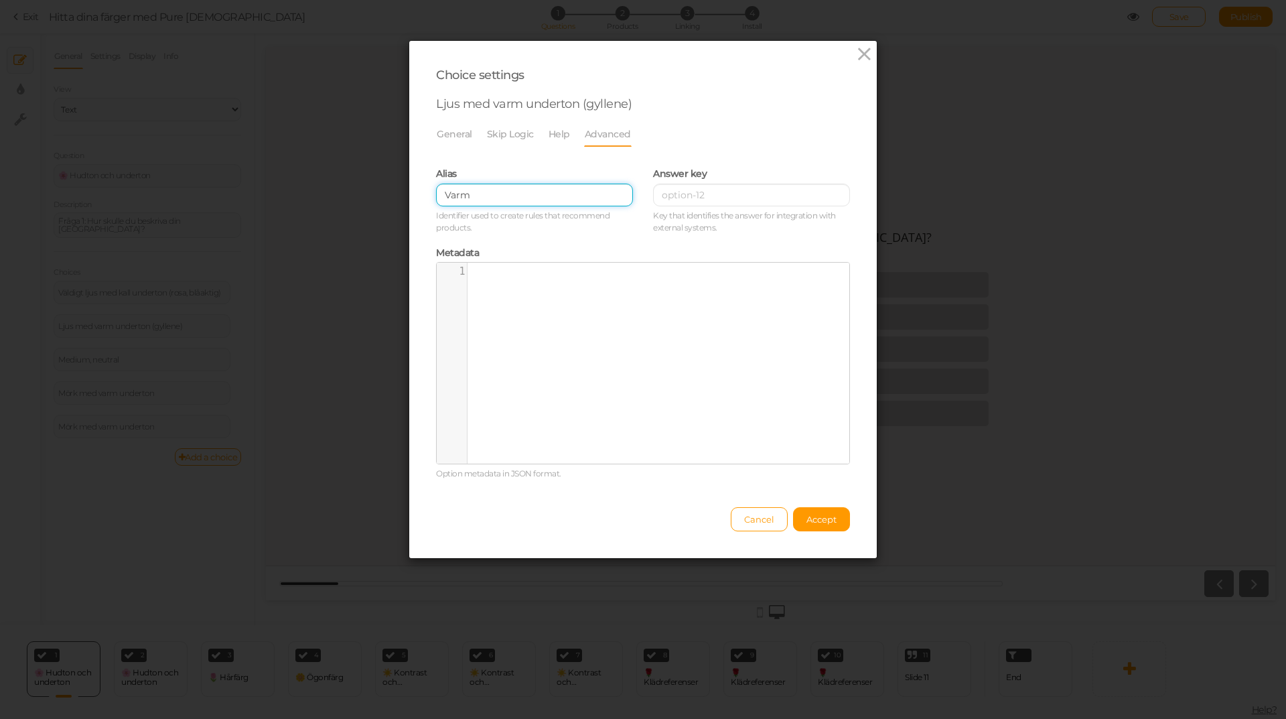
drag, startPoint x: 549, startPoint y: 198, endPoint x: 347, endPoint y: 195, distance: 201.6
click at [347, 195] on div "Choice settings Ljus med varm underton (gyllene) General Skip Logic Help Advanc…" at bounding box center [643, 359] width 1286 height 719
paste input "ljus vår, varm höst"
type input "ljus vår, varm höst"
drag, startPoint x: 823, startPoint y: 520, endPoint x: 807, endPoint y: 521, distance: 16.1
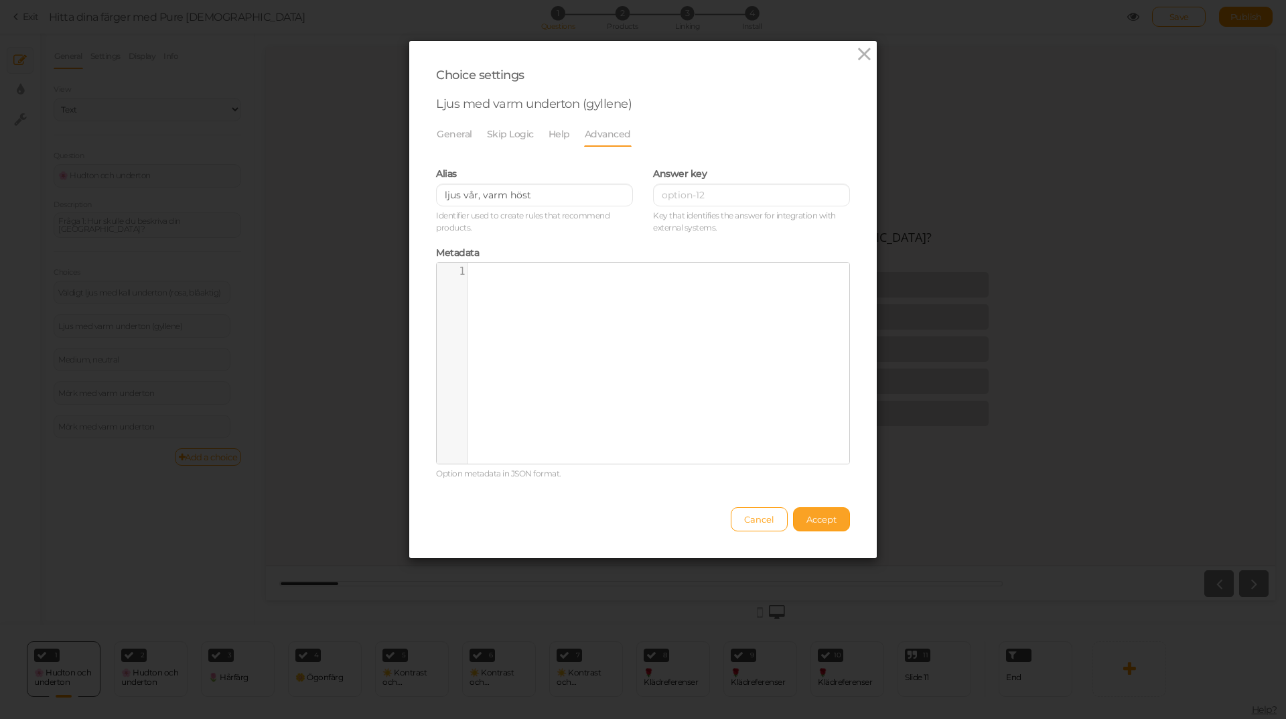
click at [823, 520] on span "Accept" at bounding box center [821, 519] width 30 height 11
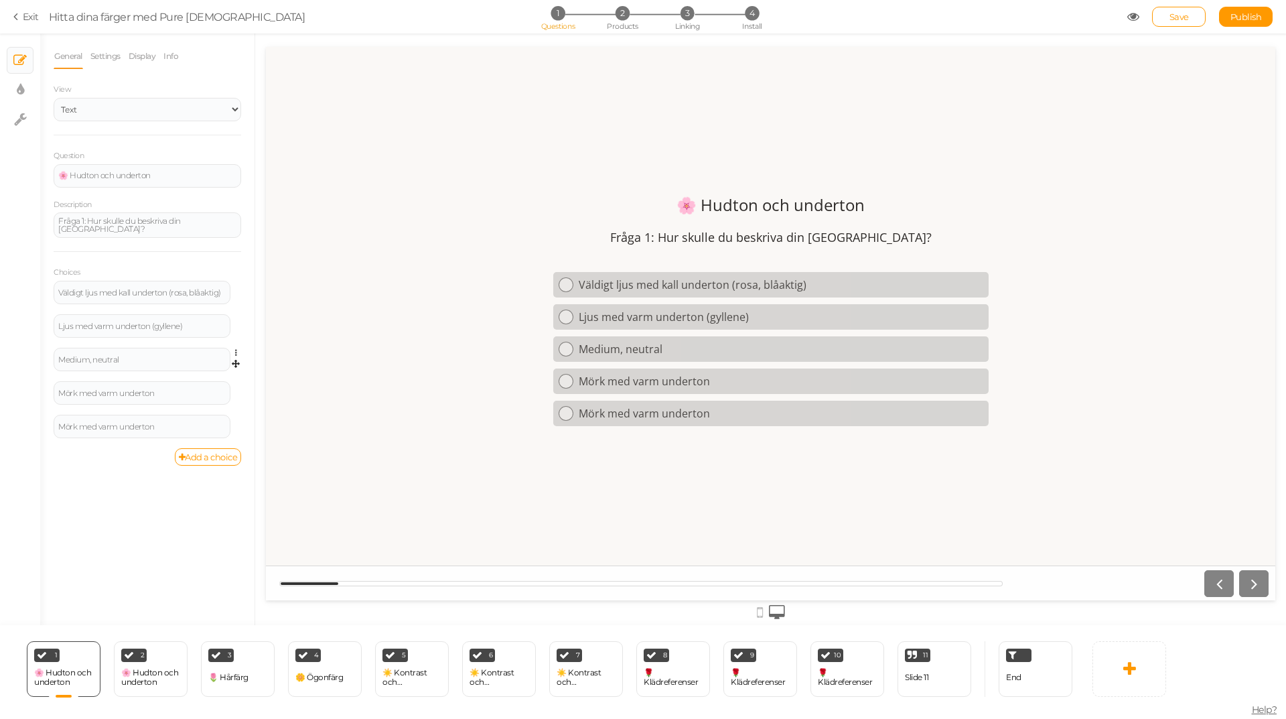
click at [234, 348] on link at bounding box center [239, 353] width 11 height 10
click at [208, 368] on link "Settings" at bounding box center [188, 372] width 106 height 14
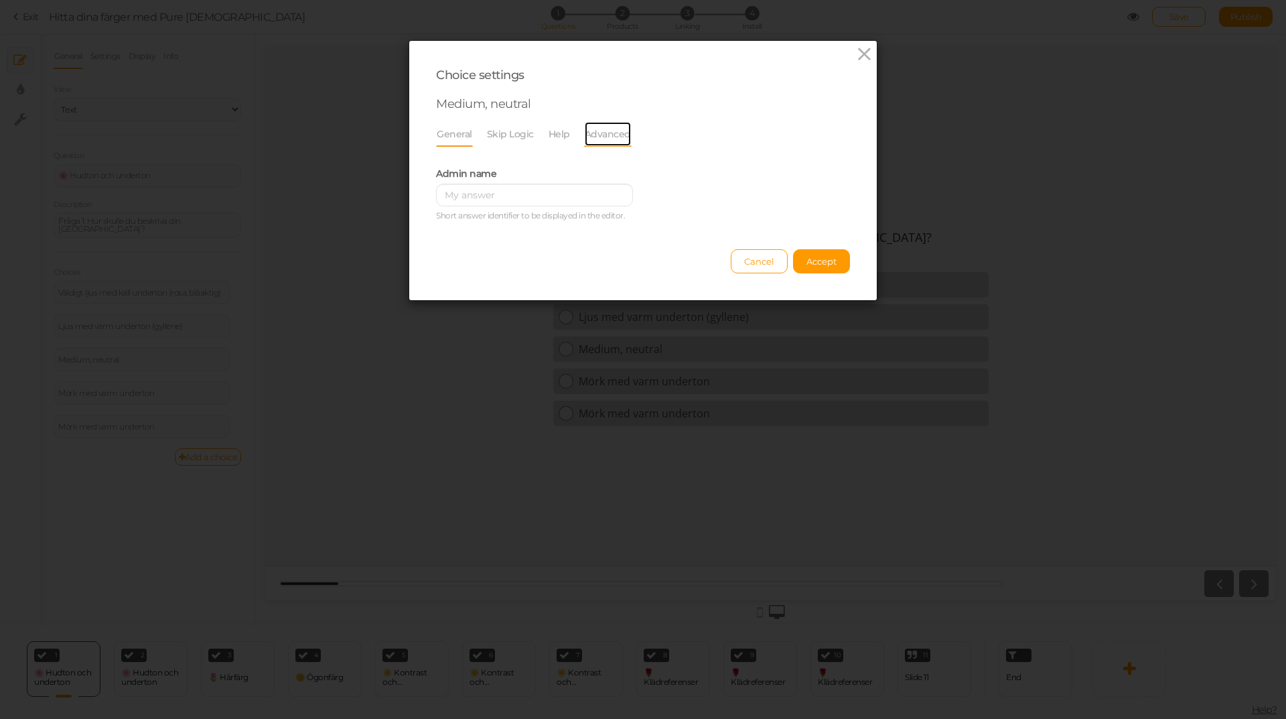
click at [596, 135] on link "Advanced" at bounding box center [608, 133] width 48 height 25
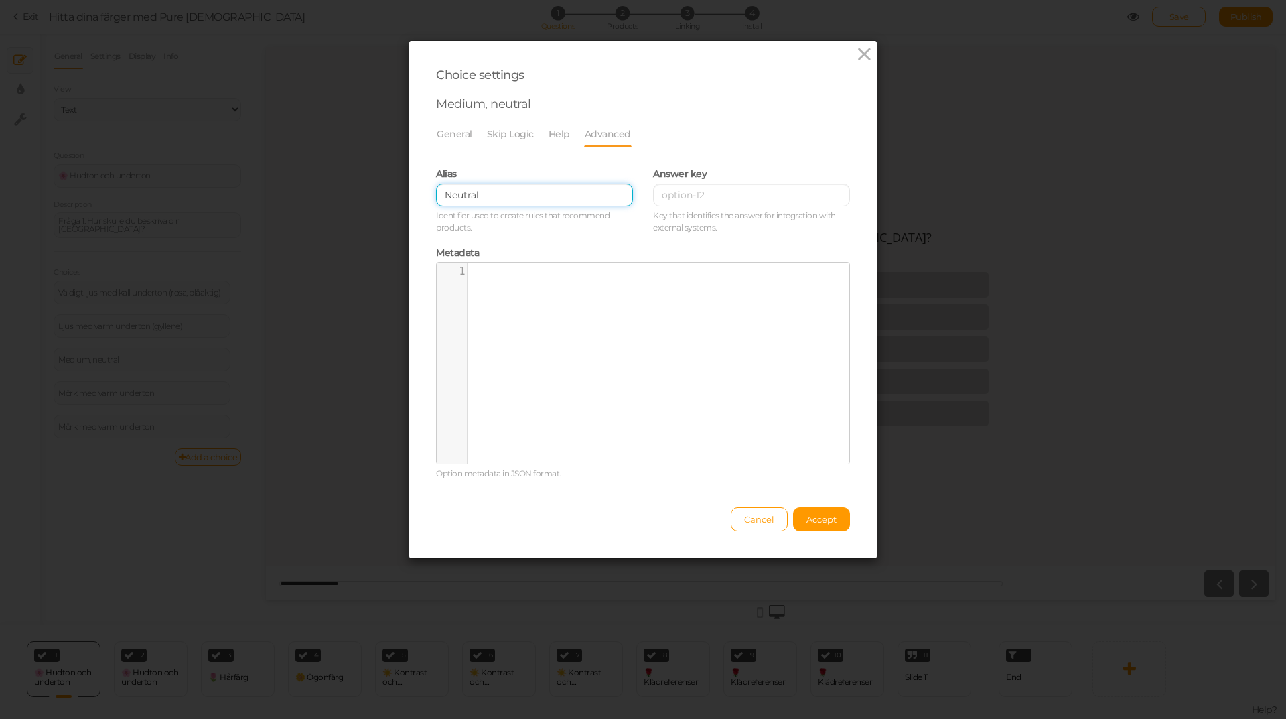
drag, startPoint x: 483, startPoint y: 200, endPoint x: 350, endPoint y: 202, distance: 133.3
click at [350, 202] on div "Choice settings Medium, neutral General Skip Logic Help Advanced Admin name Sho…" at bounding box center [643, 359] width 1286 height 719
paste input "mjuk sommar, mjuk höst"
type input "mjuk sommar, mjuk höst"
drag, startPoint x: 817, startPoint y: 517, endPoint x: 397, endPoint y: 127, distance: 573.0
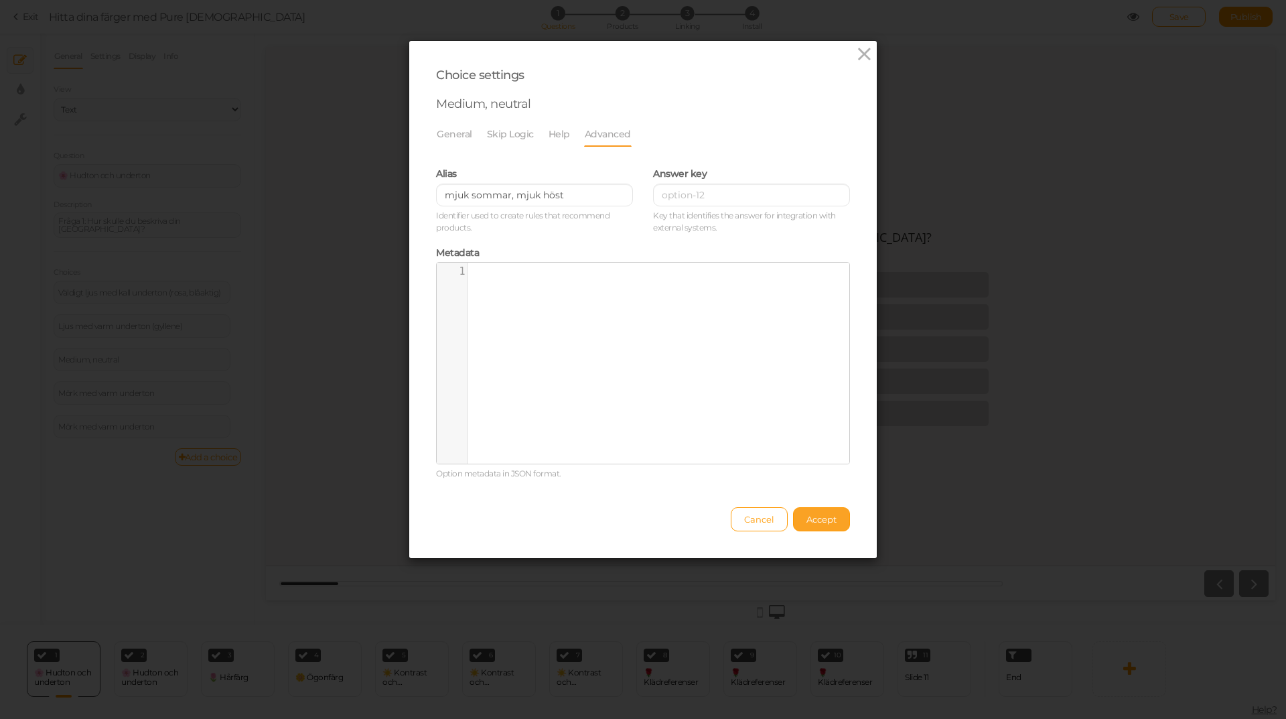
click at [816, 517] on span "Accept" at bounding box center [821, 519] width 30 height 11
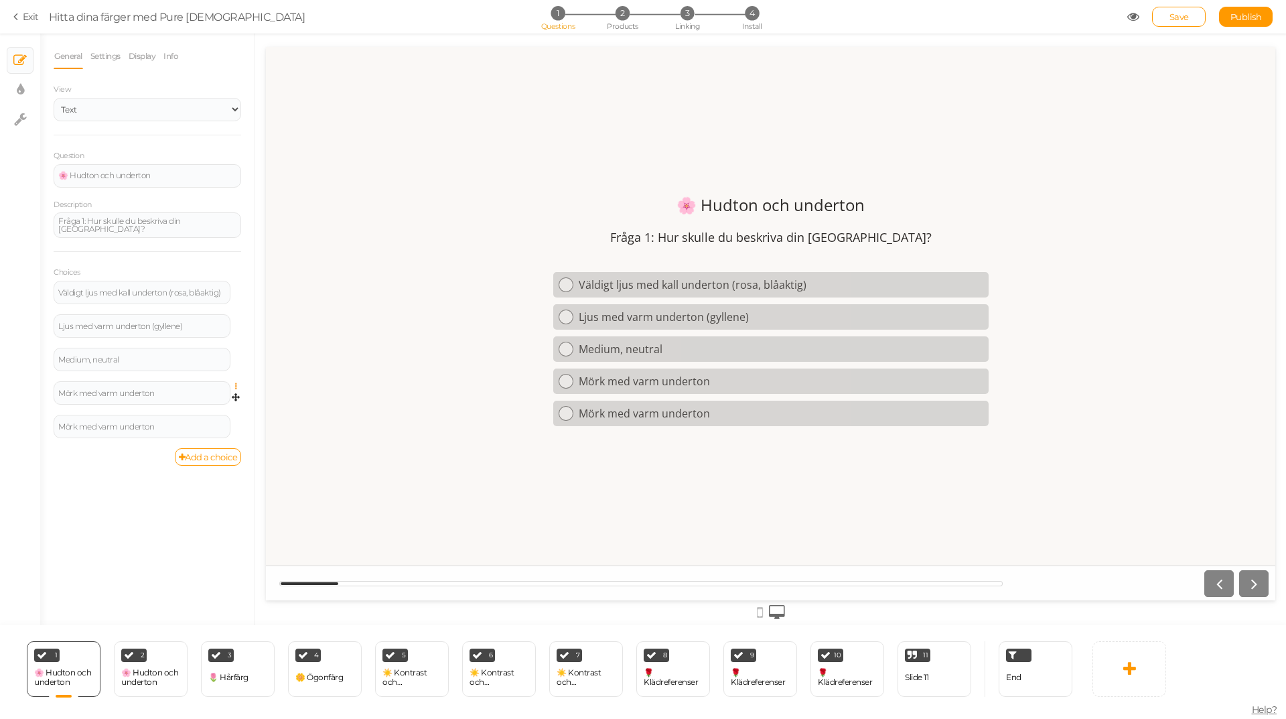
click at [238, 384] on icon at bounding box center [239, 386] width 9 height 8
click at [197, 409] on link "Settings" at bounding box center [188, 406] width 106 height 14
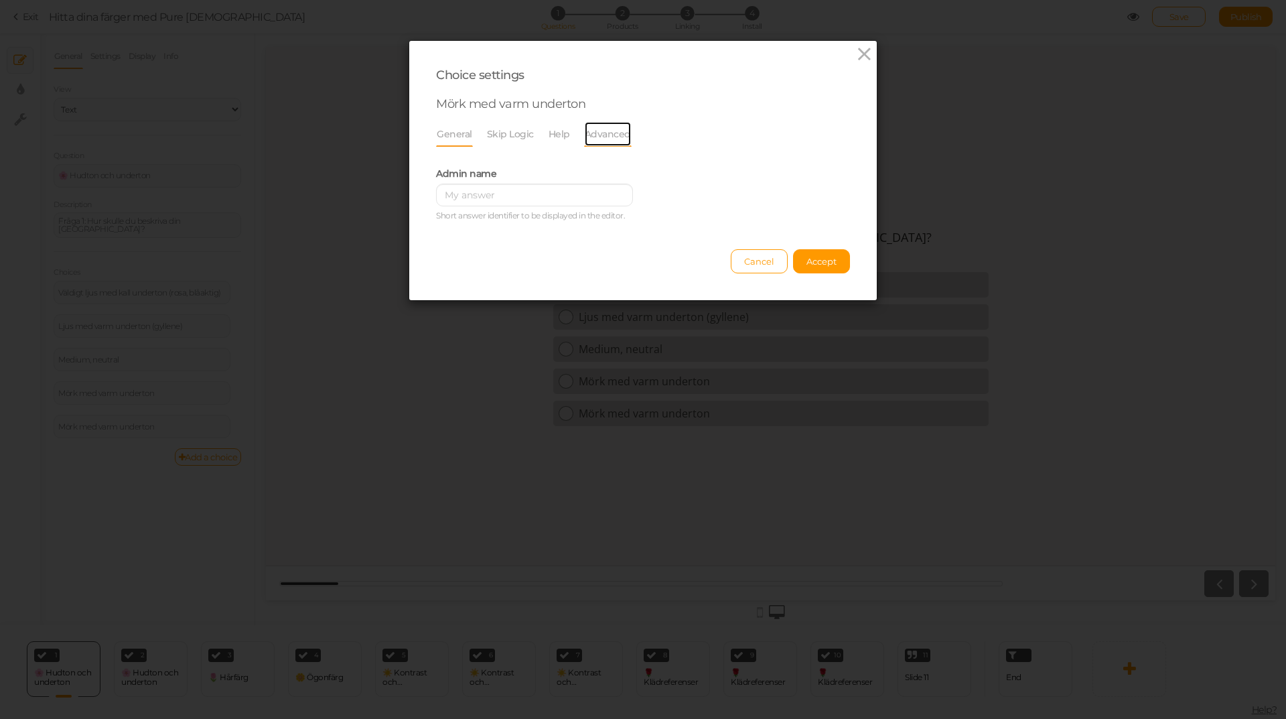
drag, startPoint x: 608, startPoint y: 134, endPoint x: 591, endPoint y: 141, distance: 17.4
click at [606, 134] on link "Advanced" at bounding box center [608, 133] width 48 height 25
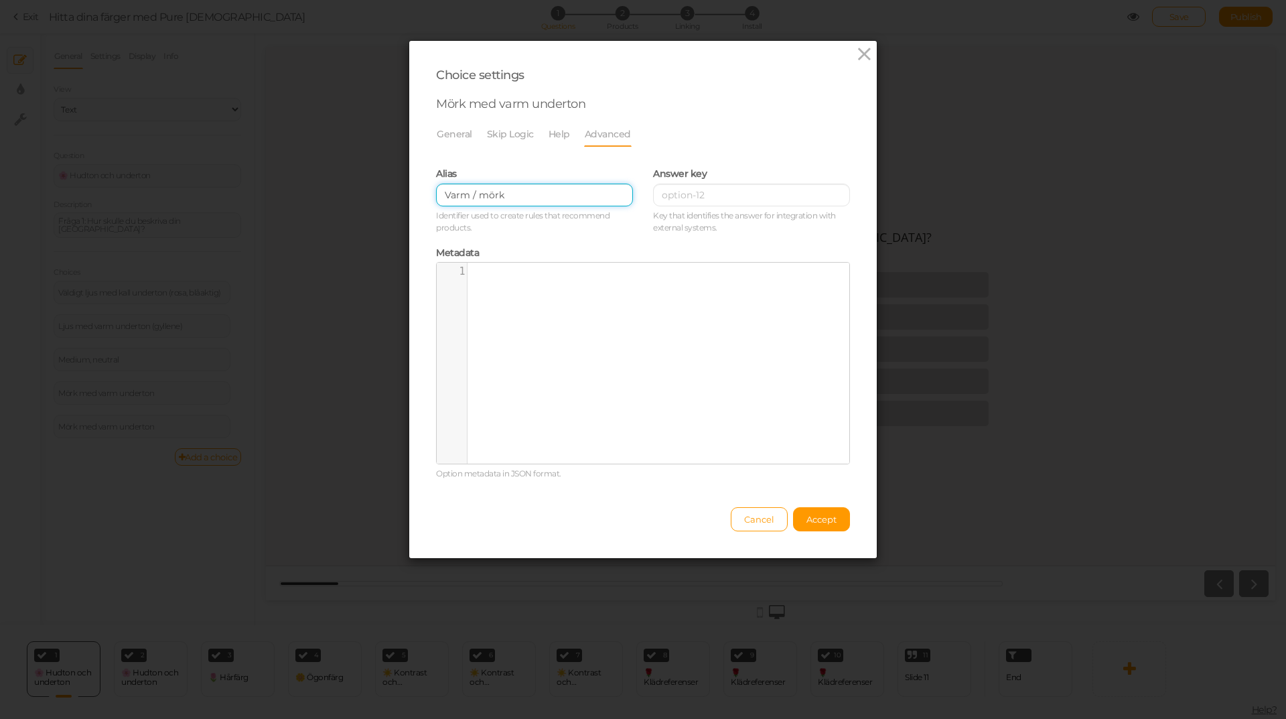
drag, startPoint x: 535, startPoint y: 189, endPoint x: 358, endPoint y: 198, distance: 176.4
click at [358, 198] on div "Choice settings Mörk med varm underton General Skip Logic Help Advanced Admin n…" at bounding box center [643, 359] width 1286 height 719
paste input "varm höst, mörk höst"
type input "varm höst, mörk höst"
drag, startPoint x: 806, startPoint y: 515, endPoint x: 776, endPoint y: 485, distance: 43.1
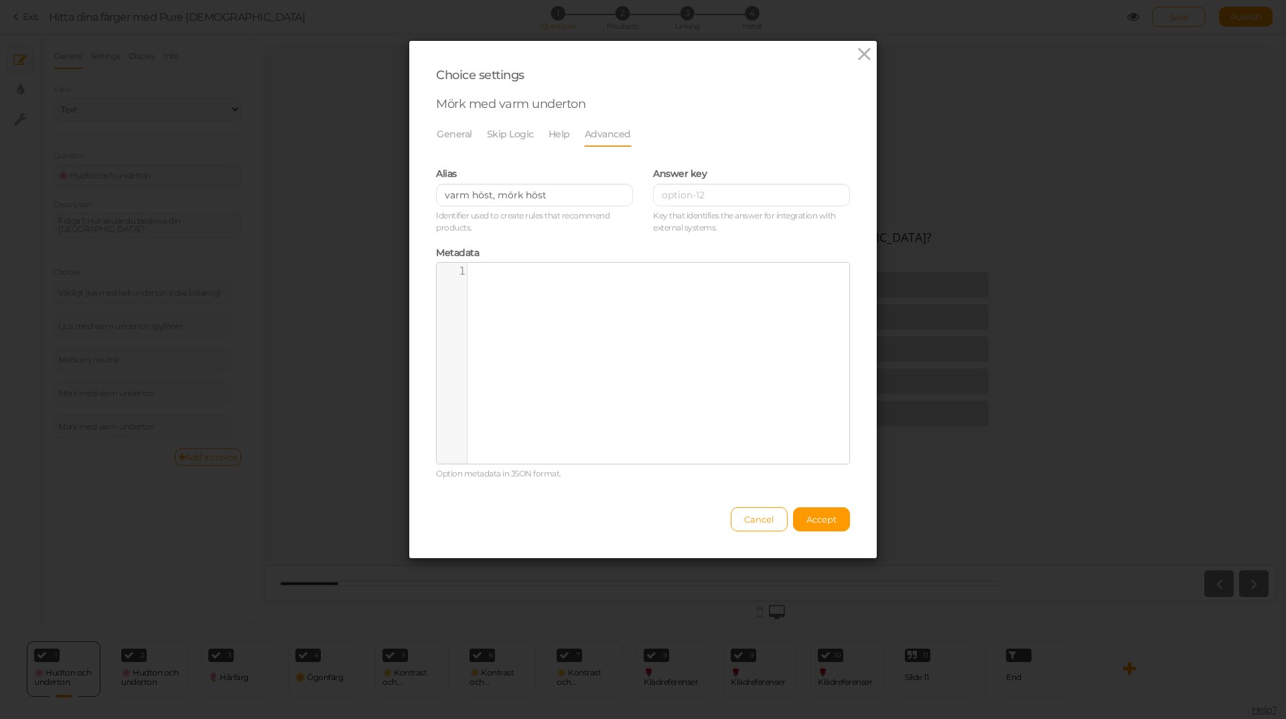
click at [807, 515] on span "Accept" at bounding box center [821, 519] width 30 height 11
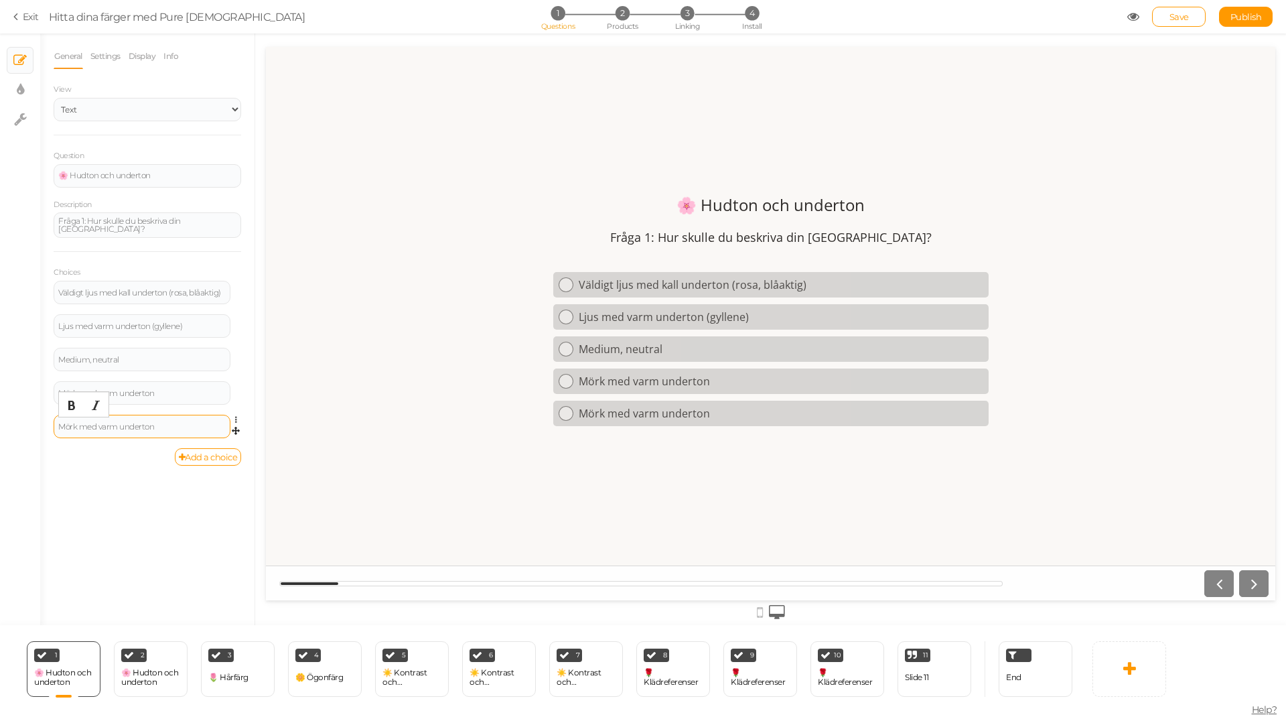
click at [118, 423] on div "Mörk med varm underton" at bounding box center [141, 427] width 167 height 8
drag, startPoint x: 117, startPoint y: 426, endPoint x: 99, endPoint y: 425, distance: 18.1
click at [99, 425] on div "Mörk med varm underton" at bounding box center [141, 427] width 167 height 8
click at [234, 416] on link at bounding box center [239, 420] width 11 height 10
click at [209, 439] on link "Settings" at bounding box center [188, 439] width 106 height 14
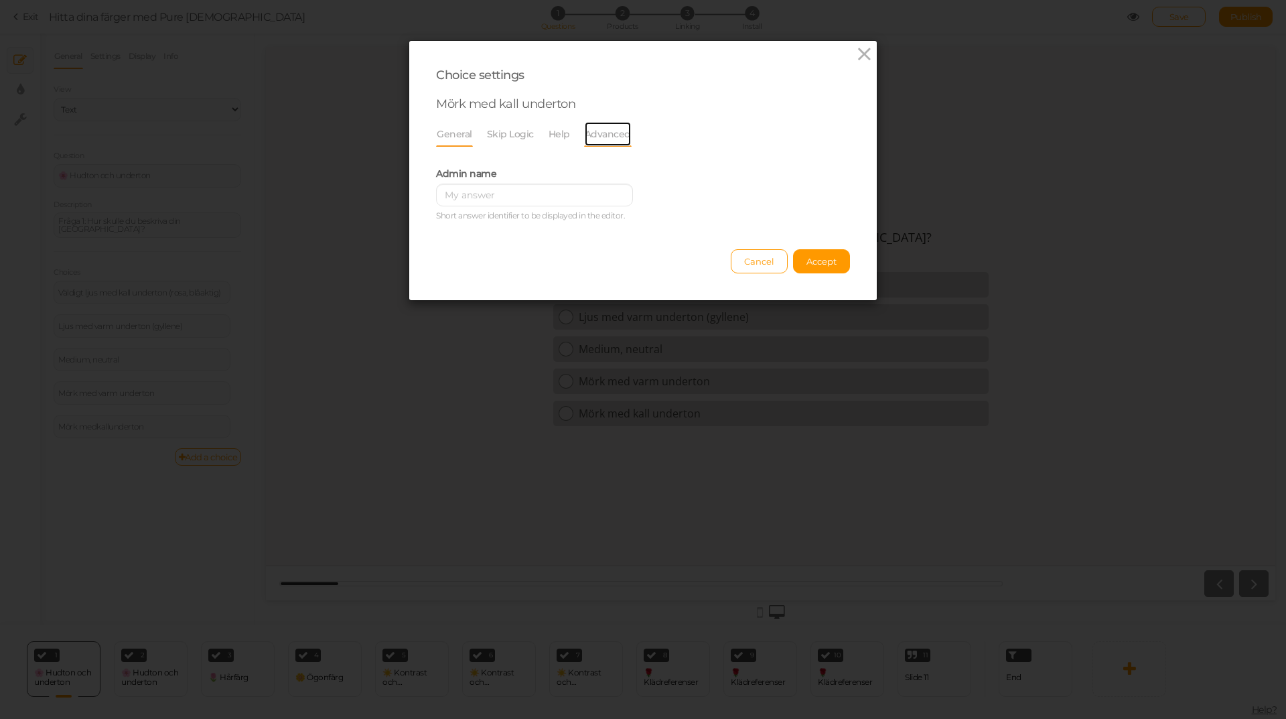
click at [600, 129] on link "Advanced" at bounding box center [608, 133] width 48 height 25
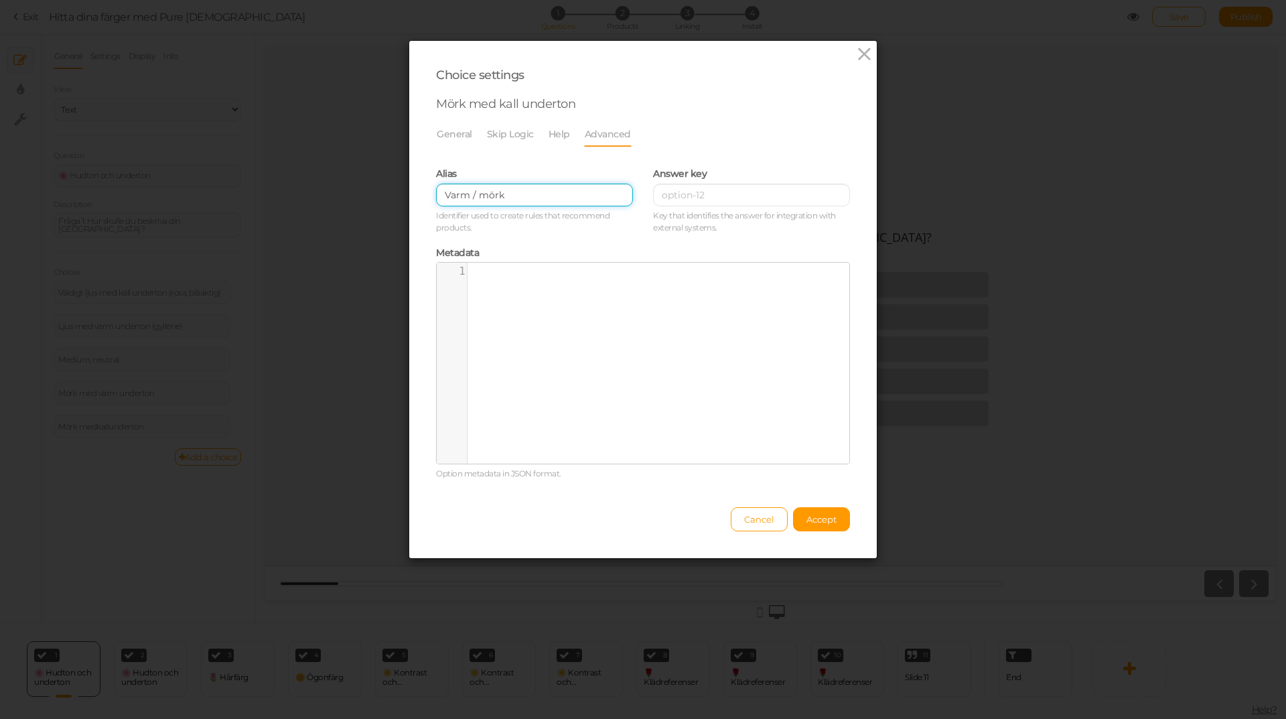
drag, startPoint x: 529, startPoint y: 190, endPoint x: 244, endPoint y: 196, distance: 284.7
click at [244, 196] on div "Choice settings Mörk med kall underton General Skip Logic Help Advanced Admin n…" at bounding box center [643, 359] width 1286 height 719
paste input "mörk vinter, kall vinter"
type input "mörk vinter, kall vinter"
click at [806, 524] on span "Accept" at bounding box center [821, 519] width 30 height 11
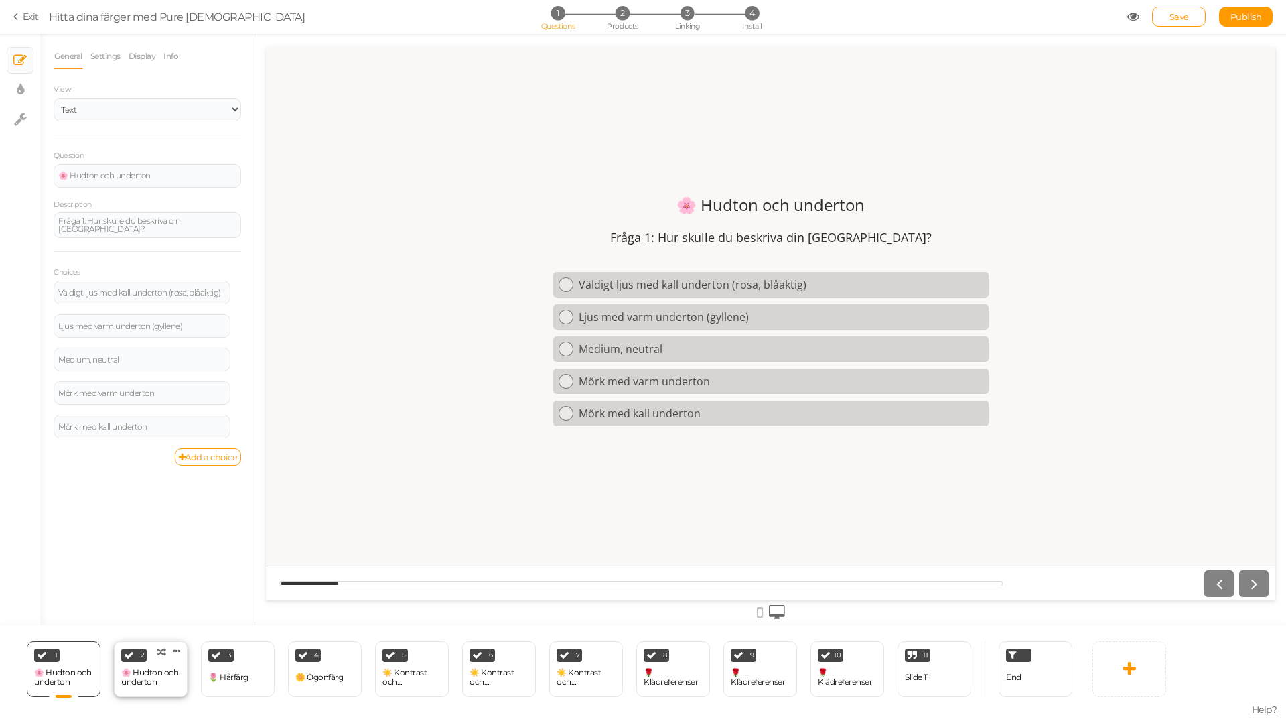
click at [150, 656] on div "2 🌸 Hudton och underton × Define the conditions to show this slide. Clone Chang…" at bounding box center [151, 669] width 74 height 56
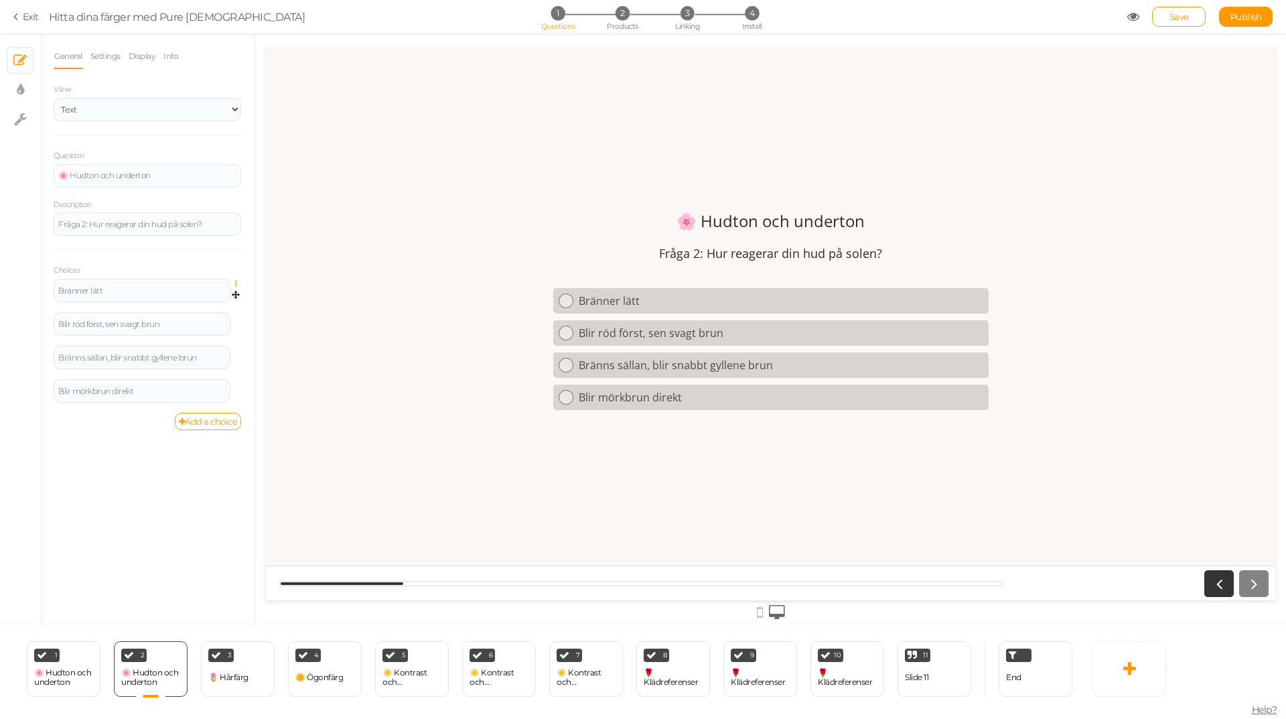
click at [238, 283] on icon at bounding box center [239, 284] width 9 height 8
click at [224, 303] on link "Settings" at bounding box center [188, 303] width 106 height 14
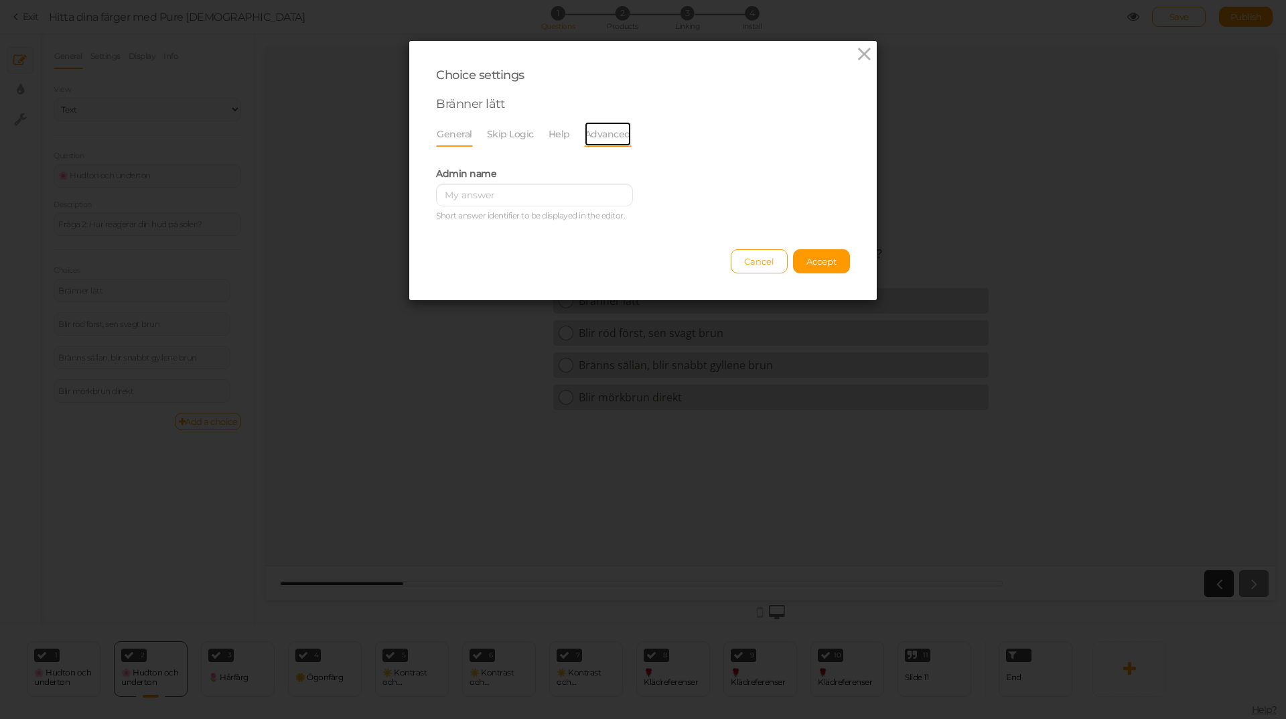
click at [611, 129] on link "Advanced" at bounding box center [608, 133] width 48 height 25
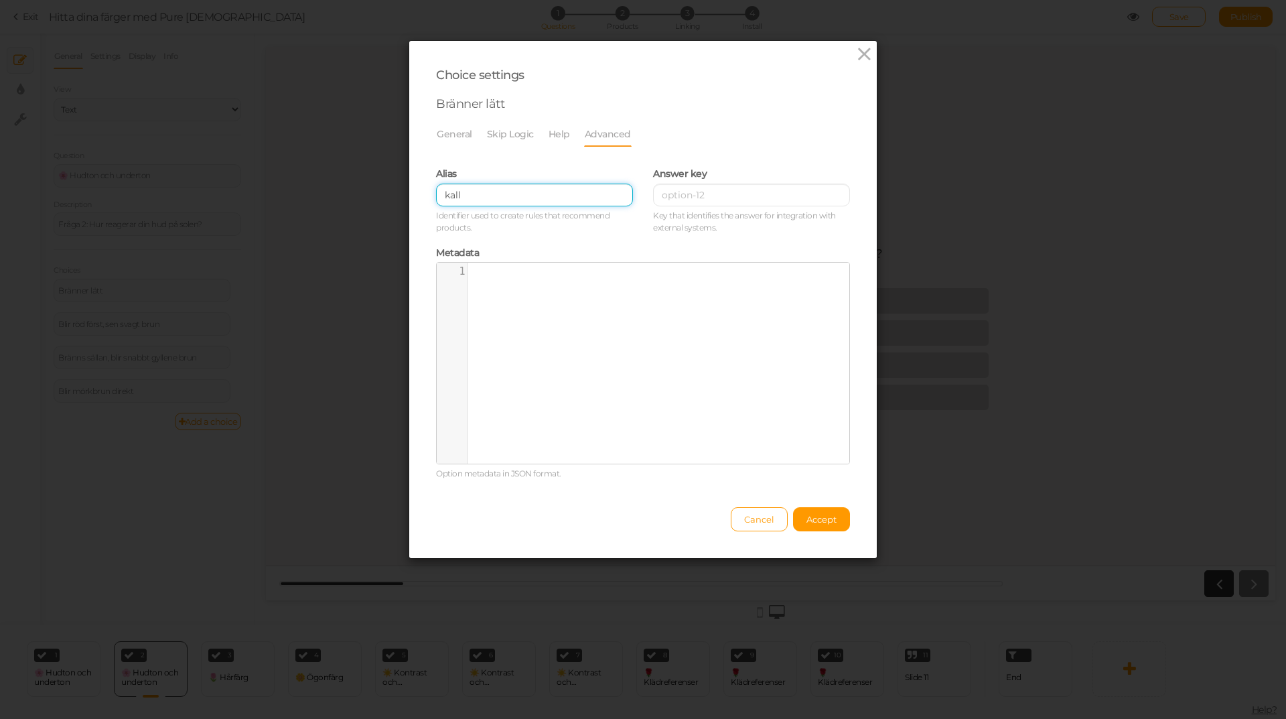
drag, startPoint x: 514, startPoint y: 194, endPoint x: 348, endPoint y: 190, distance: 166.2
click at [348, 190] on div "Choice settings Bränner lätt General Skip Logic Help Advanced Admin name Short …" at bounding box center [643, 359] width 1286 height 719
paste input "ljus sommar, kall vinter"
type input "ljus sommar, kall vinter"
drag, startPoint x: 815, startPoint y: 522, endPoint x: 809, endPoint y: 520, distance: 6.8
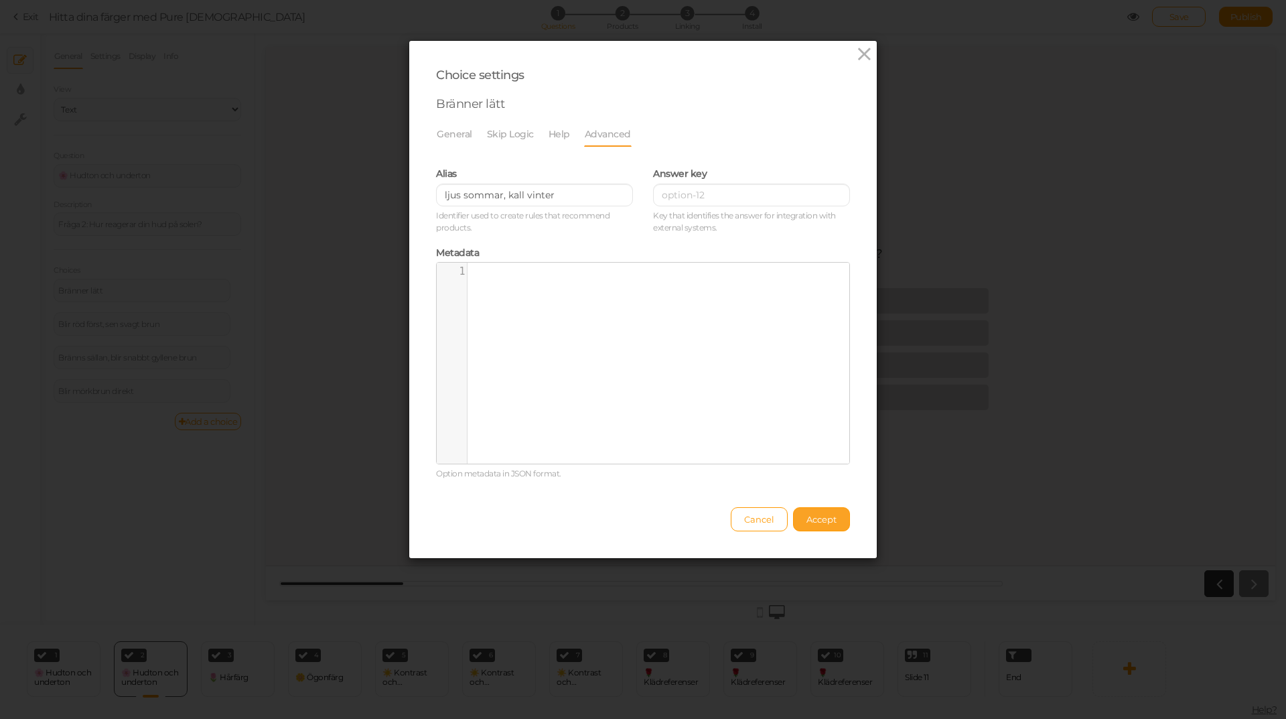
click at [813, 522] on span "Accept" at bounding box center [821, 519] width 30 height 11
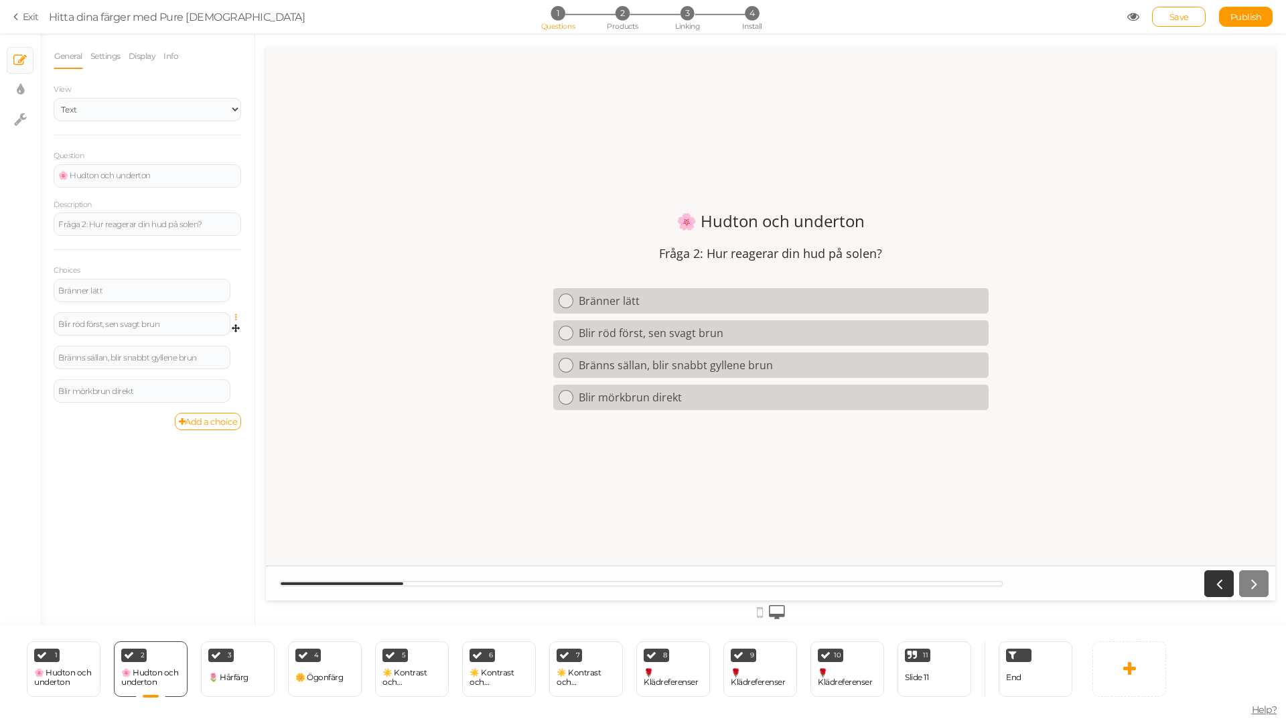
click at [235, 318] on icon at bounding box center [239, 317] width 9 height 8
click at [208, 332] on link "Settings" at bounding box center [188, 337] width 106 height 14
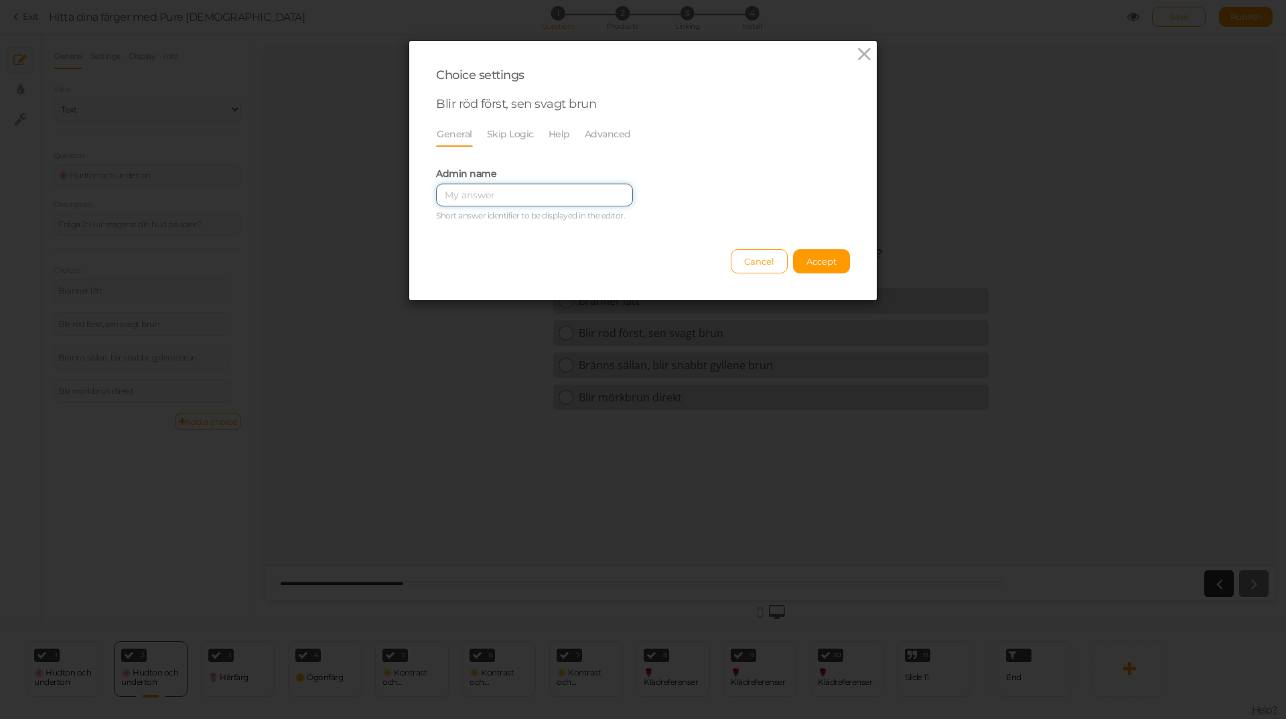
click at [609, 192] on input "text" at bounding box center [534, 195] width 197 height 23
click at [605, 135] on link "Advanced" at bounding box center [608, 133] width 48 height 25
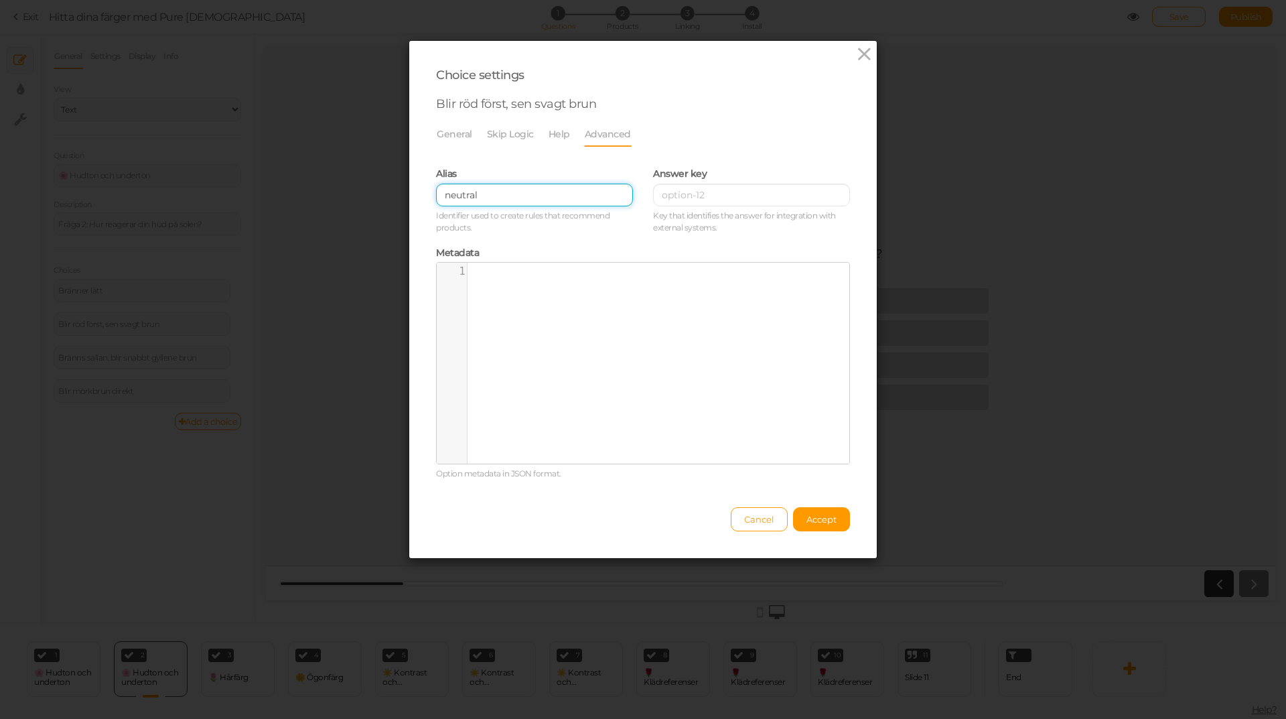
drag, startPoint x: 483, startPoint y: 201, endPoint x: 362, endPoint y: 198, distance: 120.6
click at [362, 198] on div "Choice settings Blir röd först, sen svagt brun General Skip Logic Help Advanced…" at bounding box center [643, 359] width 1286 height 719
paste input "mjuk sommar, mjuk höst"
type input "mjuk sommar, mjuk höst"
click at [826, 526] on button "Accept" at bounding box center [821, 519] width 57 height 24
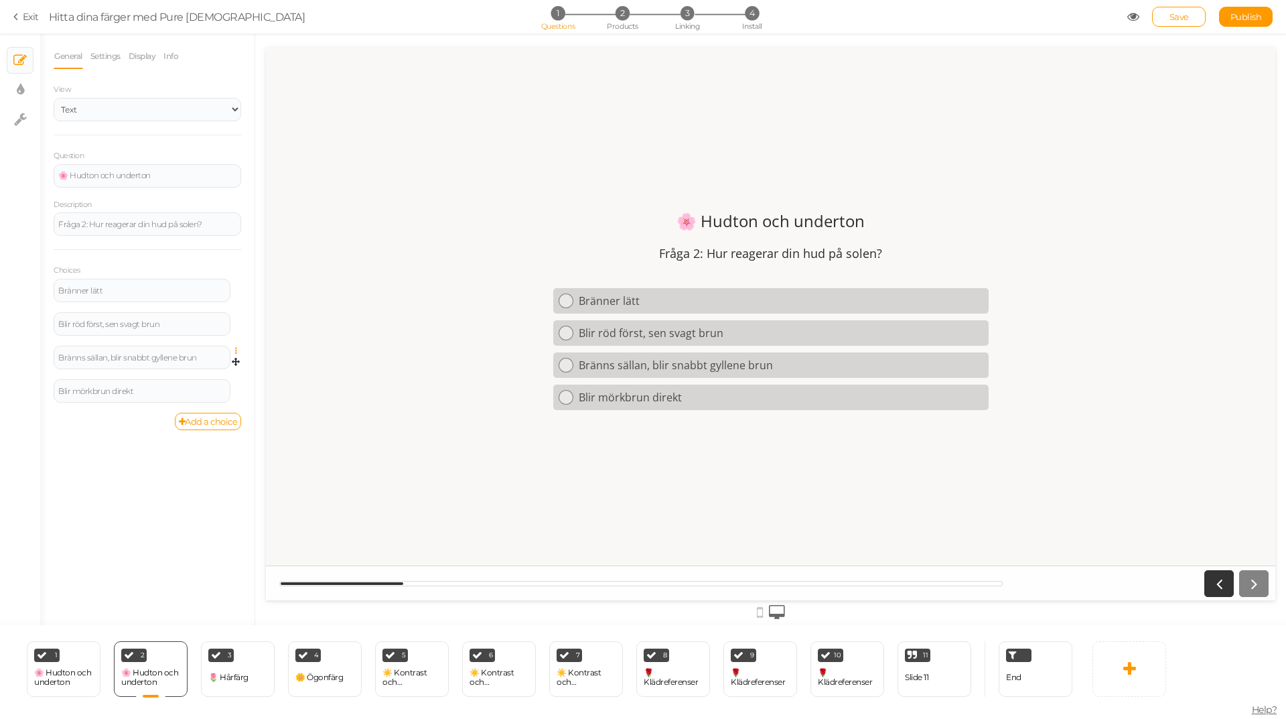
click at [237, 347] on icon at bounding box center [239, 351] width 9 height 8
click at [236, 350] on icon at bounding box center [239, 351] width 9 height 8
click at [234, 350] on span "Settings Delete" at bounding box center [235, 352] width 11 height 12
click at [234, 350] on link at bounding box center [239, 351] width 11 height 10
click at [213, 365] on link "Settings" at bounding box center [188, 370] width 106 height 14
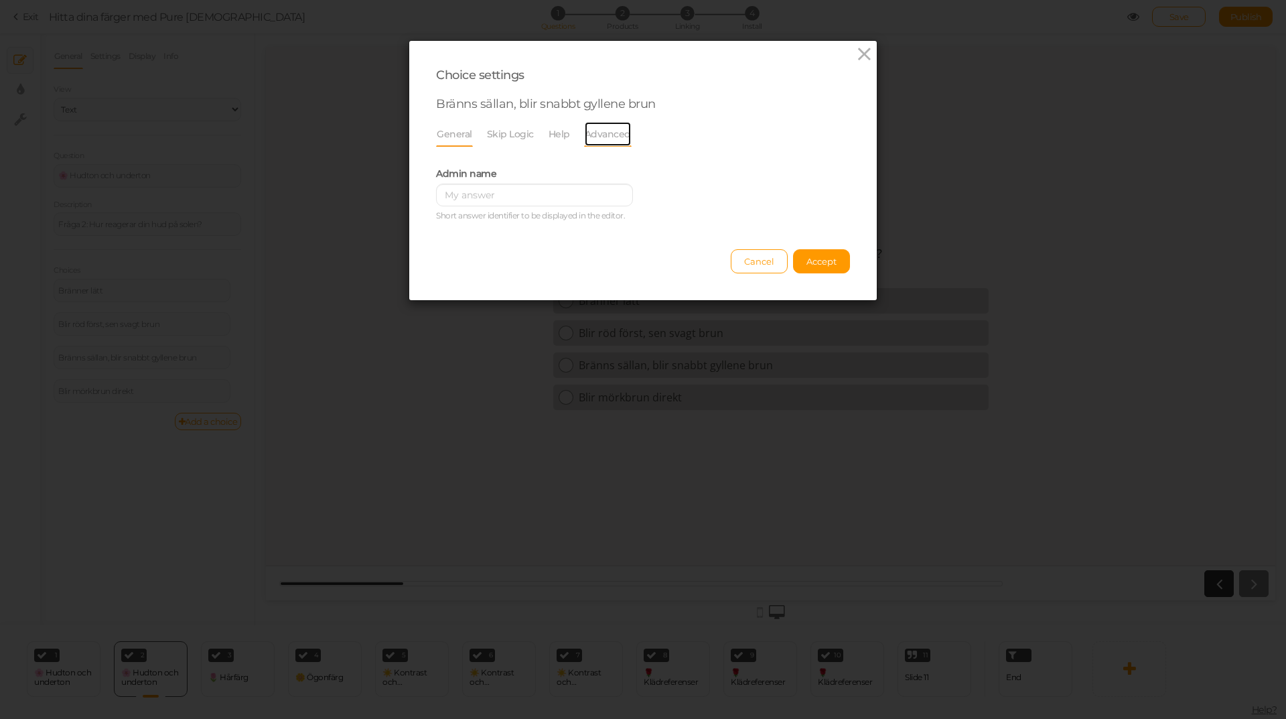
drag, startPoint x: 605, startPoint y: 133, endPoint x: 578, endPoint y: 161, distance: 38.9
click at [604, 133] on link "Advanced" at bounding box center [608, 133] width 48 height 25
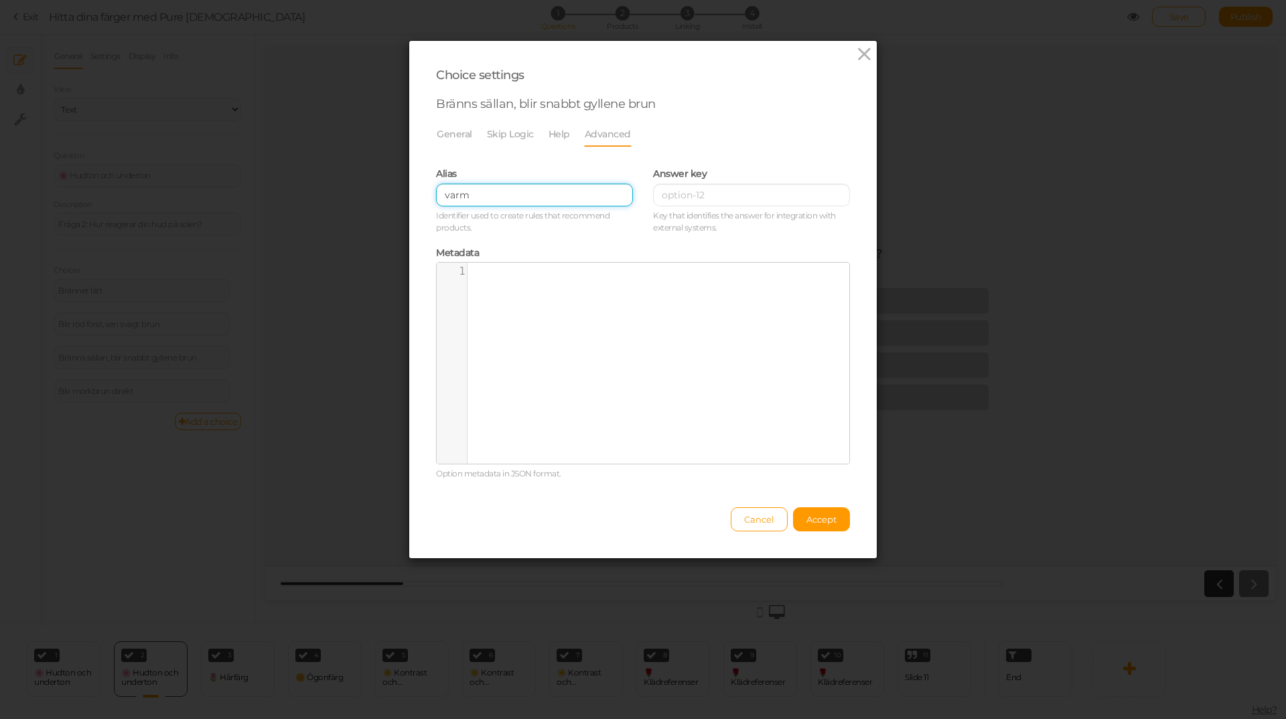
drag, startPoint x: 530, startPoint y: 199, endPoint x: 387, endPoint y: 199, distance: 142.7
click at [387, 199] on div "Choice settings Bränns sällan, blir snabbt gyllene brun General Skip Logic Help…" at bounding box center [643, 359] width 1286 height 719
paste input "vår, varm höst"
type input "varm vår, varm höst"
click at [833, 521] on button "Accept" at bounding box center [821, 519] width 57 height 24
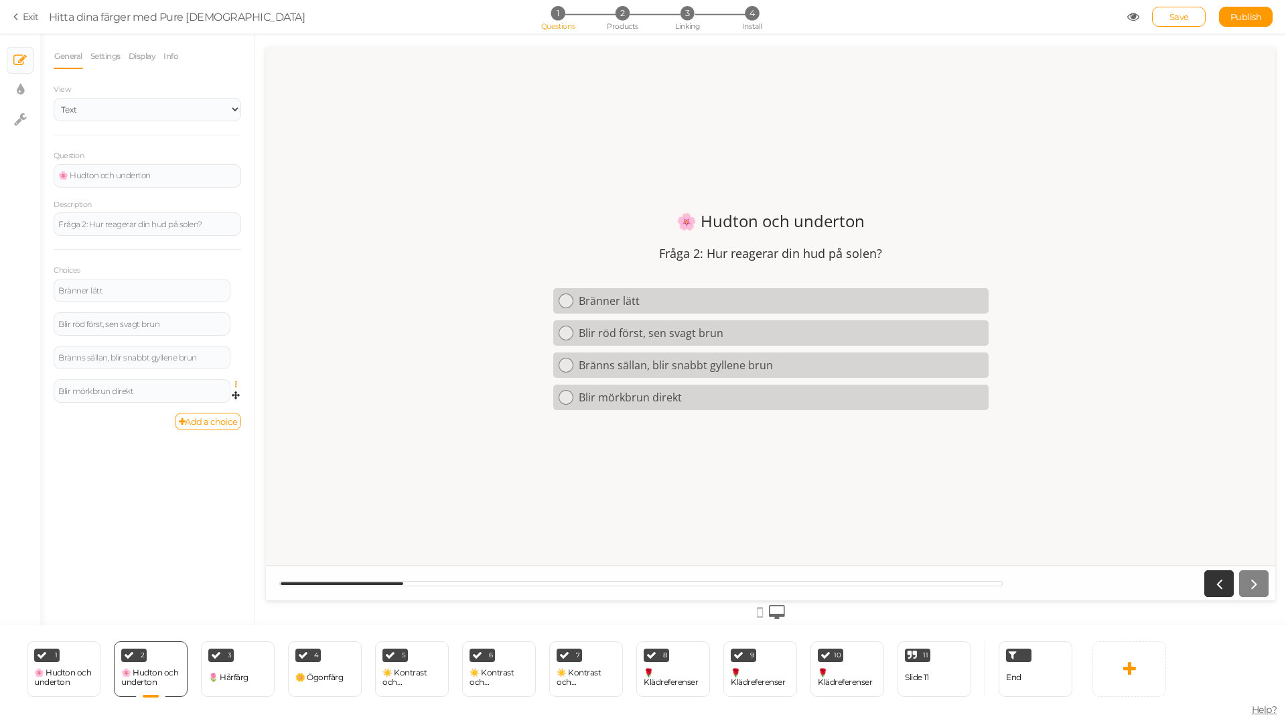
click at [235, 384] on icon at bounding box center [239, 384] width 9 height 8
click at [206, 404] on link "Settings" at bounding box center [188, 404] width 106 height 14
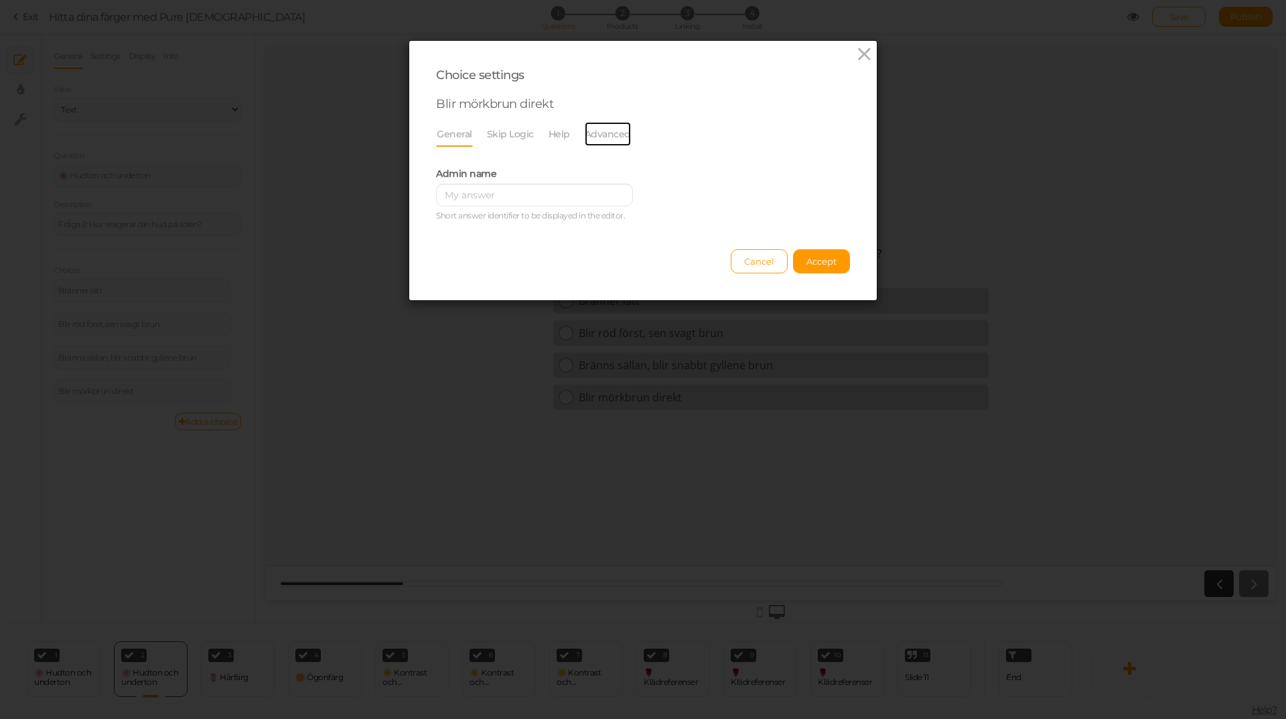
drag, startPoint x: 617, startPoint y: 136, endPoint x: 549, endPoint y: 118, distance: 70.0
click at [617, 135] on link "Advanced" at bounding box center [608, 133] width 48 height 25
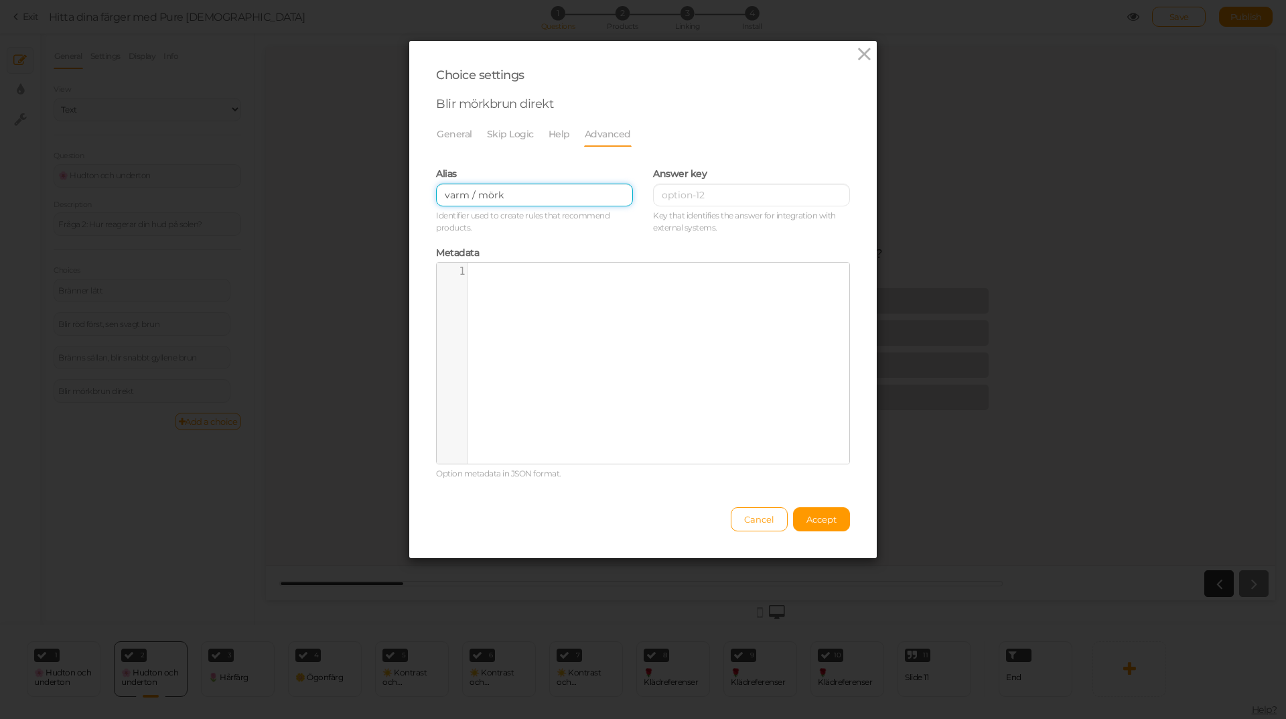
drag, startPoint x: 531, startPoint y: 202, endPoint x: 375, endPoint y: 200, distance: 156.1
click at [375, 200] on div "Choice settings Blir mörkbrun direkt General Skip Logic Help Advanced Admin nam…" at bounding box center [643, 359] width 1286 height 719
paste input "mörk höst, mörk vinter"
type input "mörk höst, mörk vinter"
click at [813, 514] on span "Accept" at bounding box center [821, 519] width 30 height 11
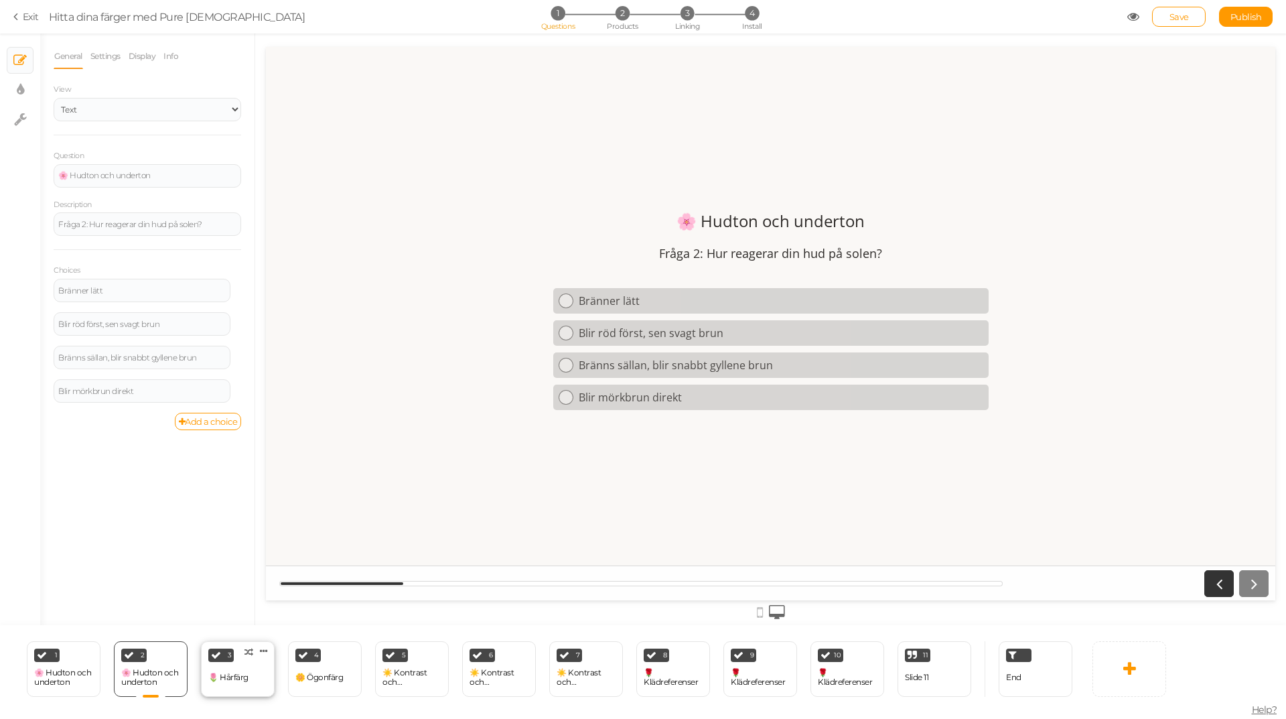
click at [243, 664] on div "3 🌷 Hårfärg × Define the conditions to show this slide. Clone Change type Delete" at bounding box center [238, 669] width 74 height 56
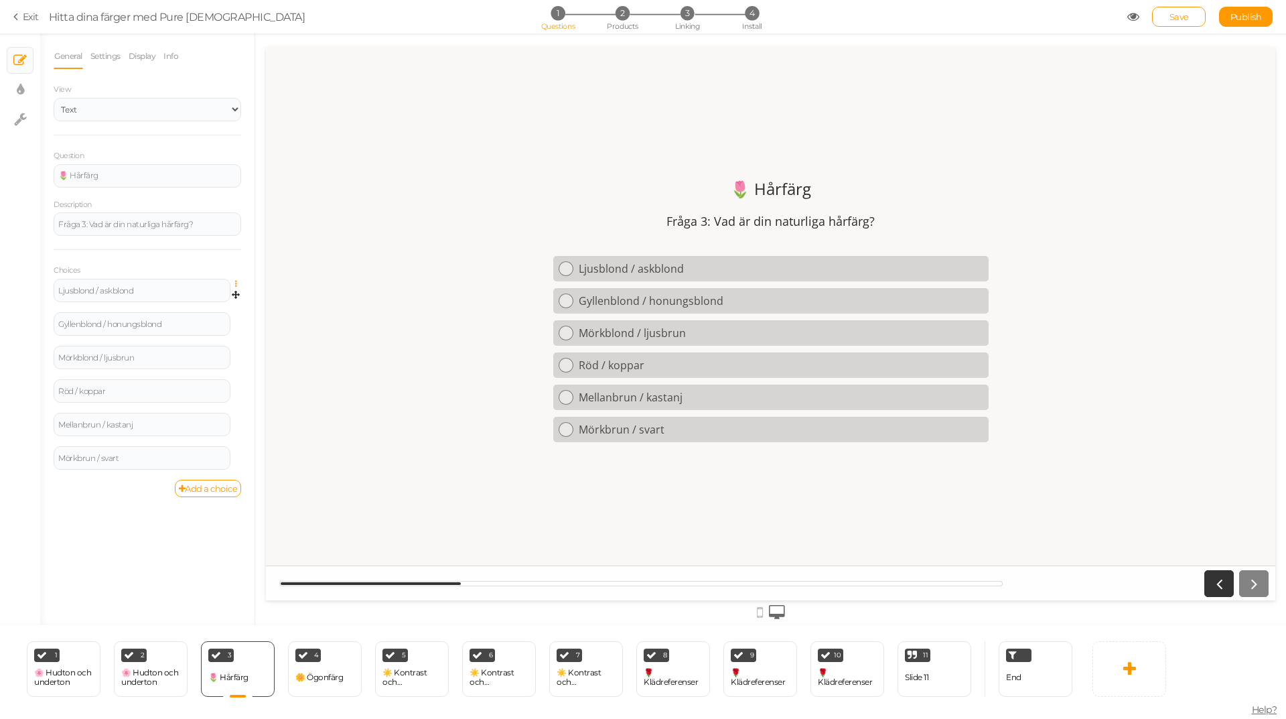
click at [236, 285] on icon at bounding box center [239, 284] width 9 height 8
click at [192, 304] on span "Settings" at bounding box center [178, 303] width 30 height 10
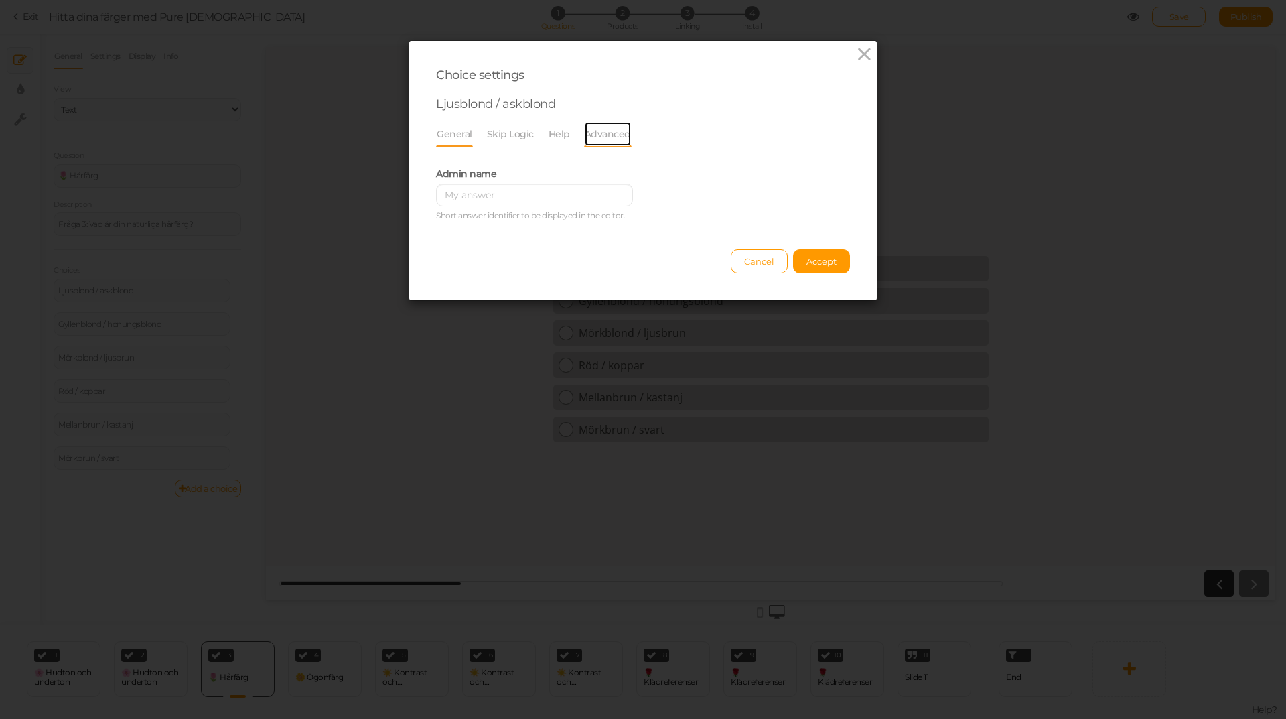
click at [591, 134] on link "Advanced" at bounding box center [608, 133] width 48 height 25
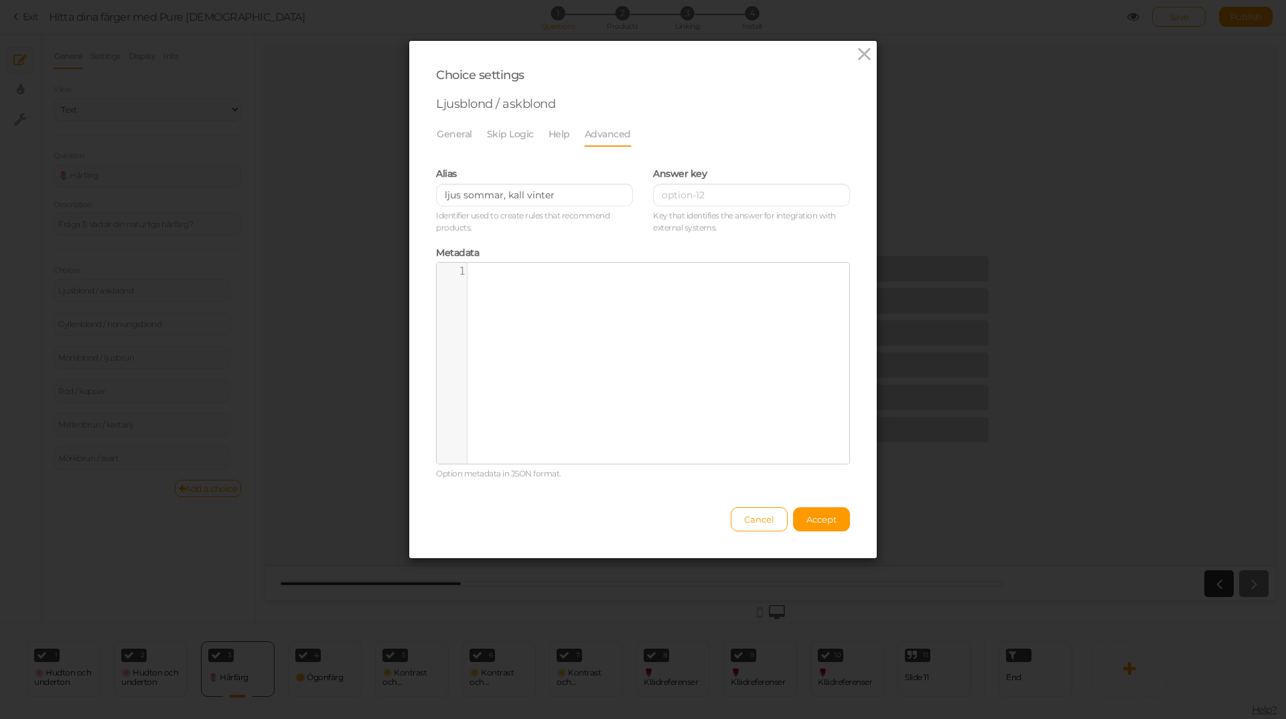
drag, startPoint x: 830, startPoint y: 521, endPoint x: 636, endPoint y: 523, distance: 193.6
click at [826, 521] on span "Accept" at bounding box center [821, 519] width 30 height 11
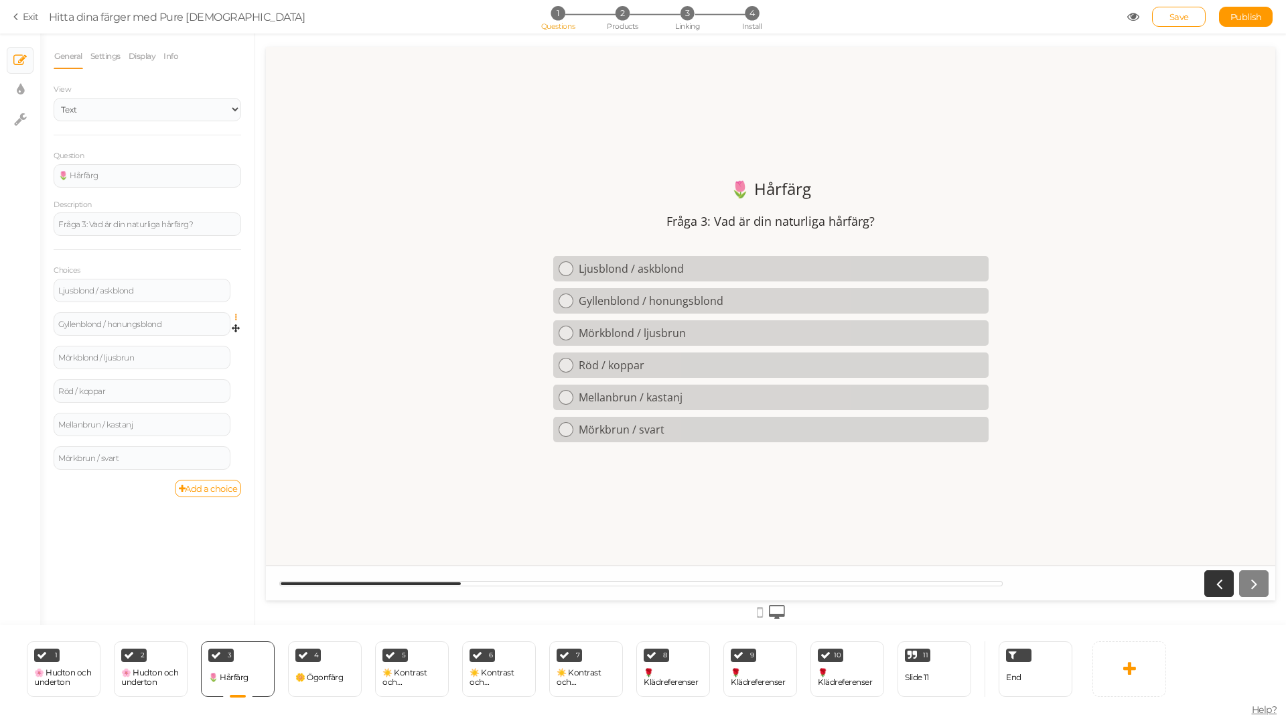
click at [235, 317] on icon at bounding box center [239, 317] width 9 height 8
click at [207, 336] on link "Settings" at bounding box center [188, 337] width 106 height 14
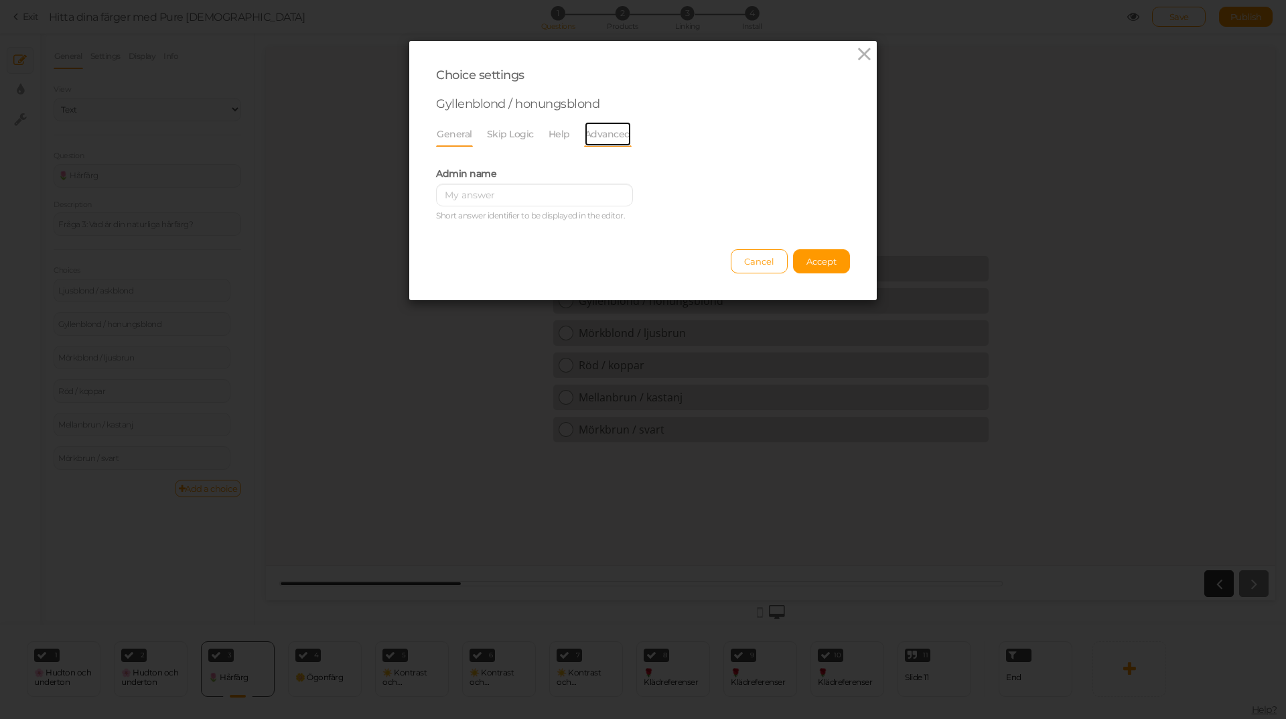
click at [597, 134] on link "Advanced" at bounding box center [608, 133] width 48 height 25
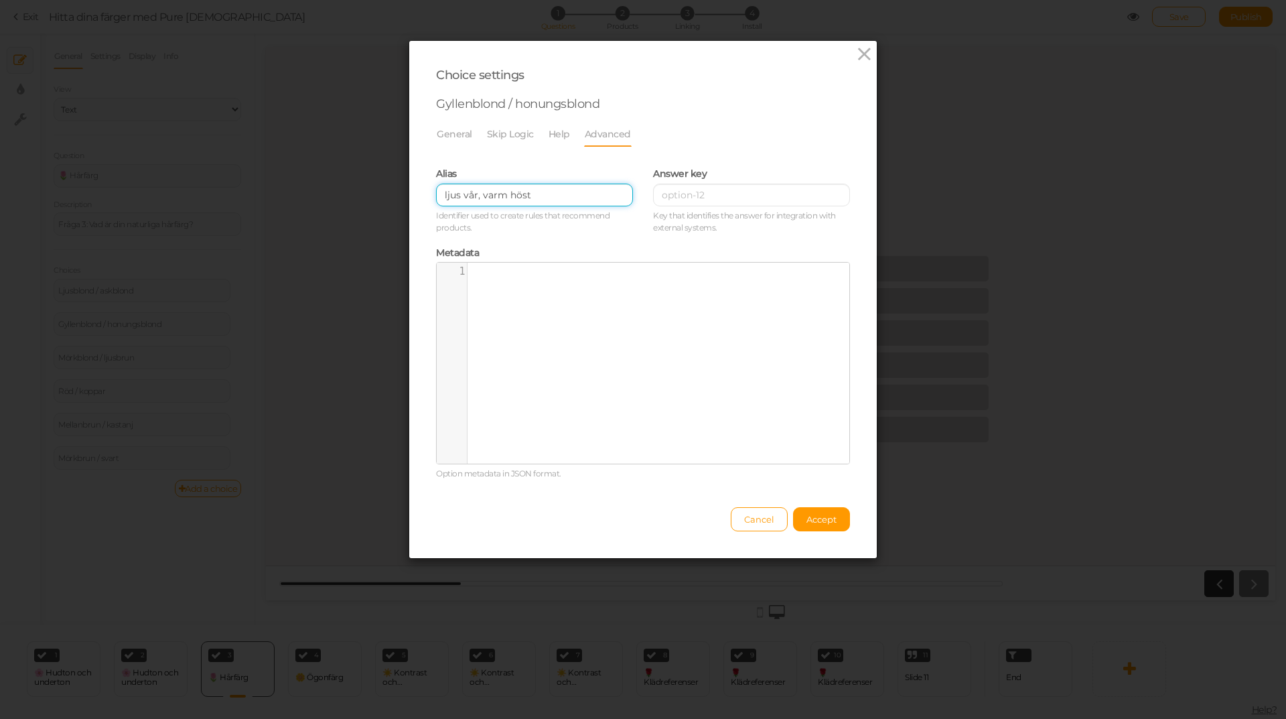
drag, startPoint x: 490, startPoint y: 198, endPoint x: 365, endPoint y: 198, distance: 124.6
click at [365, 198] on div "Choice settings Gyllenblond / honungsblond General Skip Logic Help Advanced Adm…" at bounding box center [643, 359] width 1286 height 719
drag, startPoint x: 818, startPoint y: 522, endPoint x: 647, endPoint y: 507, distance: 171.4
click at [817, 522] on span "Accept" at bounding box center [821, 519] width 30 height 11
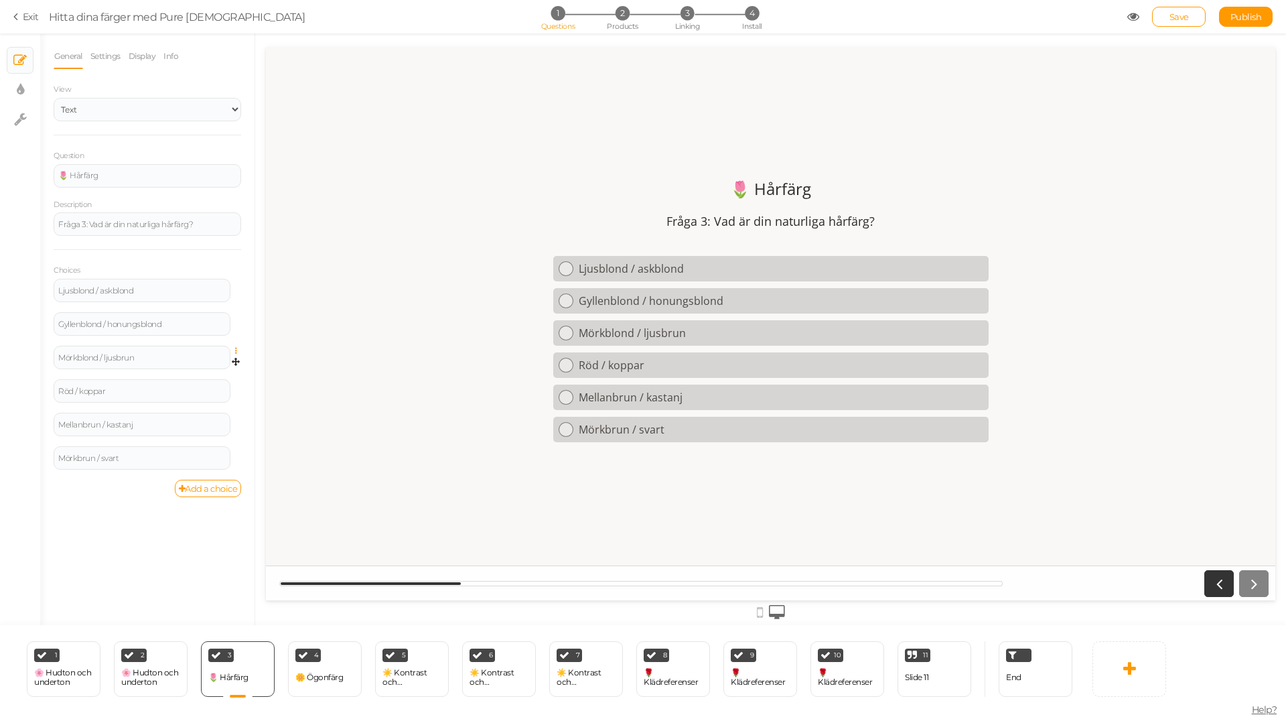
click at [236, 347] on icon at bounding box center [239, 351] width 9 height 8
click at [224, 368] on link "Settings" at bounding box center [188, 370] width 106 height 14
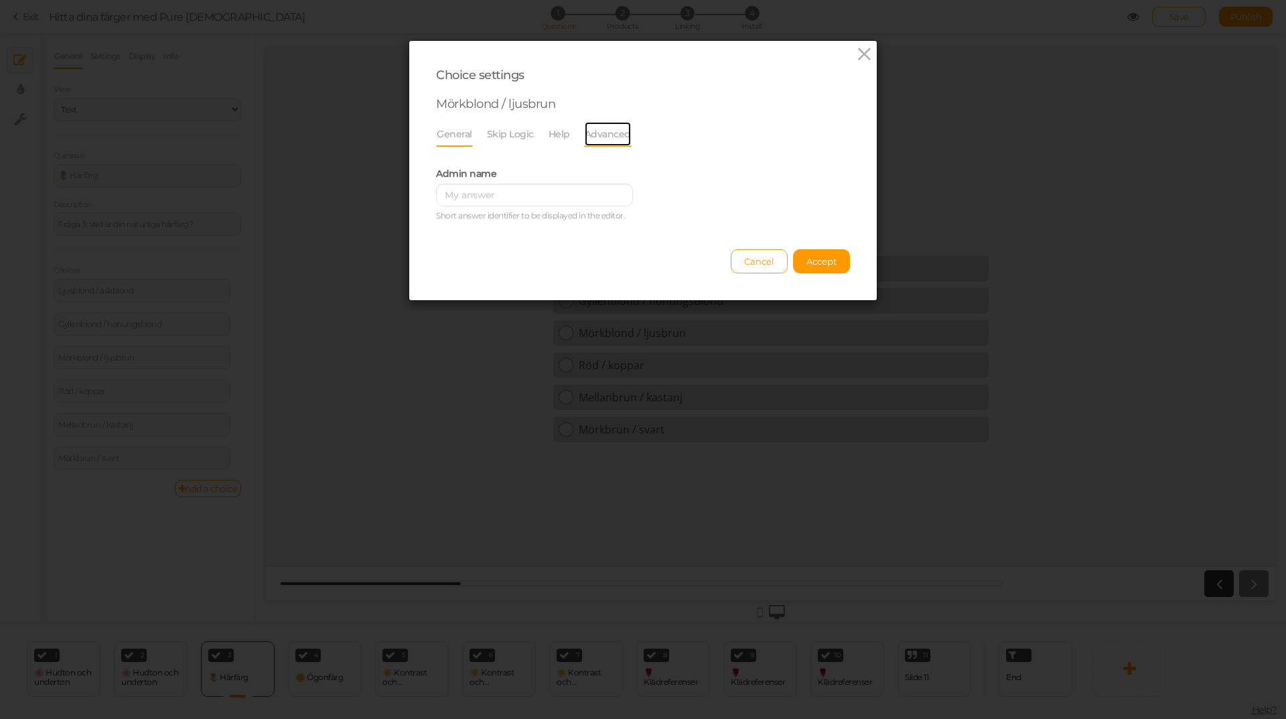
click at [616, 134] on link "Advanced" at bounding box center [608, 133] width 48 height 25
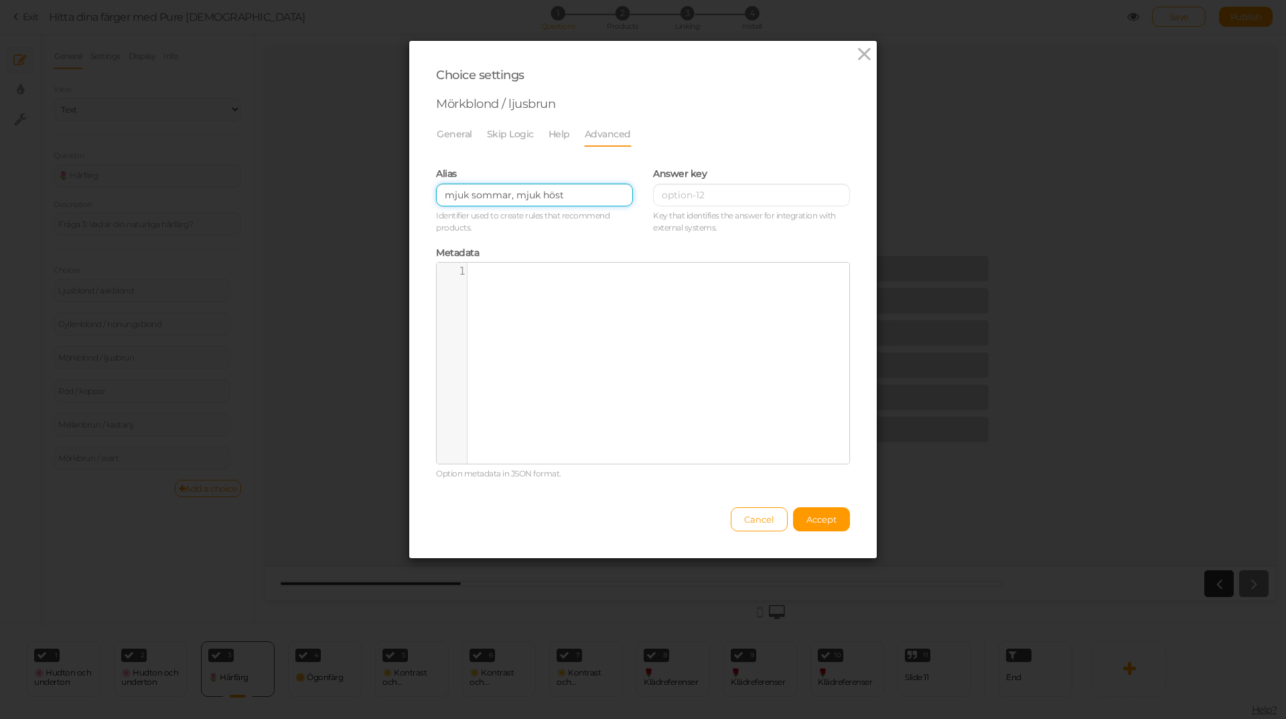
drag, startPoint x: 568, startPoint y: 197, endPoint x: 326, endPoint y: 182, distance: 243.0
click at [326, 182] on div "Choice settings Mörkblond / ljusbrun General Skip Logic Help Advanced Admin nam…" at bounding box center [643, 359] width 1286 height 719
drag, startPoint x: 810, startPoint y: 522, endPoint x: 516, endPoint y: 373, distance: 329.8
click at [806, 521] on span "Accept" at bounding box center [821, 519] width 30 height 11
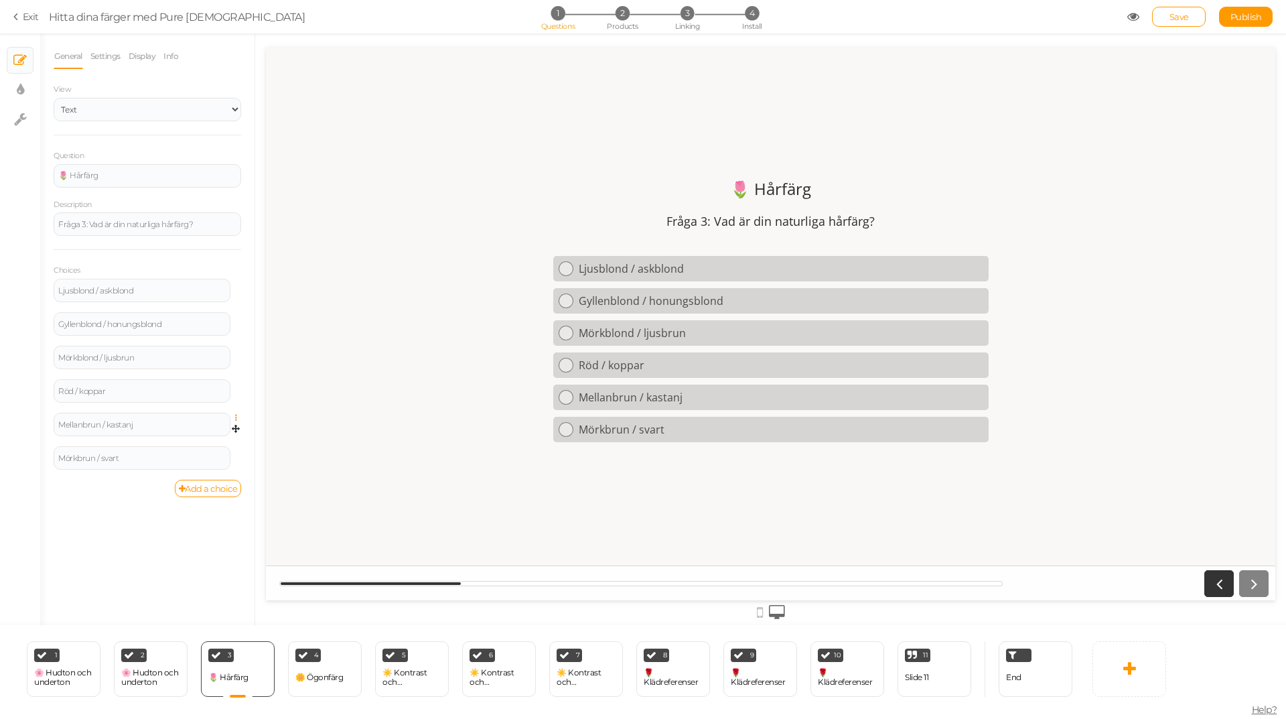
click at [235, 415] on icon at bounding box center [239, 418] width 9 height 8
click at [198, 437] on link "Settings" at bounding box center [188, 437] width 106 height 14
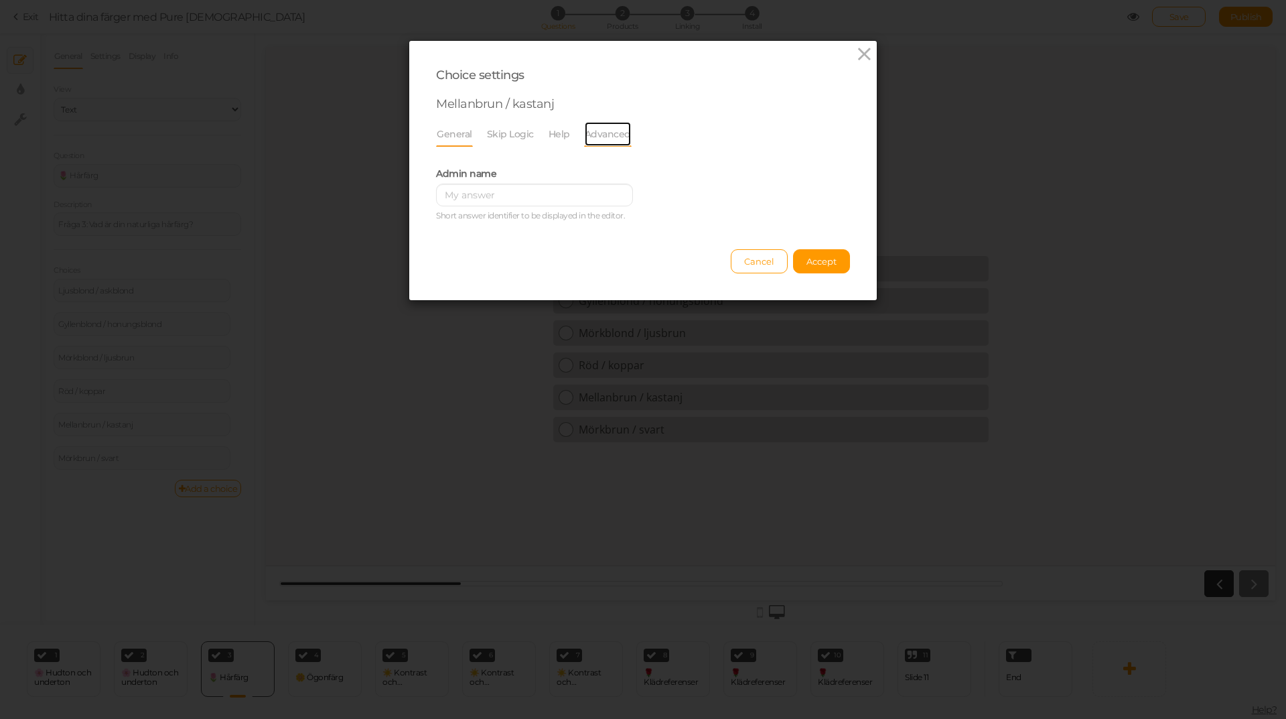
click at [601, 132] on link "Advanced" at bounding box center [608, 133] width 48 height 25
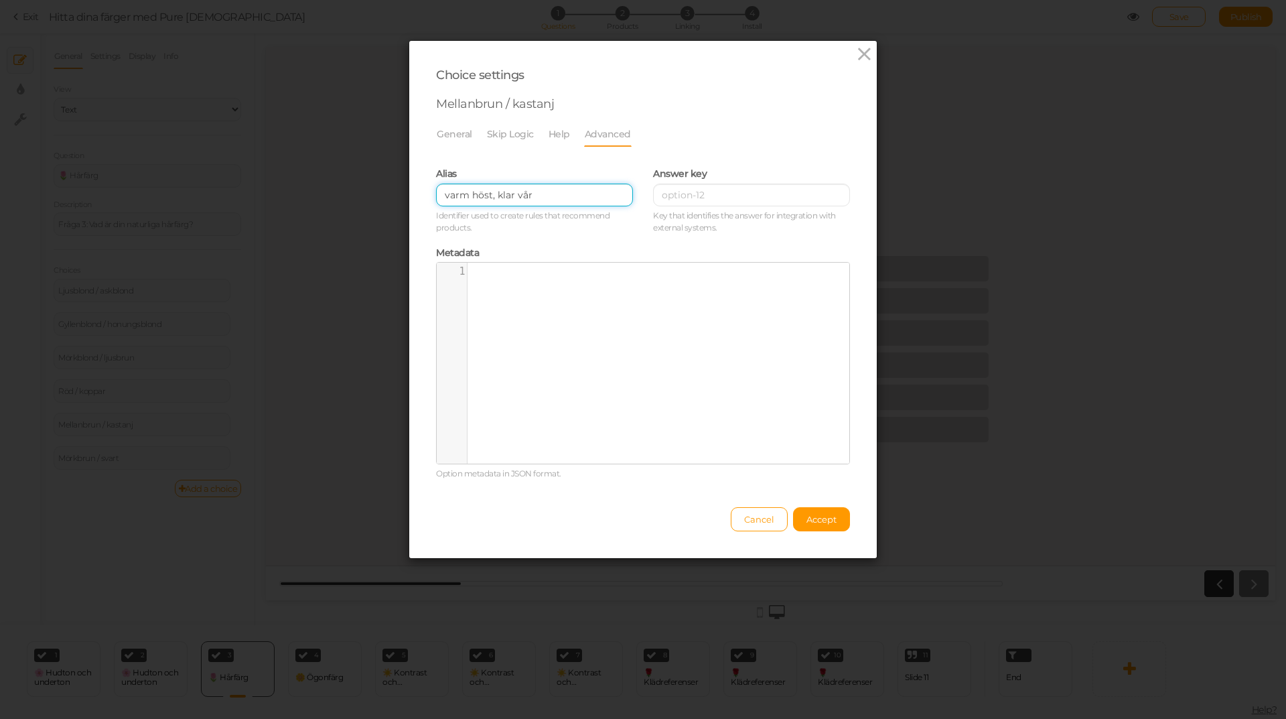
drag, startPoint x: 462, startPoint y: 199, endPoint x: 301, endPoint y: 199, distance: 160.8
click at [301, 199] on div "Choice settings Mellanbrun / kastanj General Skip Logic Help Advanced Admin nam…" at bounding box center [643, 359] width 1286 height 719
drag, startPoint x: 833, startPoint y: 523, endPoint x: 772, endPoint y: 492, distance: 68.3
click at [831, 522] on button "Accept" at bounding box center [821, 519] width 57 height 24
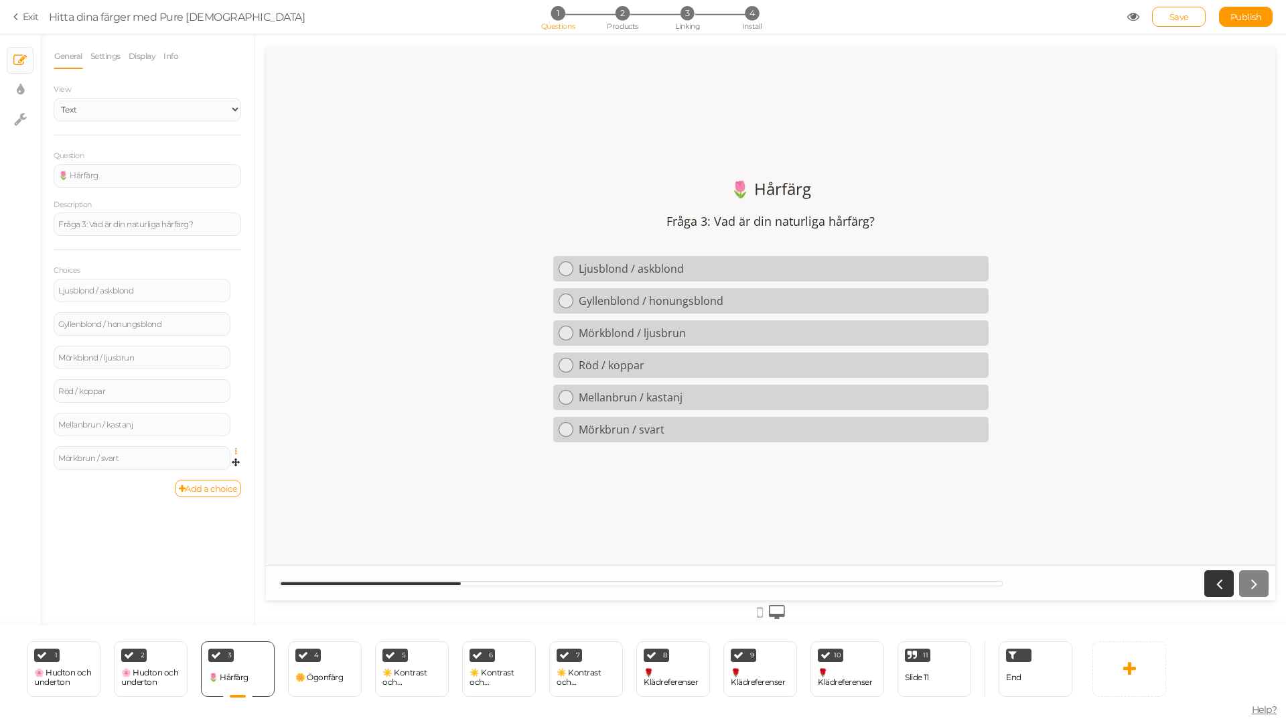
click at [236, 452] on icon at bounding box center [239, 451] width 9 height 8
click at [208, 466] on link "Settings" at bounding box center [188, 471] width 106 height 14
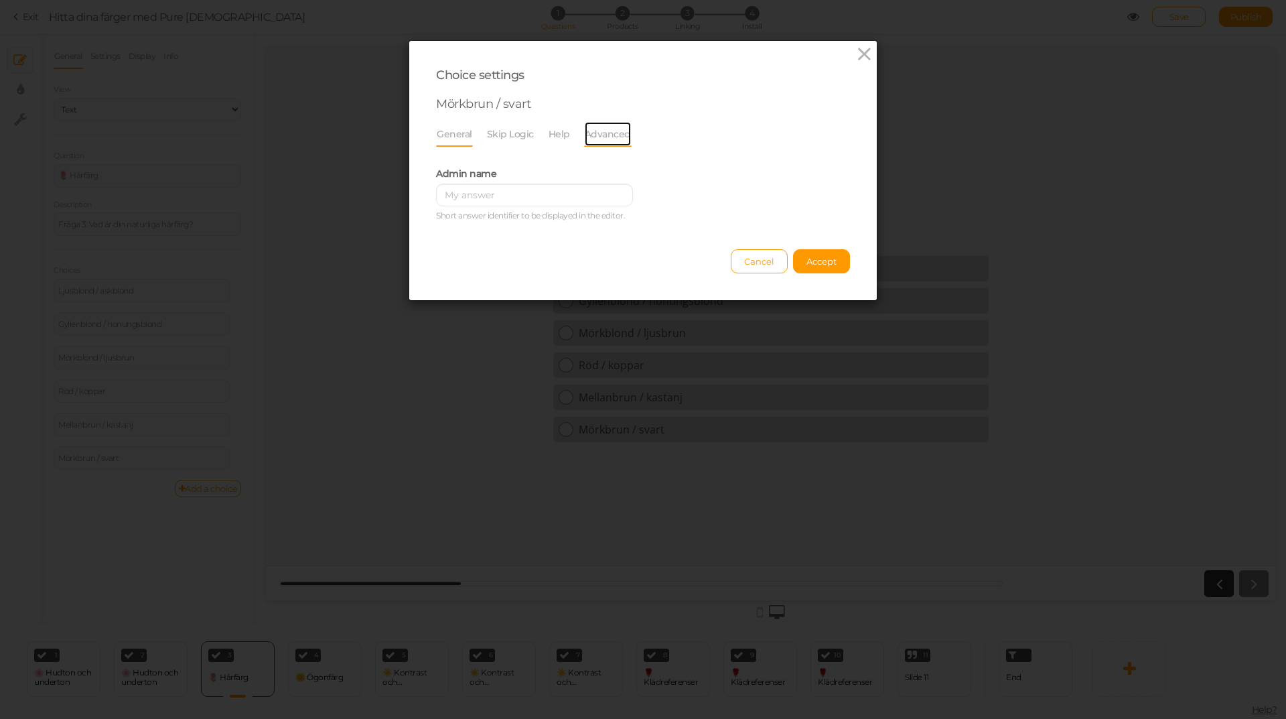
click at [584, 136] on link "Advanced" at bounding box center [608, 133] width 48 height 25
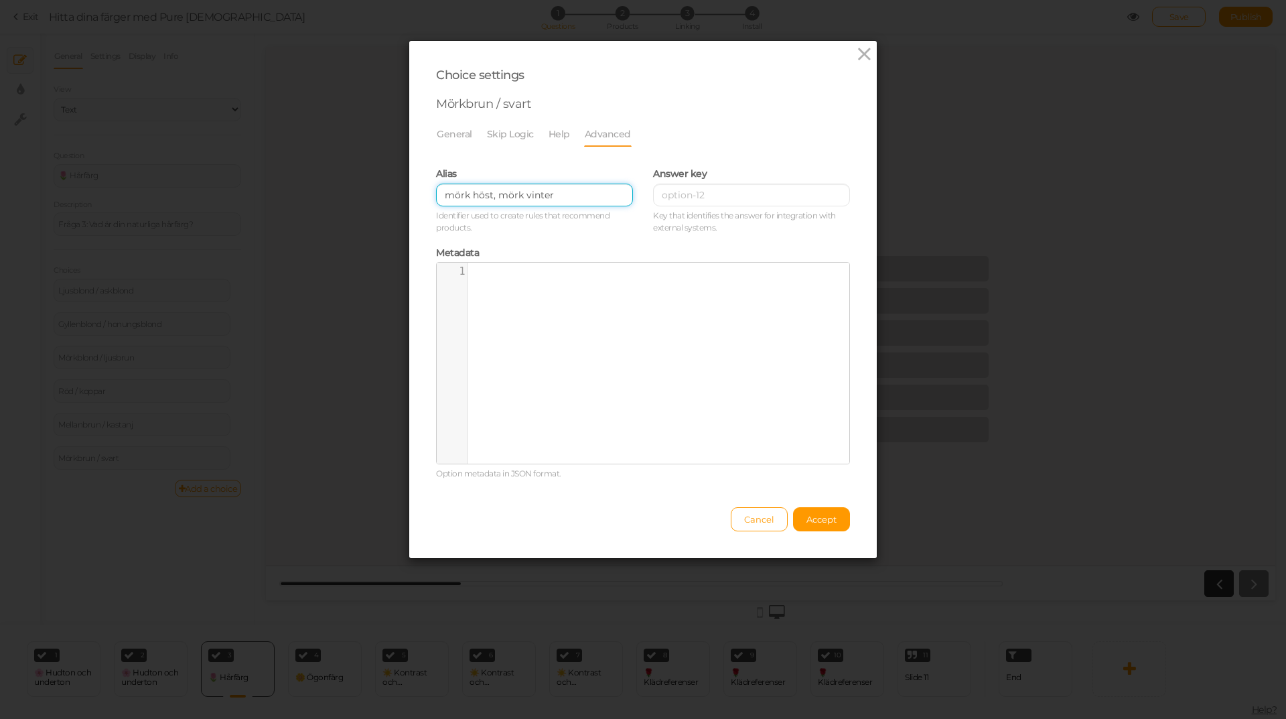
drag, startPoint x: 556, startPoint y: 192, endPoint x: 314, endPoint y: 191, distance: 241.8
click at [314, 191] on div "Choice settings Mörkbrun / svart General Skip Logic Help Advanced Admin name Sh…" at bounding box center [643, 359] width 1286 height 719
click at [813, 529] on button "Accept" at bounding box center [821, 519] width 57 height 24
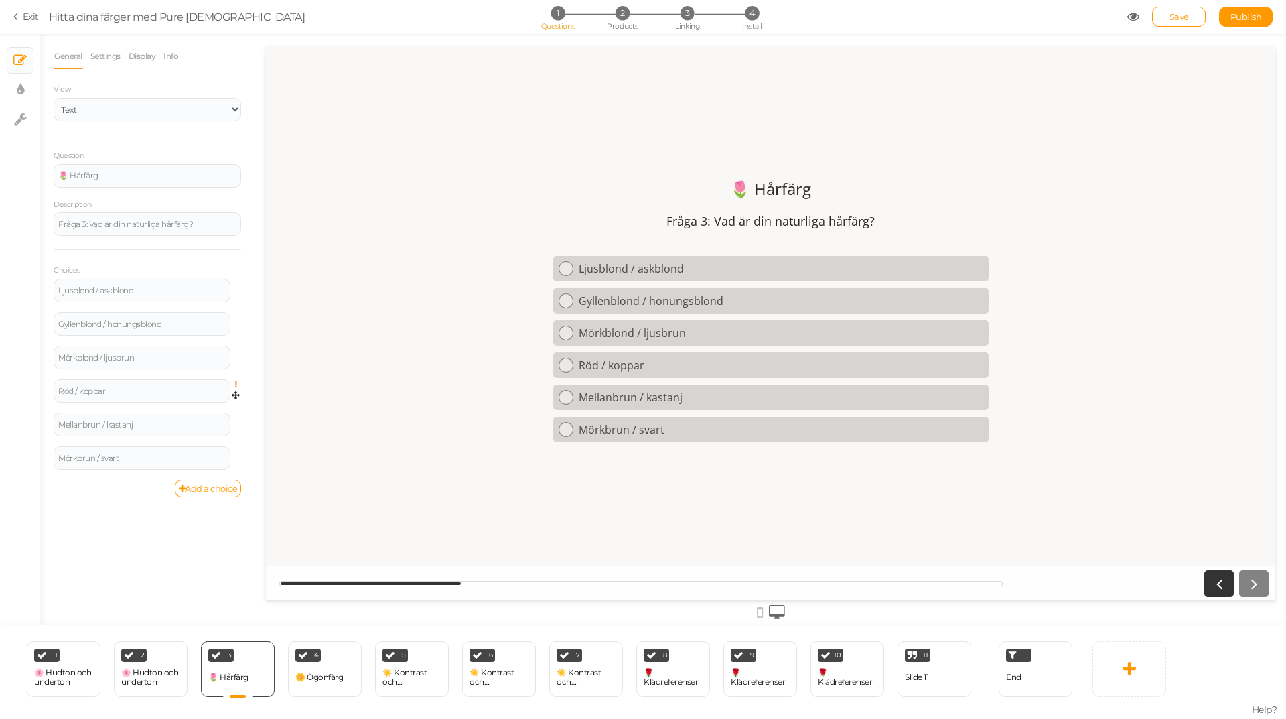
click at [237, 386] on icon at bounding box center [239, 384] width 9 height 8
click at [204, 404] on link "Settings" at bounding box center [188, 404] width 106 height 14
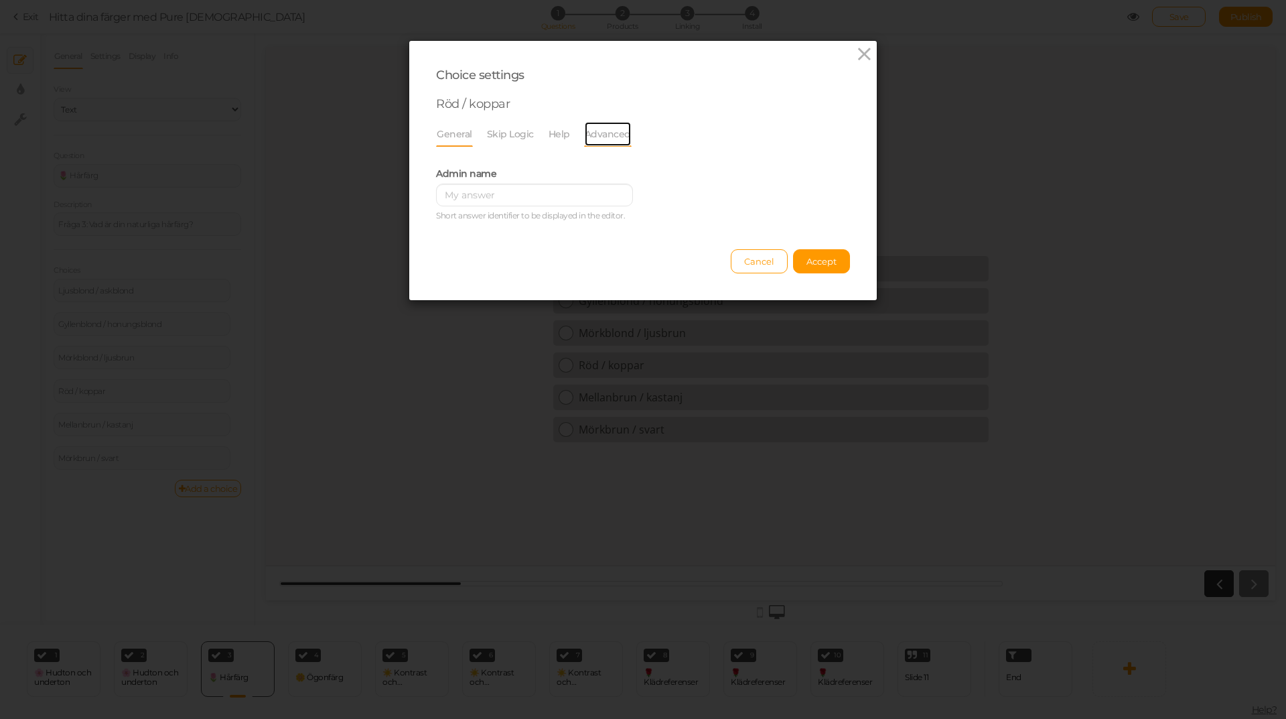
click at [591, 133] on link "Advanced" at bounding box center [608, 133] width 48 height 25
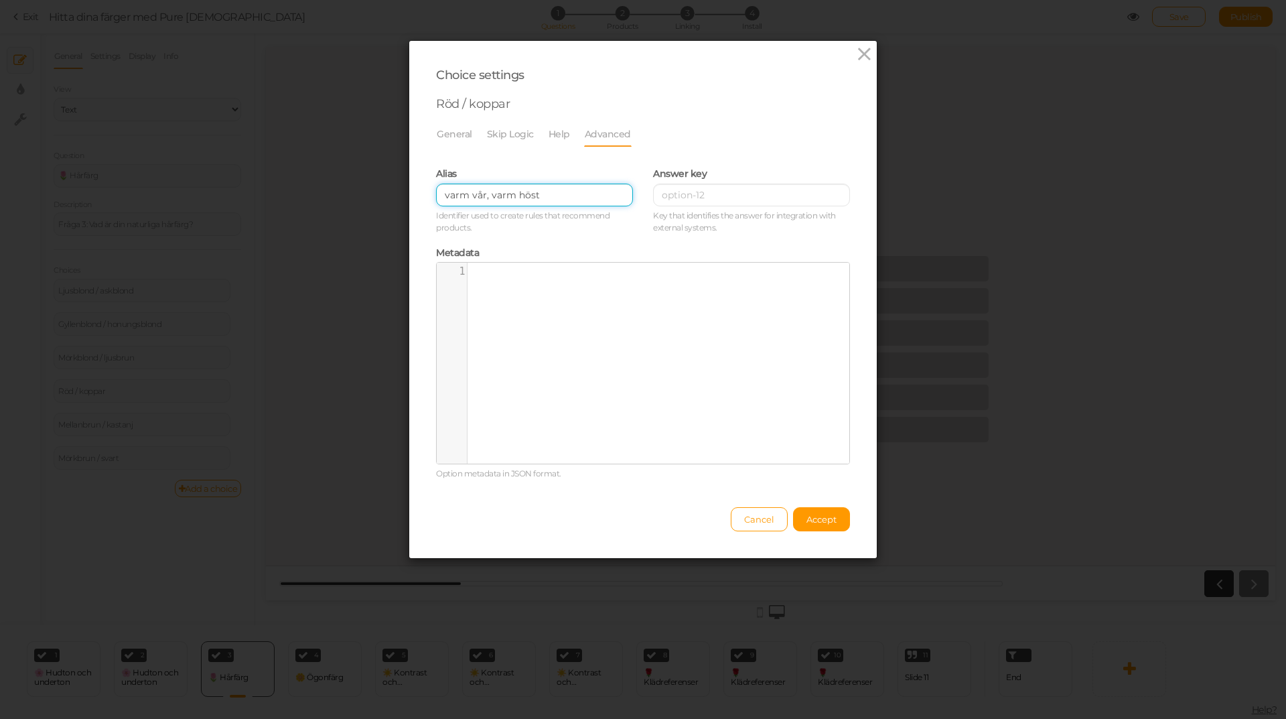
drag, startPoint x: 490, startPoint y: 193, endPoint x: 314, endPoint y: 192, distance: 175.5
click at [314, 192] on div "Choice settings Röd / koppar General Skip Logic Help Advanced Admin name Short …" at bounding box center [643, 359] width 1286 height 719
click at [809, 514] on span "Accept" at bounding box center [821, 519] width 30 height 11
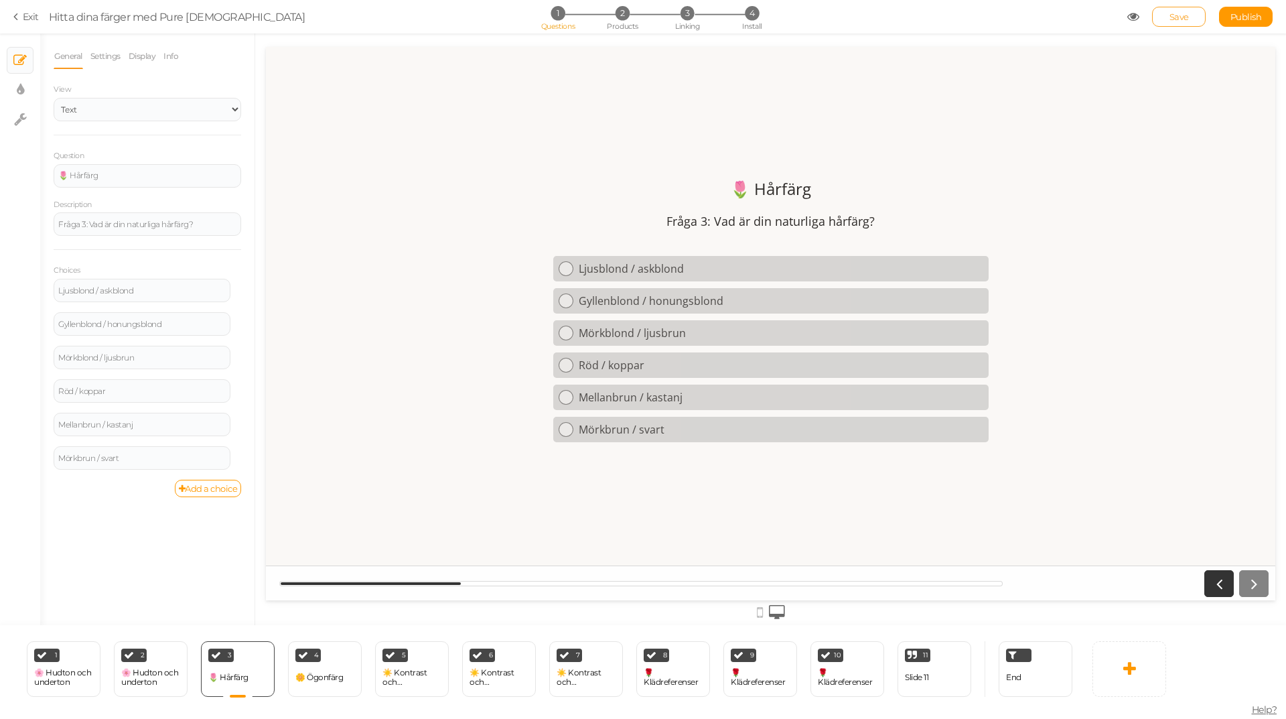
click at [1183, 18] on span "Save" at bounding box center [1179, 16] width 19 height 11
click at [82, 666] on div "🌸 Hudton och underton" at bounding box center [63, 677] width 59 height 23
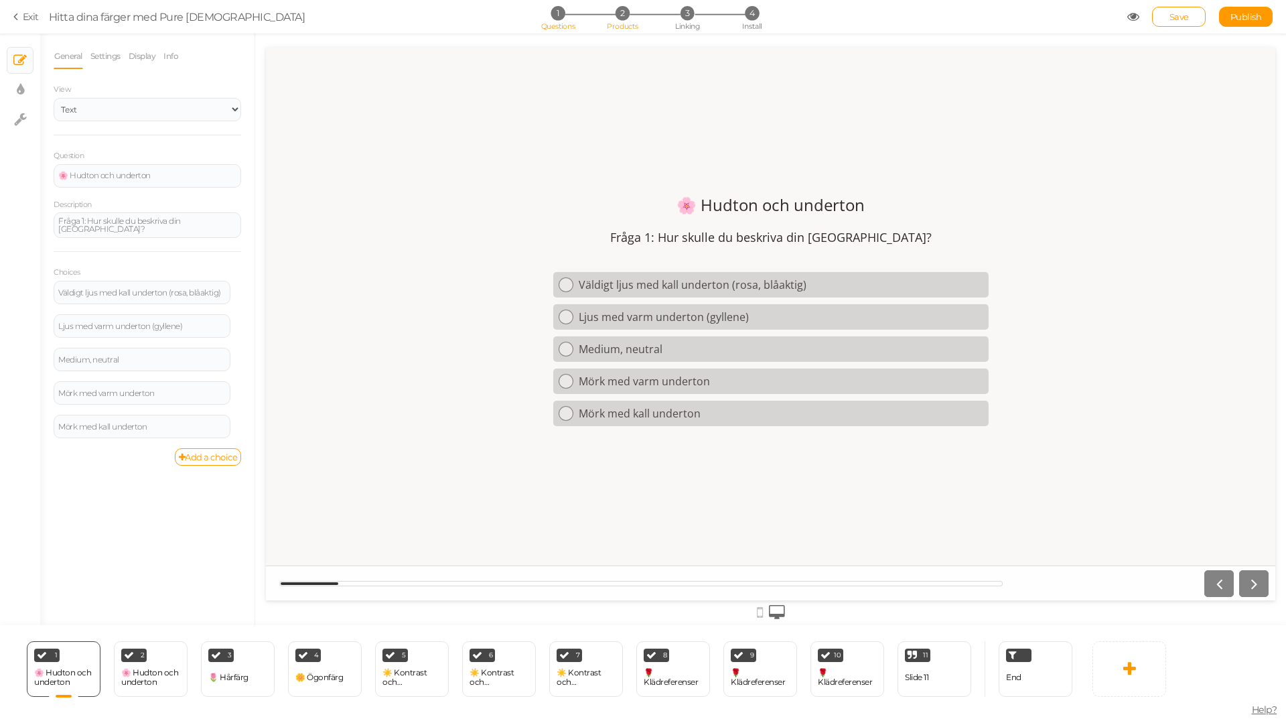
click at [614, 13] on li "2 Products" at bounding box center [622, 13] width 62 height 14
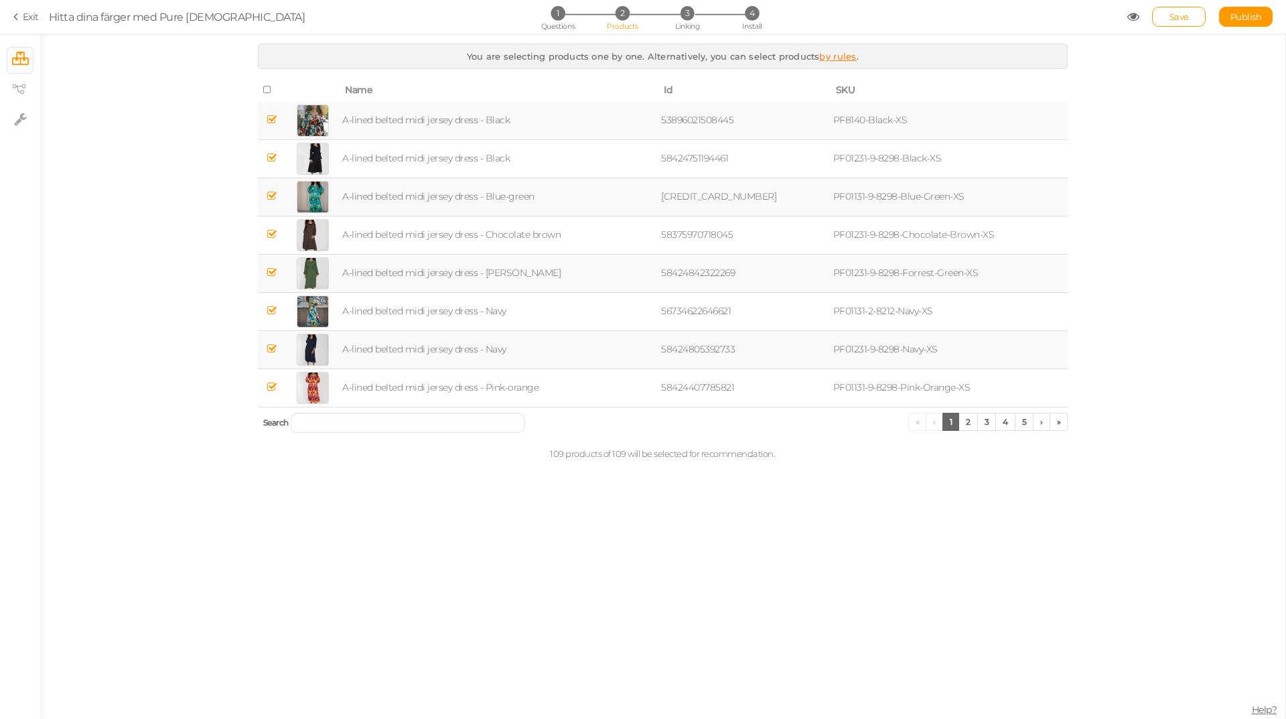
click at [843, 56] on link "by rules" at bounding box center [837, 56] width 37 height 11
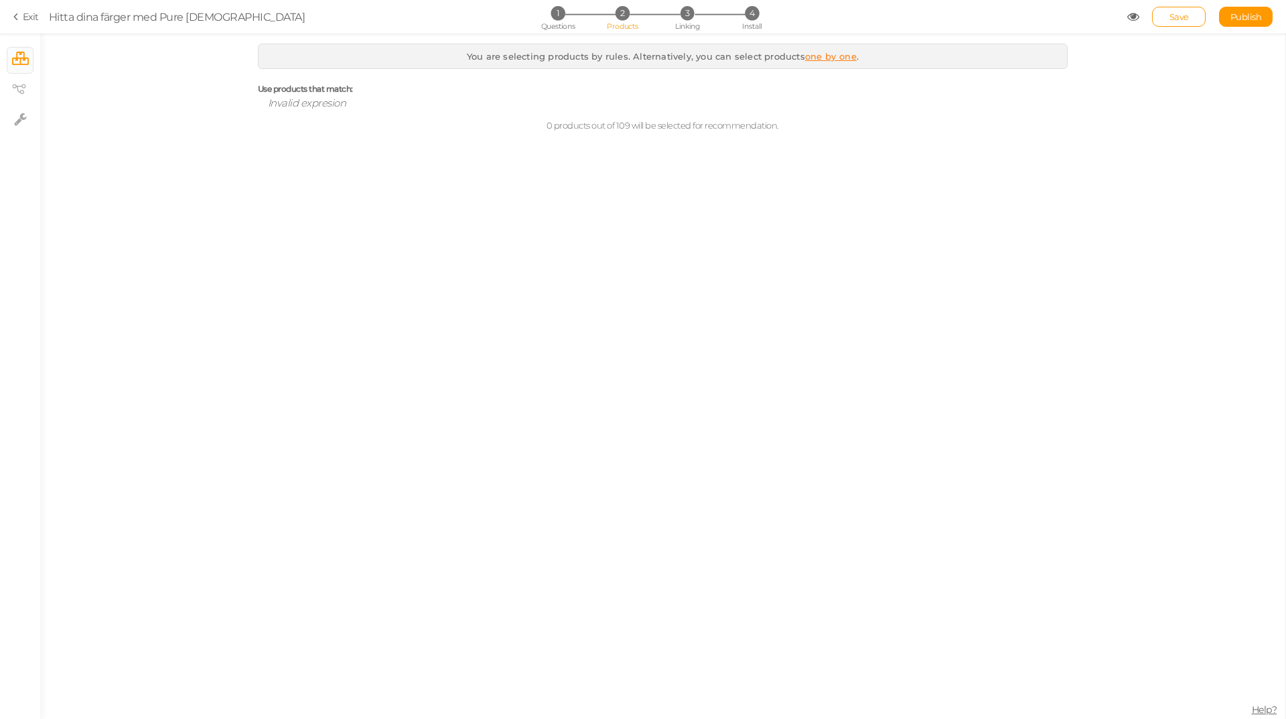
click at [1258, 708] on span "Help?" at bounding box center [1264, 709] width 25 height 12
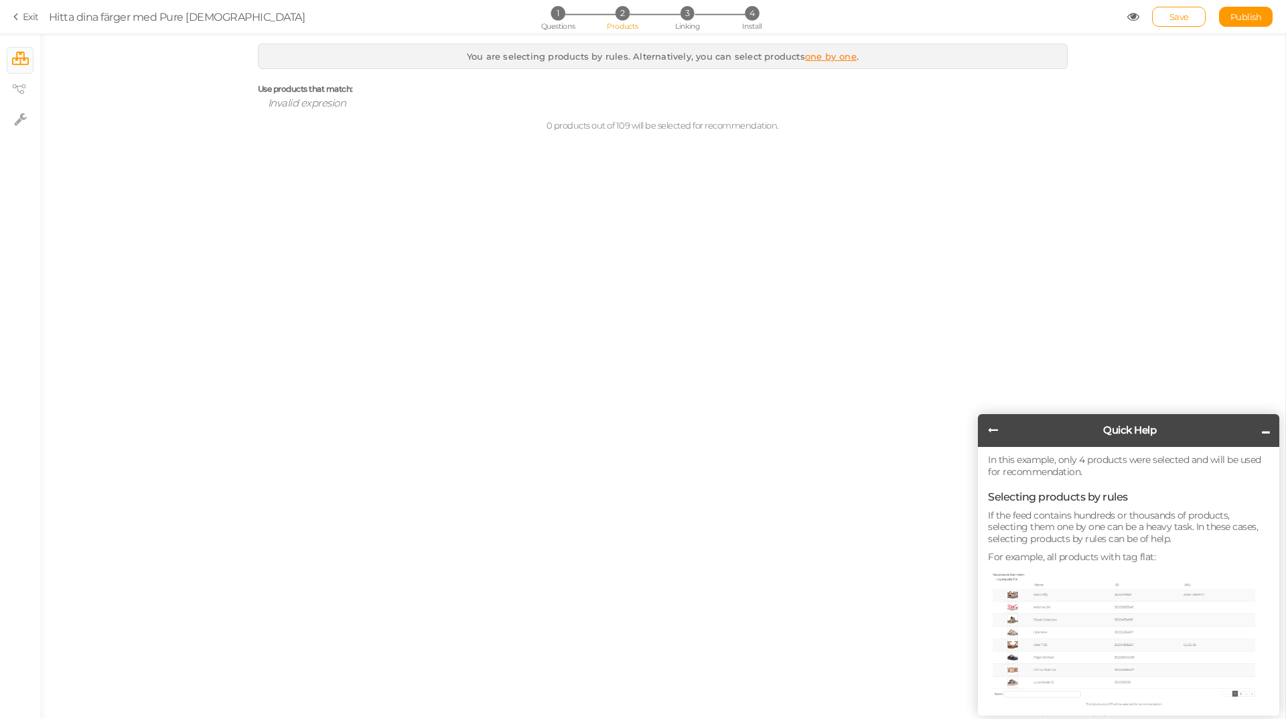
scroll to position [289, 0]
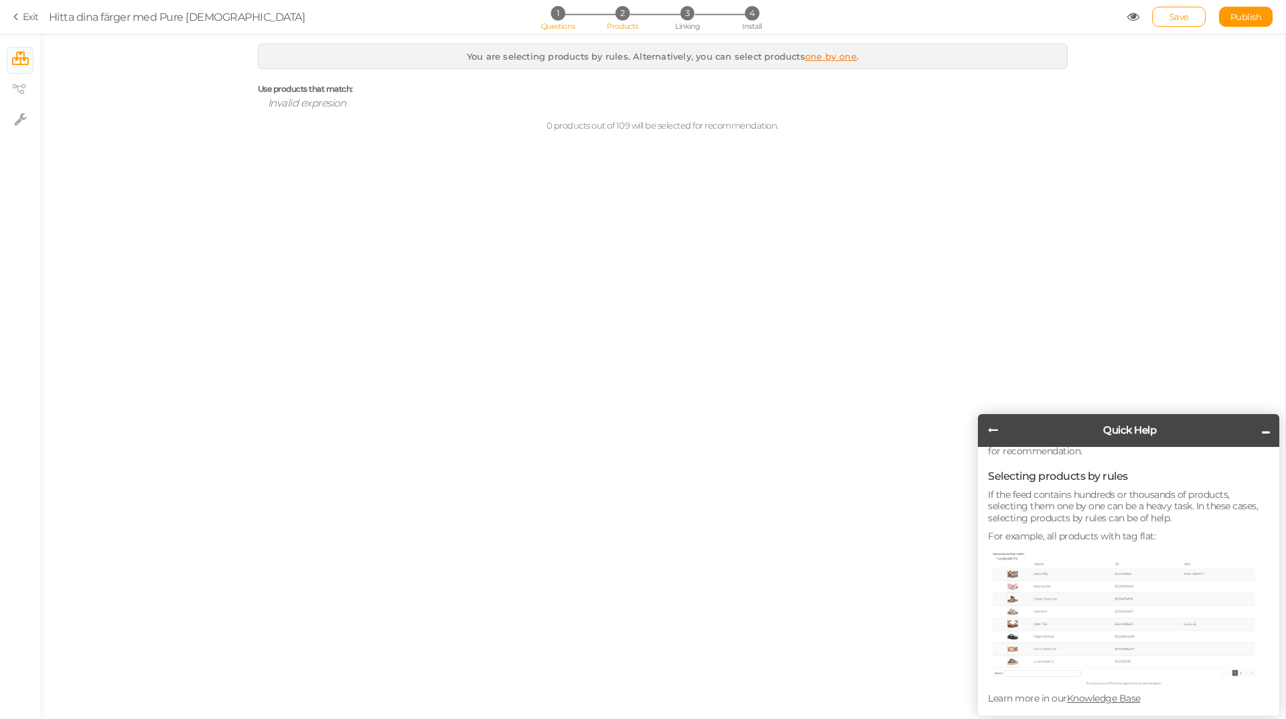
click at [555, 19] on span "1" at bounding box center [558, 13] width 14 height 14
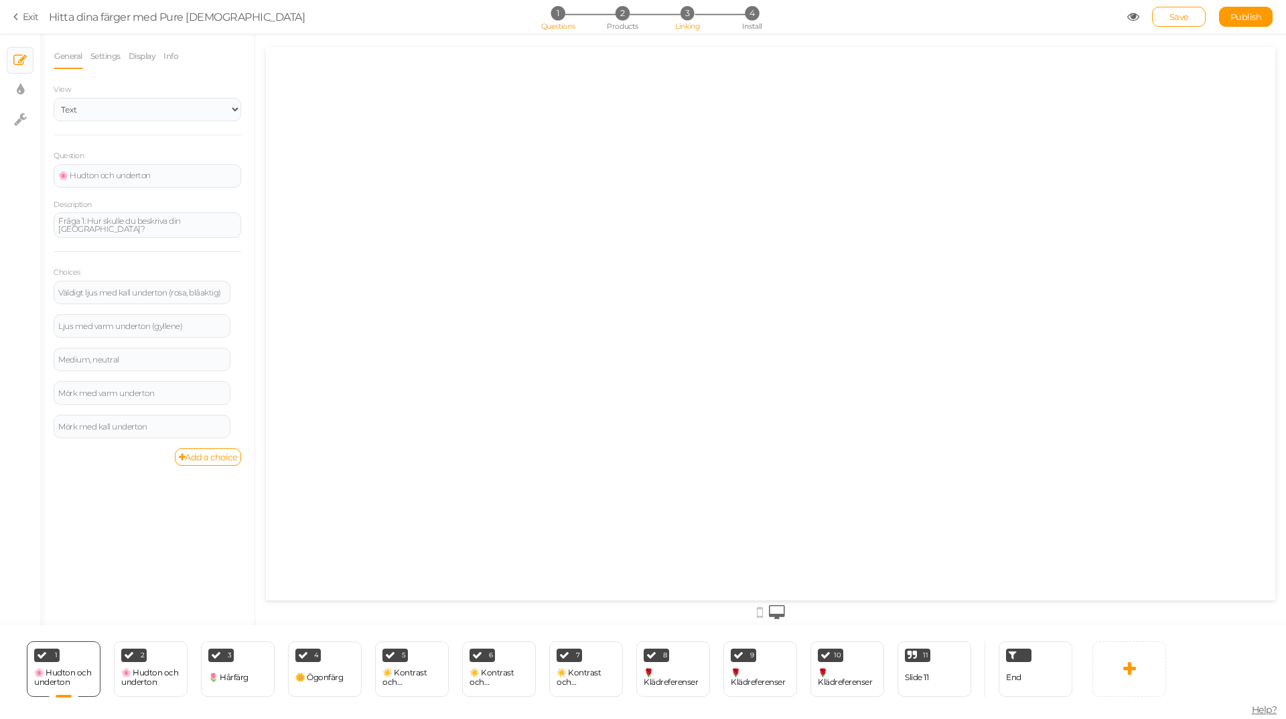
scroll to position [0, 0]
click at [686, 17] on span "3" at bounding box center [688, 13] width 14 height 14
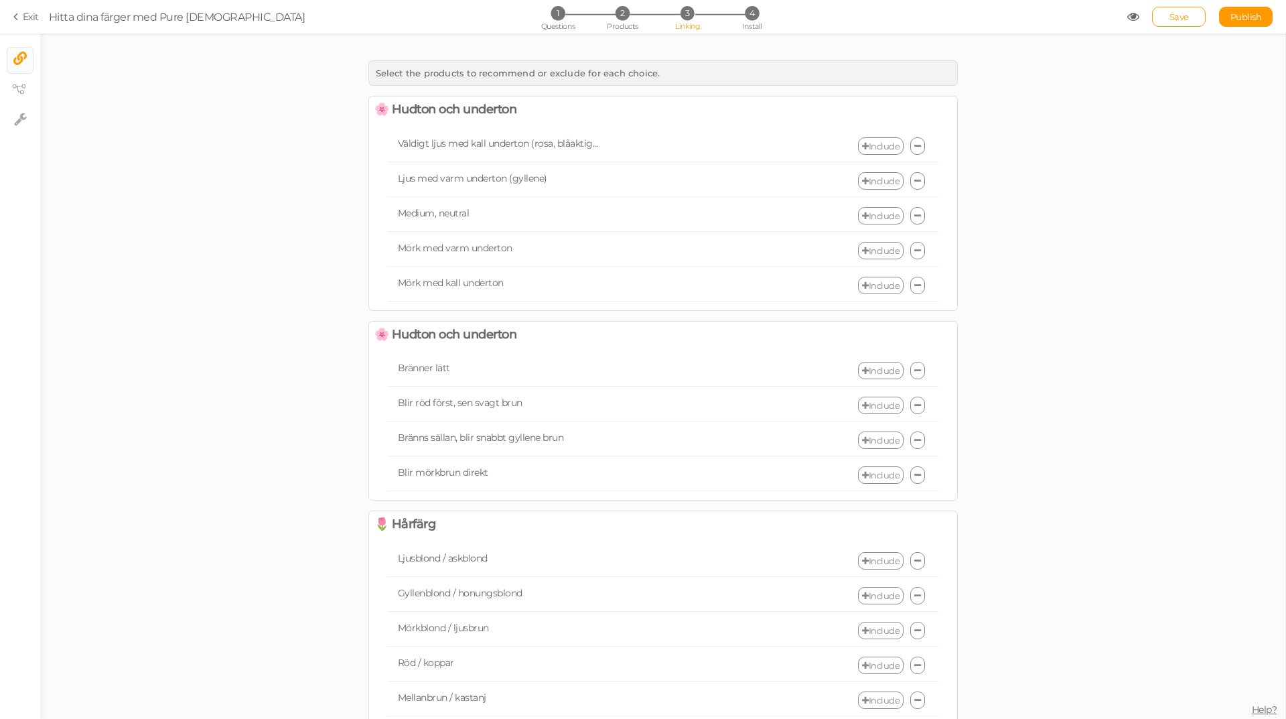
click at [869, 146] on link "Include" at bounding box center [881, 145] width 46 height 17
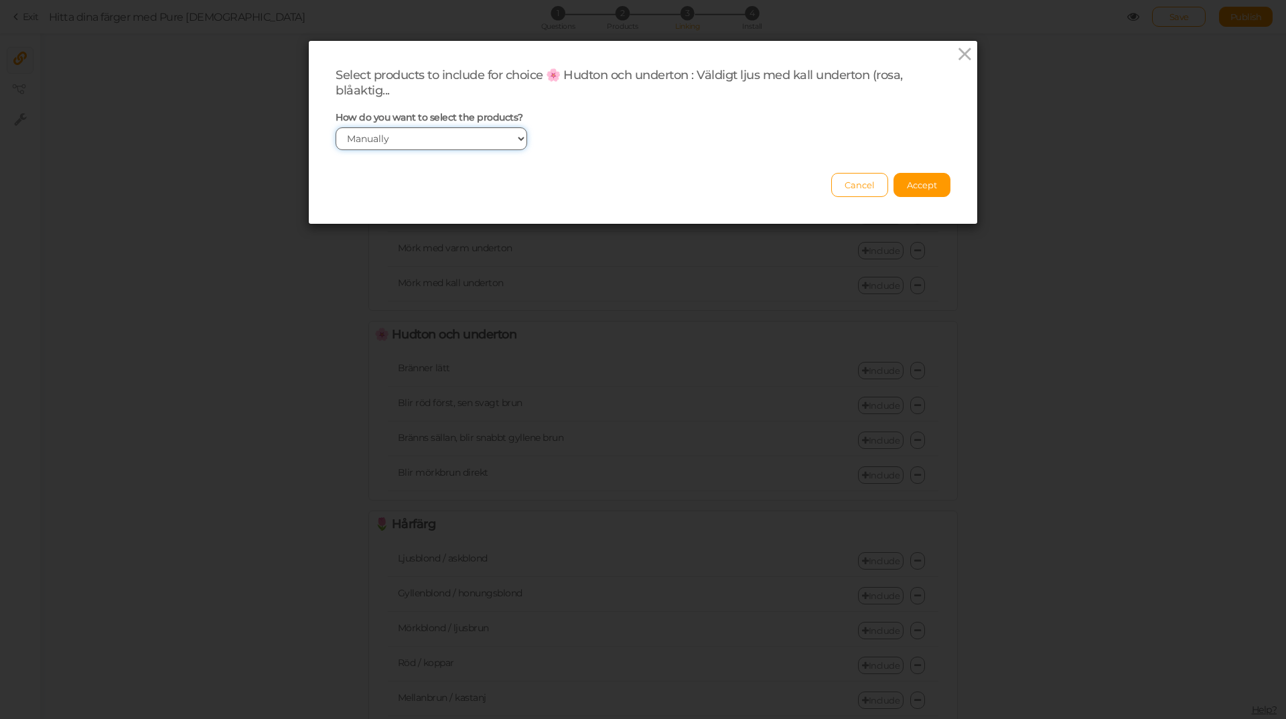
click at [472, 136] on select "Manually By tags By price" at bounding box center [432, 138] width 192 height 23
click at [964, 48] on icon at bounding box center [964, 54] width 19 height 20
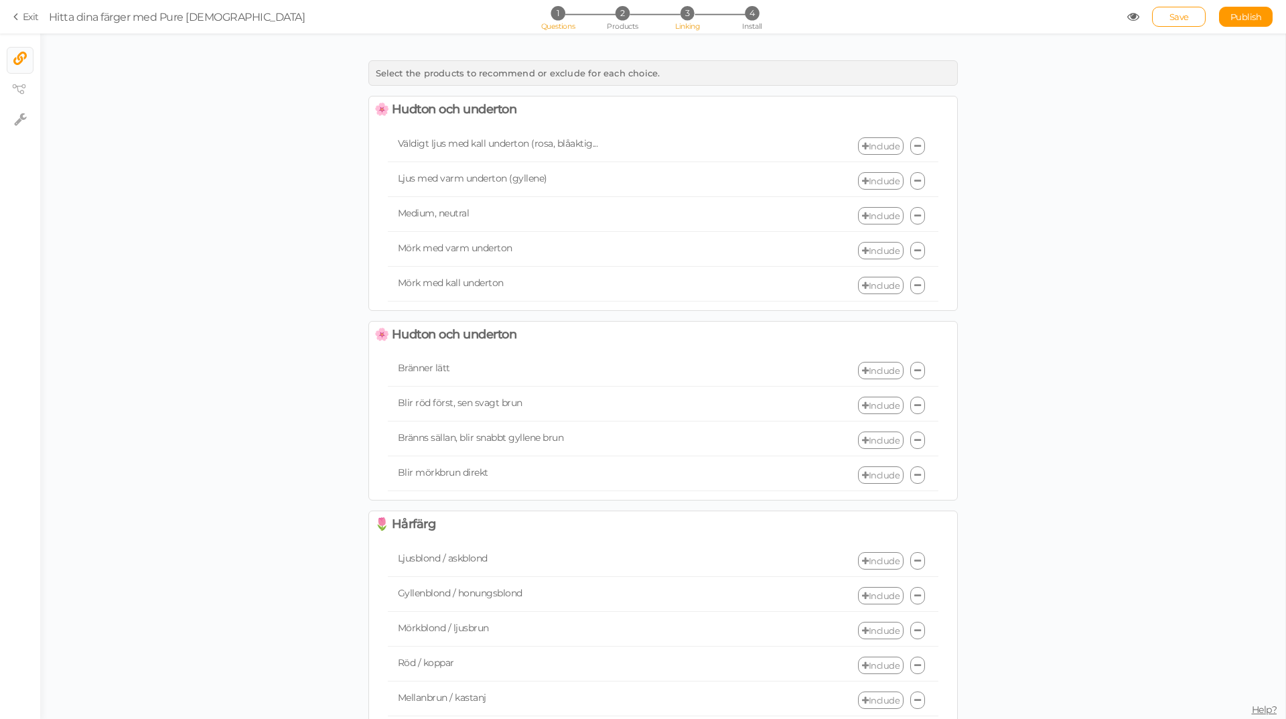
click at [555, 14] on span "1" at bounding box center [558, 13] width 14 height 14
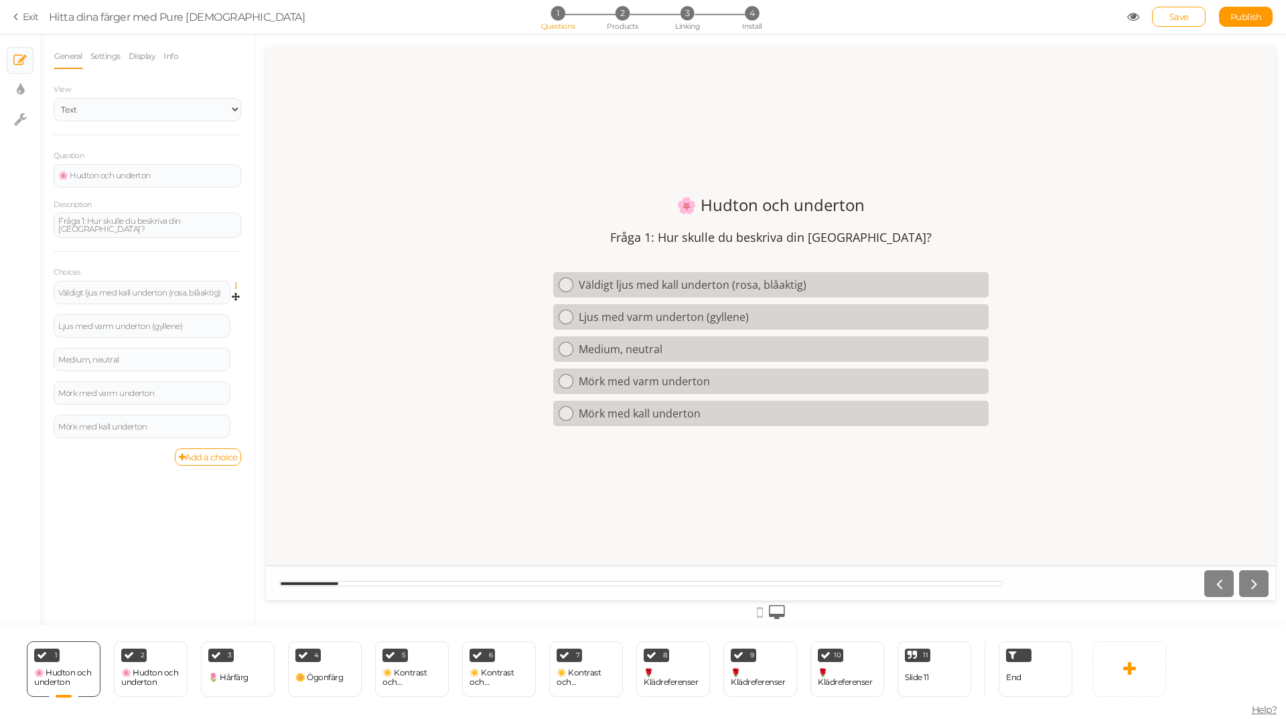
click at [238, 285] on icon at bounding box center [239, 286] width 9 height 8
click at [198, 301] on link "Settings" at bounding box center [188, 305] width 106 height 14
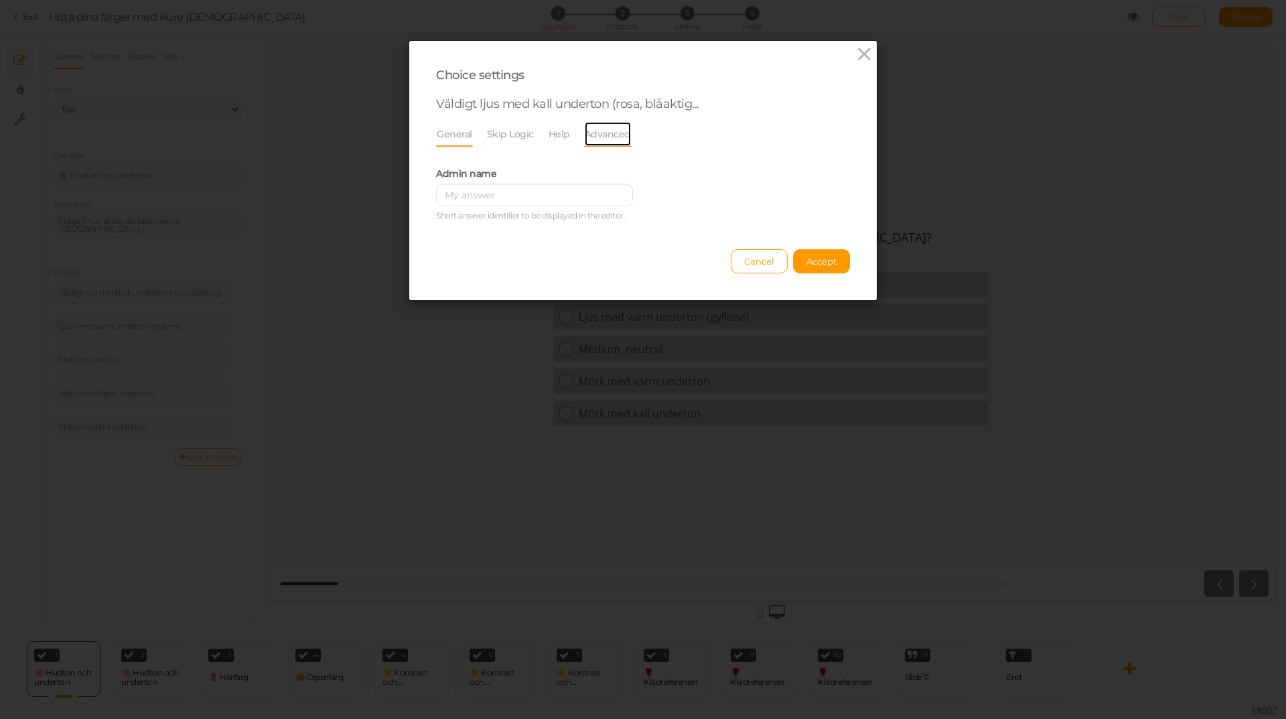
click at [603, 133] on link "Advanced" at bounding box center [608, 133] width 48 height 25
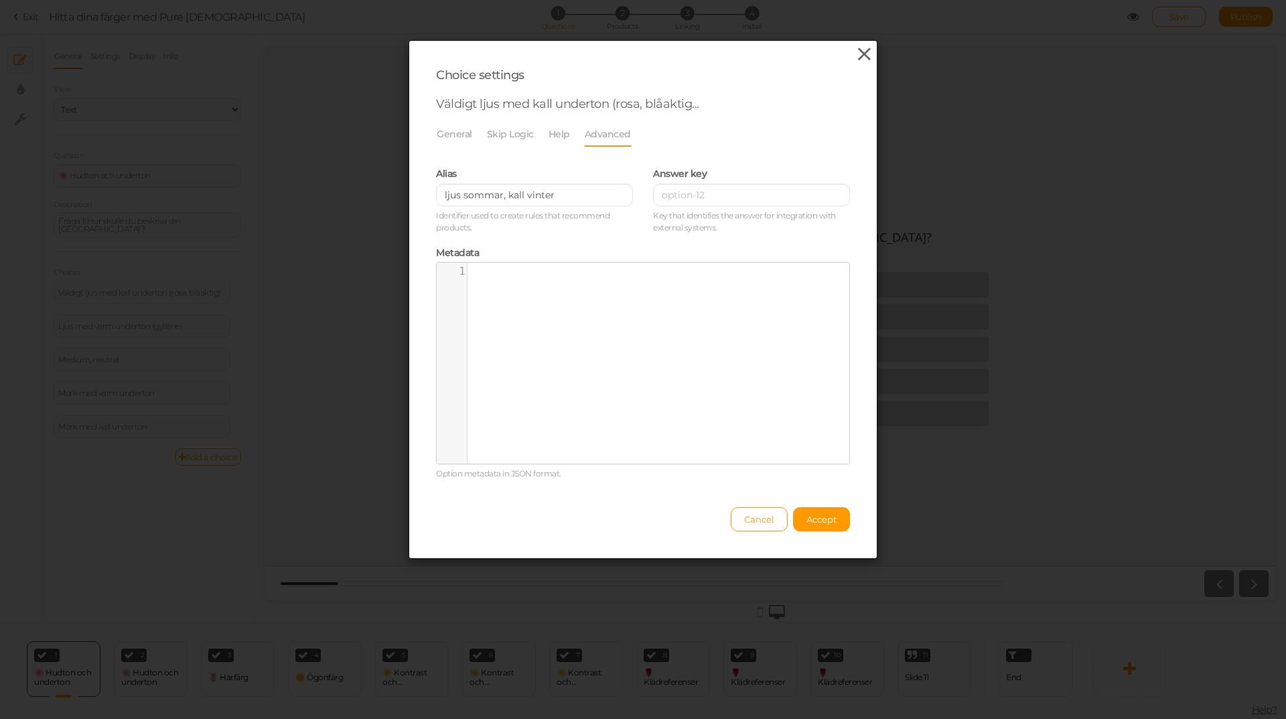
click at [861, 56] on icon at bounding box center [864, 54] width 19 height 20
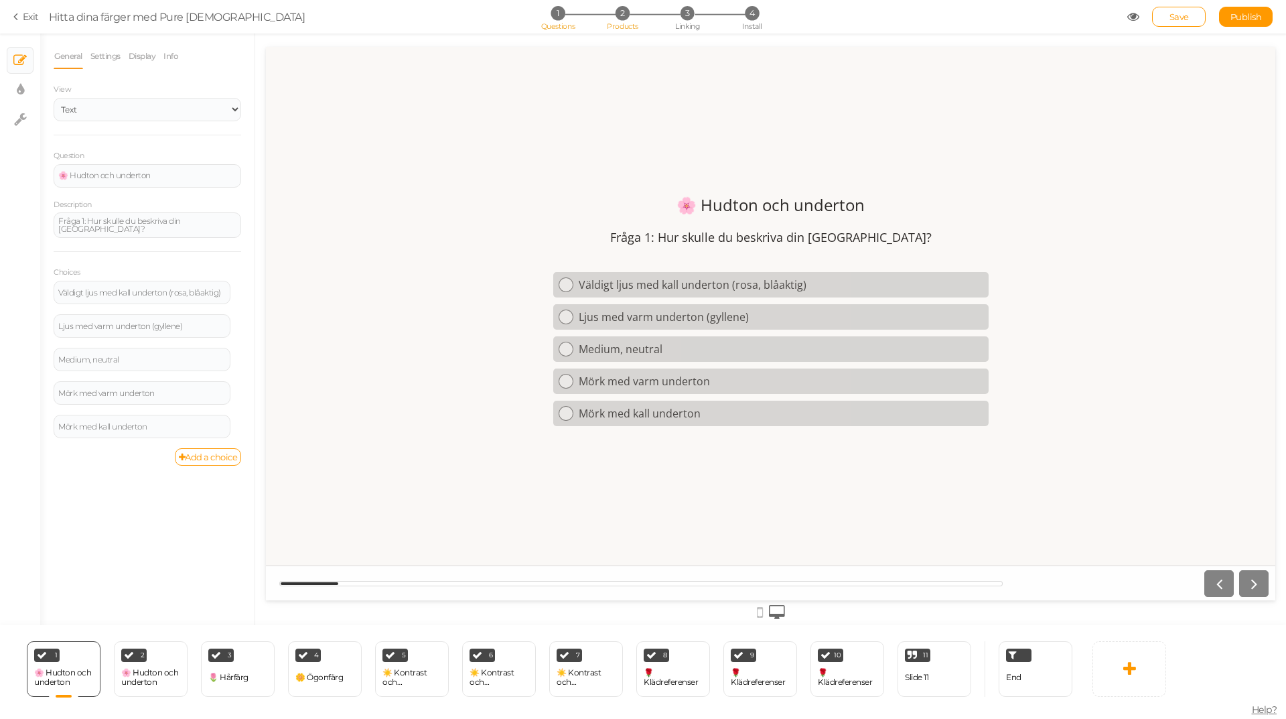
click at [624, 9] on span "2" at bounding box center [623, 13] width 14 height 14
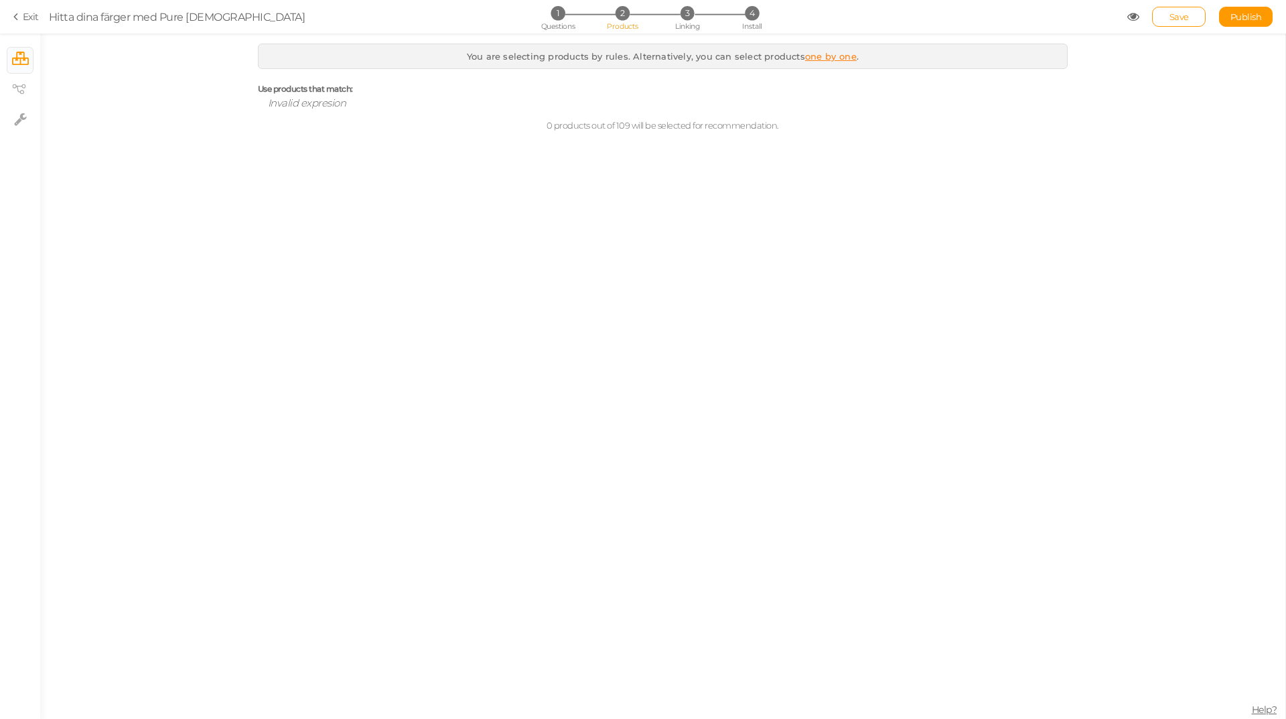
click at [829, 59] on link "one by one" at bounding box center [831, 56] width 52 height 11
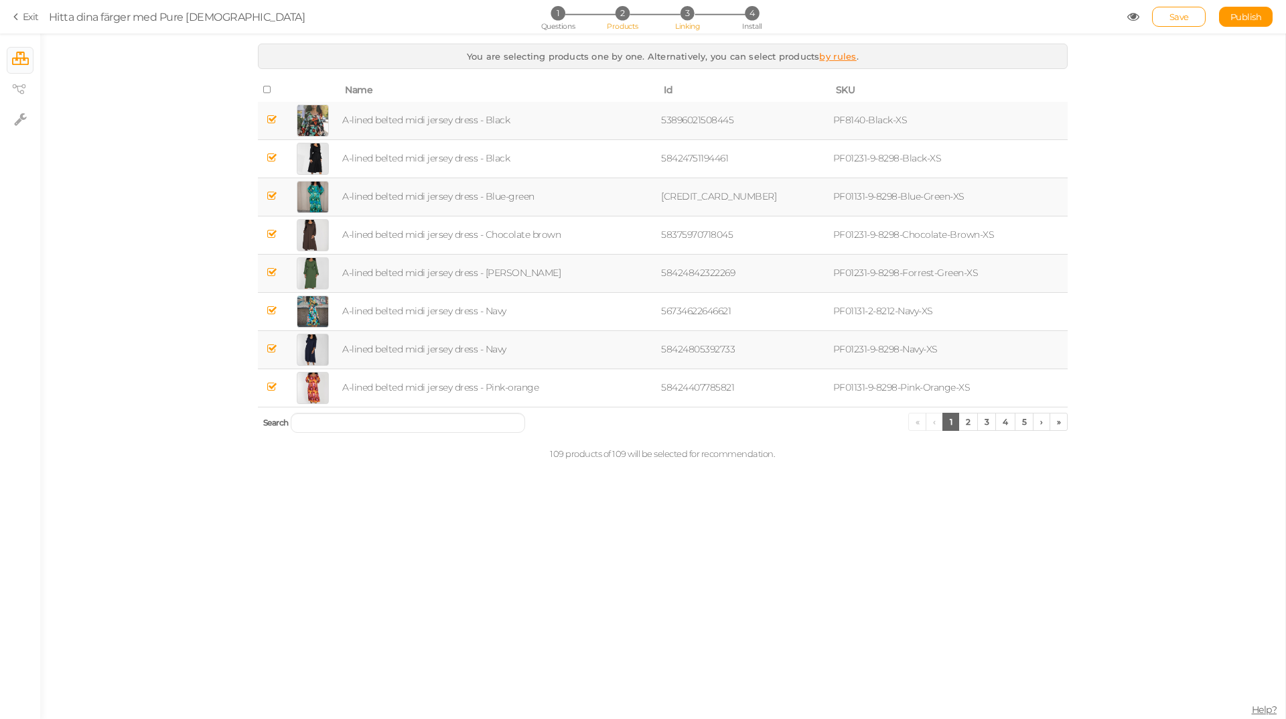
click at [686, 16] on span "3" at bounding box center [688, 13] width 14 height 14
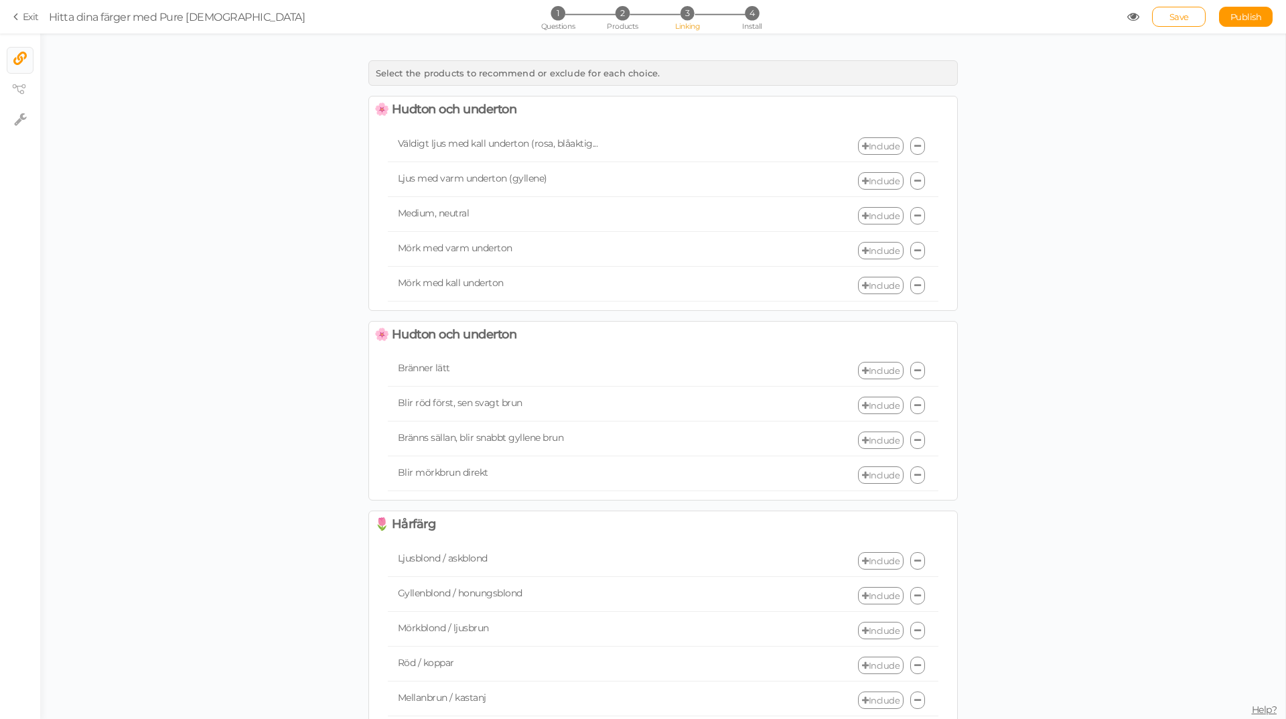
click at [884, 147] on link "Include" at bounding box center [881, 145] width 46 height 17
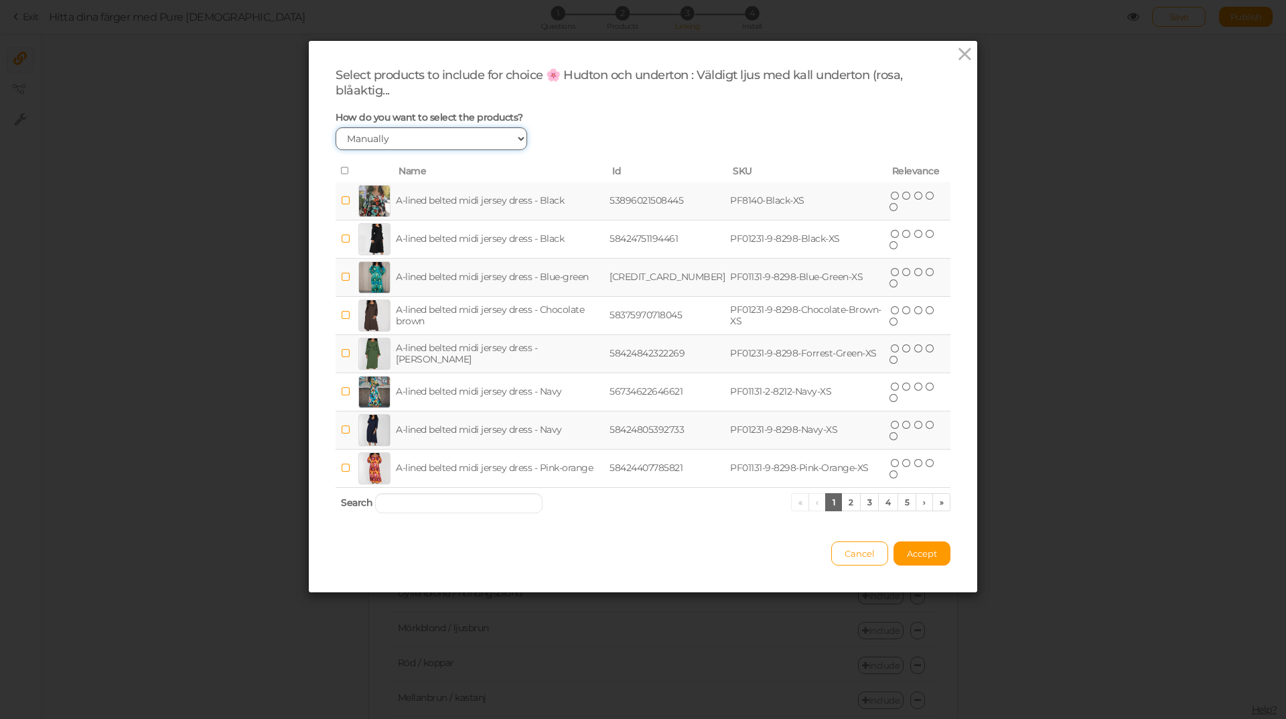
click at [429, 137] on select "Manually By tags By price" at bounding box center [432, 138] width 192 height 23
select select "expr"
click at [336, 127] on select "Manually By tags By price" at bounding box center [432, 138] width 192 height 23
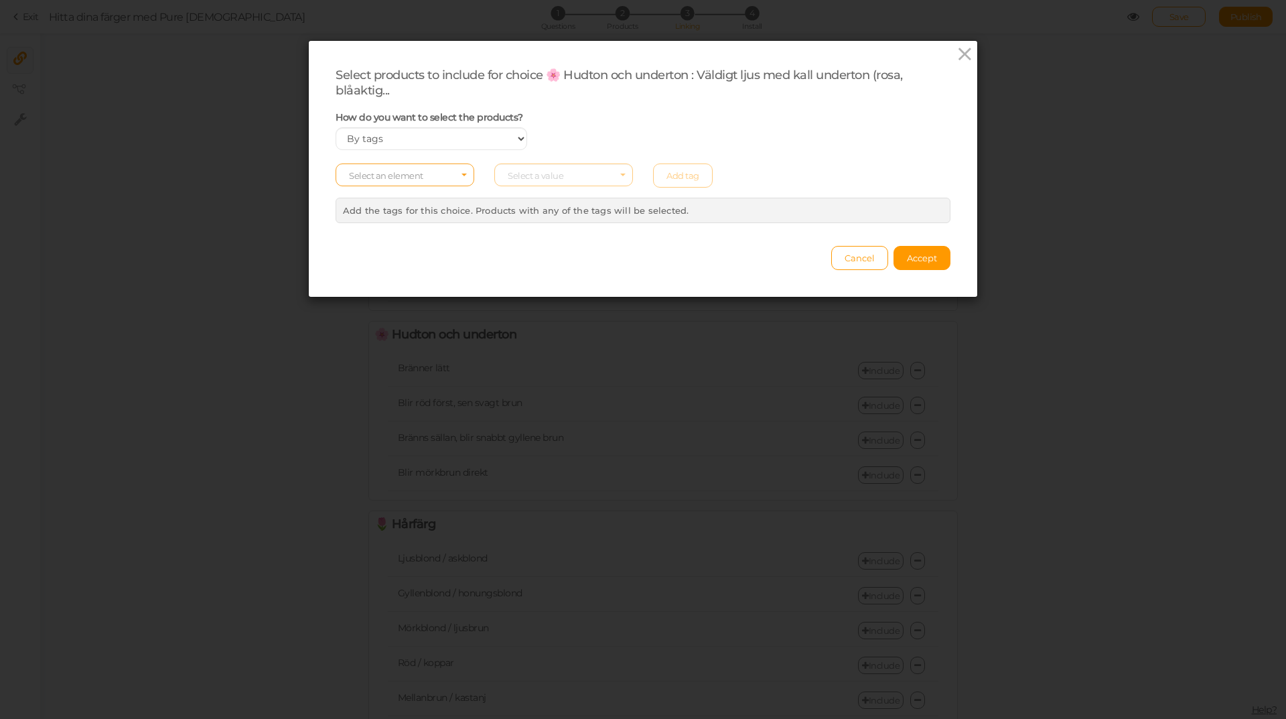
click at [417, 172] on span "Select an element" at bounding box center [386, 175] width 74 height 11
click at [380, 213] on span "tag" at bounding box center [404, 211] width 137 height 15
click at [563, 173] on span "Select a value" at bounding box center [563, 174] width 139 height 23
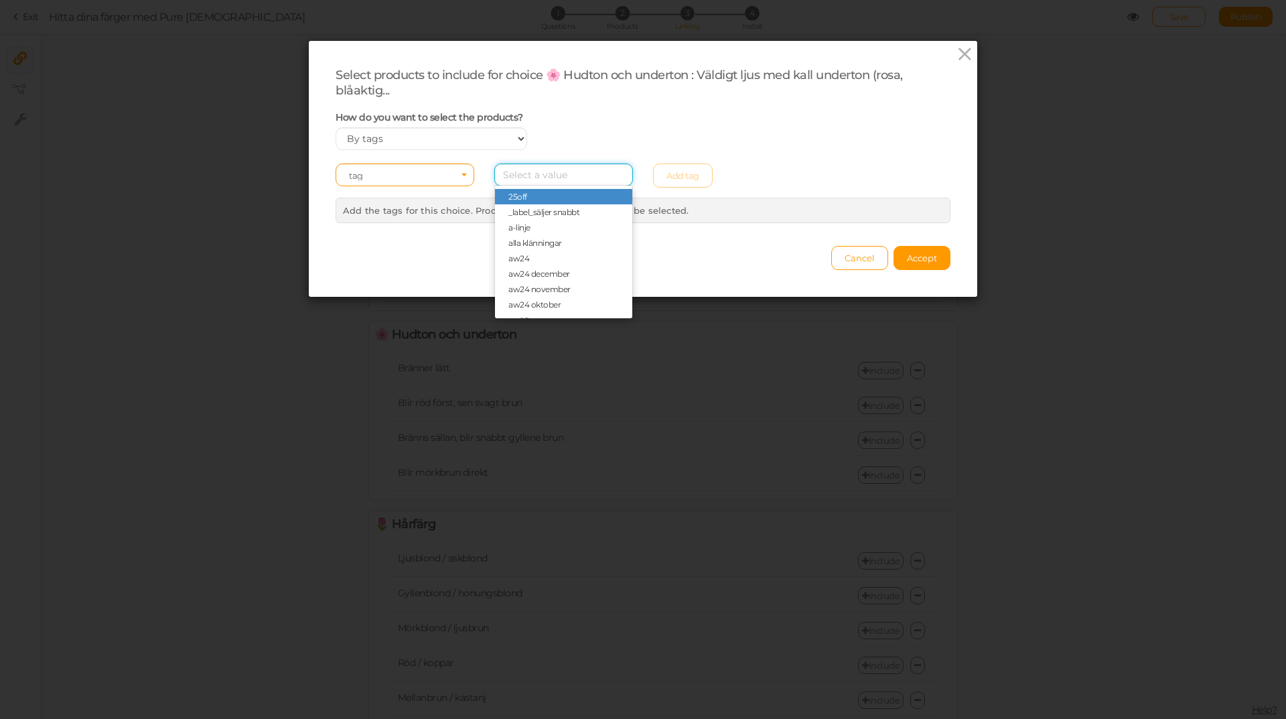
click at [563, 173] on input "Select box" at bounding box center [563, 174] width 139 height 23
paste input "ljus sommar, kall vinter"
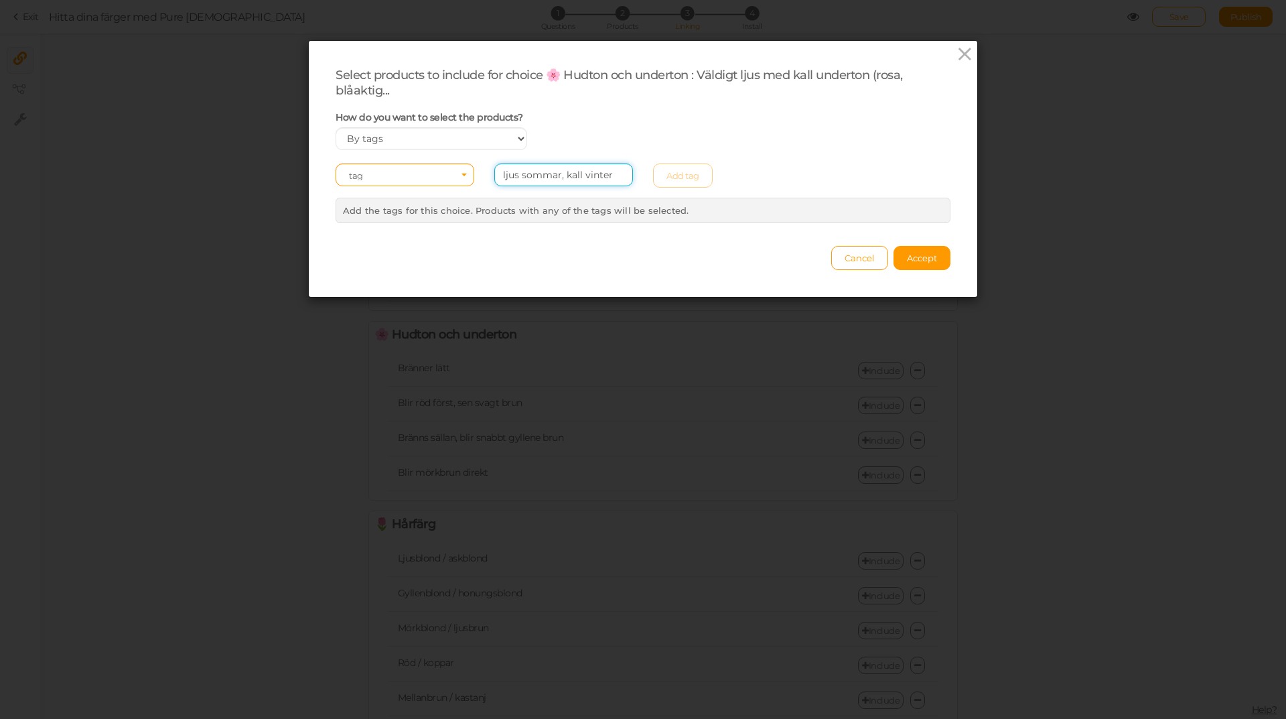
type input "ljus sommar, kall vinter"
click at [644, 242] on div "Cancel Accept" at bounding box center [643, 251] width 615 height 37
click at [568, 176] on span "Select a value" at bounding box center [563, 174] width 139 height 23
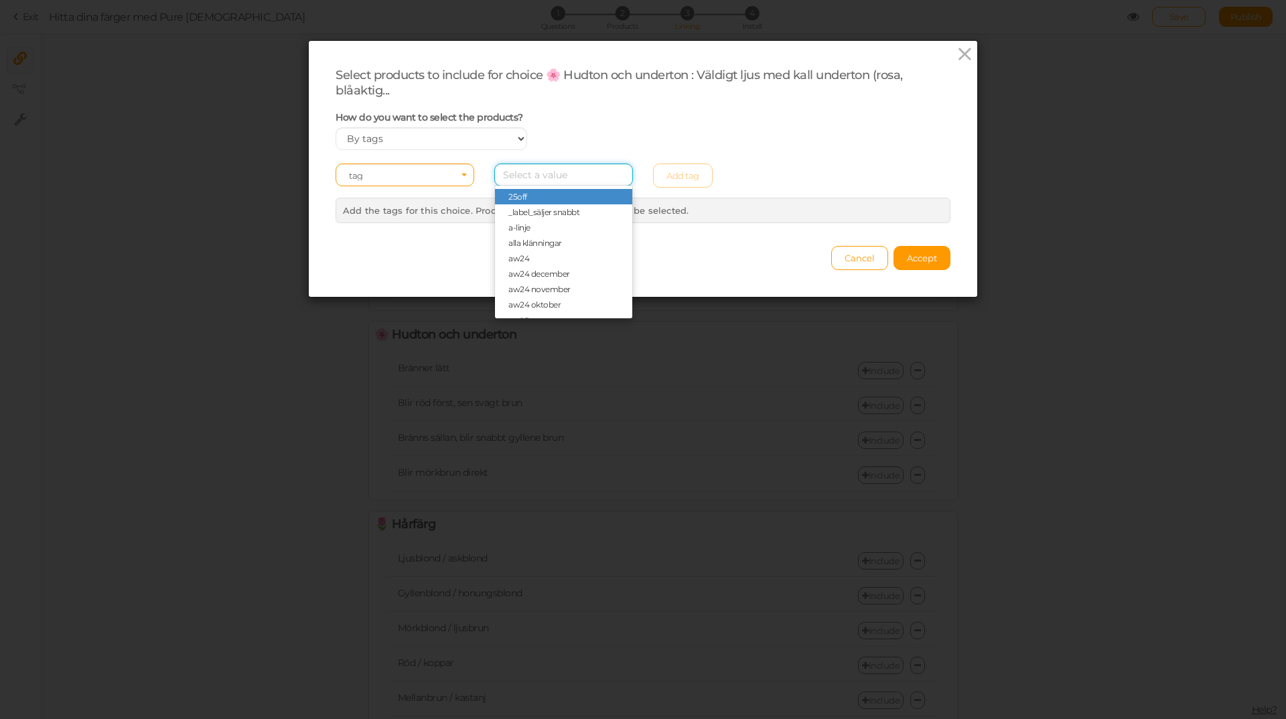
paste input "ljus sommar, kall vinter"
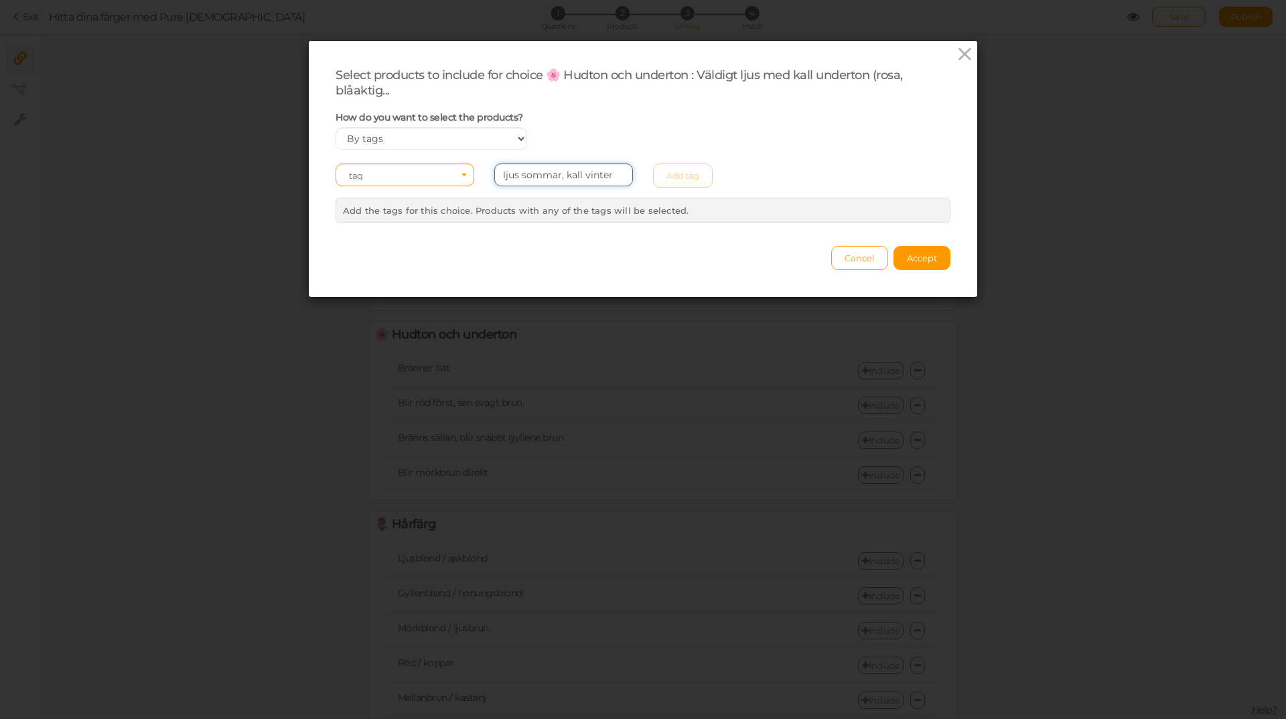
drag, startPoint x: 617, startPoint y: 178, endPoint x: 556, endPoint y: 178, distance: 61.0
click at [556, 178] on input "ljus sommar, kall vinter" at bounding box center [563, 174] width 139 height 23
click at [691, 175] on div "Select an element tag Select a value ljus sommar Add tag" at bounding box center [643, 175] width 635 height 24
click at [557, 174] on span "Select a value" at bounding box center [536, 175] width 56 height 11
type input "Kall"
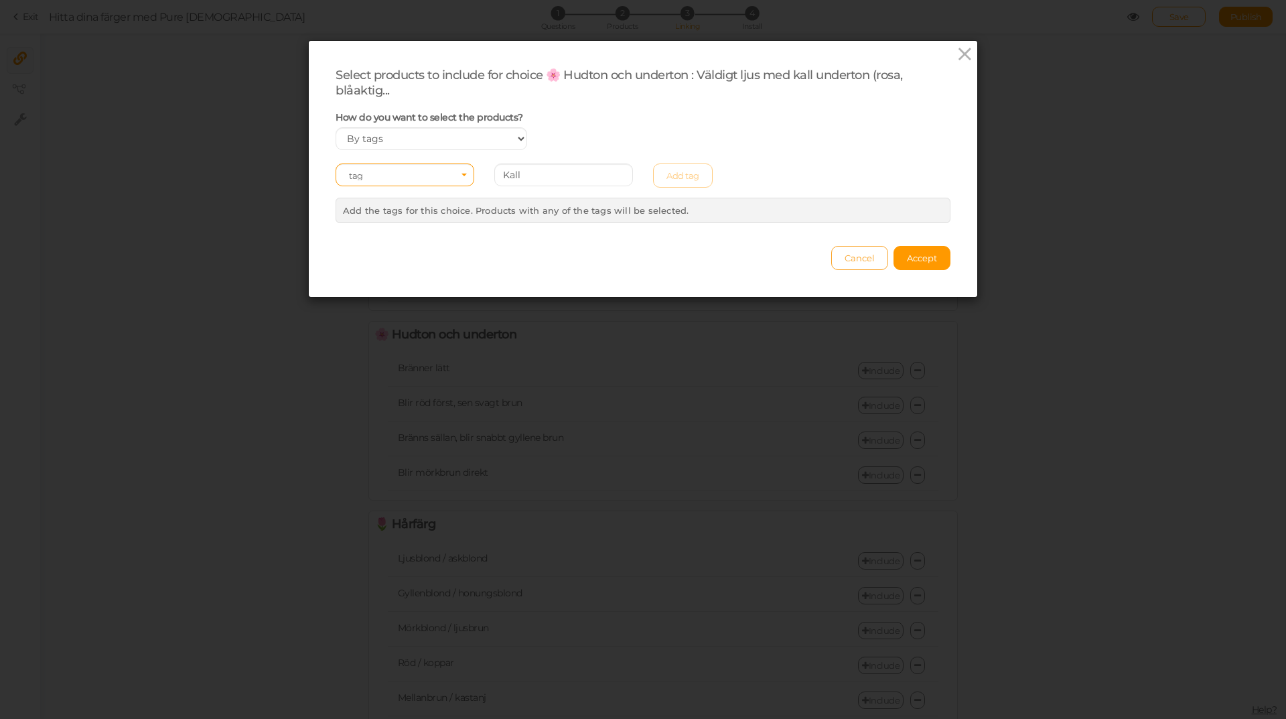
click at [854, 260] on span "Cancel" at bounding box center [860, 258] width 30 height 11
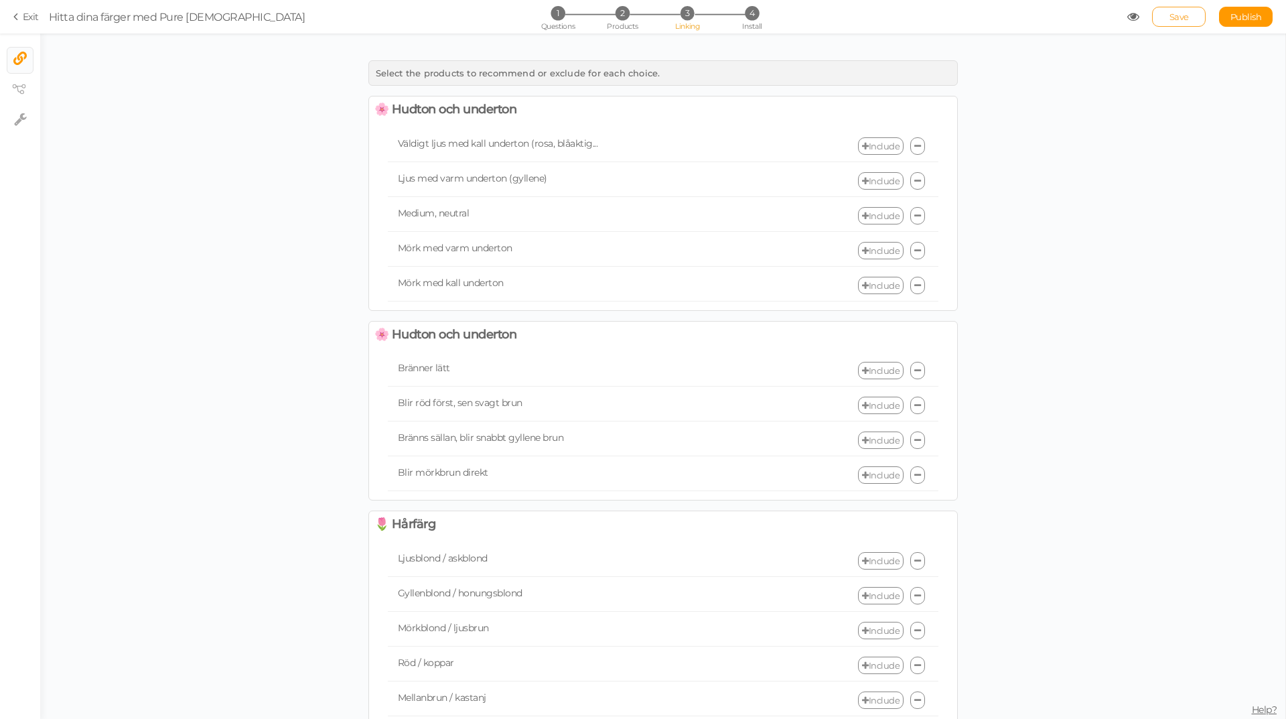
click at [1172, 11] on link "Save" at bounding box center [1179, 17] width 54 height 20
click at [880, 142] on link "Include" at bounding box center [881, 145] width 46 height 17
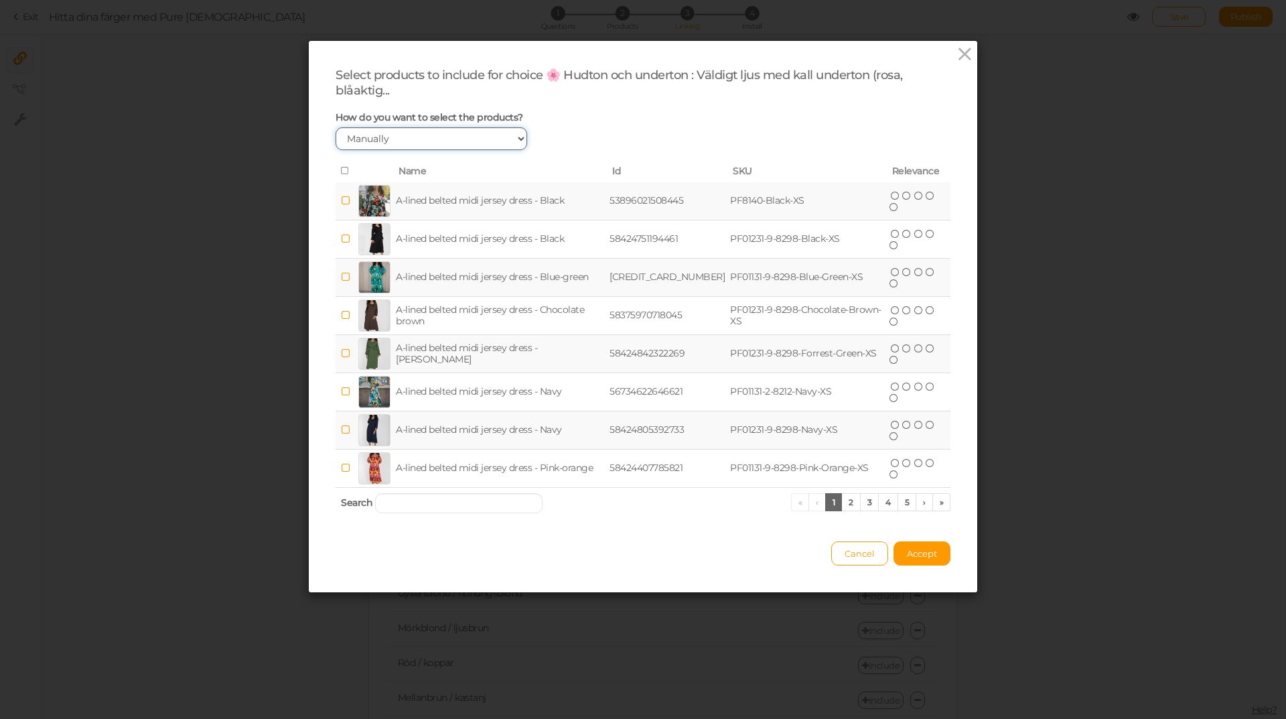
click at [452, 141] on select "Manually By tags By price" at bounding box center [432, 138] width 192 height 23
click at [625, 129] on div "How do you want to select the products? Manually By tags By price" at bounding box center [643, 130] width 635 height 39
click at [431, 137] on select "Manually By tags By price" at bounding box center [432, 138] width 192 height 23
select select "expr"
click at [336, 127] on select "Manually By tags By price" at bounding box center [432, 138] width 192 height 23
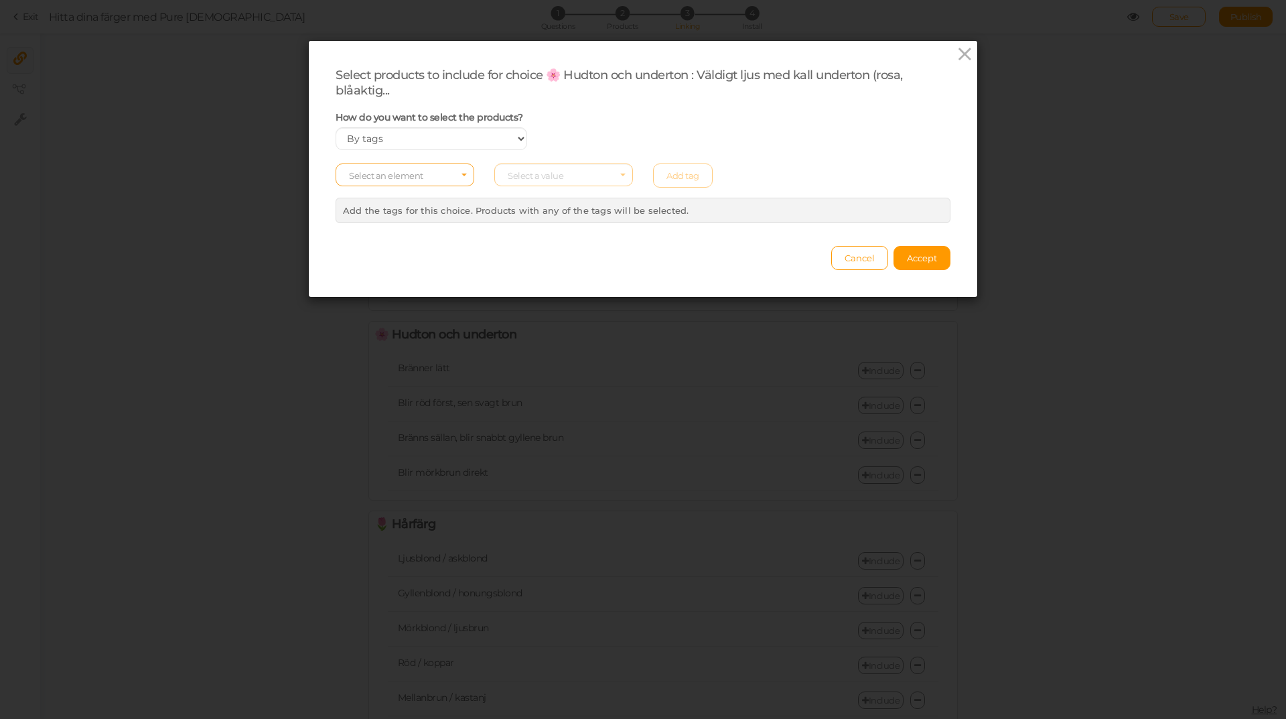
click at [417, 178] on span "Select an element" at bounding box center [386, 175] width 74 height 11
click at [394, 211] on span "tag" at bounding box center [404, 211] width 137 height 15
click at [529, 177] on span "Select a value" at bounding box center [536, 175] width 56 height 11
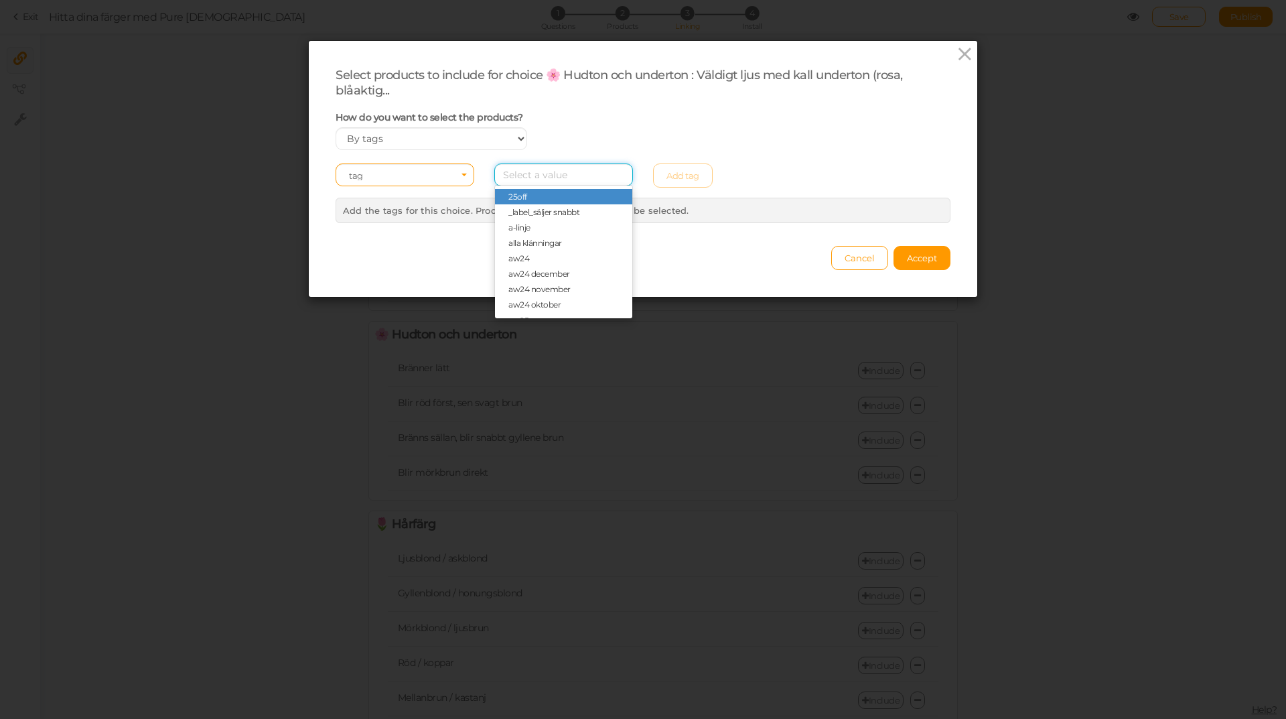
click at [529, 177] on input "Select box" at bounding box center [563, 174] width 139 height 23
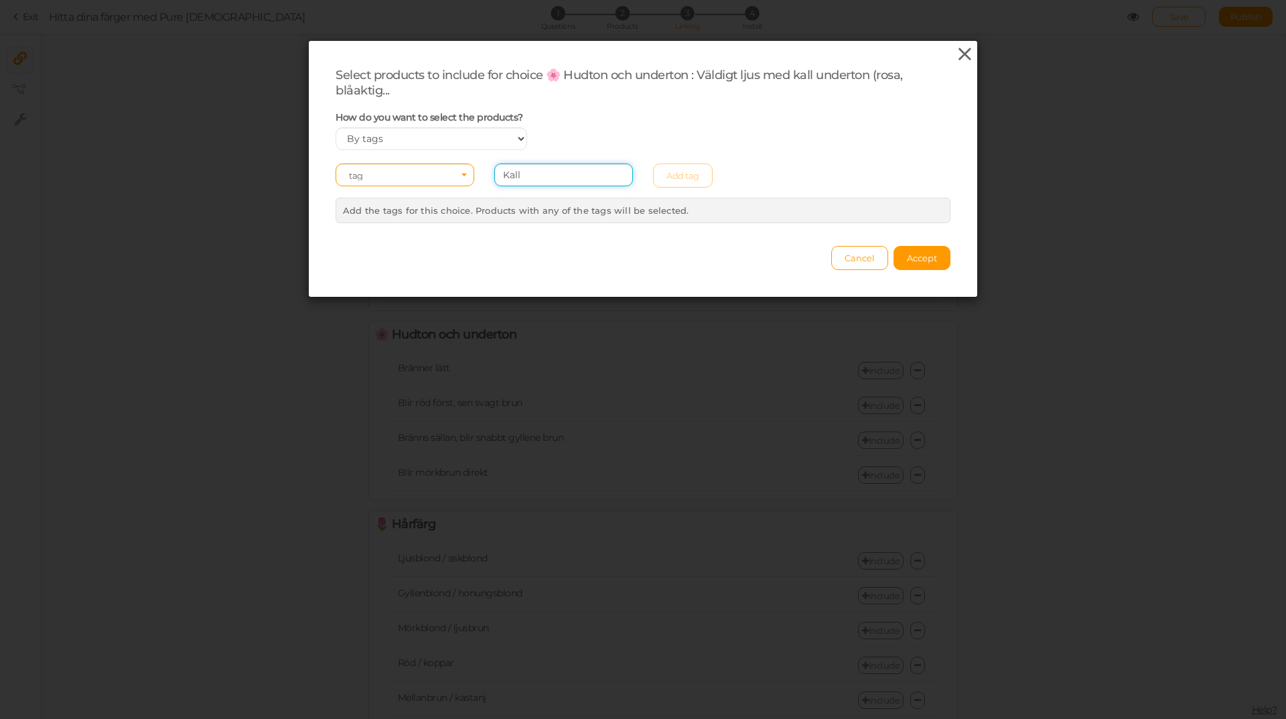
type input "Kall"
click at [959, 52] on icon at bounding box center [964, 54] width 19 height 20
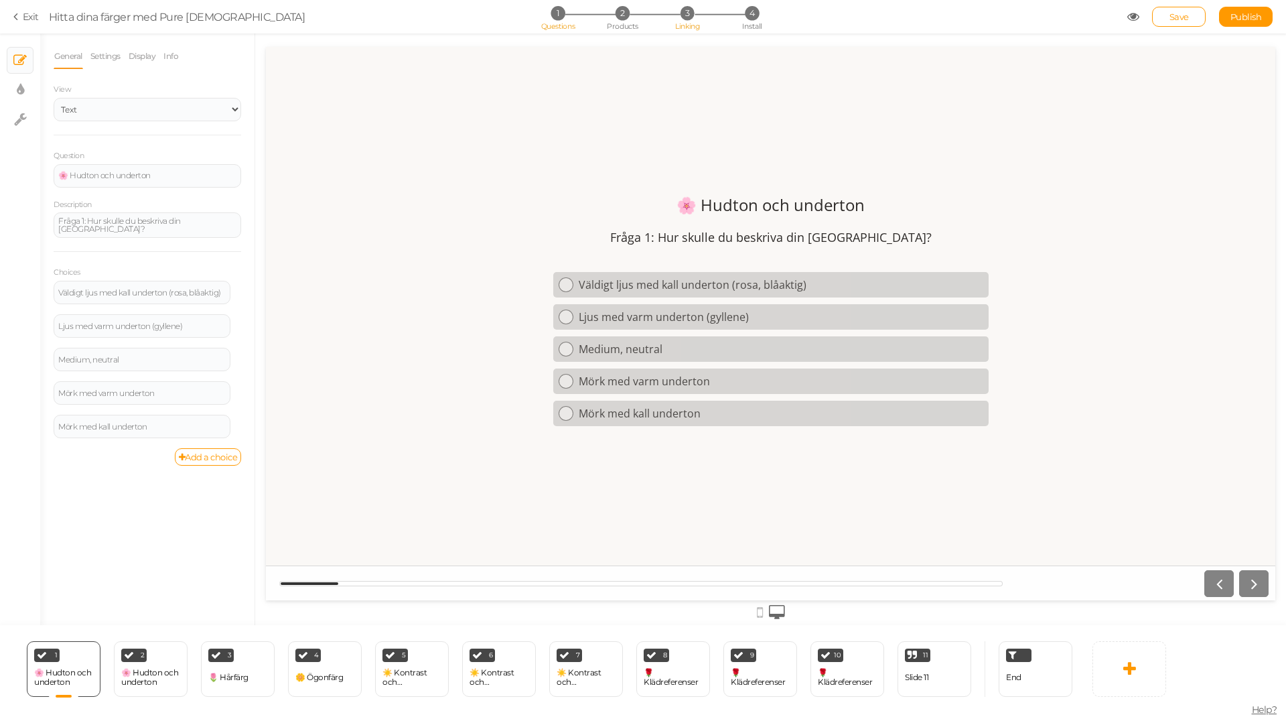
click at [685, 19] on span "3" at bounding box center [688, 13] width 14 height 14
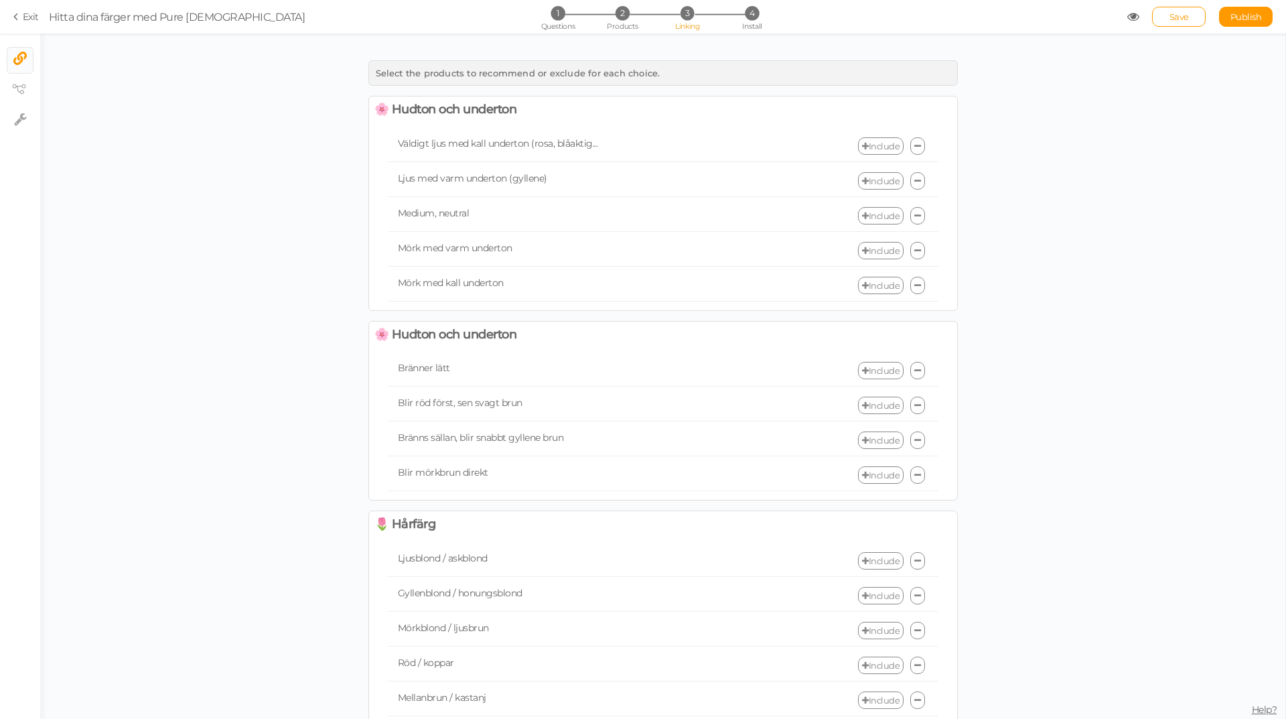
click at [881, 142] on link "Include" at bounding box center [881, 145] width 46 height 17
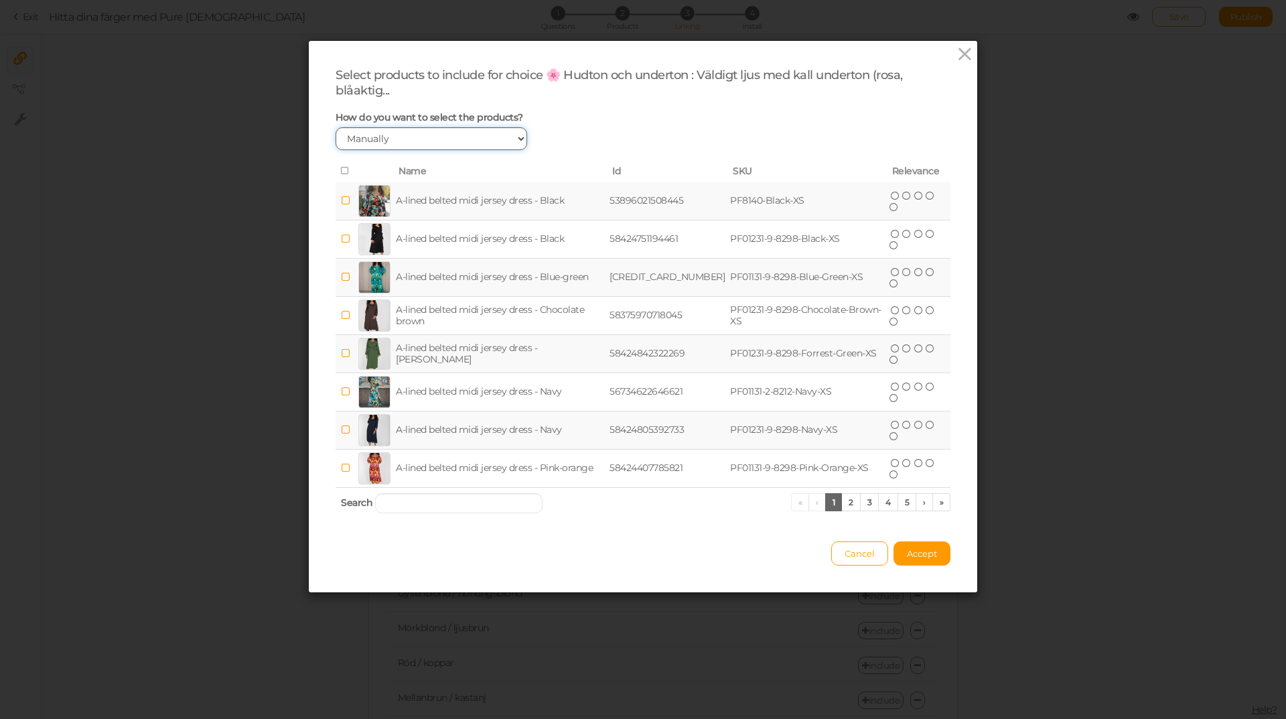
click at [433, 139] on select "Manually By tags By price" at bounding box center [432, 138] width 192 height 23
select select "expr"
click at [336, 127] on select "Manually By tags By price" at bounding box center [432, 138] width 192 height 23
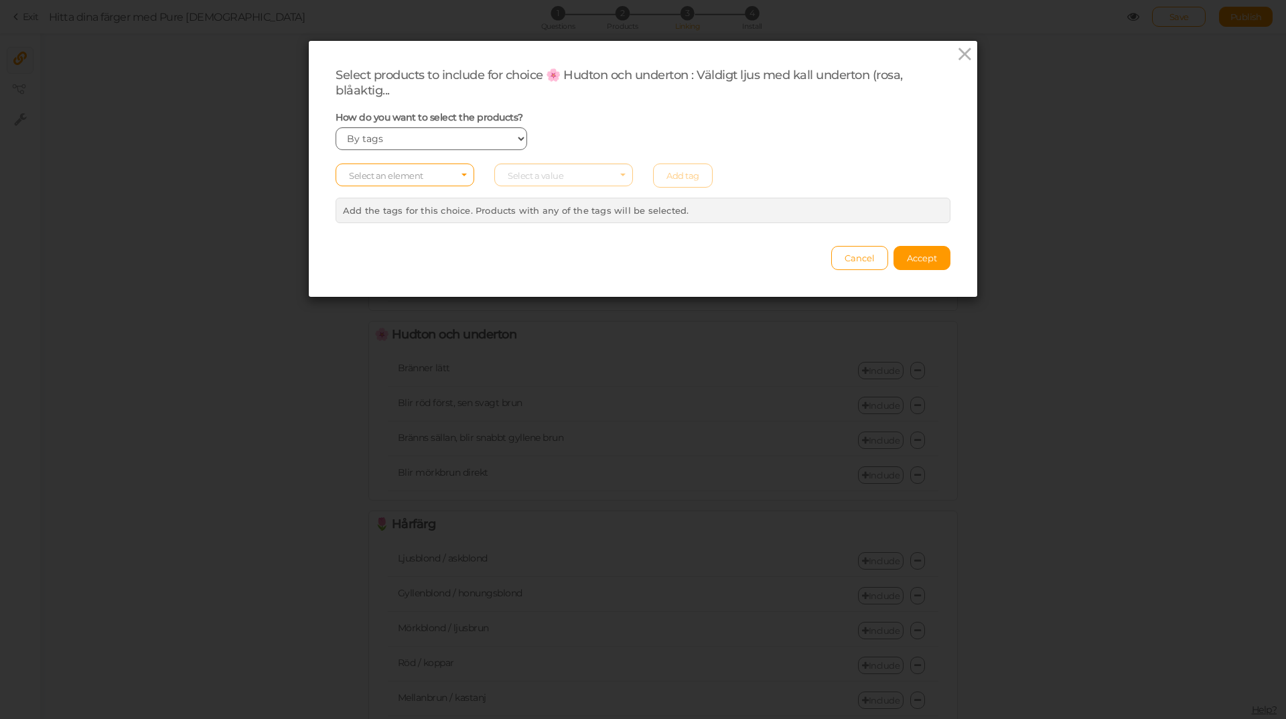
click at [412, 173] on span "Select an element" at bounding box center [386, 175] width 74 height 11
click at [397, 217] on span "tag" at bounding box center [404, 211] width 137 height 15
click at [532, 176] on span "Select a value" at bounding box center [536, 175] width 56 height 11
type input "Kall vinter"
click at [695, 174] on div "Select an element tag Select a value Kall vinter Add tag" at bounding box center [643, 175] width 635 height 24
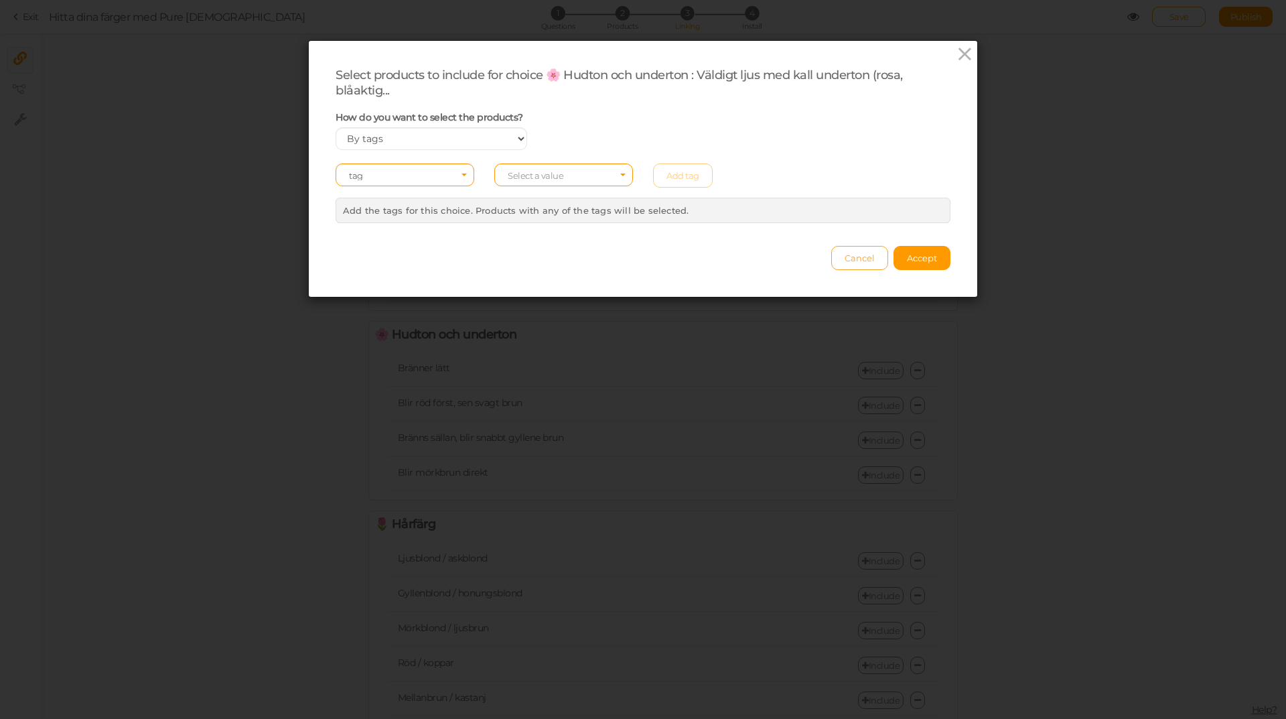
click at [845, 263] on span "Cancel" at bounding box center [860, 258] width 30 height 11
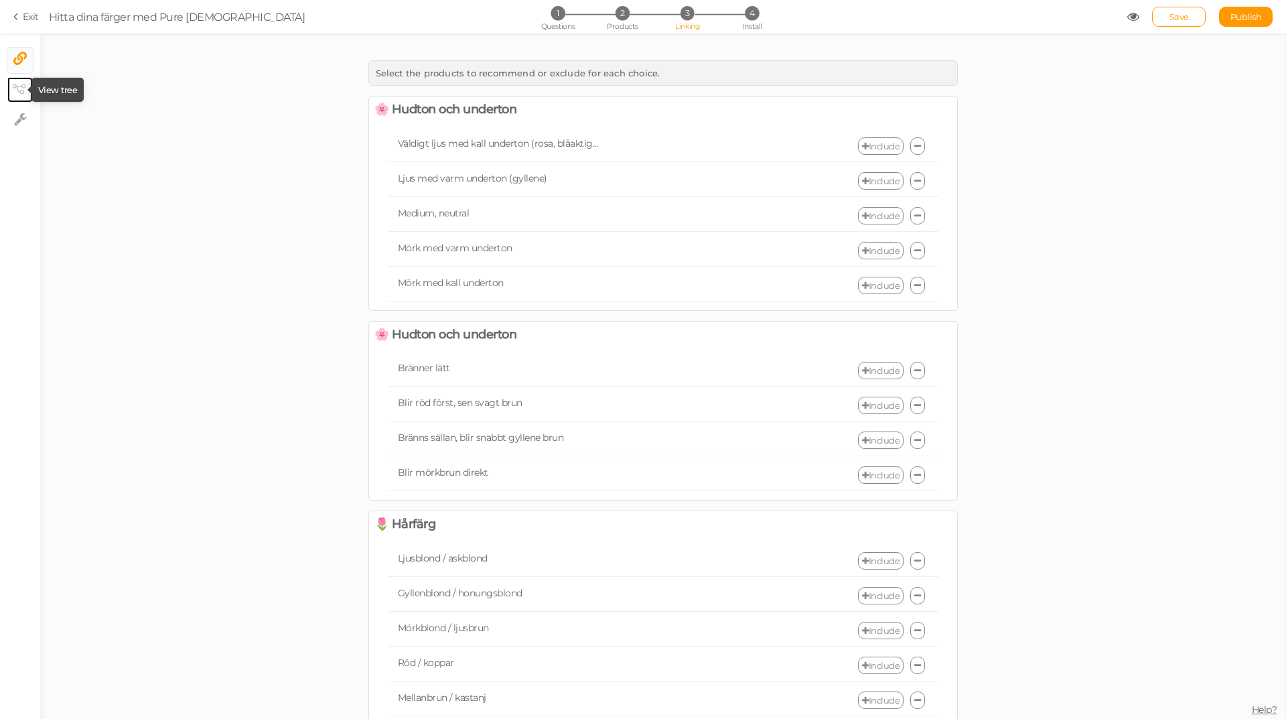
click at [16, 86] on icon at bounding box center [18, 89] width 13 height 10
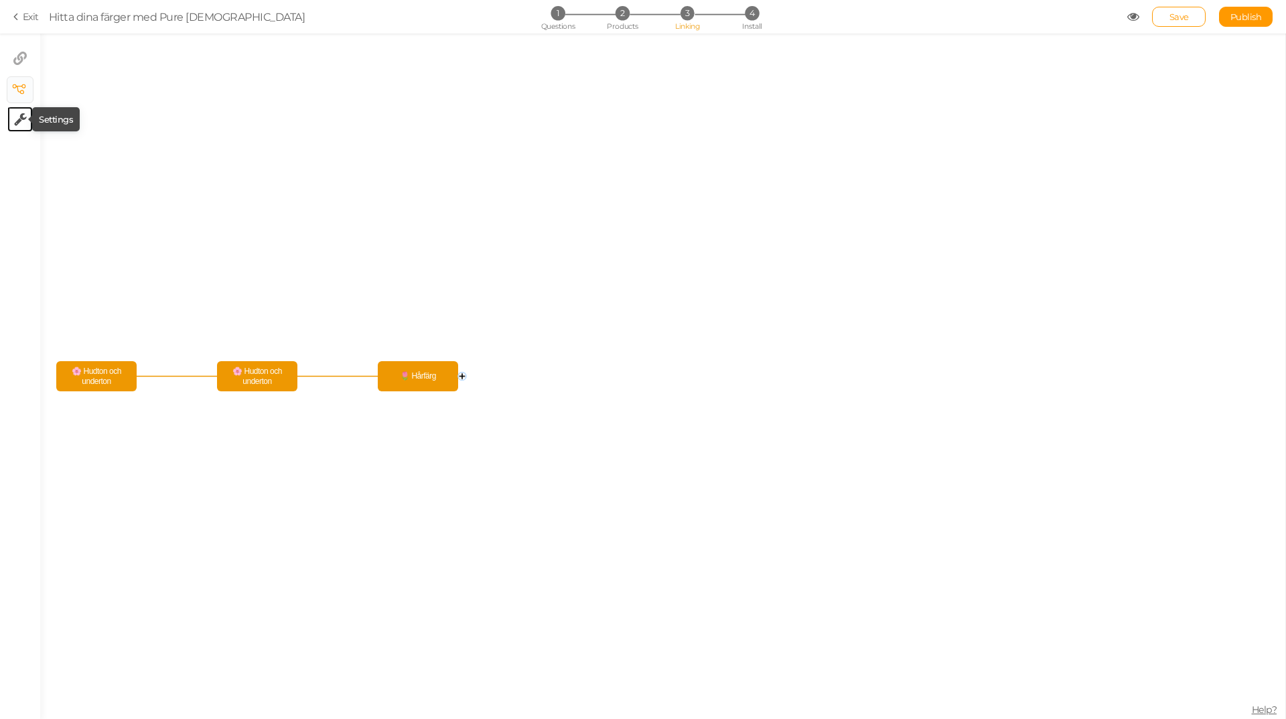
click at [16, 122] on icon at bounding box center [20, 119] width 13 height 13
select select "en"
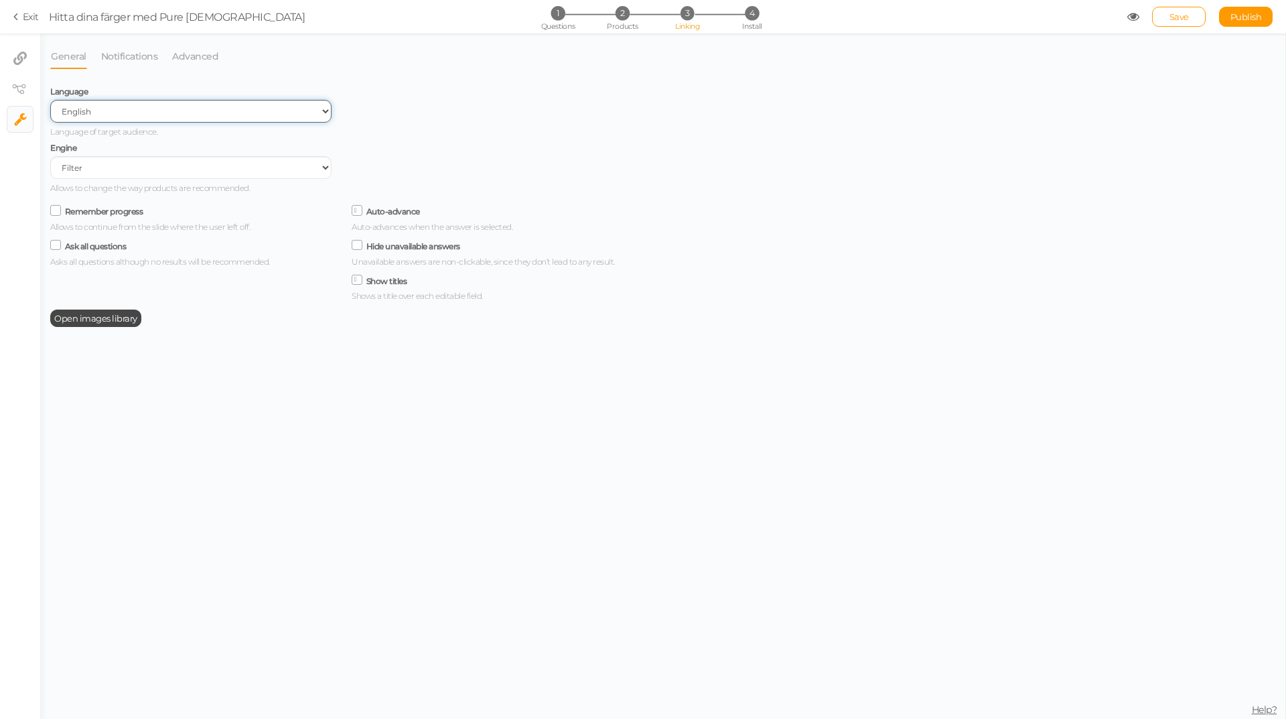
click at [114, 110] on select "Spanish English Portuguese" at bounding box center [190, 111] width 281 height 23
click at [145, 58] on link "Notifications" at bounding box center [129, 56] width 58 height 25
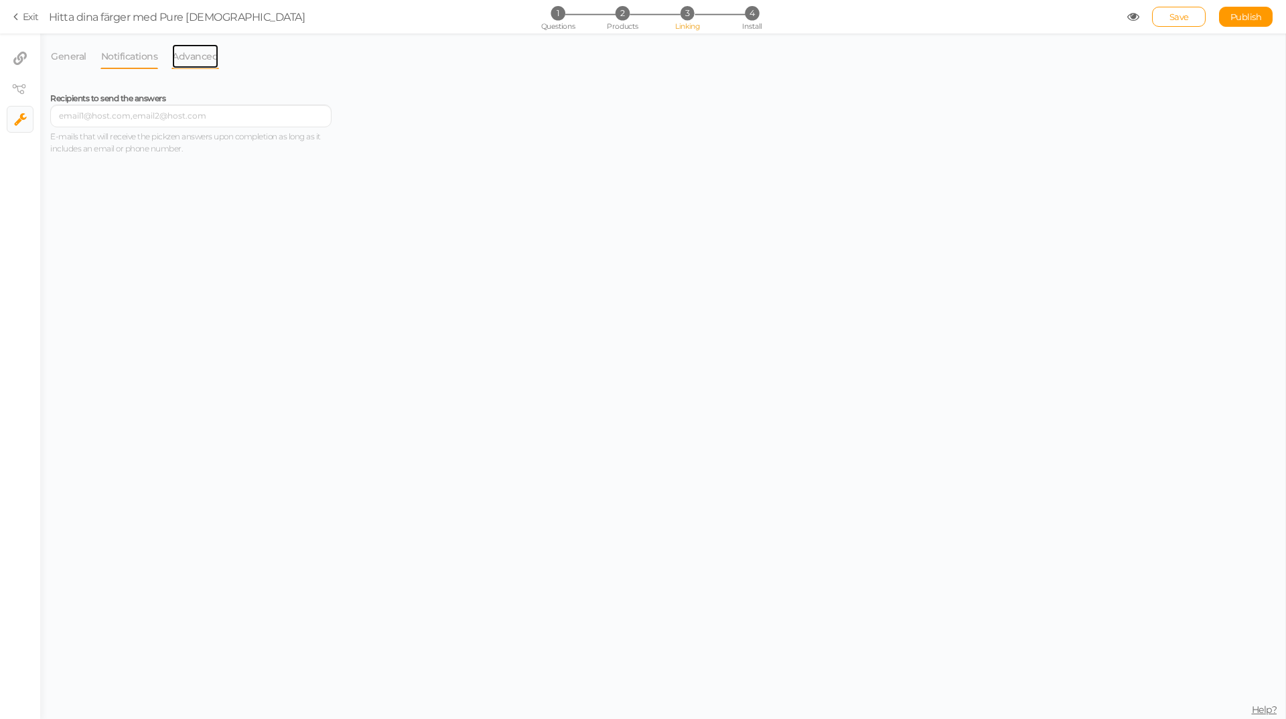
click at [195, 53] on link "Advanced" at bounding box center [195, 56] width 48 height 25
click at [15, 86] on icon at bounding box center [18, 89] width 13 height 10
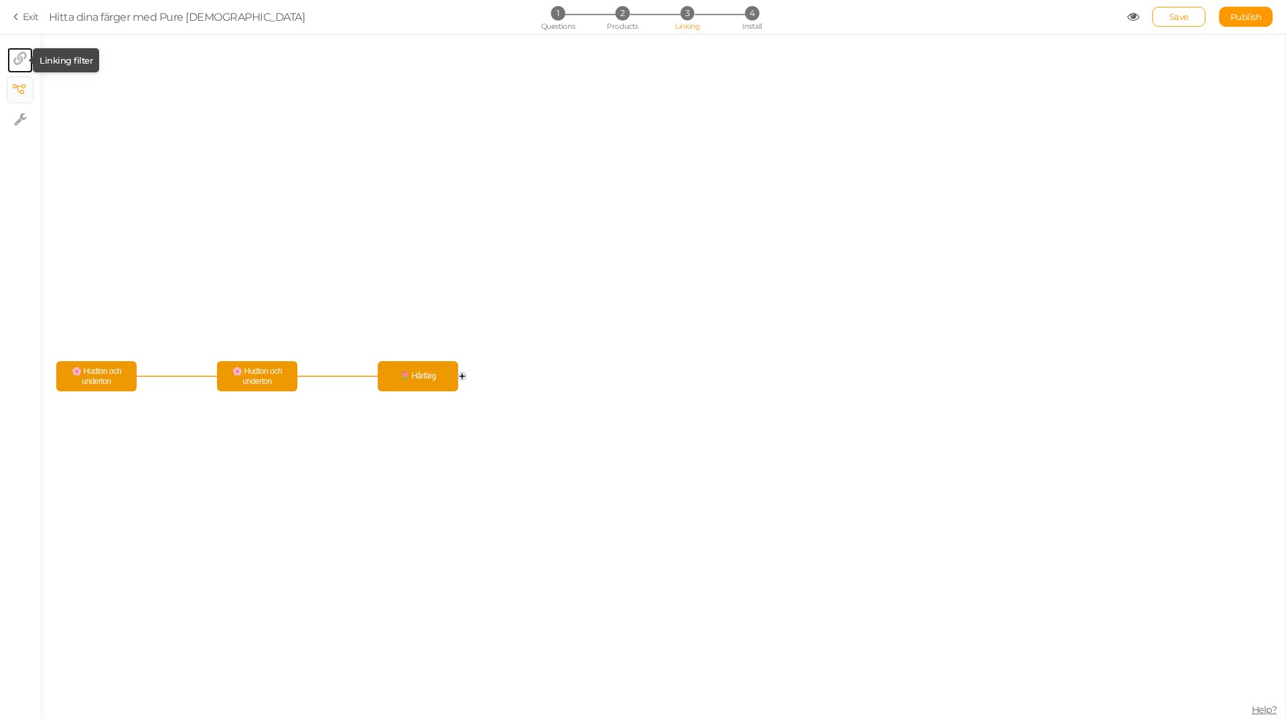
click at [20, 60] on icon at bounding box center [19, 58] width 13 height 13
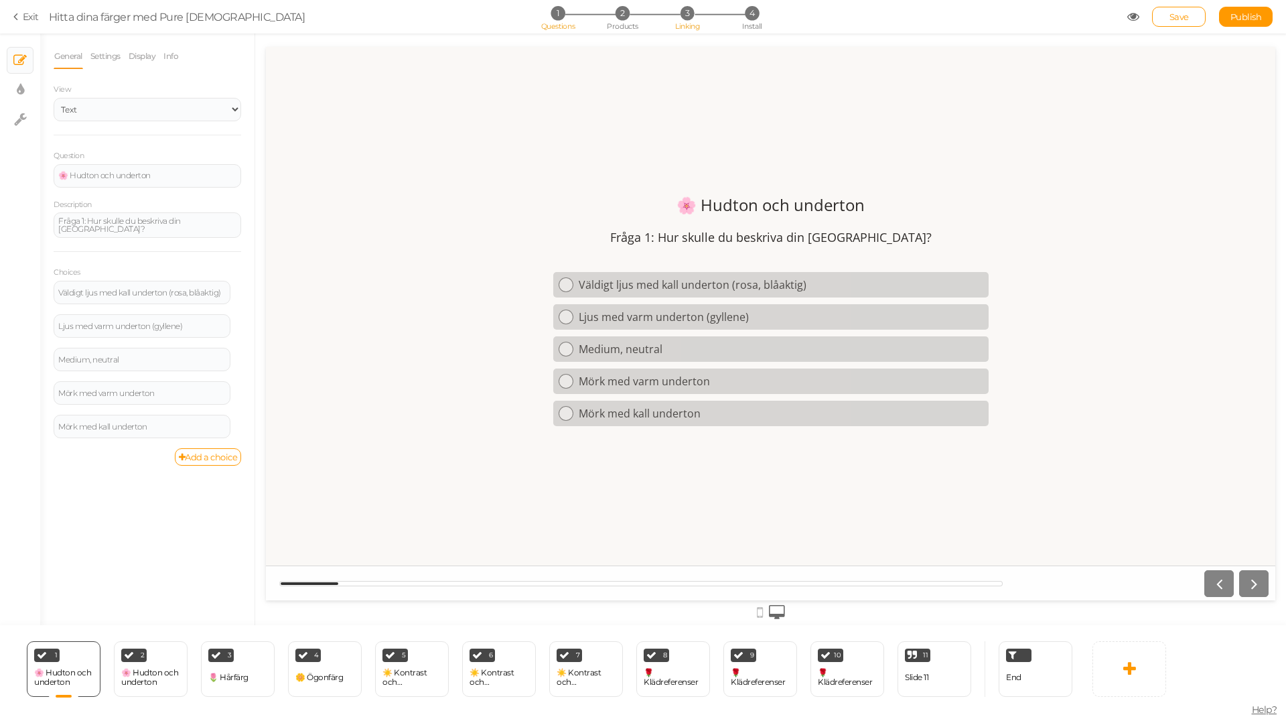
click at [689, 15] on span "3" at bounding box center [688, 13] width 14 height 14
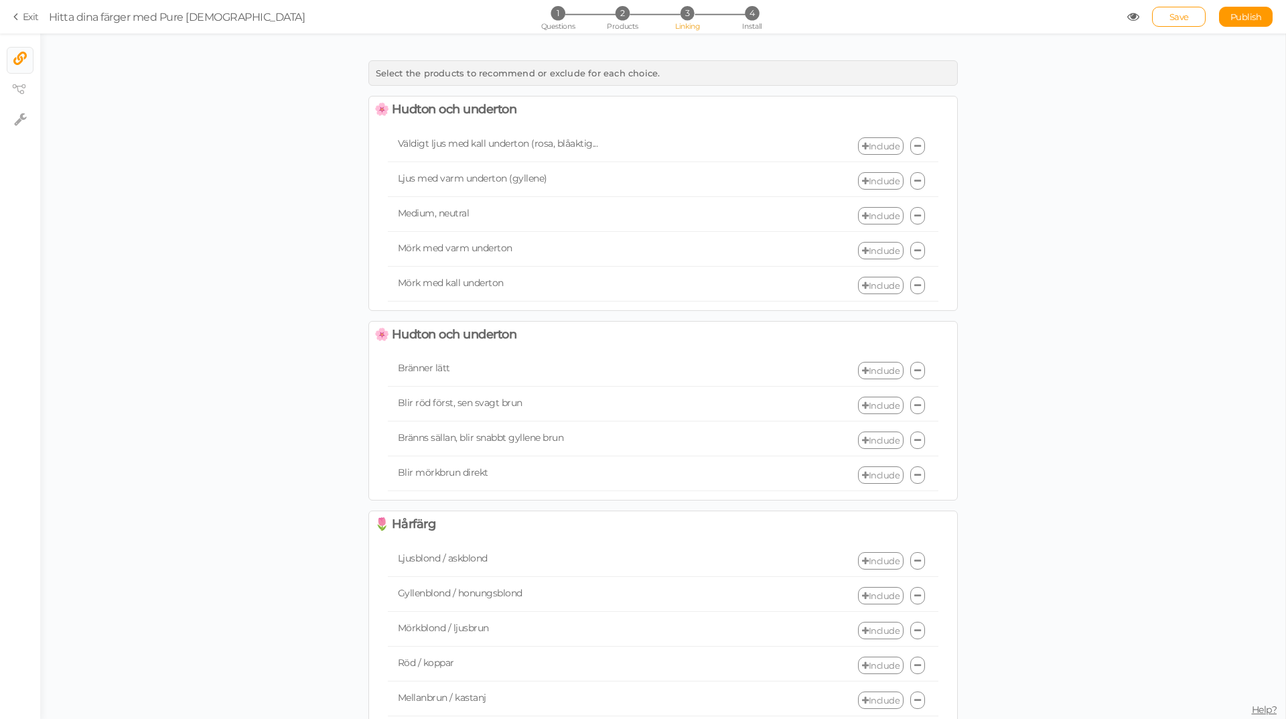
click at [872, 147] on link "Include" at bounding box center [881, 145] width 46 height 17
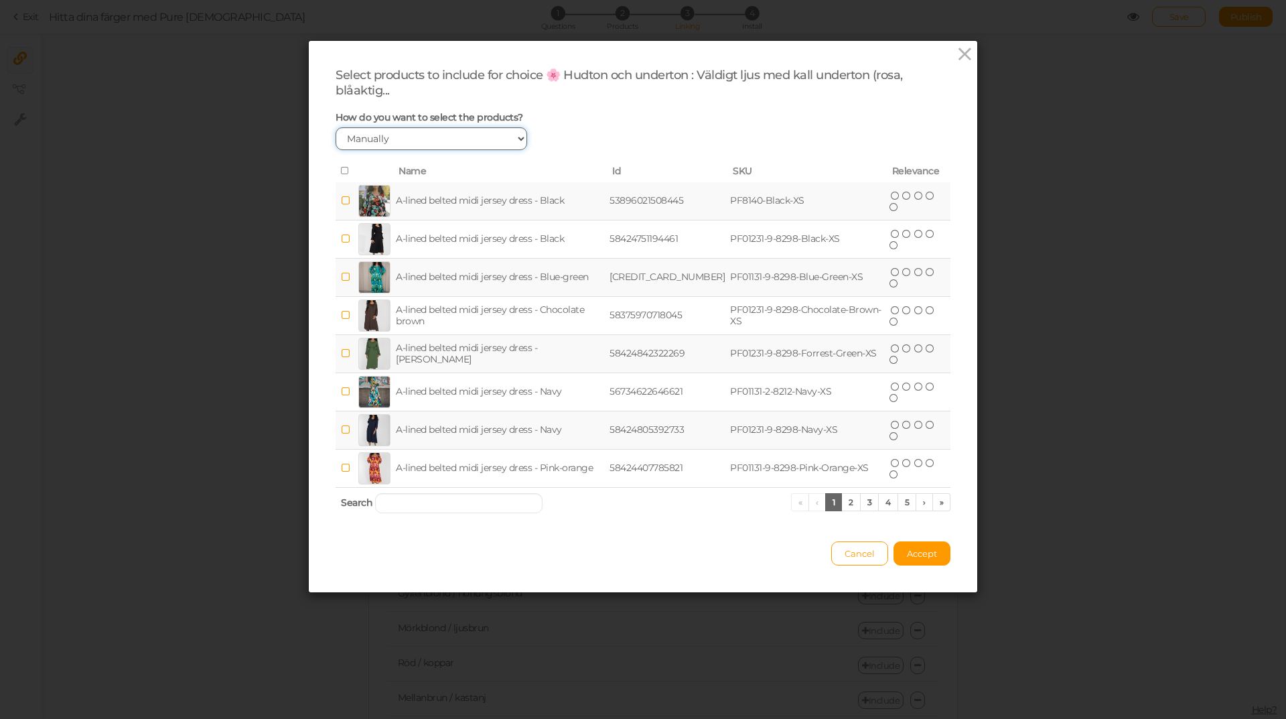
click at [391, 138] on select "Manually By tags By price" at bounding box center [432, 138] width 192 height 23
select select "expr"
click at [336, 127] on select "Manually By tags By price" at bounding box center [432, 138] width 192 height 23
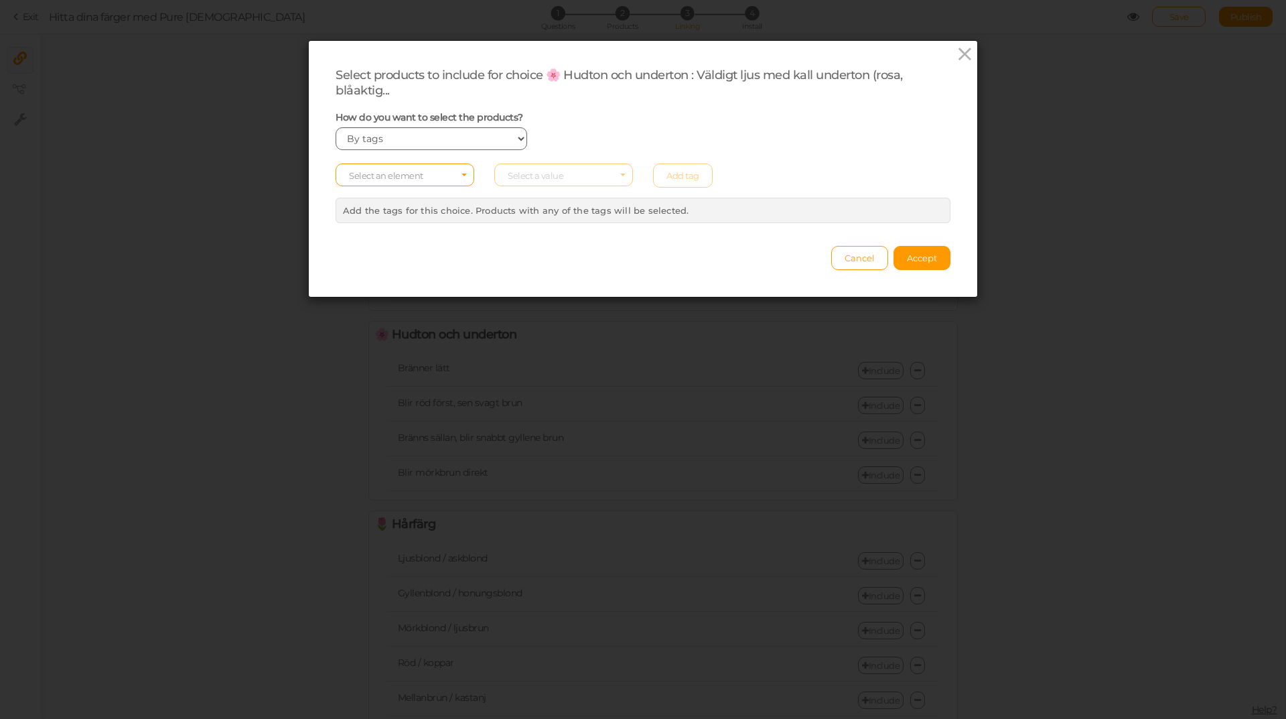
click at [380, 178] on span "Select an element" at bounding box center [386, 175] width 74 height 11
click at [371, 210] on span "tag" at bounding box center [404, 211] width 137 height 15
click at [527, 179] on span "Select a value" at bounding box center [536, 175] width 56 height 11
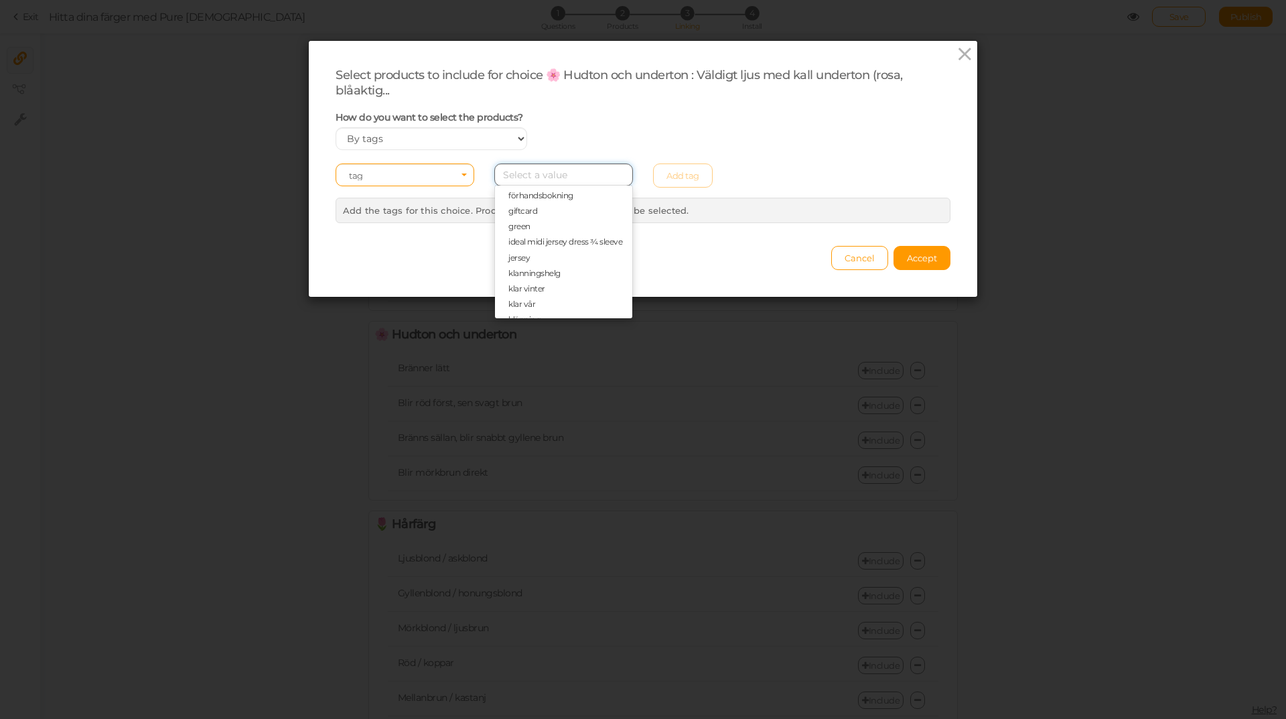
click at [495, 169] on input "Select box" at bounding box center [563, 174] width 139 height 23
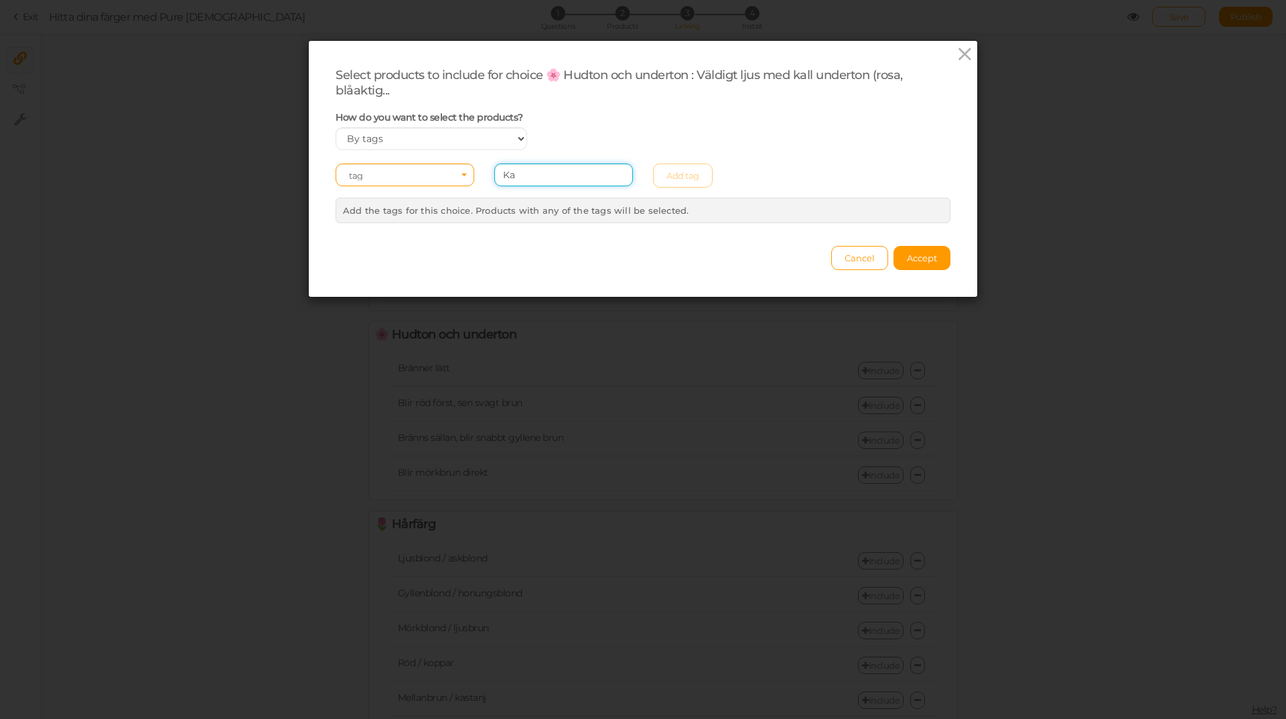
type input "K"
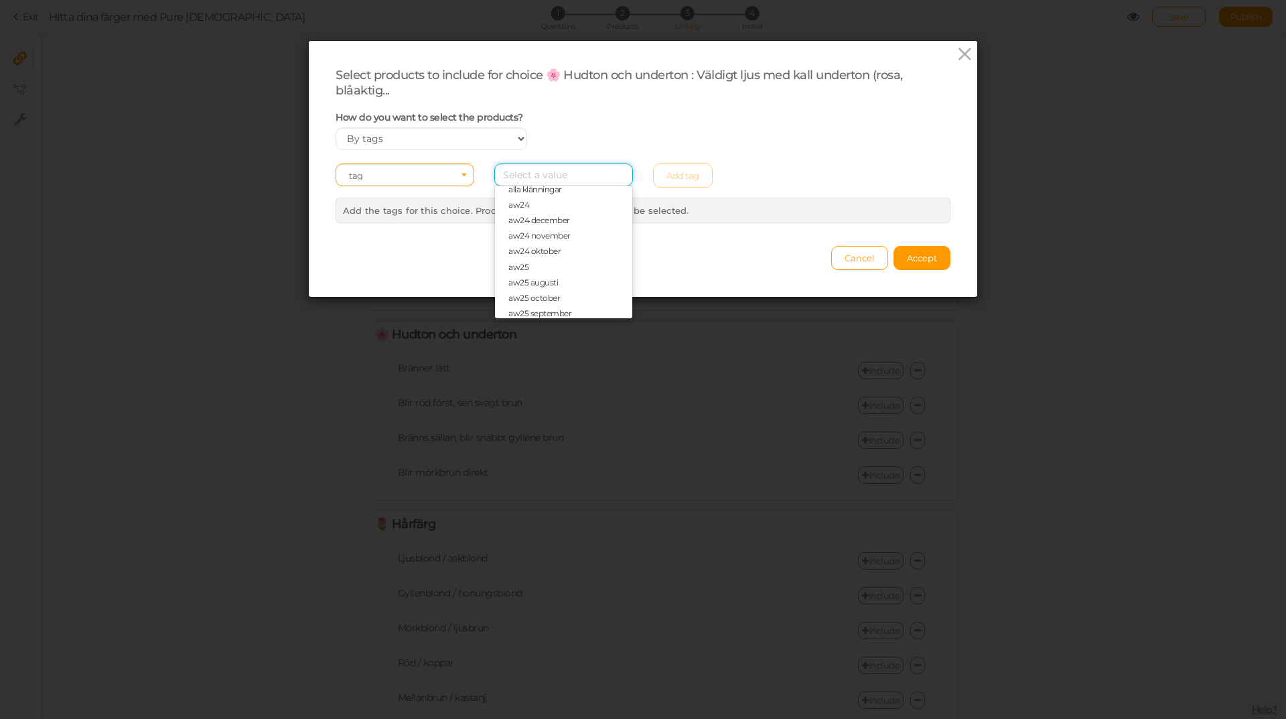
scroll to position [0, 0]
click at [961, 54] on icon at bounding box center [964, 54] width 19 height 20
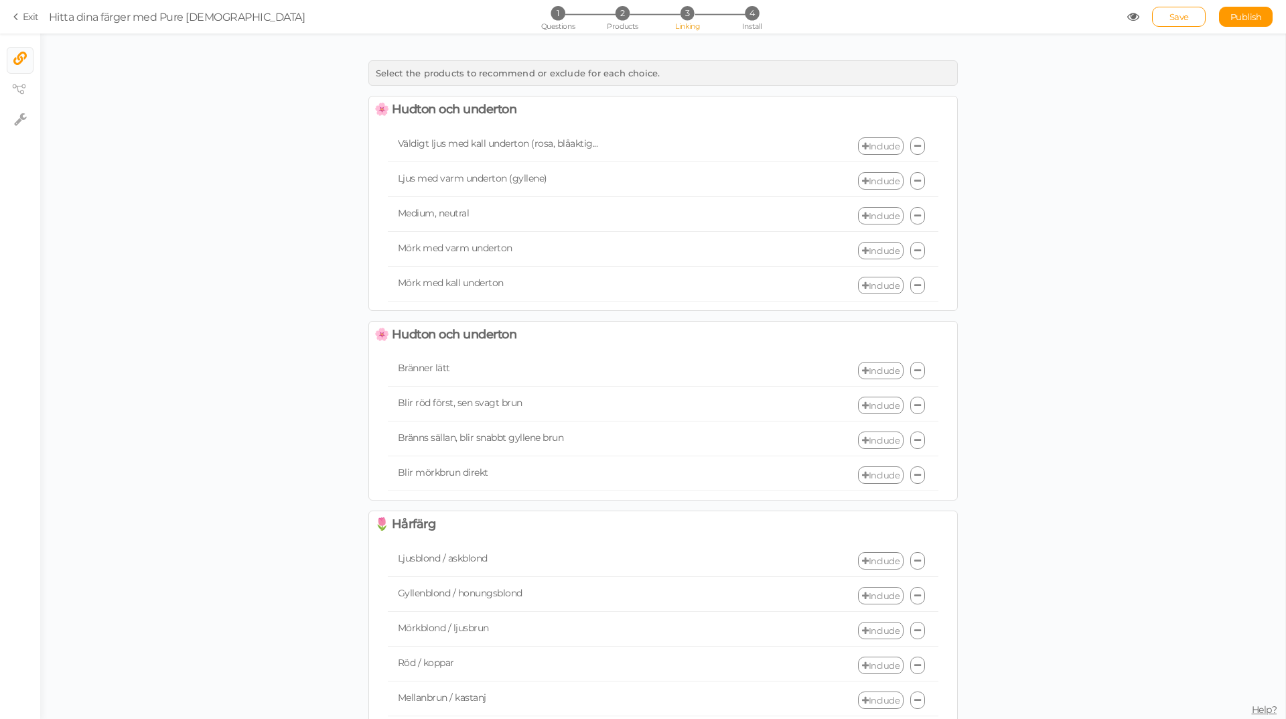
click at [873, 149] on link "Include" at bounding box center [881, 145] width 46 height 17
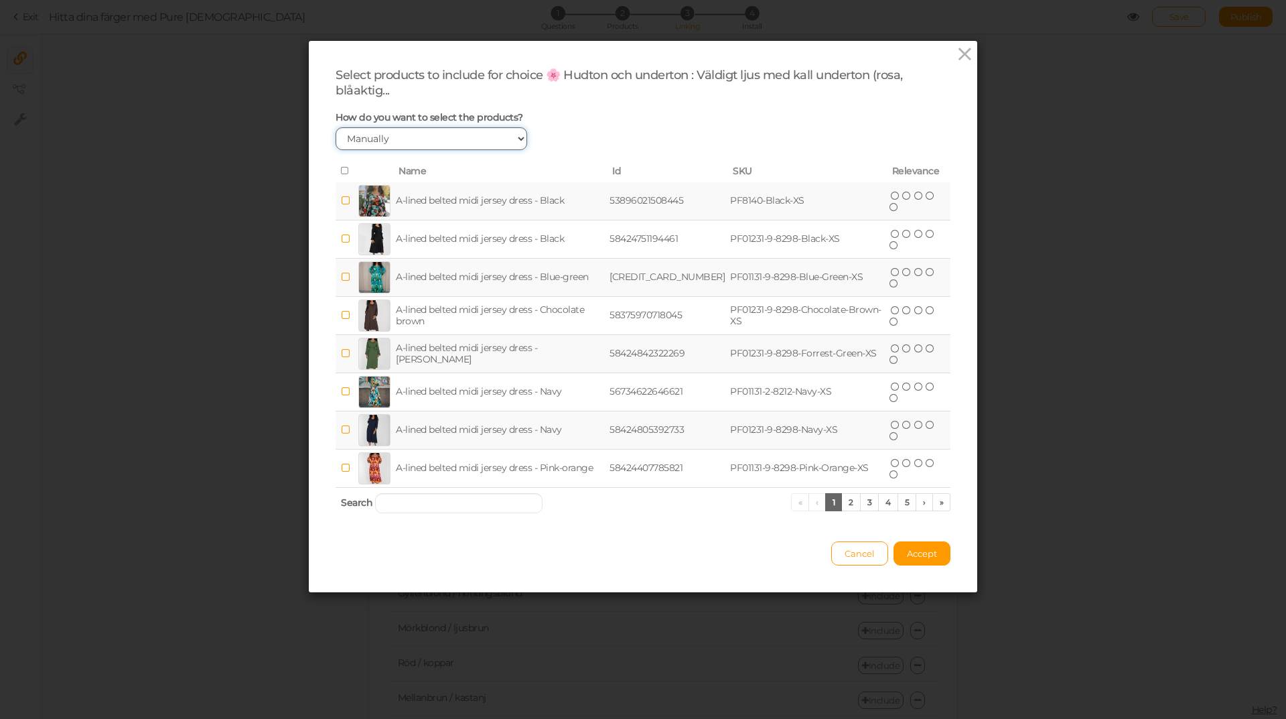
click at [485, 146] on select "Manually By tags By price" at bounding box center [432, 138] width 192 height 23
select select "expr"
click at [336, 127] on select "Manually By tags By price" at bounding box center [432, 138] width 192 height 23
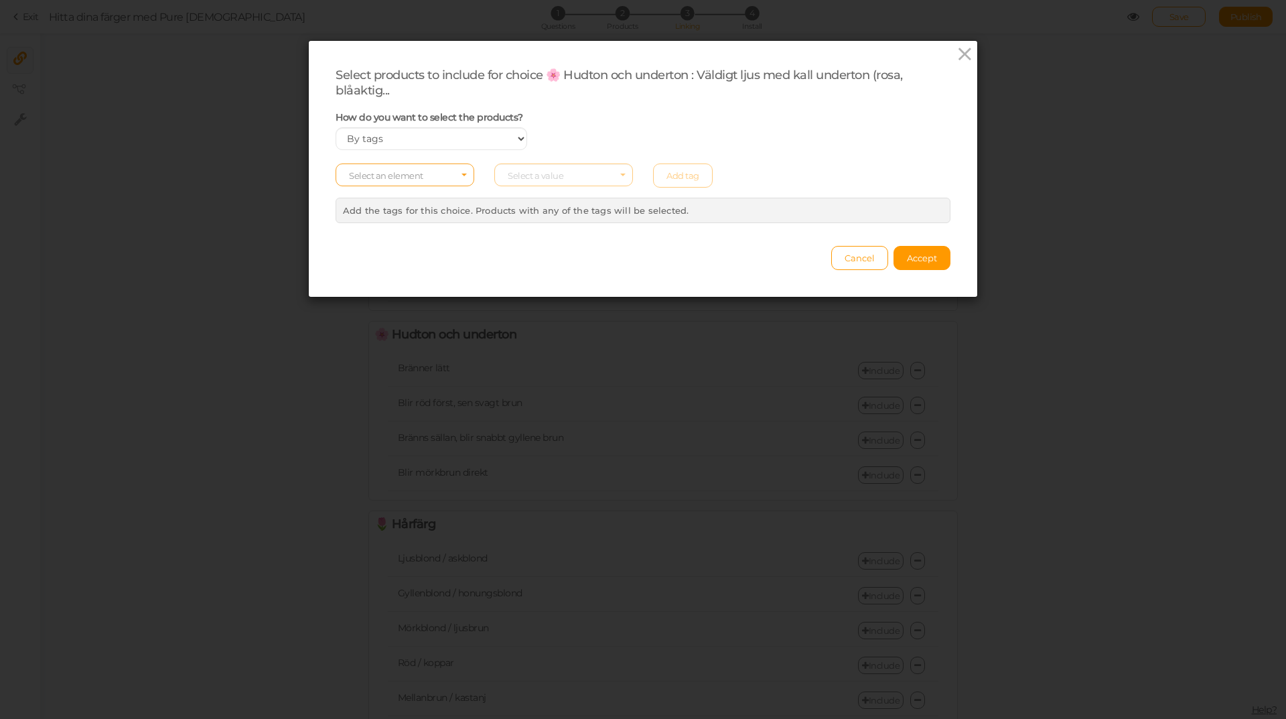
click at [409, 167] on span "Select an element" at bounding box center [405, 174] width 139 height 23
click at [386, 208] on span "tag" at bounding box center [404, 211] width 137 height 15
click at [539, 176] on span "Select a value" at bounding box center [536, 175] width 56 height 11
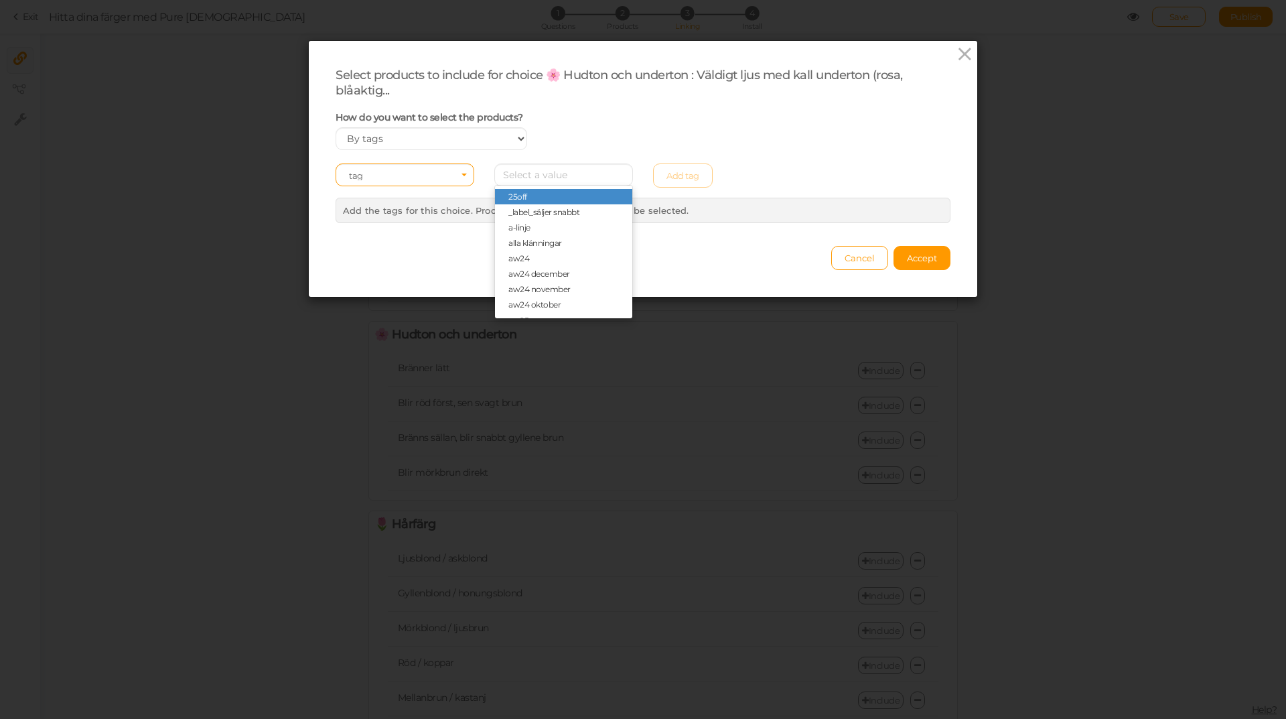
click at [634, 141] on div "How do you want to select the products? Manually By tags By price" at bounding box center [643, 130] width 635 height 39
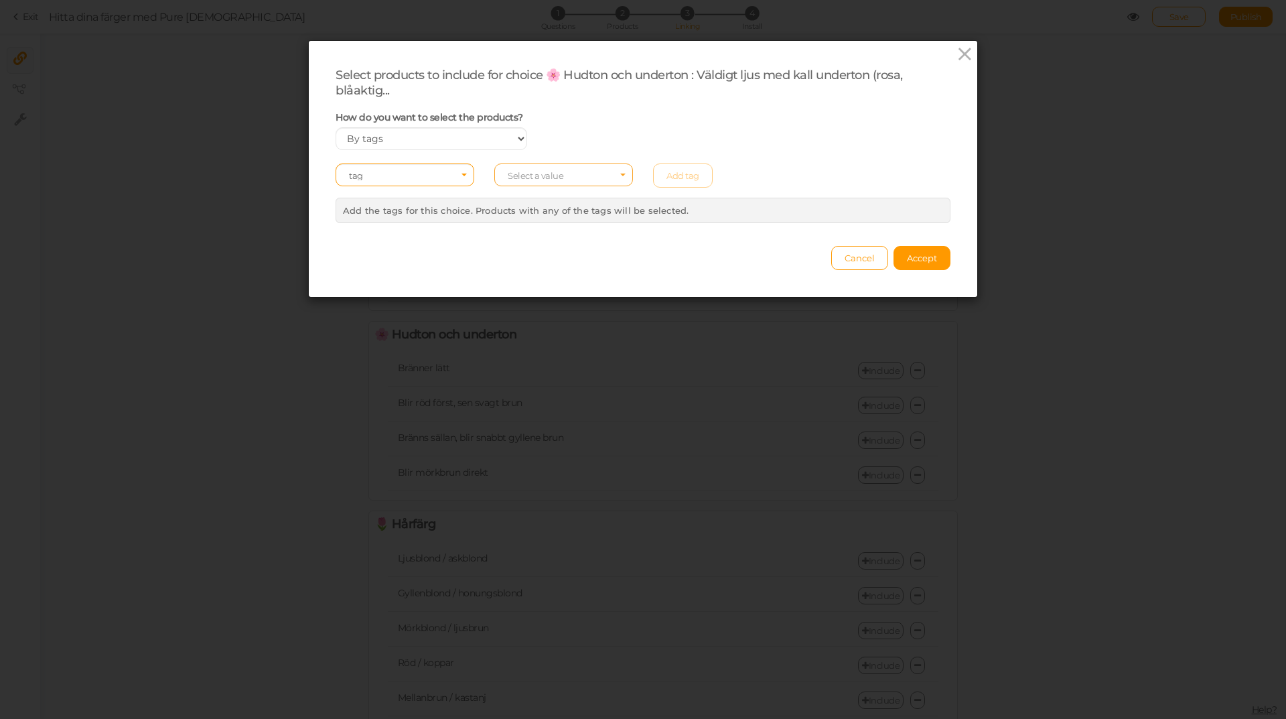
click at [589, 169] on span "Select a value" at bounding box center [563, 174] width 139 height 23
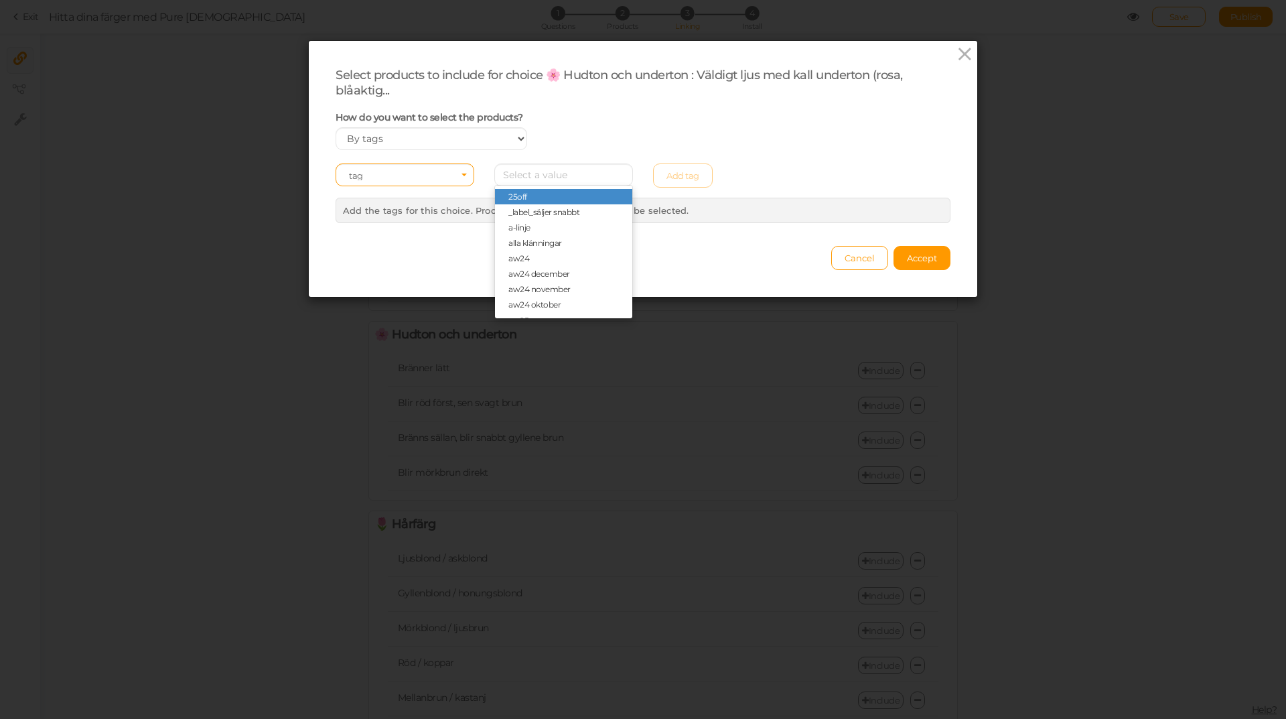
click at [713, 134] on div "How do you want to select the products? Manually By tags By price" at bounding box center [643, 130] width 635 height 39
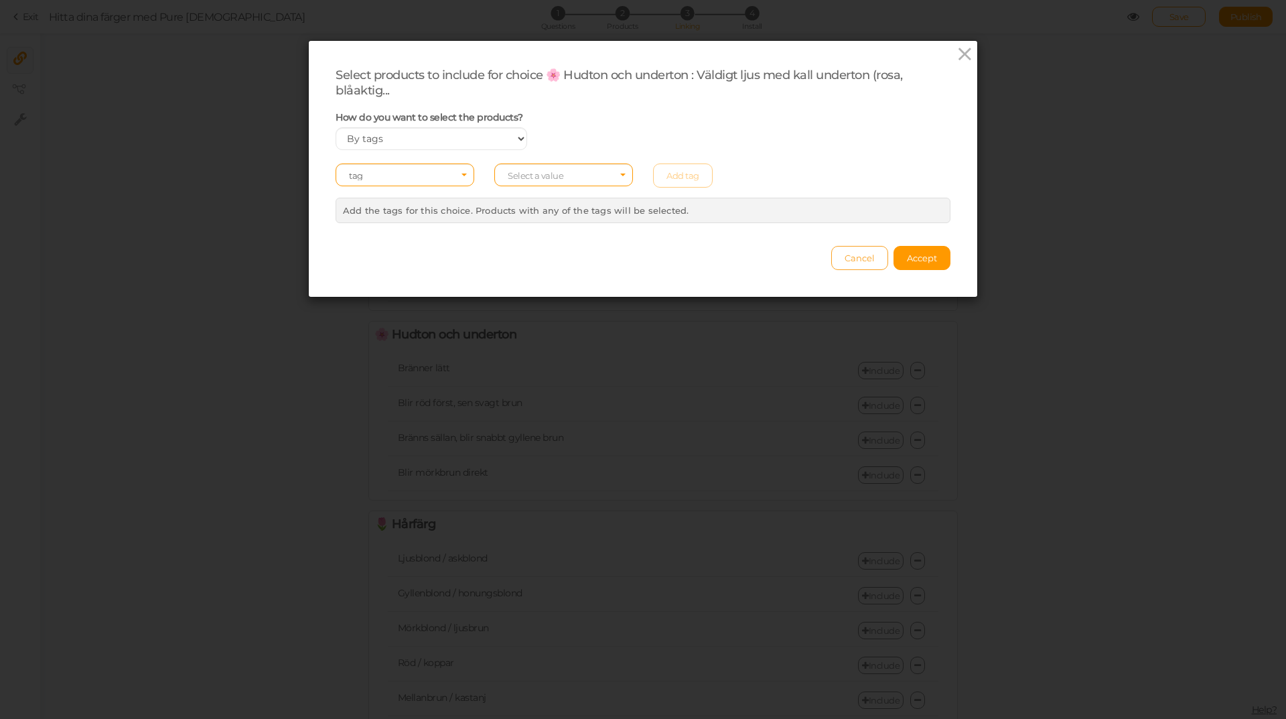
click at [845, 258] on span "Cancel" at bounding box center [860, 258] width 30 height 11
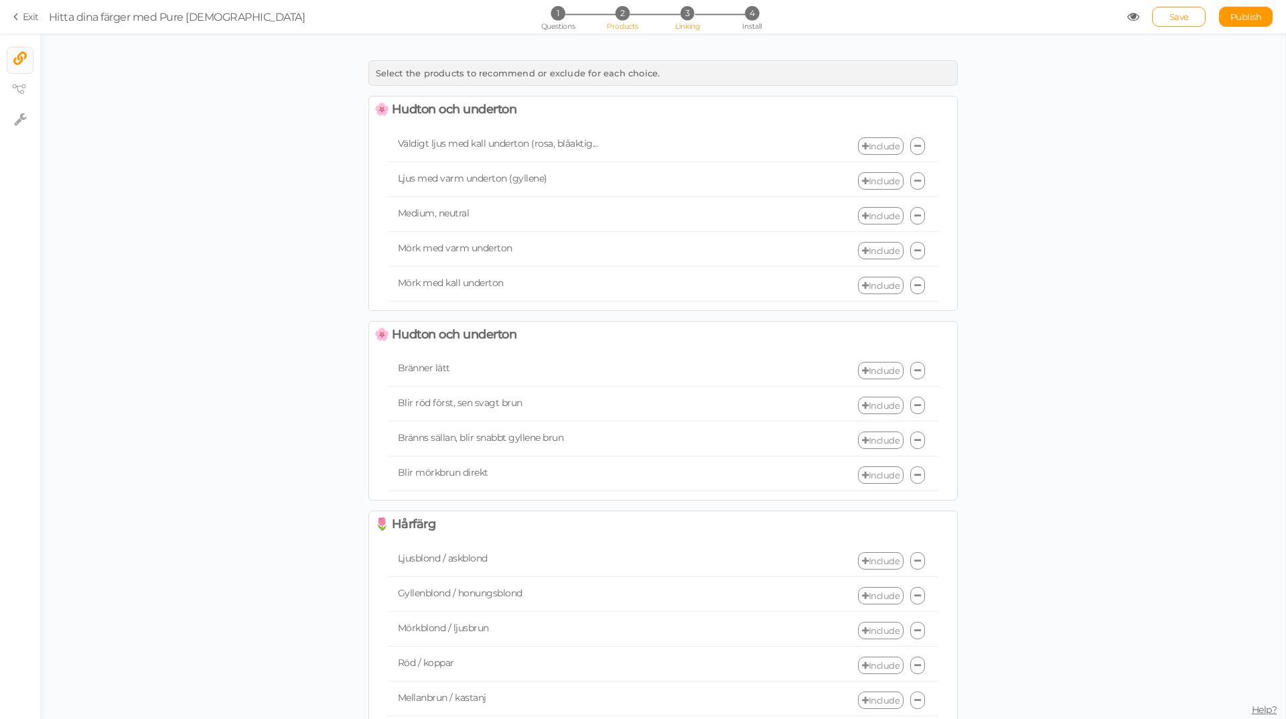
click at [618, 15] on span "2" at bounding box center [623, 13] width 14 height 14
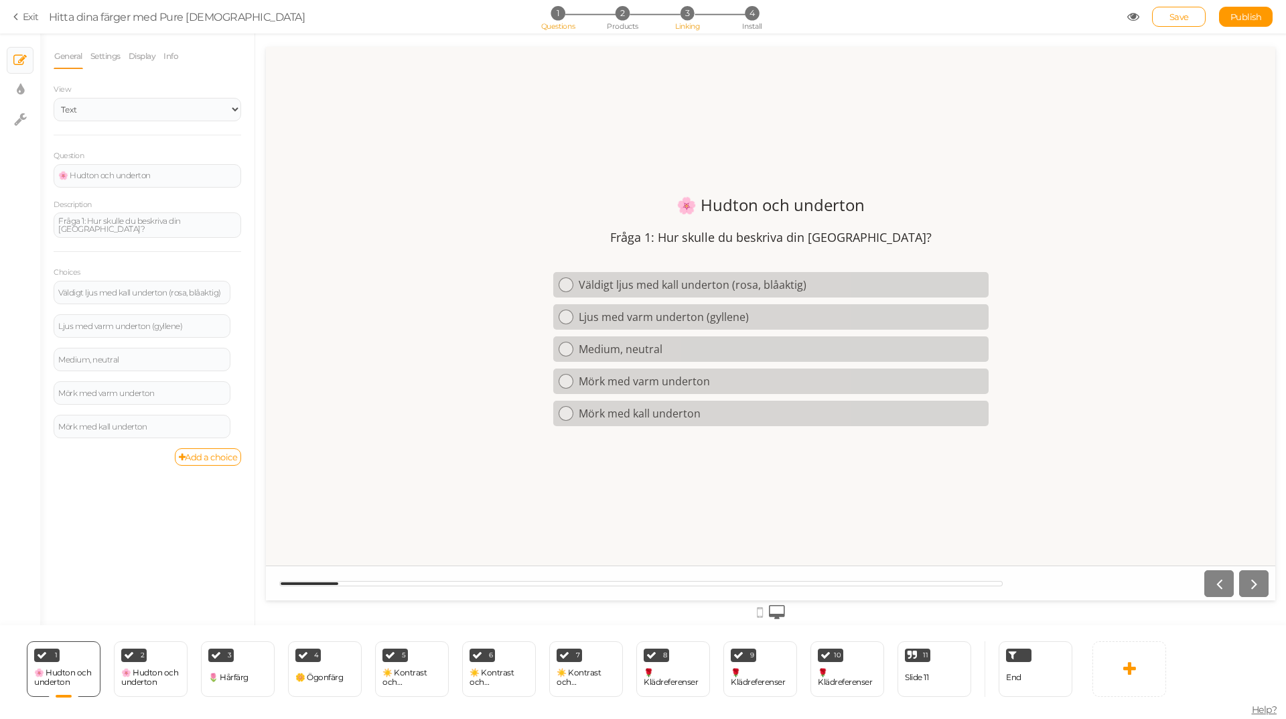
click at [687, 19] on span "3" at bounding box center [688, 13] width 14 height 14
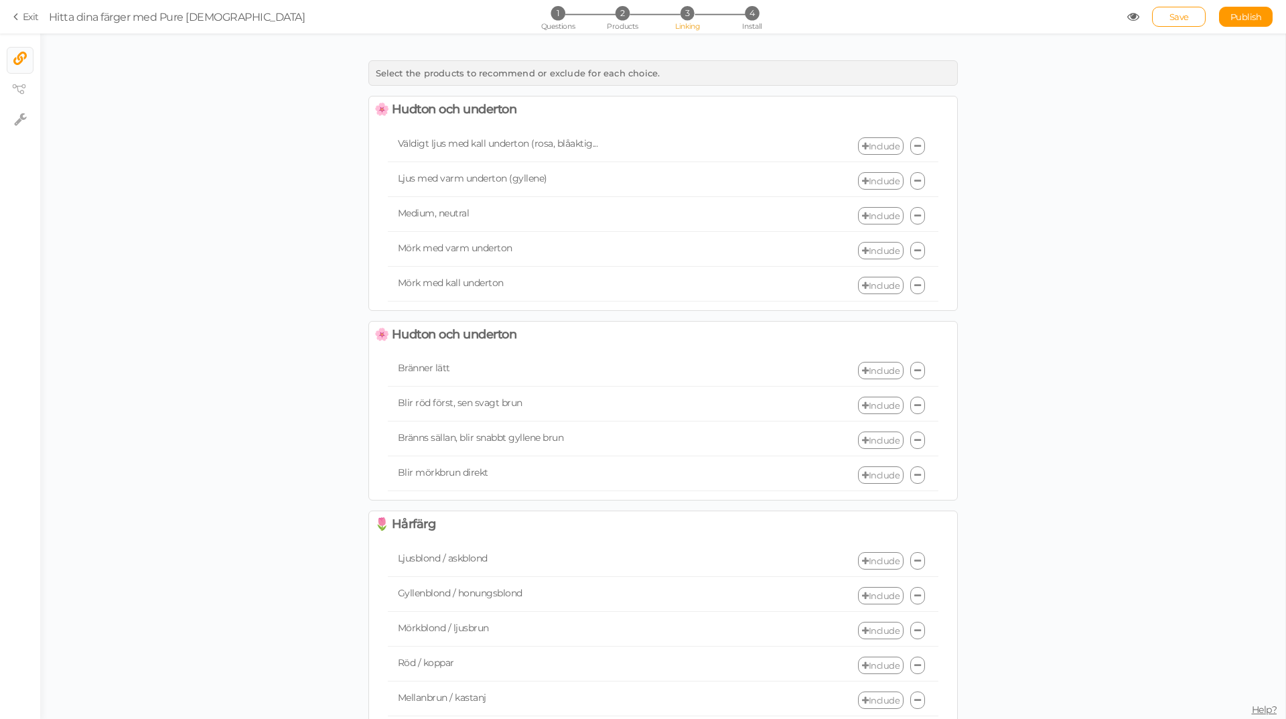
click at [874, 145] on link "Include" at bounding box center [881, 145] width 46 height 17
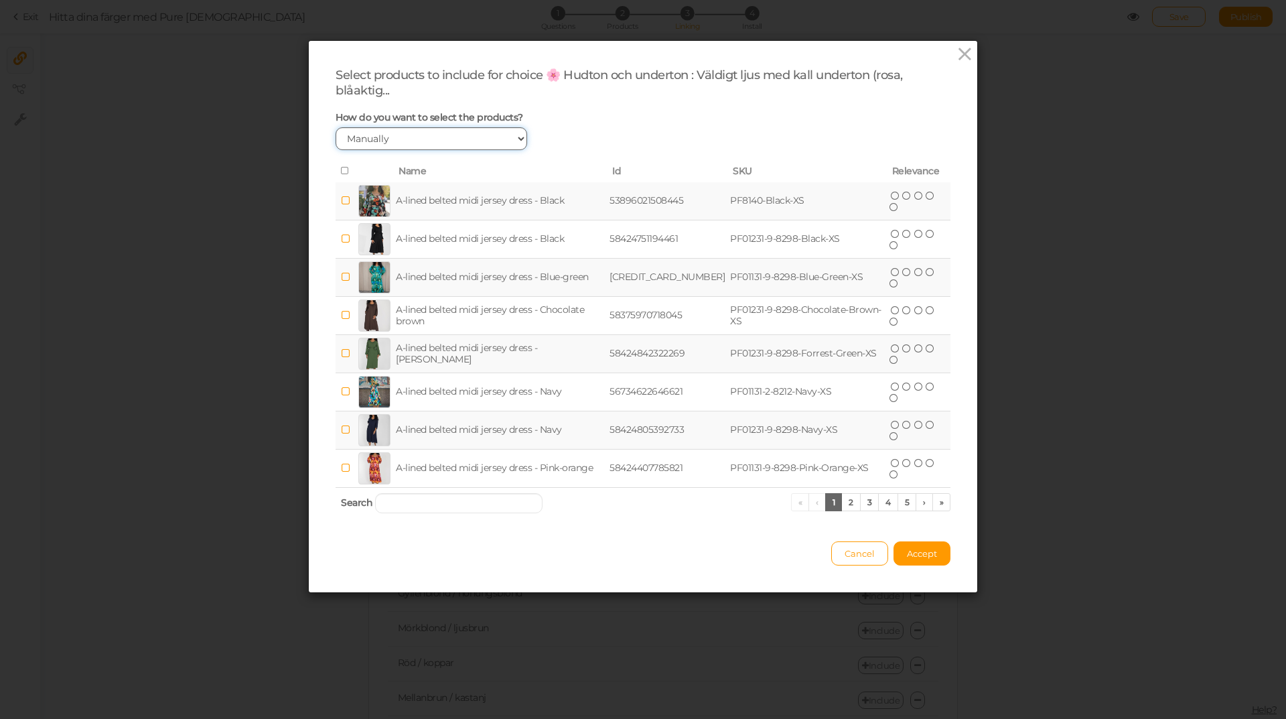
click at [457, 139] on select "Manually By tags By price" at bounding box center [432, 138] width 192 height 23
select select "expr"
click at [336, 127] on select "Manually By tags By price" at bounding box center [432, 138] width 192 height 23
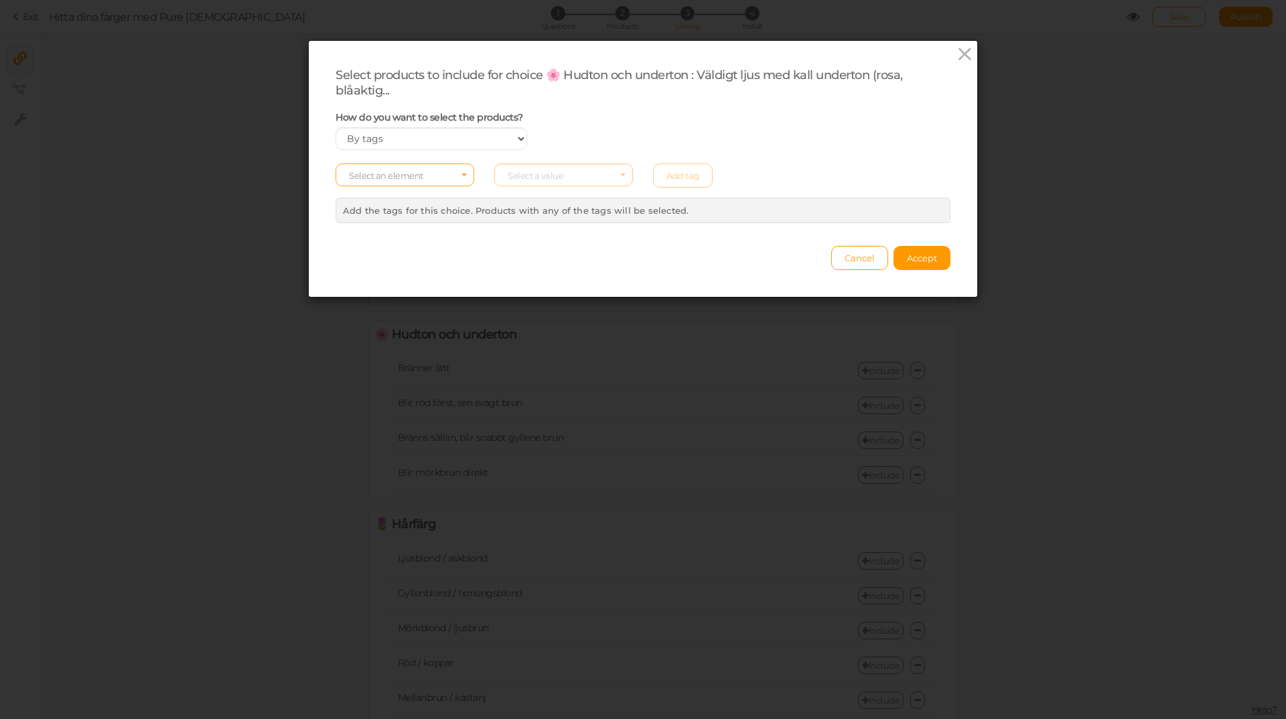
click at [444, 179] on span "Select an element" at bounding box center [405, 174] width 139 height 23
click at [422, 212] on span "tag" at bounding box center [404, 211] width 137 height 15
click at [527, 174] on span "Select a value" at bounding box center [536, 175] width 56 height 11
type input "L"
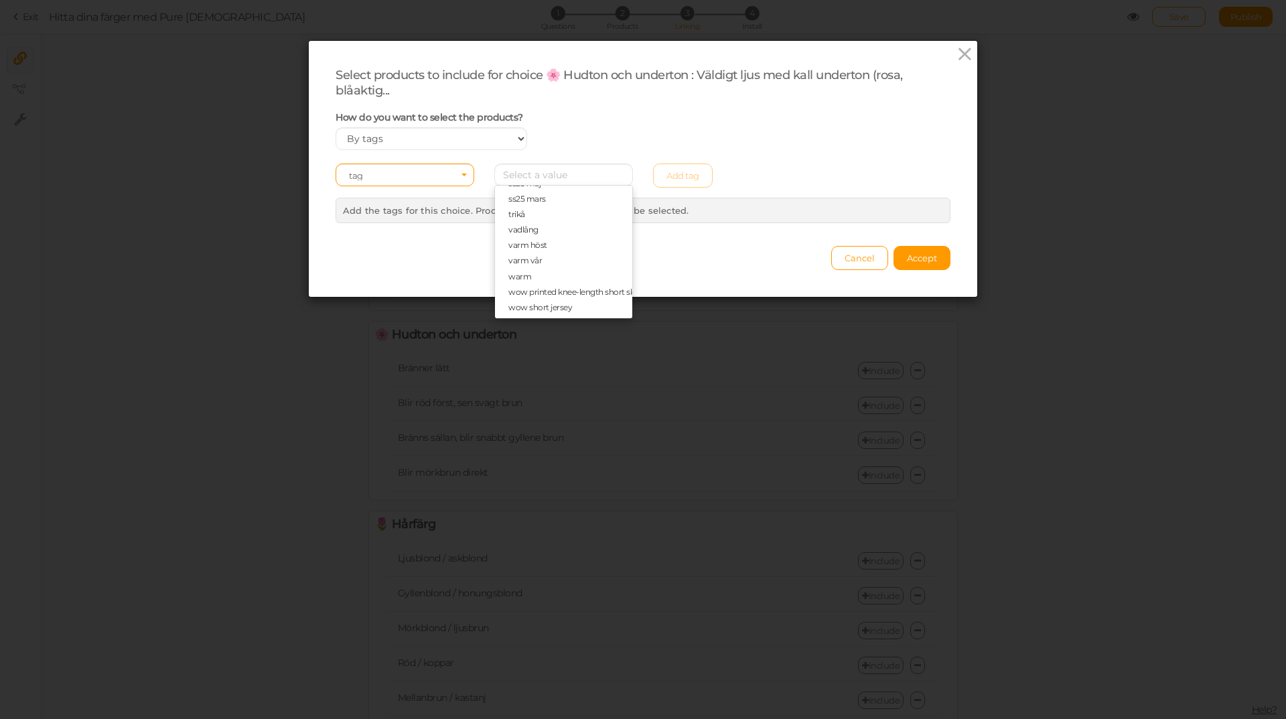
click at [957, 40] on div "Select products to include for choice 🌸 Hudton och underton : Väldigt ljus med …" at bounding box center [643, 168] width 670 height 257
click at [957, 50] on icon at bounding box center [964, 54] width 19 height 20
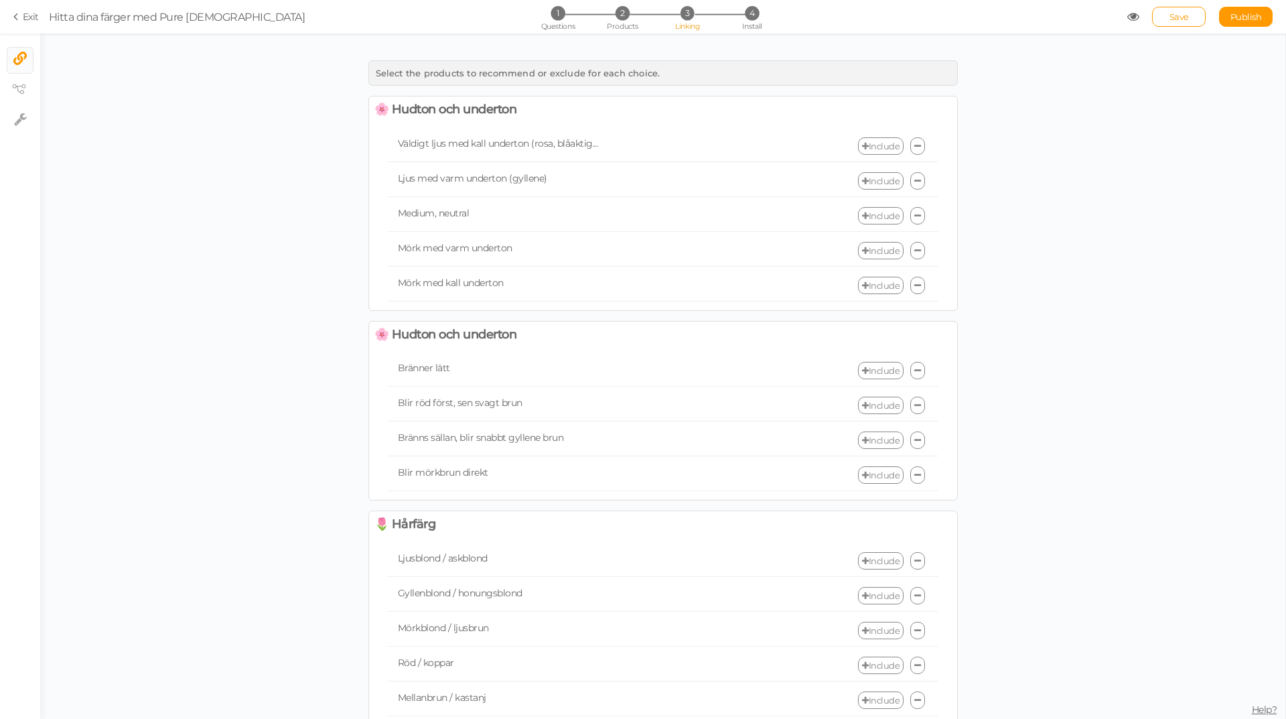
click at [888, 145] on link "Include" at bounding box center [881, 145] width 46 height 17
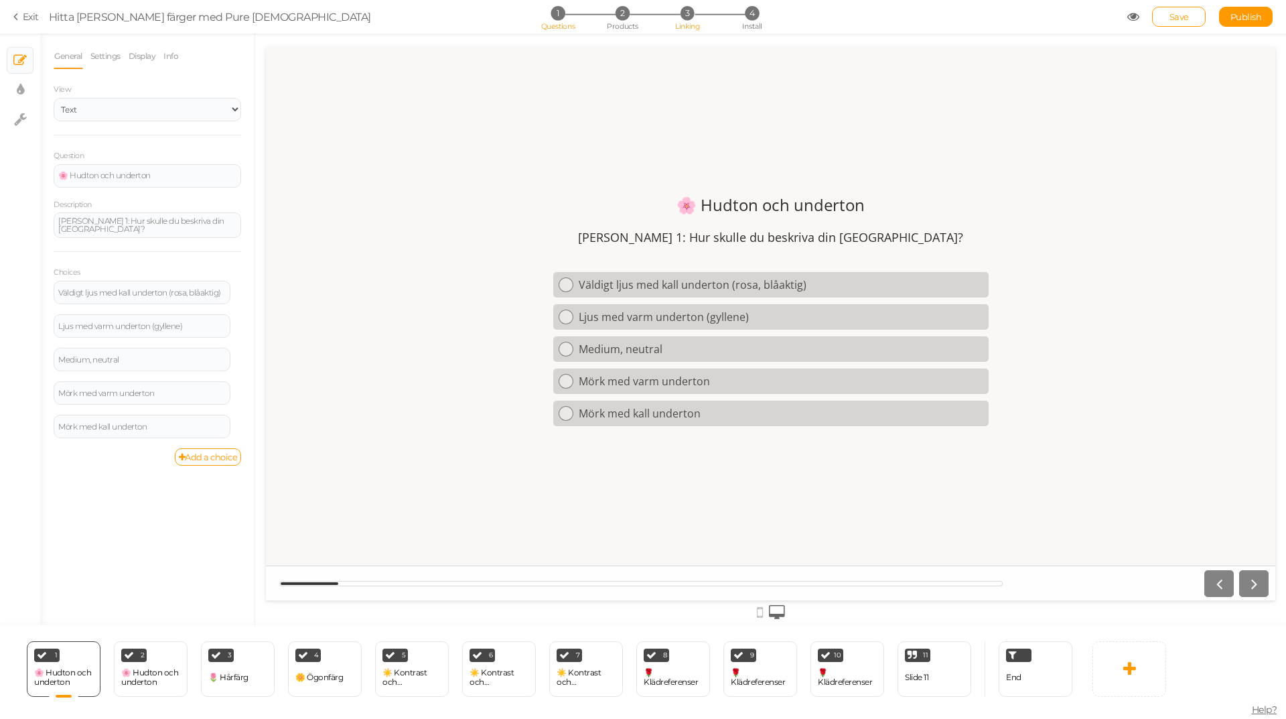
click at [688, 15] on span "3" at bounding box center [688, 13] width 14 height 14
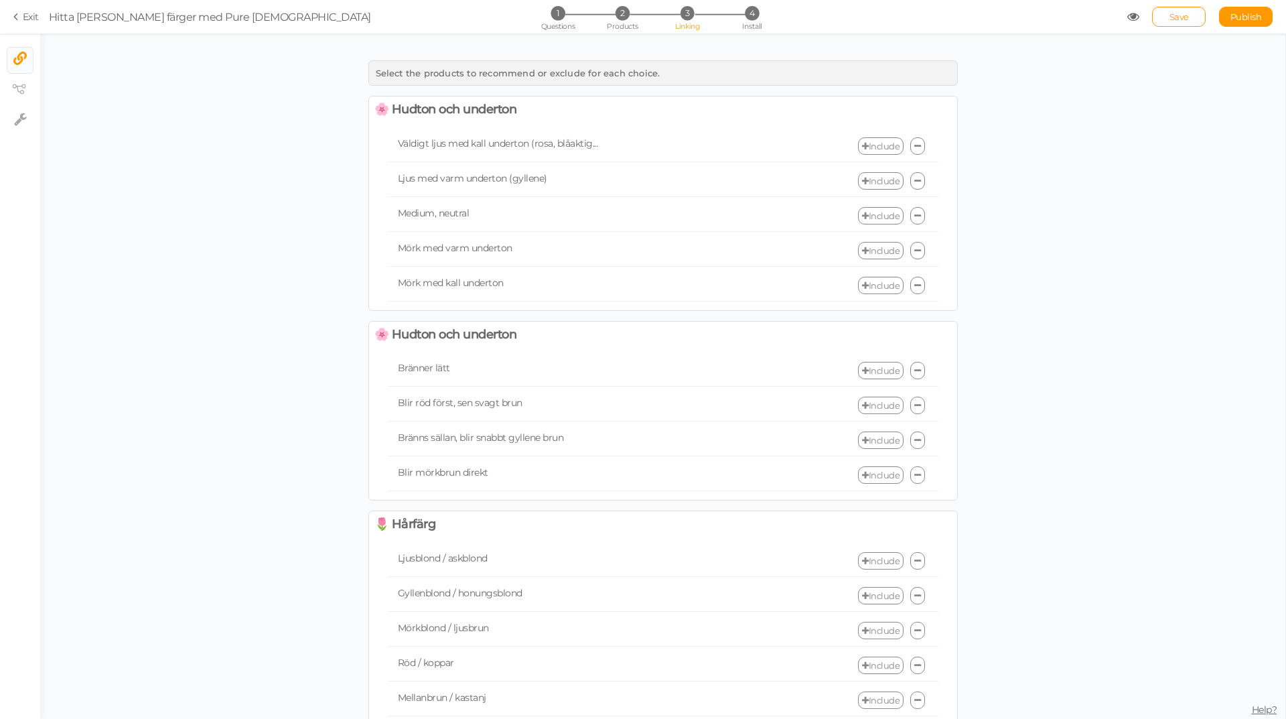
click at [878, 136] on div "Väldigt ljus med kall underton ([PERSON_NAME], blåaktig... Include" at bounding box center [663, 146] width 551 height 31
click at [881, 149] on link "Include" at bounding box center [881, 145] width 46 height 17
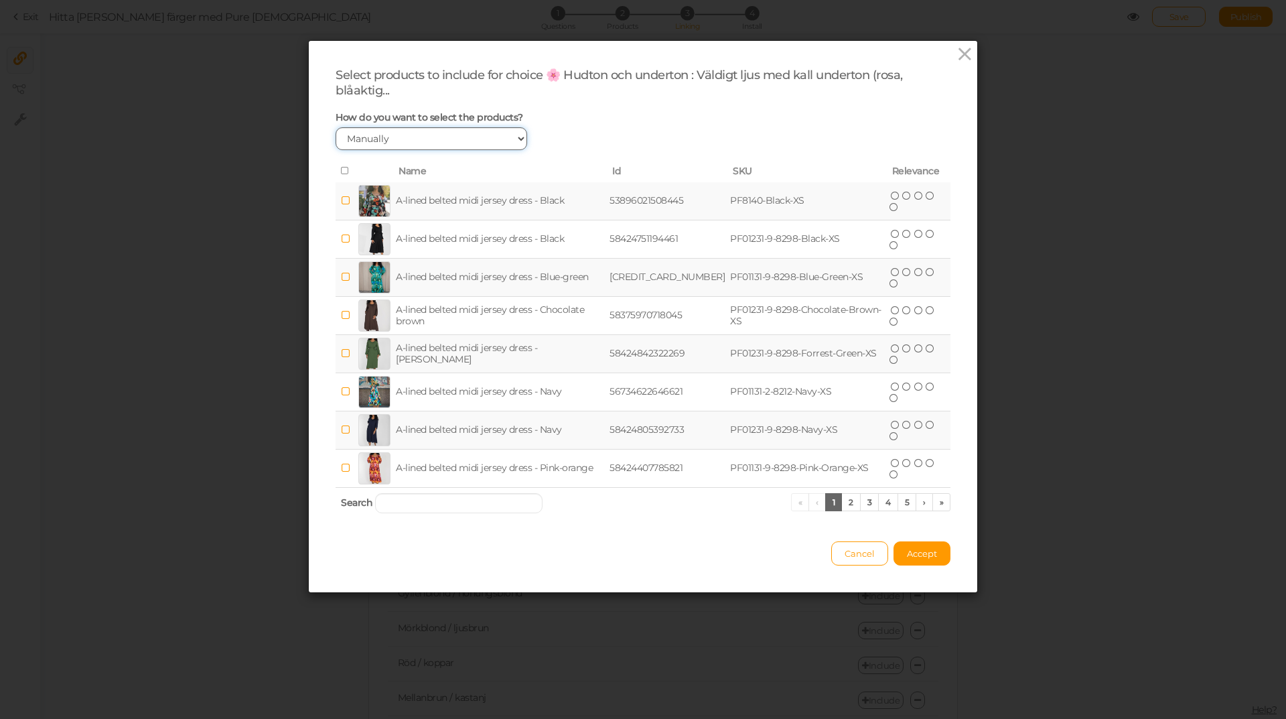
click at [466, 139] on select "Manually By tags By price" at bounding box center [432, 138] width 192 height 23
select select "expr"
click at [336, 127] on select "Manually By tags By price" at bounding box center [432, 138] width 192 height 23
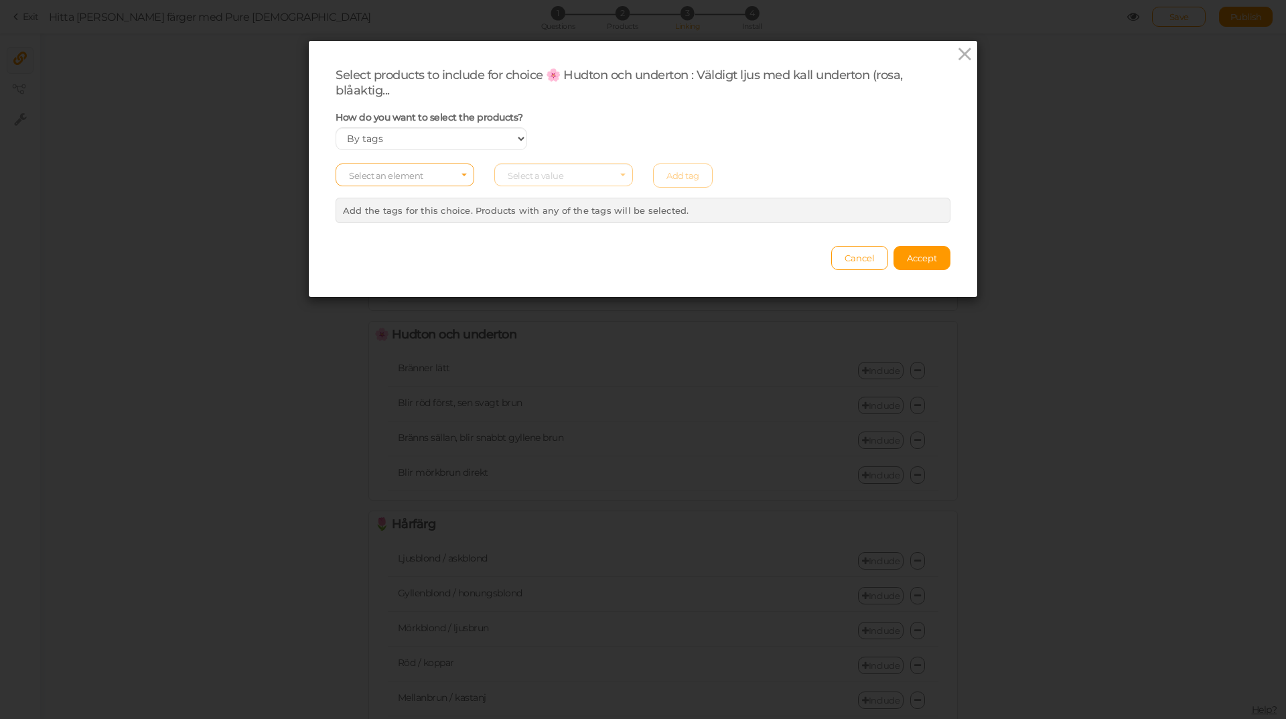
click at [407, 176] on span "Select an element" at bounding box center [386, 175] width 74 height 11
click at [399, 204] on span "tag" at bounding box center [404, 211] width 137 height 15
click at [528, 176] on span "Select a value" at bounding box center [536, 175] width 56 height 11
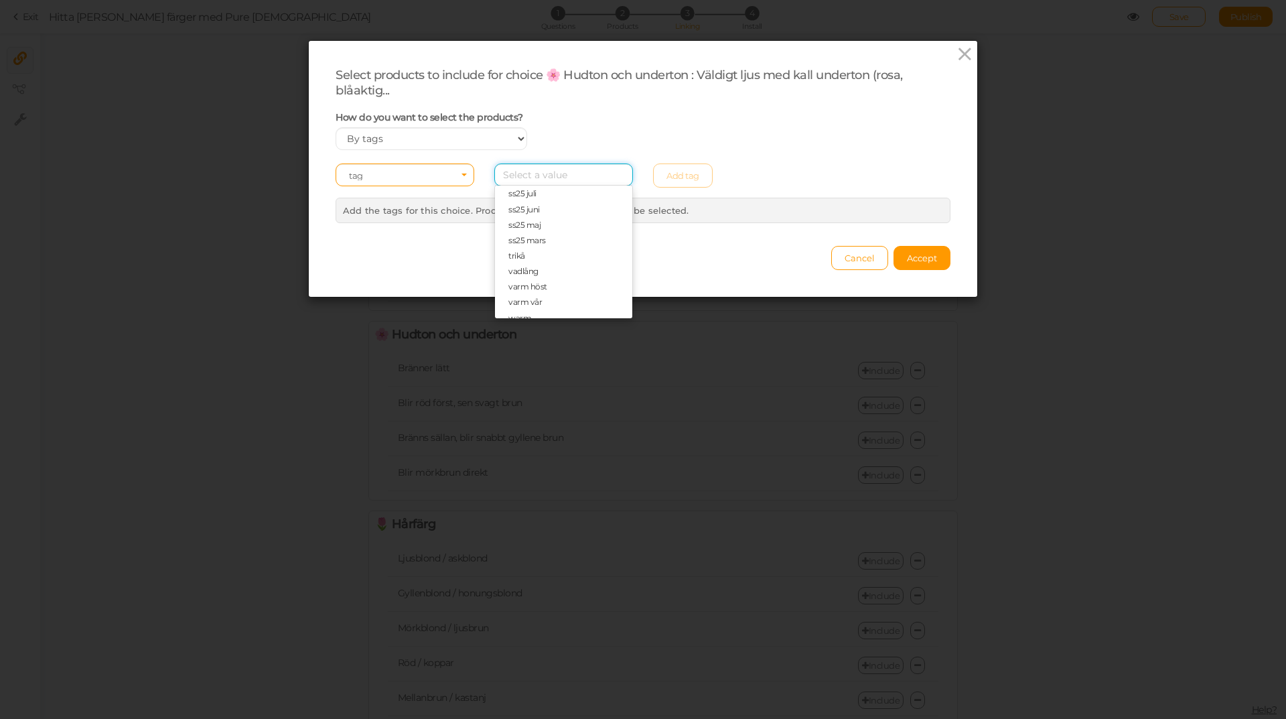
scroll to position [912, 0]
click at [555, 246] on span "varm höst" at bounding box center [563, 244] width 137 height 15
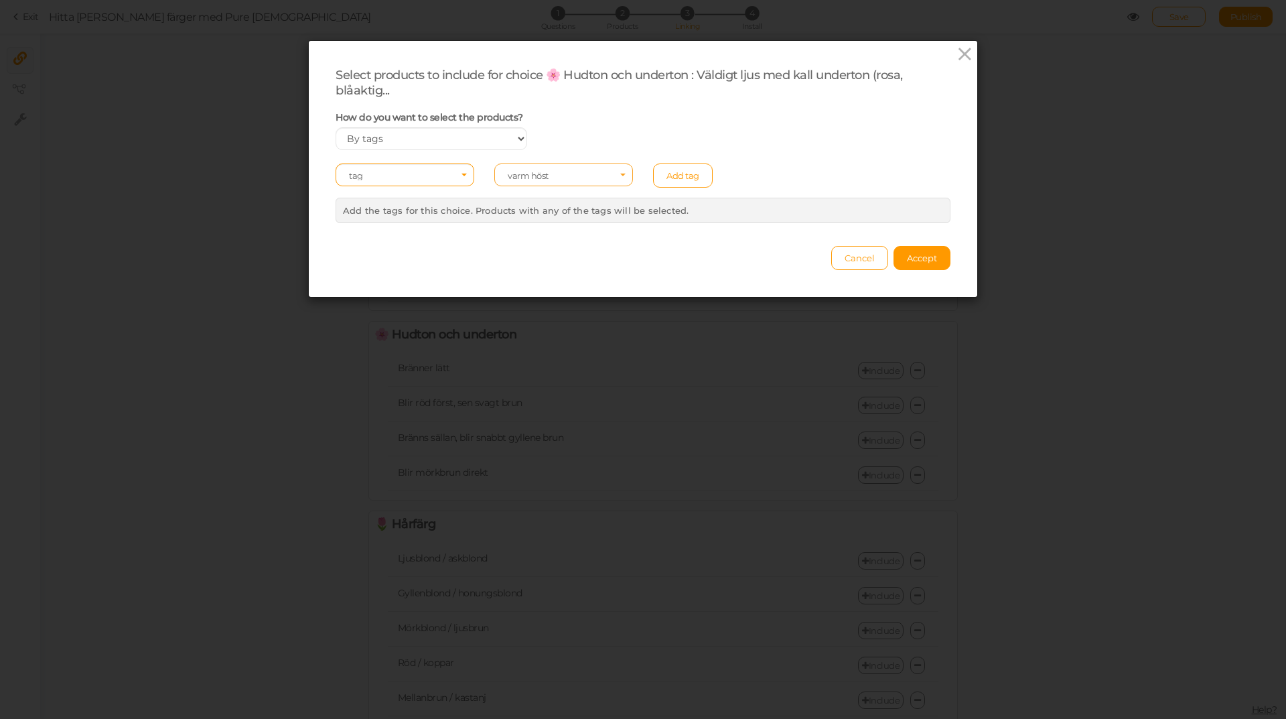
click at [622, 173] on span "Select a value varm höst" at bounding box center [563, 174] width 139 height 23
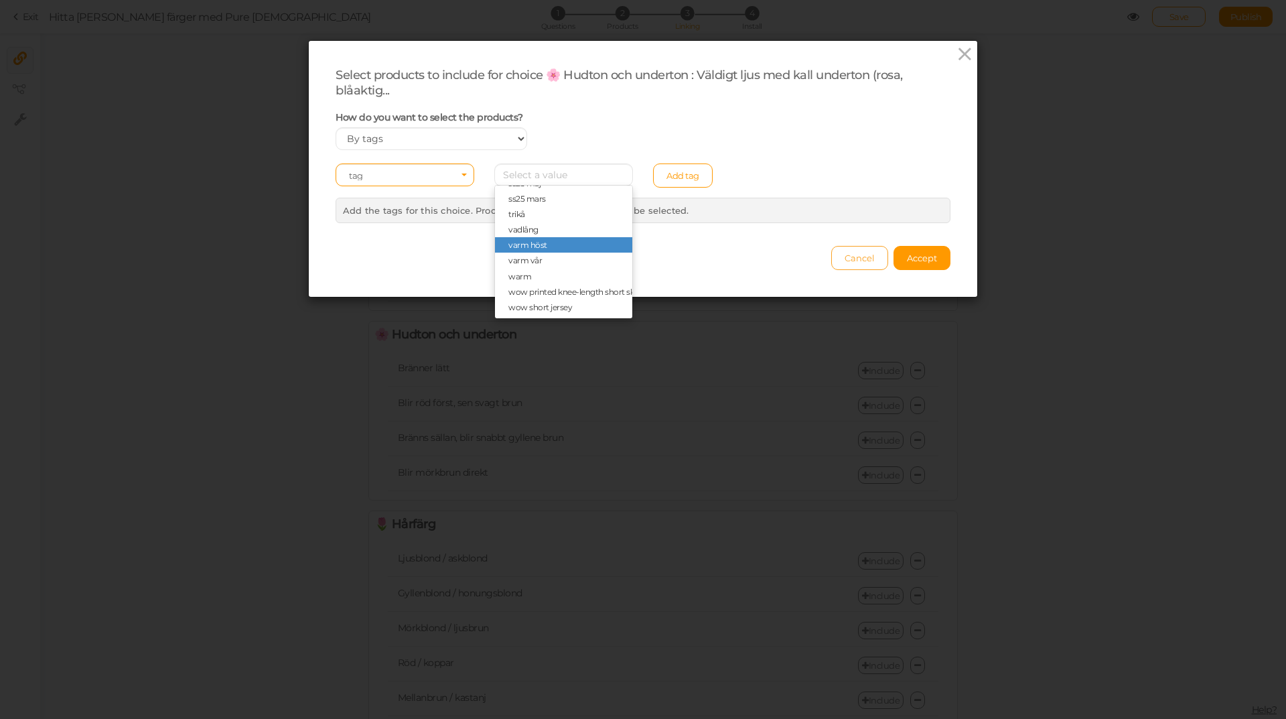
click at [845, 257] on span "Cancel" at bounding box center [860, 258] width 30 height 11
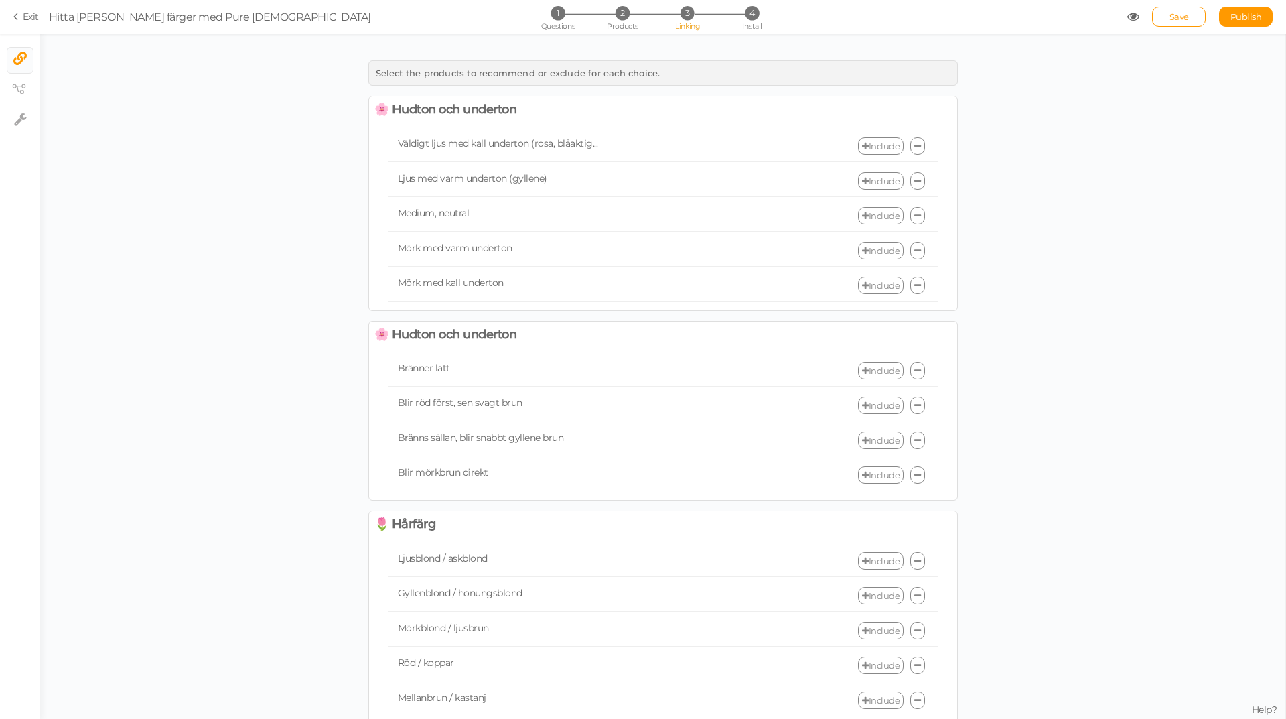
click at [869, 179] on link "Include" at bounding box center [881, 180] width 46 height 17
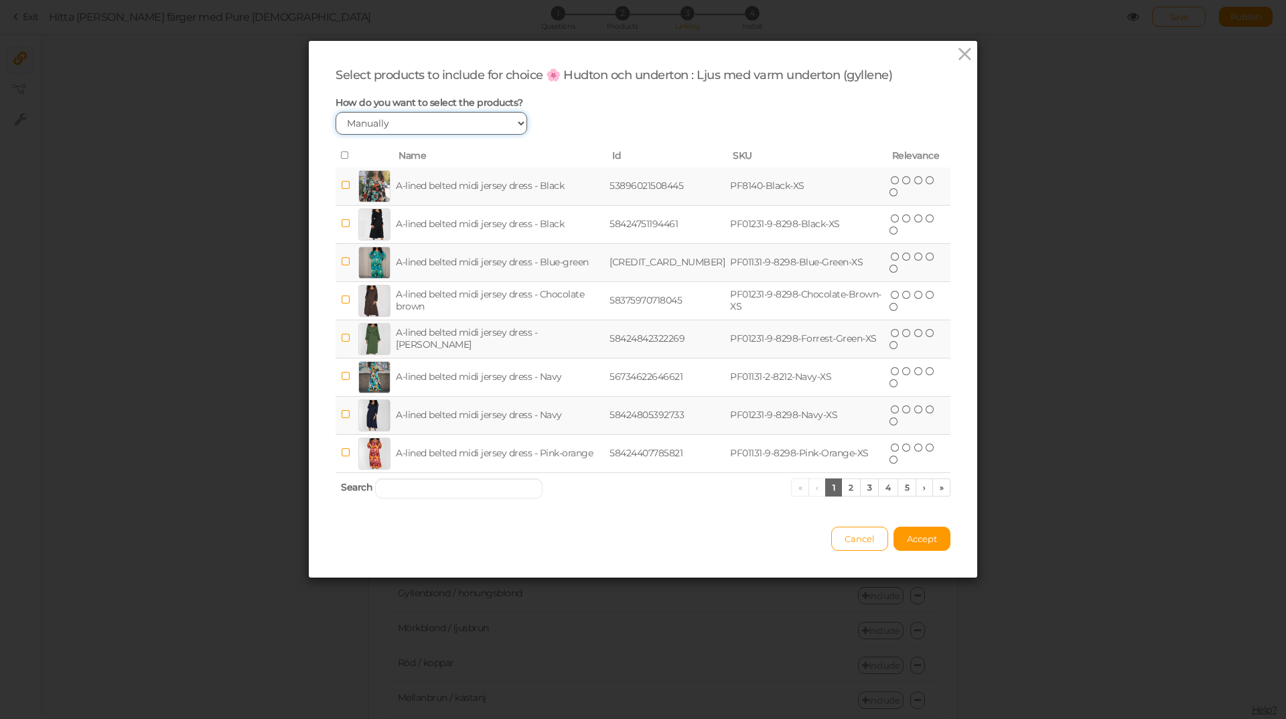
click at [434, 128] on select "Manually By tags By price" at bounding box center [432, 123] width 192 height 23
select select "expr"
click at [336, 112] on select "Manually By tags By price" at bounding box center [432, 123] width 192 height 23
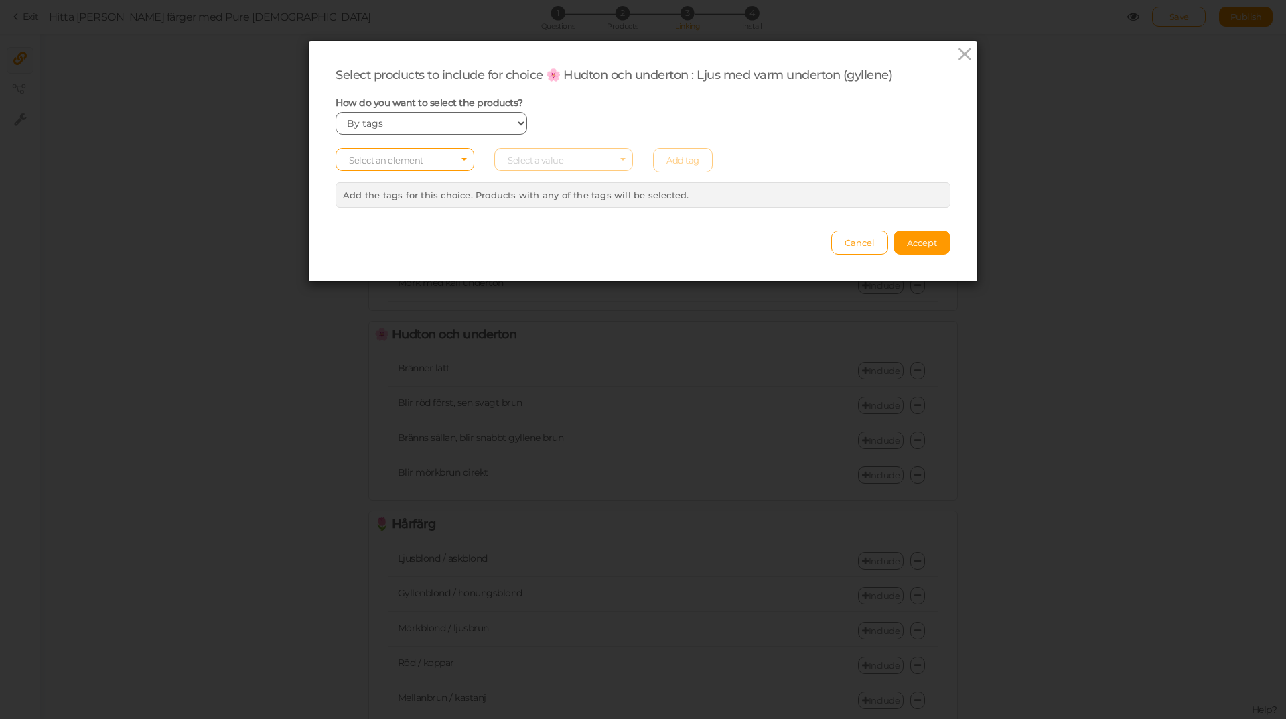
click at [419, 159] on span "Select an element" at bounding box center [405, 159] width 139 height 23
click at [408, 203] on span "tag" at bounding box center [404, 196] width 137 height 15
click at [552, 163] on span "Select a value" at bounding box center [536, 160] width 56 height 11
type input "varm"
click at [541, 178] on span "varm höst" at bounding box center [526, 181] width 37 height 10
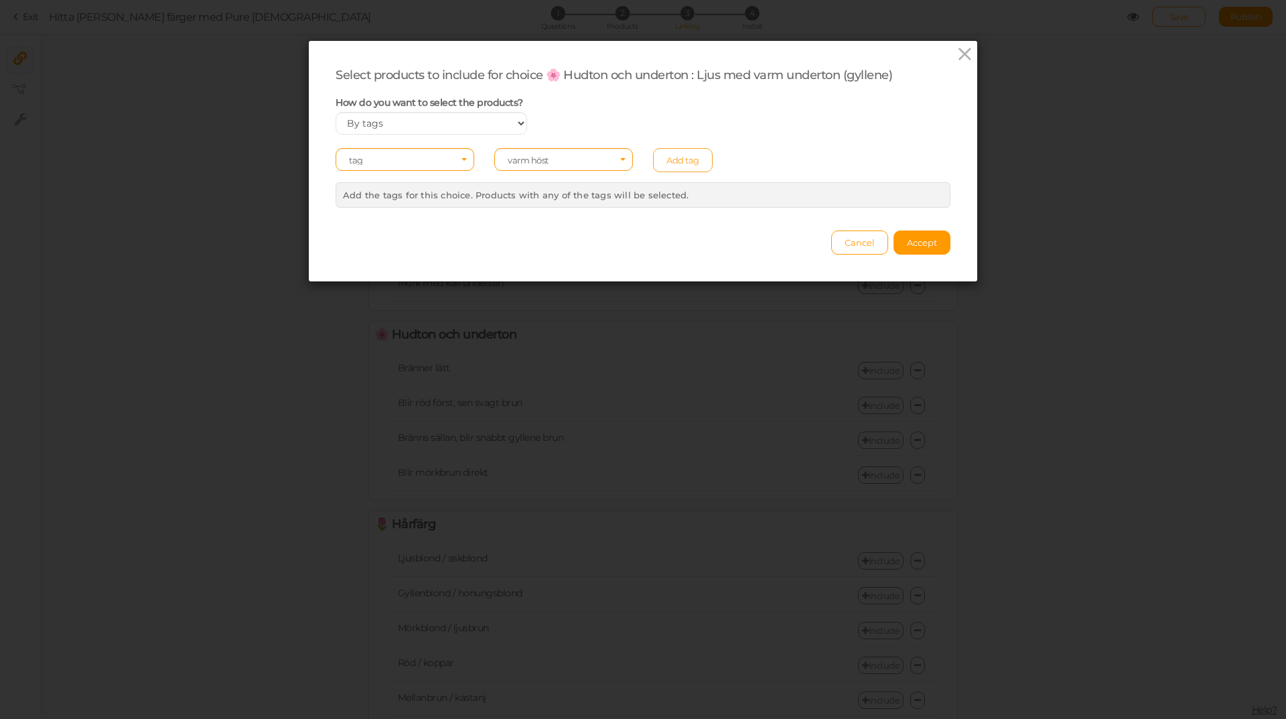
click at [679, 165] on link "Add tag" at bounding box center [683, 160] width 60 height 24
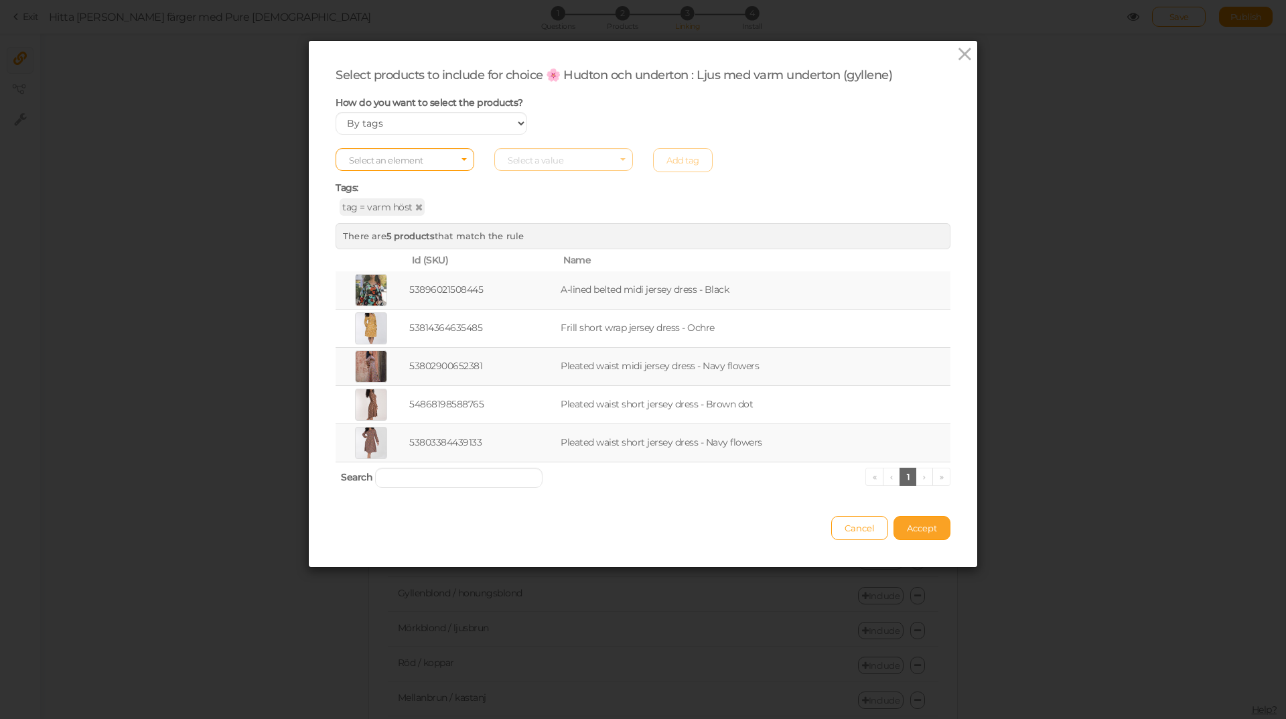
click at [908, 528] on span "Accept" at bounding box center [922, 527] width 30 height 11
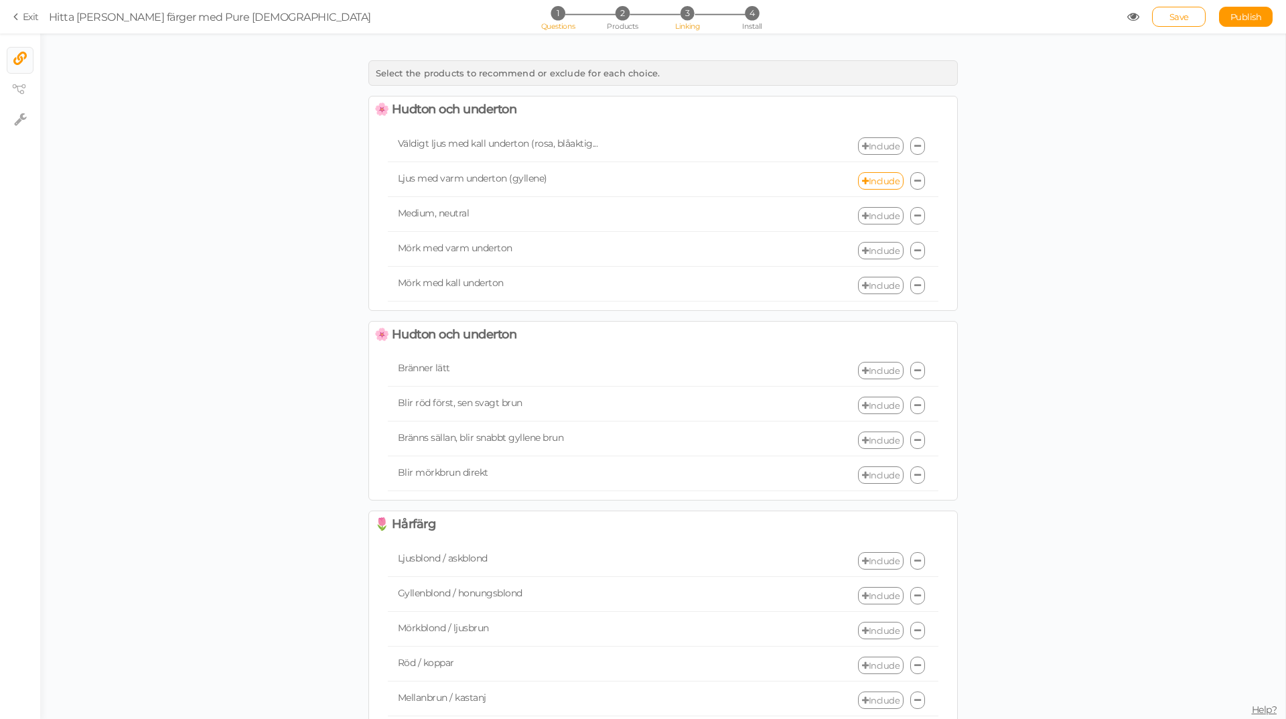
click at [566, 12] on li "1 Questions" at bounding box center [558, 13] width 62 height 14
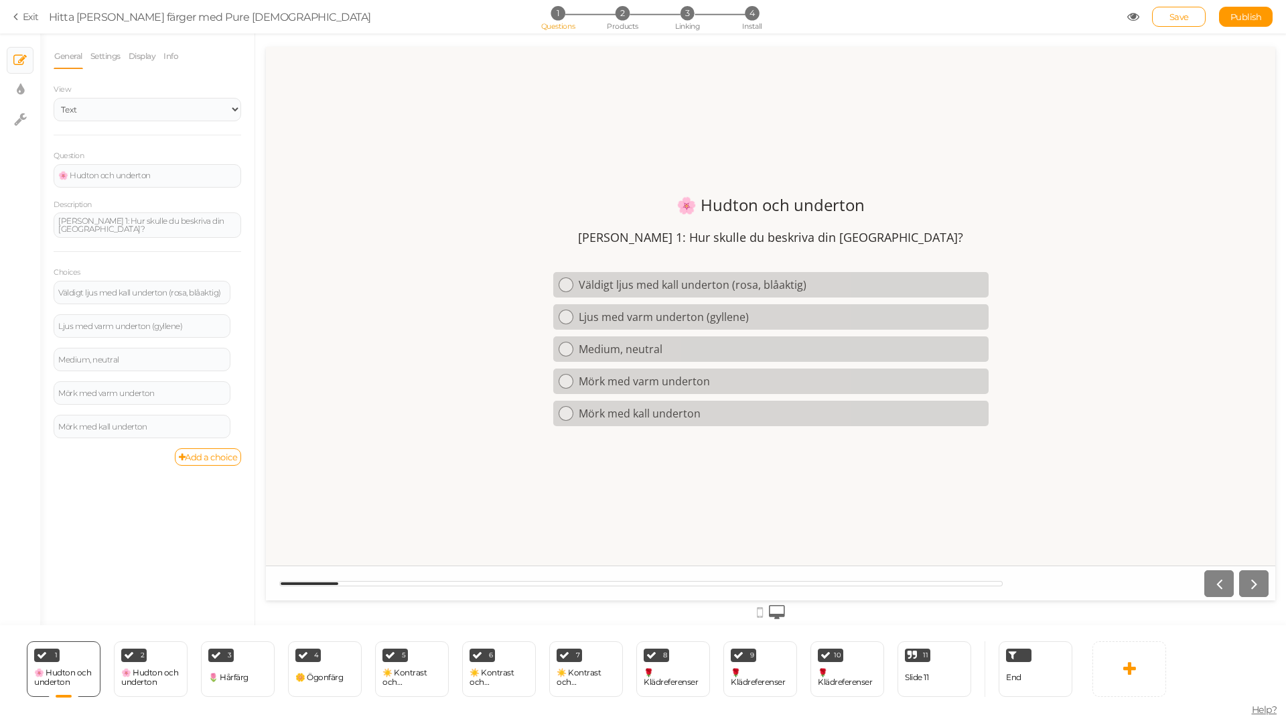
scroll to position [0, 0]
click at [686, 10] on span "3" at bounding box center [688, 13] width 14 height 14
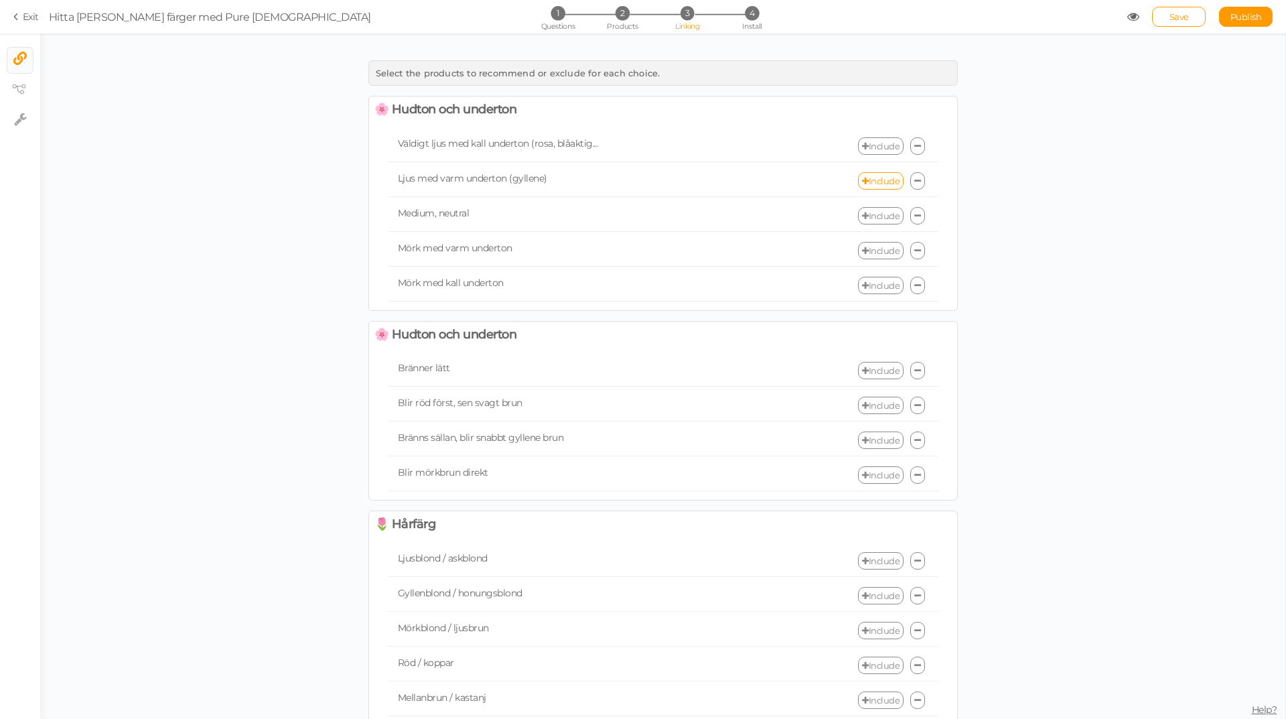
click at [466, 181] on span "Ljus med varm underton (gyllene)" at bounding box center [472, 178] width 149 height 12
click at [793, 176] on div "Include" at bounding box center [800, 180] width 275 height 17
click at [889, 181] on link "Include" at bounding box center [881, 180] width 46 height 17
select select "expr"
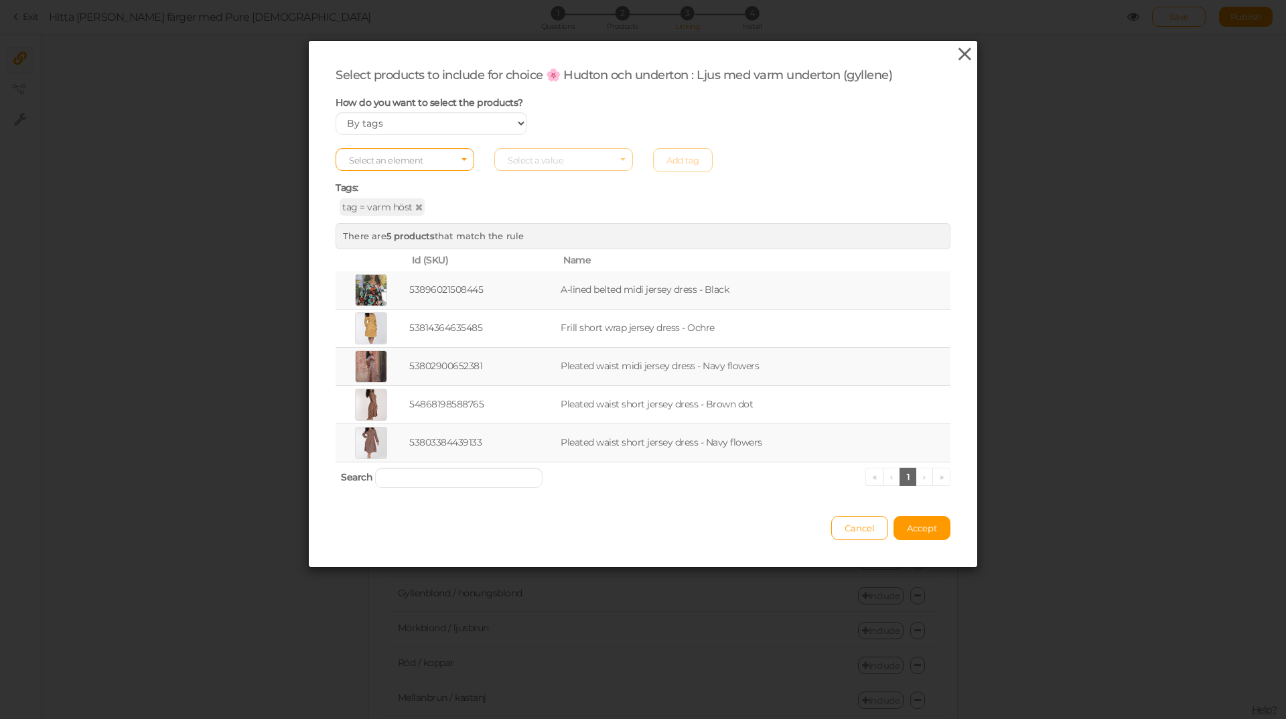
click at [957, 57] on icon at bounding box center [964, 54] width 19 height 20
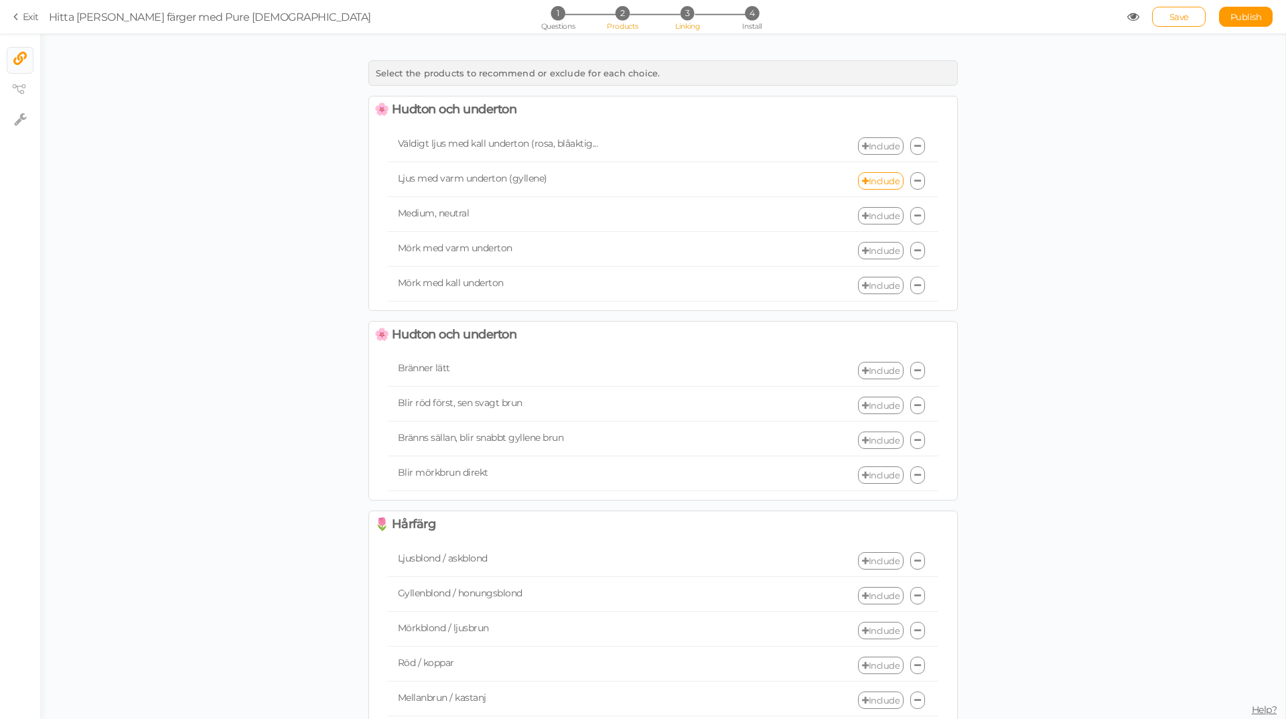
click at [619, 17] on span "2" at bounding box center [623, 13] width 14 height 14
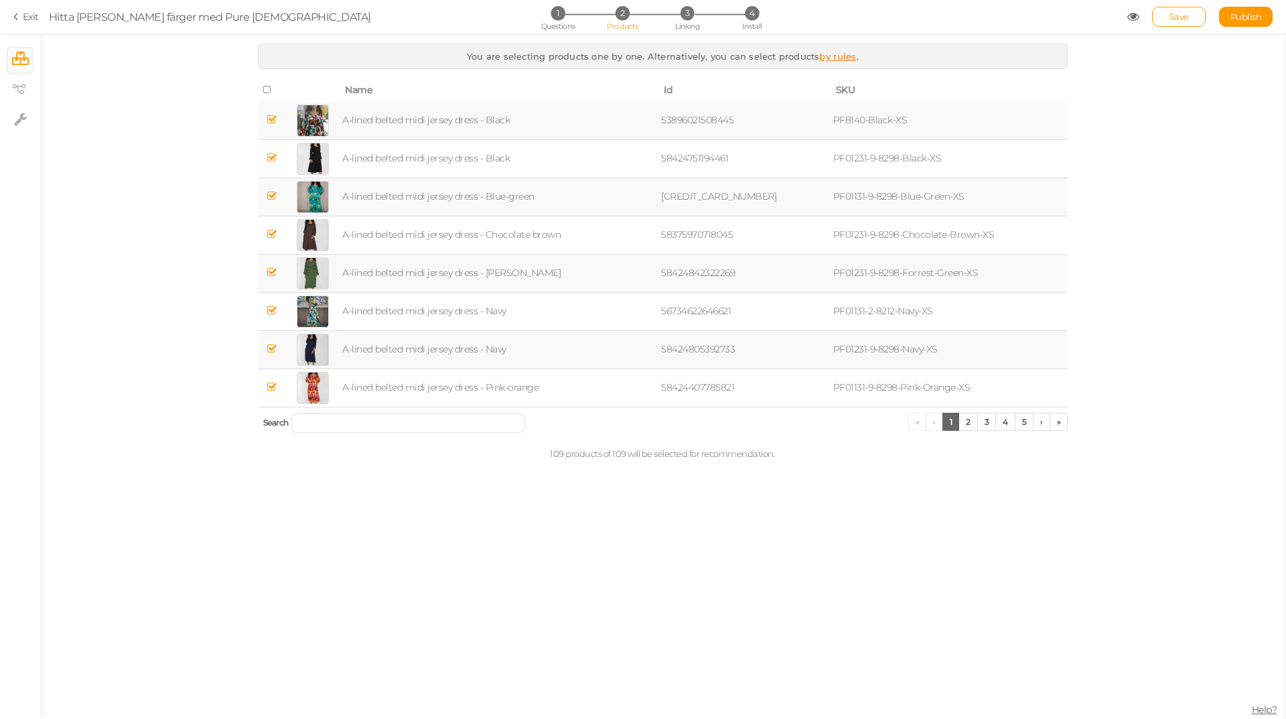
click at [836, 53] on link "by rules" at bounding box center [837, 56] width 37 height 11
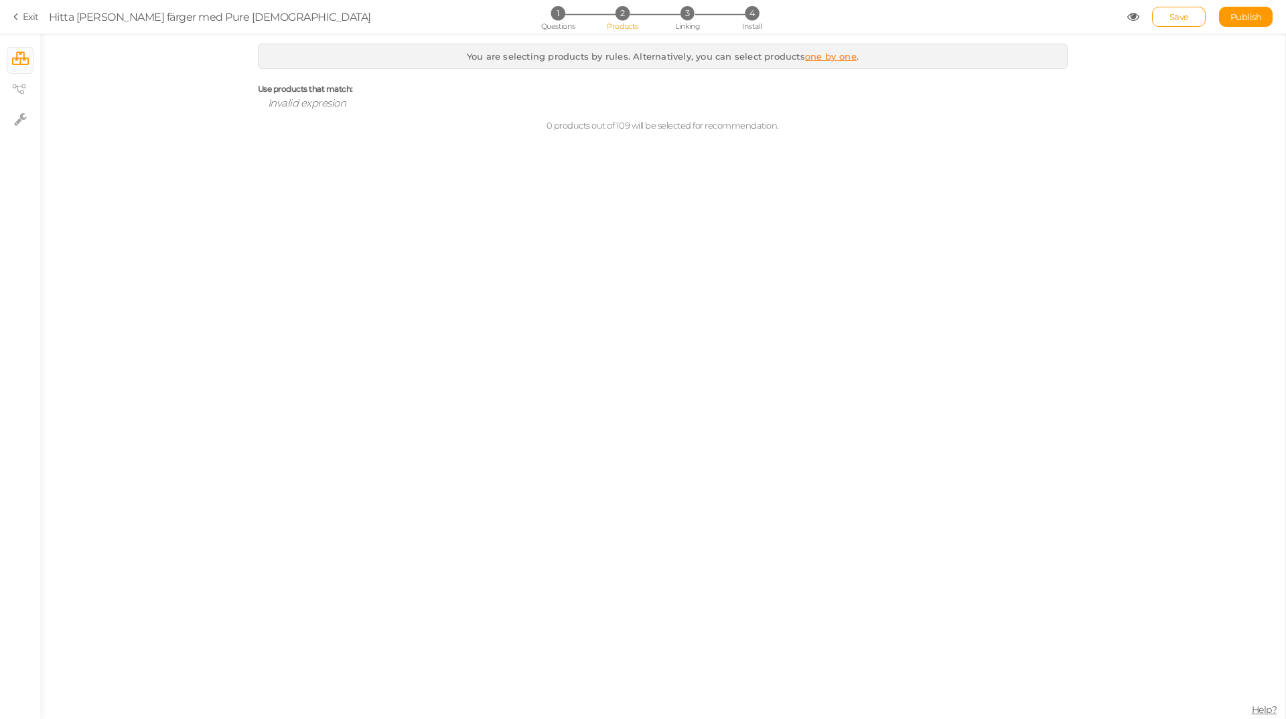
click at [817, 54] on link "one by one" at bounding box center [831, 56] width 52 height 11
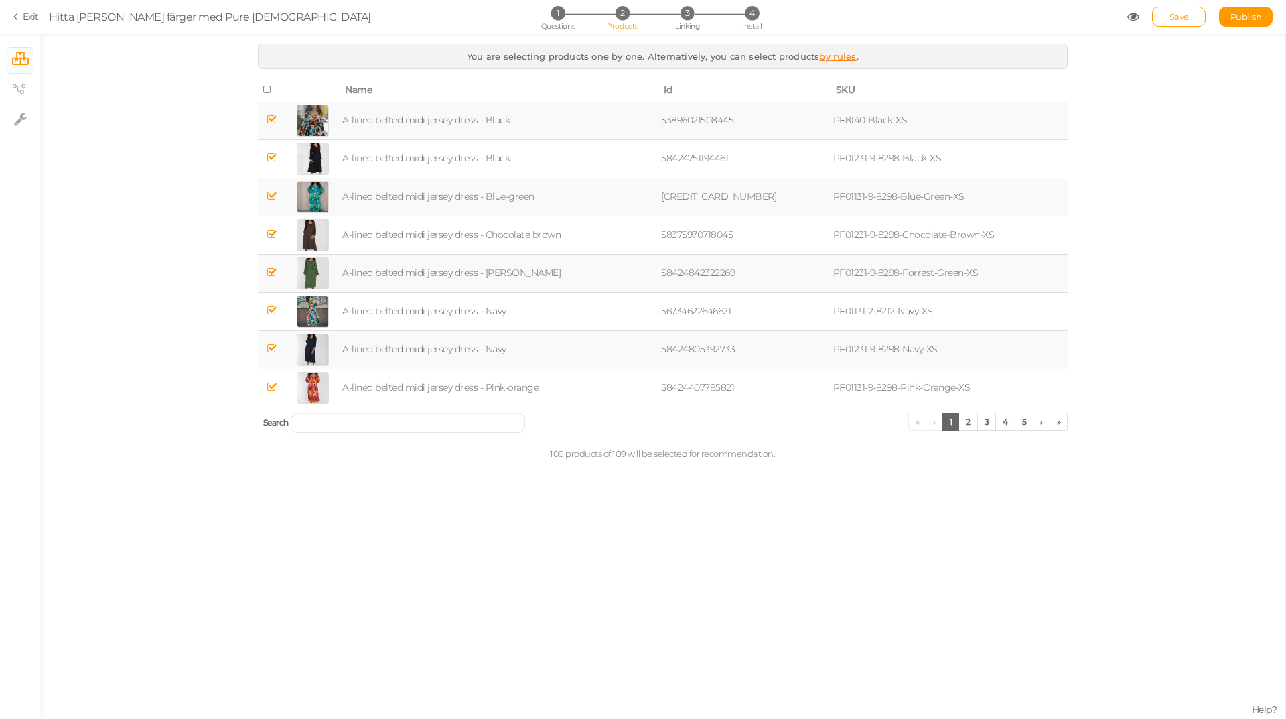
click at [831, 54] on link "by rules" at bounding box center [837, 56] width 37 height 11
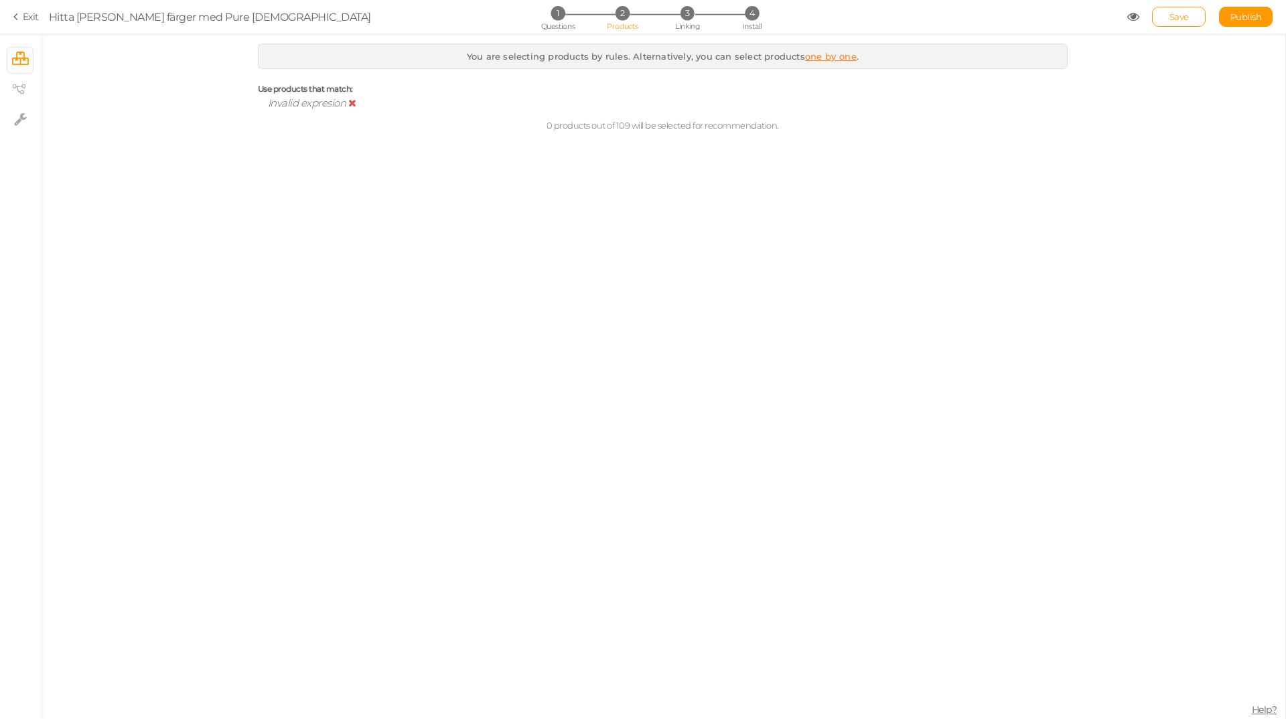
click at [349, 102] on icon at bounding box center [352, 103] width 8 height 10
click at [315, 104] on span "Simple Rule" at bounding box center [299, 102] width 57 height 13
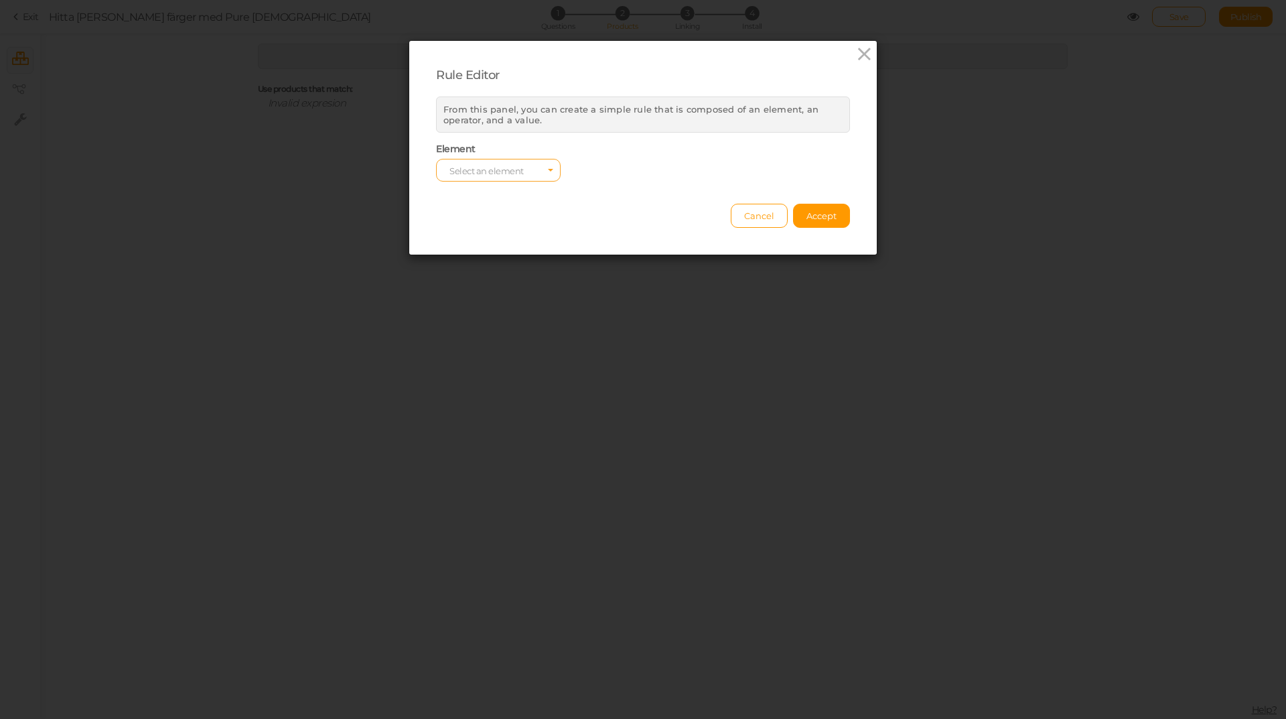
click at [530, 168] on span "Select an element" at bounding box center [498, 170] width 125 height 23
click at [478, 208] on span "tag" at bounding box center [498, 207] width 123 height 15
click at [606, 169] on select "equals contains not contains different less than greater than less than or equa…" at bounding box center [643, 170] width 125 height 23
click at [581, 159] on select "equals contains not contains different less than greater than less than or equa…" at bounding box center [643, 170] width 125 height 23
click at [736, 169] on input "text" at bounding box center [787, 170] width 125 height 23
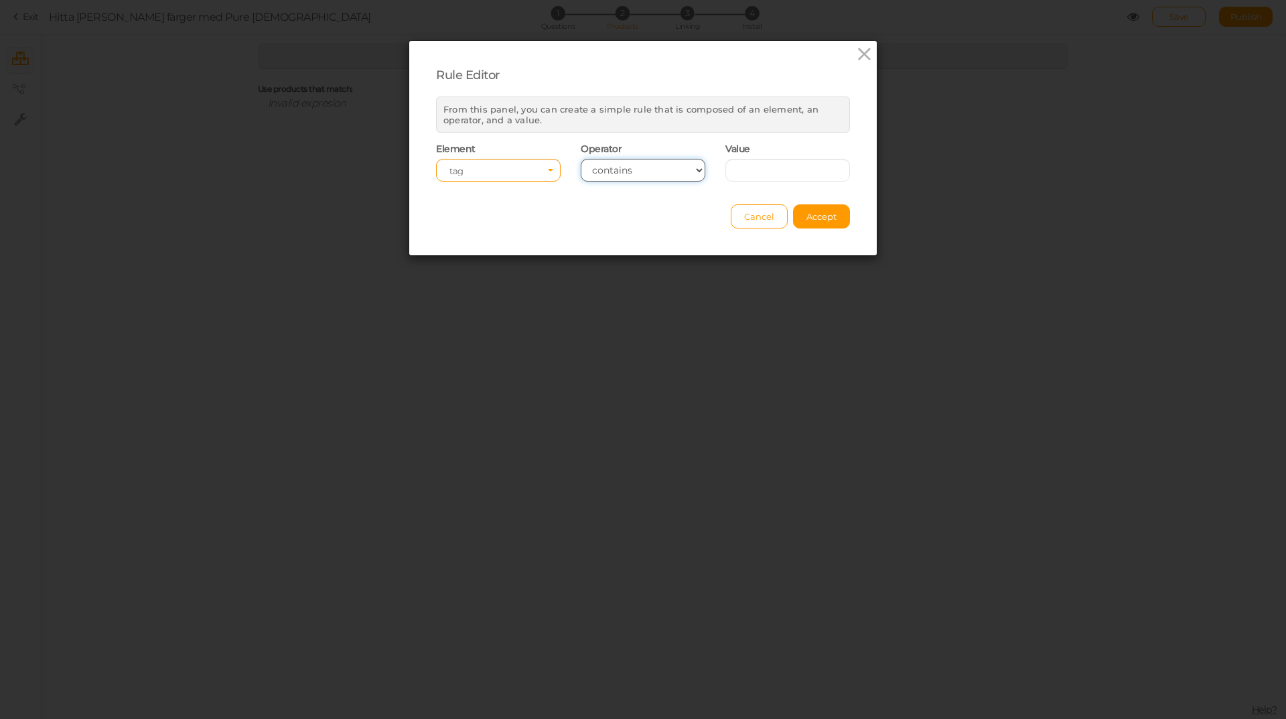
click at [689, 169] on select "equals contains not contains different less than greater than less than or equa…" at bounding box center [643, 170] width 125 height 23
select select "eq"
click at [581, 159] on select "equals contains not contains different less than greater than less than or equa…" at bounding box center [643, 170] width 125 height 23
click at [829, 167] on span "Select a value" at bounding box center [787, 170] width 125 height 23
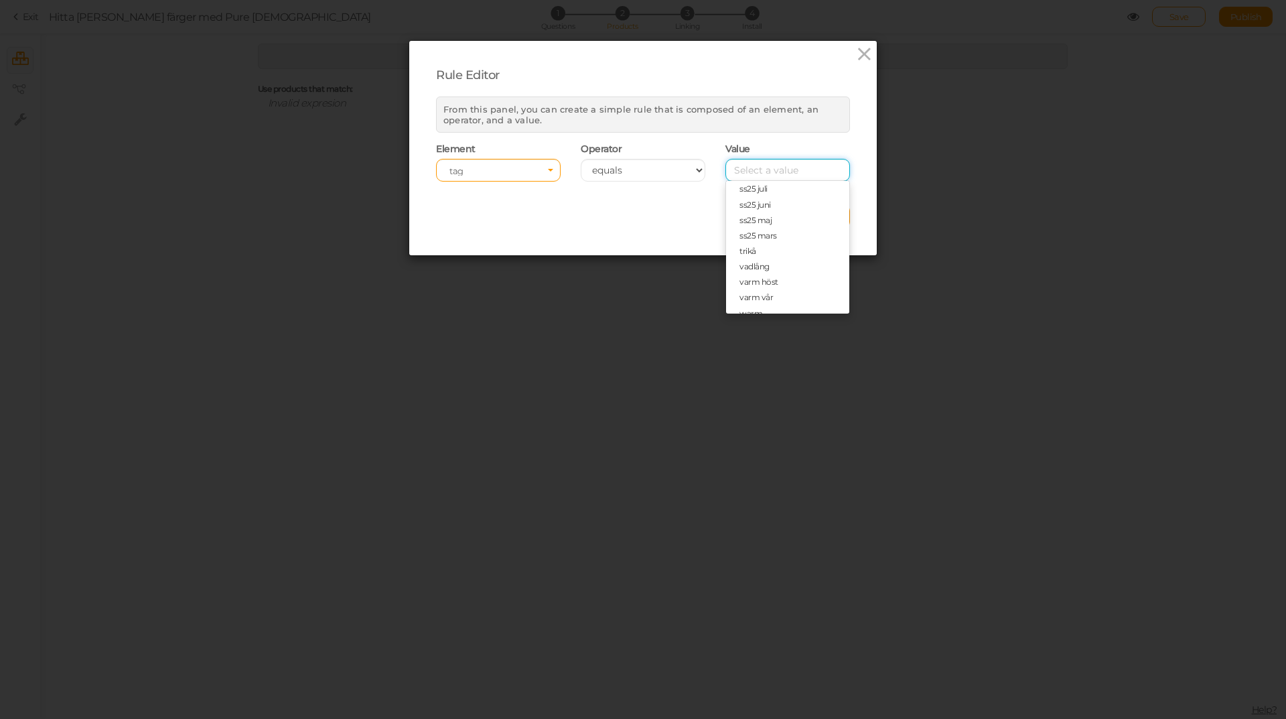
scroll to position [912, 0]
click at [756, 240] on span "varm höst" at bounding box center [759, 240] width 39 height 10
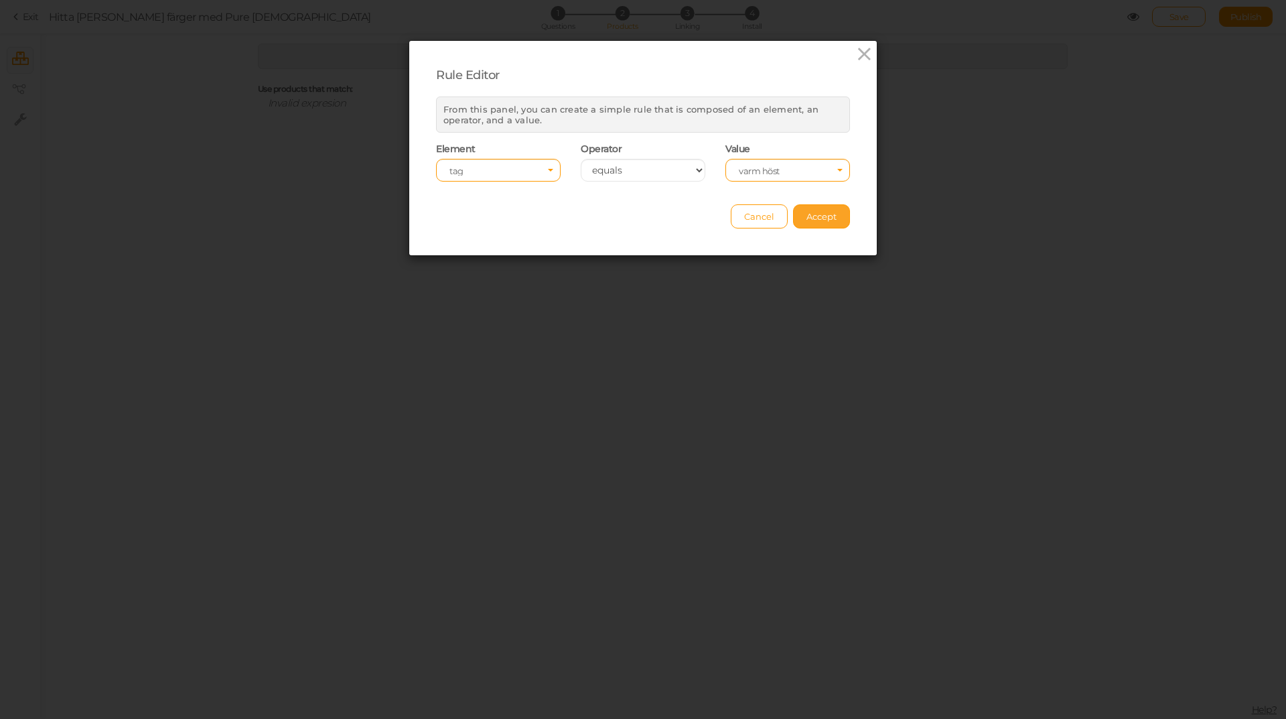
click at [811, 216] on span "Accept" at bounding box center [821, 216] width 30 height 11
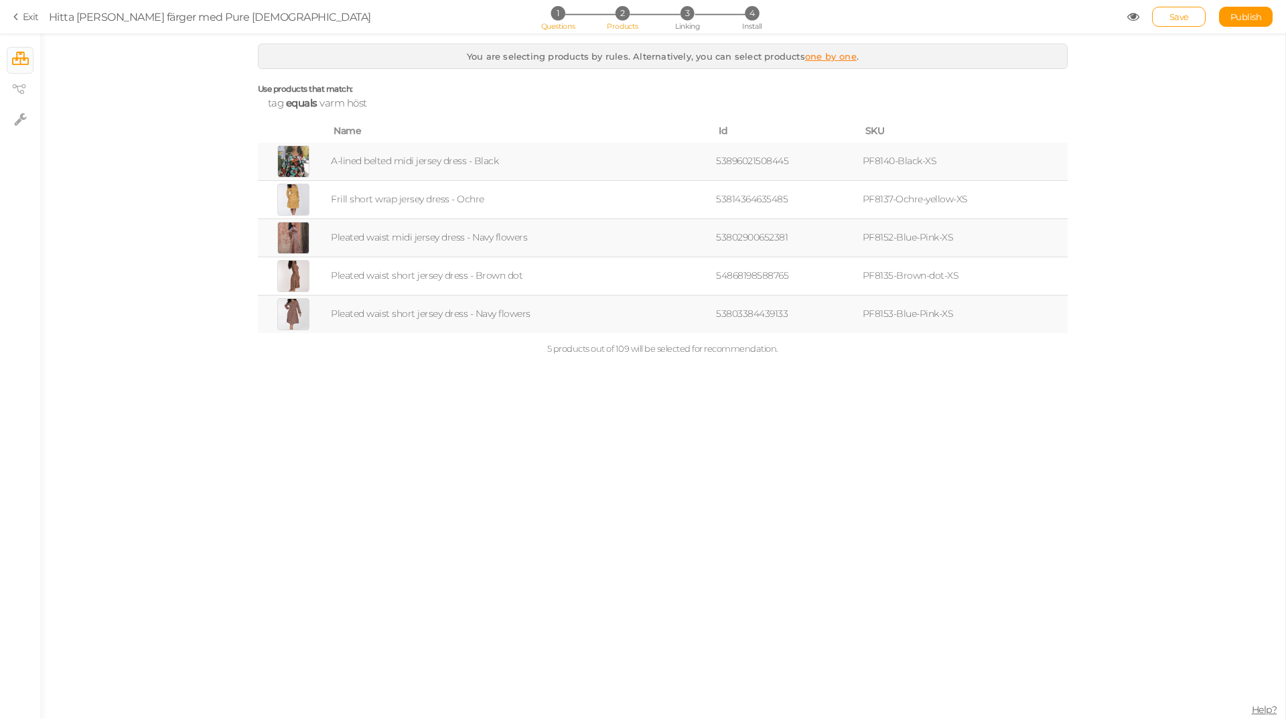
click at [557, 13] on span "1" at bounding box center [558, 13] width 14 height 14
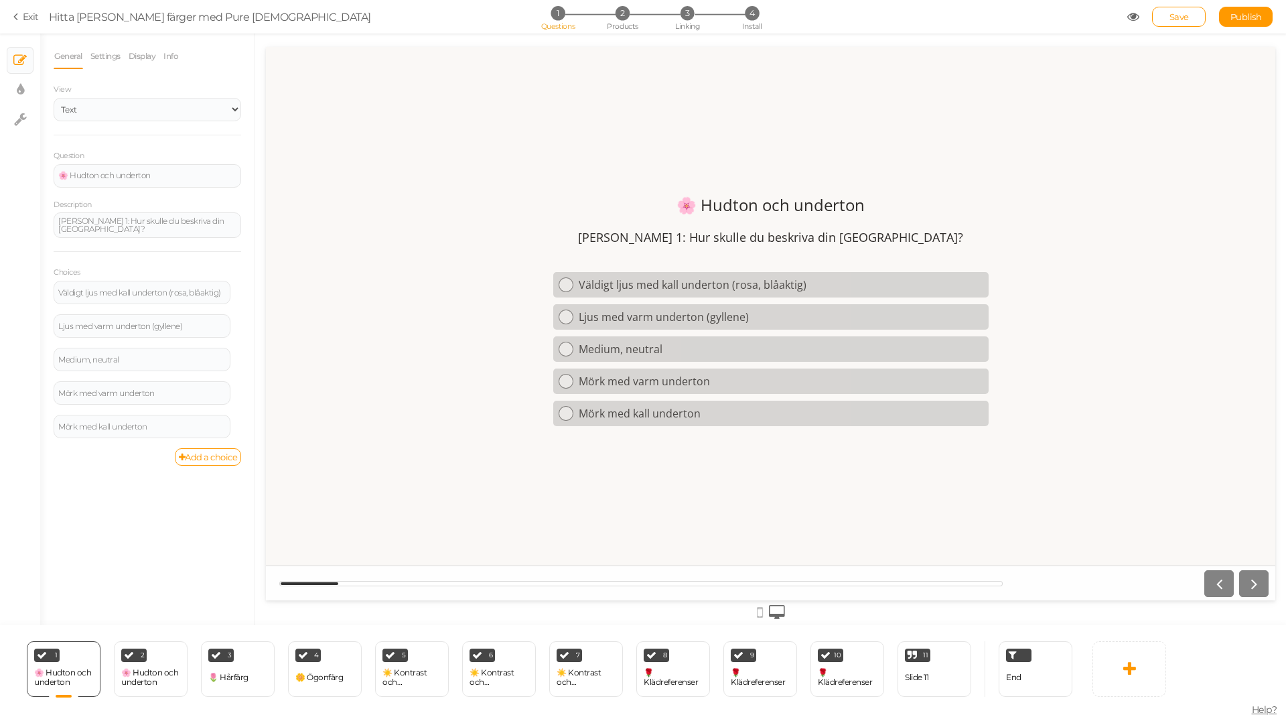
scroll to position [0, 0]
click at [625, 18] on span "2" at bounding box center [623, 13] width 14 height 14
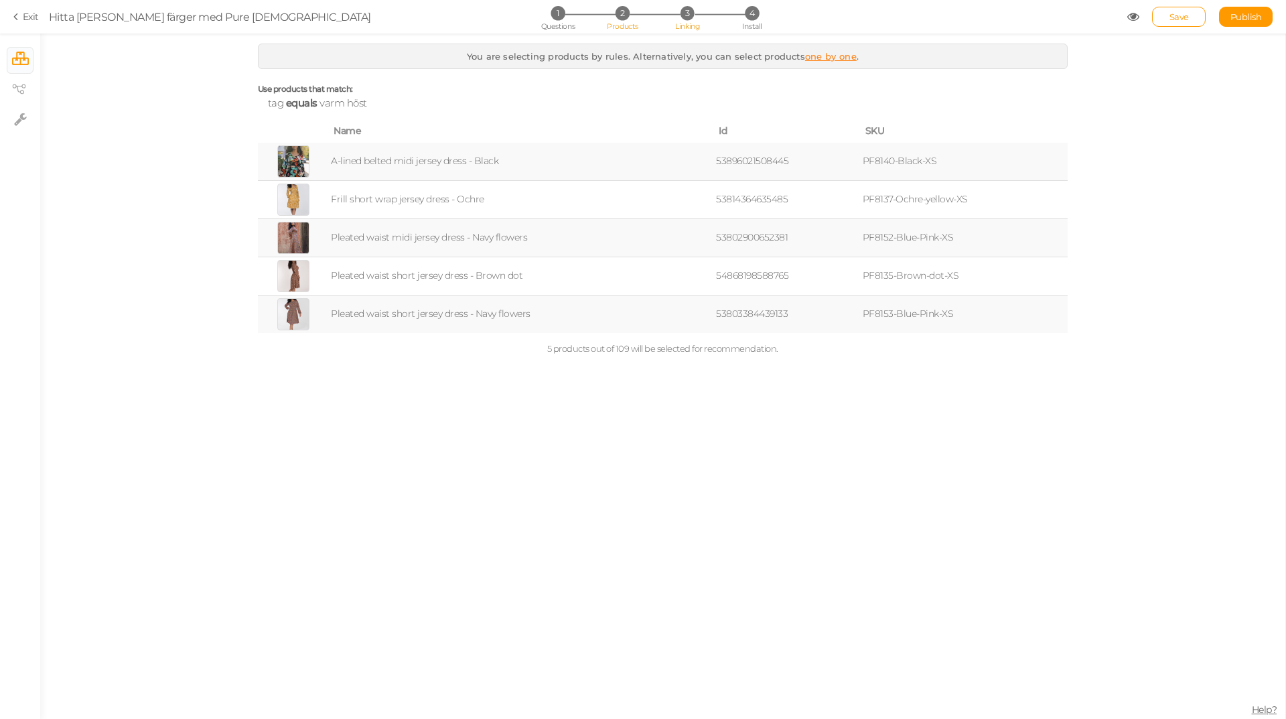
click at [685, 23] on span "Linking" at bounding box center [687, 25] width 24 height 9
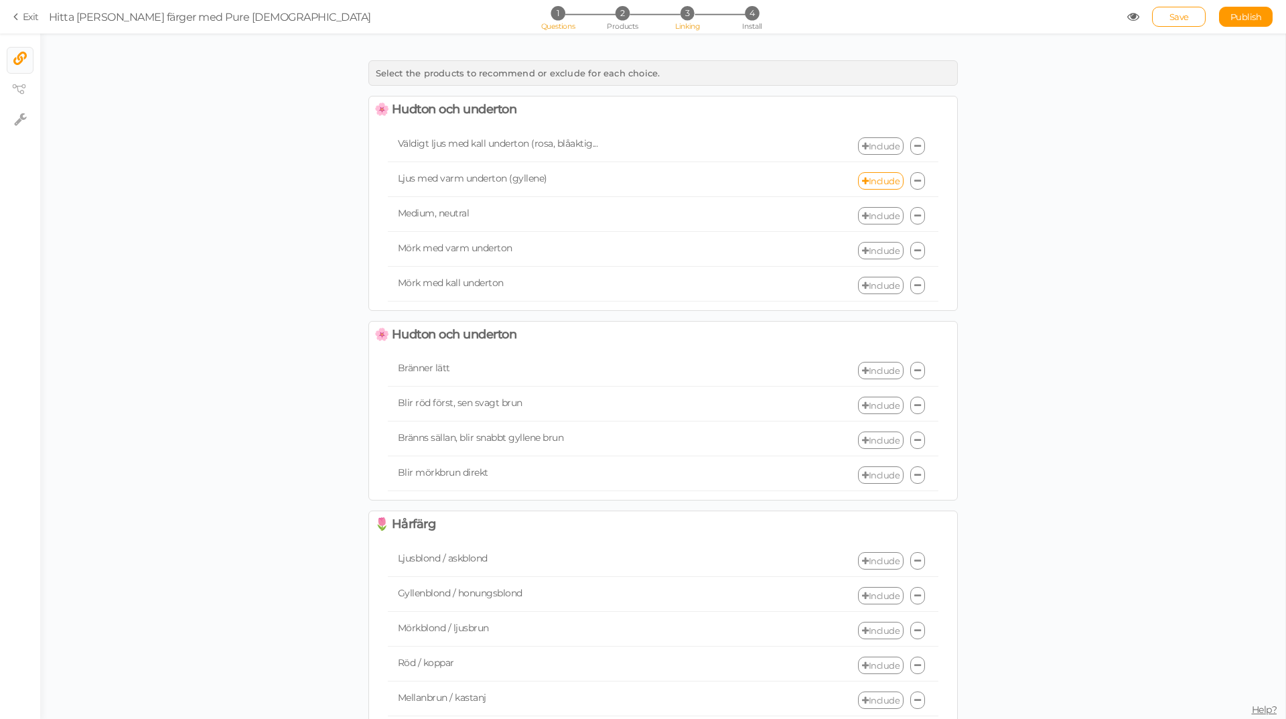
click at [566, 15] on li "1 Questions" at bounding box center [558, 13] width 62 height 14
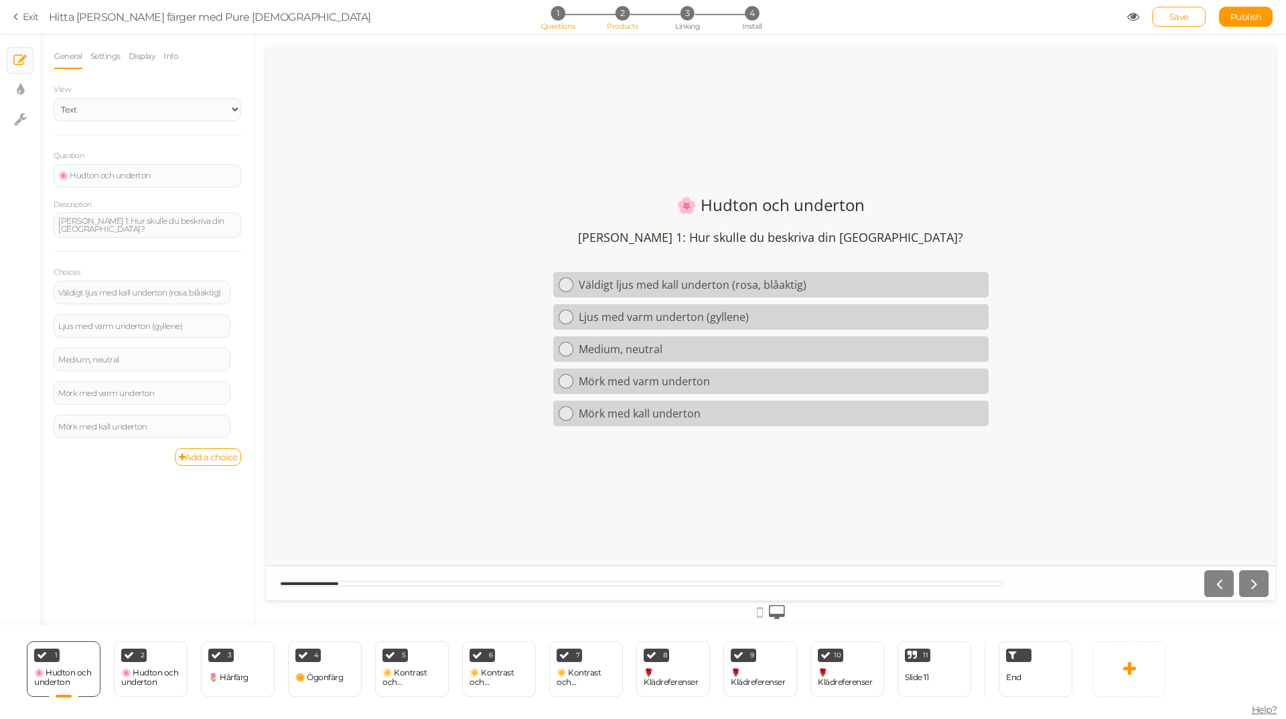
click at [627, 23] on span "Products" at bounding box center [622, 25] width 31 height 9
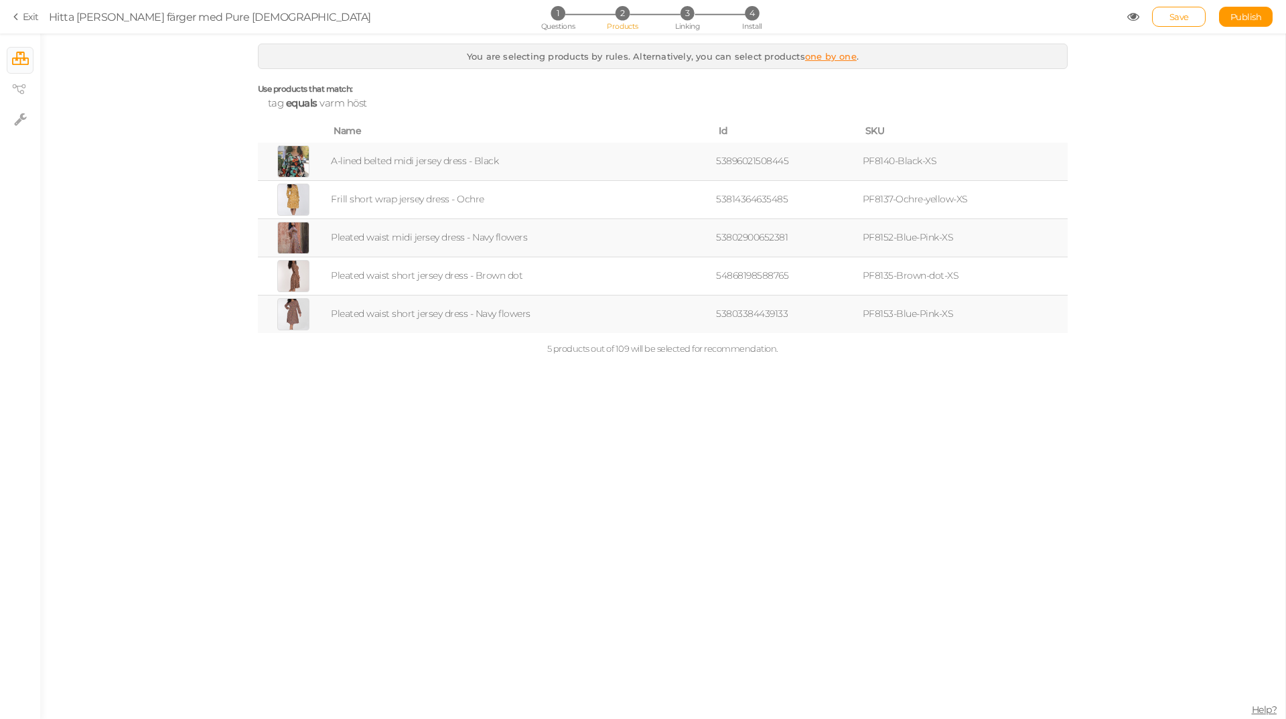
click at [819, 54] on link "one by one" at bounding box center [831, 56] width 52 height 11
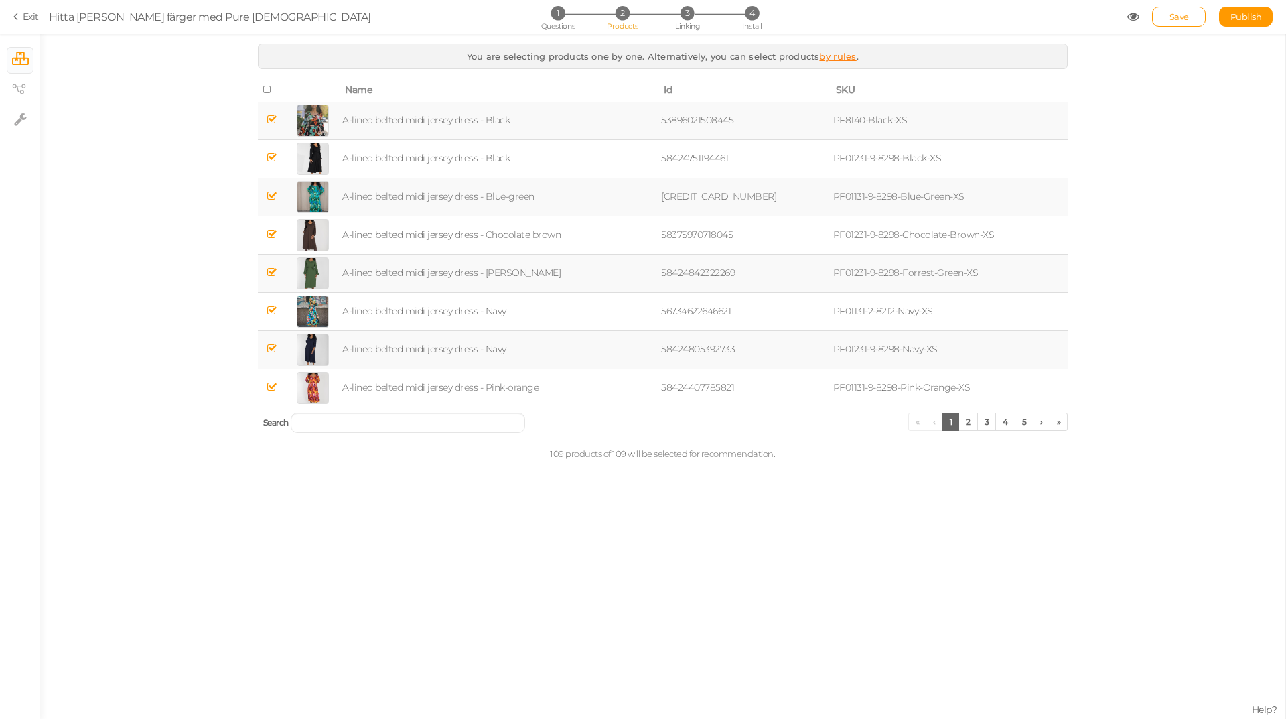
click at [267, 89] on icon at bounding box center [267, 89] width 9 height 9
click at [831, 54] on link "by rules" at bounding box center [837, 56] width 37 height 11
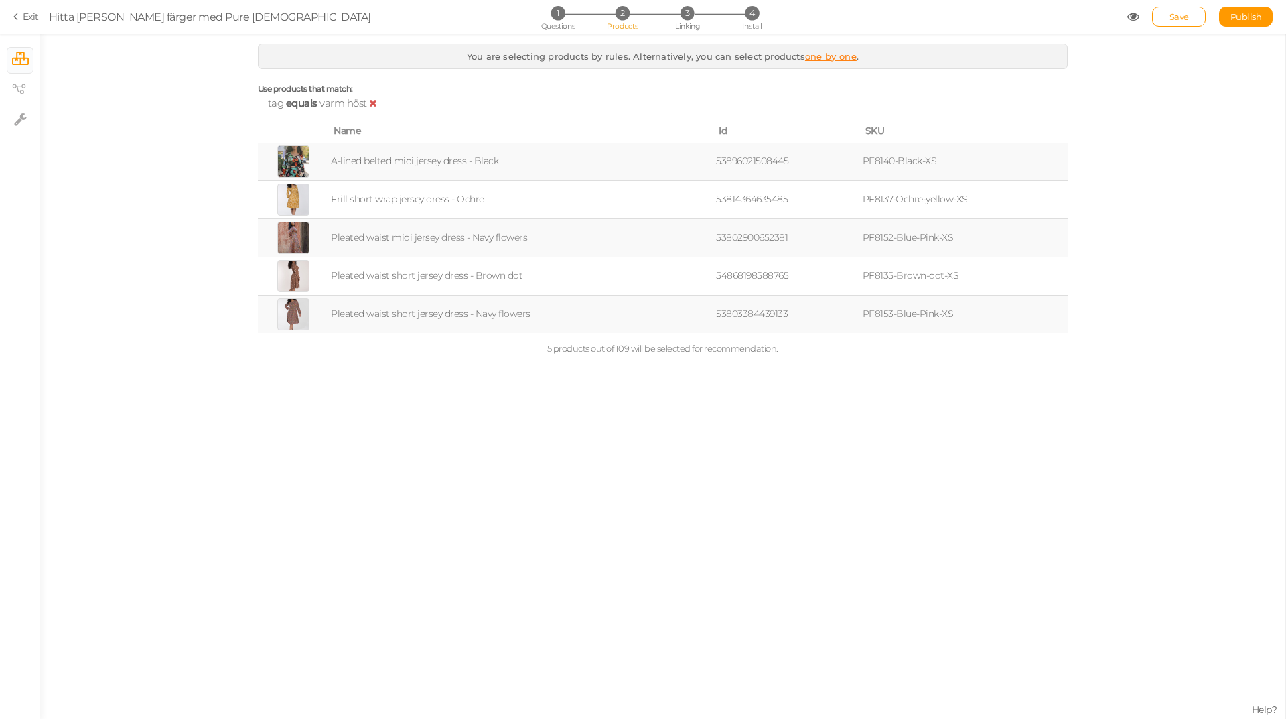
click at [372, 102] on icon at bounding box center [373, 103] width 8 height 10
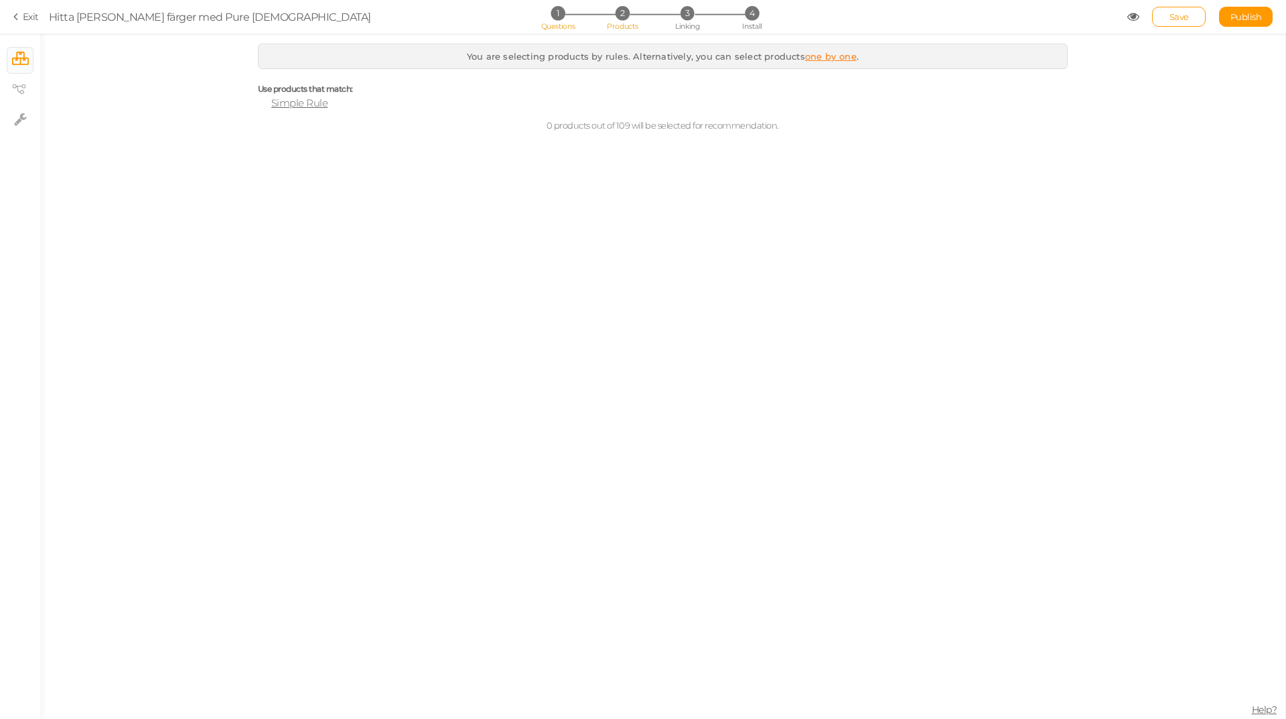
click at [553, 25] on span "Questions" at bounding box center [558, 25] width 34 height 9
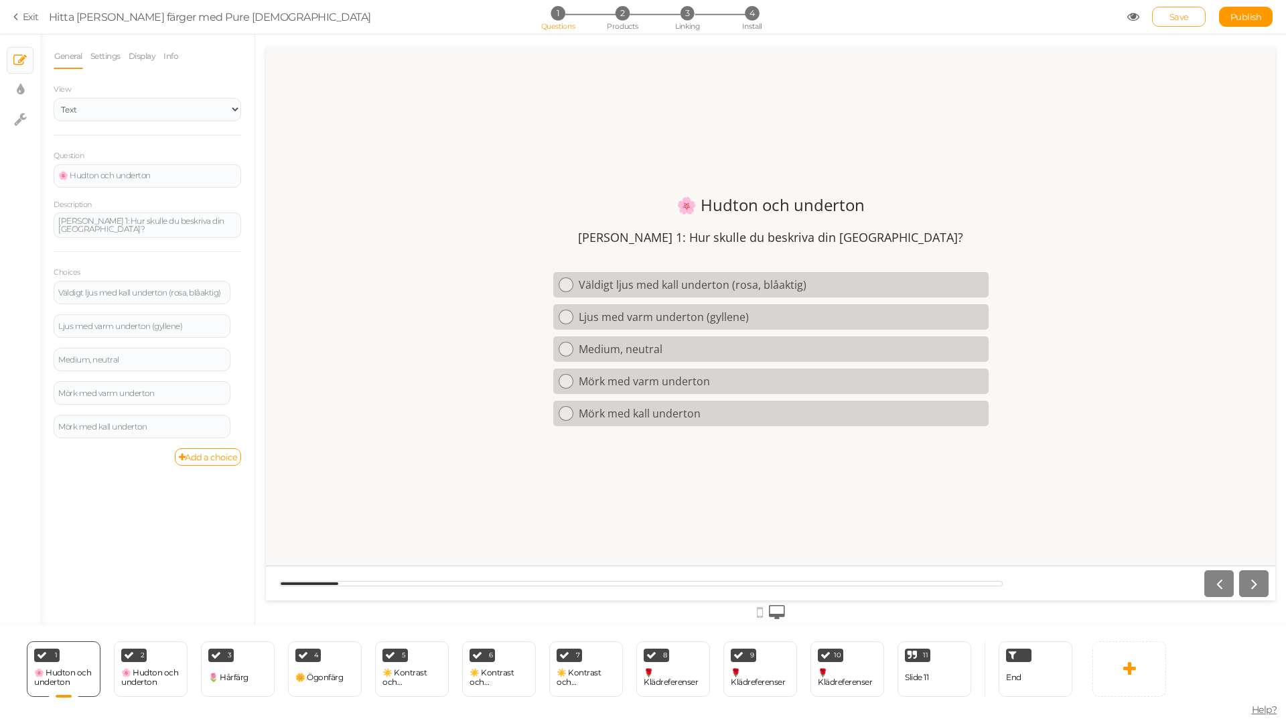
click at [1194, 21] on link "Save" at bounding box center [1179, 17] width 54 height 20
click at [1187, 19] on span "Save" at bounding box center [1179, 16] width 19 height 11
click at [23, 13] on link "Exit" at bounding box center [25, 16] width 25 height 13
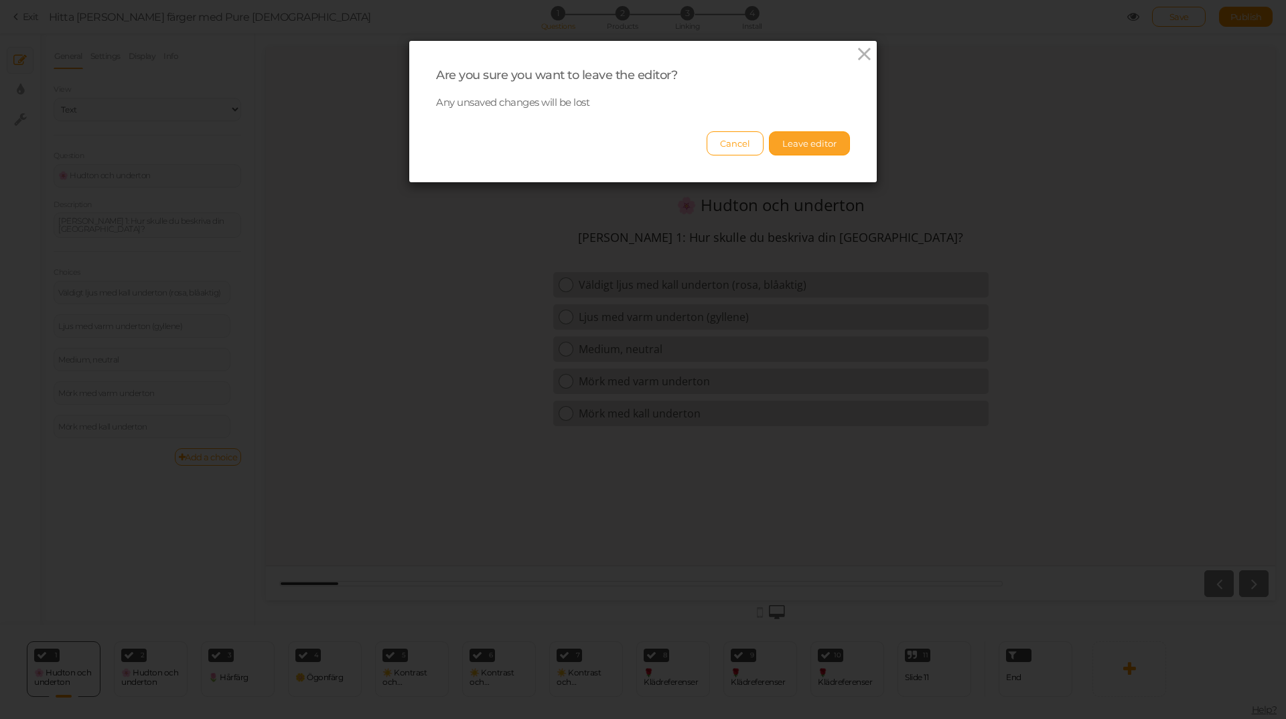
click at [783, 142] on button "Leave editor" at bounding box center [809, 143] width 81 height 24
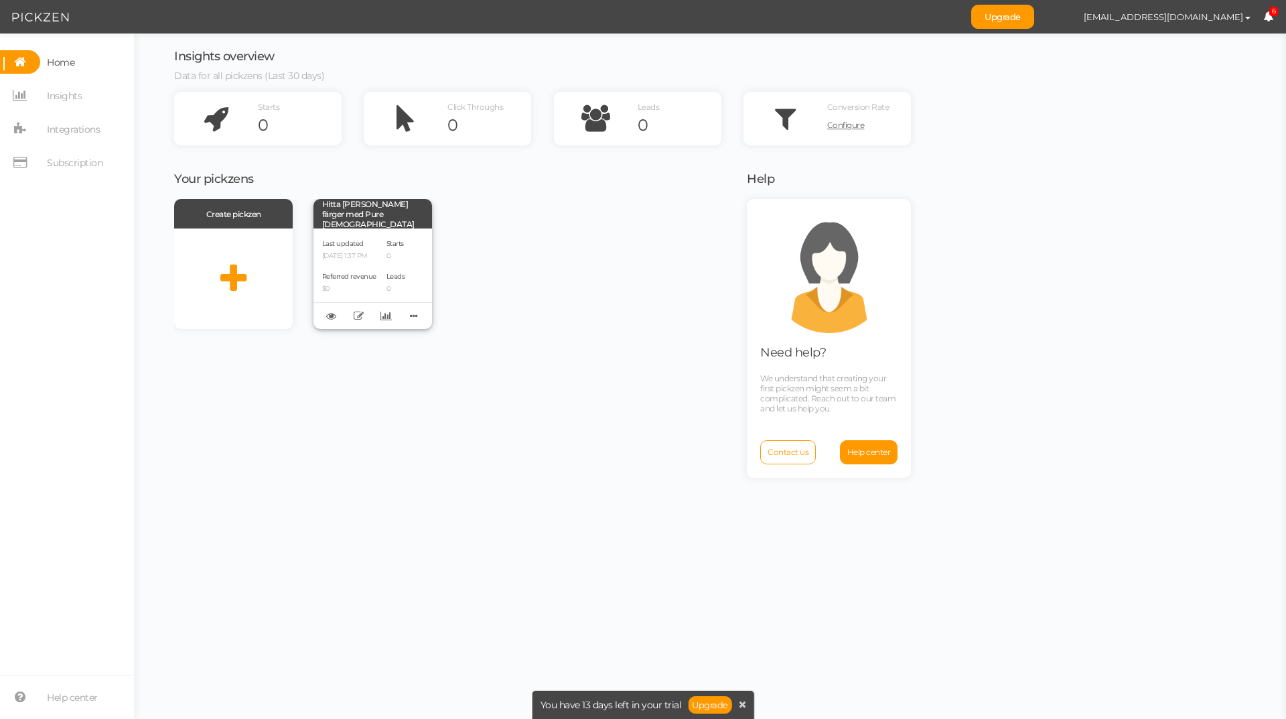
click at [351, 256] on p "10/05/2025 1:37 PM" at bounding box center [349, 256] width 54 height 9
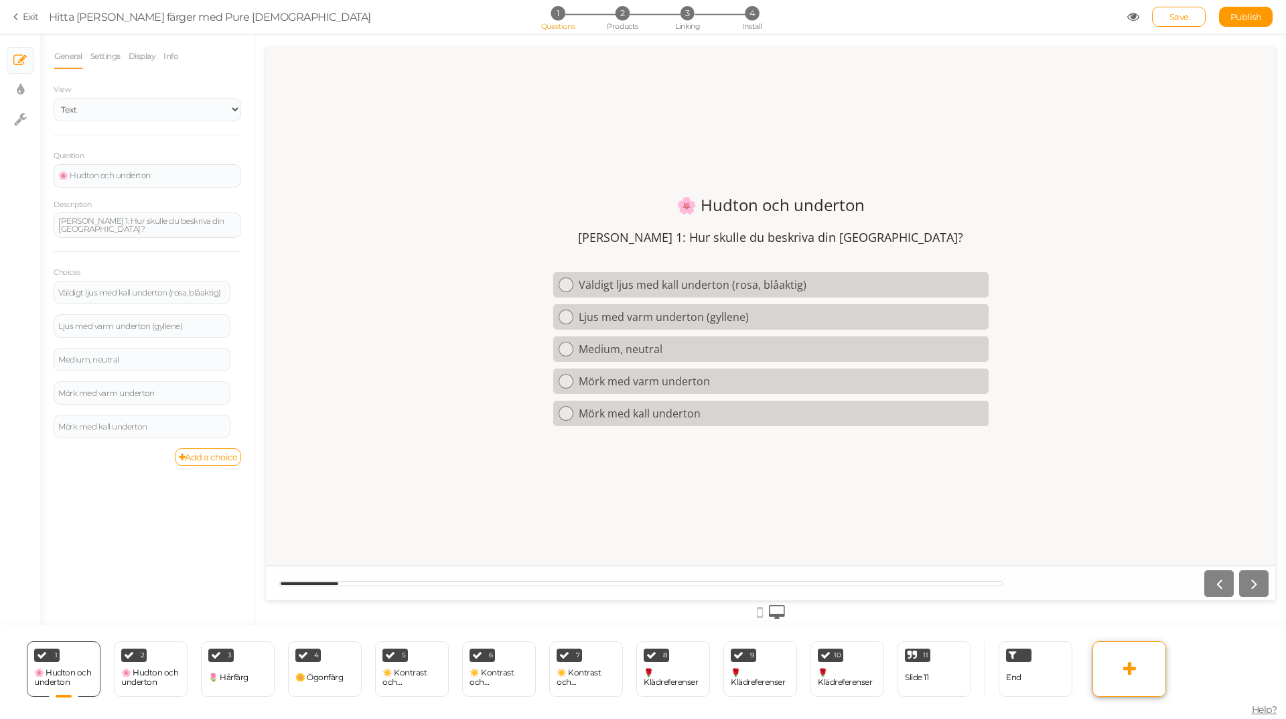
click at [1137, 677] on link at bounding box center [1130, 669] width 74 height 56
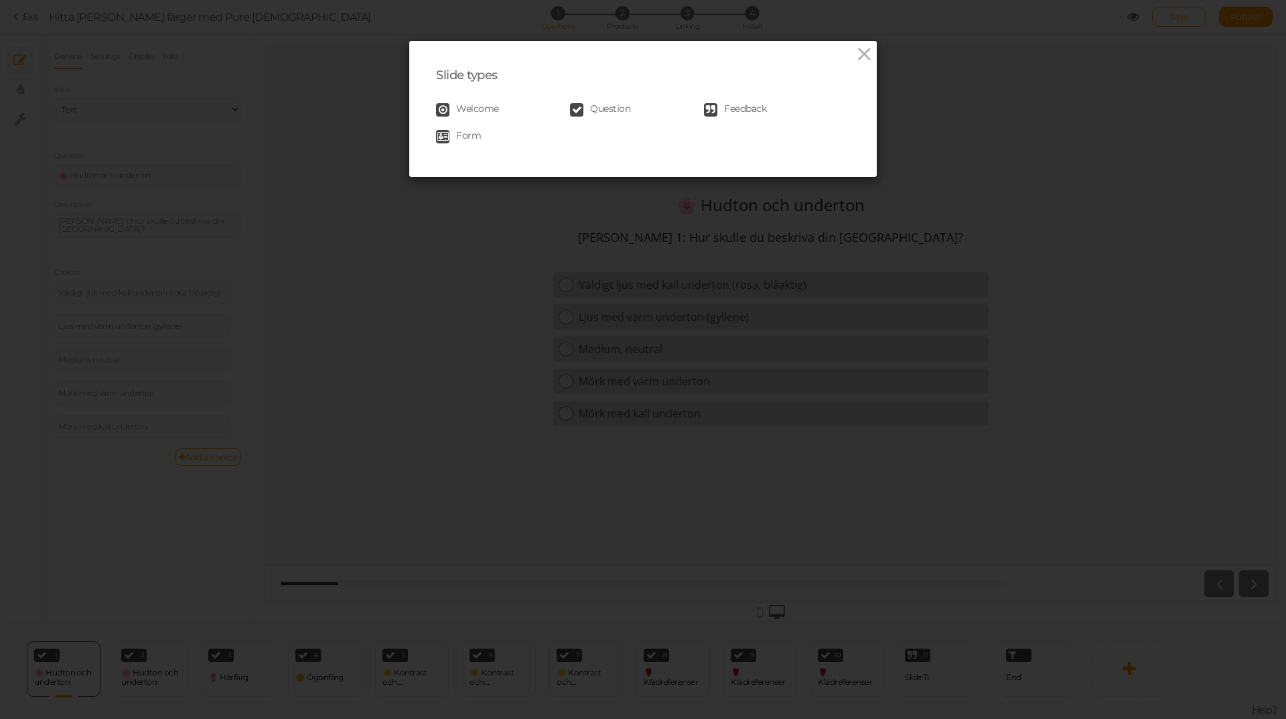
drag, startPoint x: 573, startPoint y: 141, endPoint x: 472, endPoint y: 565, distance: 435.9
click at [472, 565] on div "Slide types Welcome Question Feedback Form" at bounding box center [643, 359] width 1286 height 719
drag, startPoint x: 559, startPoint y: 159, endPoint x: 516, endPoint y: 242, distance: 93.5
click at [516, 242] on div "Slide types Welcome Question Feedback Form" at bounding box center [643, 359] width 1286 height 719
click at [861, 54] on icon at bounding box center [864, 54] width 19 height 20
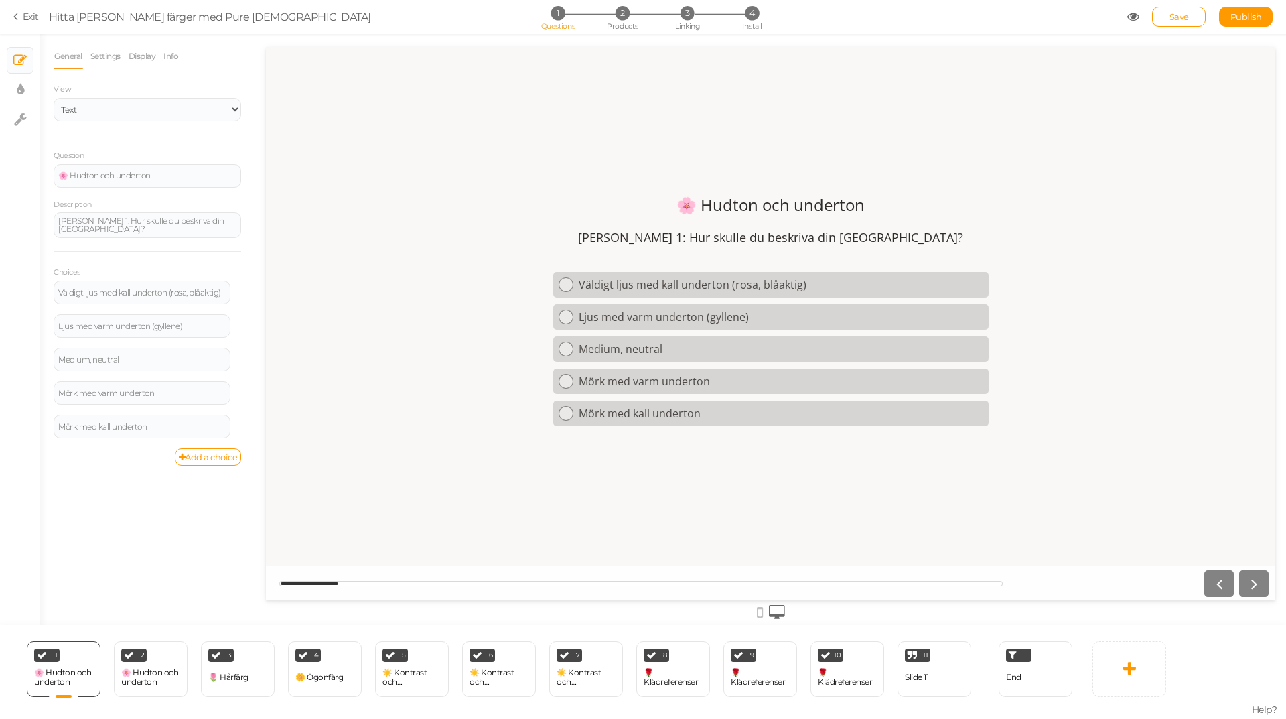
click at [31, 17] on link "Exit" at bounding box center [25, 16] width 25 height 13
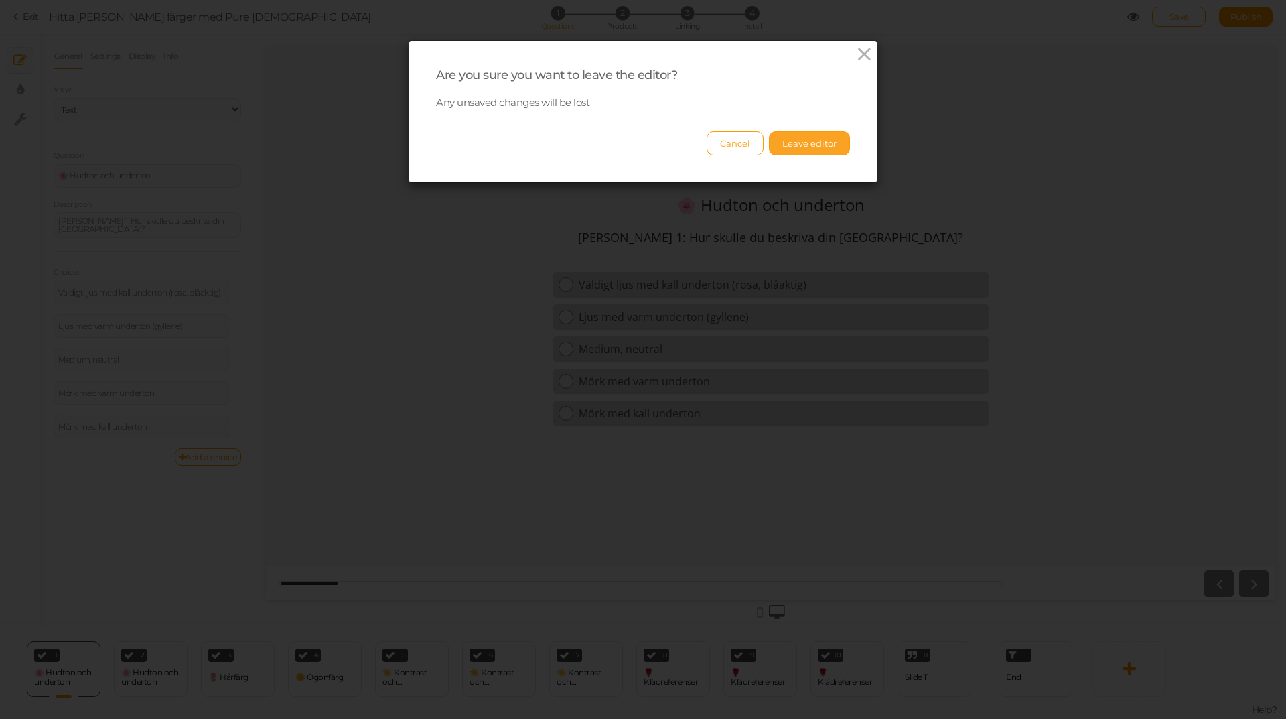
click at [785, 135] on button "Leave editor" at bounding box center [809, 143] width 81 height 24
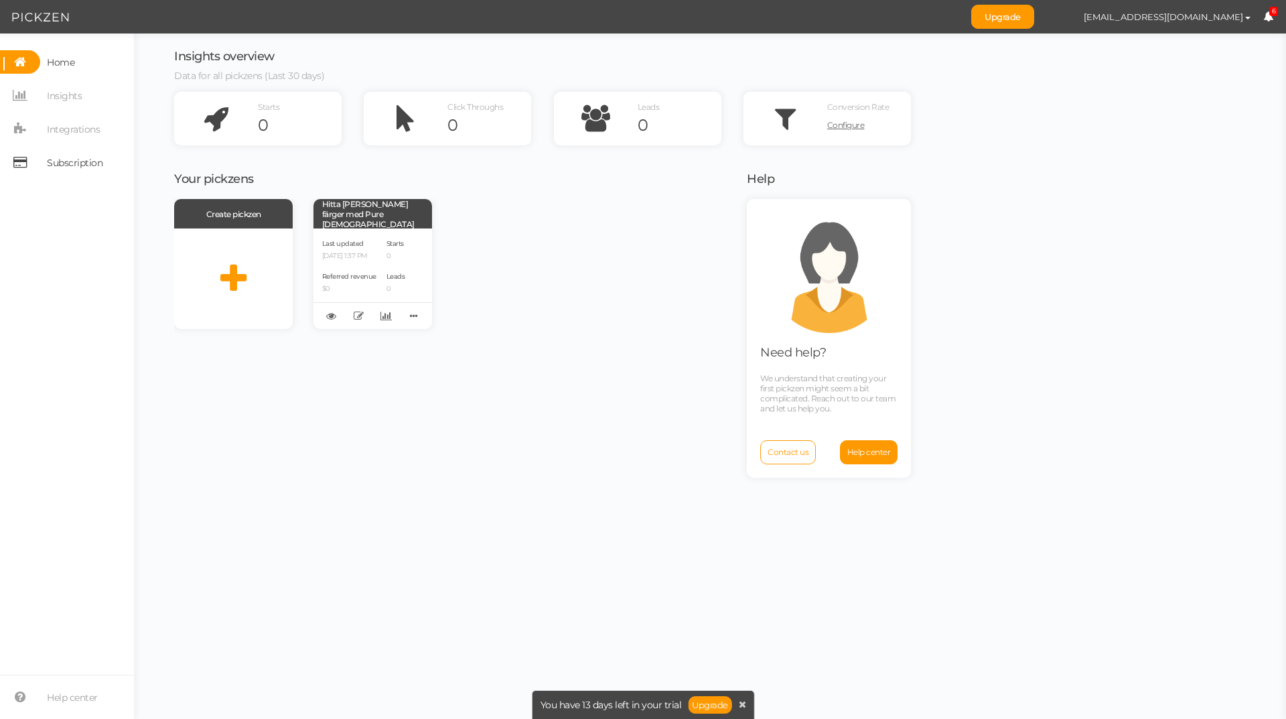
click at [66, 155] on span "Subscription" at bounding box center [75, 162] width 56 height 21
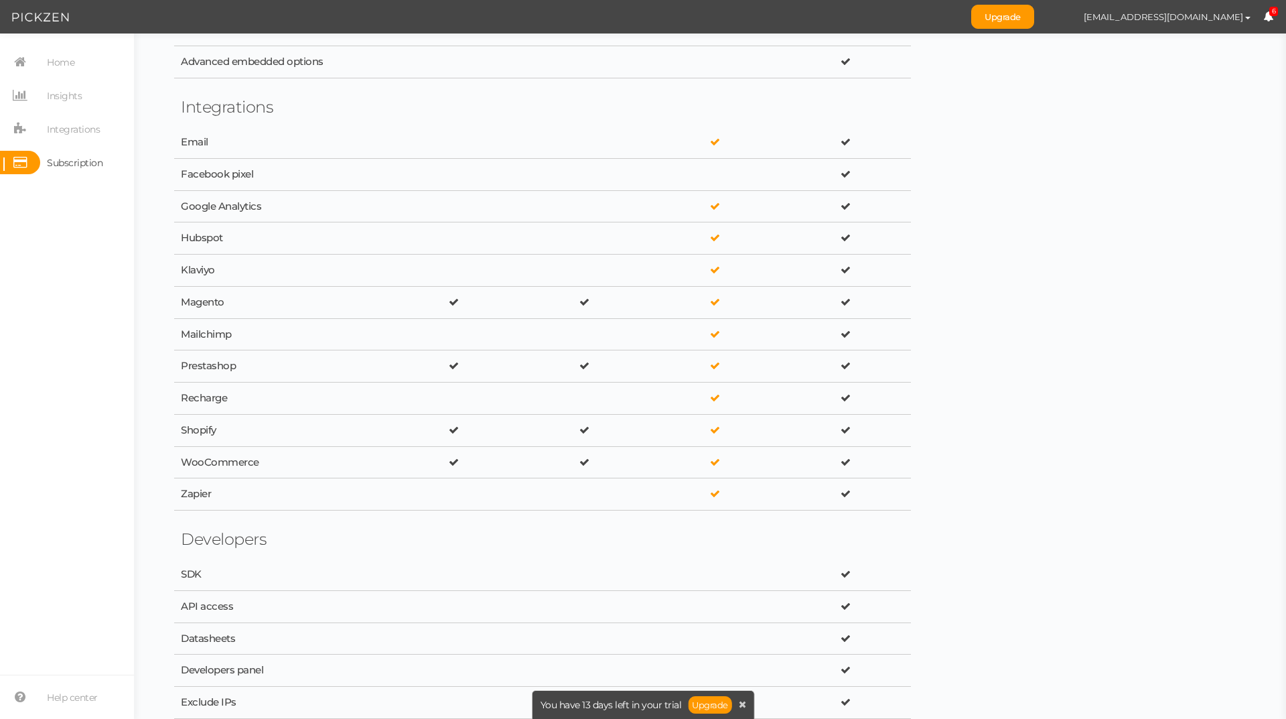
scroll to position [1390, 0]
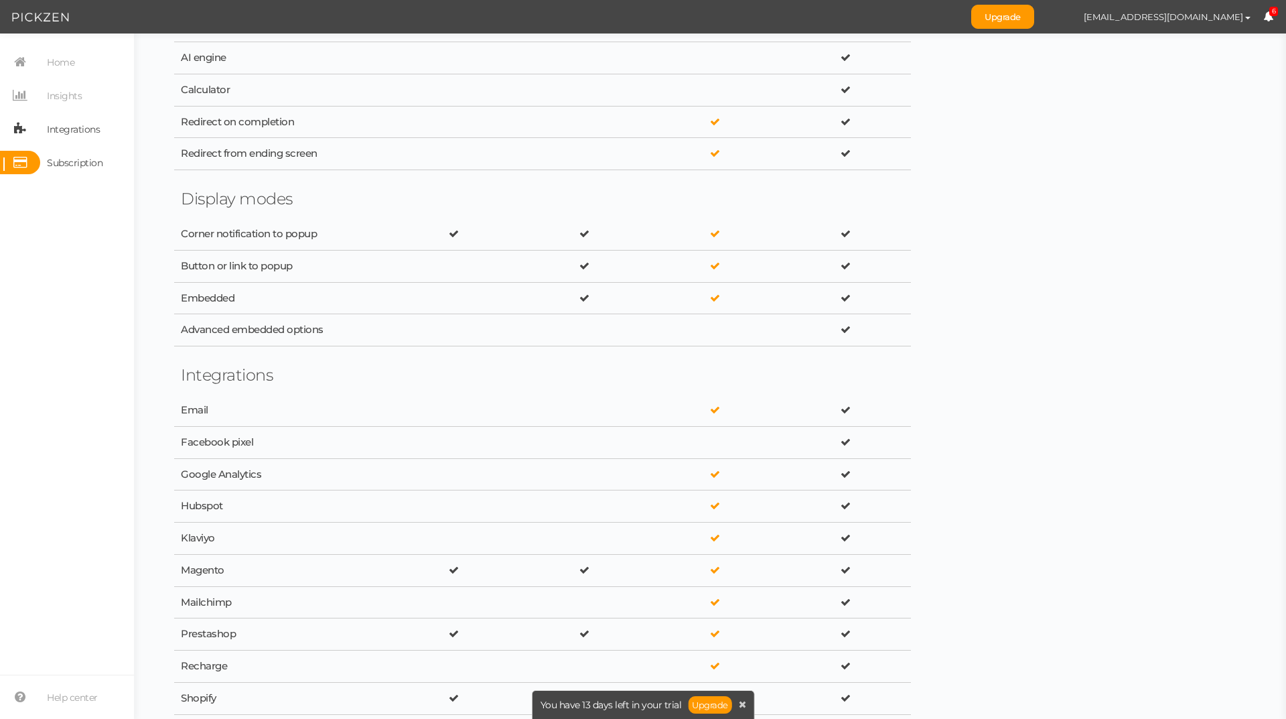
click at [86, 129] on span "Integrations" at bounding box center [73, 129] width 53 height 21
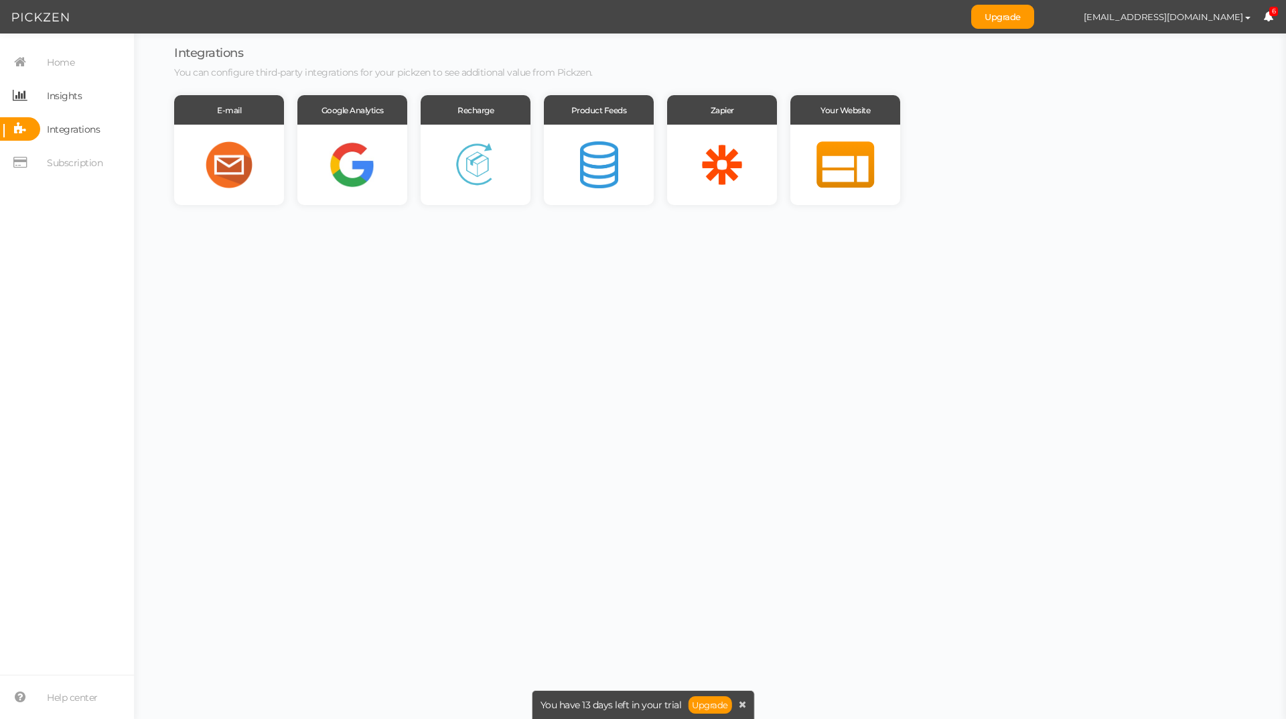
click at [77, 96] on span "Insights" at bounding box center [64, 95] width 35 height 21
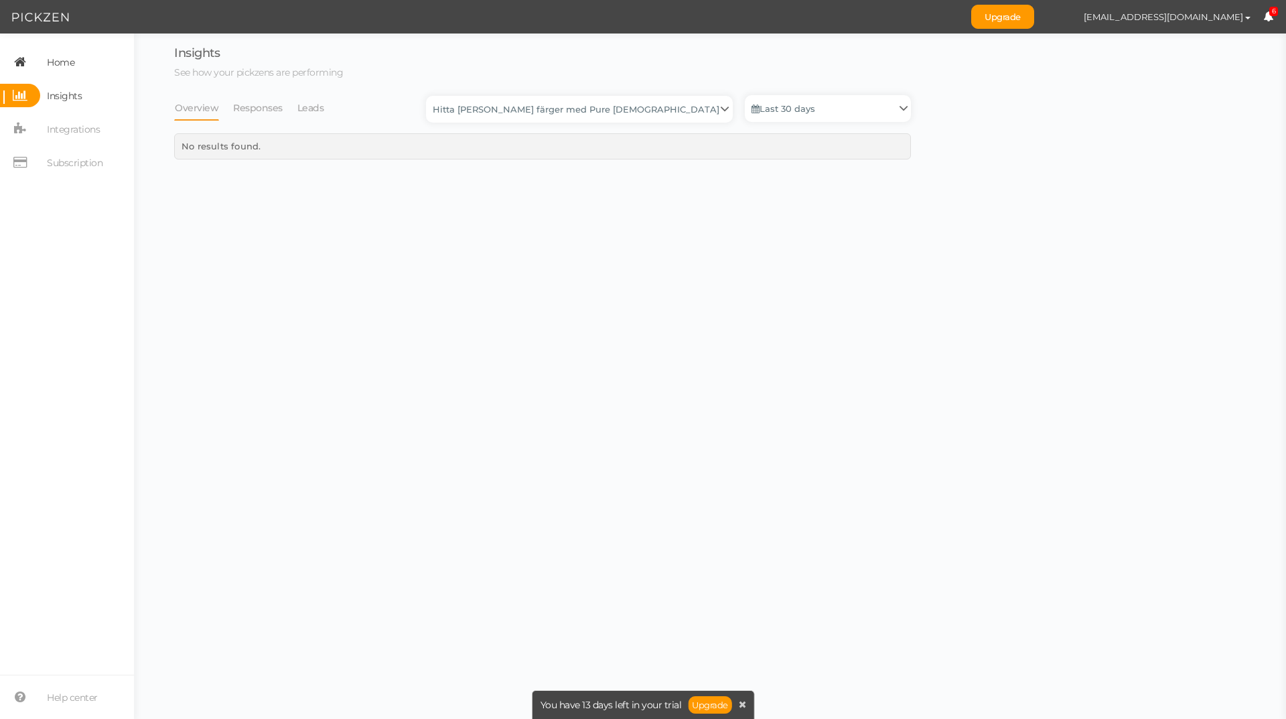
click at [72, 63] on span "Home" at bounding box center [60, 62] width 27 height 21
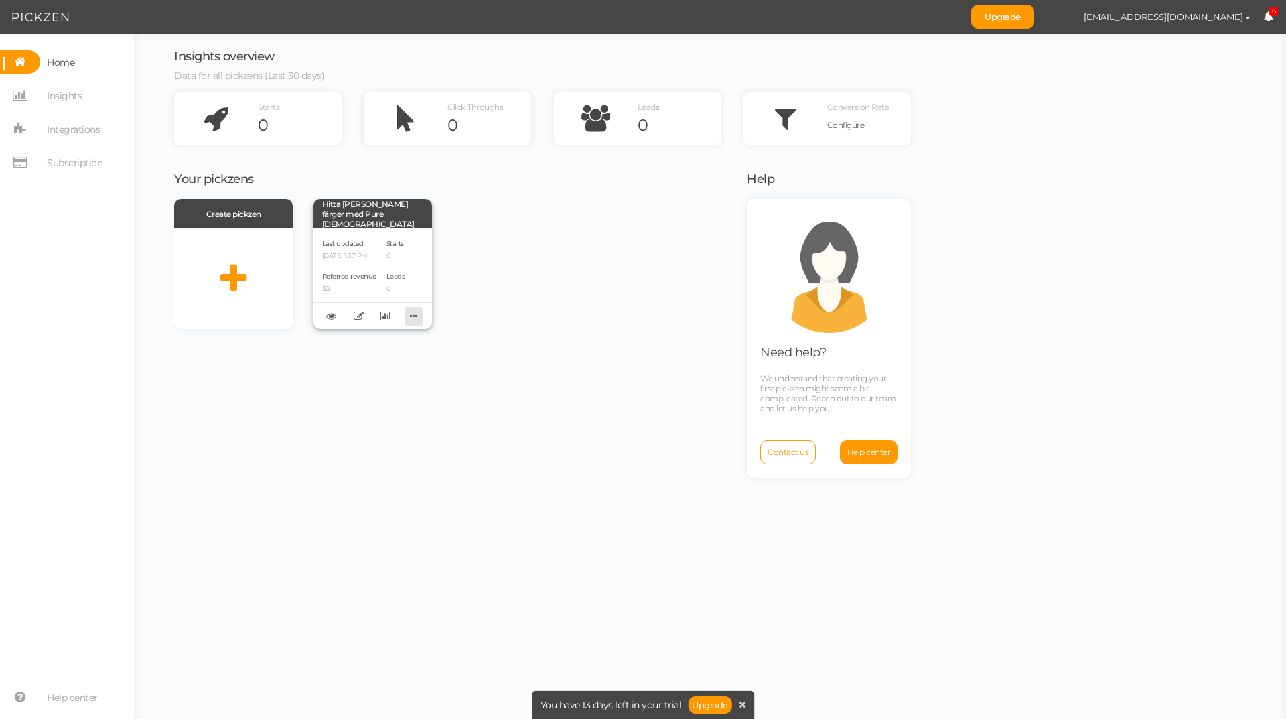
click at [410, 314] on icon at bounding box center [414, 315] width 19 height 21
click at [358, 319] on icon at bounding box center [359, 316] width 10 height 10
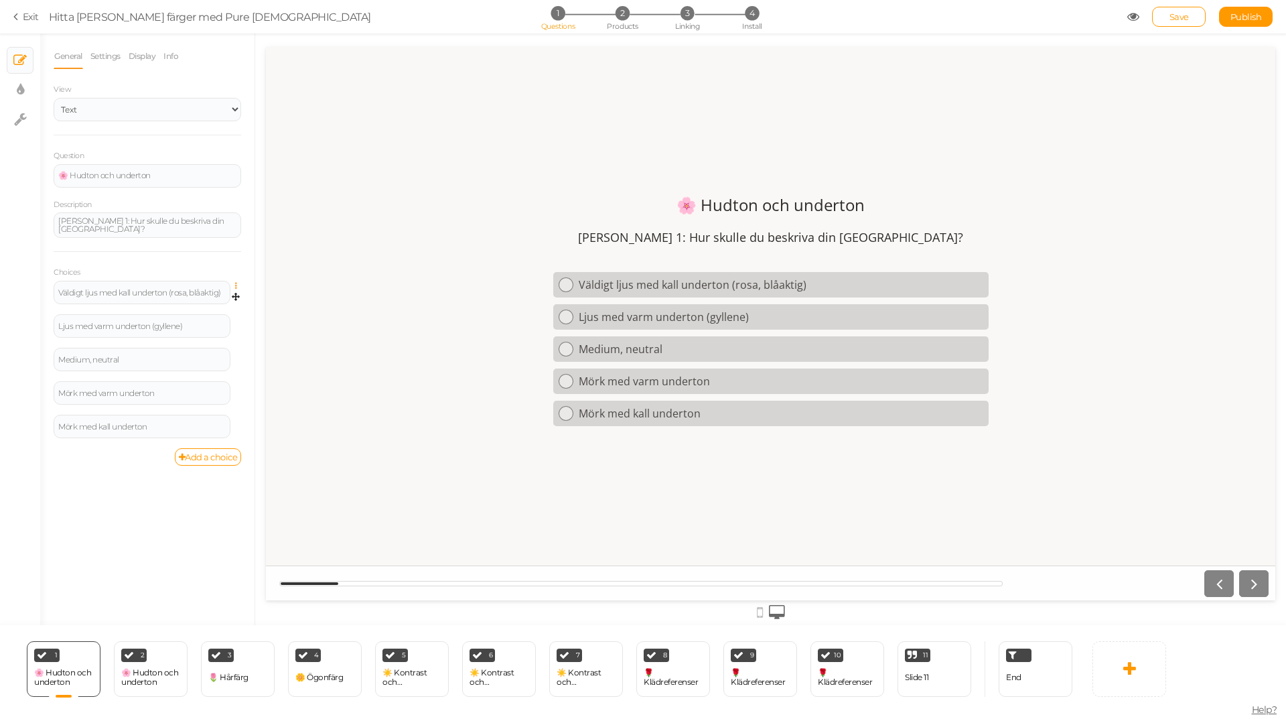
click at [238, 283] on icon at bounding box center [239, 286] width 9 height 8
click at [182, 307] on span "Settings" at bounding box center [178, 305] width 30 height 10
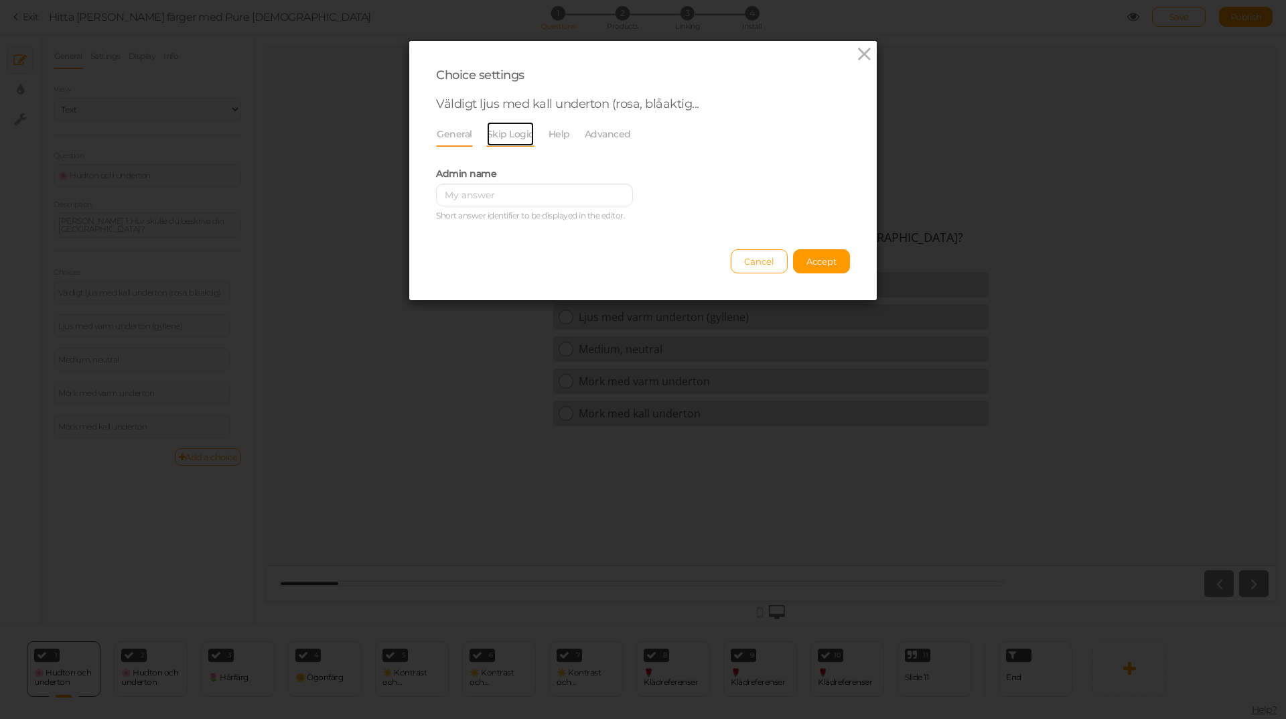
click at [498, 134] on link "Skip Logic" at bounding box center [510, 133] width 48 height 25
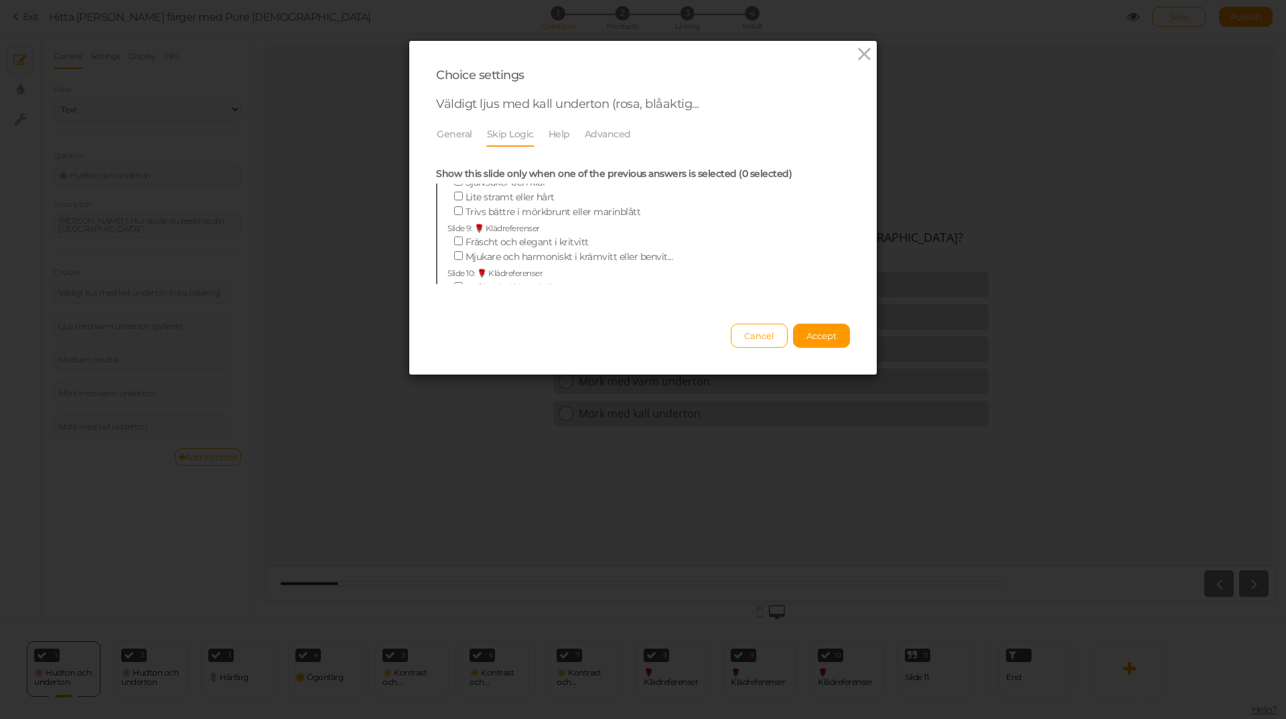
scroll to position [535, 0]
click at [584, 129] on link "Advanced" at bounding box center [608, 133] width 48 height 25
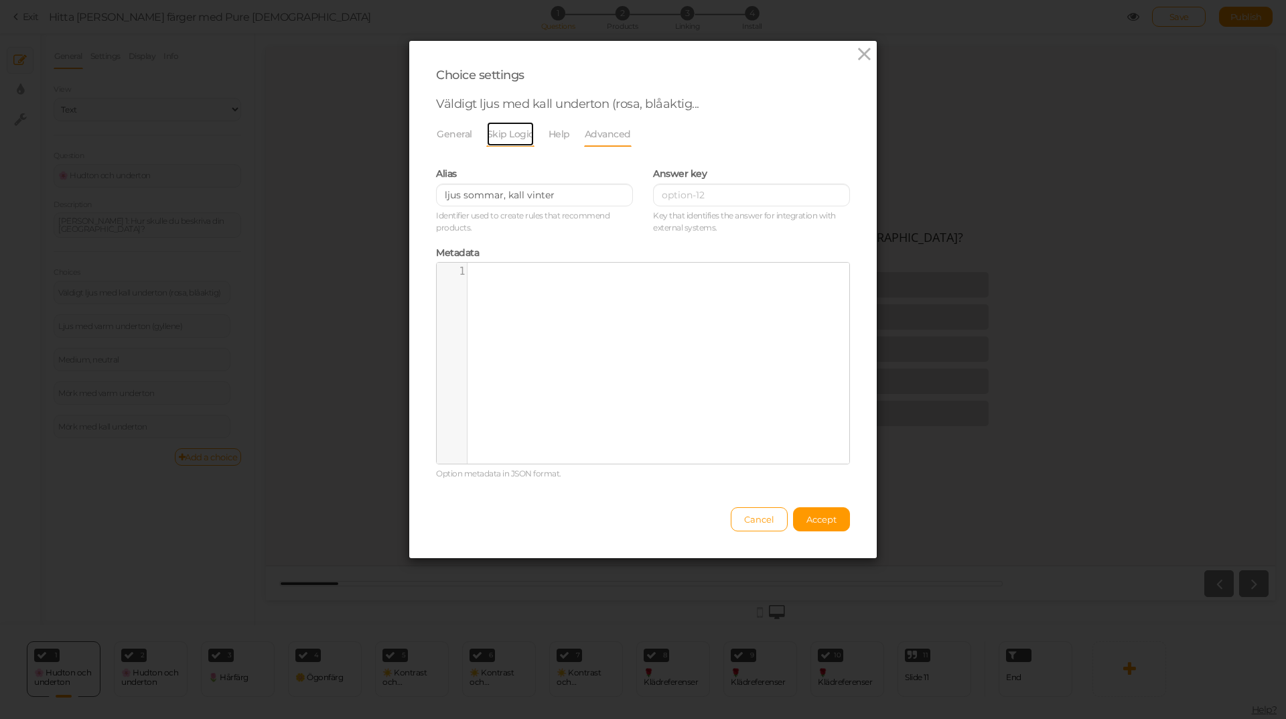
click at [486, 134] on link "Skip Logic" at bounding box center [510, 133] width 48 height 25
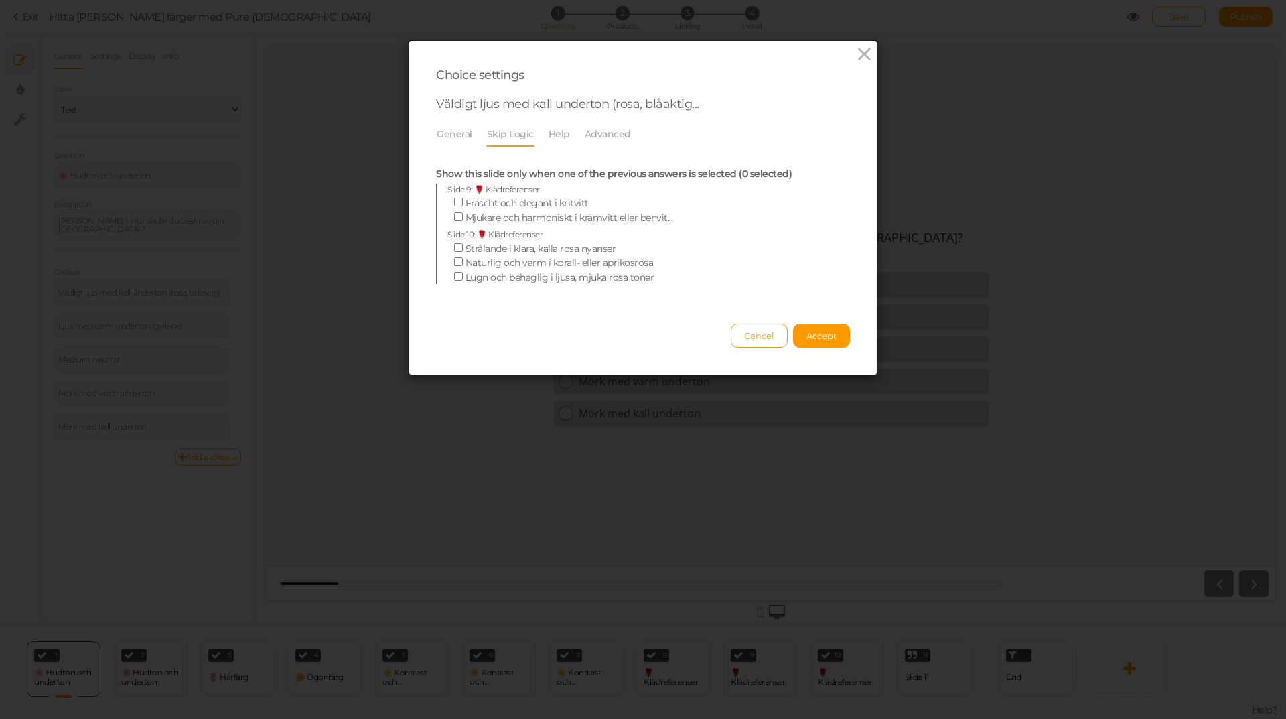
scroll to position [0, 0]
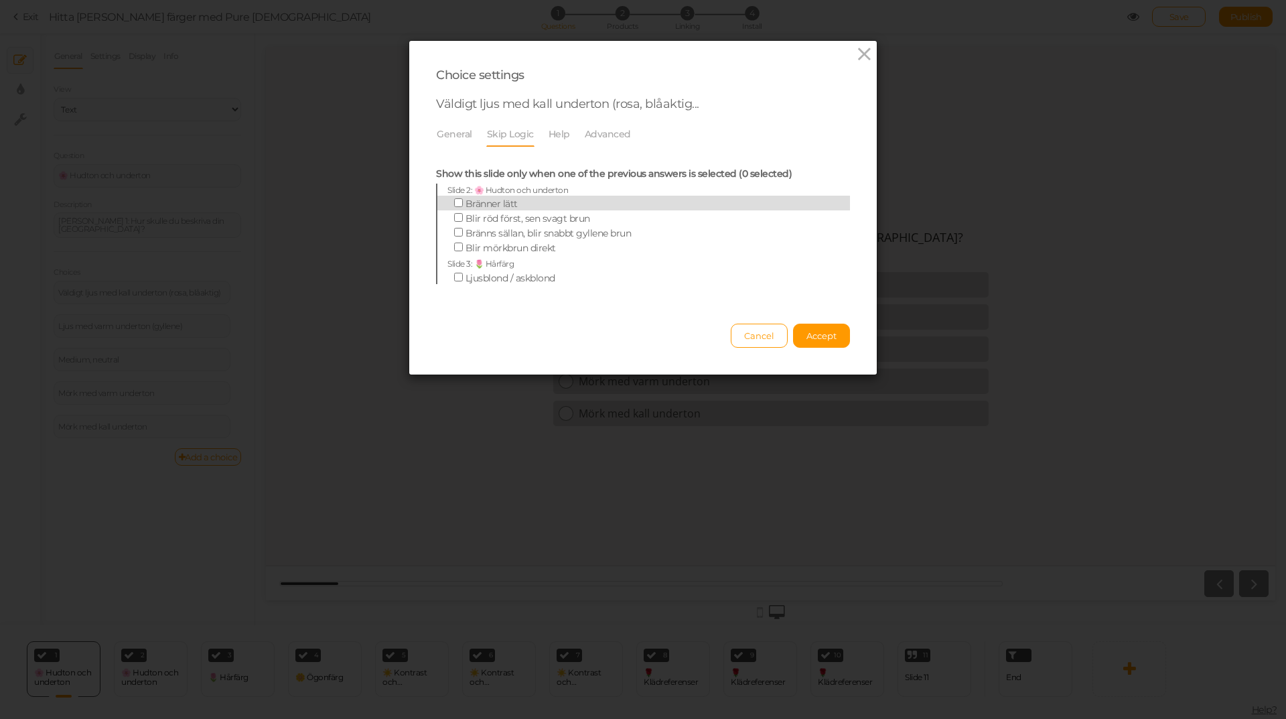
click at [494, 205] on span "Bränner lätt" at bounding box center [492, 204] width 52 height 12
click at [463, 205] on input "Bränner lätt" at bounding box center [458, 202] width 9 height 9
click at [454, 200] on input "Bränner lätt" at bounding box center [458, 202] width 9 height 9
checkbox input "false"
click at [855, 51] on icon at bounding box center [864, 54] width 19 height 20
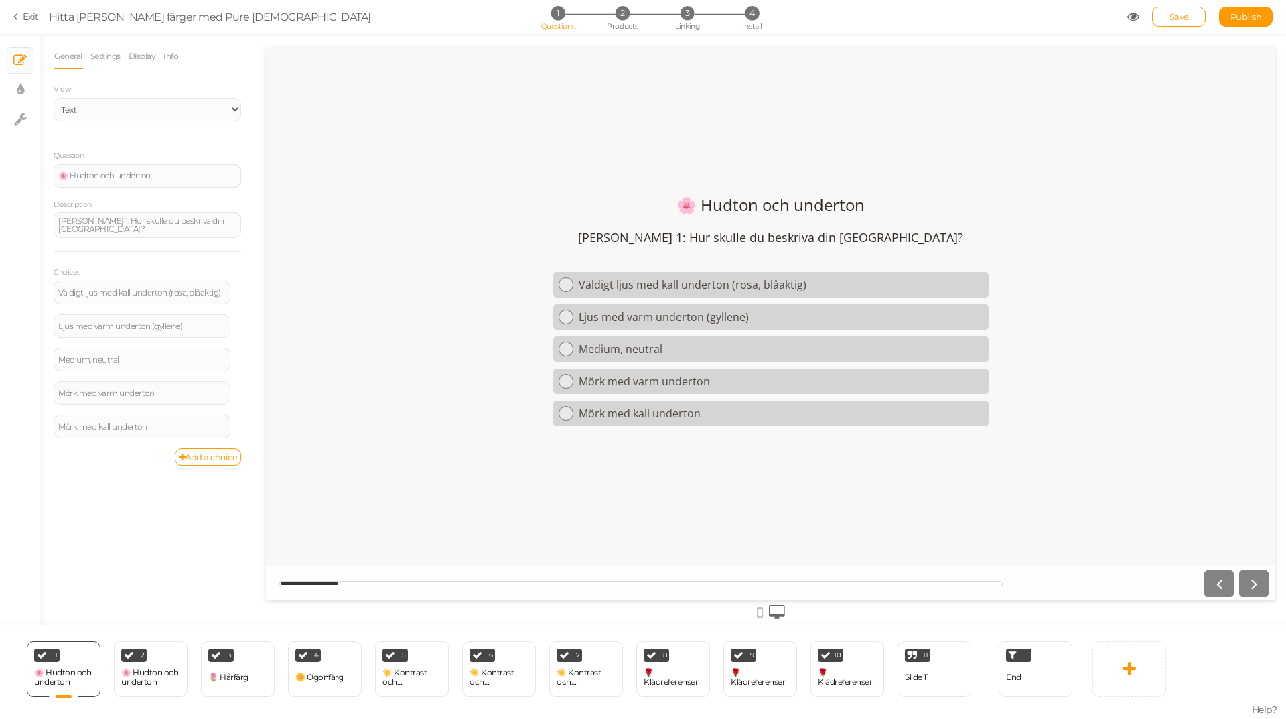
click at [23, 18] on link "Exit" at bounding box center [25, 16] width 25 height 13
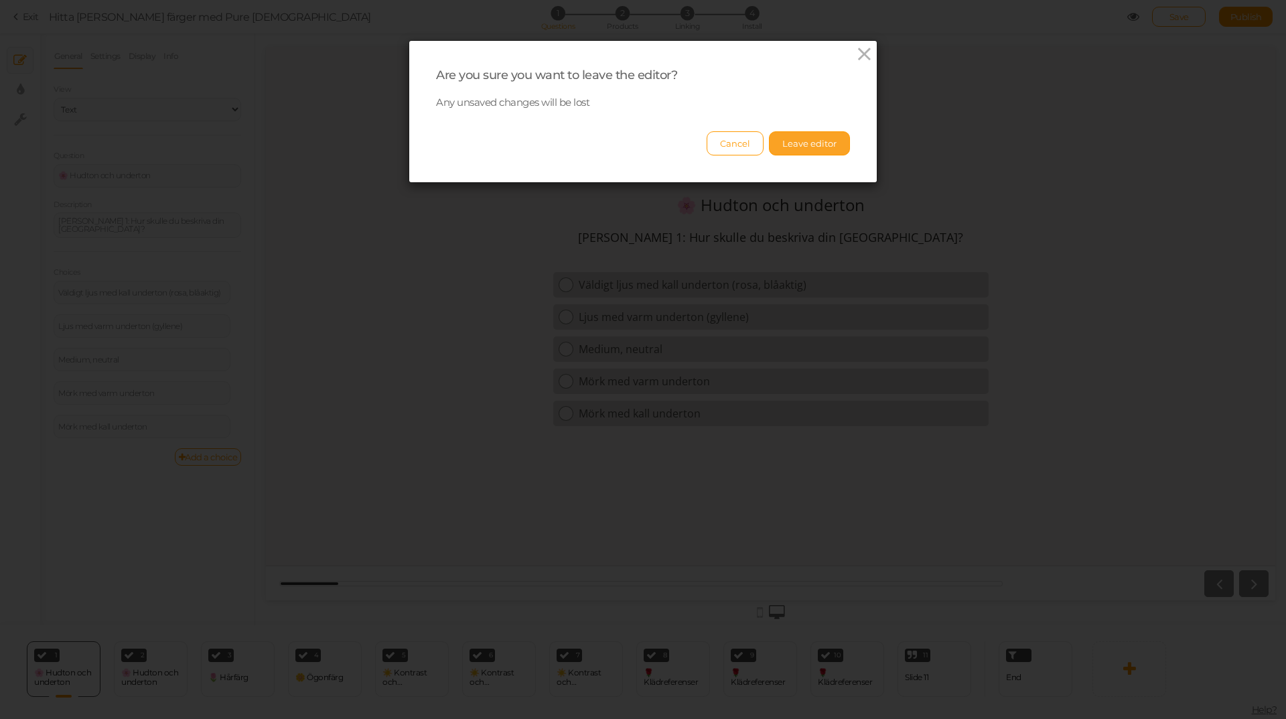
click at [798, 147] on button "Leave editor" at bounding box center [809, 143] width 81 height 24
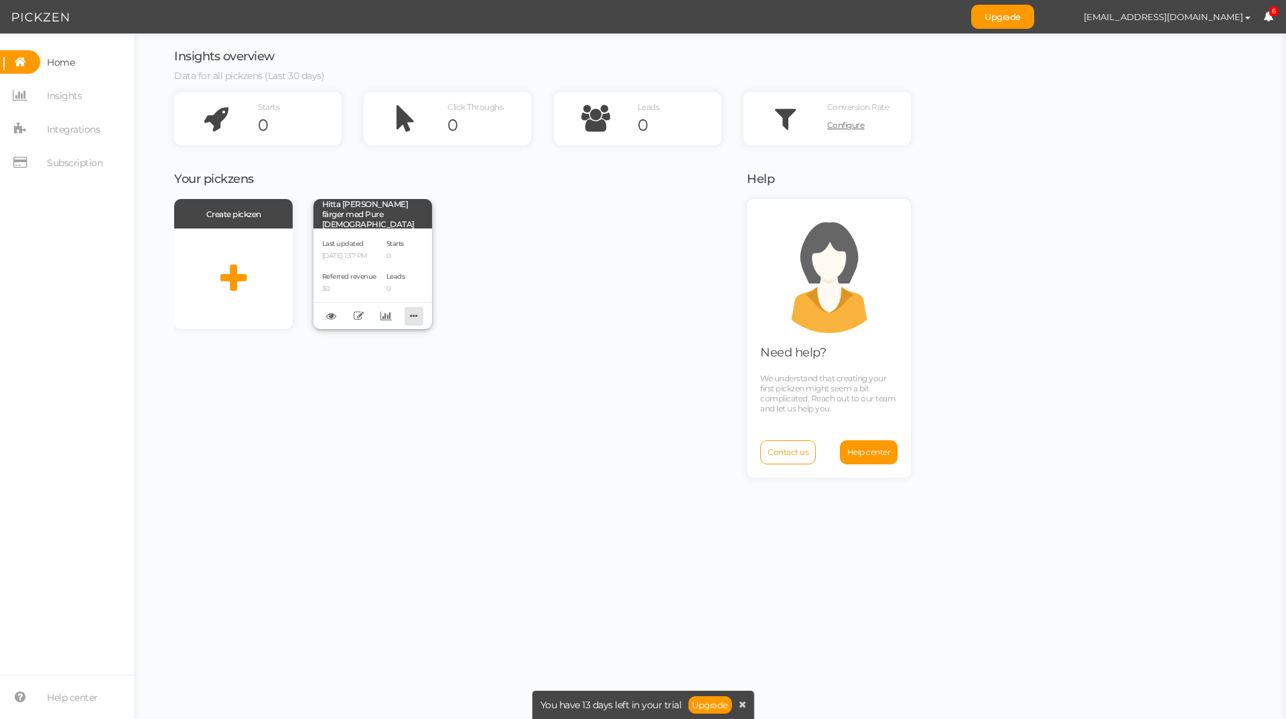
click at [411, 315] on icon at bounding box center [414, 315] width 19 height 21
click at [451, 326] on div "Create pickzen Hitta dina färger med Pure Female Last updated 10/05/2025 1:37 P…" at bounding box center [452, 264] width 556 height 130
click at [396, 265] on div "Starts 0 Leads 0" at bounding box center [396, 278] width 19 height 83
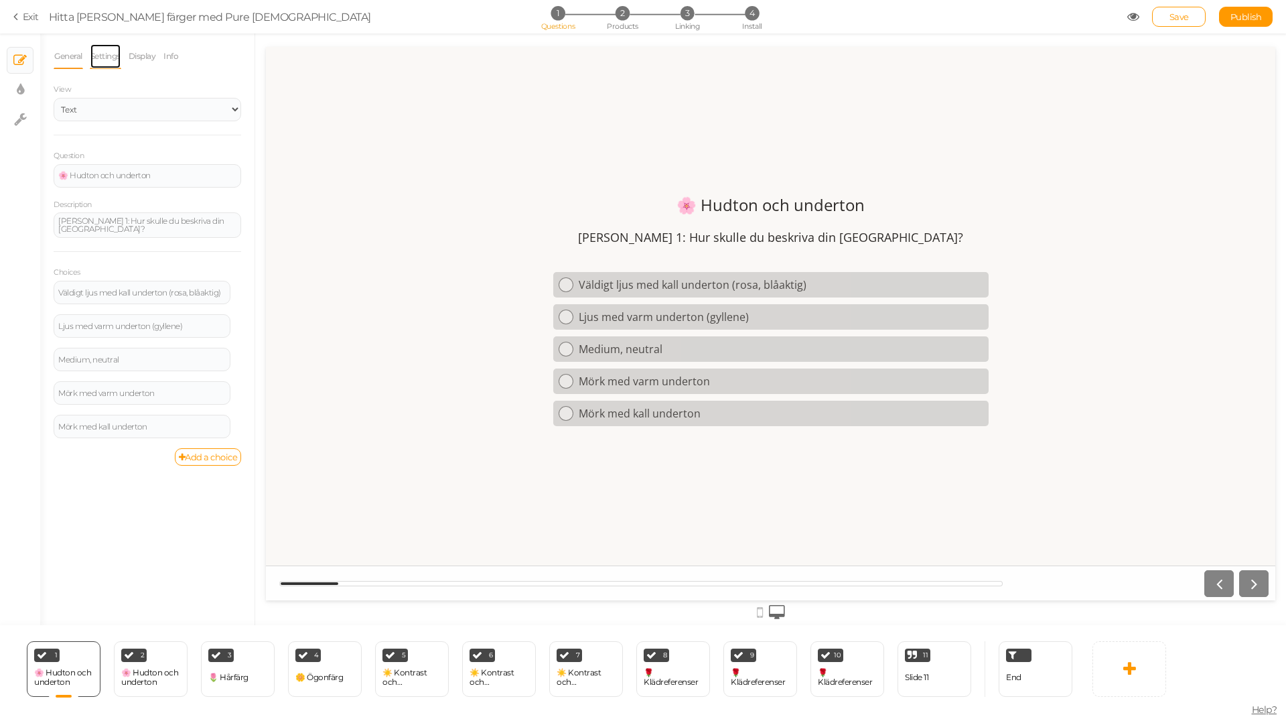
click at [102, 54] on link "Settings" at bounding box center [105, 56] width 31 height 25
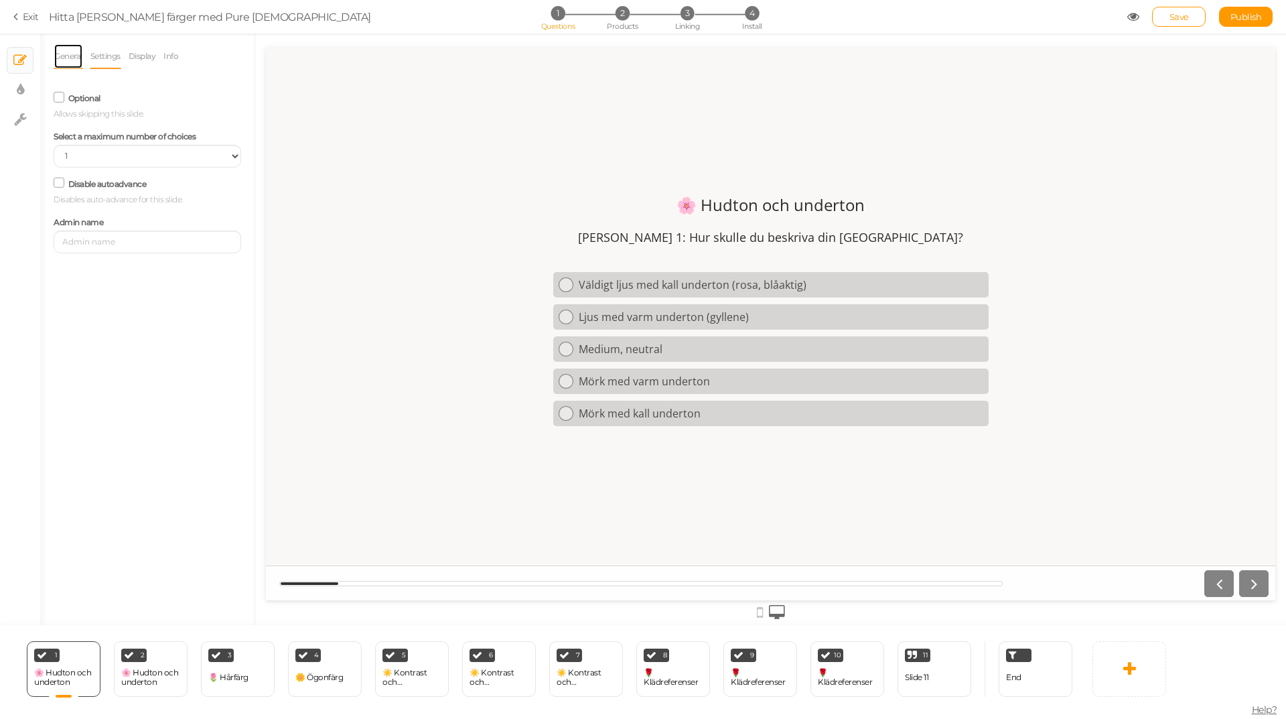
click at [72, 58] on link "General" at bounding box center [68, 56] width 29 height 25
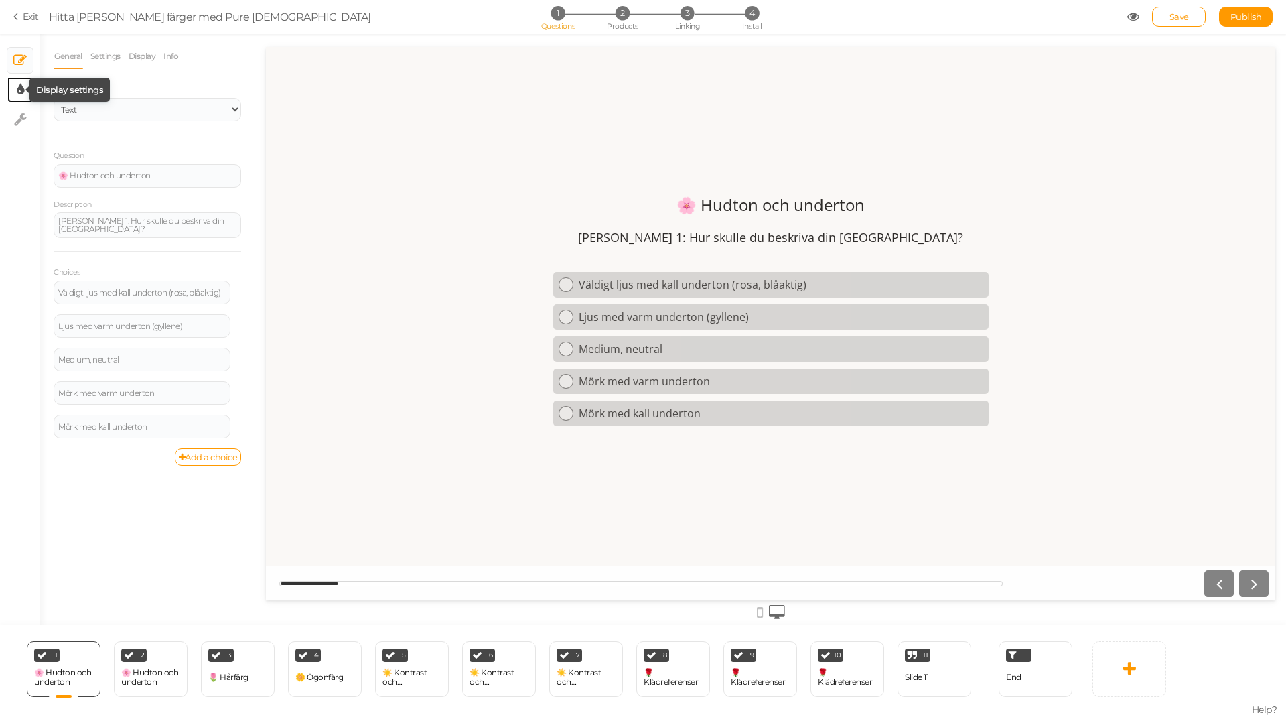
click at [21, 86] on icon at bounding box center [20, 89] width 7 height 13
select select "2"
select select "opensans"
select select "fade"
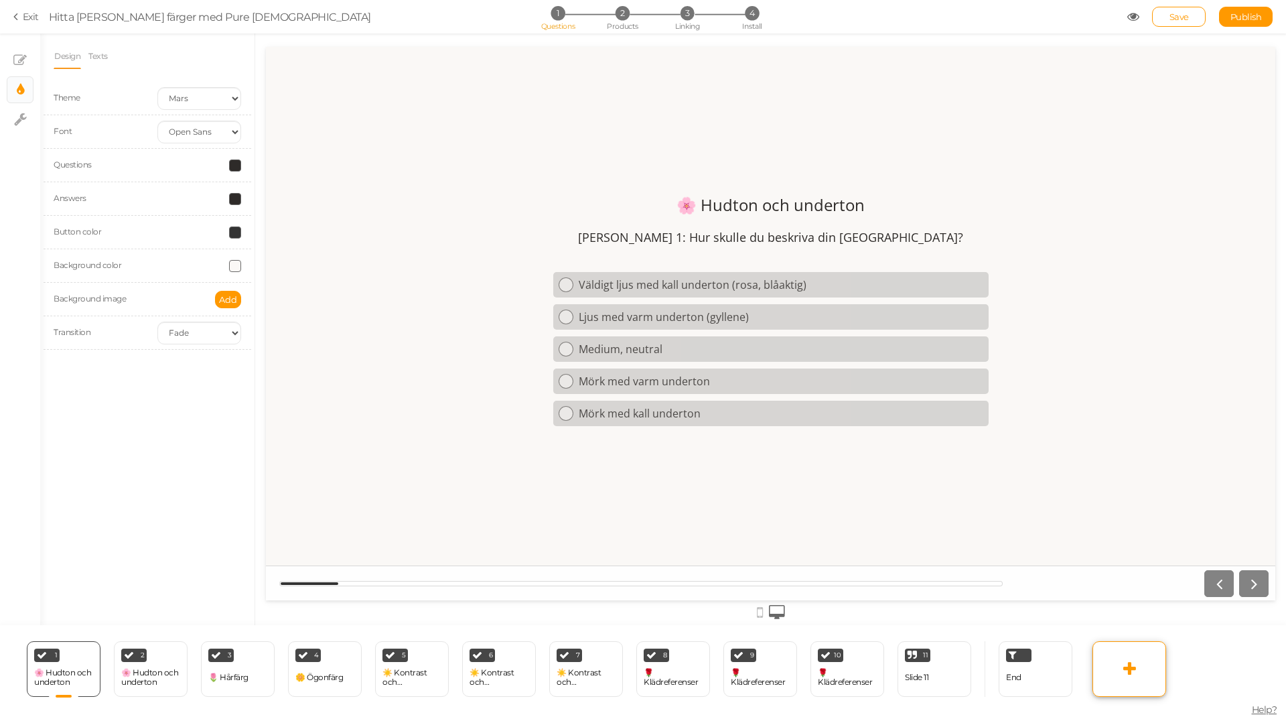
click at [1133, 664] on icon at bounding box center [1129, 668] width 13 height 16
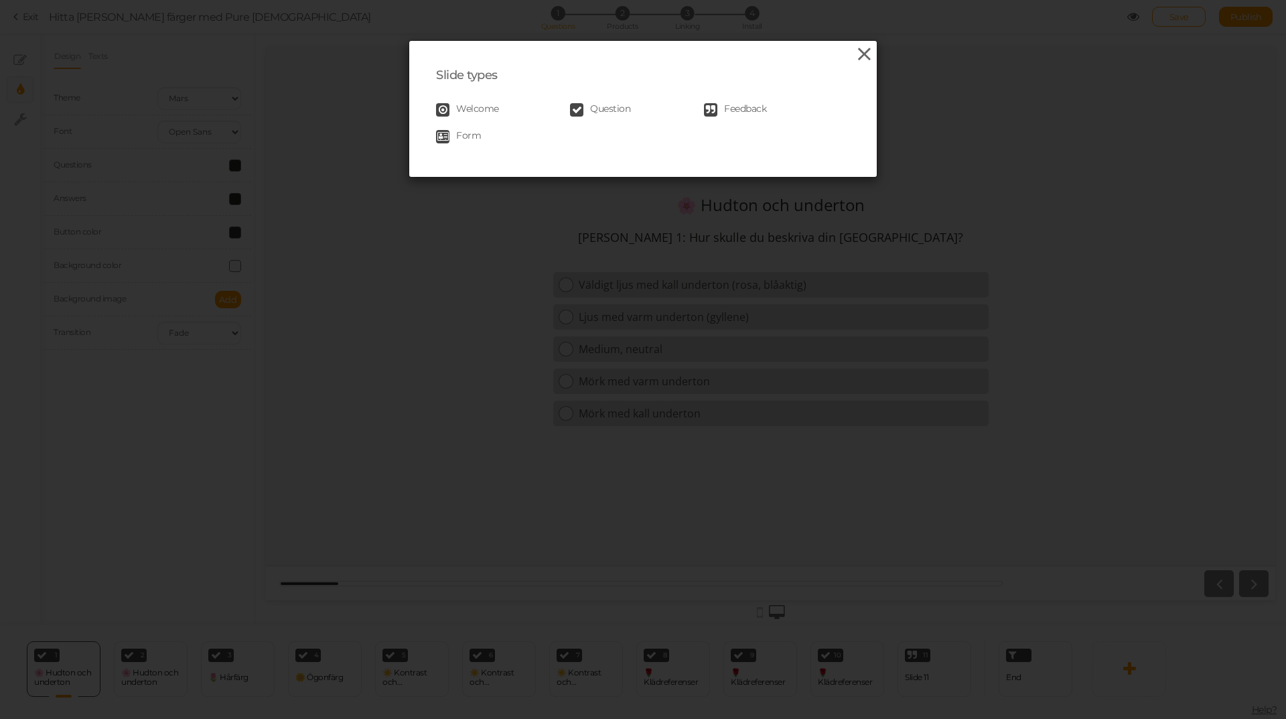
click at [862, 54] on icon at bounding box center [864, 54] width 19 height 20
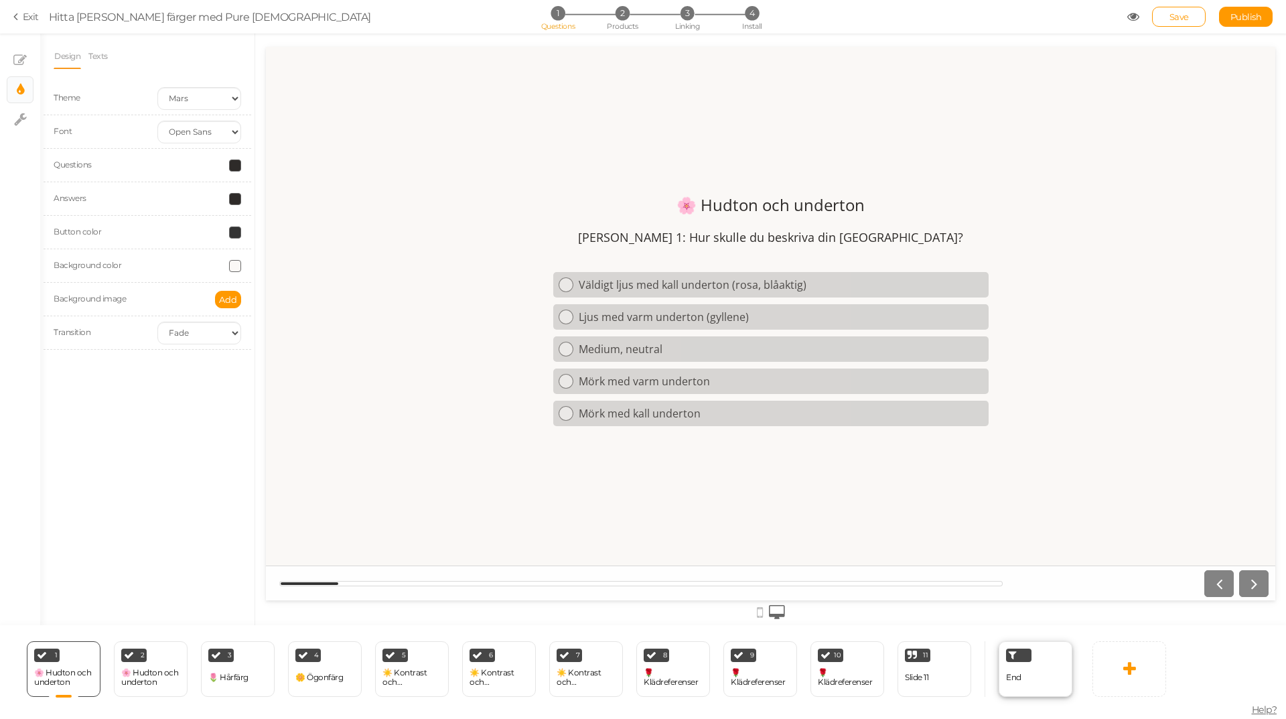
click at [1027, 679] on div "End" at bounding box center [1036, 669] width 74 height 56
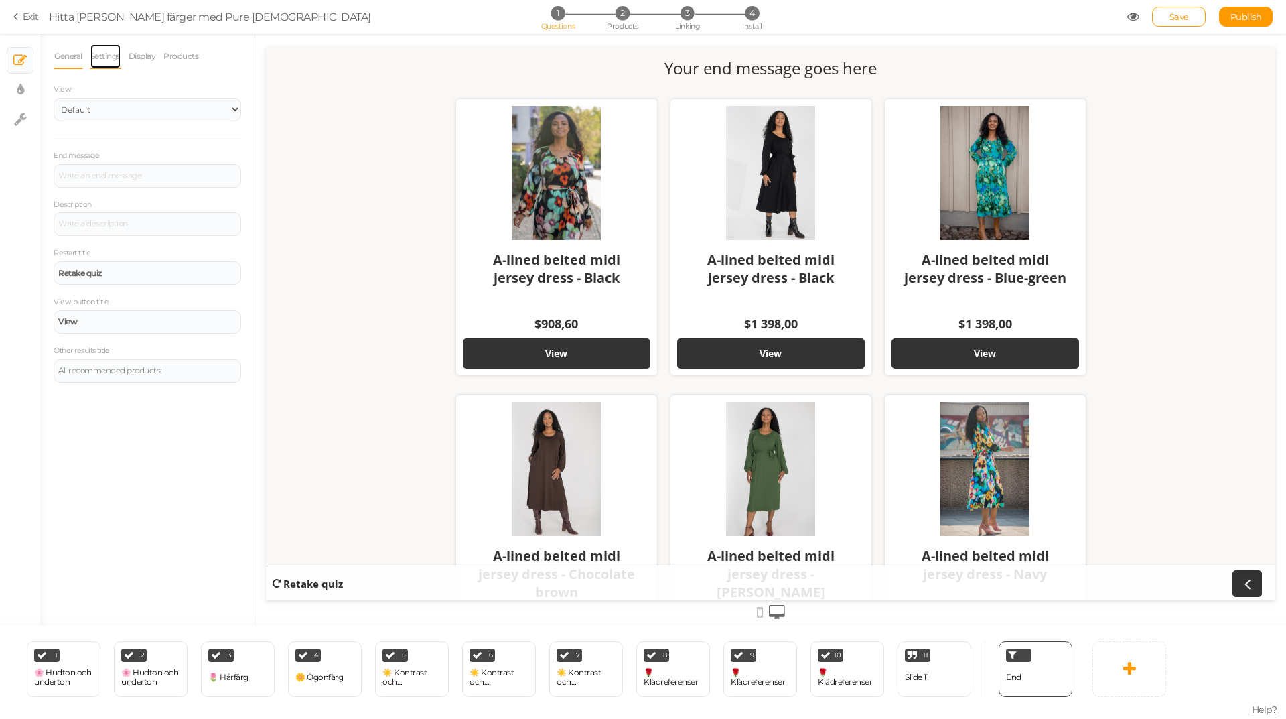
click at [113, 55] on link "Settings" at bounding box center [105, 56] width 31 height 25
click at [59, 60] on link "General" at bounding box center [68, 56] width 29 height 25
click at [104, 104] on select "Default Top" at bounding box center [148, 109] width 188 height 23
click at [20, 88] on icon at bounding box center [20, 89] width 7 height 13
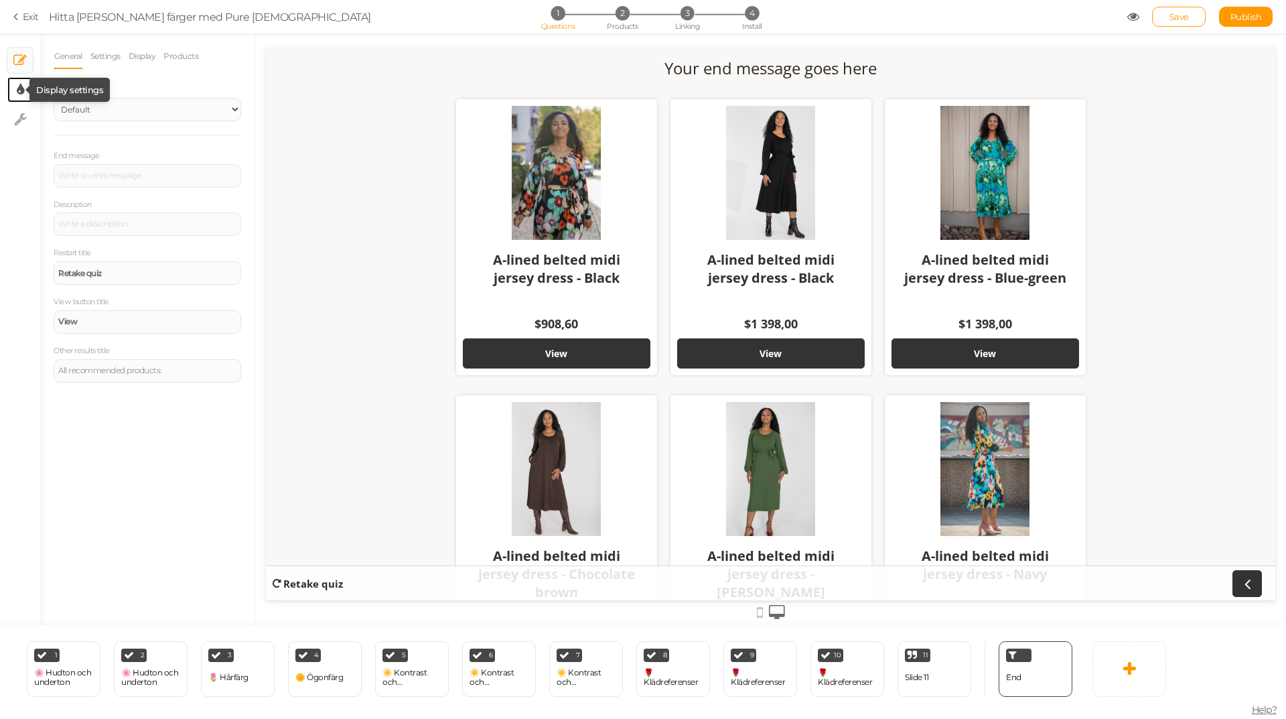
select select "2"
select select "opensans"
select select "fade"
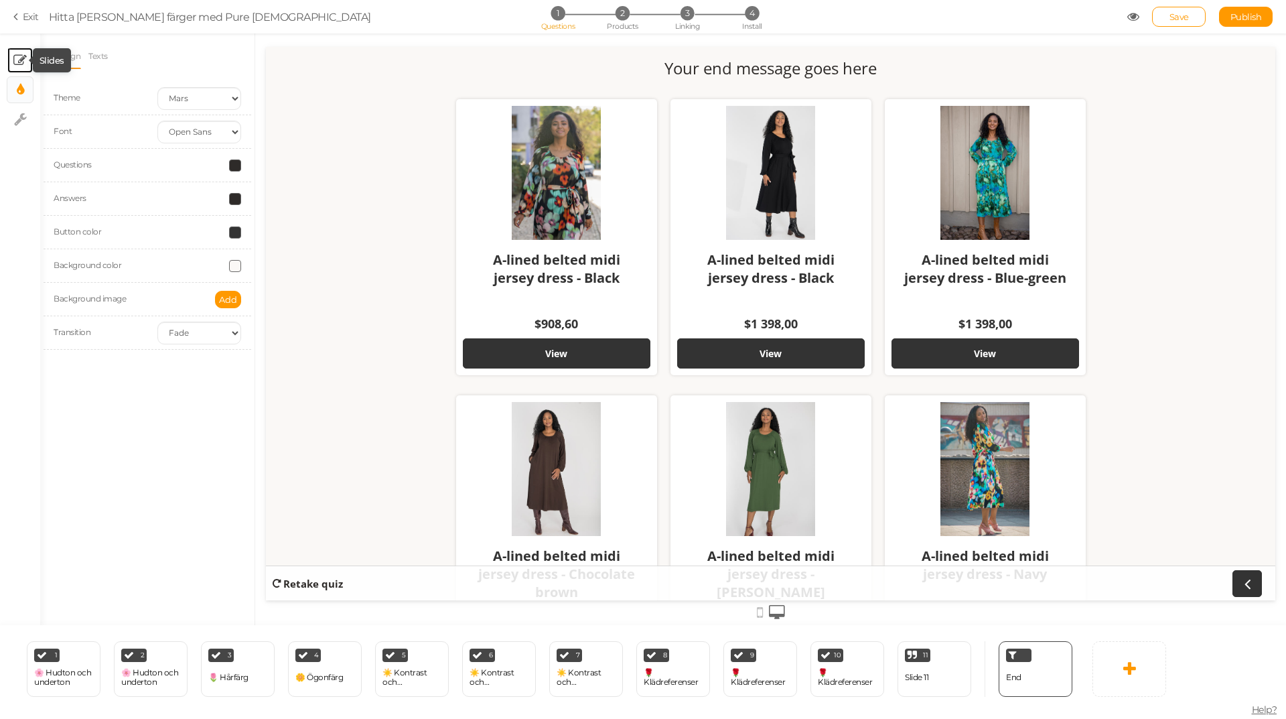
click at [25, 63] on icon at bounding box center [19, 60] width 13 height 13
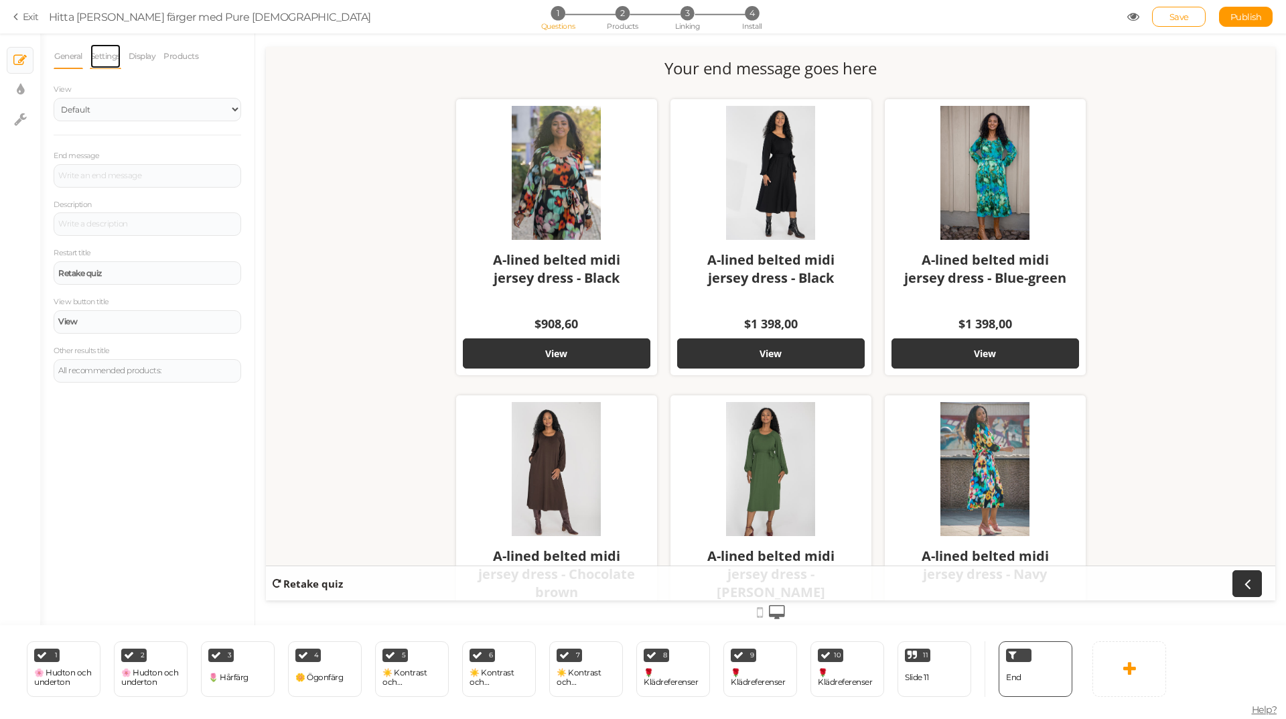
click at [103, 56] on link "Settings" at bounding box center [105, 56] width 31 height 25
click at [147, 62] on link "Display" at bounding box center [142, 56] width 29 height 25
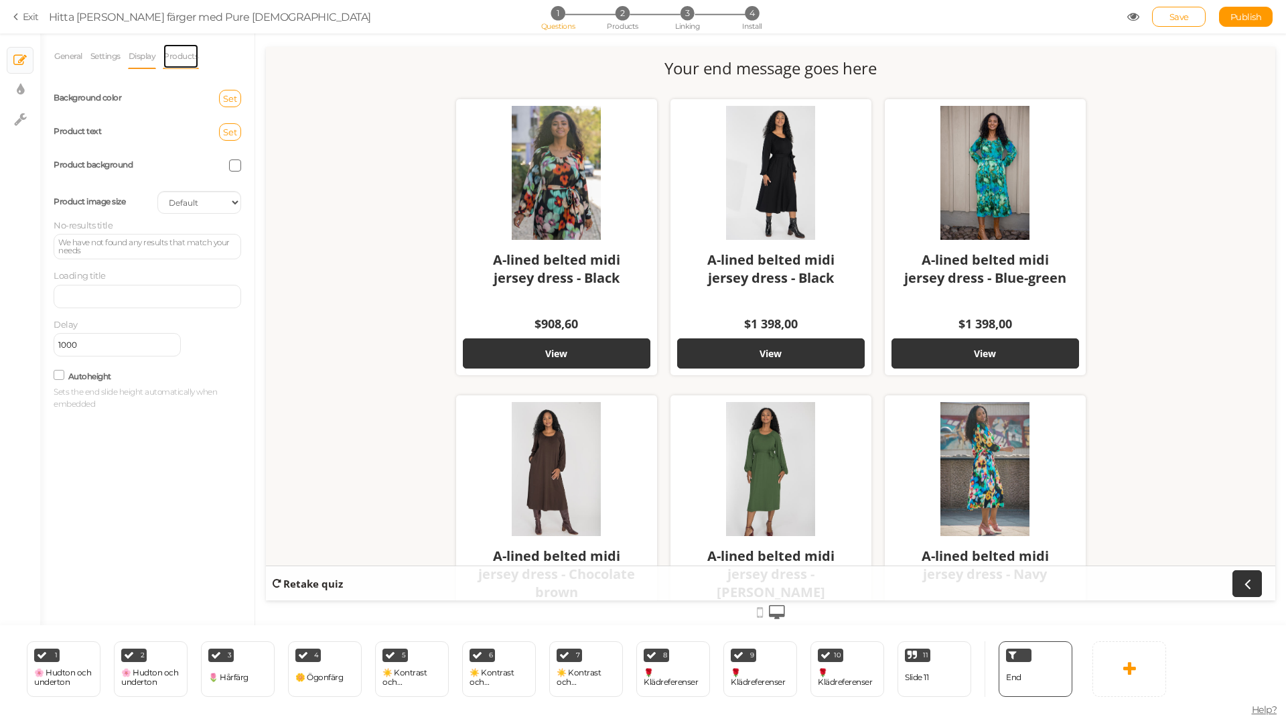
click at [178, 58] on link "Products" at bounding box center [181, 56] width 36 height 25
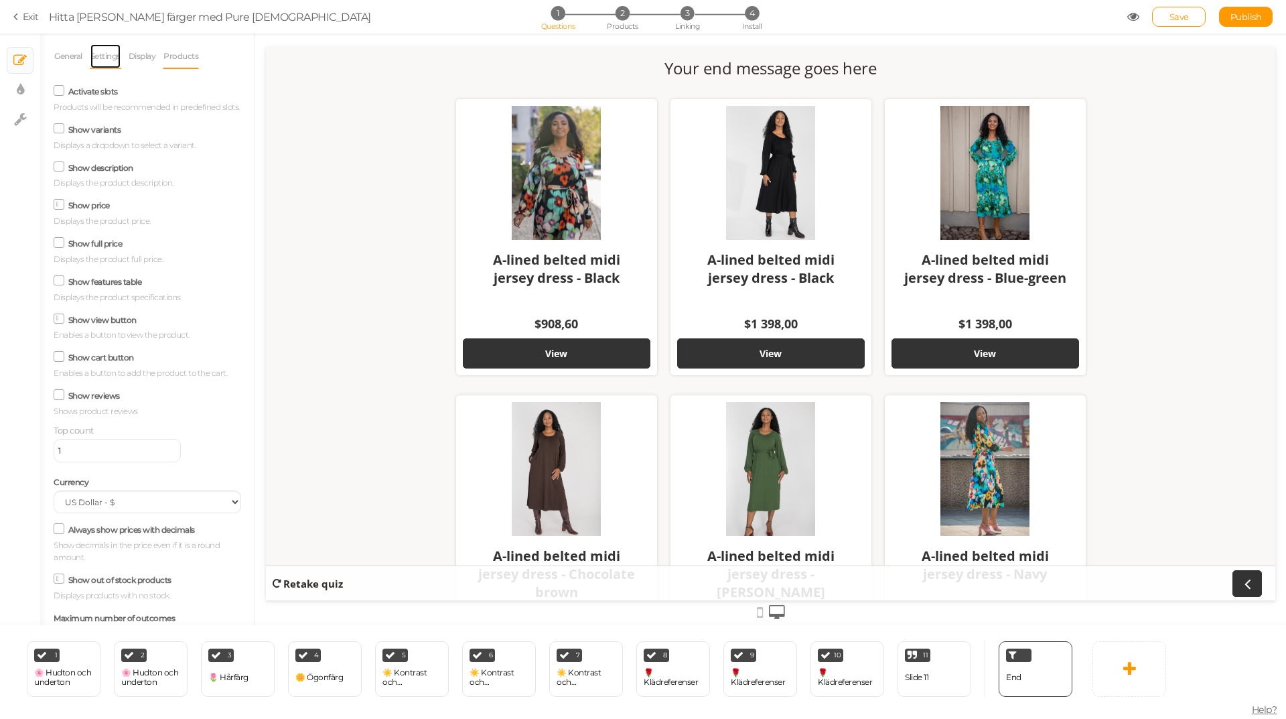
click at [104, 58] on link "Settings" at bounding box center [105, 56] width 31 height 25
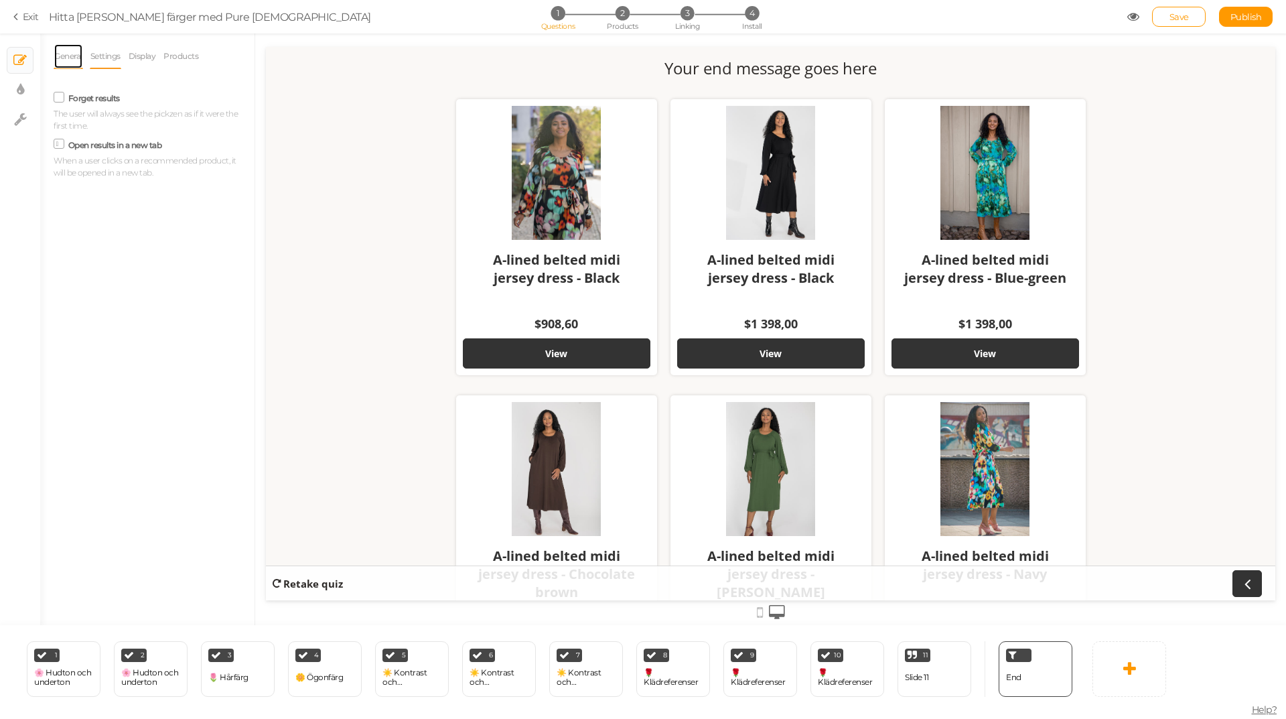
click at [74, 55] on link "General" at bounding box center [68, 56] width 29 height 25
click at [108, 178] on div at bounding box center [148, 175] width 188 height 23
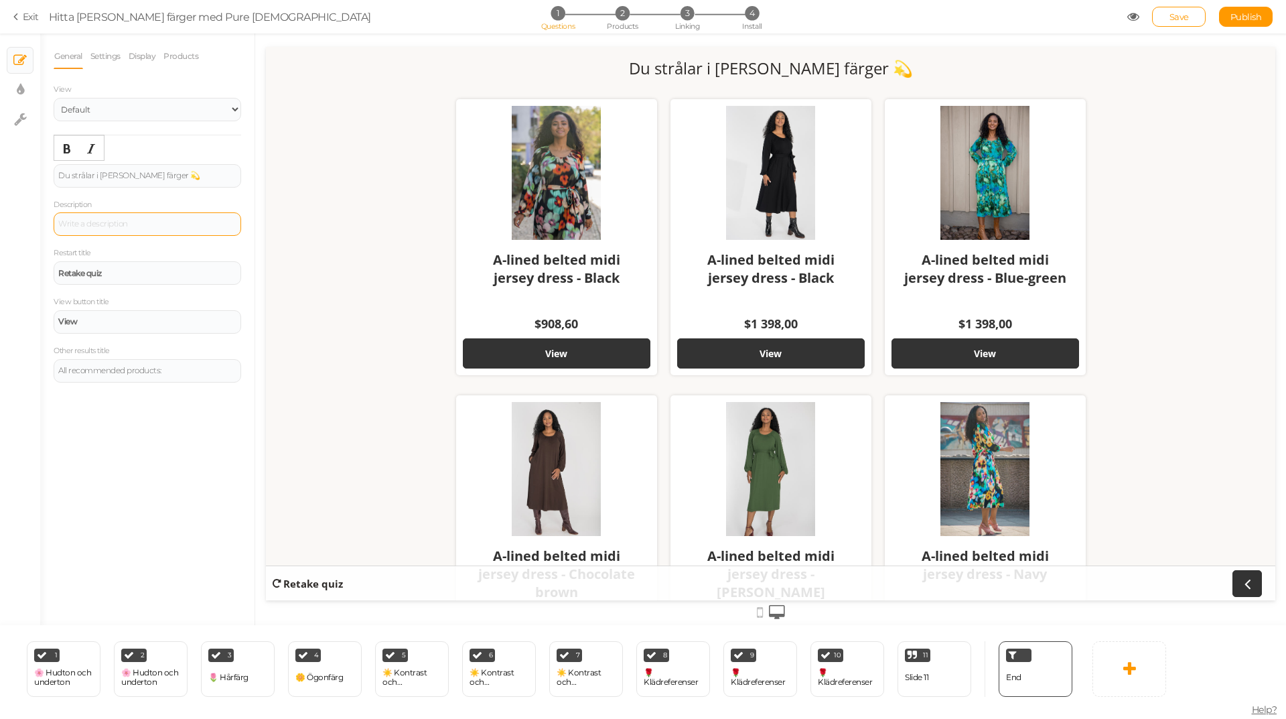
click at [113, 223] on div at bounding box center [148, 223] width 188 height 23
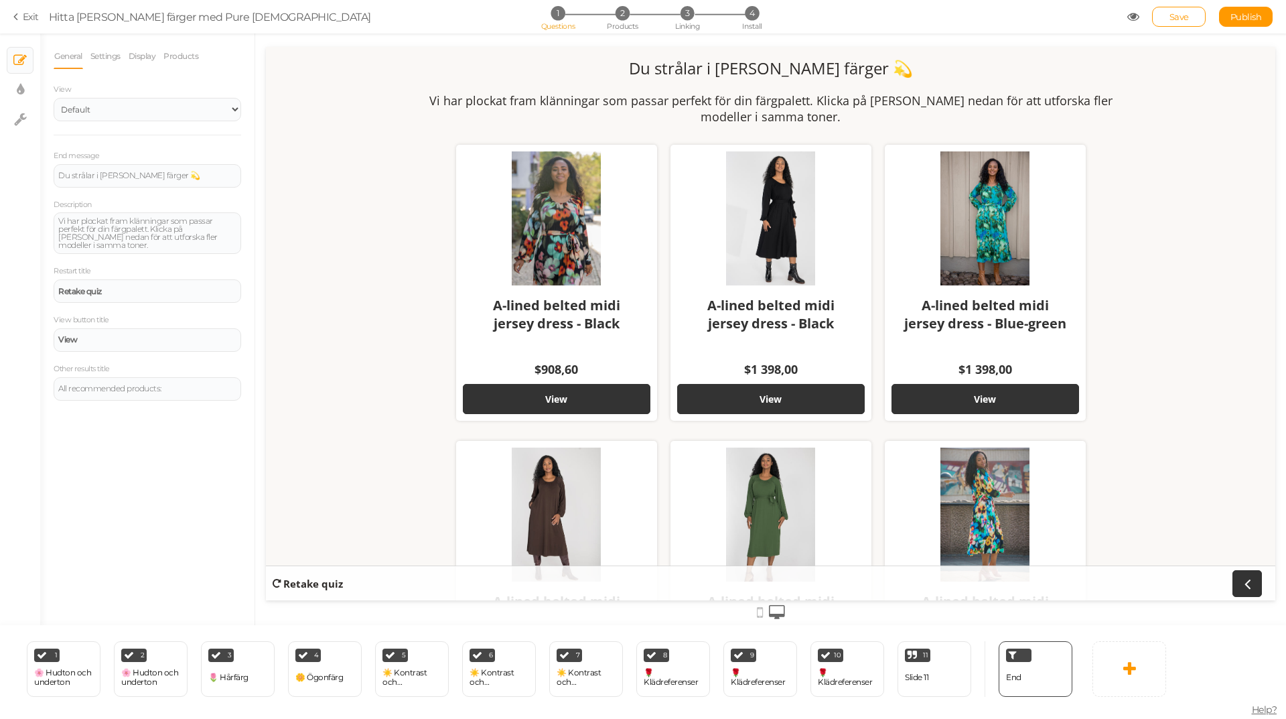
click at [269, 289] on div "Du strålar i dina färger 💫 Vi har plockat fram klänningar som passar perfekt fö…" at bounding box center [770, 323] width 1009 height 553
click at [676, 18] on li "3 Linking" at bounding box center [687, 13] width 62 height 14
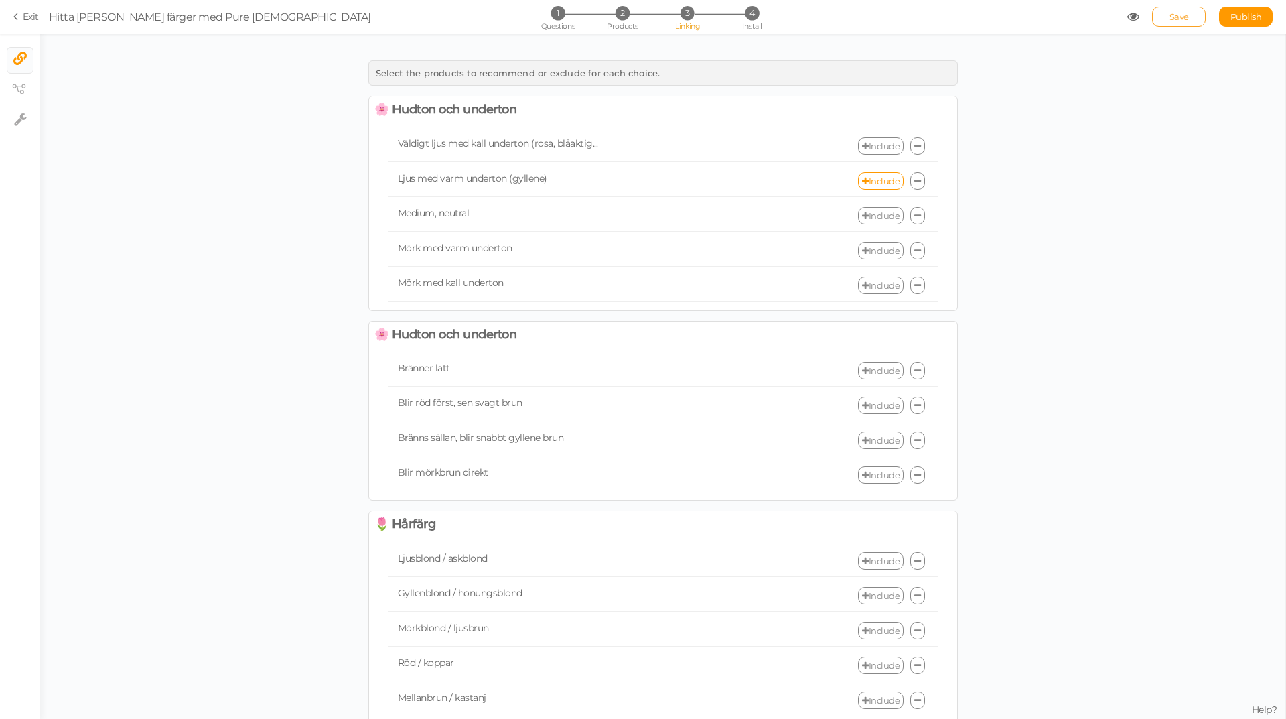
click at [1172, 19] on span "Save" at bounding box center [1179, 16] width 19 height 11
click at [1134, 16] on icon at bounding box center [1133, 17] width 12 height 12
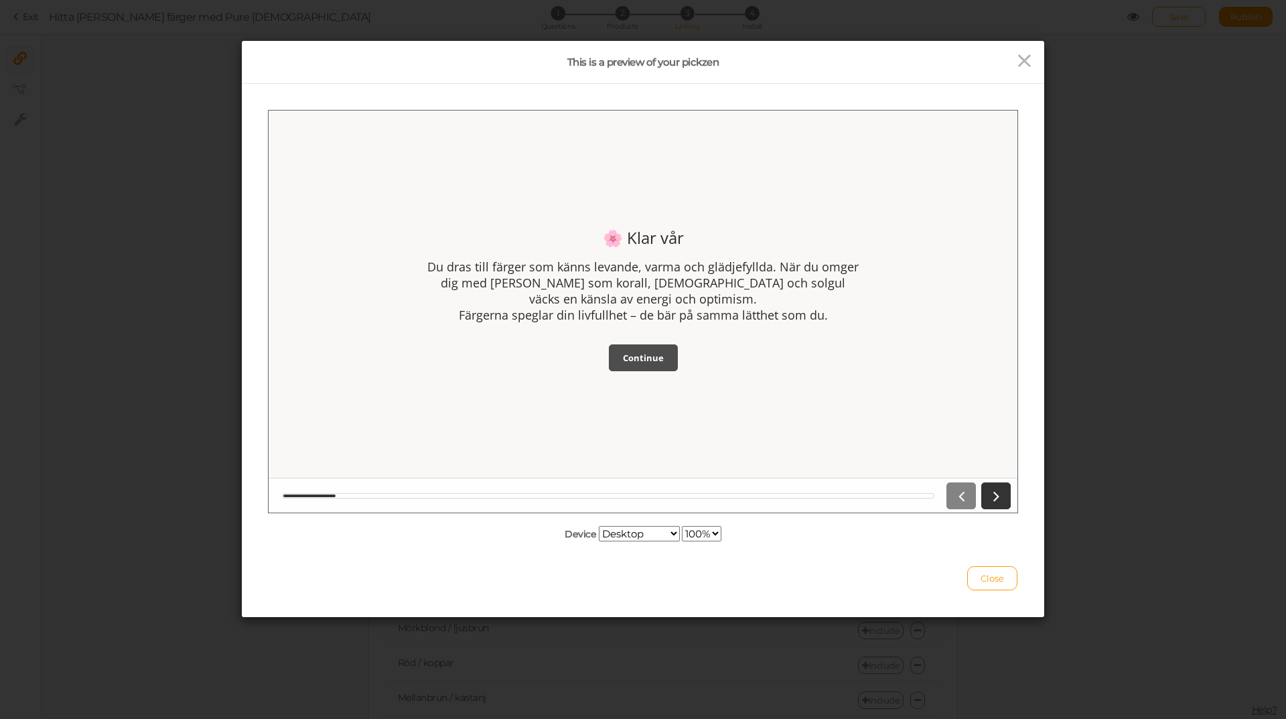
click at [624, 353] on strong "Continue" at bounding box center [643, 357] width 41 height 12
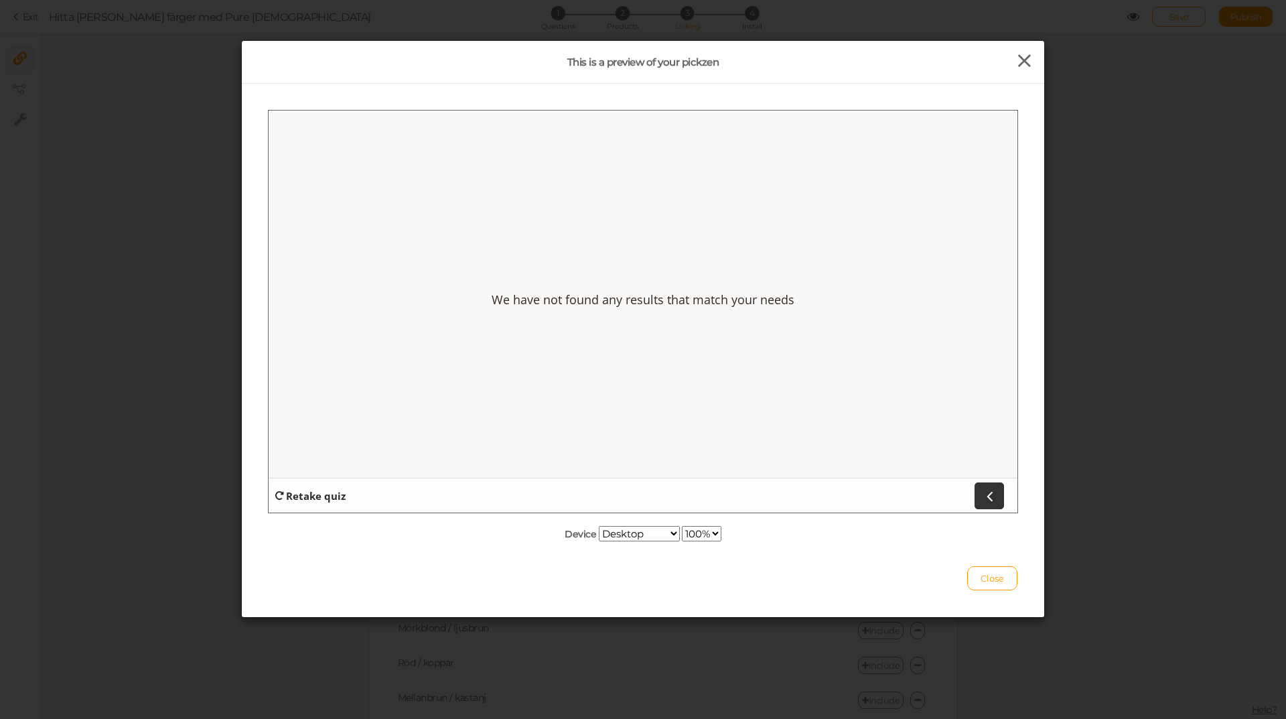
click at [1017, 60] on icon at bounding box center [1024, 61] width 19 height 20
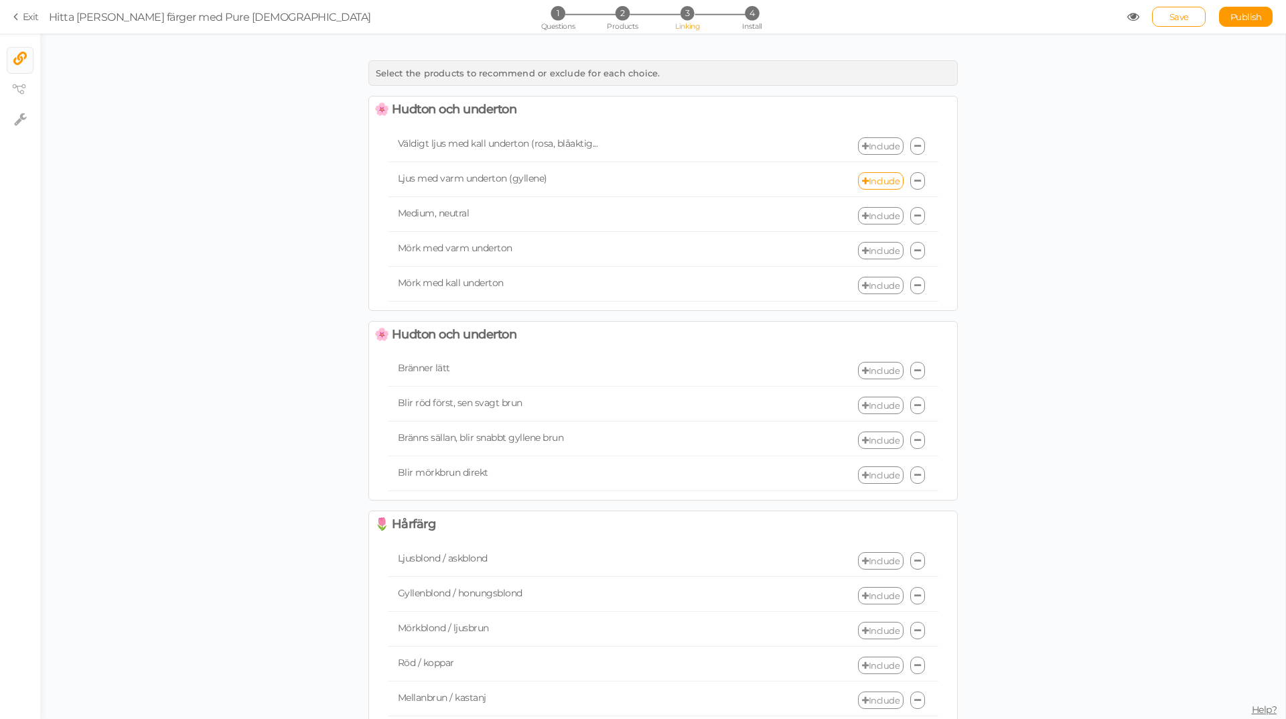
click at [1128, 13] on icon at bounding box center [1133, 17] width 12 height 12
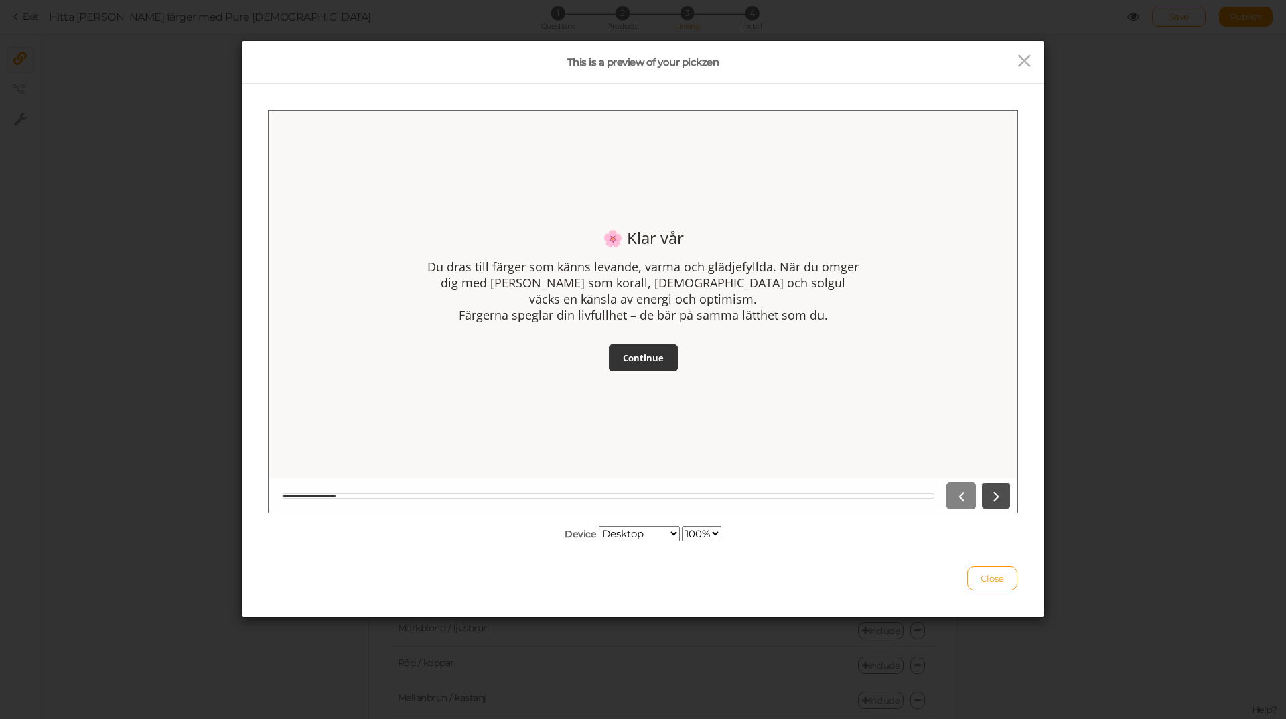
click at [1001, 497] on icon at bounding box center [995, 495] width 17 height 18
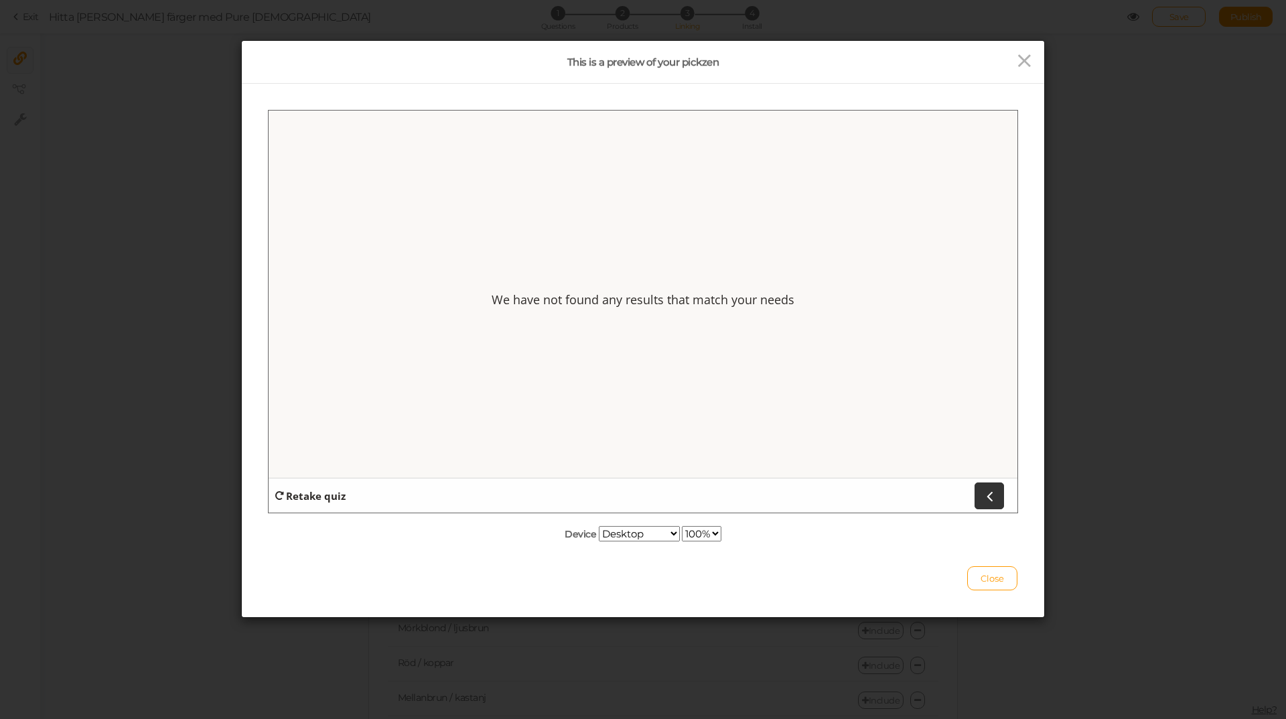
click at [306, 495] on strong "Retake quiz" at bounding box center [316, 494] width 60 height 13
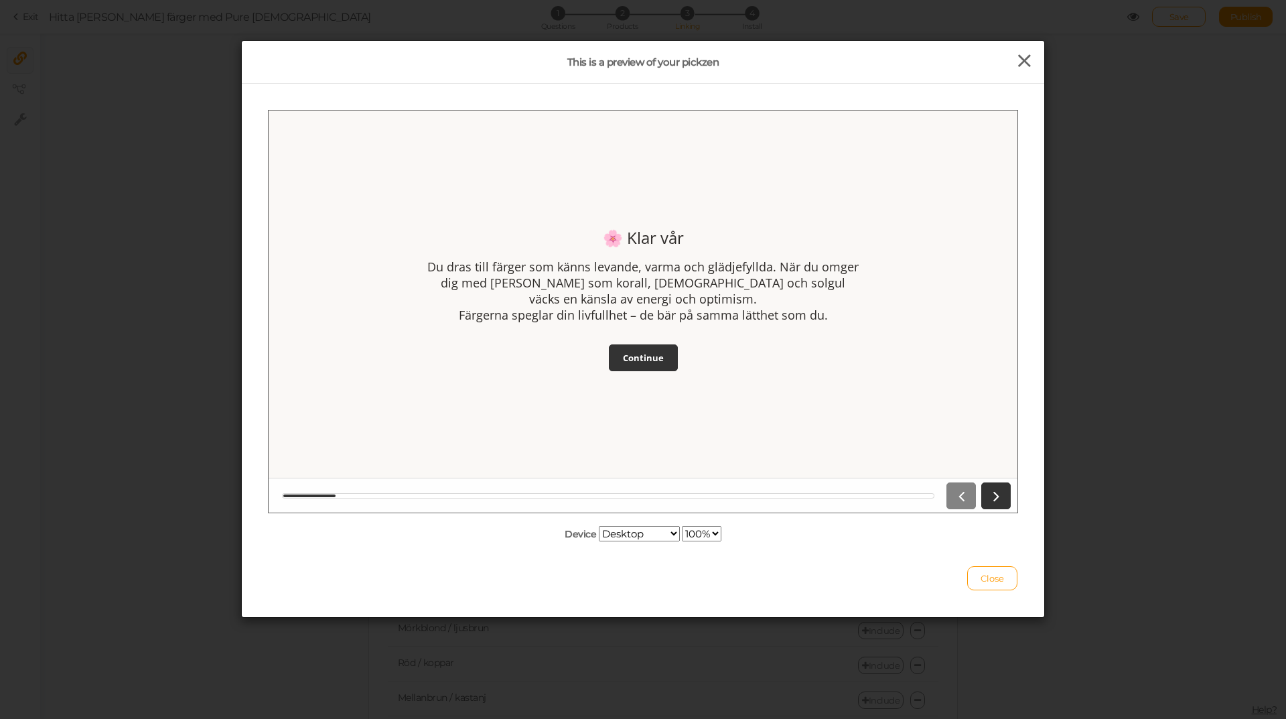
click at [1020, 59] on icon at bounding box center [1024, 61] width 19 height 20
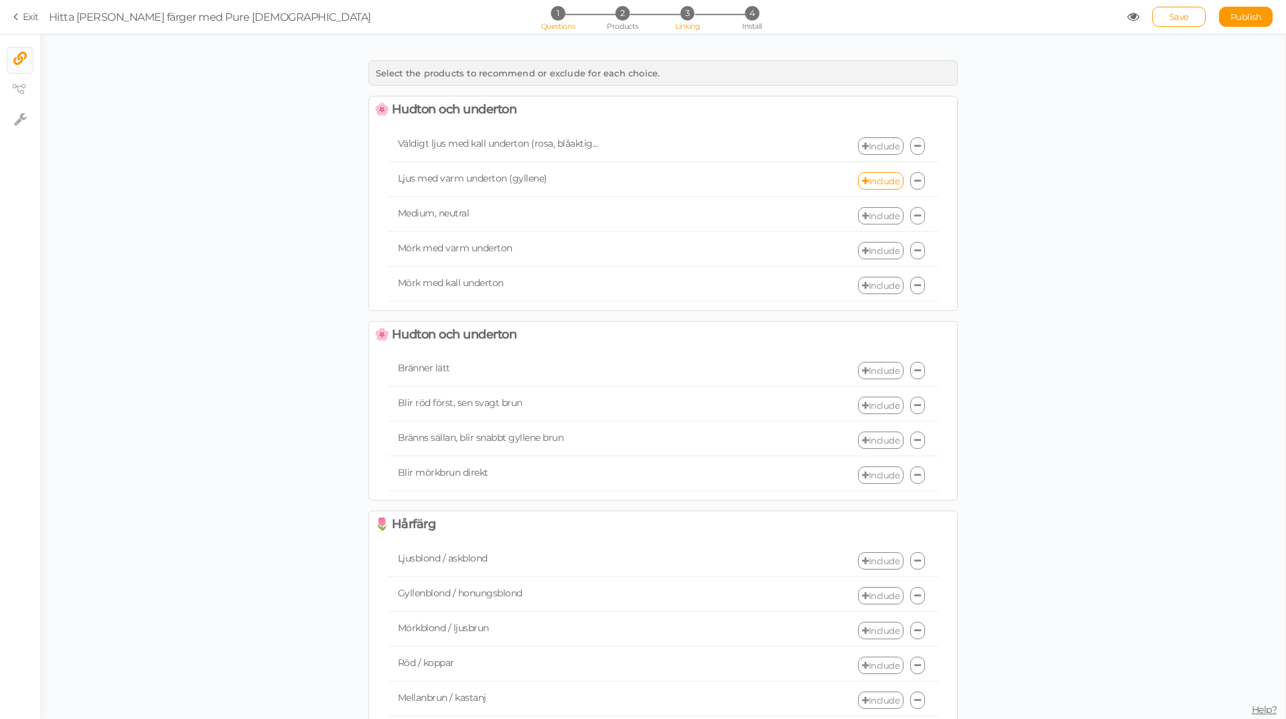
click at [559, 19] on span "1" at bounding box center [558, 13] width 14 height 14
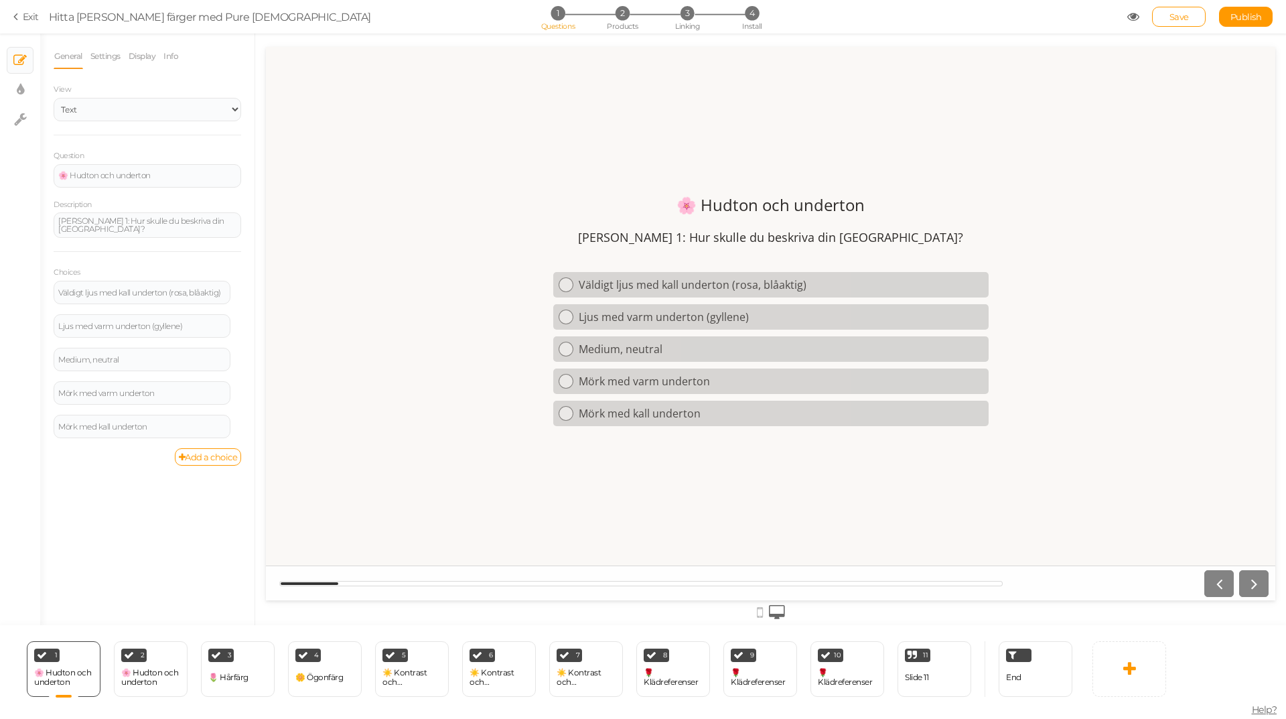
click at [1129, 19] on icon at bounding box center [1133, 17] width 12 height 12
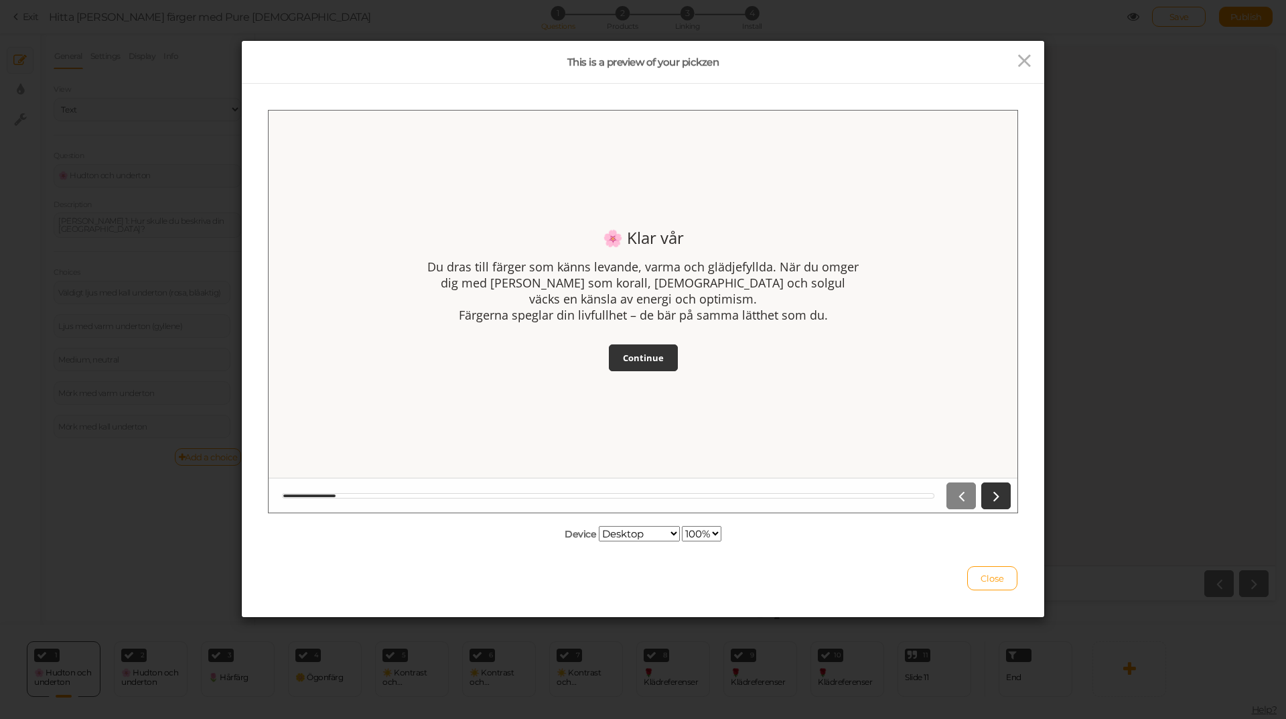
click at [1030, 55] on div at bounding box center [910, 62] width 267 height 22
click at [1020, 61] on icon at bounding box center [1024, 61] width 19 height 20
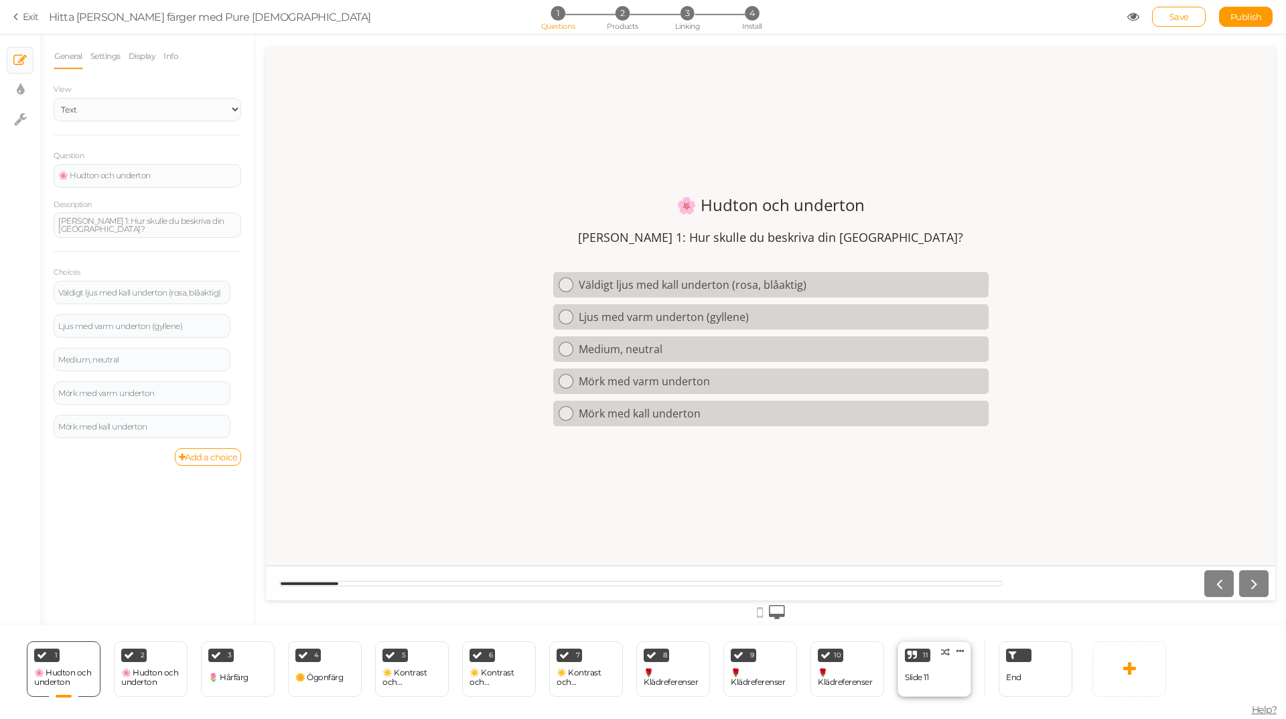
click at [955, 668] on div "11 Slide 11 × Define the conditions to show this slide. Clone Change type Delete" at bounding box center [935, 669] width 74 height 56
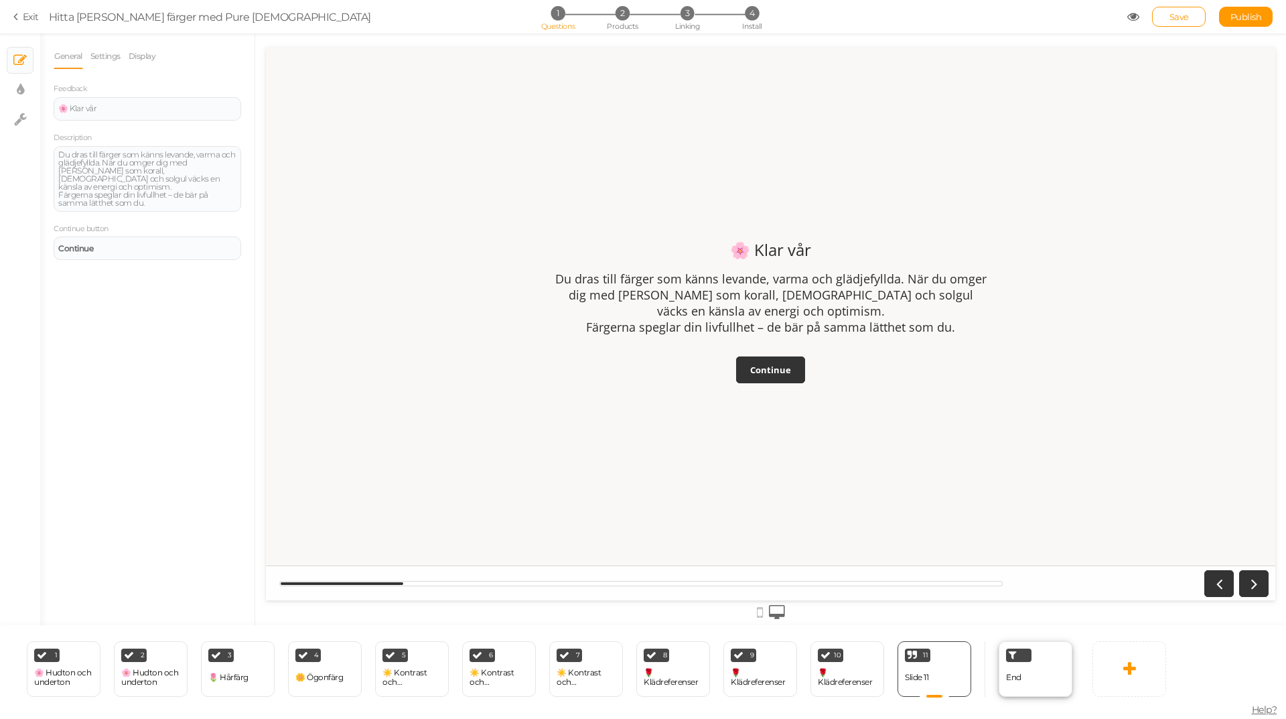
click at [1051, 662] on div "End" at bounding box center [1036, 669] width 74 height 56
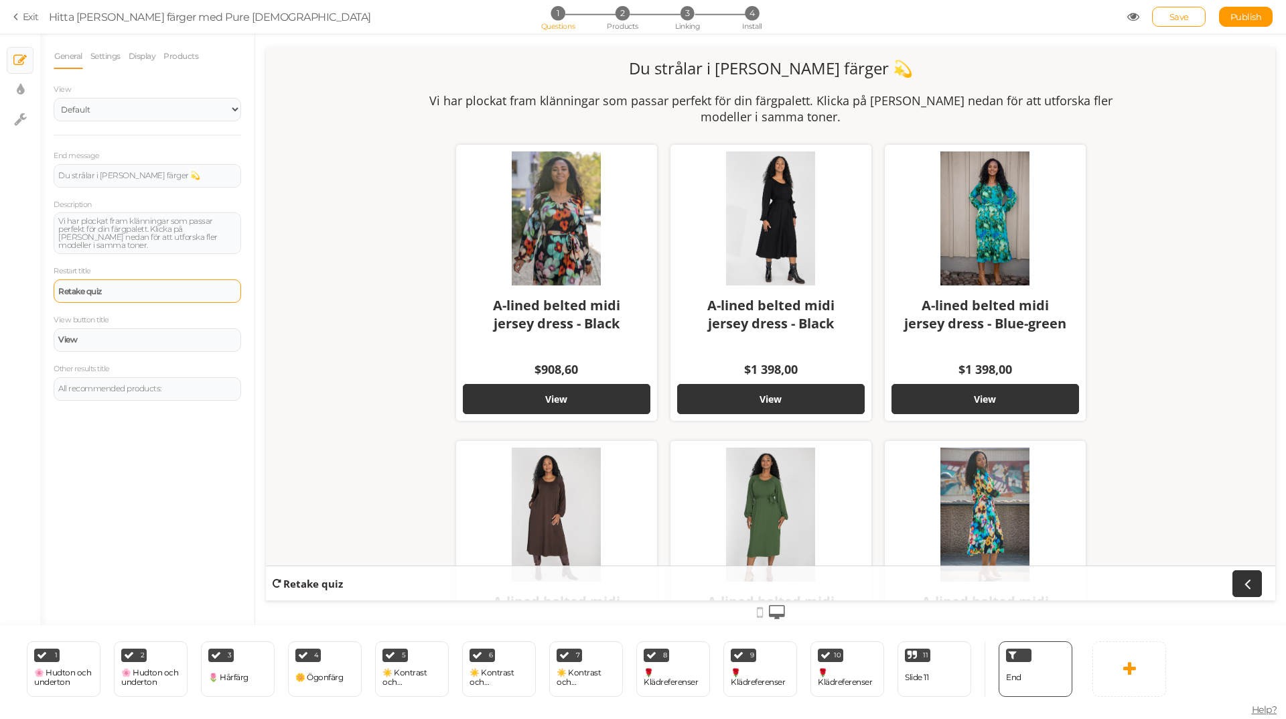
click at [125, 292] on div "Retake quiz" at bounding box center [147, 291] width 178 height 8
click at [93, 337] on div "View" at bounding box center [147, 340] width 178 height 8
click at [173, 391] on div "All recommended products:" at bounding box center [147, 388] width 178 height 8
click at [121, 60] on link "Settings" at bounding box center [105, 56] width 31 height 25
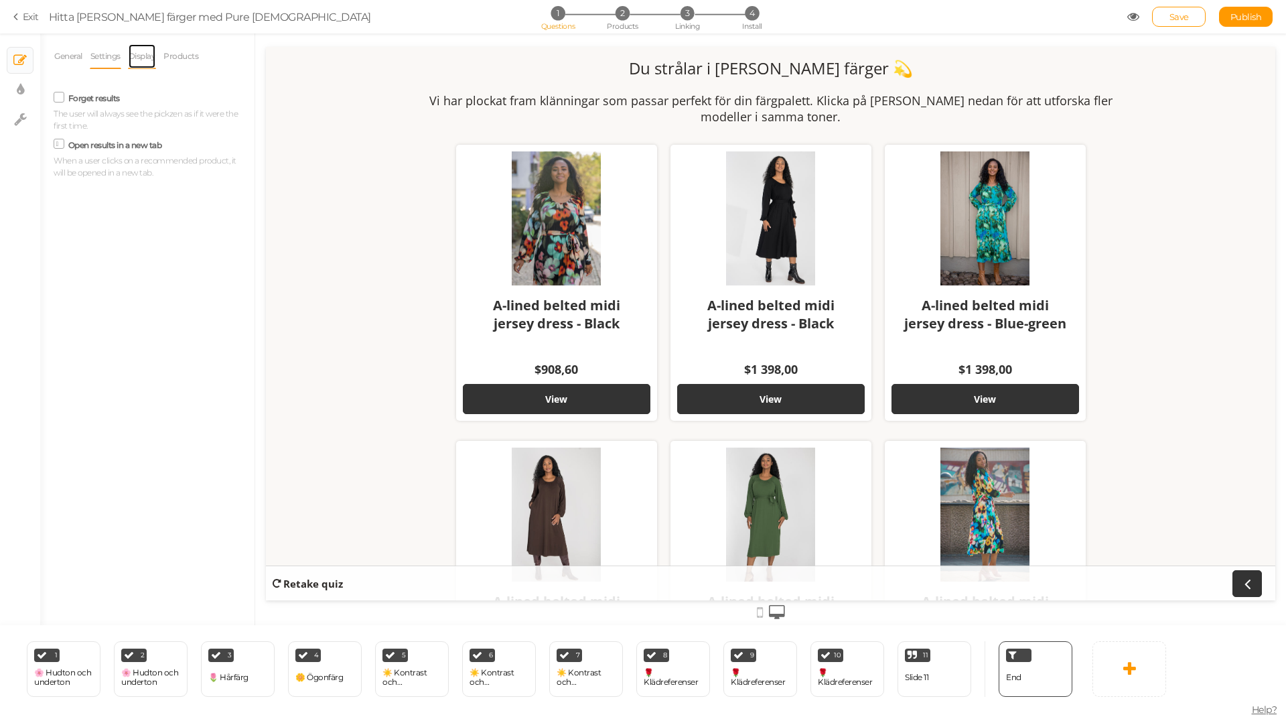
click at [149, 61] on link "Display" at bounding box center [142, 56] width 29 height 25
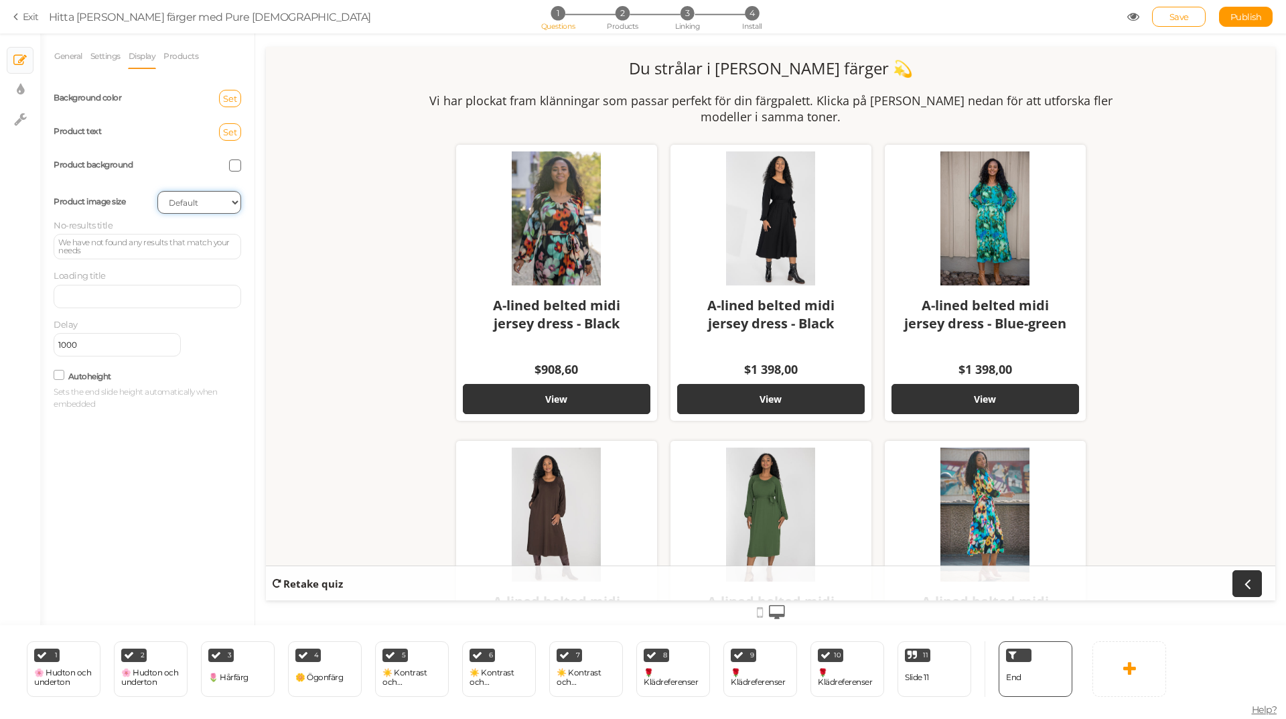
click at [182, 204] on select "Cover Contain Default" at bounding box center [199, 202] width 84 height 23
click at [157, 191] on select "Cover Contain Default" at bounding box center [199, 202] width 84 height 23
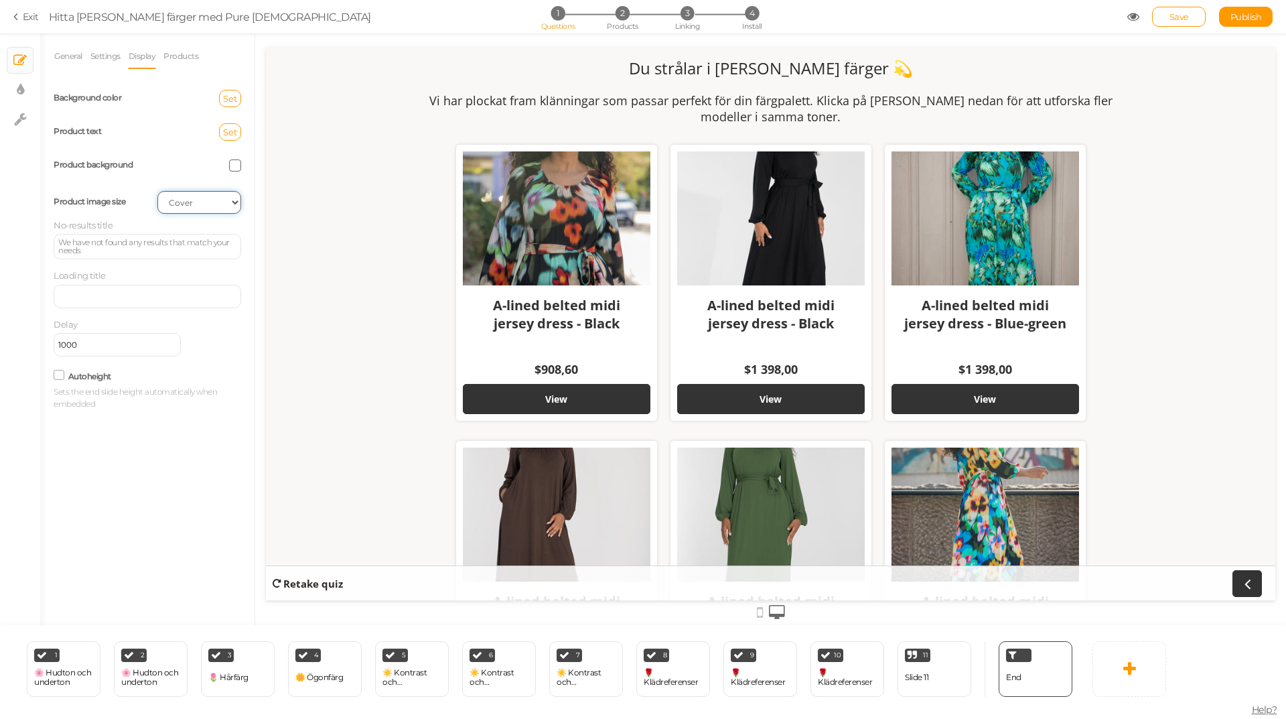
click at [197, 201] on select "Cover Contain Default" at bounding box center [199, 202] width 84 height 23
select select "contain"
click at [157, 191] on select "Cover Contain Default" at bounding box center [199, 202] width 84 height 23
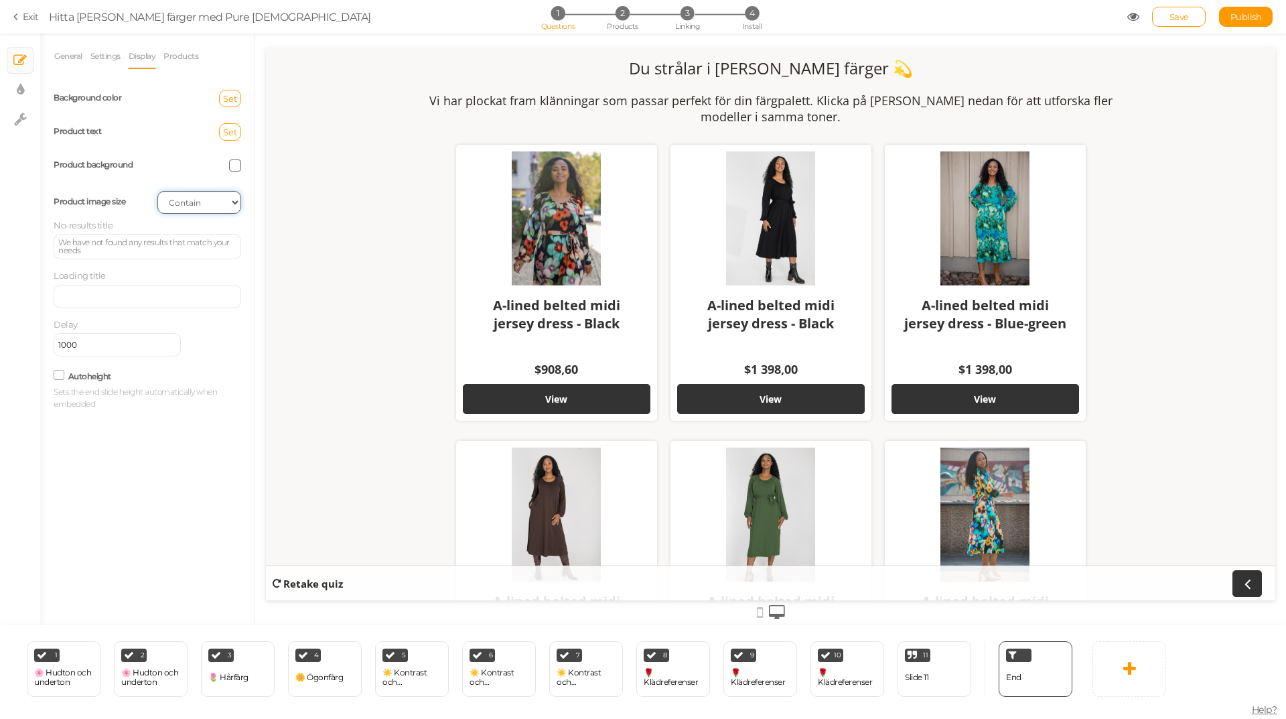
click at [200, 206] on select "Cover Contain Default" at bounding box center [199, 202] width 84 height 23
click at [157, 191] on select "Cover Contain Default" at bounding box center [199, 202] width 84 height 23
click at [201, 199] on select "Cover Contain Default" at bounding box center [199, 202] width 84 height 23
click at [157, 191] on select "Cover Contain Default" at bounding box center [199, 202] width 84 height 23
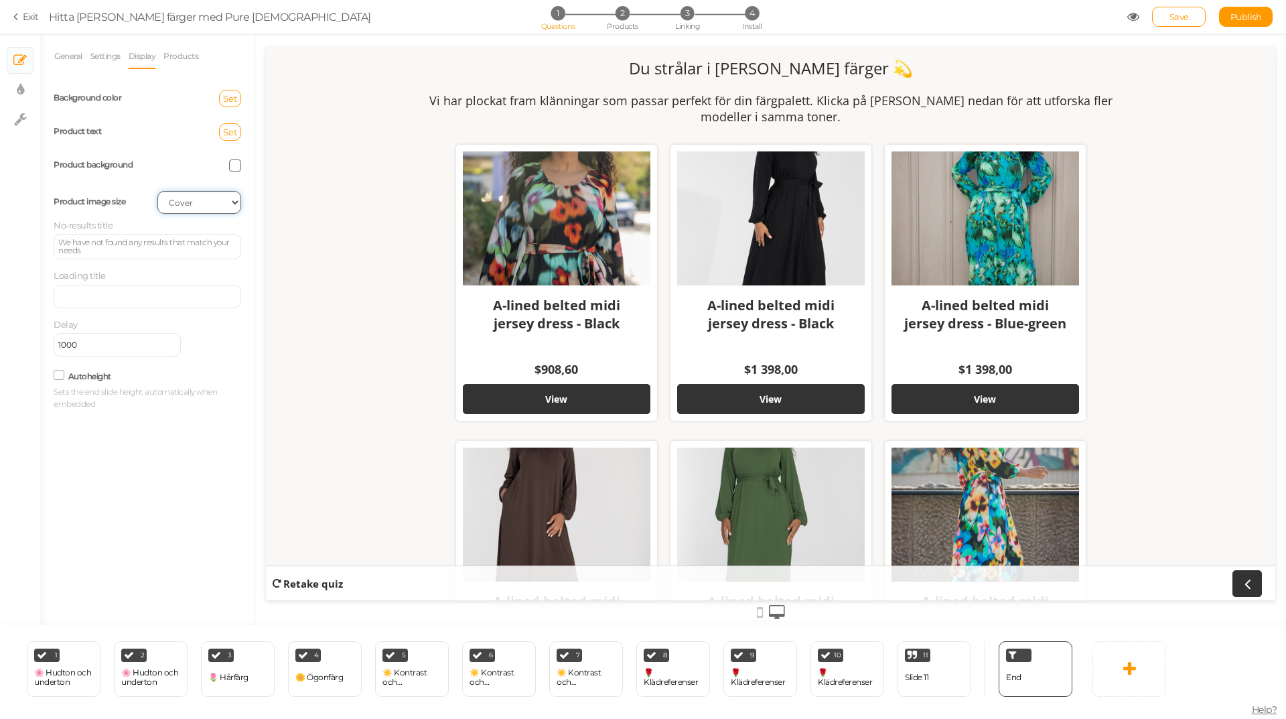
click at [188, 200] on select "Cover Contain Default" at bounding box center [199, 202] width 84 height 23
select select "contain"
click at [157, 191] on select "Cover Contain Default" at bounding box center [199, 202] width 84 height 23
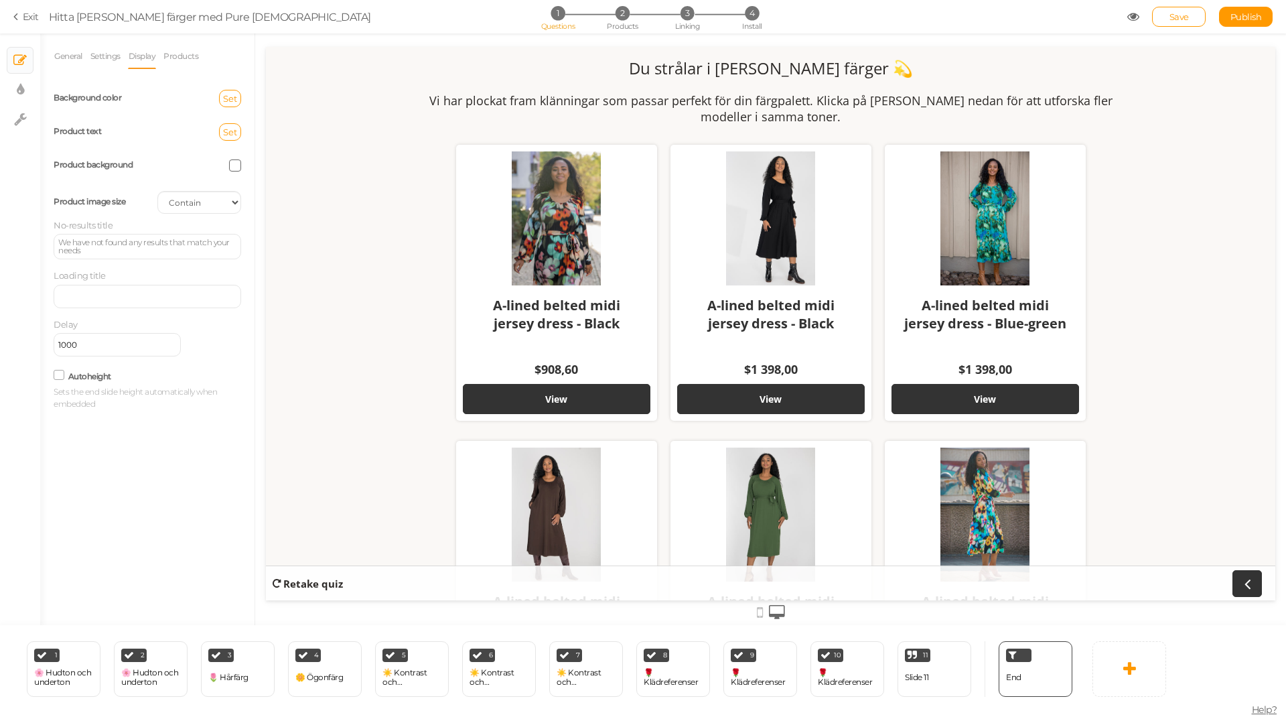
click at [60, 376] on icon at bounding box center [59, 375] width 18 height 7
click at [0, 0] on input "Autoheight" at bounding box center [0, 0] width 0 height 0
click at [60, 375] on icon at bounding box center [59, 375] width 7 height 0
click at [0, 0] on input "Autoheight" at bounding box center [0, 0] width 0 height 0
click at [180, 58] on link "Products" at bounding box center [181, 56] width 36 height 25
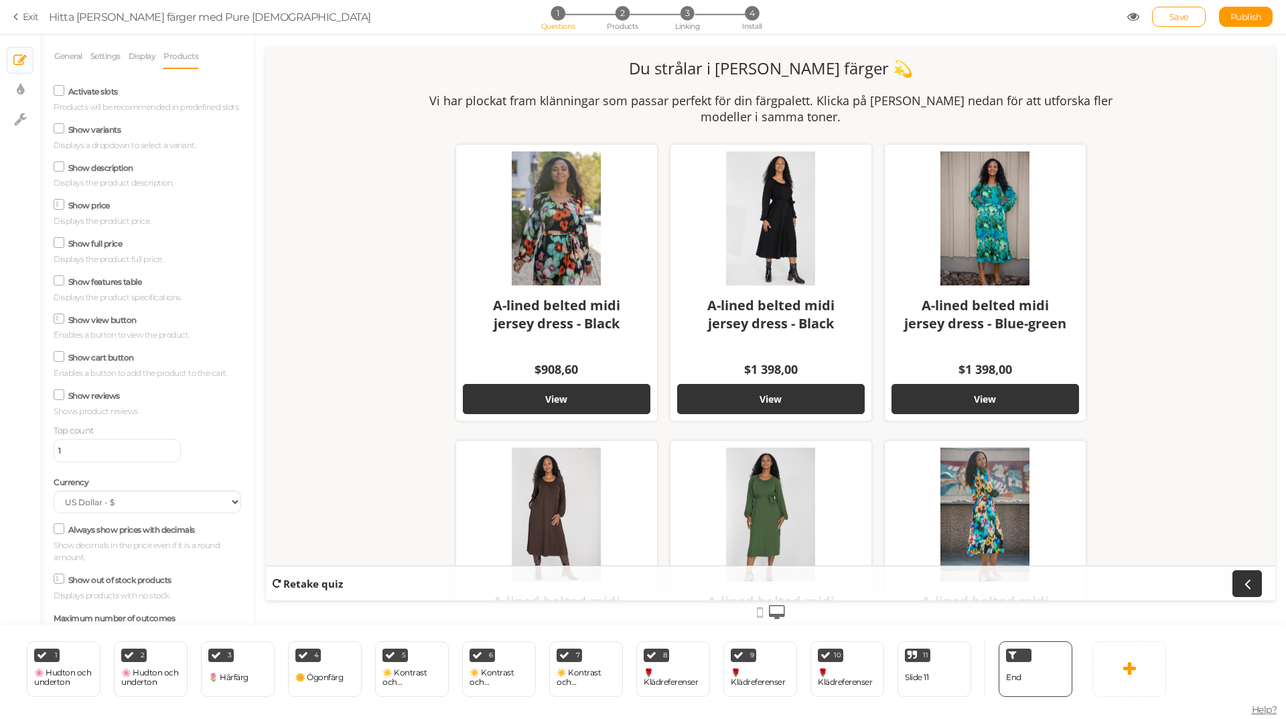
click at [56, 204] on icon at bounding box center [59, 204] width 7 height 0
click at [0, 0] on input "Show price" at bounding box center [0, 0] width 0 height 0
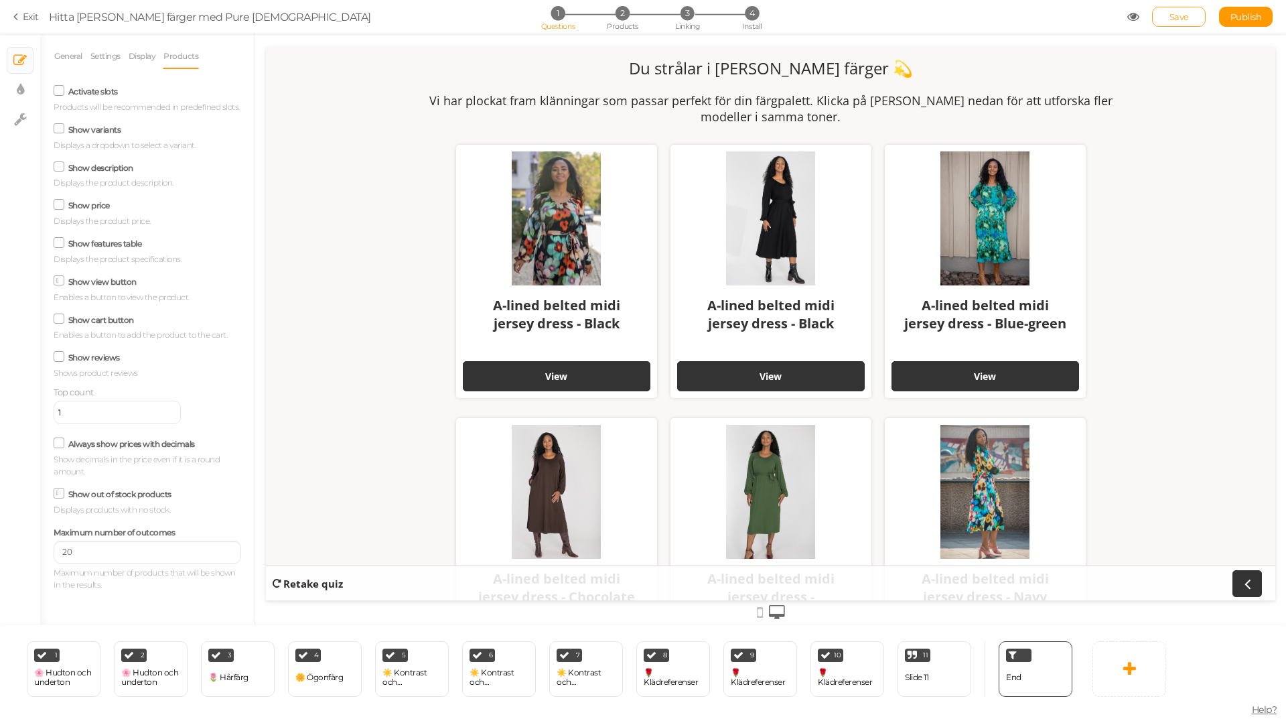
click at [1170, 18] on span "Save" at bounding box center [1179, 16] width 19 height 11
click at [310, 582] on strong "Retake quiz" at bounding box center [313, 583] width 60 height 13
click at [1128, 17] on icon at bounding box center [1133, 17] width 12 height 12
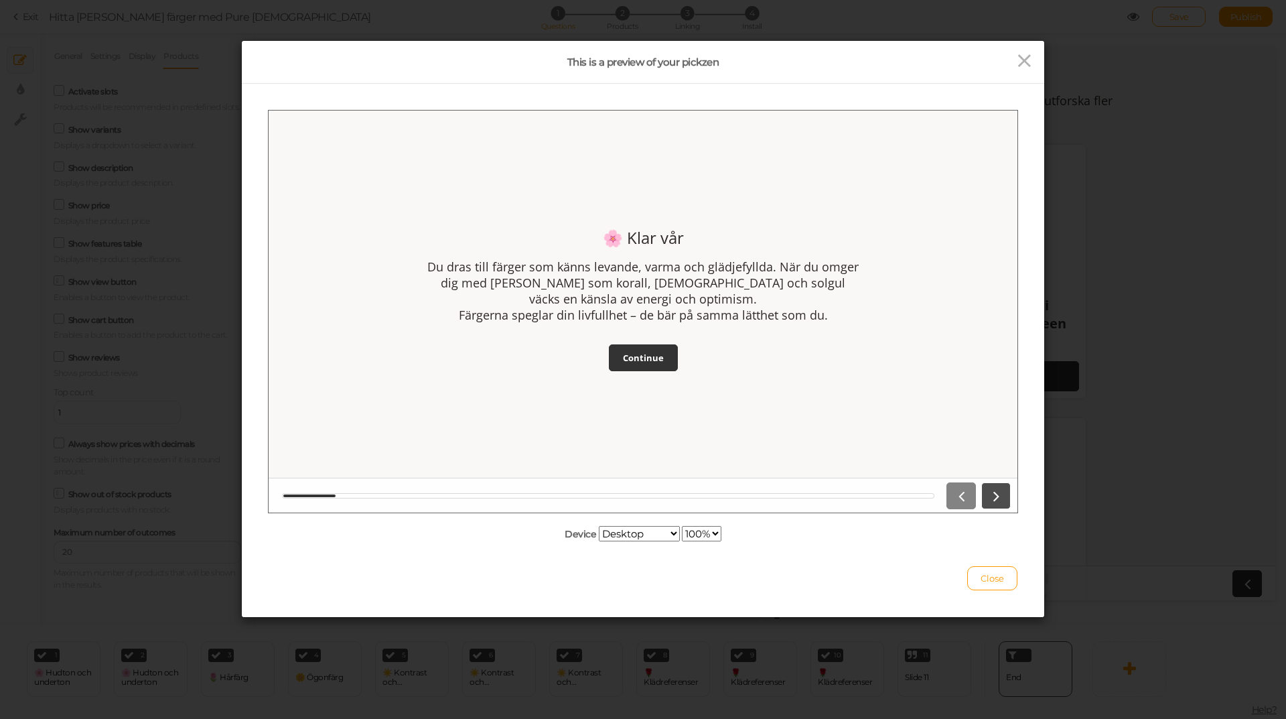
click at [999, 497] on icon at bounding box center [995, 495] width 17 height 18
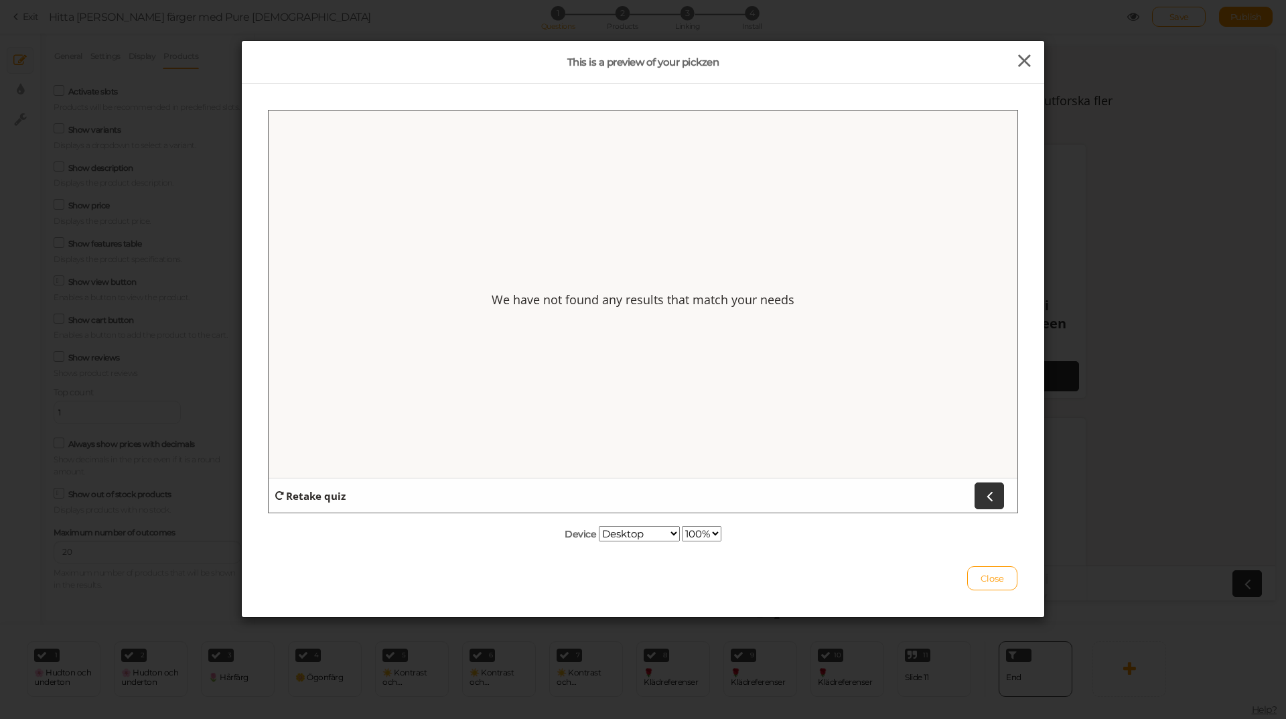
click at [1021, 53] on icon at bounding box center [1024, 61] width 19 height 20
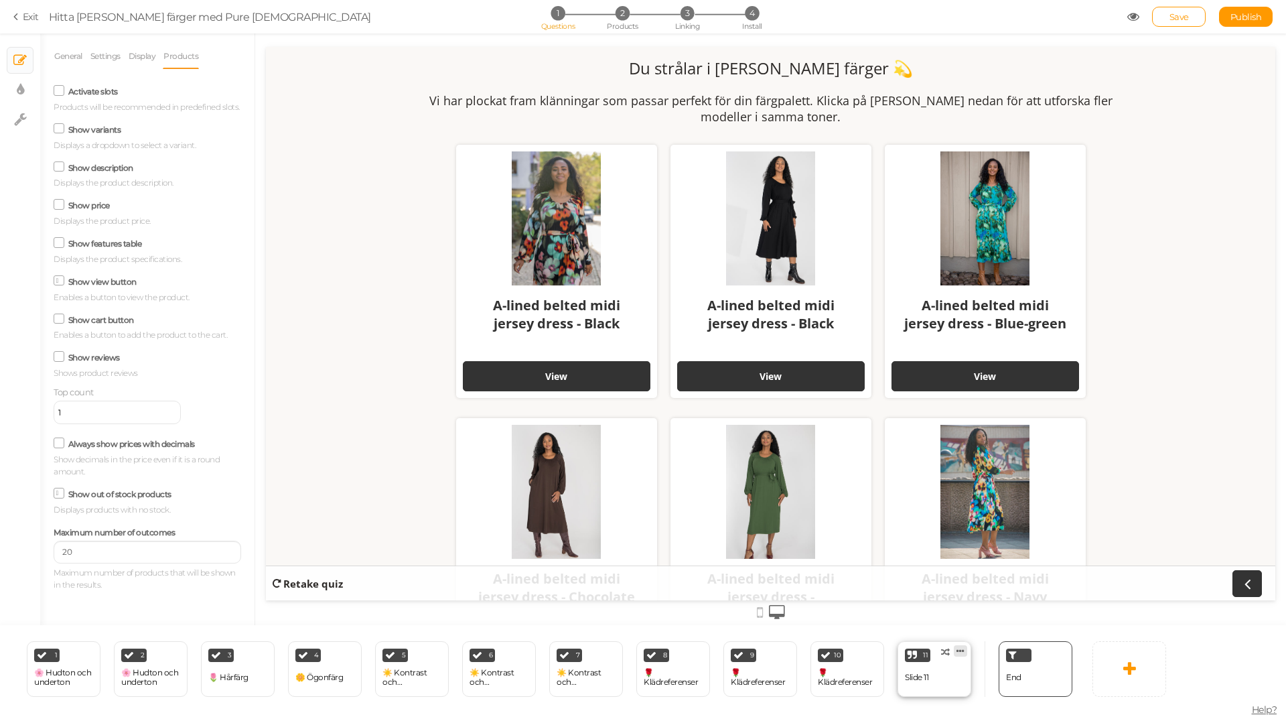
click at [955, 649] on link at bounding box center [960, 650] width 13 height 11
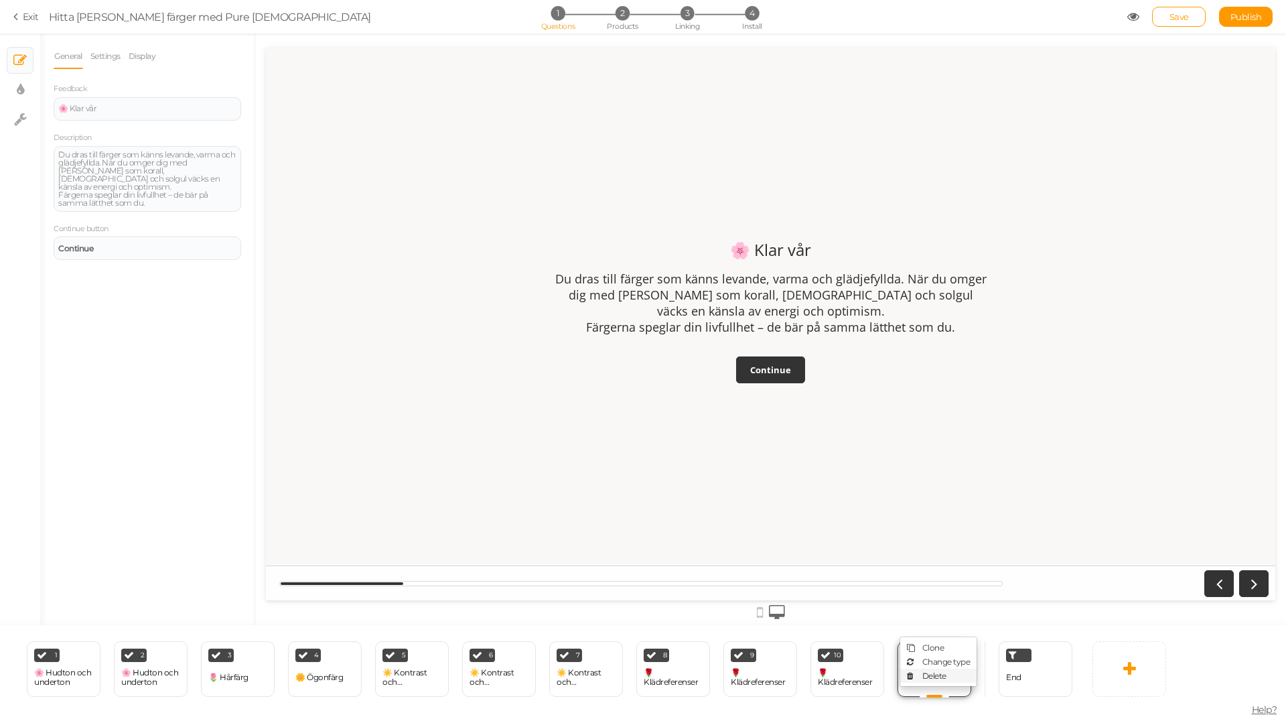
click at [935, 676] on span "Delete" at bounding box center [934, 676] width 24 height 10
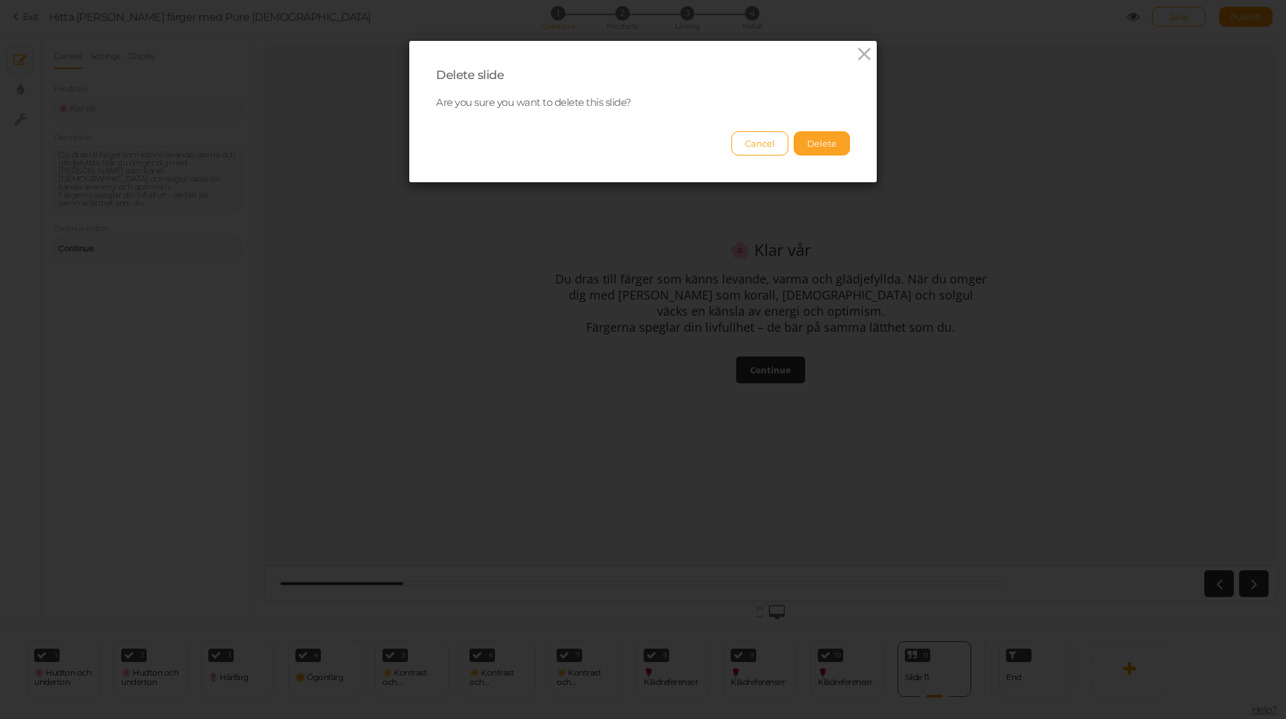
click at [821, 137] on button "Delete" at bounding box center [822, 143] width 56 height 24
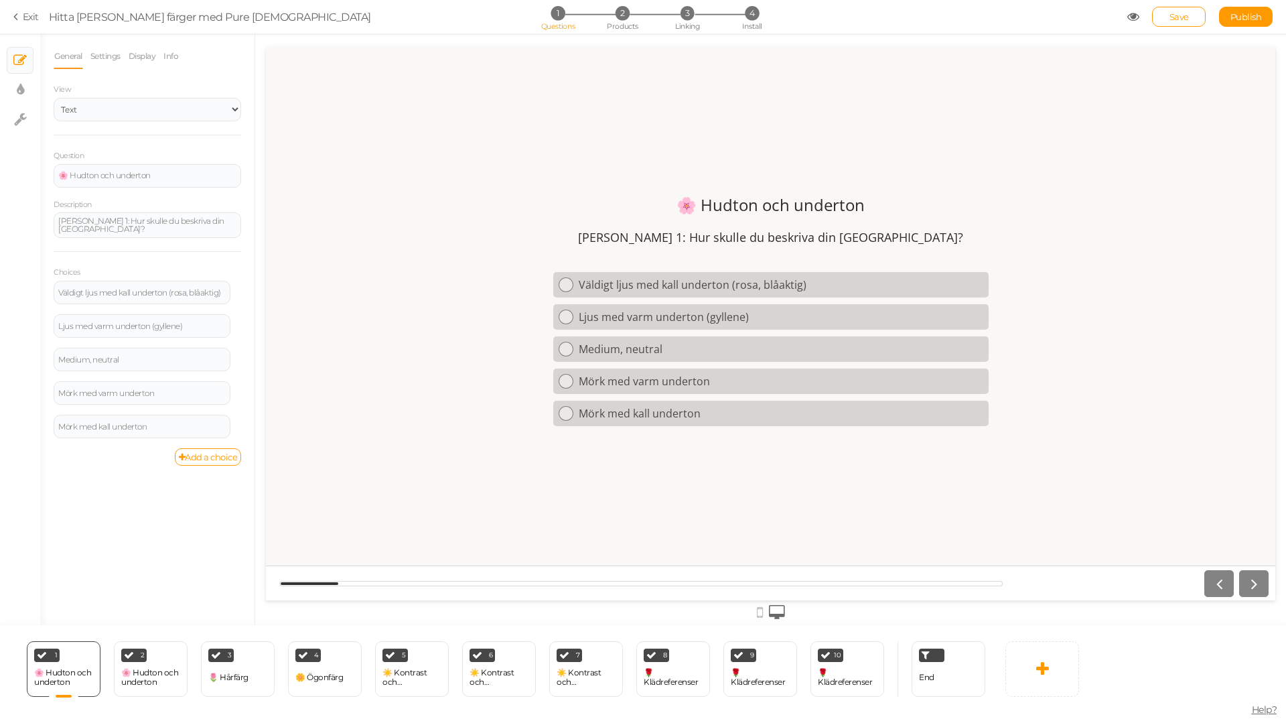
click at [1129, 14] on icon at bounding box center [1133, 17] width 12 height 12
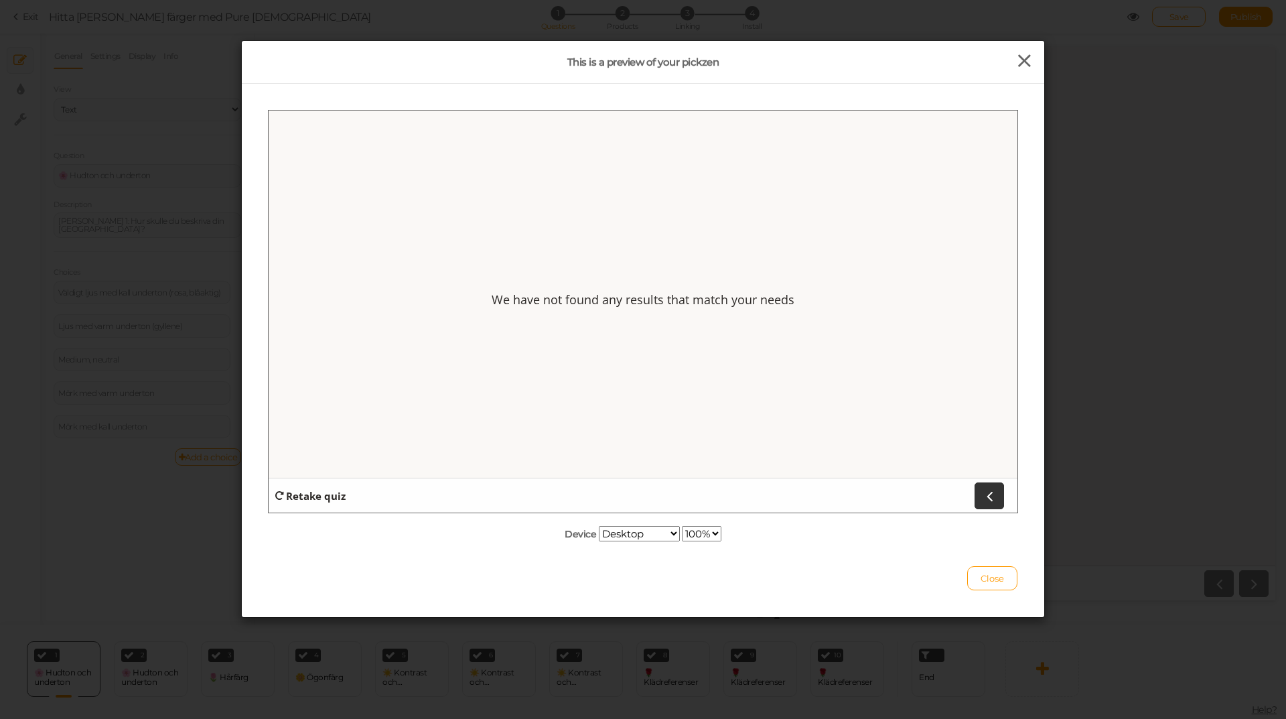
click at [1016, 63] on icon at bounding box center [1024, 61] width 19 height 20
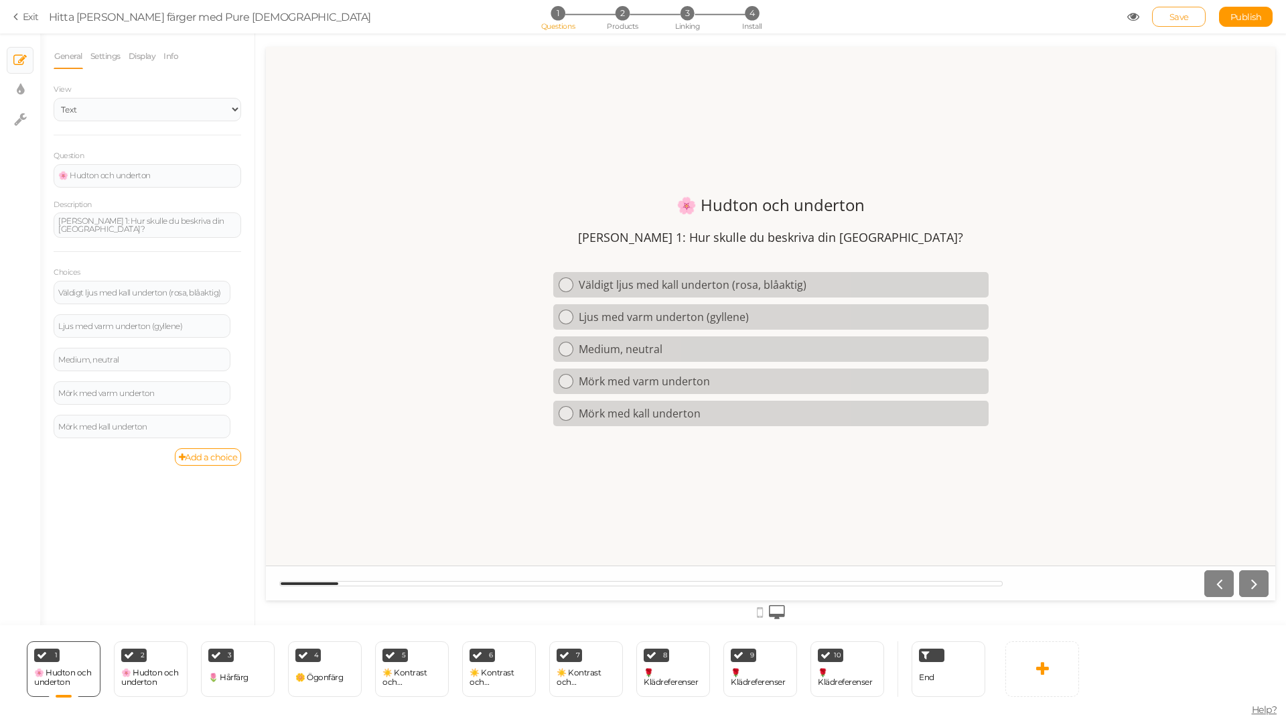
click at [1175, 17] on span "Save" at bounding box center [1179, 16] width 19 height 11
click at [60, 670] on div "🌸 Hudton och underton" at bounding box center [63, 677] width 59 height 19
click at [954, 676] on div "End" at bounding box center [949, 669] width 74 height 56
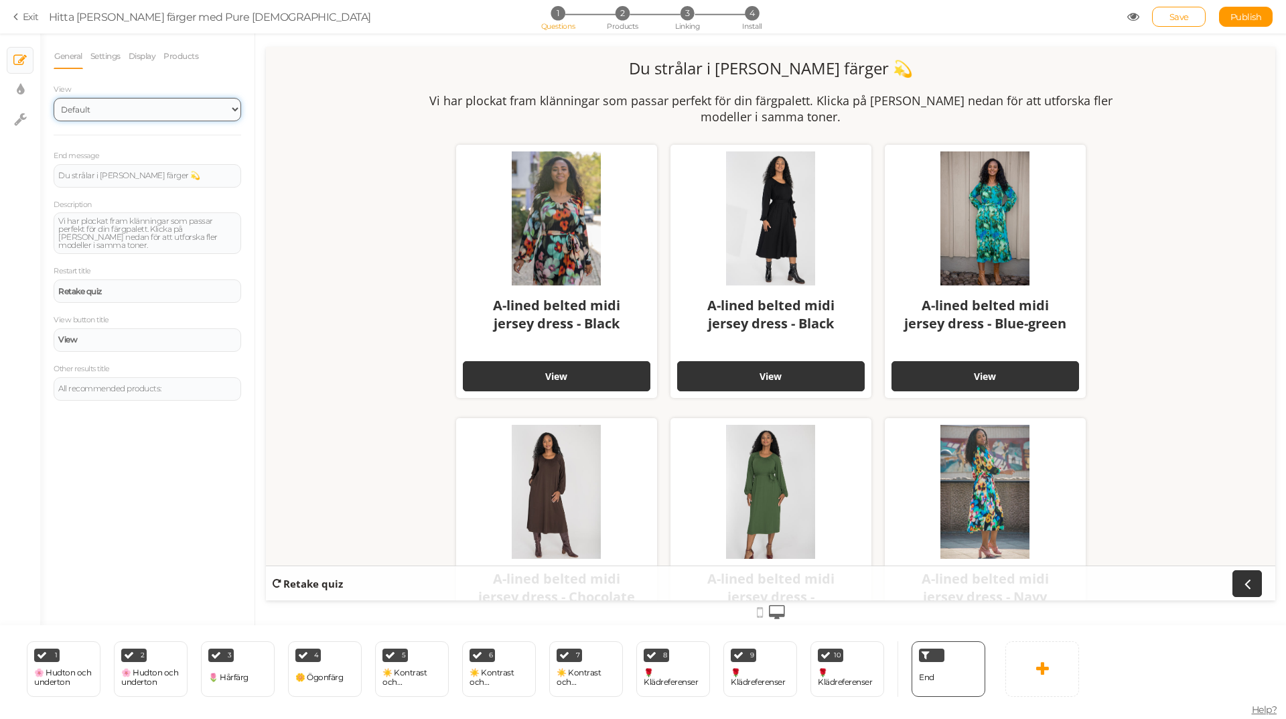
click at [102, 102] on select "Default Top" at bounding box center [148, 109] width 188 height 23
click at [54, 98] on select "Default Top" at bounding box center [148, 109] width 188 height 23
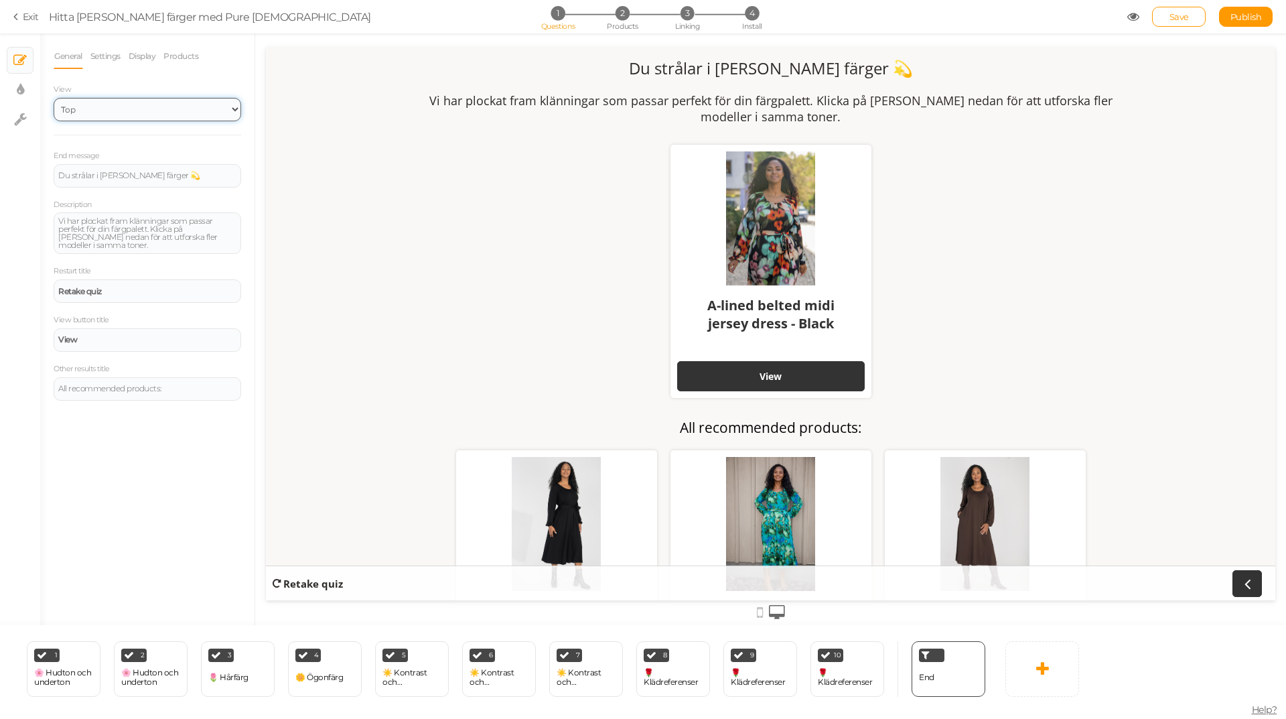
click at [93, 113] on select "Default Top" at bounding box center [148, 109] width 188 height 23
select select "1"
click at [54, 98] on select "Default Top" at bounding box center [148, 109] width 188 height 23
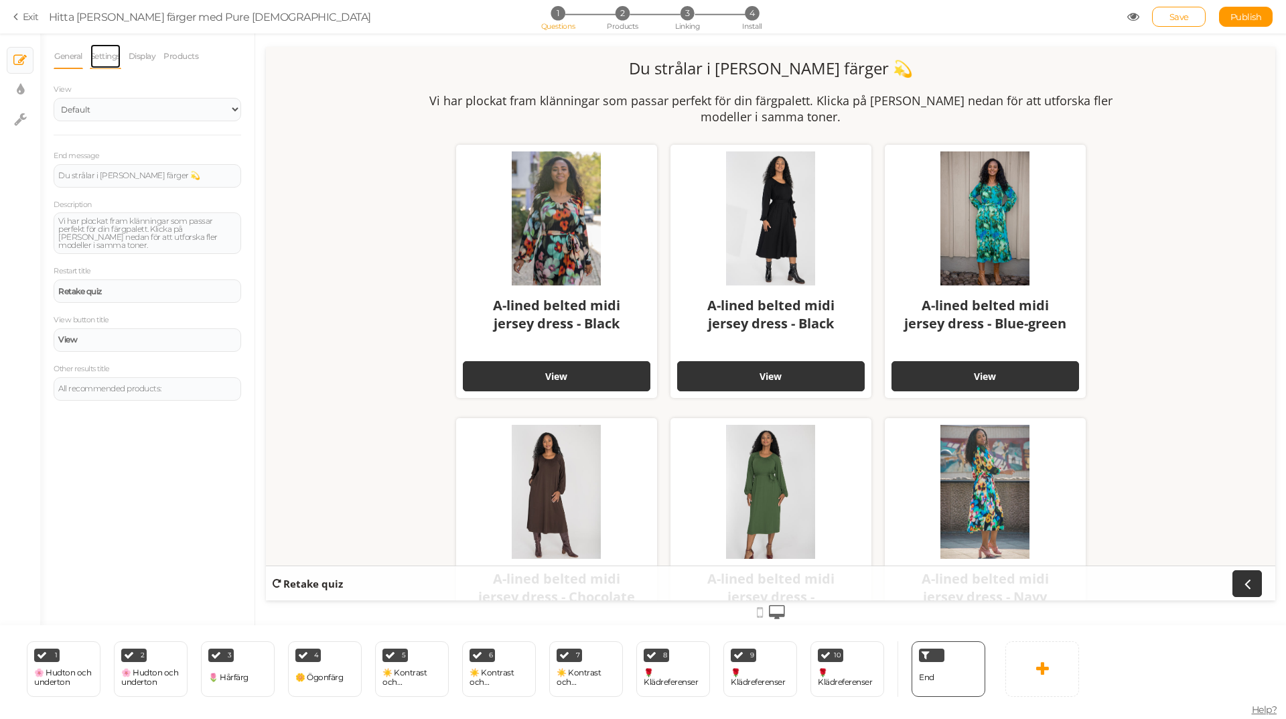
click at [107, 55] on link "Settings" at bounding box center [105, 56] width 31 height 25
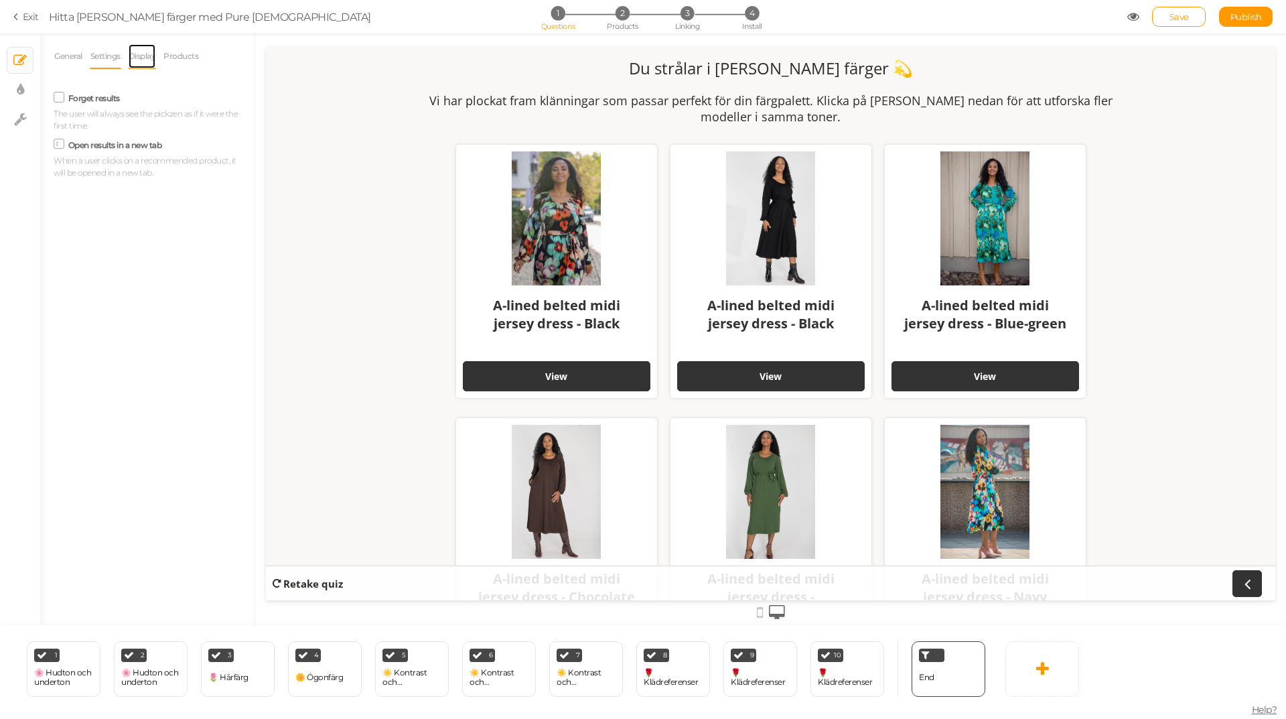
click at [143, 56] on link "Display" at bounding box center [142, 56] width 29 height 25
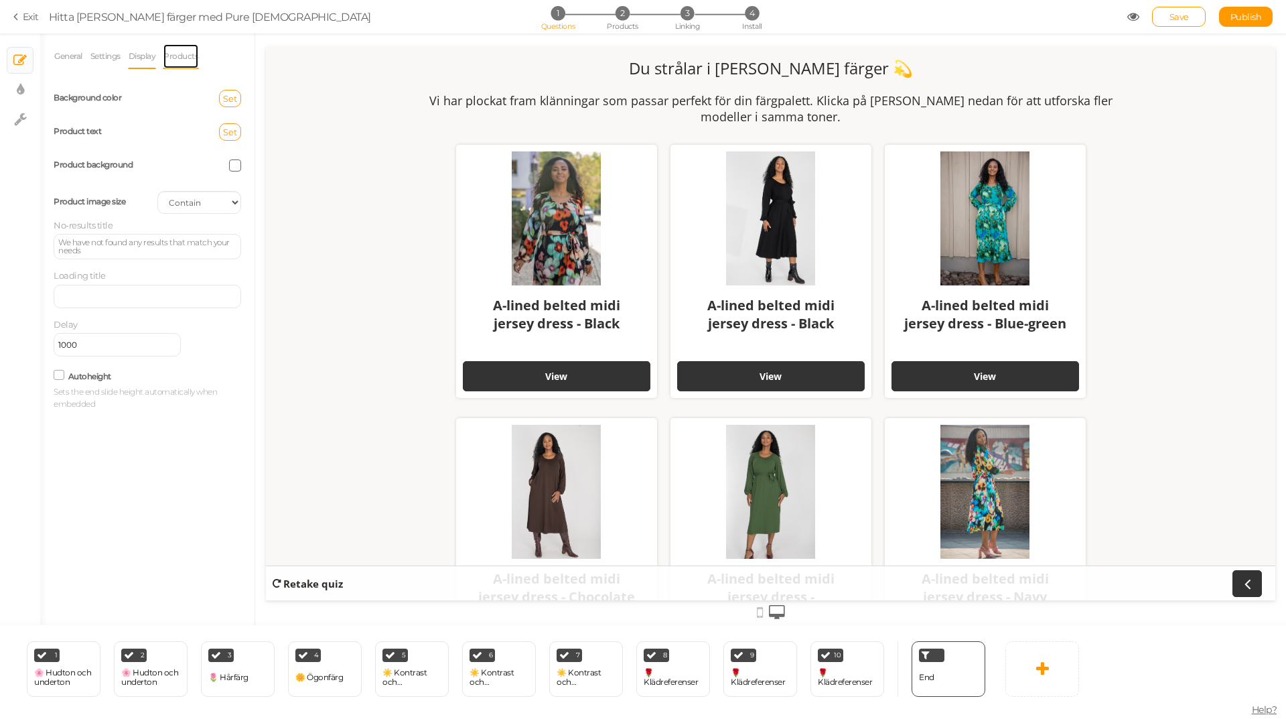
click at [178, 59] on link "Products" at bounding box center [181, 56] width 36 height 25
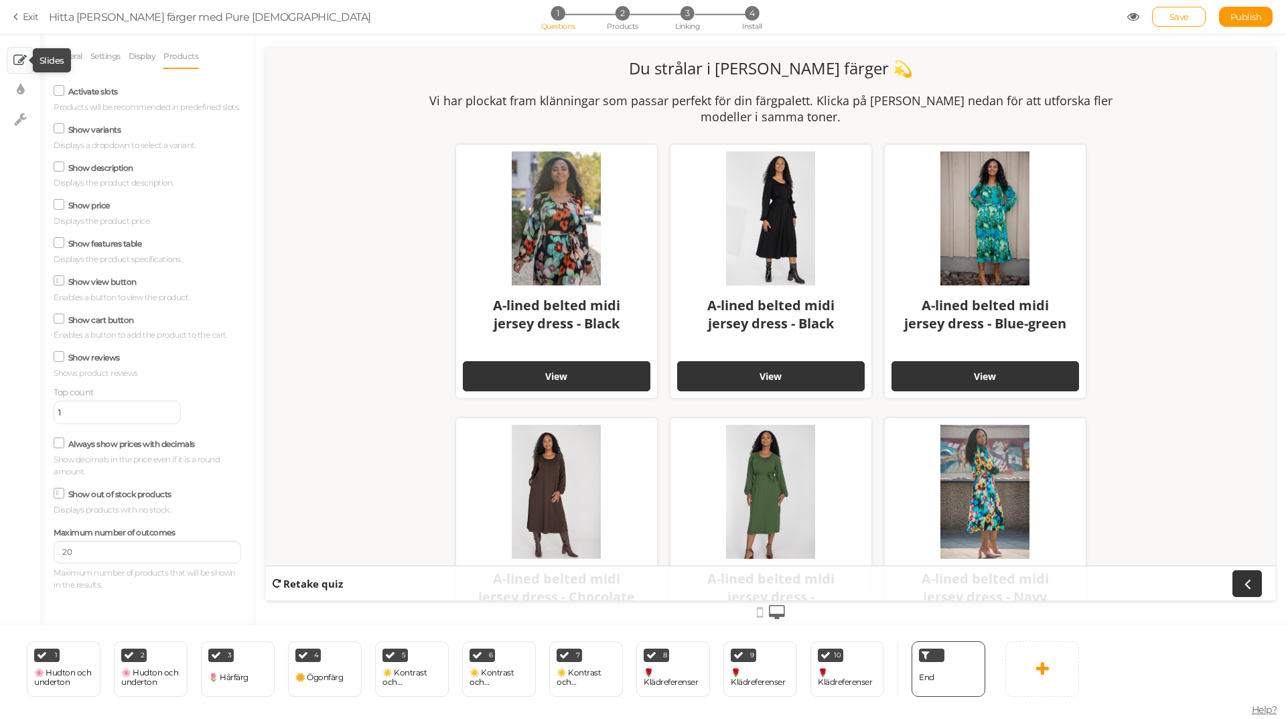
click at [19, 60] on icon at bounding box center [19, 60] width 13 height 13
click at [78, 662] on div "1 🌸 Hudton och underton × Define the conditions to show this slide. Clone Chang…" at bounding box center [64, 669] width 74 height 56
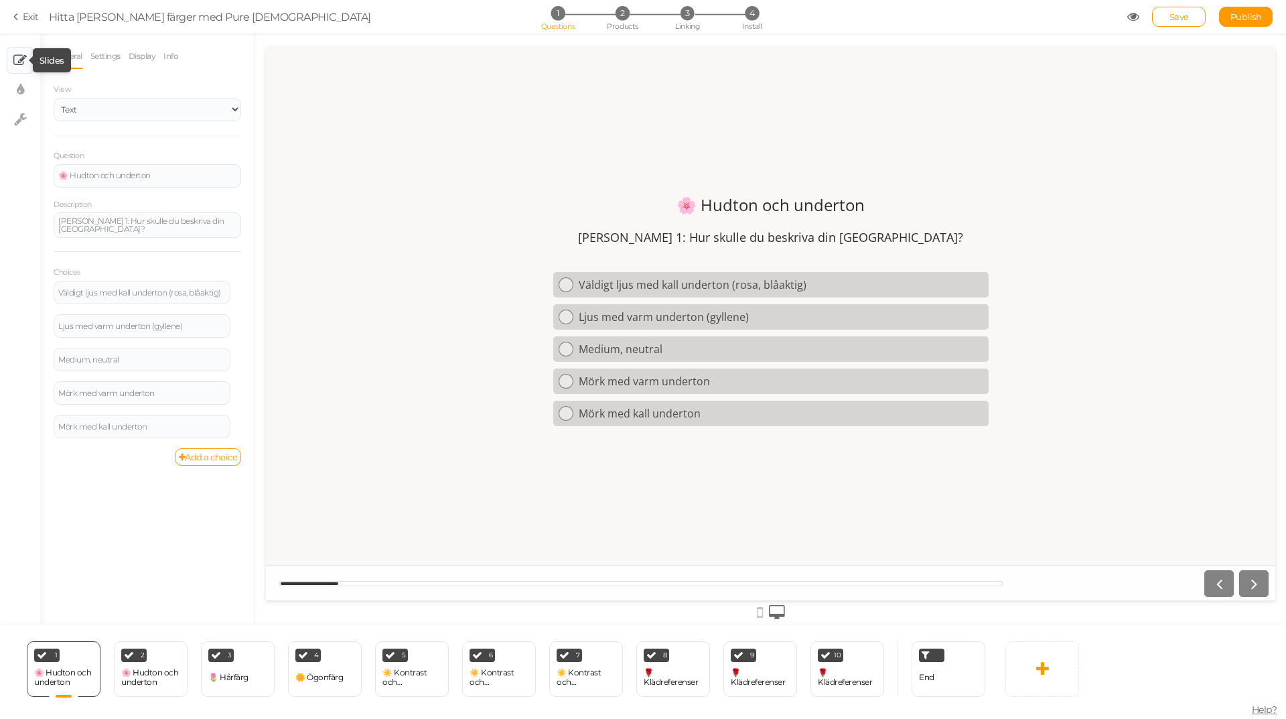
click at [24, 66] on icon at bounding box center [19, 60] width 13 height 13
click at [1133, 13] on icon at bounding box center [1133, 17] width 12 height 12
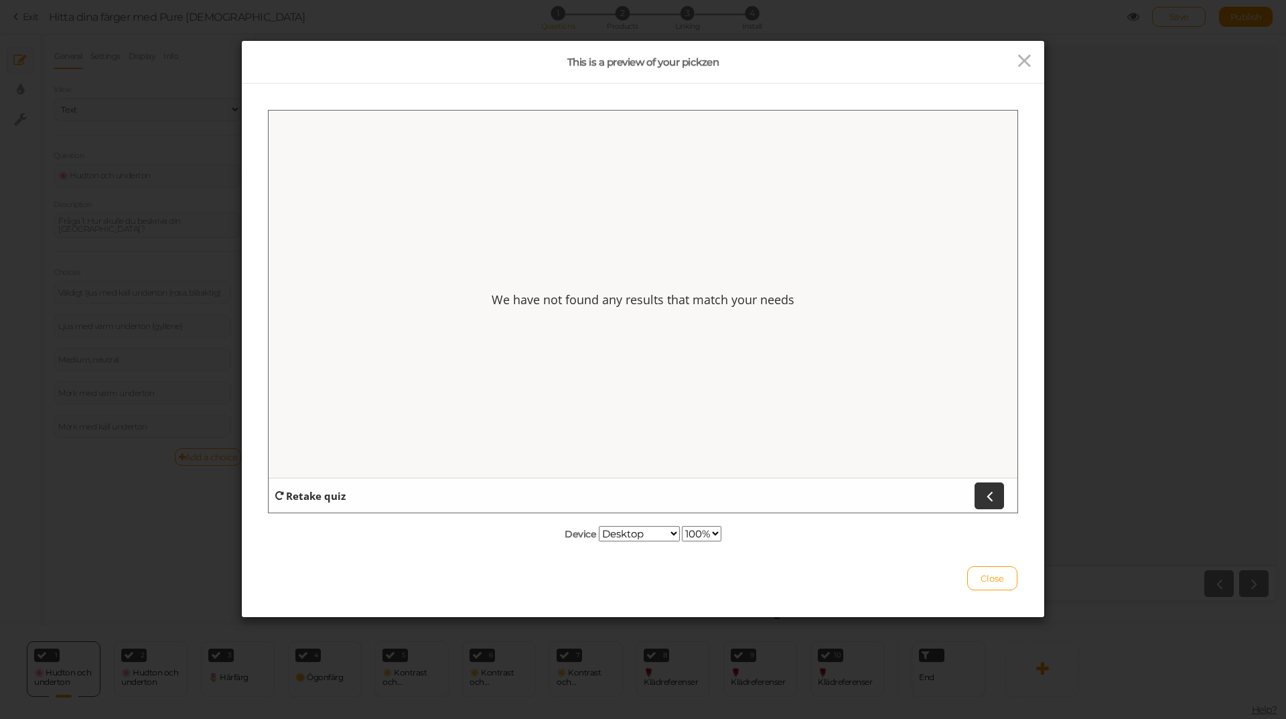
click at [1031, 62] on div at bounding box center [910, 62] width 267 height 22
click at [309, 497] on strong "Retake quiz" at bounding box center [316, 494] width 60 height 13
click at [982, 577] on span "Close" at bounding box center [992, 578] width 23 height 11
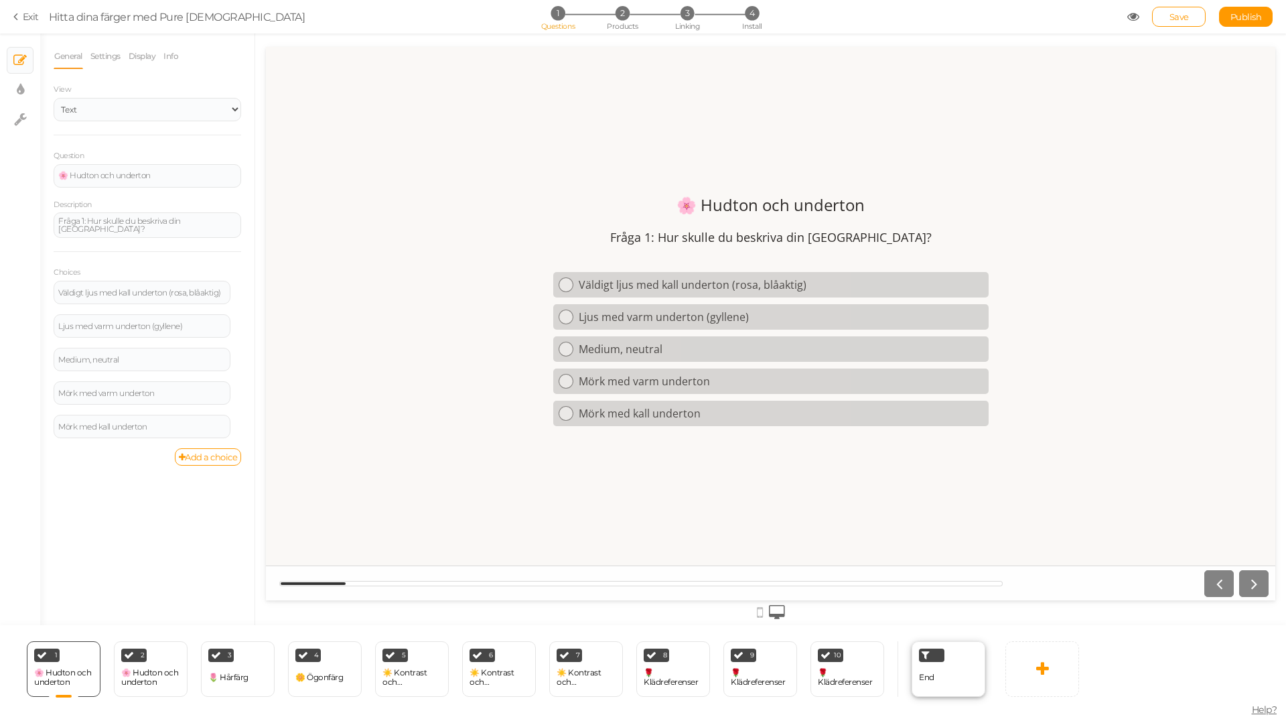
click at [943, 675] on div "End" at bounding box center [949, 669] width 74 height 56
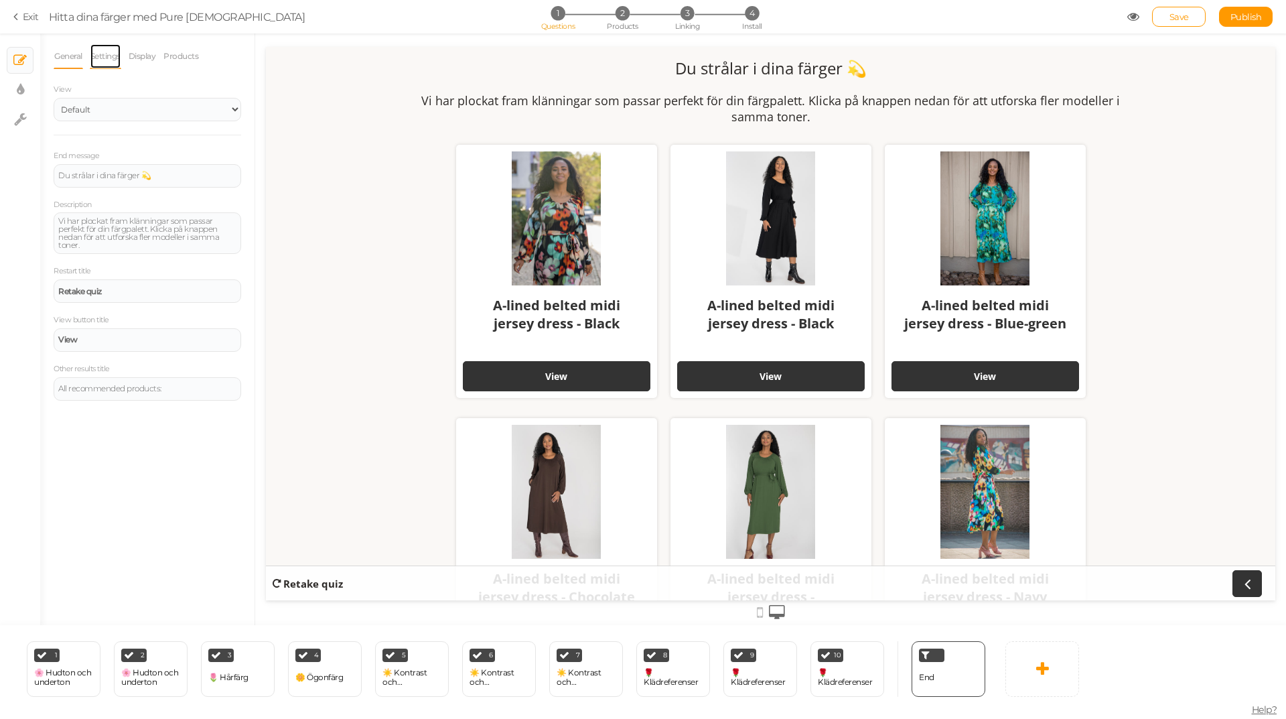
click at [104, 55] on link "Settings" at bounding box center [105, 56] width 31 height 25
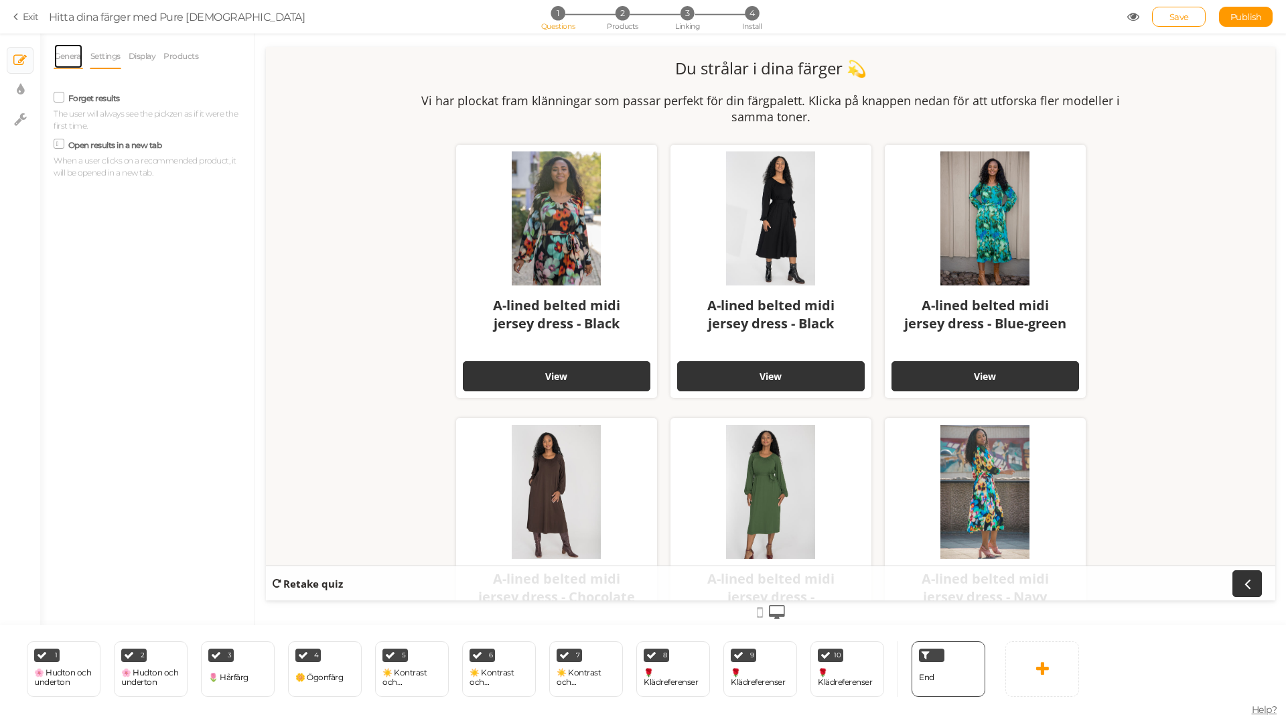
click at [79, 55] on link "General" at bounding box center [68, 56] width 29 height 25
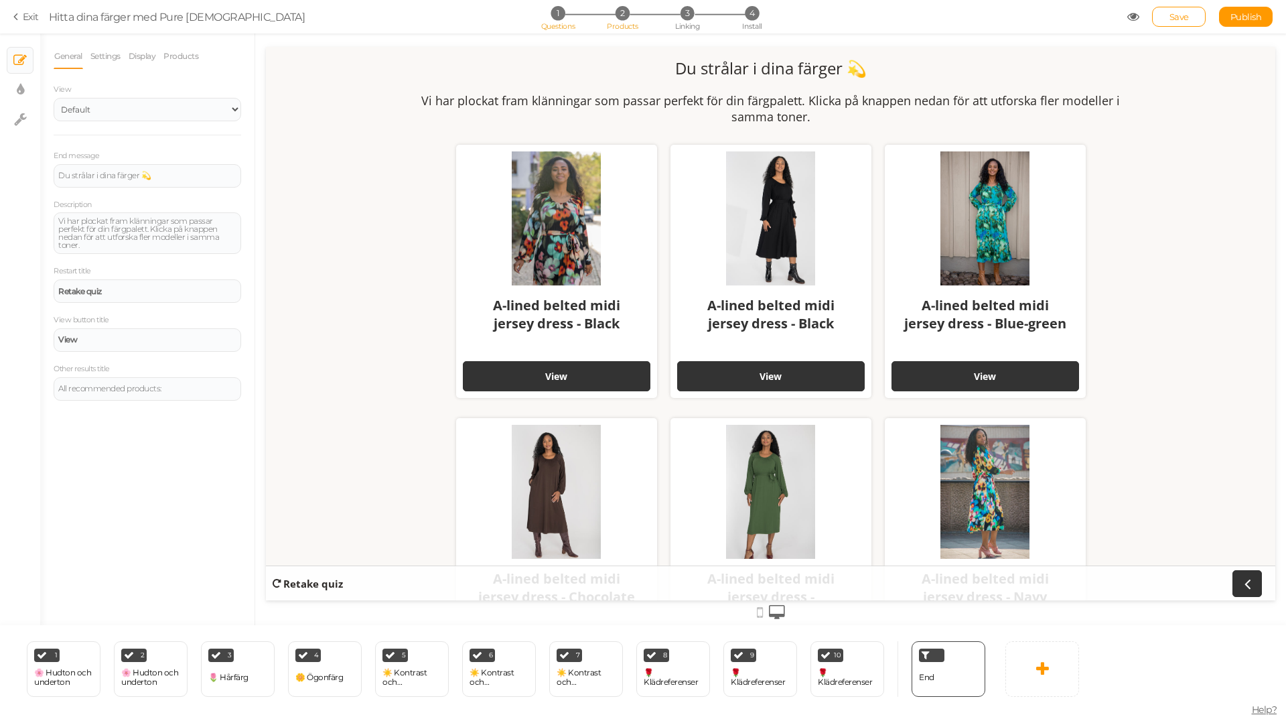
click at [626, 17] on span "2" at bounding box center [623, 13] width 14 height 14
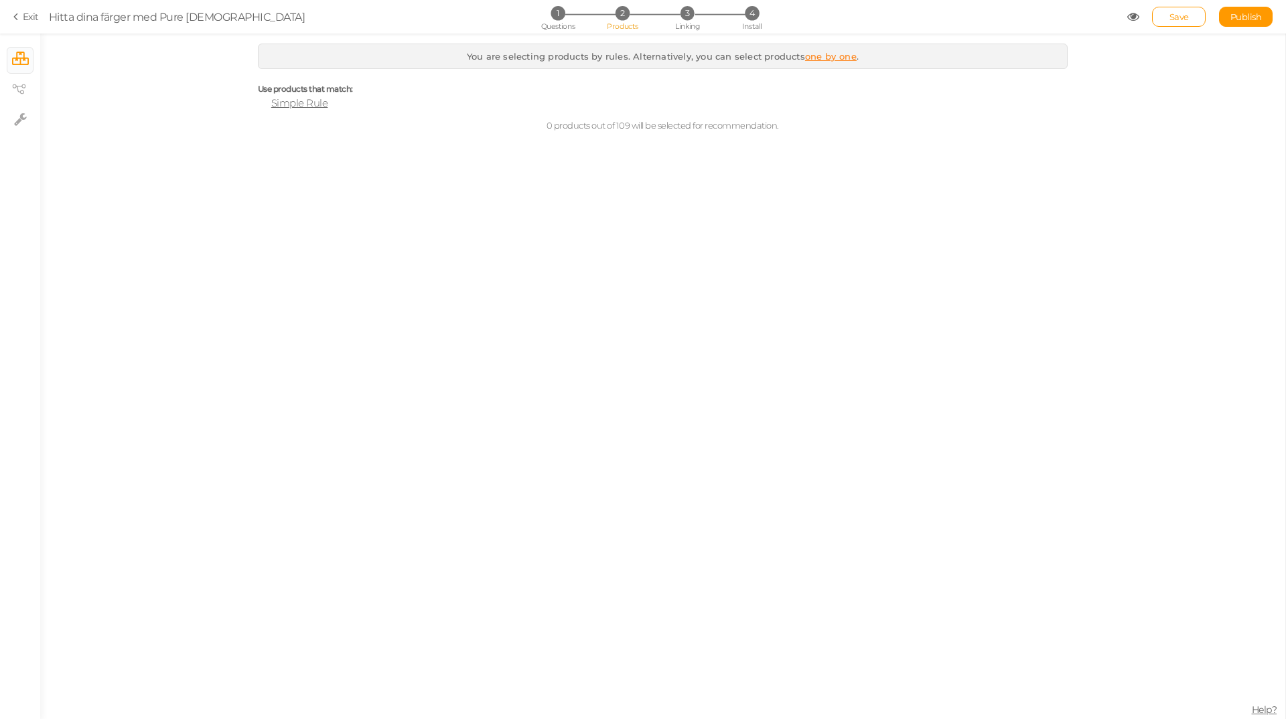
click at [295, 102] on span "Simple Rule" at bounding box center [299, 102] width 57 height 13
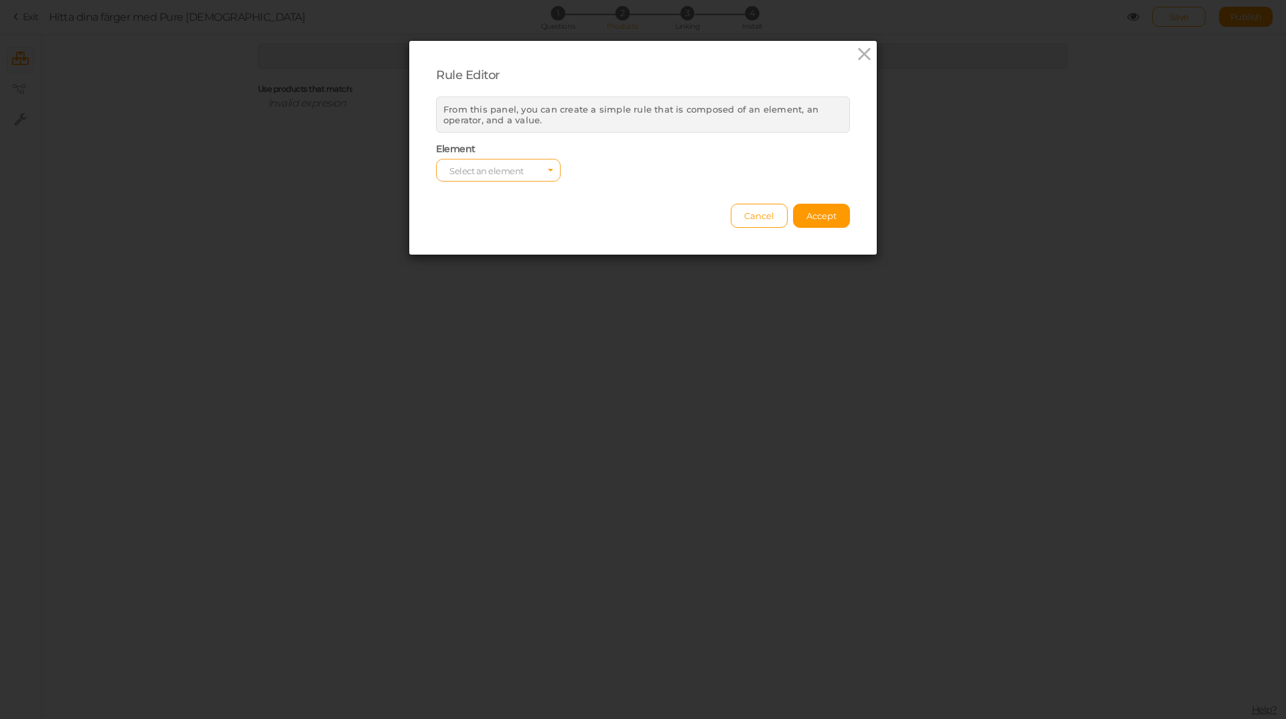
click at [516, 168] on span "Select an element" at bounding box center [486, 170] width 74 height 11
click at [516, 168] on input "Select box" at bounding box center [498, 170] width 125 height 23
click at [744, 214] on span "Cancel" at bounding box center [759, 215] width 30 height 11
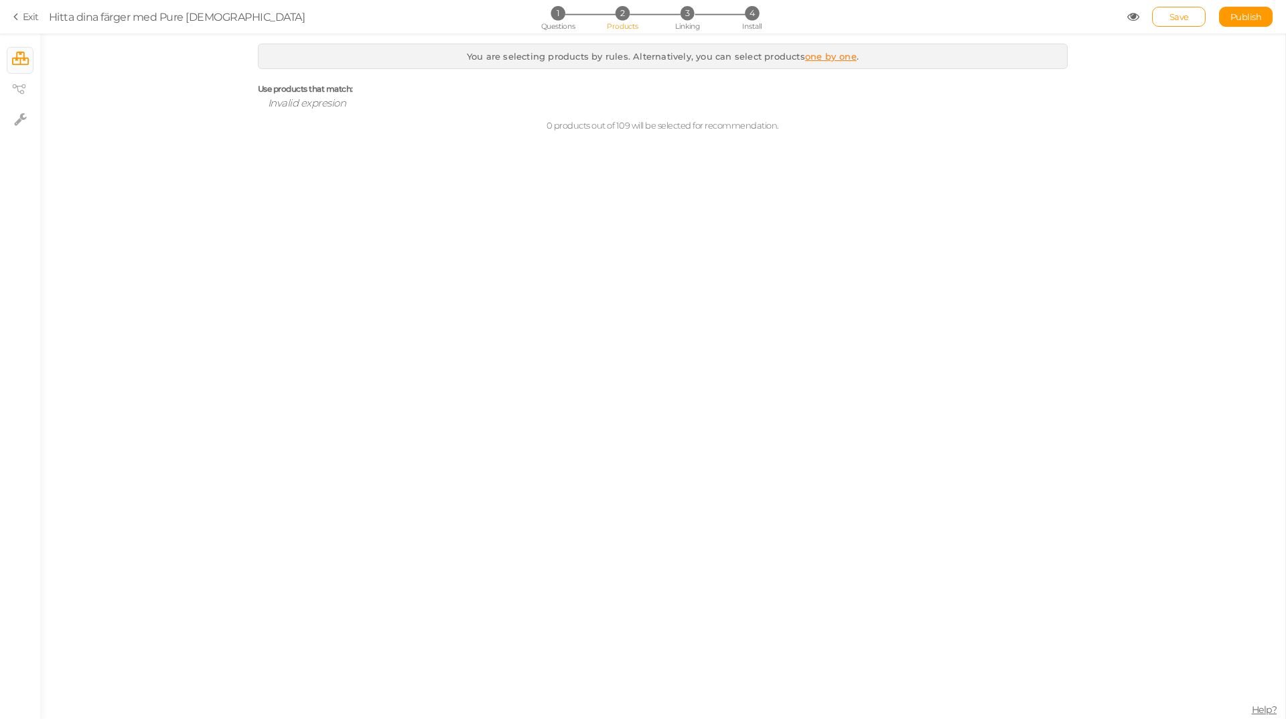
click at [830, 57] on link "one by one" at bounding box center [831, 56] width 52 height 11
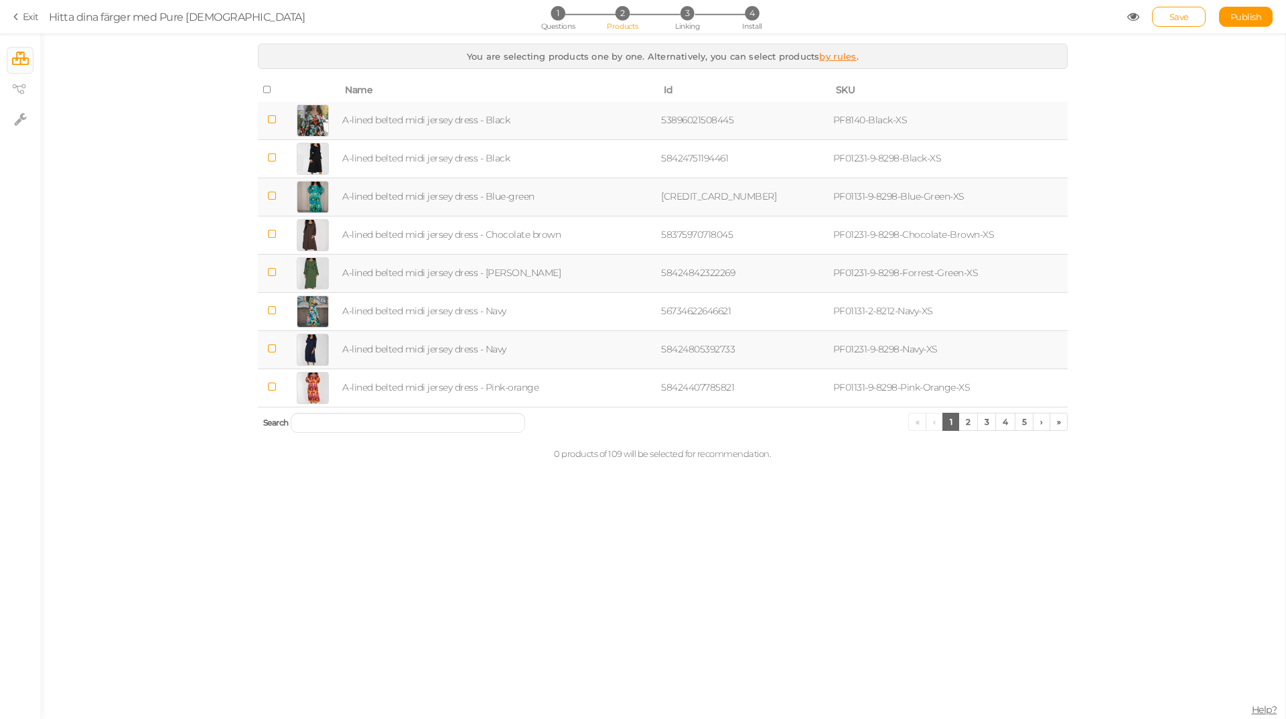
click at [840, 59] on link "by rules" at bounding box center [837, 56] width 37 height 11
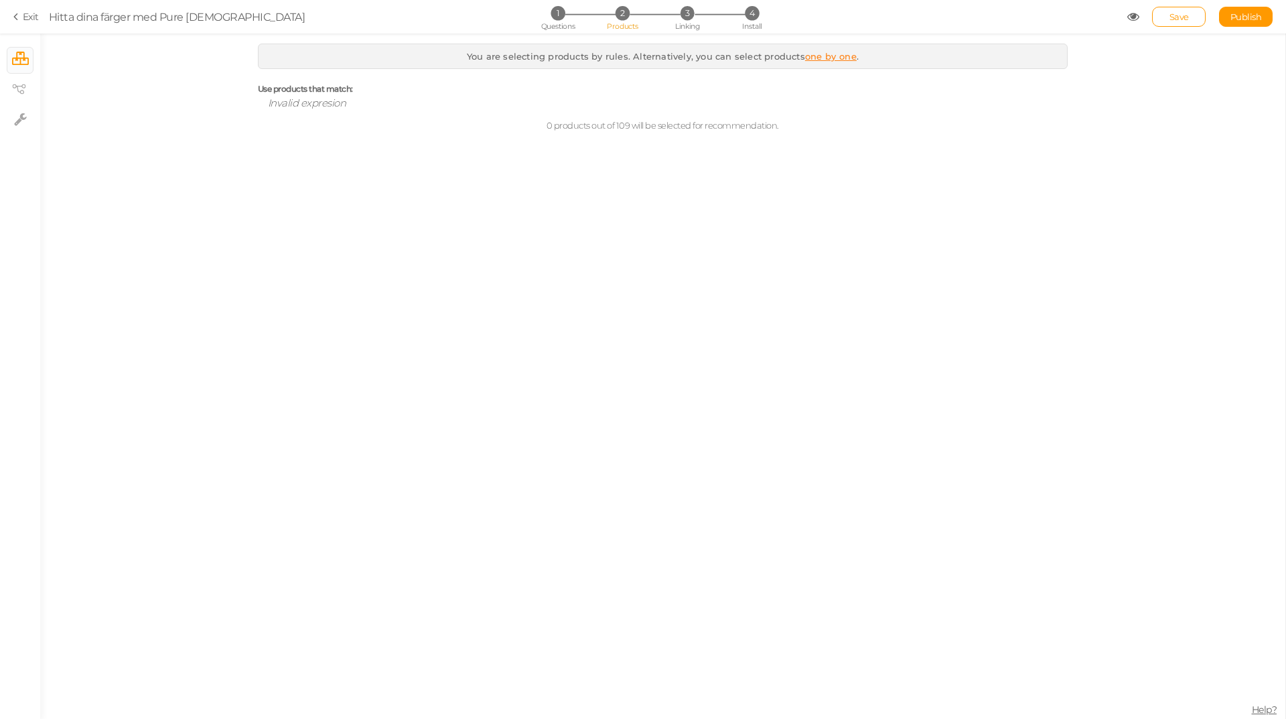
click at [189, 135] on div "You are selecting products by rules. Alternatively, you can select products one…" at bounding box center [662, 92] width 1245 height 97
click at [26, 23] on section "Exit Hitta dina färger med Pure [DEMOGRAPHIC_DATA] 1 Questions 2 Products 3 Lin…" at bounding box center [643, 16] width 1286 height 33
click at [21, 15] on icon at bounding box center [17, 17] width 9 height 12
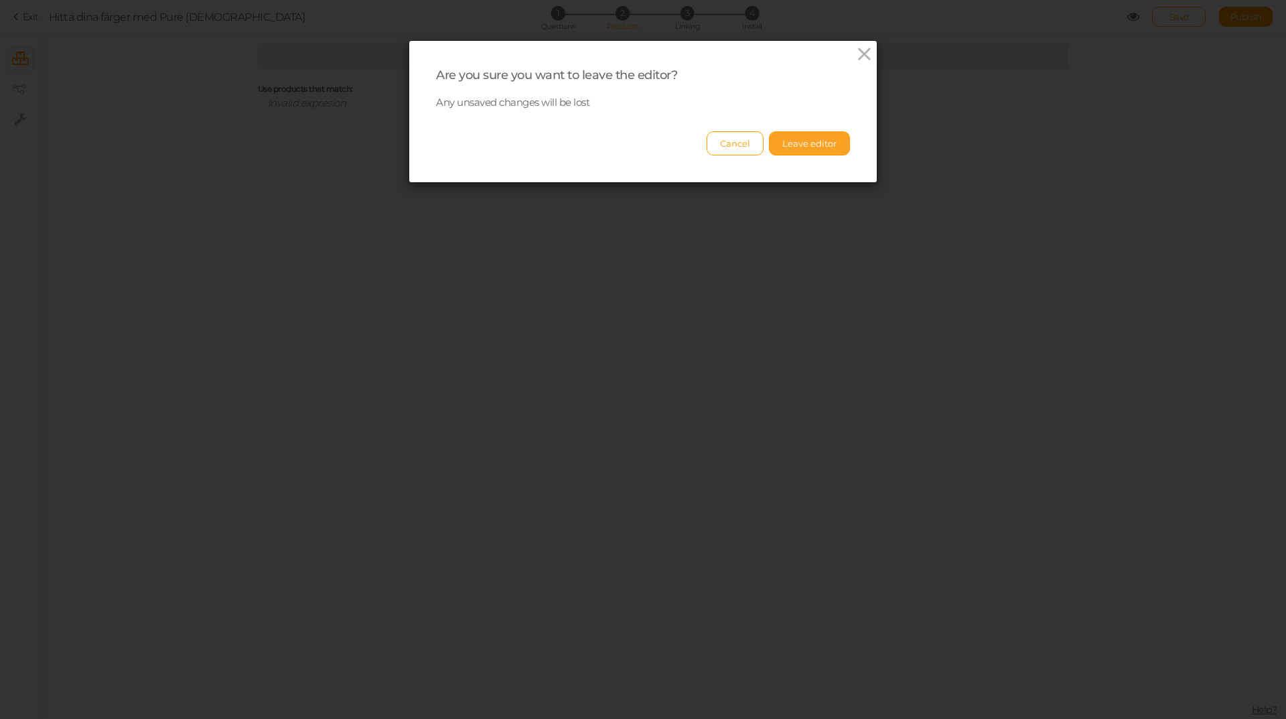
click at [803, 150] on button "Leave editor" at bounding box center [809, 143] width 81 height 24
